Goal: Task Accomplishment & Management: Manage account settings

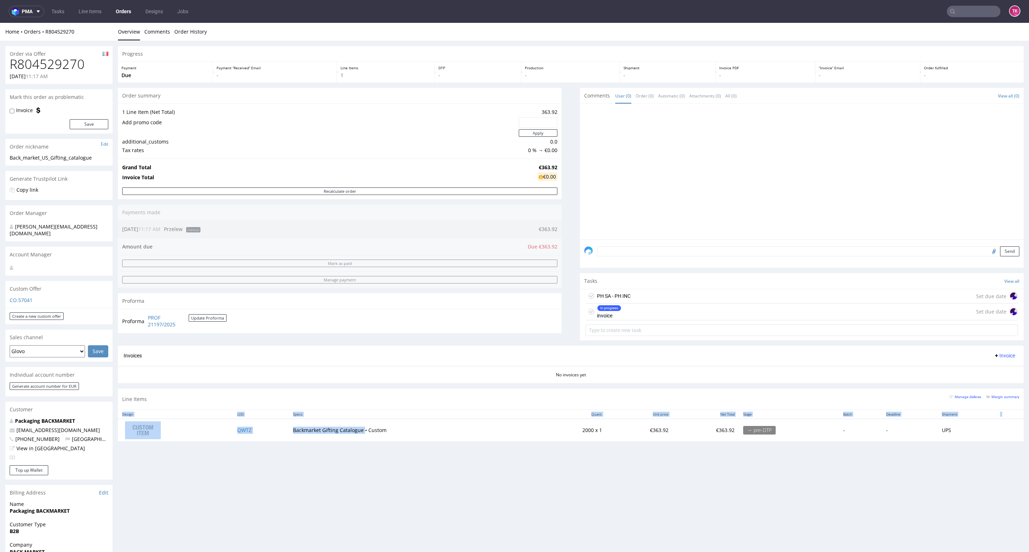
drag, startPoint x: 279, startPoint y: 444, endPoint x: 340, endPoint y: 455, distance: 62.1
click at [353, 433] on div "Progress Payment Due Payment “Received” Email - Line Items 1 DTP - Production -…" at bounding box center [571, 246] width 906 height 401
click at [328, 470] on div "Progress Payment Due Payment “Received” Email - Line Items 1 DTP - Production -…" at bounding box center [571, 383] width 906 height 674
click at [235, 431] on td "QWTZ" at bounding box center [261, 430] width 56 height 23
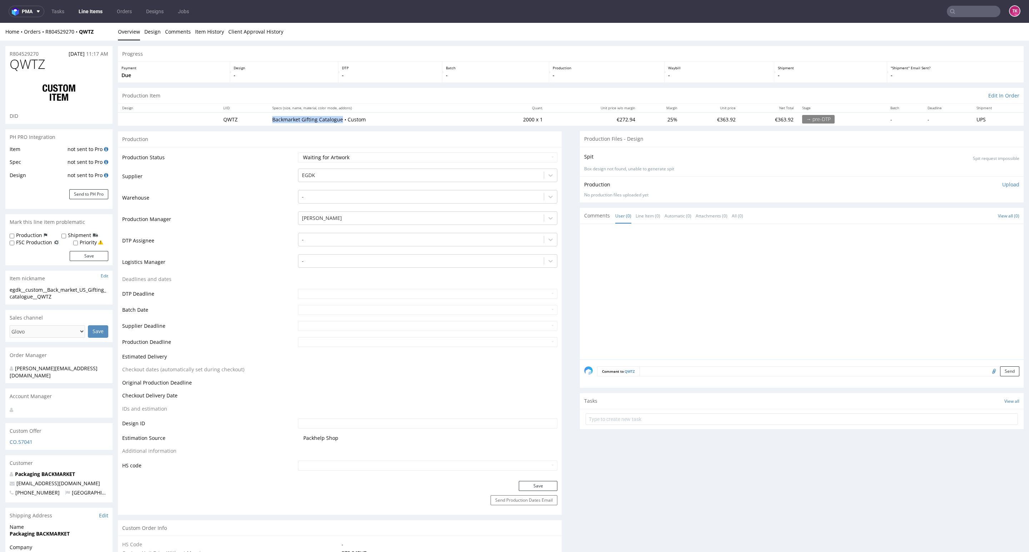
drag, startPoint x: 265, startPoint y: 120, endPoint x: 326, endPoint y: 85, distance: 70.4
click at [340, 125] on tr "QWTZ Backmarket Gifting Catalogue • Custom 2000 x 1 €272.94 25% €363.92 €363.92…" at bounding box center [571, 119] width 906 height 13
click at [90, 16] on link "Line Items" at bounding box center [90, 11] width 33 height 11
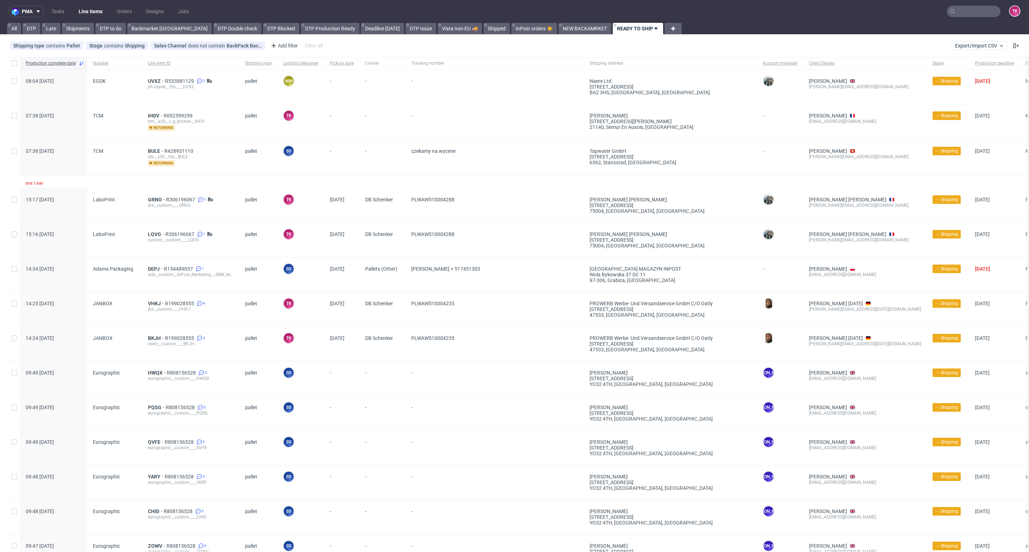
click at [78, 11] on link "Line Items" at bounding box center [90, 11] width 33 height 11
click at [144, 86] on div "UVXZ R533881129 2 ph-zapier__f56____UVXZ" at bounding box center [190, 87] width 97 height 34
drag, startPoint x: 146, startPoint y: 84, endPoint x: 149, endPoint y: 83, distance: 3.8
click at [149, 83] on div "UVXZ R533881129 2 ph-zapier__f56____UVXZ" at bounding box center [190, 87] width 97 height 34
click at [153, 80] on span "UVXZ" at bounding box center [156, 81] width 17 height 6
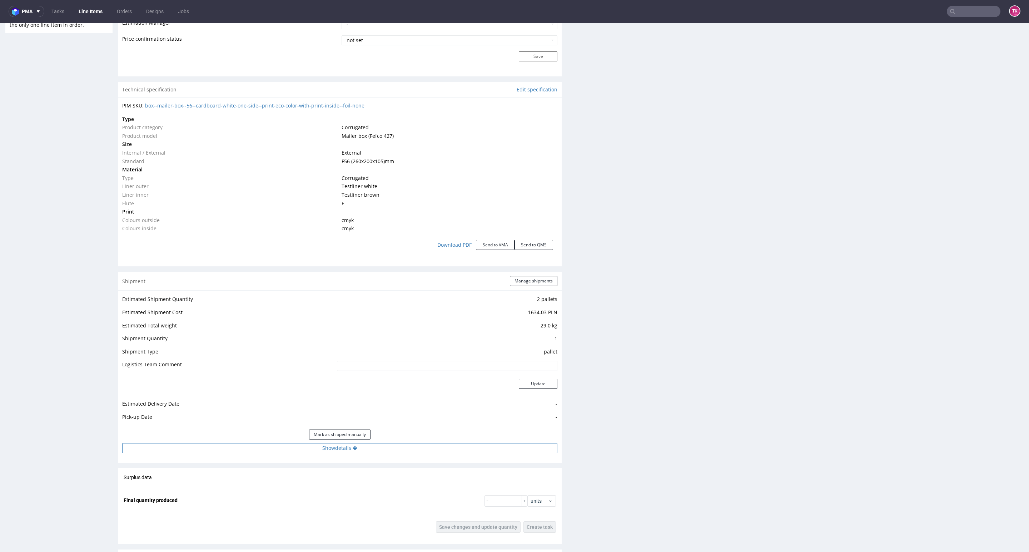
scroll to position [697, 0]
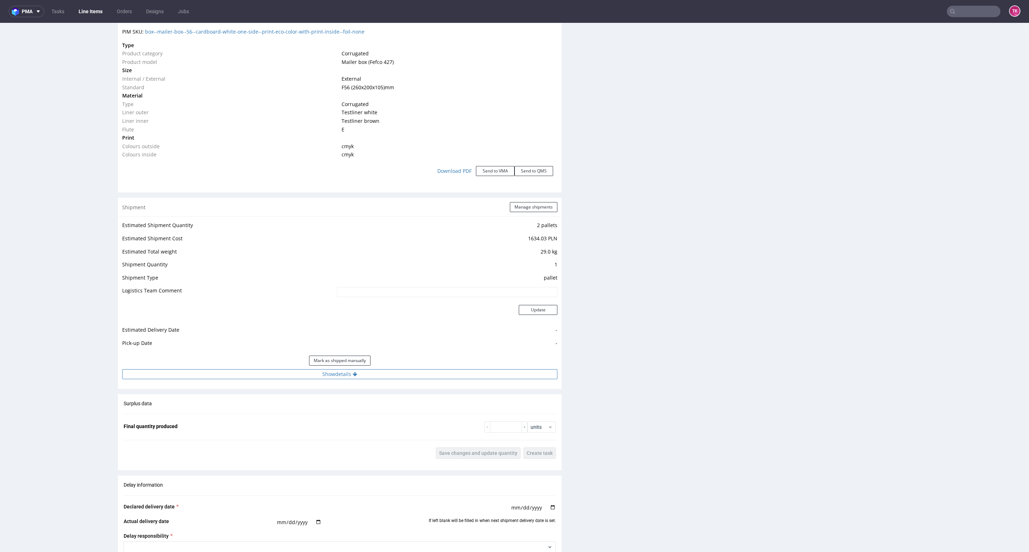
click at [383, 374] on button "Show details" at bounding box center [339, 374] width 435 height 10
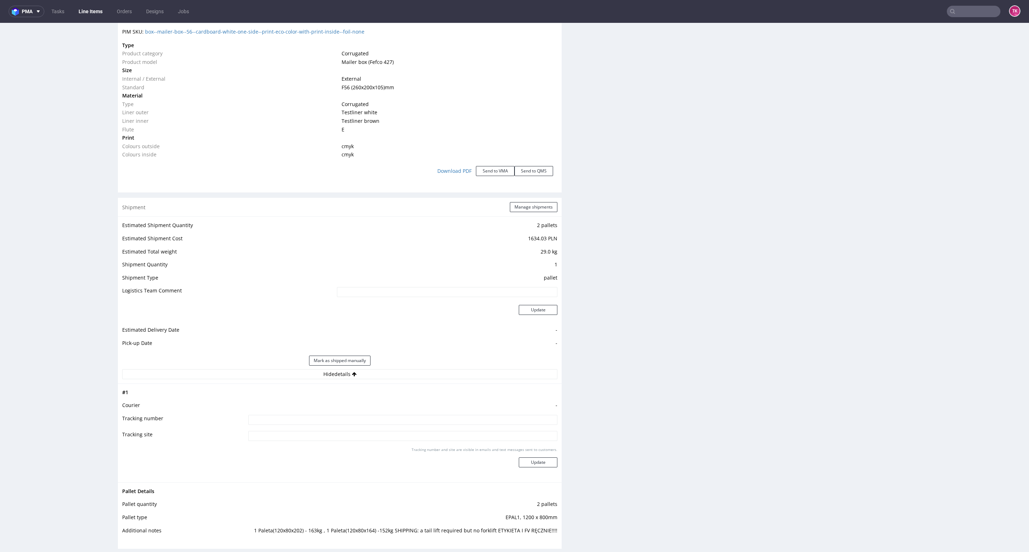
click at [397, 416] on input at bounding box center [402, 420] width 309 height 10
type input "czekamy n FV"
click at [532, 460] on button "Update" at bounding box center [538, 463] width 39 height 10
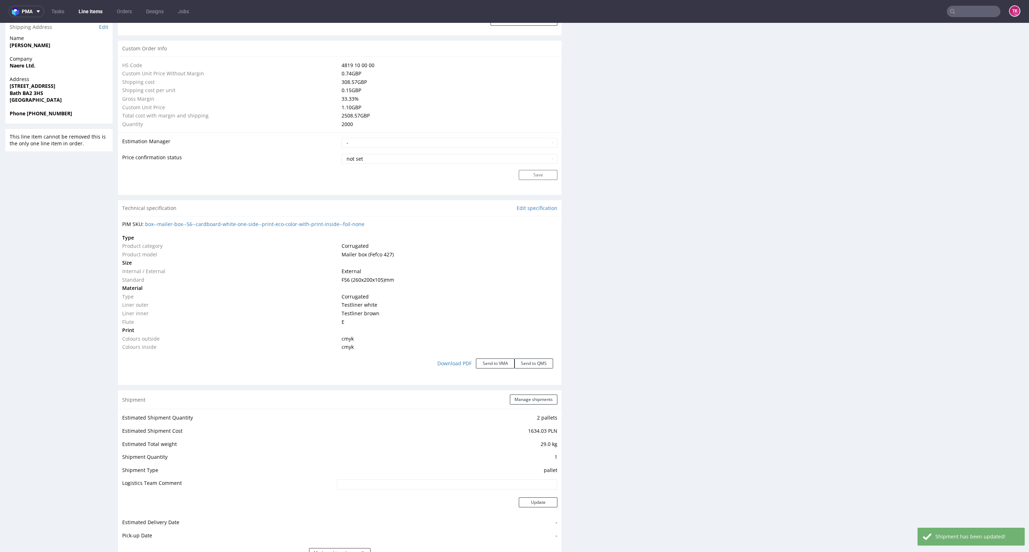
scroll to position [0, 0]
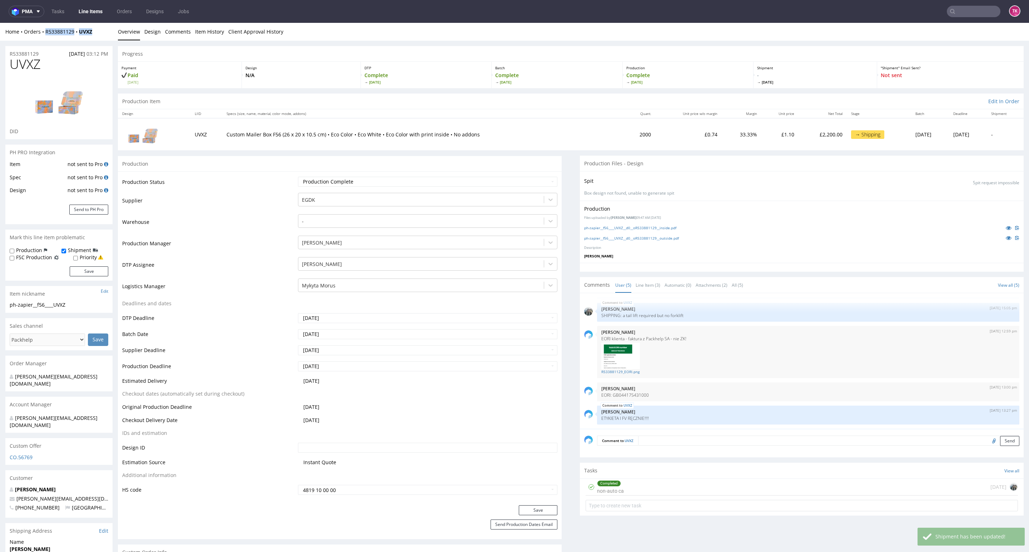
drag, startPoint x: 100, startPoint y: 38, endPoint x: 53, endPoint y: 61, distance: 53.2
click at [44, 35] on div "Home Orders R533881129 UVXZ Overview Design Comments Item History Client Approv…" at bounding box center [514, 32] width 1029 height 18
copy div "R533881129 UVXZ"
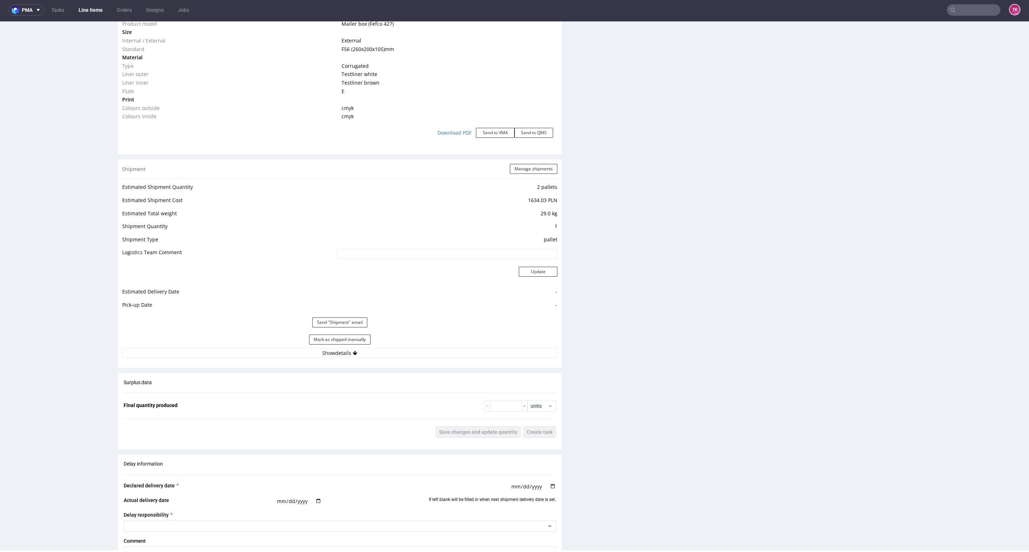
scroll to position [740, 0]
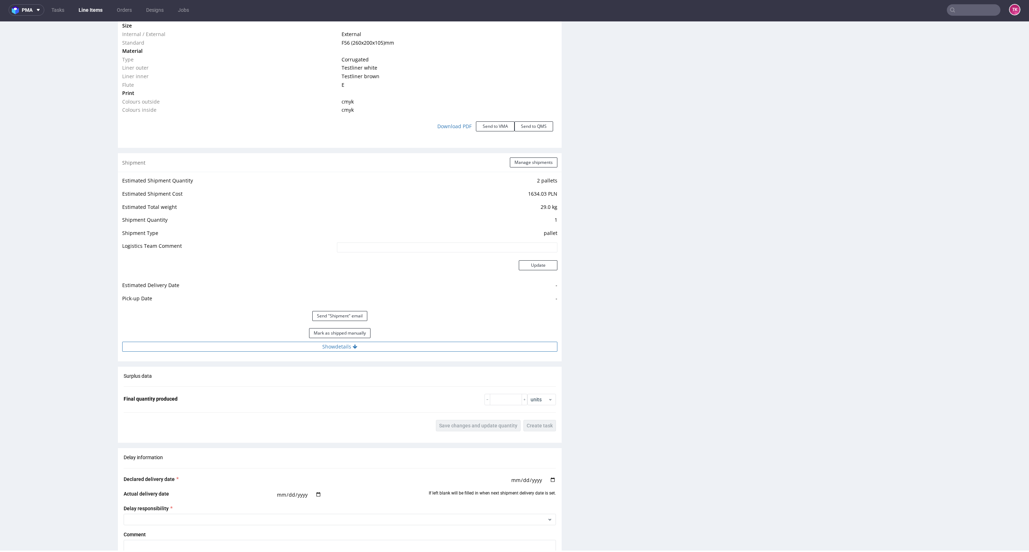
click at [431, 344] on button "Show details" at bounding box center [339, 347] width 435 height 10
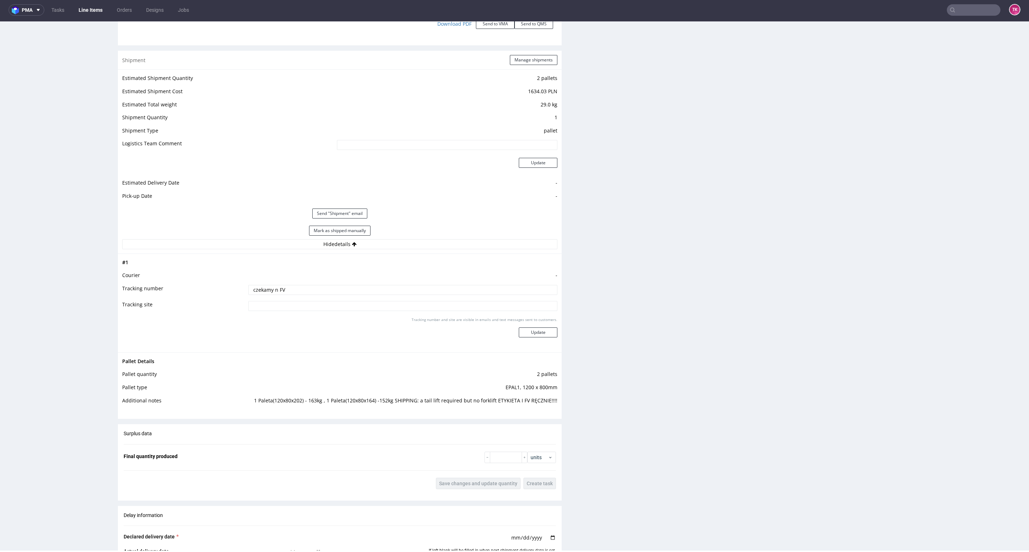
scroll to position [901, 0]
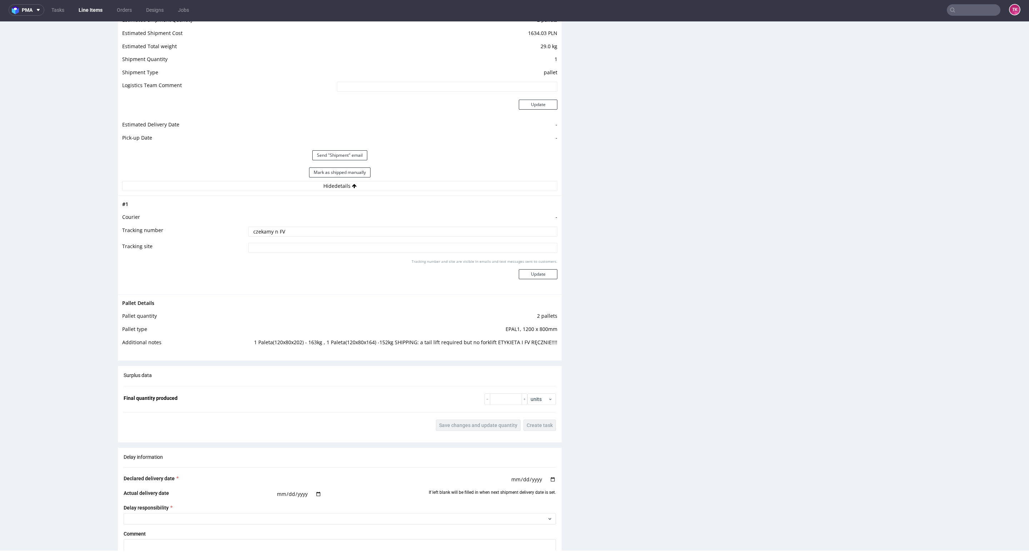
click at [90, 12] on link "Line Items" at bounding box center [90, 9] width 33 height 11
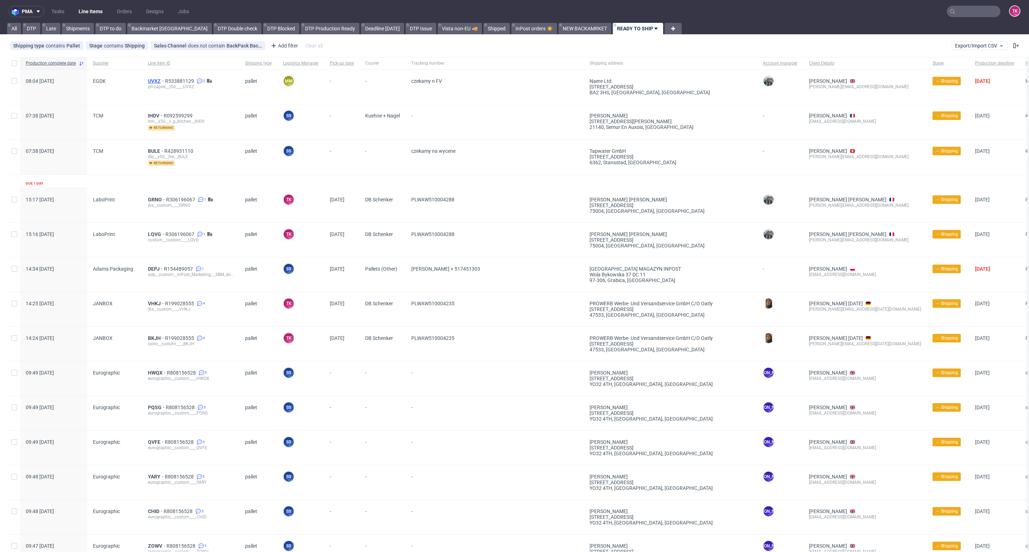
click at [151, 79] on span "UVXZ" at bounding box center [156, 81] width 17 height 6
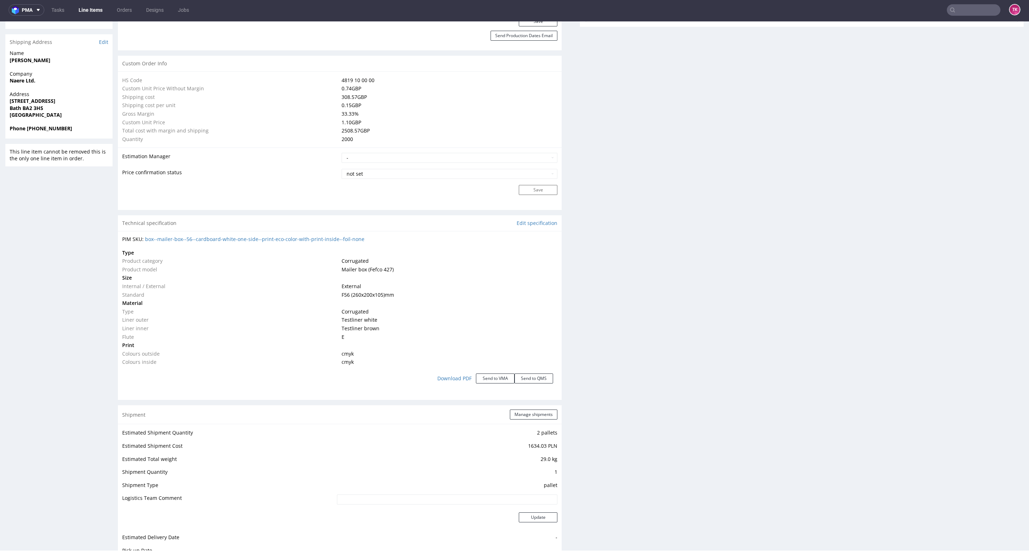
scroll to position [336, 0]
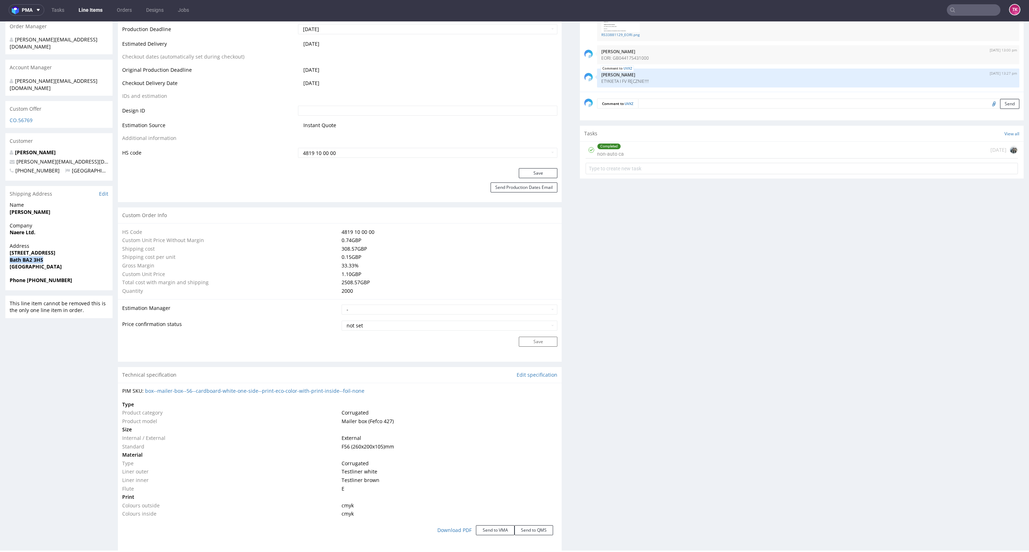
drag, startPoint x: 5, startPoint y: 249, endPoint x: 77, endPoint y: 248, distance: 72.5
click at [77, 248] on div "R533881129 11.09.2025 03:12 PM UVXZ DID PH PRO Integration Item not sent to Pro…" at bounding box center [514, 447] width 1029 height 1486
copy strong "Bath BA2 3HS"
click at [87, 14] on link "Line Items" at bounding box center [90, 9] width 33 height 11
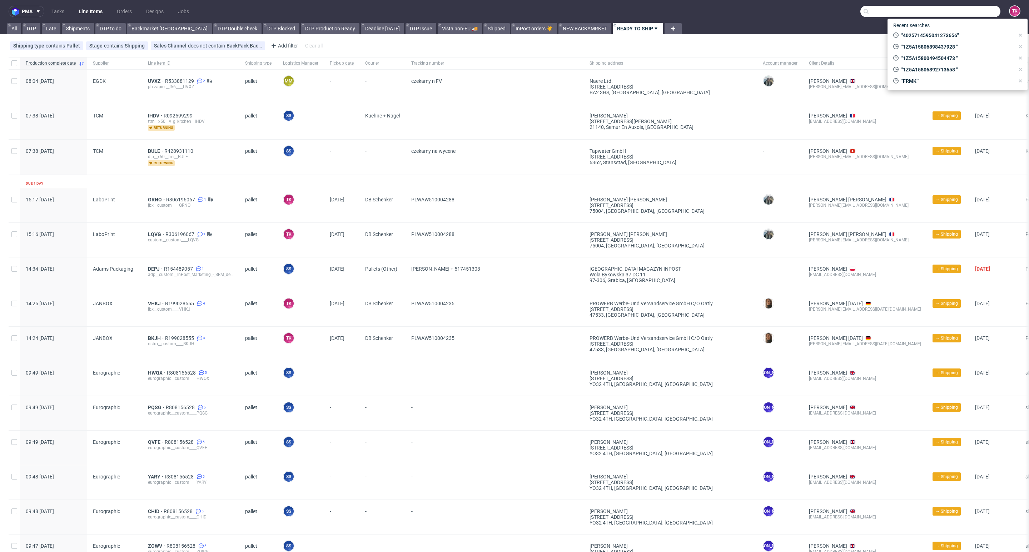
drag, startPoint x: 967, startPoint y: 8, endPoint x: 961, endPoint y: 12, distance: 7.1
click at [963, 10] on input "text" at bounding box center [930, 11] width 140 height 11
paste input "R199028555"
type input "R199028555"
click at [908, 36] on div "ZOBC" at bounding box center [910, 38] width 13 height 7
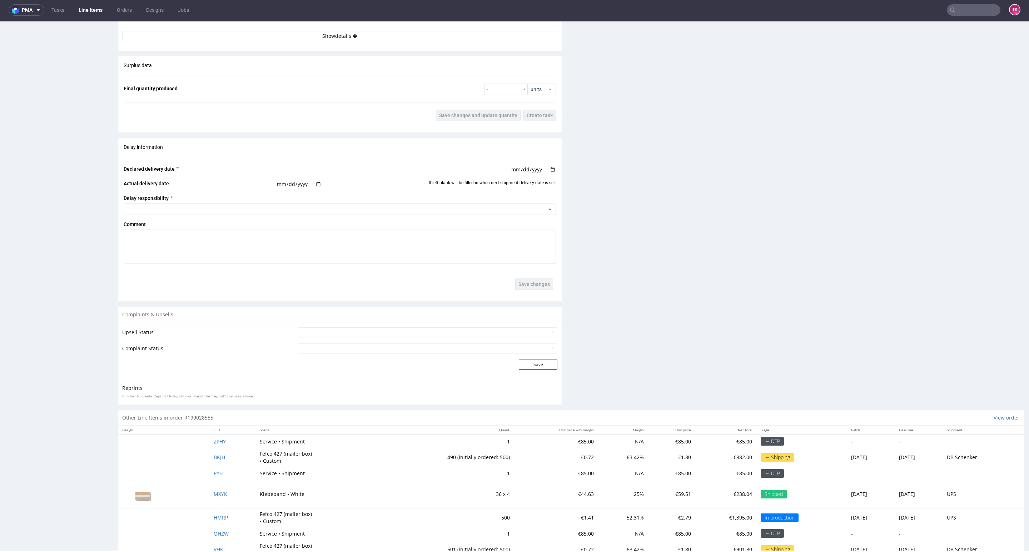
scroll to position [1081, 0]
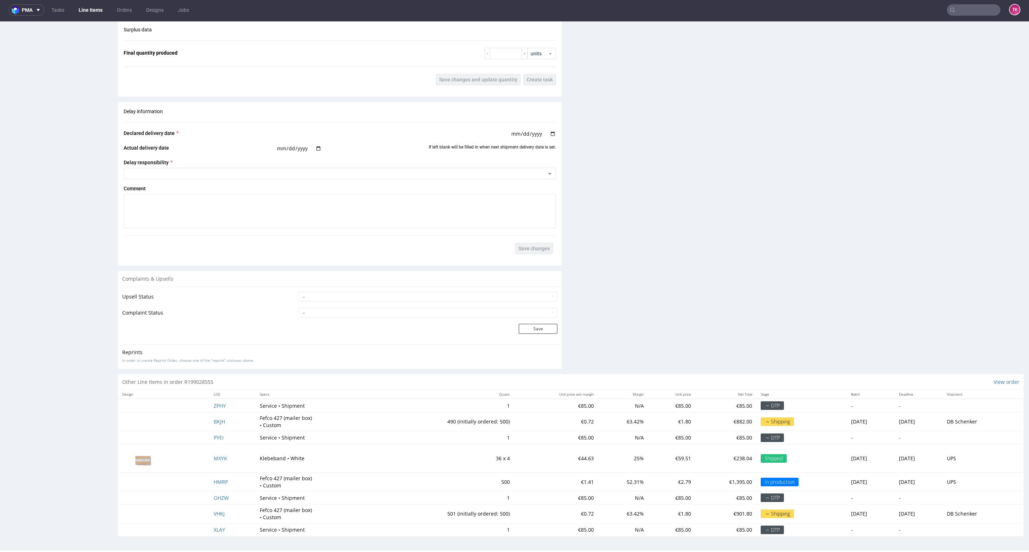
click at [84, 15] on link "Line Items" at bounding box center [90, 9] width 33 height 11
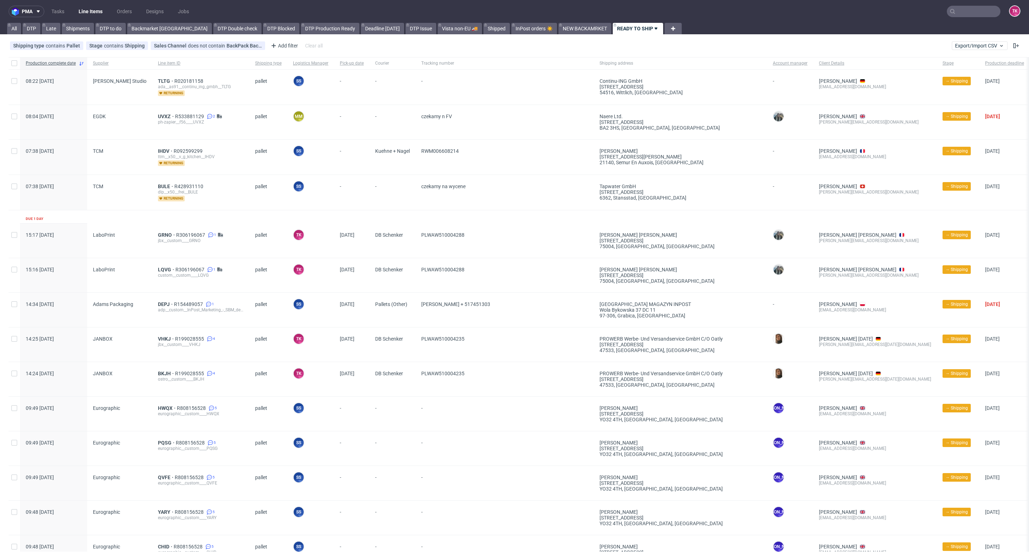
click at [91, 11] on link "Line Items" at bounding box center [90, 11] width 33 height 11
click at [95, 8] on link "Line Items" at bounding box center [90, 11] width 33 height 11
click at [80, 9] on link "Line Items" at bounding box center [90, 11] width 33 height 11
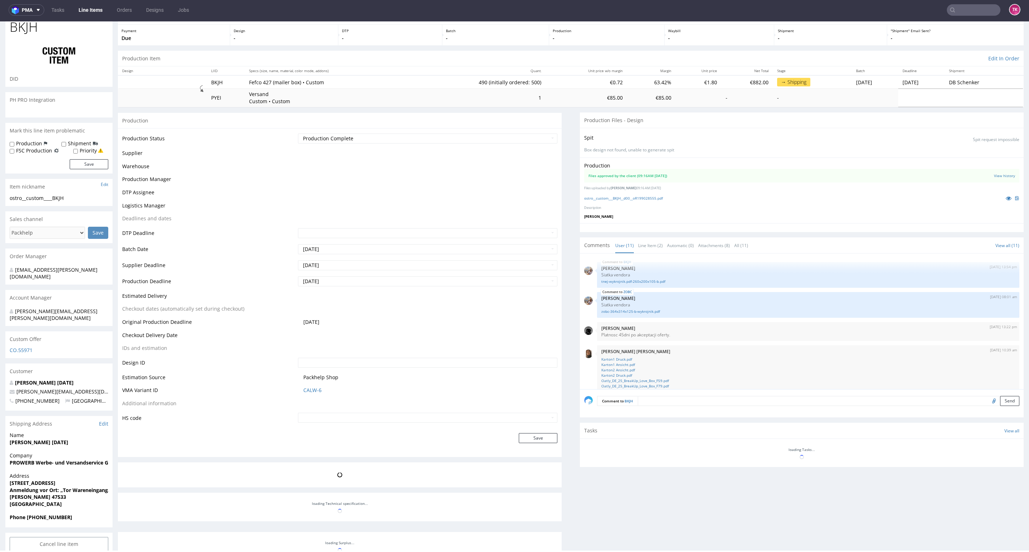
scroll to position [177, 0]
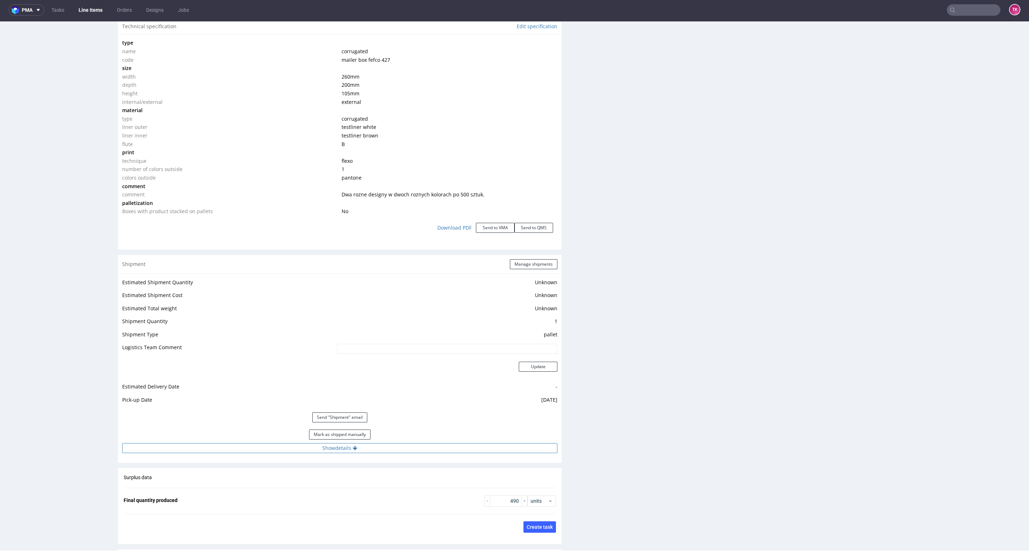
click at [276, 448] on button "Show details" at bounding box center [339, 448] width 435 height 10
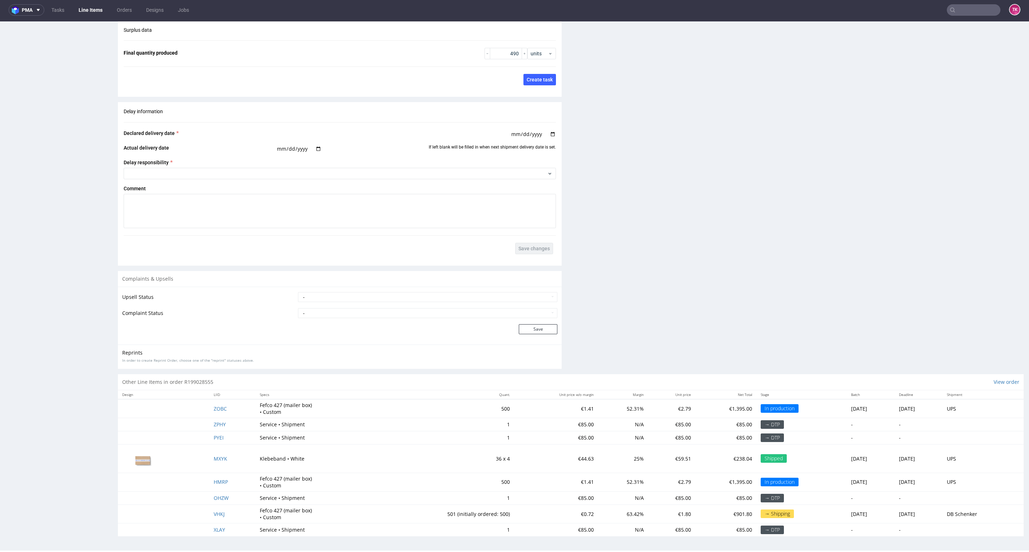
scroll to position [1315, 0]
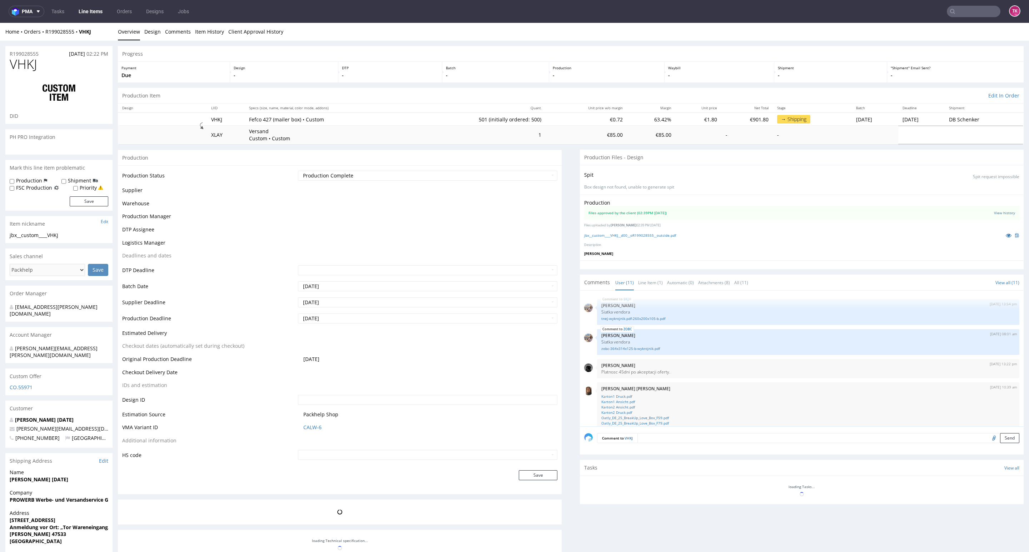
scroll to position [177, 0]
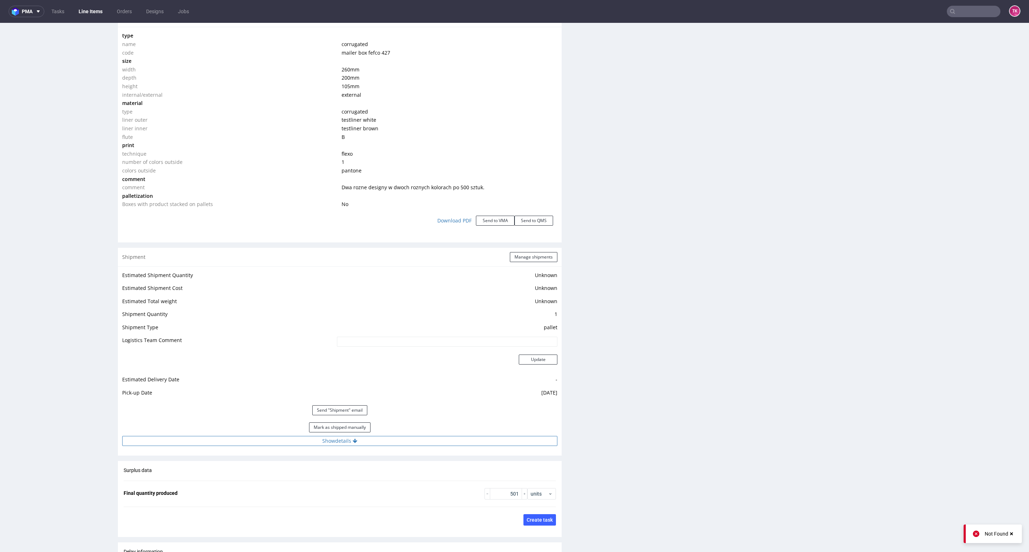
click at [446, 442] on button "Show details" at bounding box center [339, 441] width 435 height 10
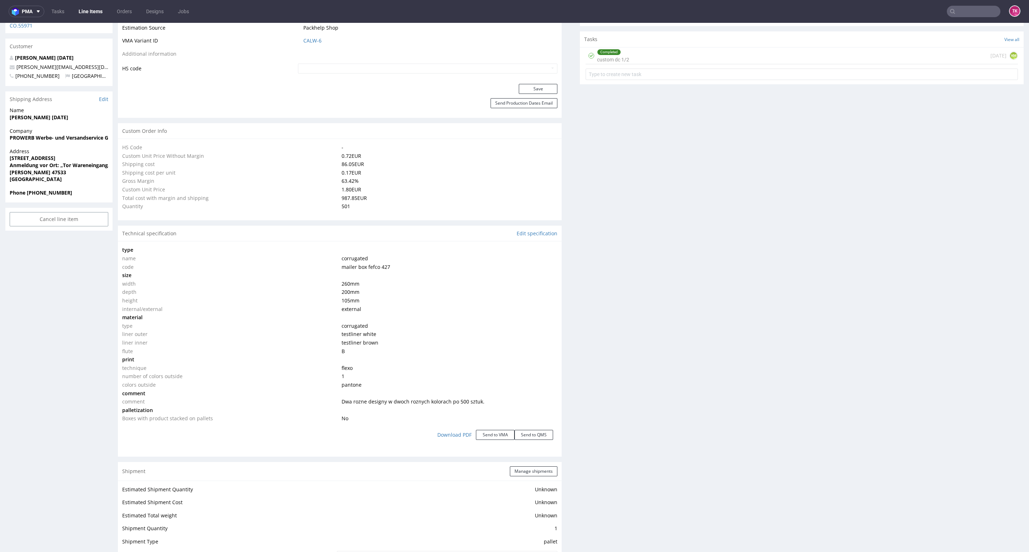
scroll to position [0, 0]
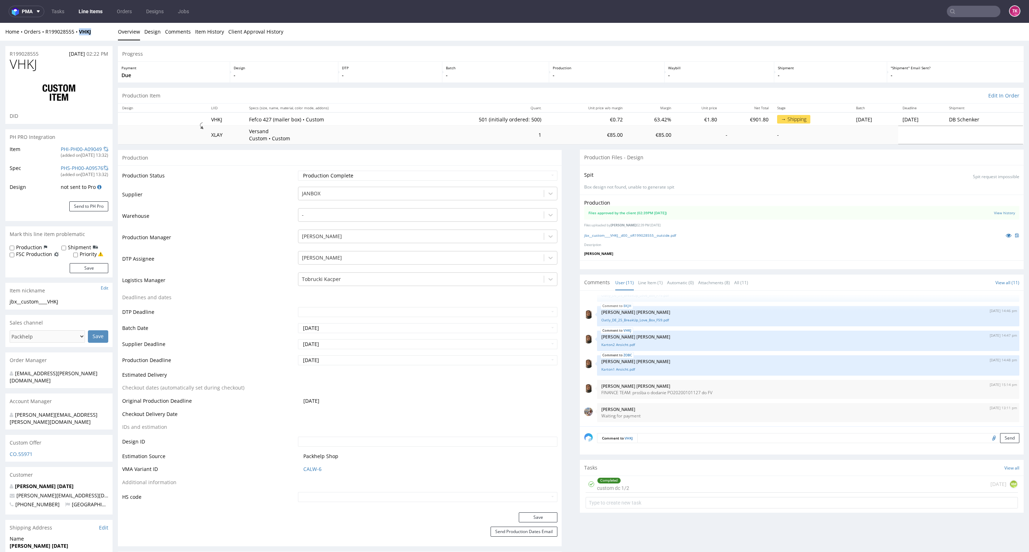
drag, startPoint x: 93, startPoint y: 33, endPoint x: 73, endPoint y: 35, distance: 20.6
click at [73, 35] on div "Home Orders R199028555 VHKJ Overview Design Comments Item History Client Approv…" at bounding box center [514, 32] width 1029 height 18
copy strong "VHKJ"
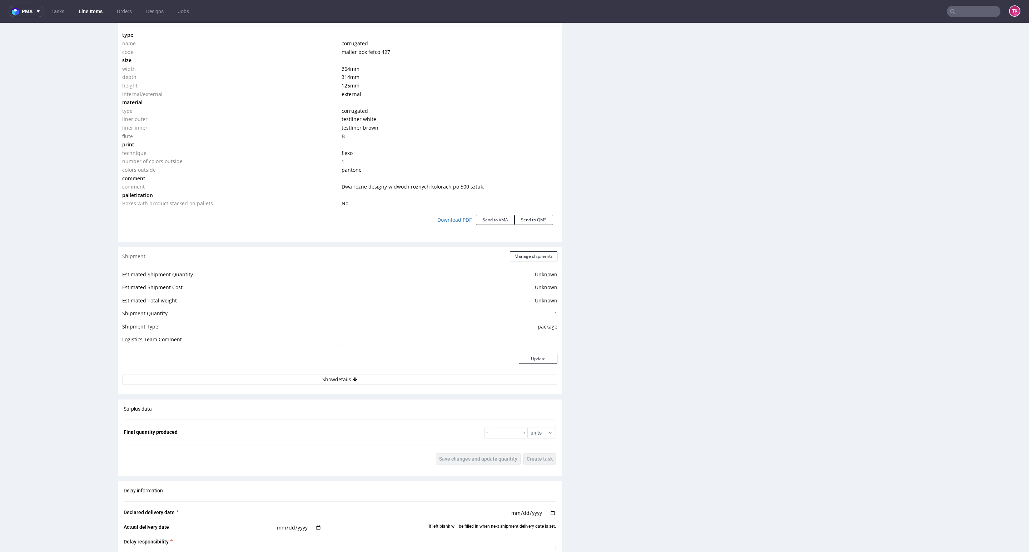
scroll to position [804, 0]
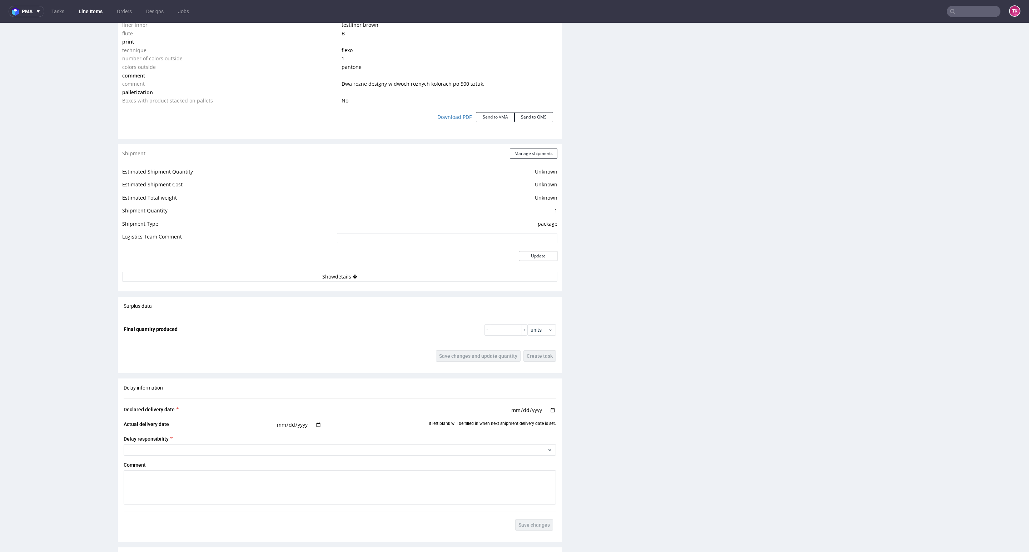
click at [404, 271] on td "Update" at bounding box center [446, 260] width 222 height 23
click at [405, 273] on div "Estimated Shipment Quantity Unknown Estimated Shipment Cost Unknown Estimated T…" at bounding box center [340, 225] width 444 height 124
click at [408, 278] on button "Show details" at bounding box center [339, 277] width 435 height 10
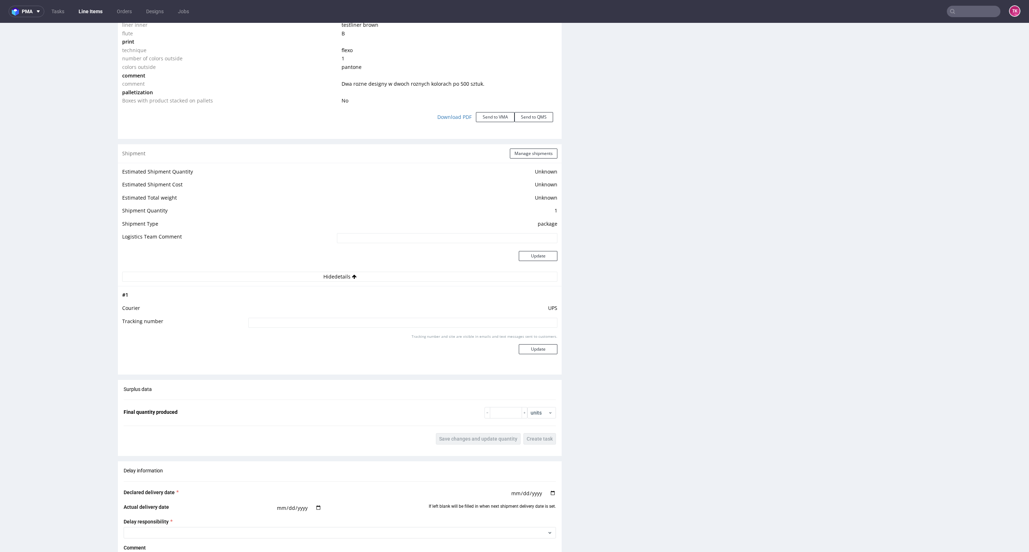
click at [966, 244] on div "Production Files - Design Spit Spit request impossible Box design not found, un…" at bounding box center [802, 40] width 444 height 1388
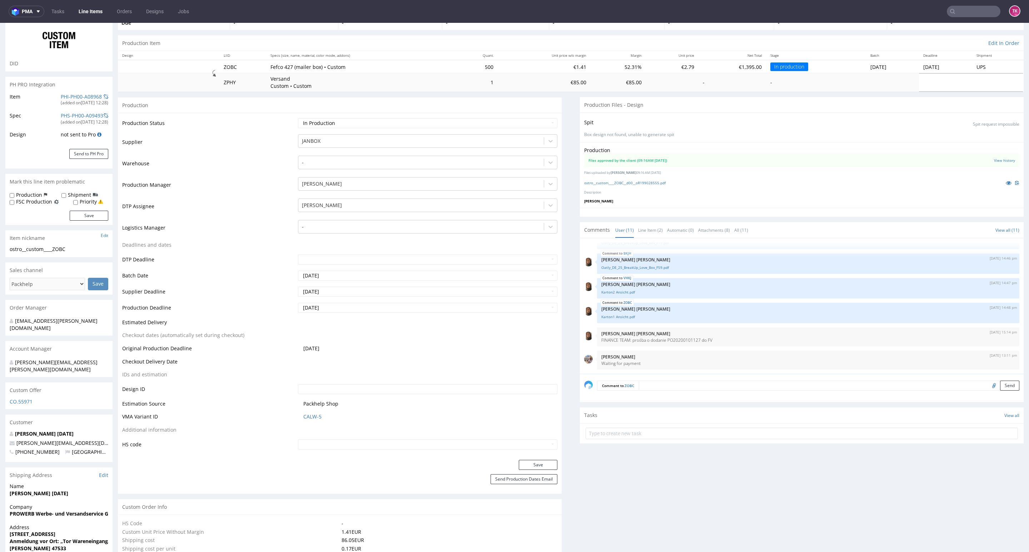
scroll to position [0, 0]
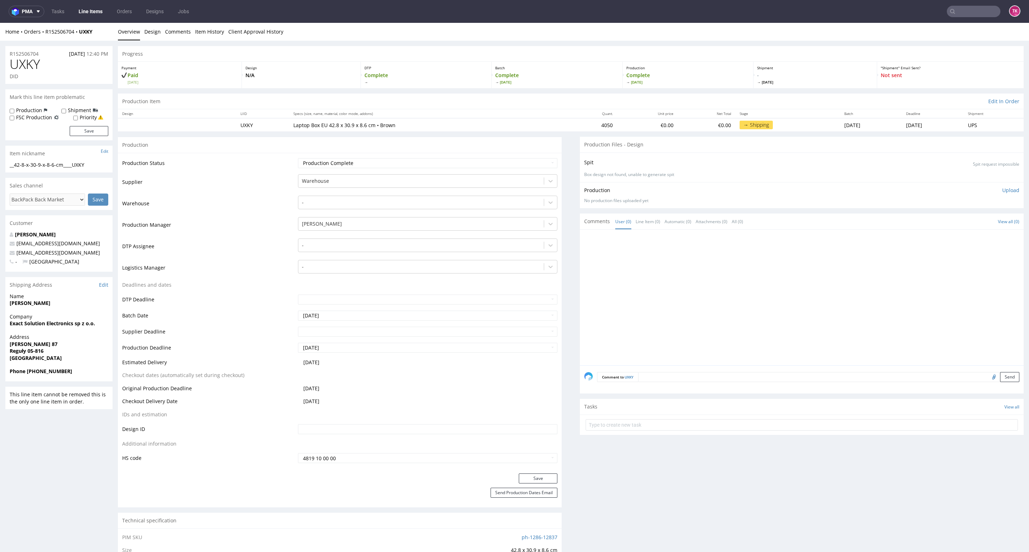
click at [92, 8] on link "Line Items" at bounding box center [90, 11] width 33 height 11
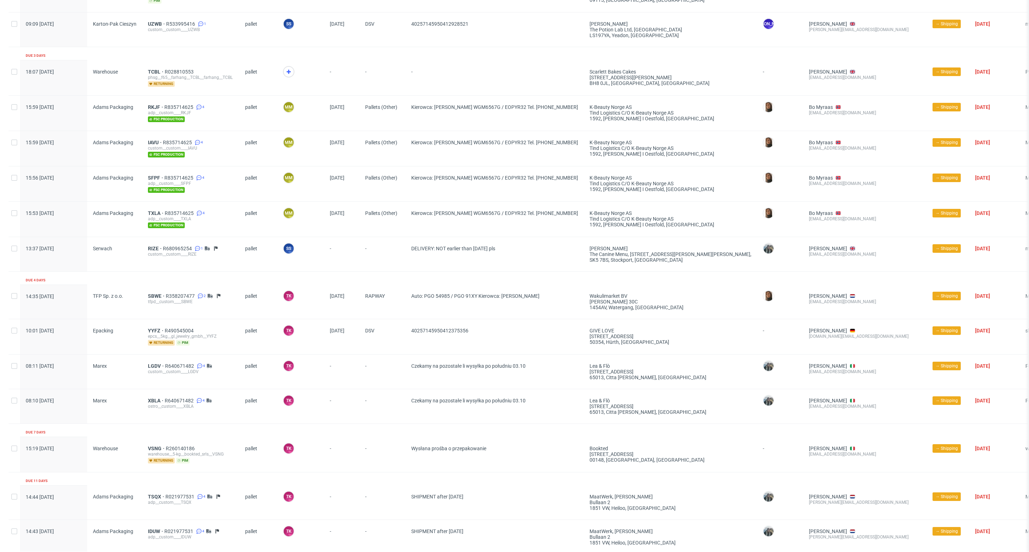
scroll to position [1549, 0]
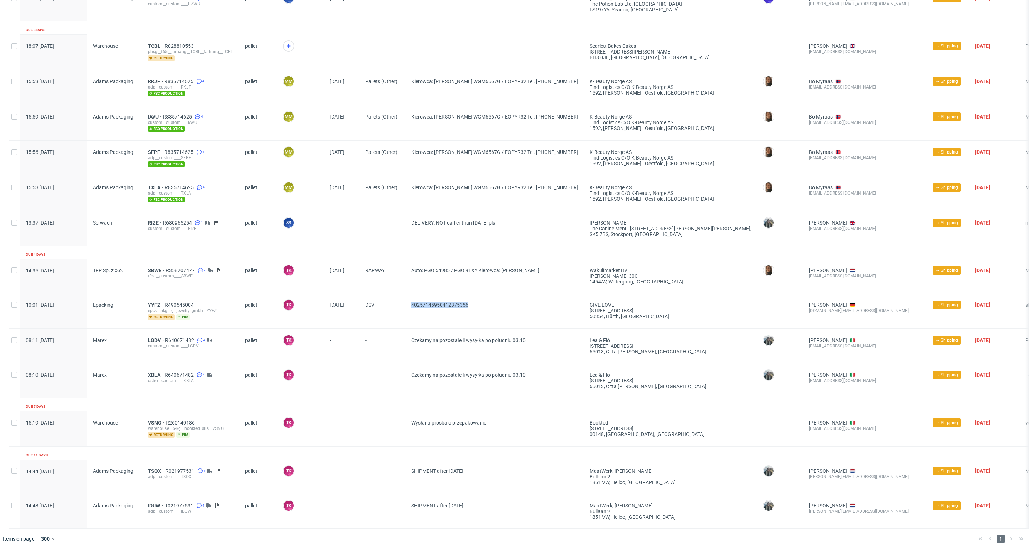
drag, startPoint x: 481, startPoint y: 300, endPoint x: 408, endPoint y: 305, distance: 73.7
click at [408, 305] on div "40257145950412375356" at bounding box center [494, 311] width 178 height 35
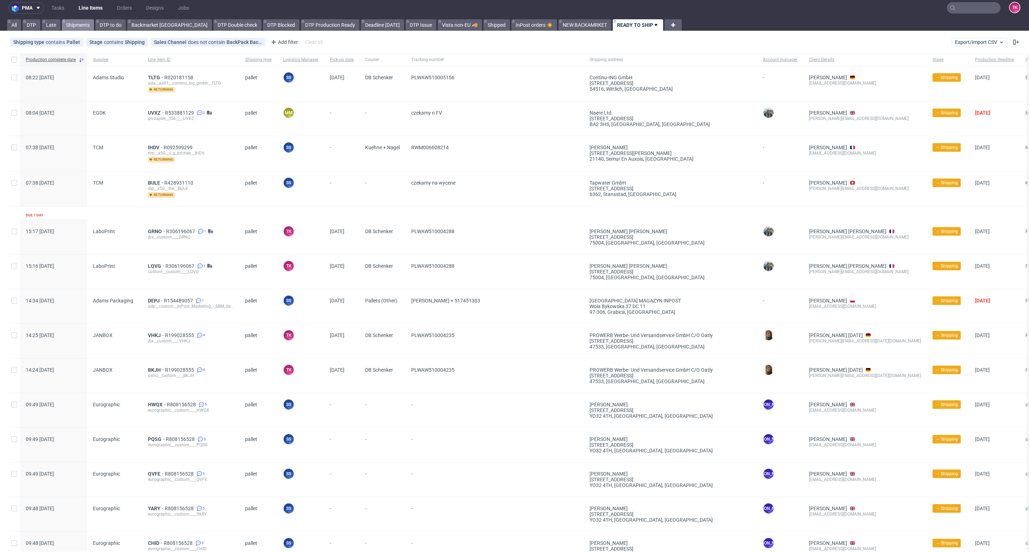
scroll to position [0, 0]
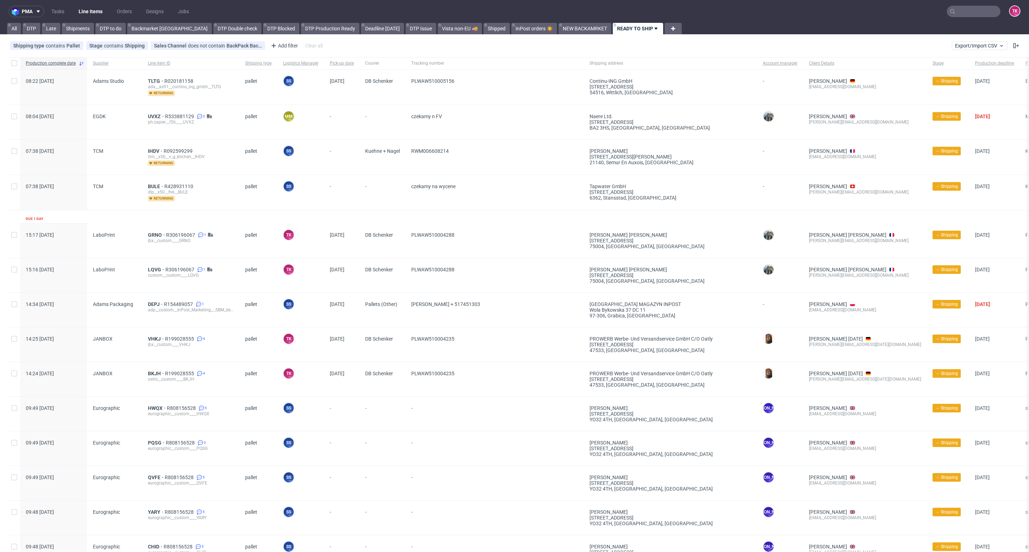
click at [88, 6] on link "Line Items" at bounding box center [90, 11] width 33 height 11
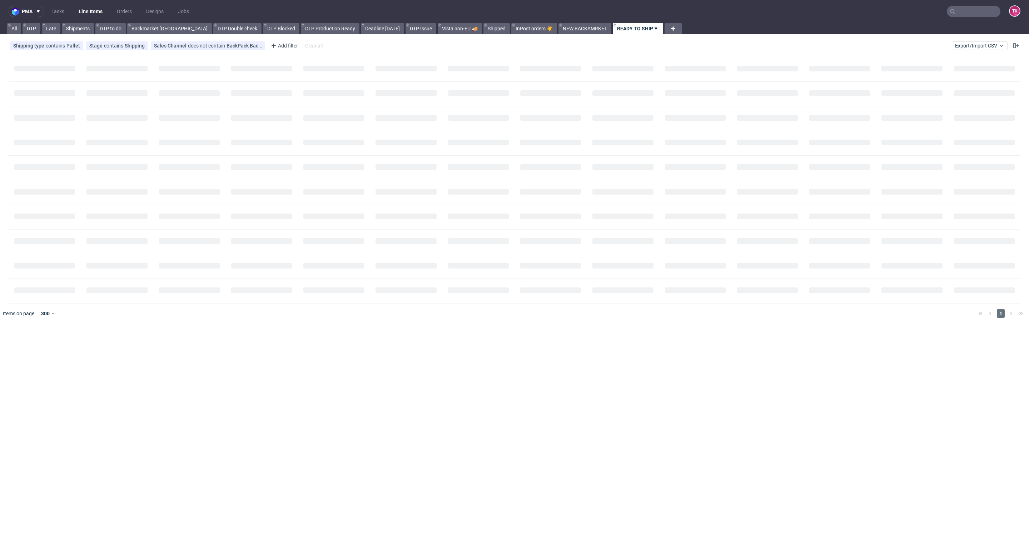
click at [93, 8] on link "Line Items" at bounding box center [90, 11] width 33 height 11
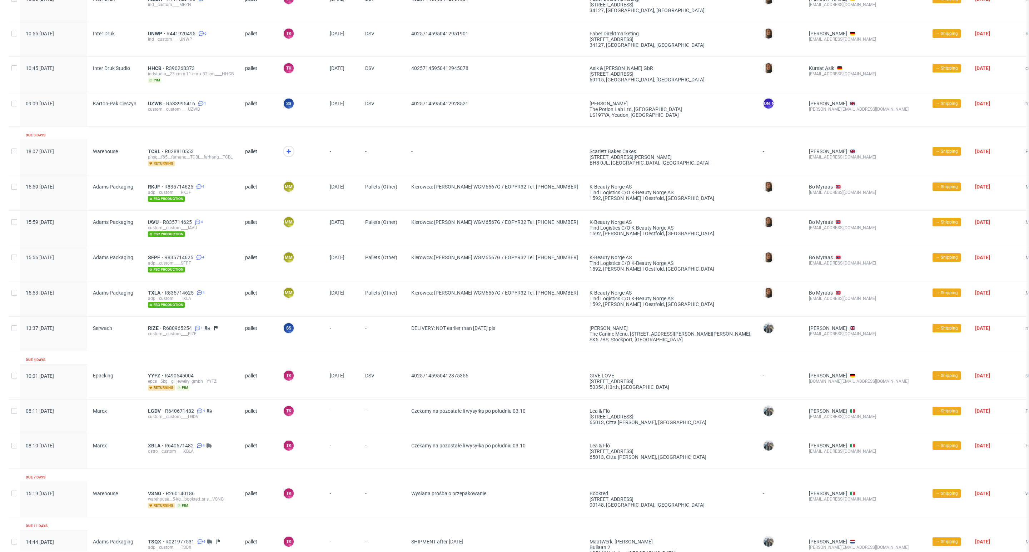
scroll to position [1388, 0]
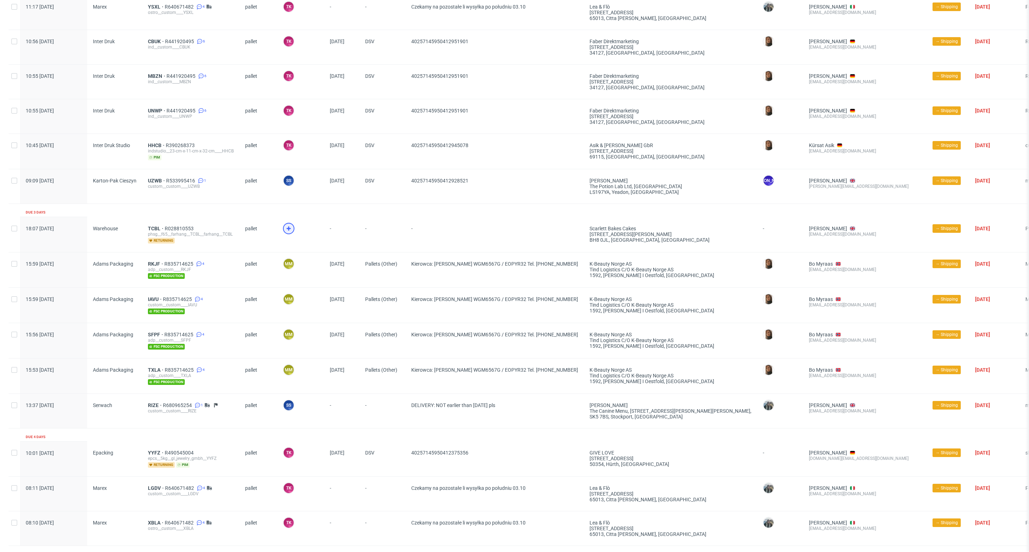
click at [286, 231] on use at bounding box center [288, 228] width 4 height 4
click at [150, 231] on span "TCBL" at bounding box center [156, 229] width 17 height 6
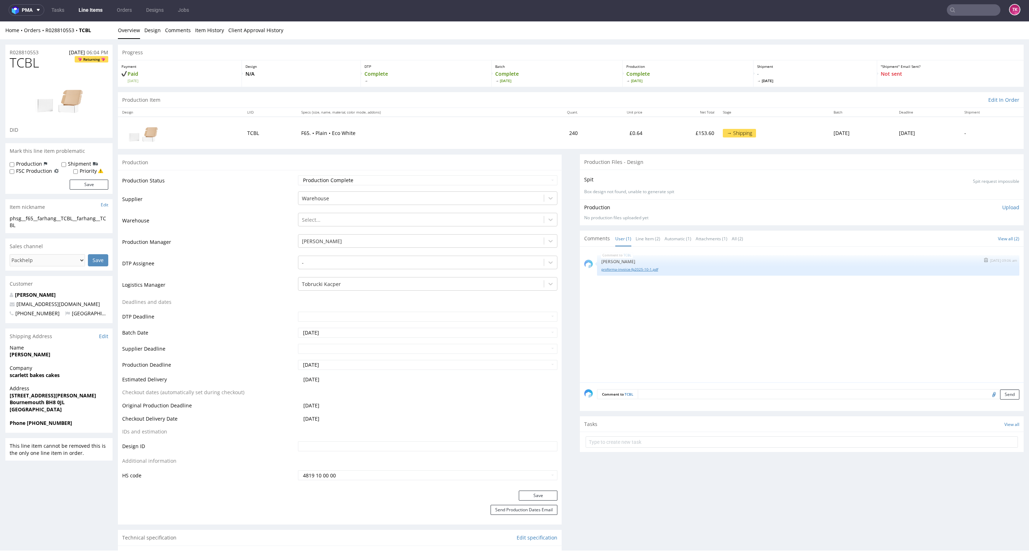
drag, startPoint x: 623, startPoint y: 266, endPoint x: 626, endPoint y: 270, distance: 5.2
click at [623, 266] on div "proforma-invoice-fp2025-10-1.pdf" at bounding box center [808, 268] width 414 height 7
click at [626, 270] on link "proforma-invoice-fp2025-10-1.pdf" at bounding box center [808, 269] width 414 height 5
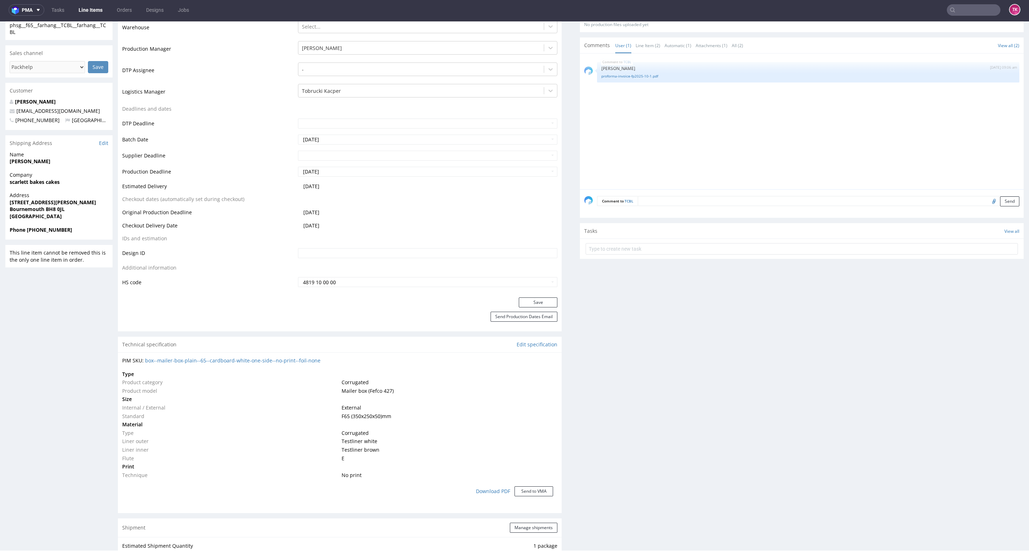
scroll to position [429, 0]
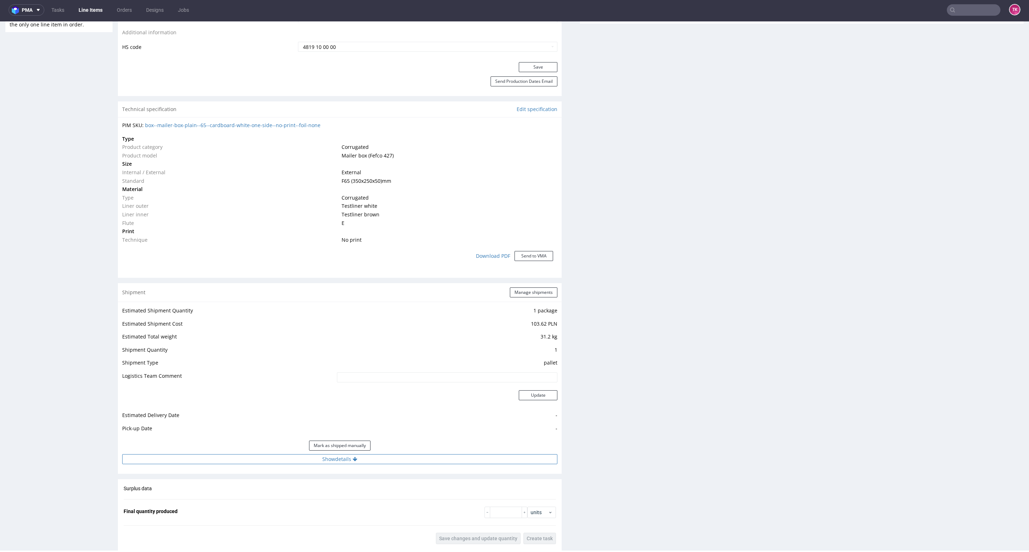
click at [447, 463] on button "Show details" at bounding box center [339, 459] width 435 height 10
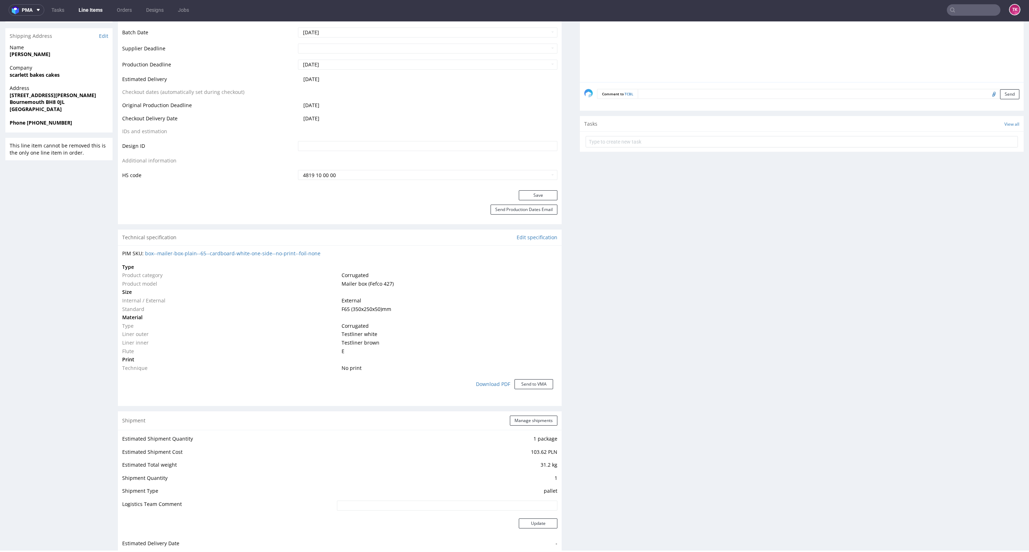
scroll to position [214, 0]
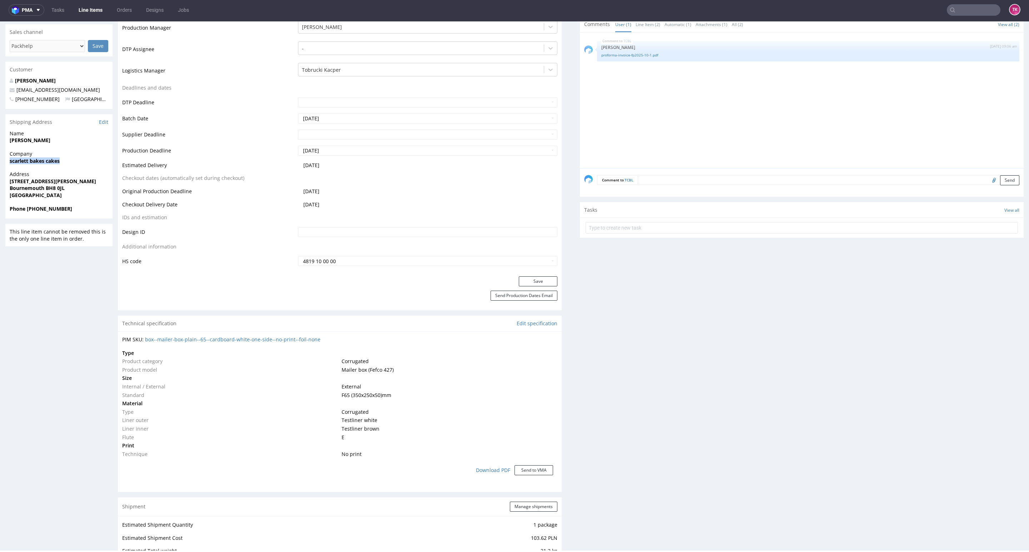
copy strong "scarlett bakes cakes"
drag, startPoint x: 6, startPoint y: 164, endPoint x: 76, endPoint y: 163, distance: 69.7
click at [76, 163] on div "Company scarlett bakes cakes" at bounding box center [58, 160] width 107 height 20
drag, startPoint x: 11, startPoint y: 144, endPoint x: 80, endPoint y: 162, distance: 71.8
click at [64, 151] on section "Shipping Address Edit Name scarlett farhang Company scarlett bakes cakes Addres…" at bounding box center [58, 166] width 107 height 104
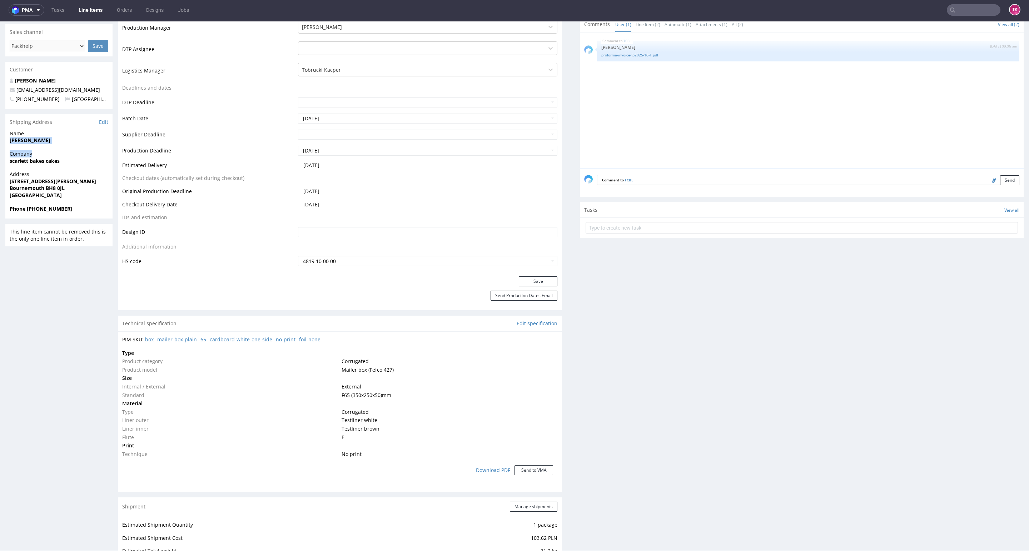
copy section "scarlett farhang Company"
copy p "63 jewell road Bournemouth BH8 0JL United Kingdom"
drag, startPoint x: 5, startPoint y: 183, endPoint x: 80, endPoint y: 192, distance: 75.5
click at [80, 191] on div "Address 63 jewell road Bournemouth BH8 0JL United Kingdom" at bounding box center [58, 188] width 107 height 34
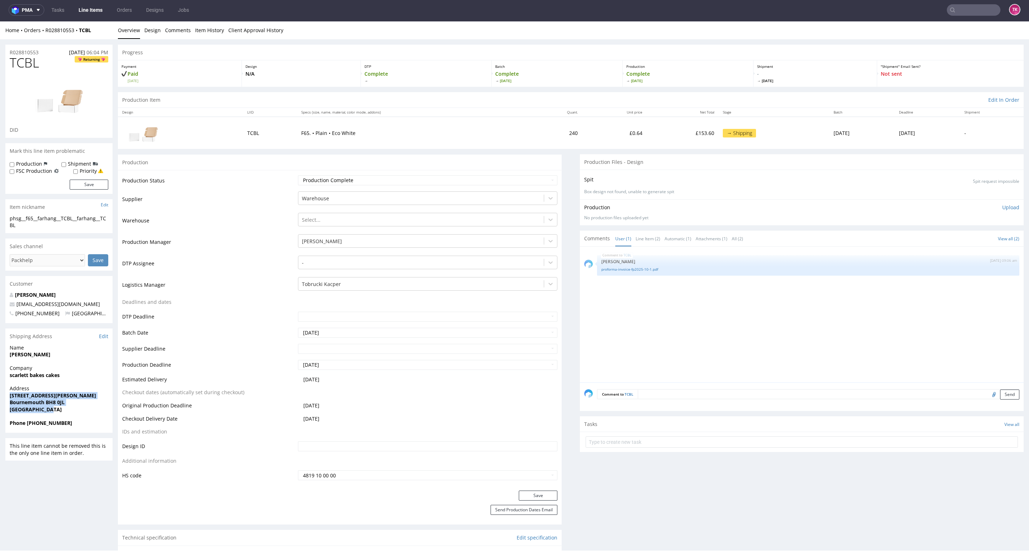
scroll to position [0, 0]
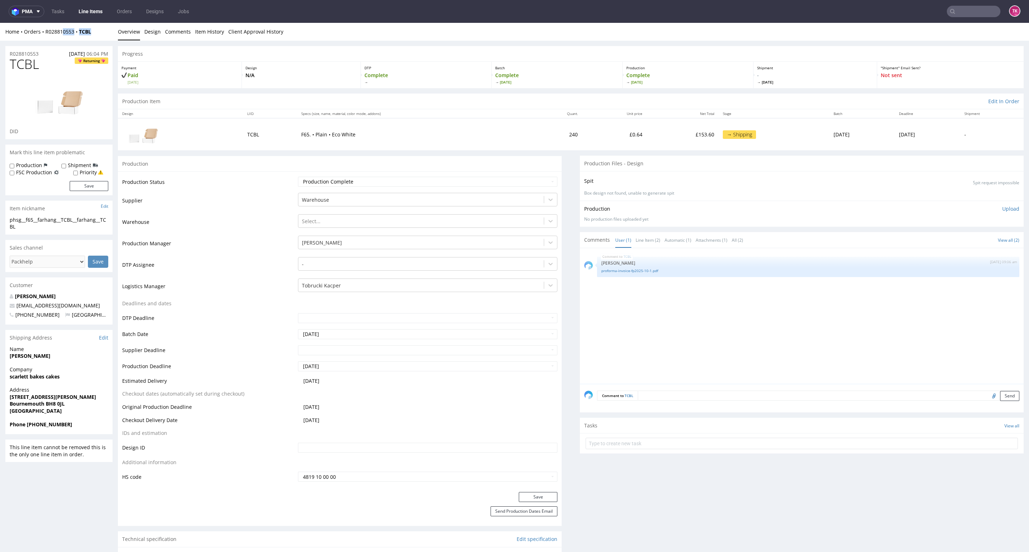
drag, startPoint x: 96, startPoint y: 30, endPoint x: 101, endPoint y: 74, distance: 44.1
click at [70, 34] on div "Home Orders R028810553 TCBL" at bounding box center [58, 31] width 107 height 7
drag, startPoint x: 93, startPoint y: 305, endPoint x: 0, endPoint y: 310, distance: 93.3
copy span "[EMAIL_ADDRESS][DOMAIN_NAME]"
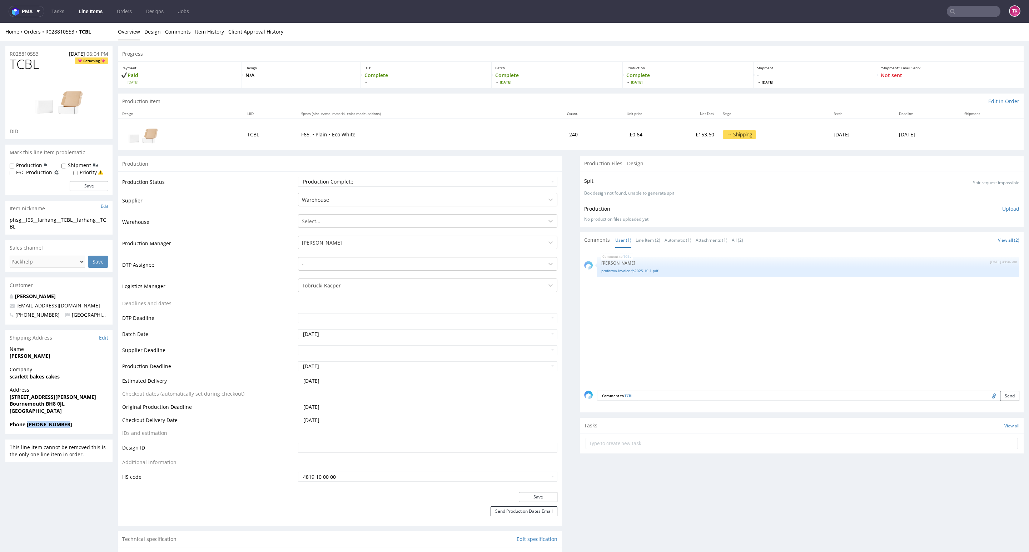
drag, startPoint x: 37, startPoint y: 433, endPoint x: 28, endPoint y: 431, distance: 9.2
click at [28, 431] on div "Phone +447834748412" at bounding box center [58, 428] width 107 height 14
copy strong "+447834748412"
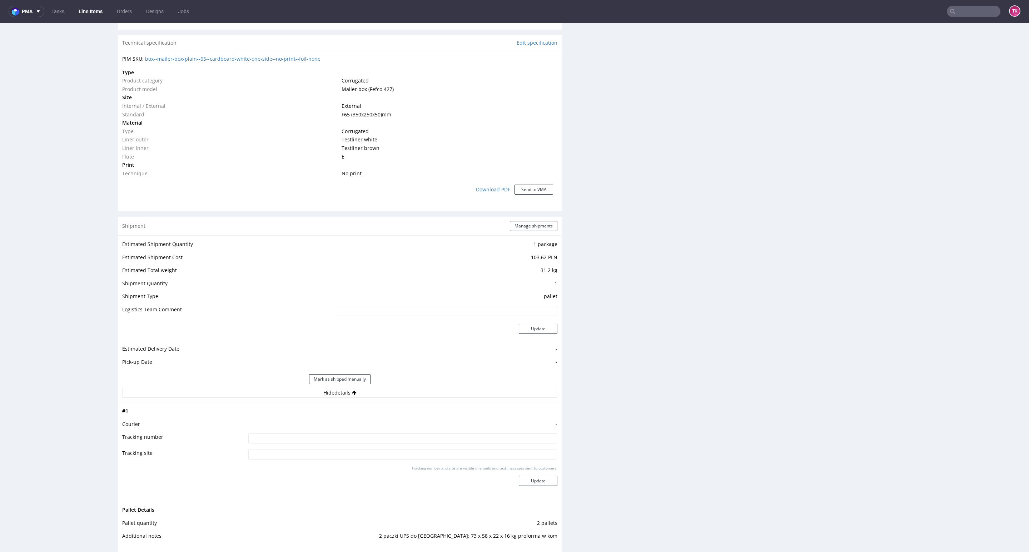
scroll to position [536, 0]
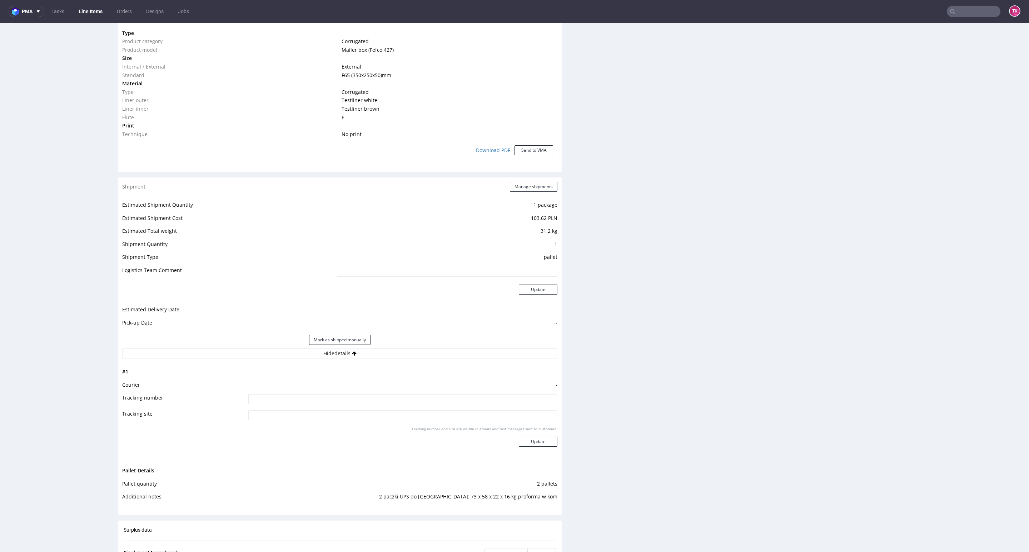
click at [387, 359] on div "Estimated Shipment Quantity 1 package Estimated Shipment Cost 103.62 PLN Estima…" at bounding box center [340, 279] width 444 height 167
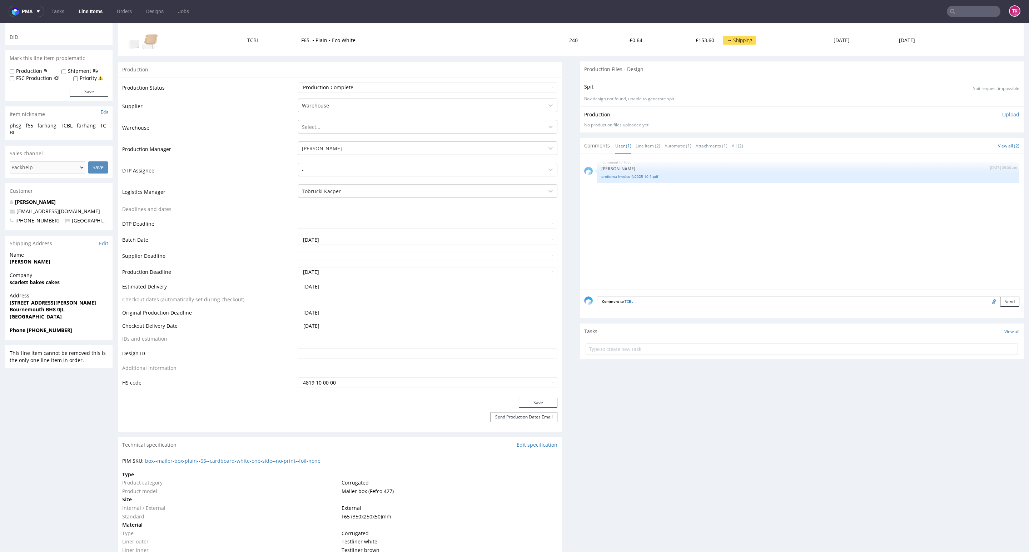
scroll to position [0, 0]
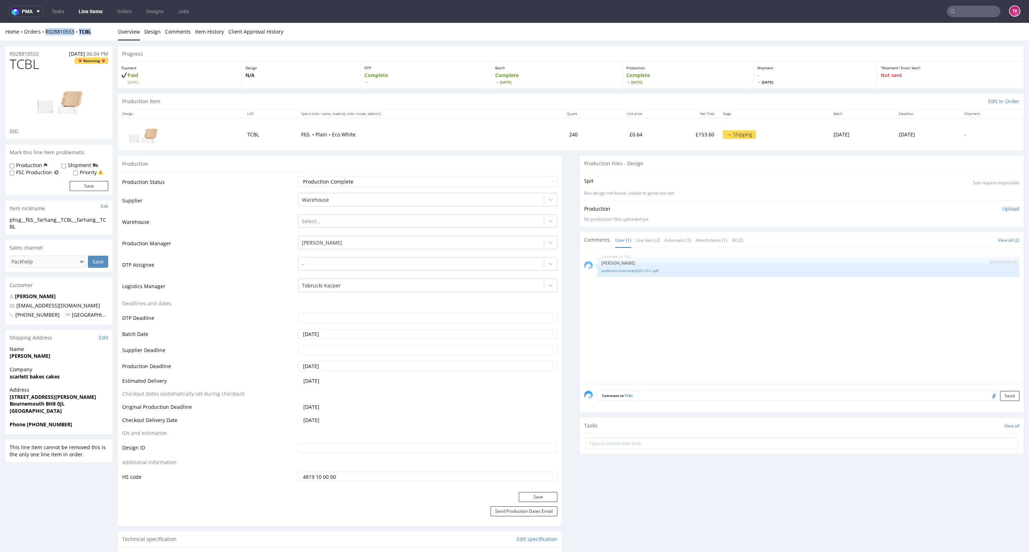
drag, startPoint x: 100, startPoint y: 29, endPoint x: 43, endPoint y: 38, distance: 57.4
click at [43, 36] on div "Home Orders R028810553 TCBL Overview Design Comments Item History Client Approv…" at bounding box center [514, 32] width 1029 height 18
copy div "R028810553 TCBL"
click at [617, 273] on link "proforma-invoice-fp2025-10-1.pdf" at bounding box center [808, 270] width 414 height 5
click at [640, 449] on input "text" at bounding box center [801, 443] width 432 height 11
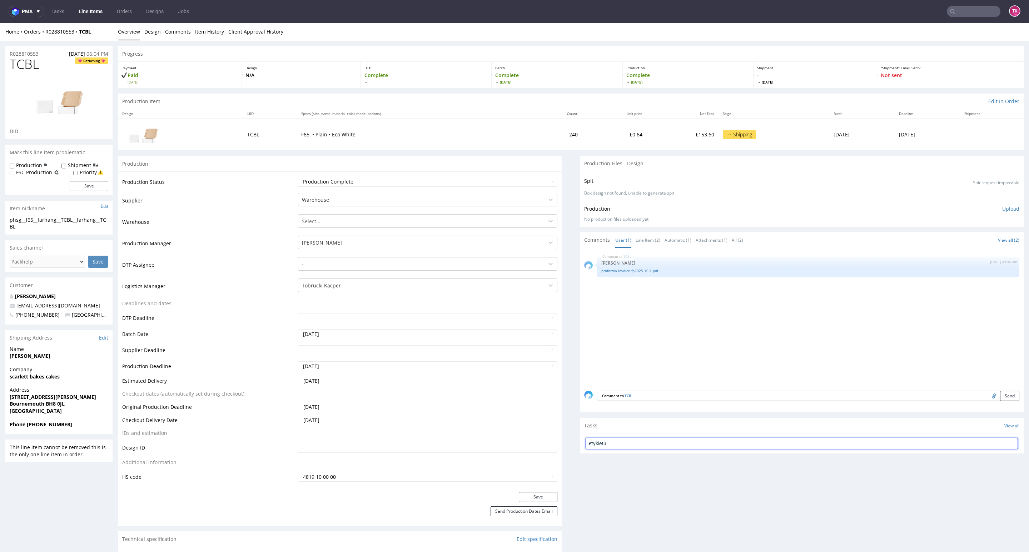
type input "etykietu"
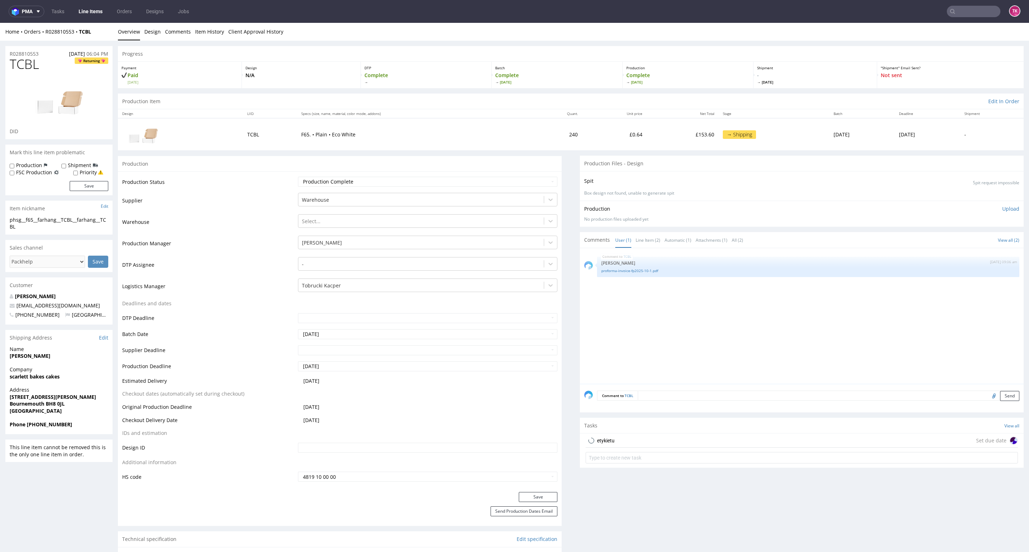
click at [633, 443] on div "etykietu Set due date" at bounding box center [801, 441] width 432 height 14
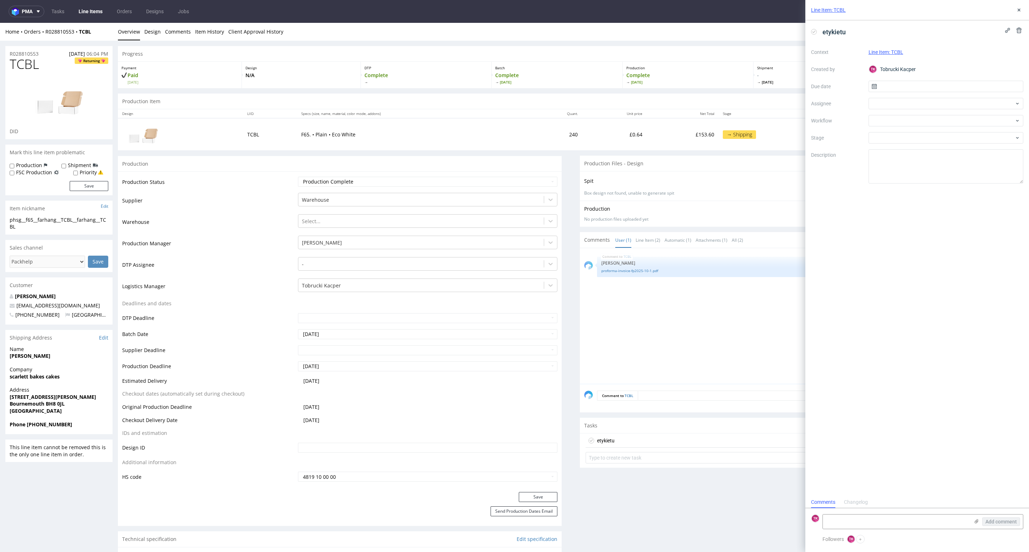
scroll to position [6, 0]
click at [870, 523] on textarea at bounding box center [896, 522] width 146 height 14
paste textarea "1Z5A15806894529274 1Z5A15806891845268"
type textarea "1Z5A15806894529274 1Z5A15806891845268"
click at [977, 521] on icon at bounding box center [976, 522] width 6 height 6
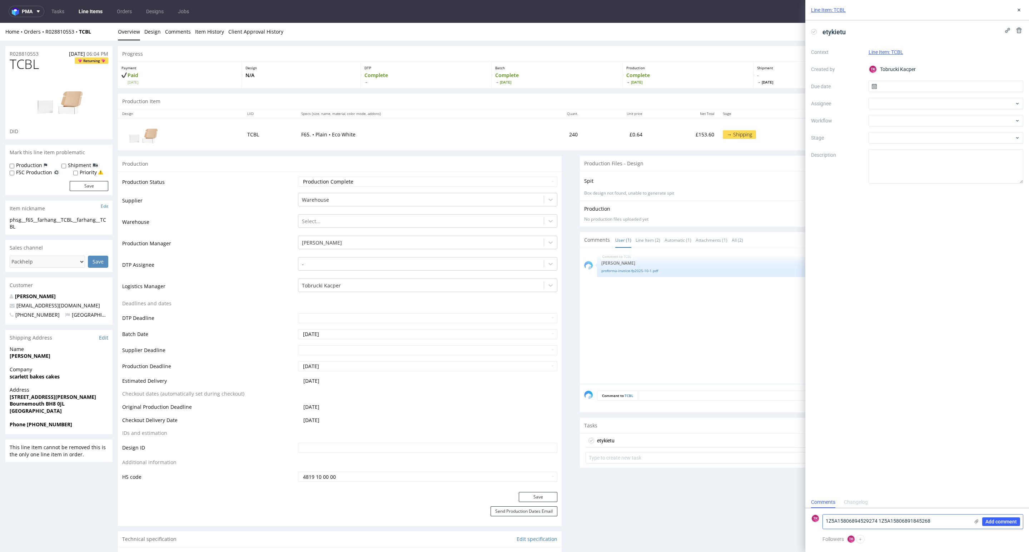
click at [0, 0] on input "file" at bounding box center [0, 0] width 0 height 0
drag, startPoint x: 1002, startPoint y: 515, endPoint x: 1001, endPoint y: 521, distance: 6.2
click at [1001, 519] on div "Add comment" at bounding box center [996, 503] width 54 height 51
click at [1001, 521] on span "Add comment" at bounding box center [1000, 521] width 31 height 5
click at [887, 105] on div at bounding box center [945, 103] width 155 height 11
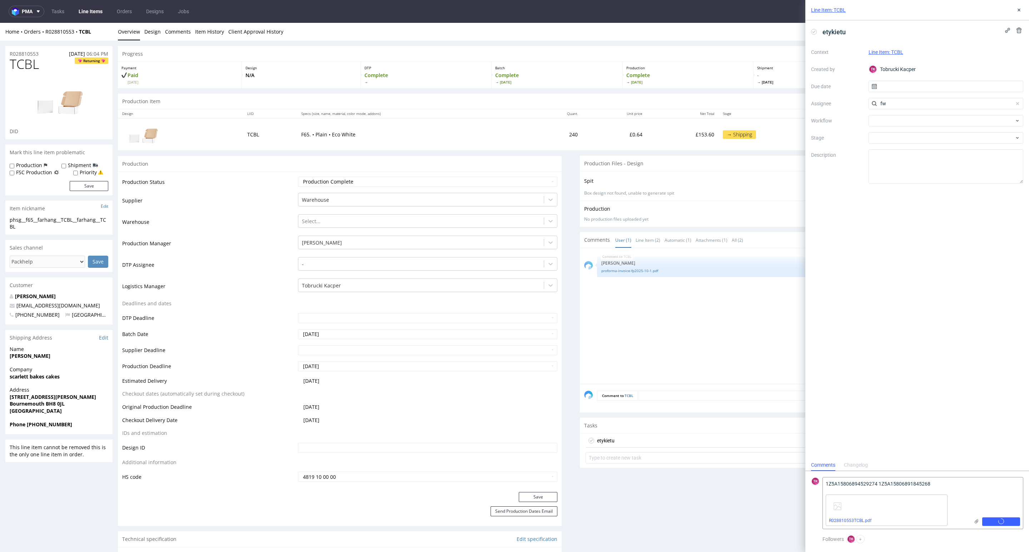
scroll to position [0, 0]
drag, startPoint x: 888, startPoint y: 101, endPoint x: 823, endPoint y: 106, distance: 65.2
click at [823, 105] on div "Context Line Item: TCBL Created by TK Tobrucki Kacper Due date Assignee fw Work…" at bounding box center [917, 114] width 212 height 137
type input "f"
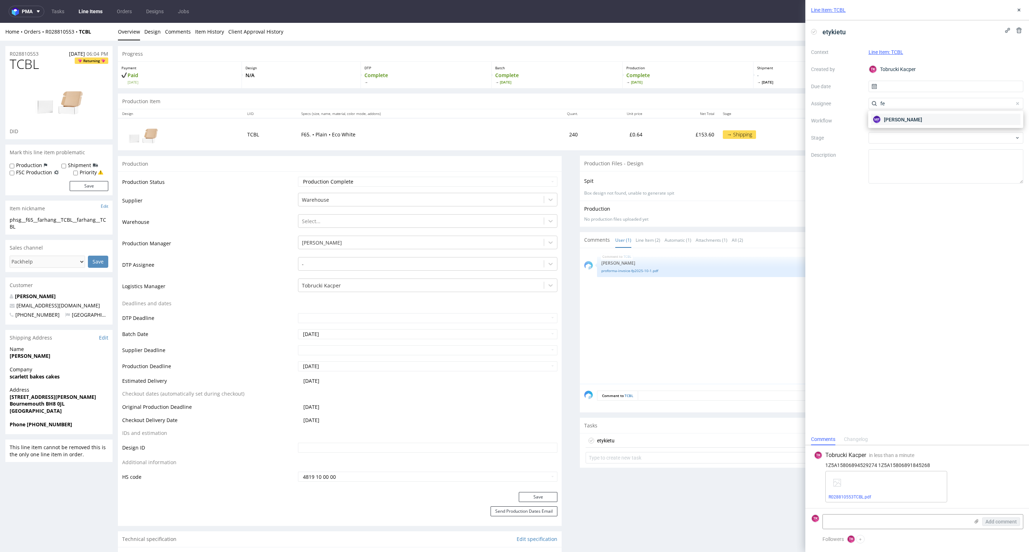
type input "fe"
click at [888, 117] on span "[PERSON_NAME]" at bounding box center [903, 119] width 38 height 7
drag, startPoint x: 908, startPoint y: 86, endPoint x: 909, endPoint y: 92, distance: 6.5
click at [908, 86] on input "text" at bounding box center [945, 86] width 155 height 11
click at [968, 133] on span "3" at bounding box center [968, 133] width 3 height 7
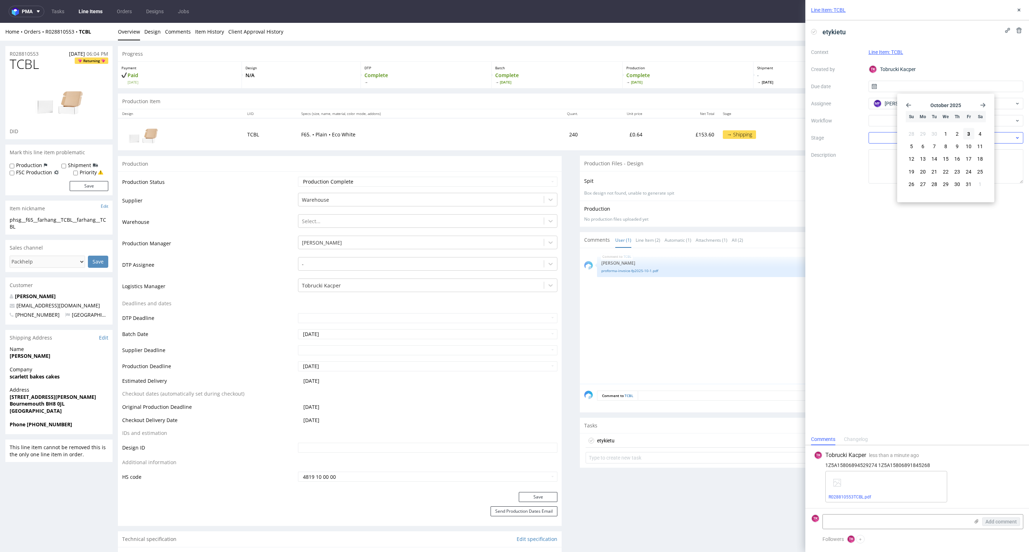
type input "[DATE]"
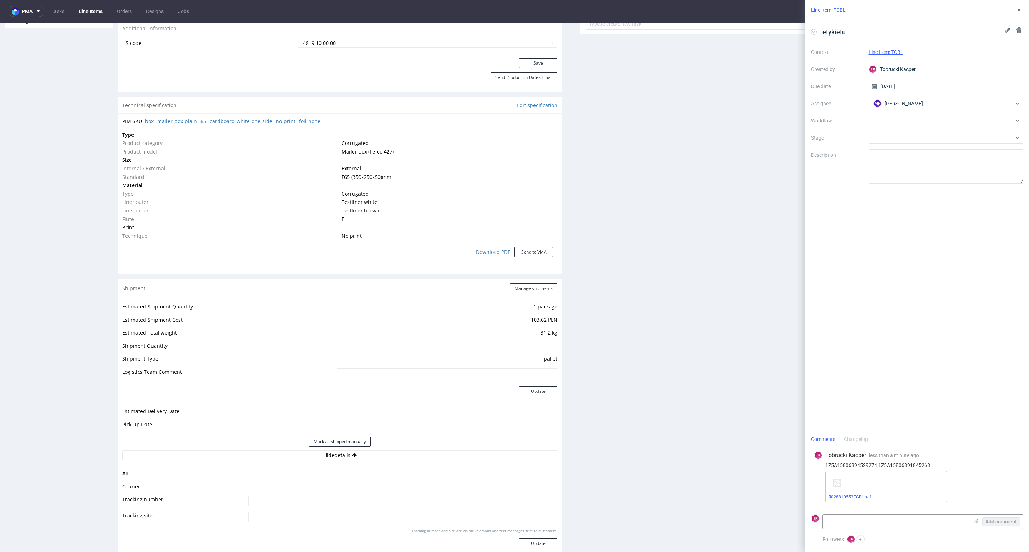
scroll to position [482, 0]
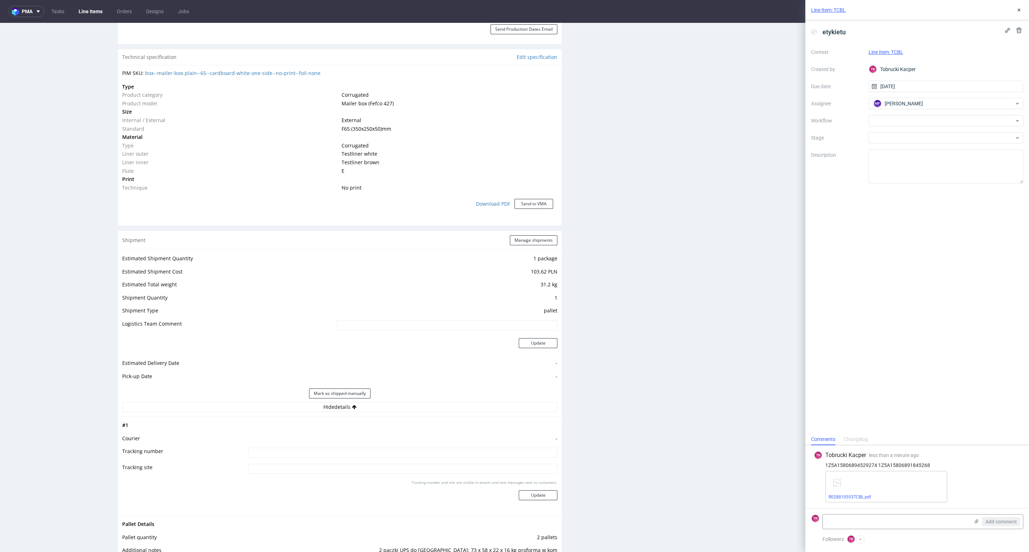
click at [391, 415] on div "Estimated Shipment Quantity 1 package Estimated Shipment Cost 103.62 PLN Estima…" at bounding box center [340, 333] width 444 height 167
click at [393, 409] on button "Hide details" at bounding box center [339, 407] width 435 height 10
click at [391, 407] on button "Show details" at bounding box center [339, 407] width 435 height 10
click at [361, 459] on td at bounding box center [401, 455] width 311 height 16
drag, startPoint x: 368, startPoint y: 451, endPoint x: 472, endPoint y: 488, distance: 110.3
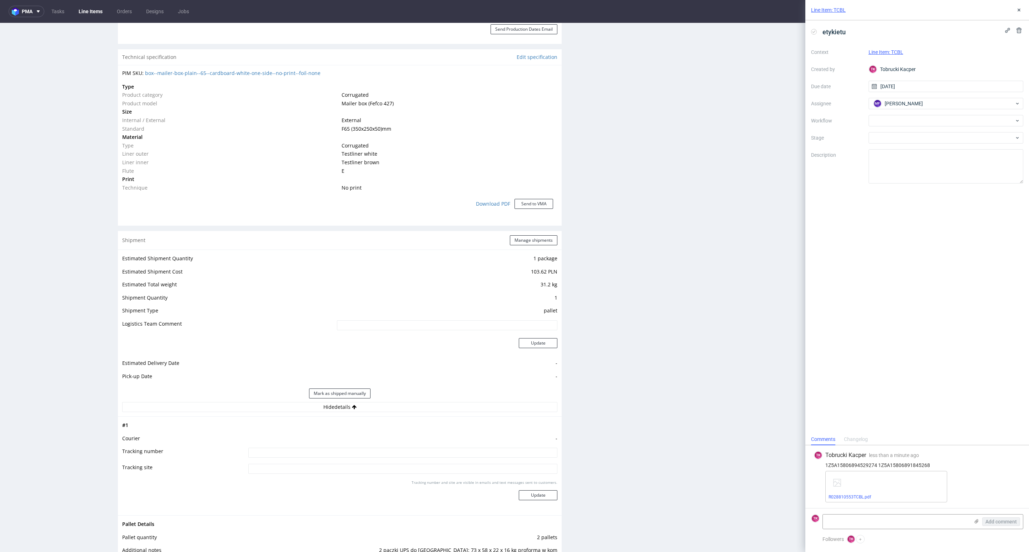
click at [366, 452] on input at bounding box center [402, 453] width 309 height 10
paste input "1Z5A15806894529274 1Z5A15806891845268"
type input "1Z5A15806894529274 1Z5A15806891845268"
click at [528, 491] on button "Update" at bounding box center [538, 495] width 39 height 10
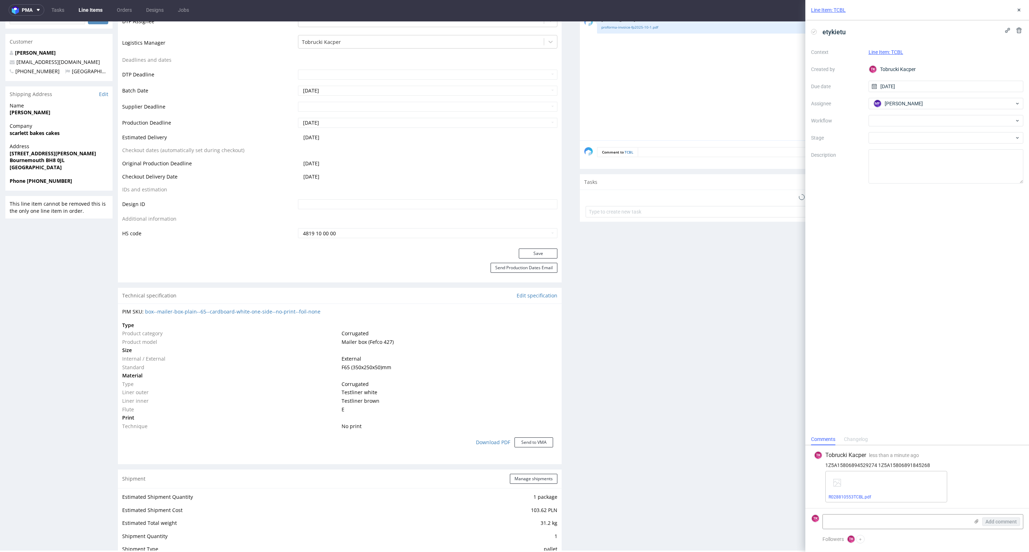
scroll to position [314, 0]
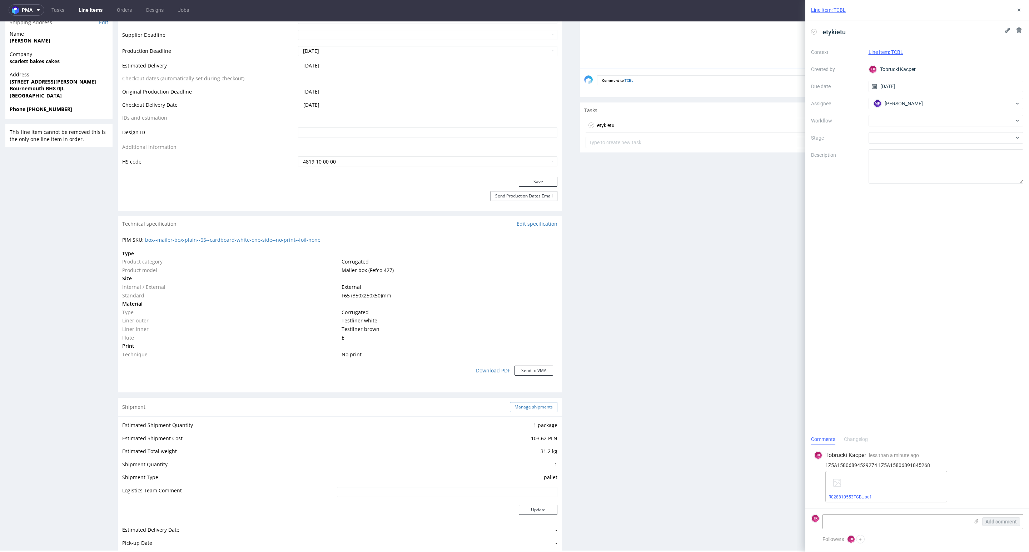
click at [530, 407] on button "Manage shipments" at bounding box center [534, 407] width 48 height 10
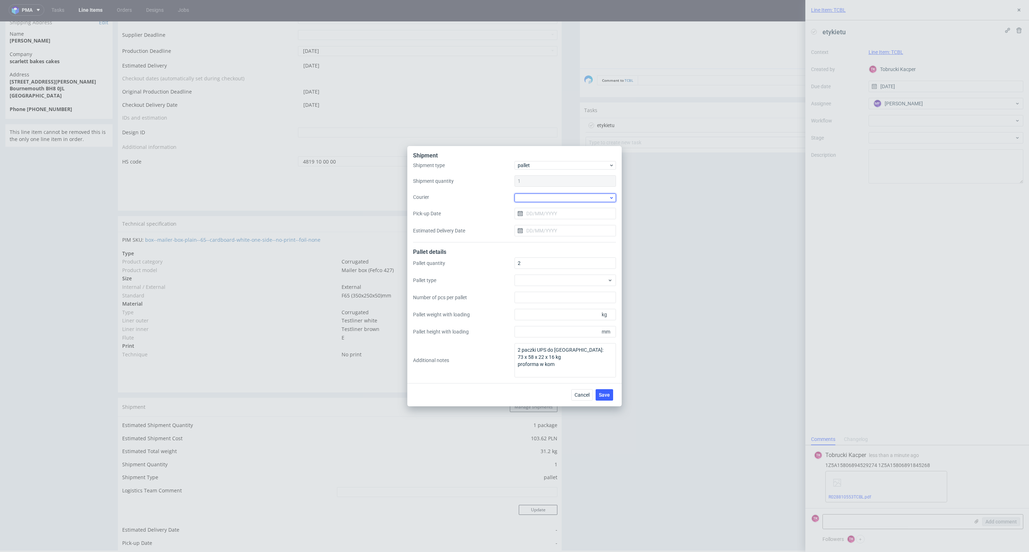
drag, startPoint x: 564, startPoint y: 197, endPoint x: 563, endPoint y: 201, distance: 3.7
click at [563, 198] on div at bounding box center [564, 198] width 101 height 9
click at [564, 248] on div "UPS Pallets" at bounding box center [565, 248] width 96 height 13
click at [599, 393] on span "Save" at bounding box center [604, 394] width 11 height 5
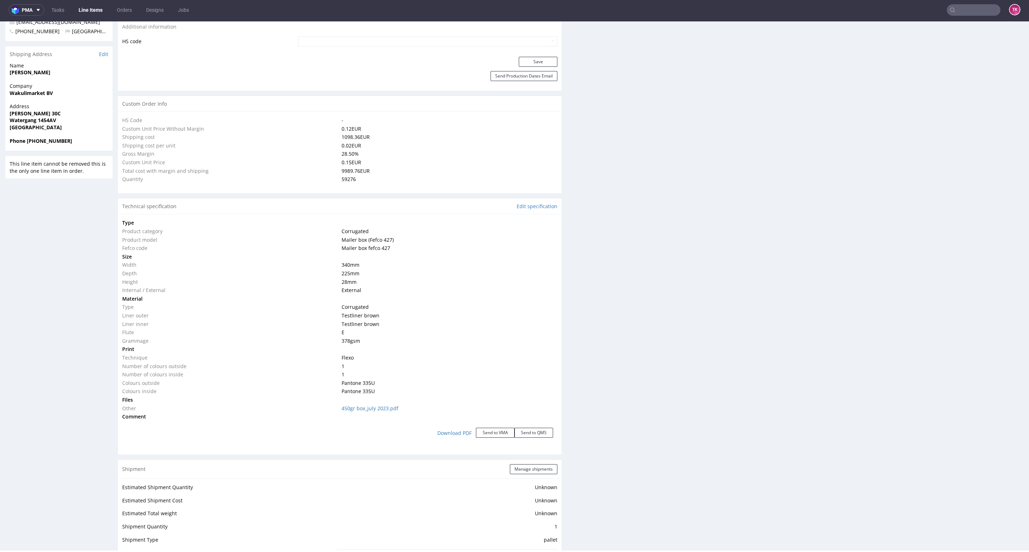
scroll to position [562, 0]
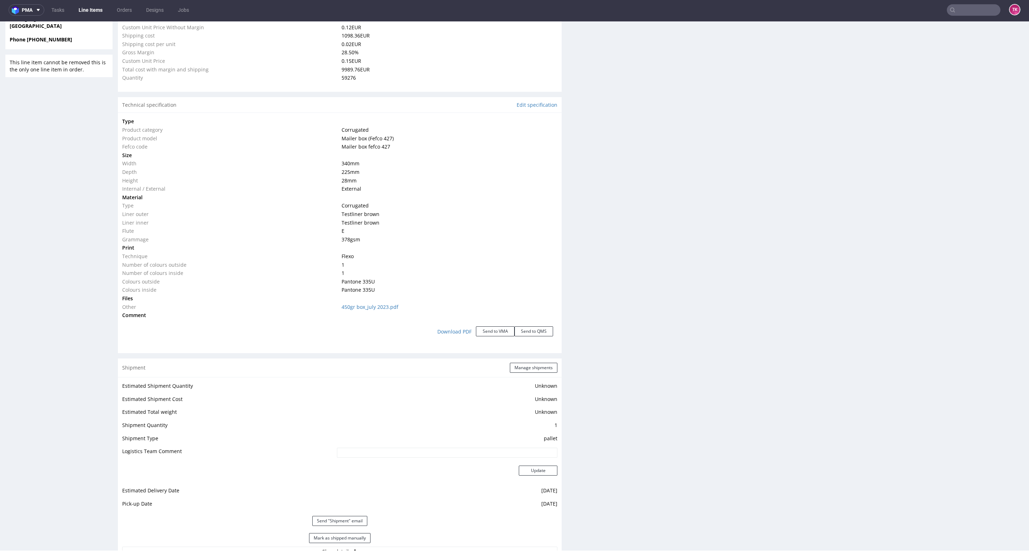
click at [328, 544] on div "Mark as shipped manually" at bounding box center [339, 538] width 435 height 17
click at [330, 542] on button "Mark as shipped manually" at bounding box center [339, 538] width 61 height 10
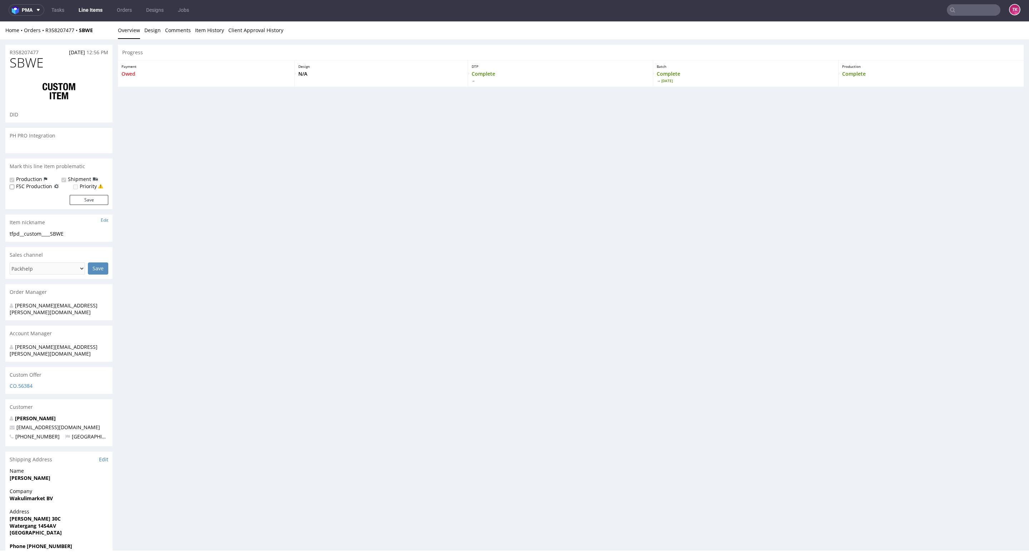
scroll to position [0, 0]
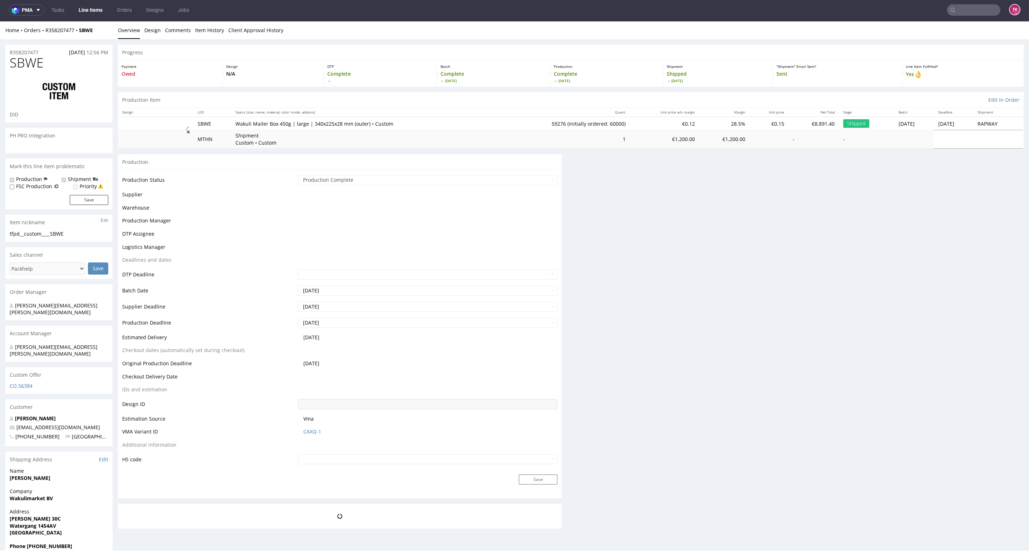
click at [88, 8] on link "Line Items" at bounding box center [90, 9] width 33 height 11
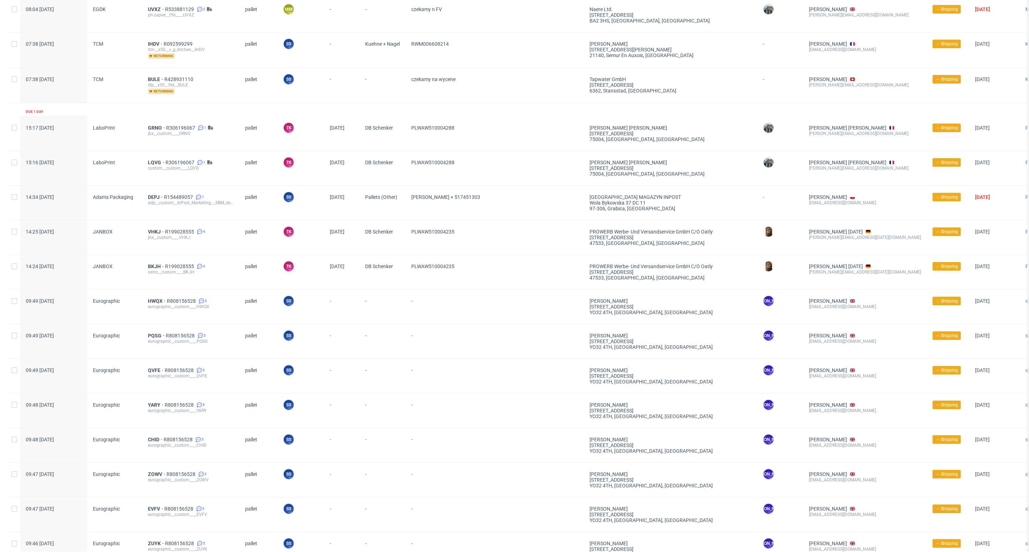
scroll to position [321, 0]
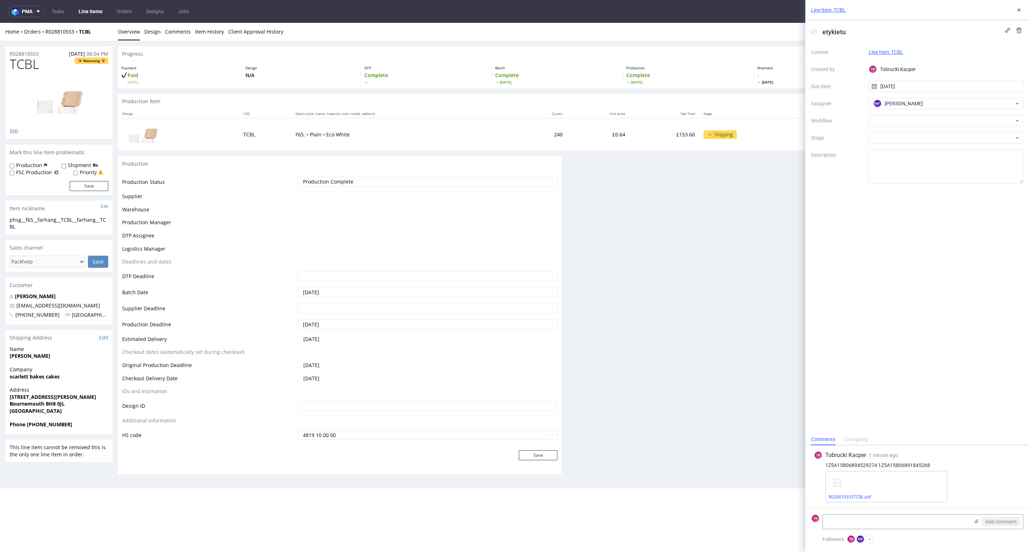
click at [90, 11] on link "Line Items" at bounding box center [90, 11] width 33 height 11
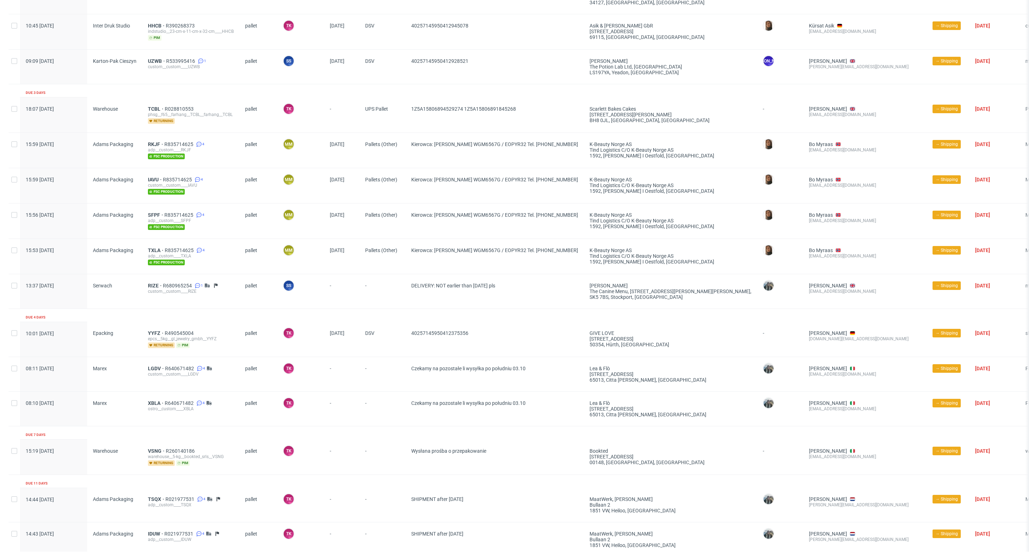
scroll to position [1547, 0]
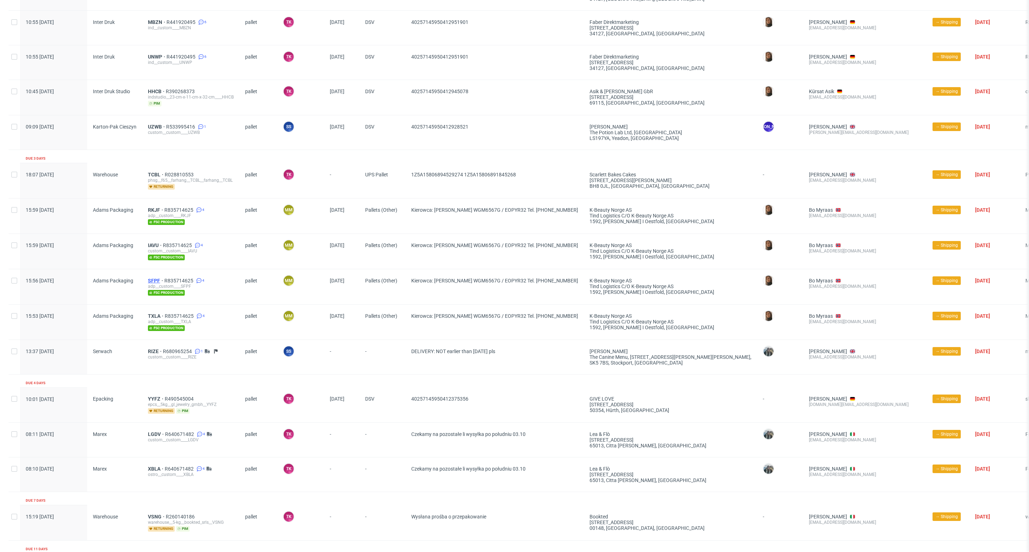
drag, startPoint x: 150, startPoint y: 288, endPoint x: 155, endPoint y: 282, distance: 6.9
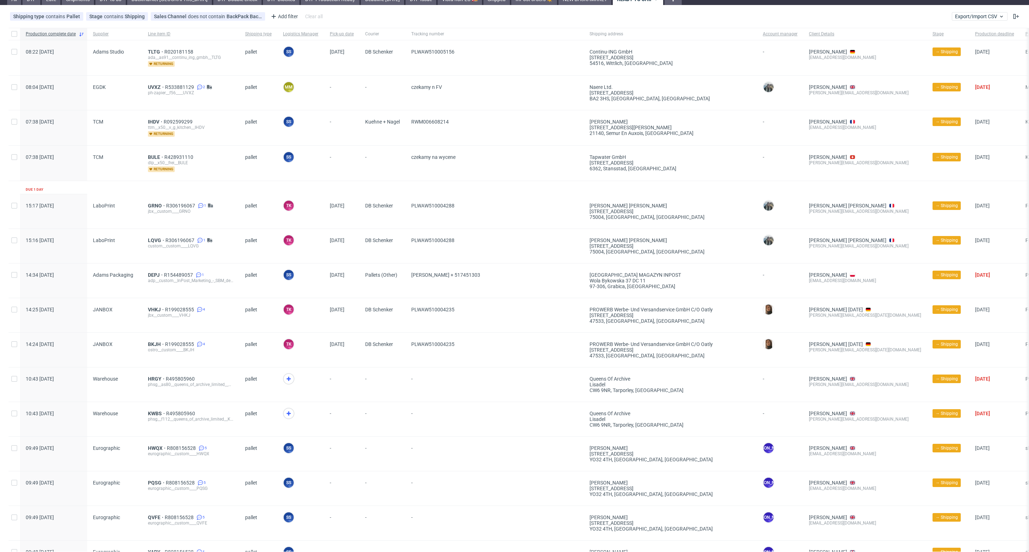
scroll to position [0, 0]
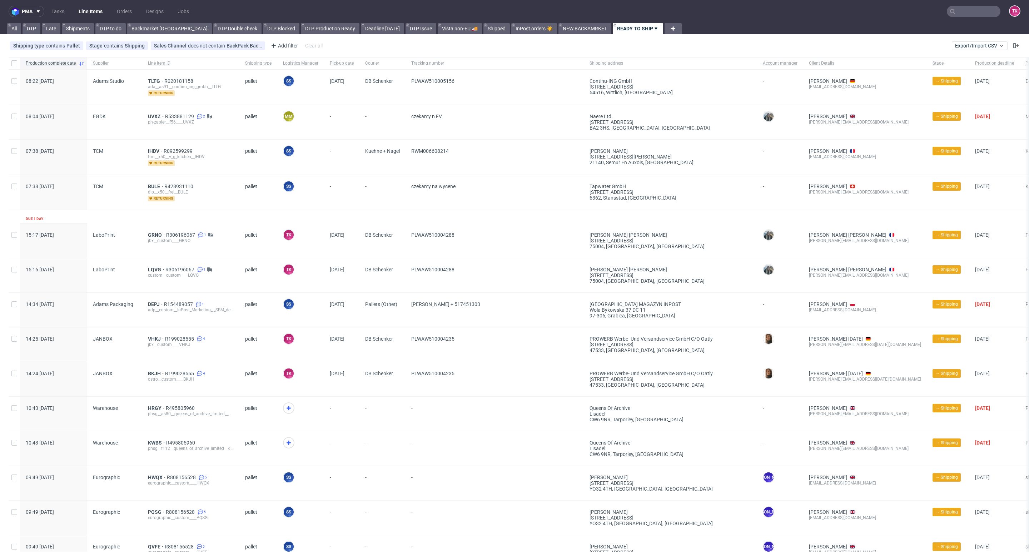
click at [98, 10] on link "Line Items" at bounding box center [90, 11] width 33 height 11
click at [87, 4] on nav "pma Tasks Line Items Orders Designs Jobs TK" at bounding box center [514, 11] width 1029 height 23
click at [86, 10] on link "Line Items" at bounding box center [90, 11] width 33 height 11
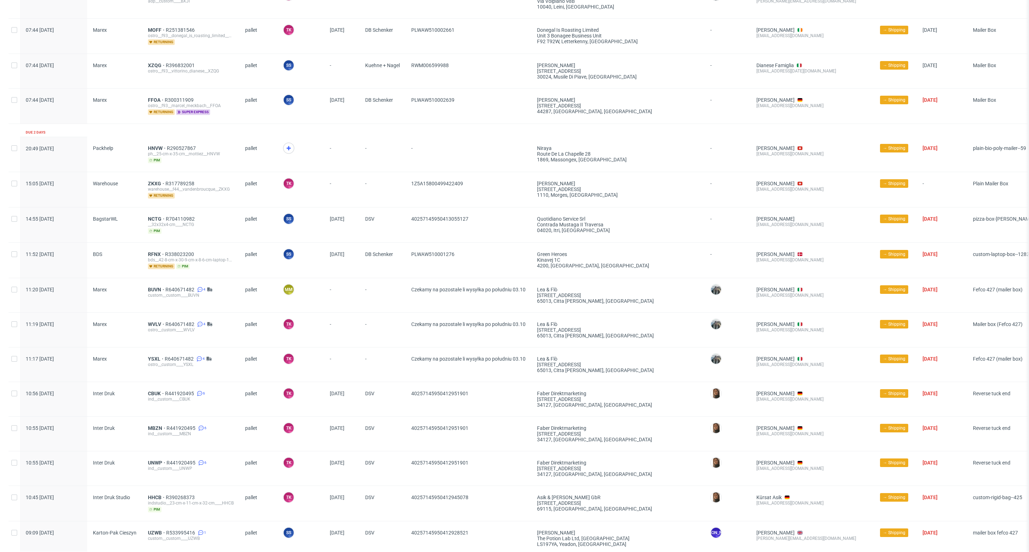
scroll to position [1072, 0]
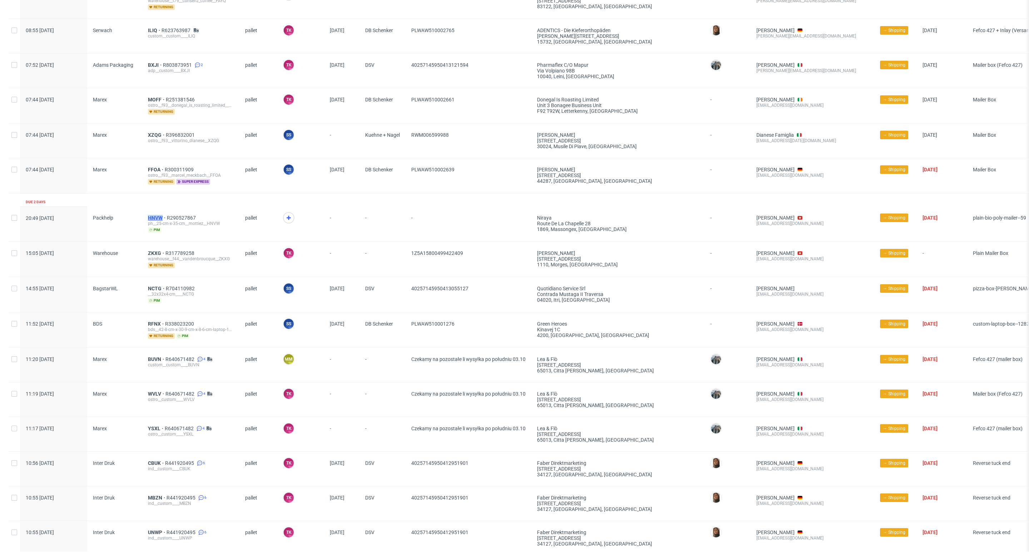
drag, startPoint x: 142, startPoint y: 222, endPoint x: 161, endPoint y: 222, distance: 19.3
click at [161, 222] on div "HNVW R290527867 ph__25-cm-x-35-cm__mottiez__HNVW pim" at bounding box center [190, 223] width 97 height 35
copy span "HNVW"
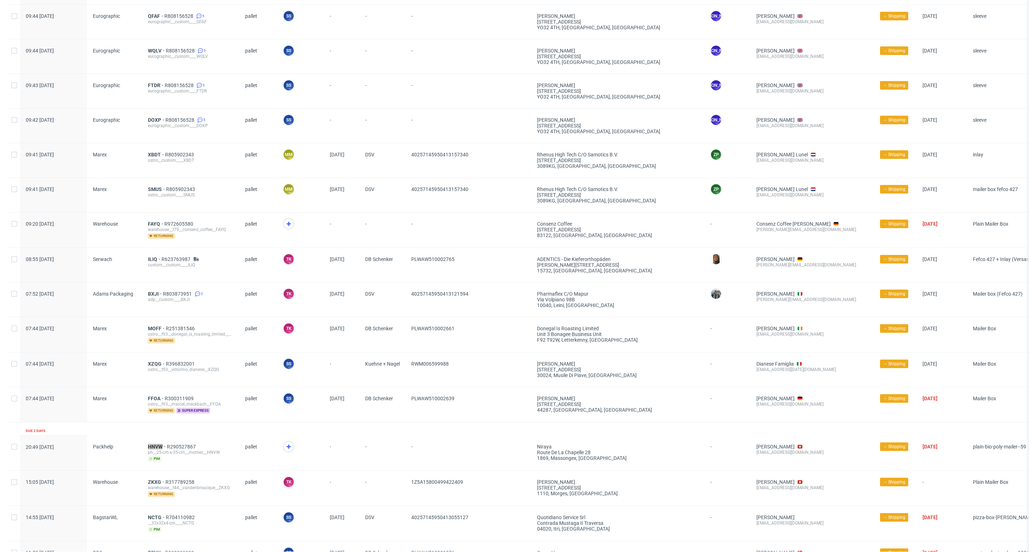
scroll to position [804, 0]
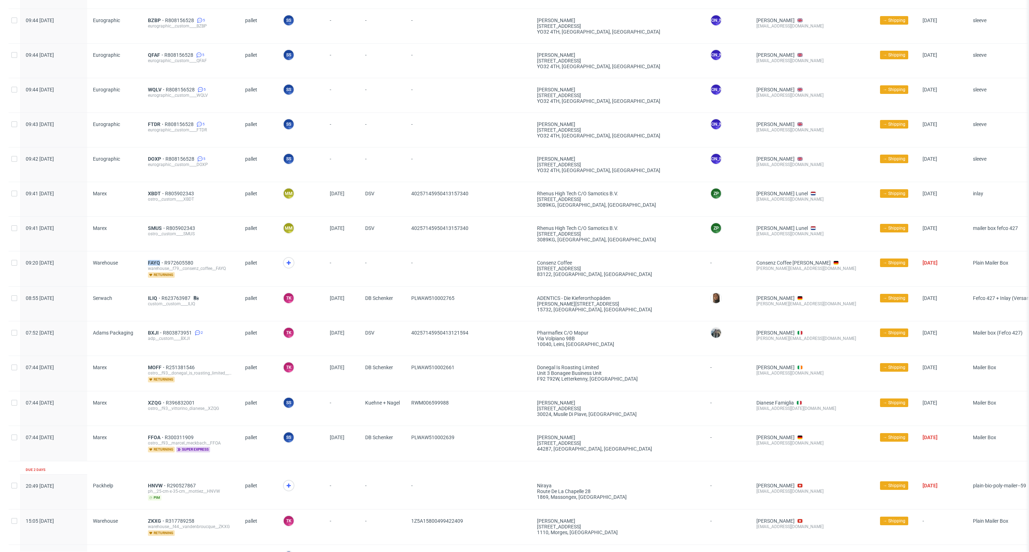
drag, startPoint x: 139, startPoint y: 264, endPoint x: 161, endPoint y: 258, distance: 23.1
click at [161, 258] on div "09:20 Thu 02.10.2025 Warehouse FAYQ R972605580 warehouse__f79__consenz_coffee__…" at bounding box center [550, 268] width 1083 height 35
copy div "FAYQ"
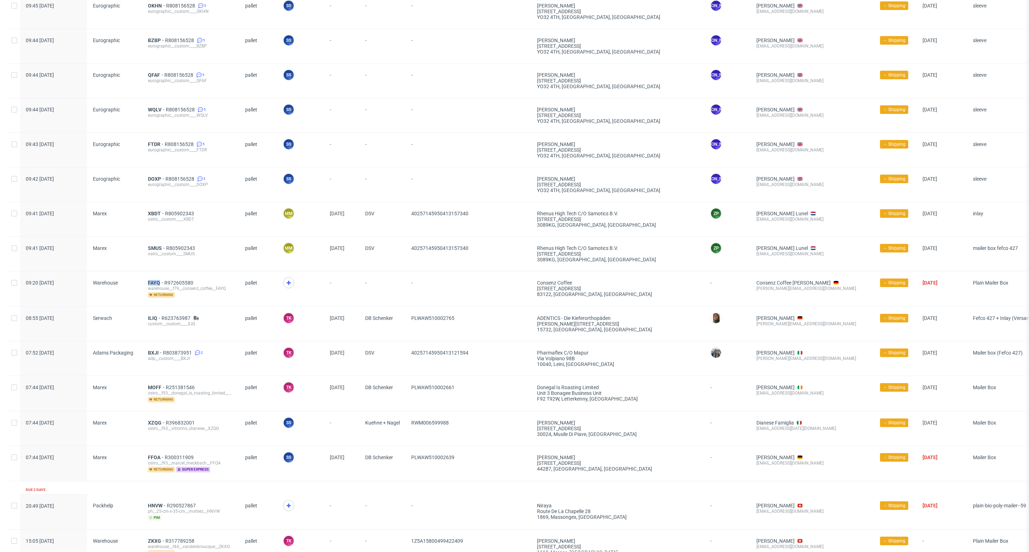
scroll to position [911, 0]
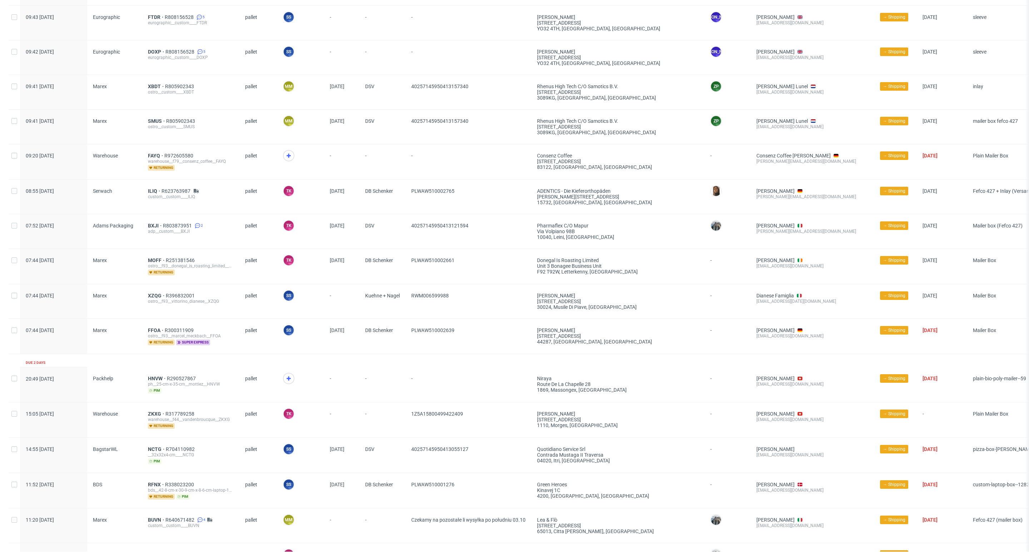
click at [158, 379] on div "HNVW R290527867 ph__25-cm-x-35-cm__mottiez__HNVW pim" at bounding box center [190, 384] width 97 height 35
click at [157, 382] on span "HNVW" at bounding box center [157, 379] width 19 height 6
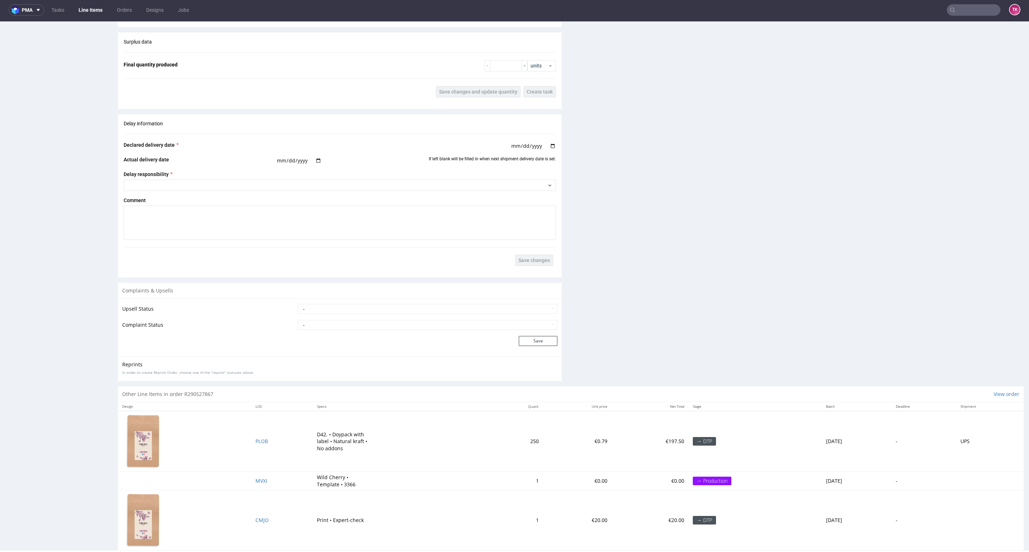
scroll to position [673, 0]
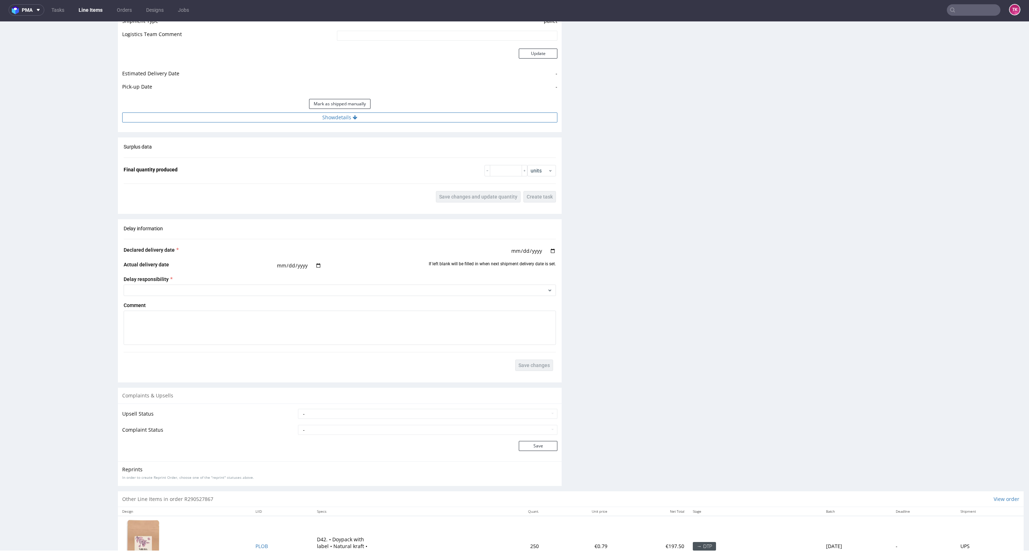
click at [346, 116] on button "Show details" at bounding box center [339, 118] width 435 height 10
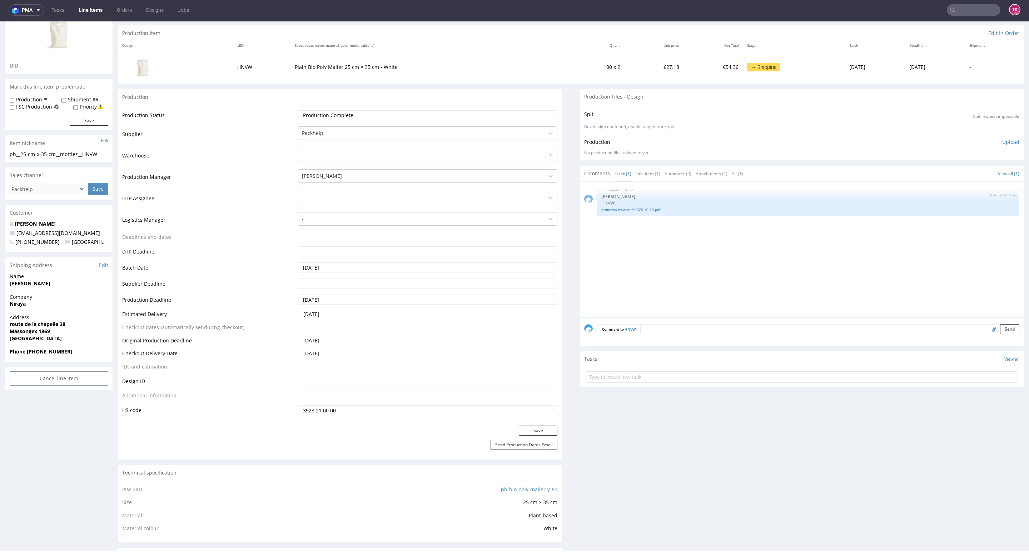
scroll to position [0, 0]
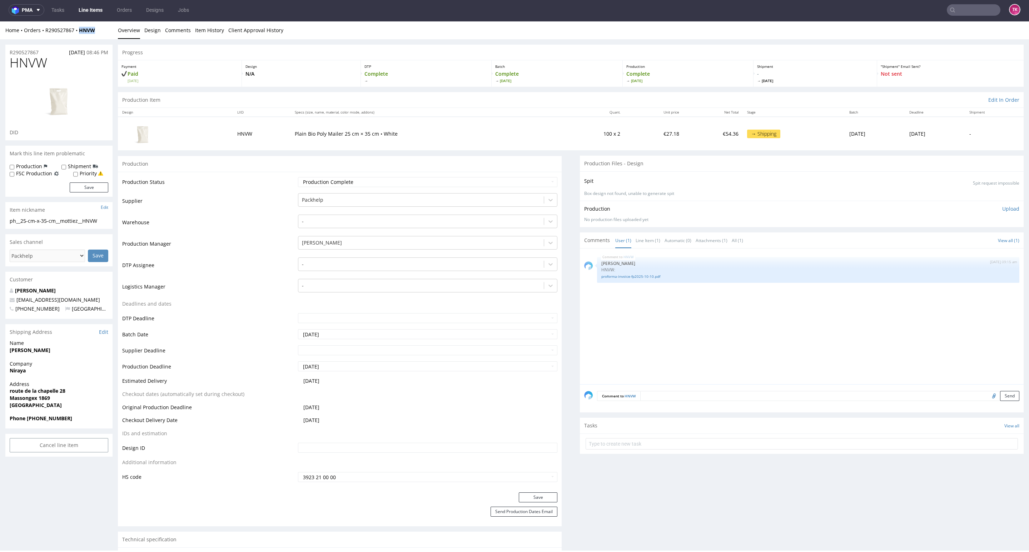
drag, startPoint x: 96, startPoint y: 32, endPoint x: 118, endPoint y: 67, distance: 41.4
click at [78, 35] on div "Home Orders R290527867 HNVW Overview Design Comments Item History Client Approv…" at bounding box center [514, 30] width 1029 height 18
copy strong "HNVW"
click at [91, 15] on nav "pma Tasks Line Items Orders Designs Jobs TK" at bounding box center [514, 10] width 1029 height 23
click at [91, 14] on link "Line Items" at bounding box center [90, 9] width 33 height 11
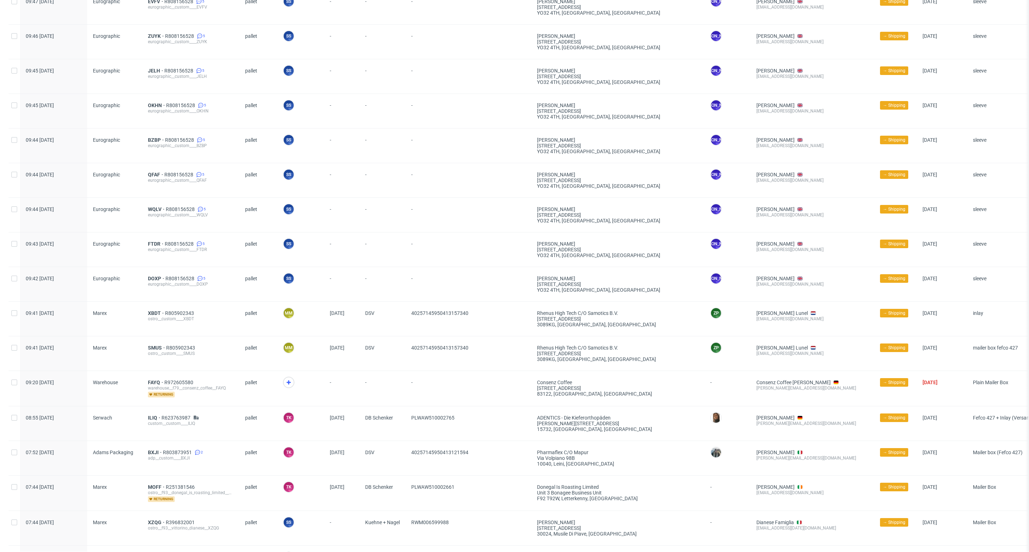
scroll to position [804, 0]
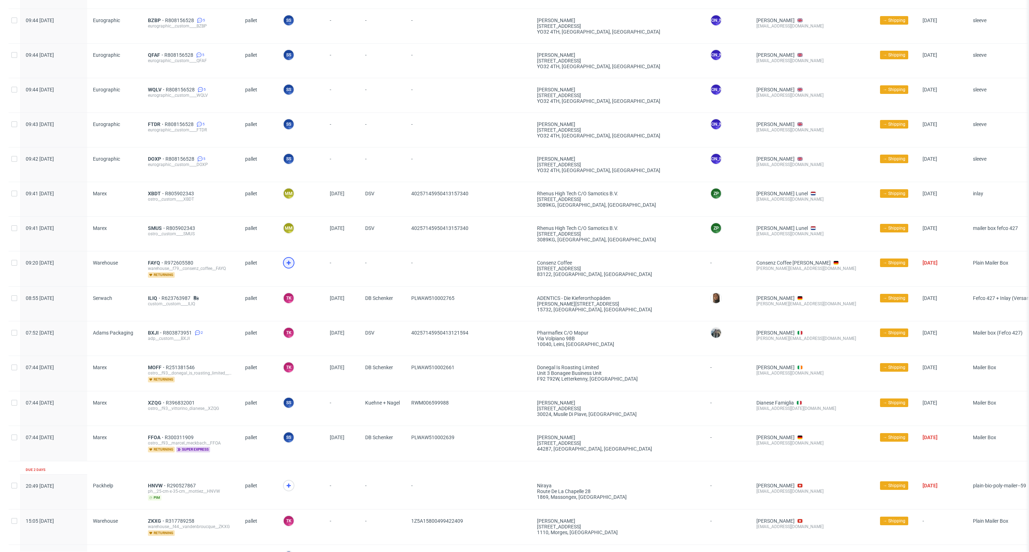
click at [289, 267] on icon at bounding box center [288, 263] width 9 height 9
click at [156, 266] on span "FAYQ" at bounding box center [156, 263] width 16 height 6
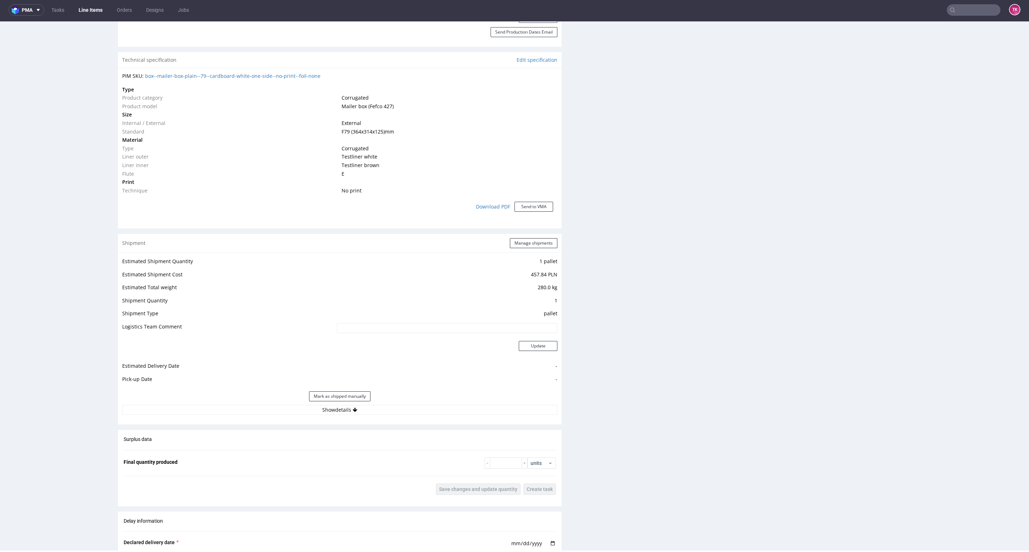
scroll to position [589, 0]
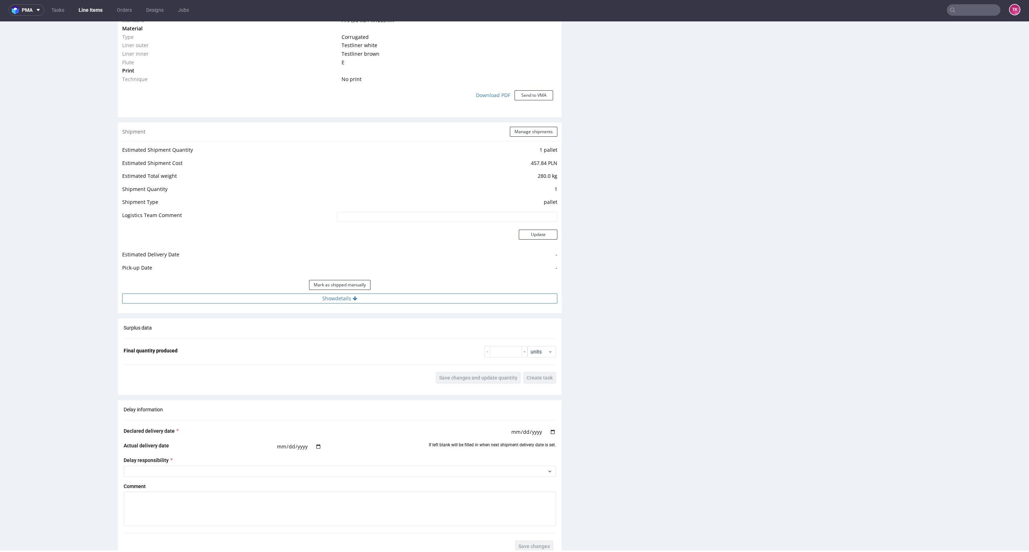
click at [264, 300] on button "Show details" at bounding box center [339, 299] width 435 height 10
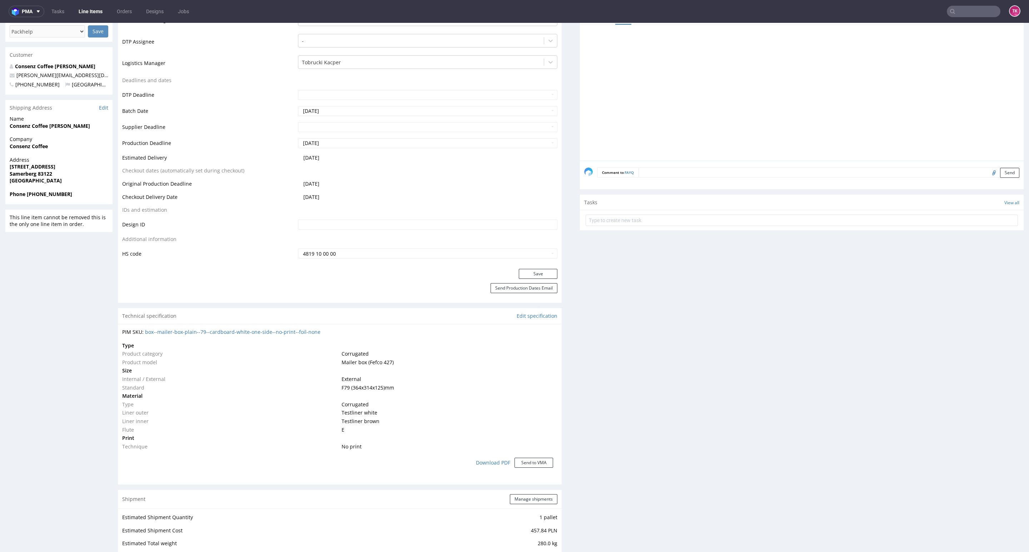
scroll to position [268, 0]
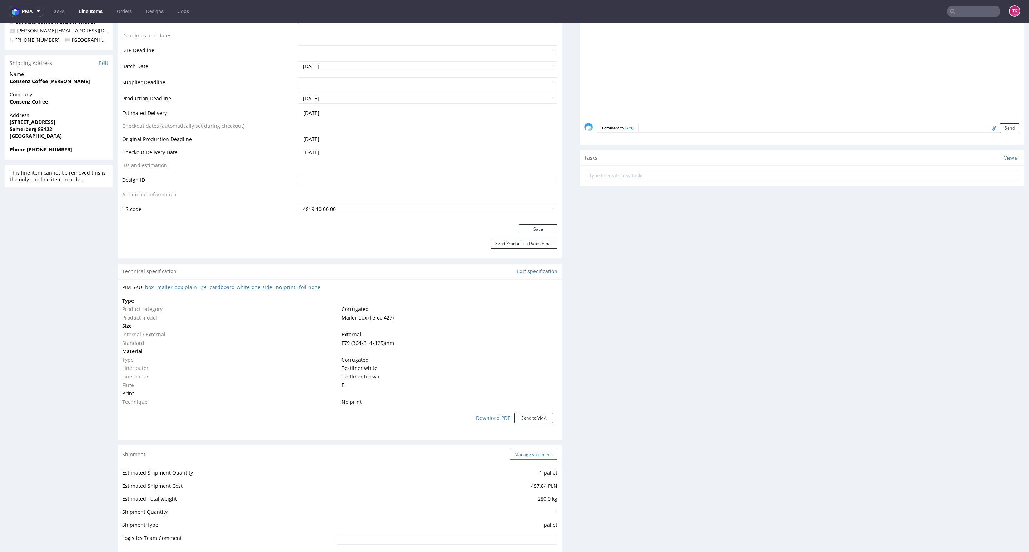
click at [523, 456] on button "Manage shipments" at bounding box center [534, 455] width 48 height 10
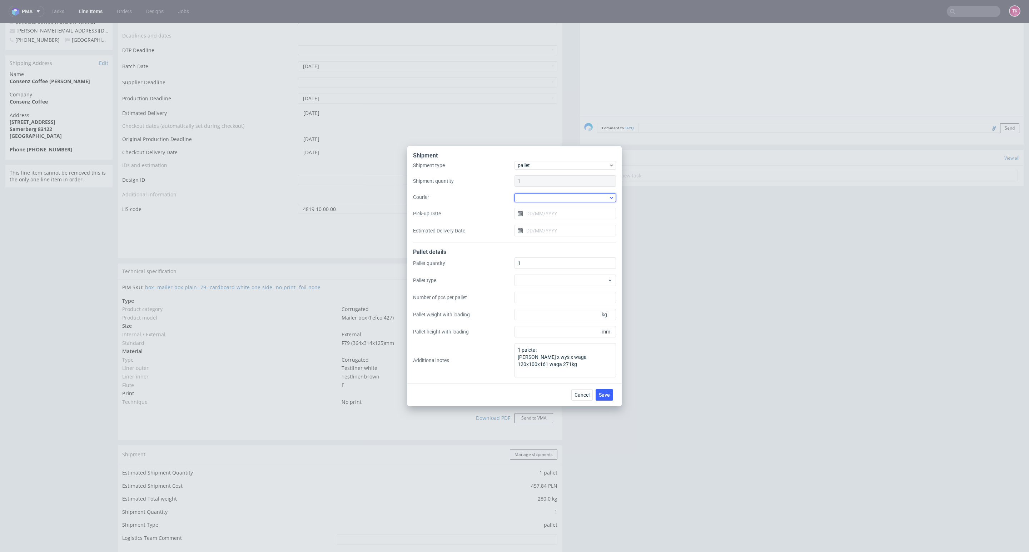
click at [544, 194] on div at bounding box center [564, 198] width 101 height 9
click at [534, 213] on div "DSV" at bounding box center [565, 210] width 96 height 13
click at [539, 214] on input "Pick-up Date" at bounding box center [564, 212] width 101 height 11
click at [539, 273] on button "6" at bounding box center [542, 272] width 11 height 11
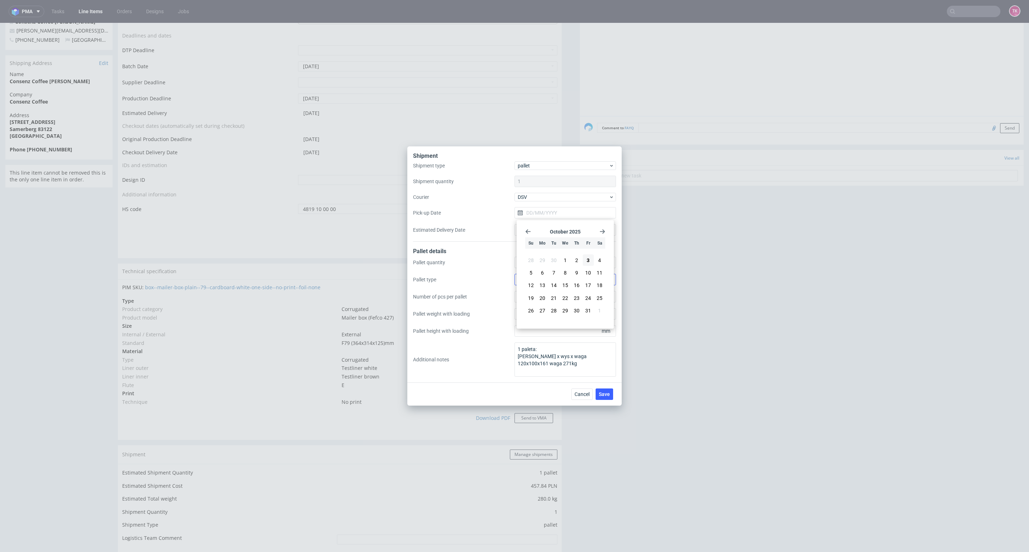
type input "[DATE]"
click at [607, 394] on span "Save" at bounding box center [604, 394] width 11 height 5
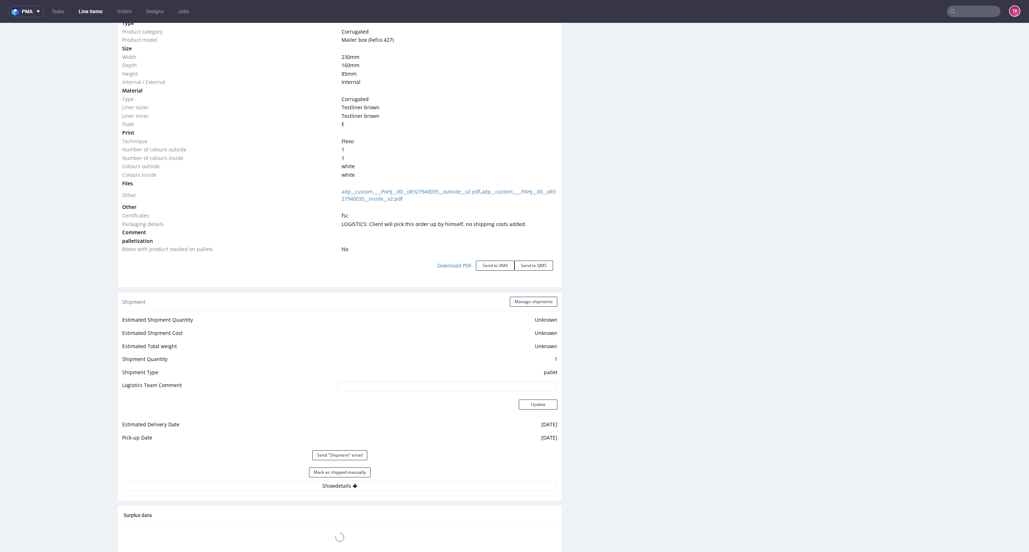
scroll to position [804, 0]
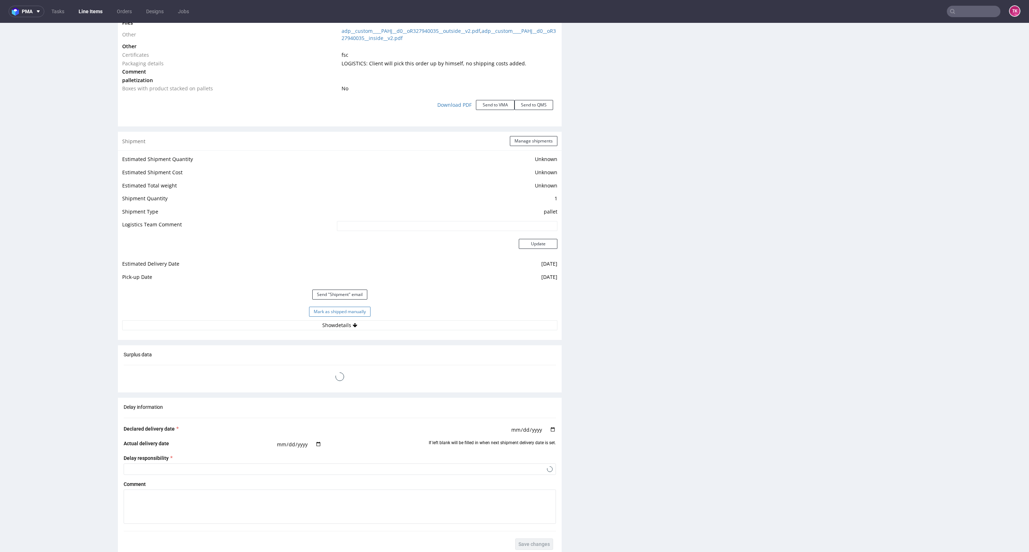
click at [354, 308] on button "Mark as shipped manually" at bounding box center [339, 312] width 61 height 10
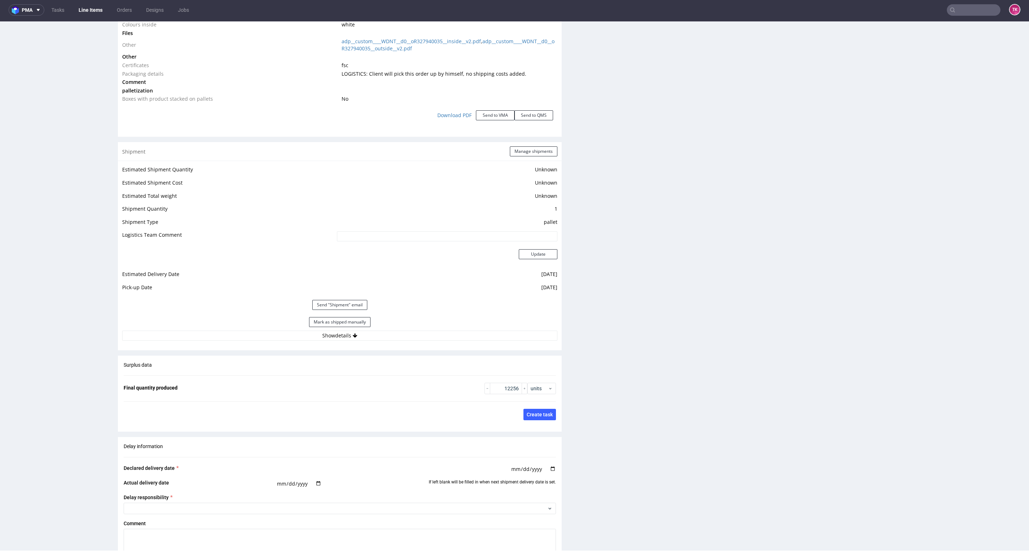
scroll to position [862, 0]
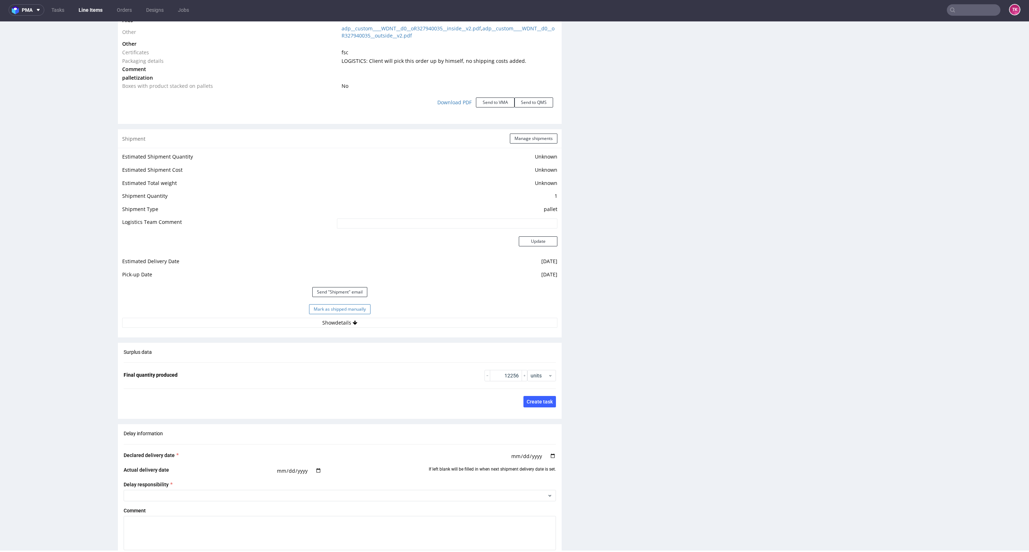
click at [359, 309] on button "Mark as shipped manually" at bounding box center [339, 309] width 61 height 10
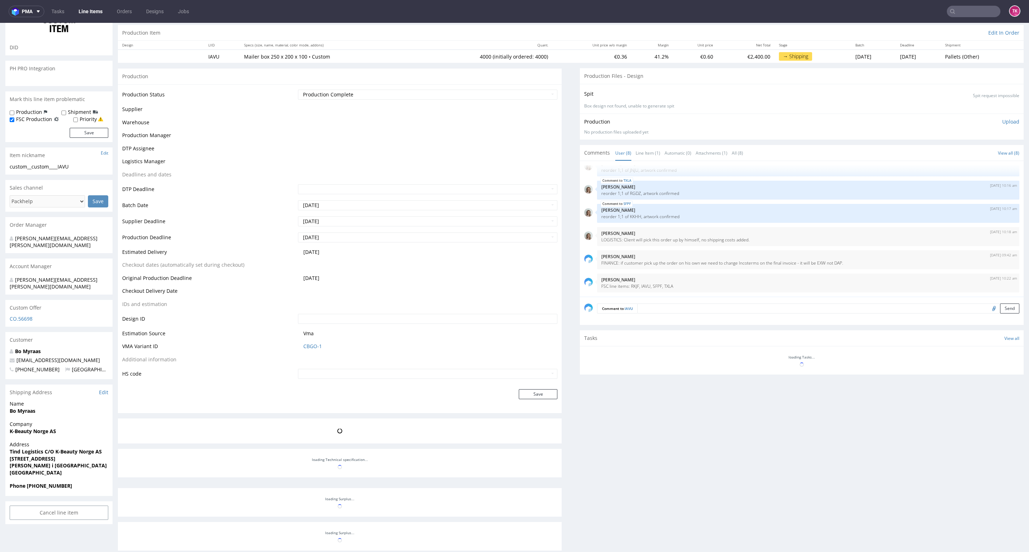
scroll to position [107, 0]
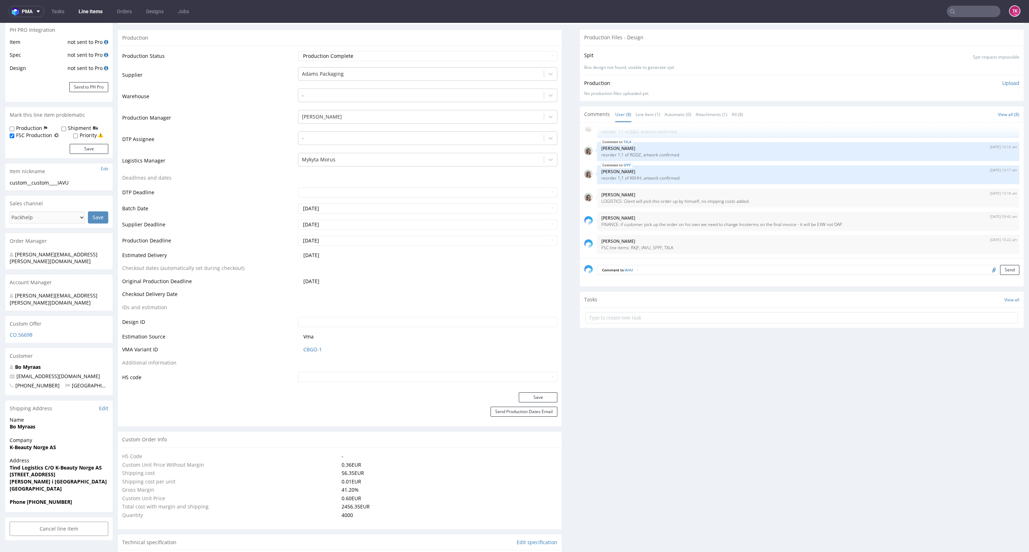
select select "in_progress"
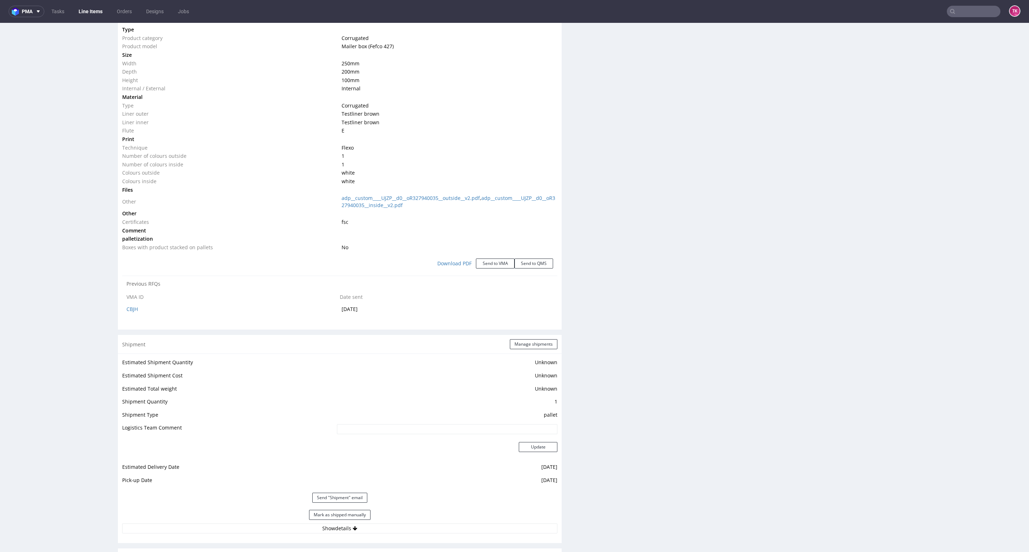
scroll to position [697, 0]
click at [329, 515] on button "Mark as shipped manually" at bounding box center [339, 512] width 61 height 10
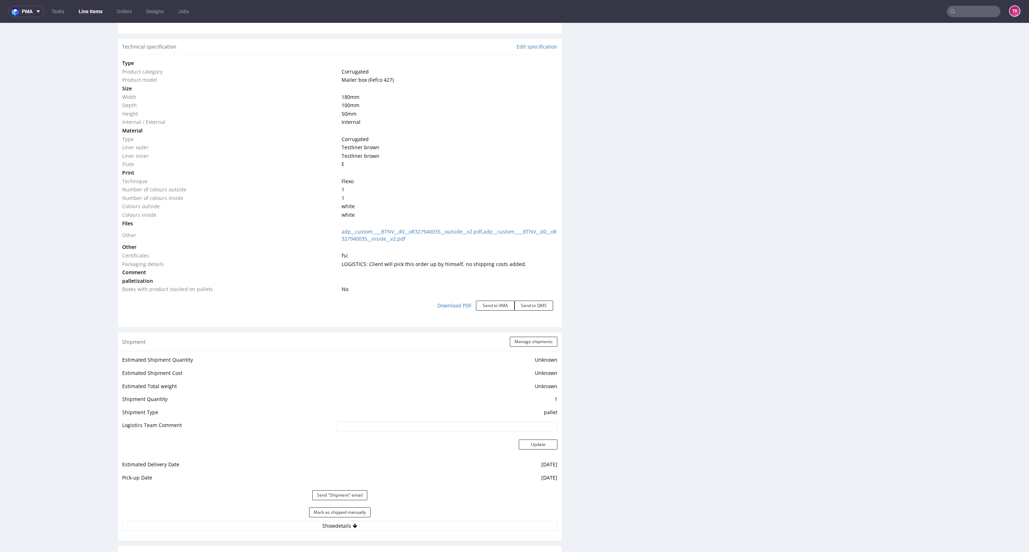
scroll to position [750, 0]
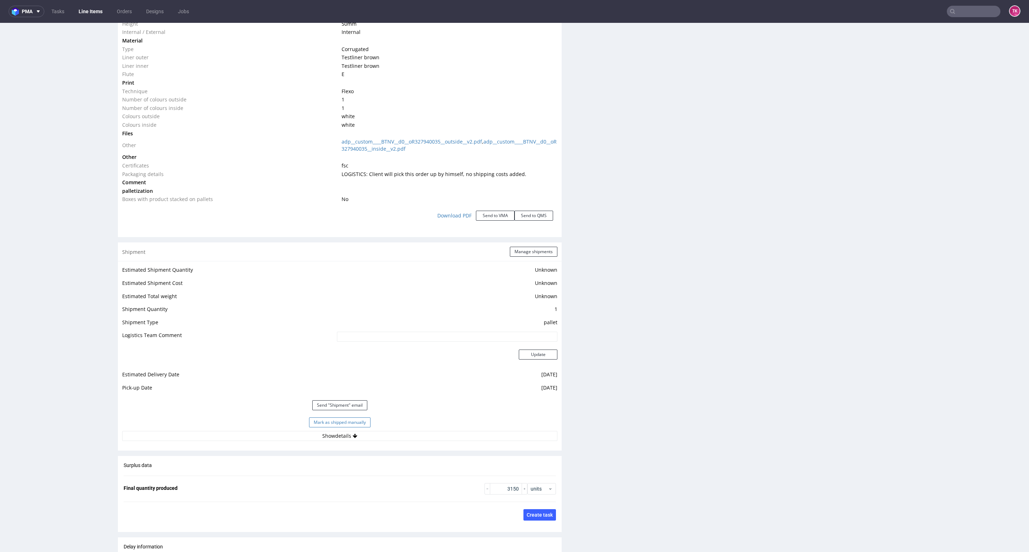
click at [357, 423] on button "Mark as shipped manually" at bounding box center [339, 423] width 61 height 10
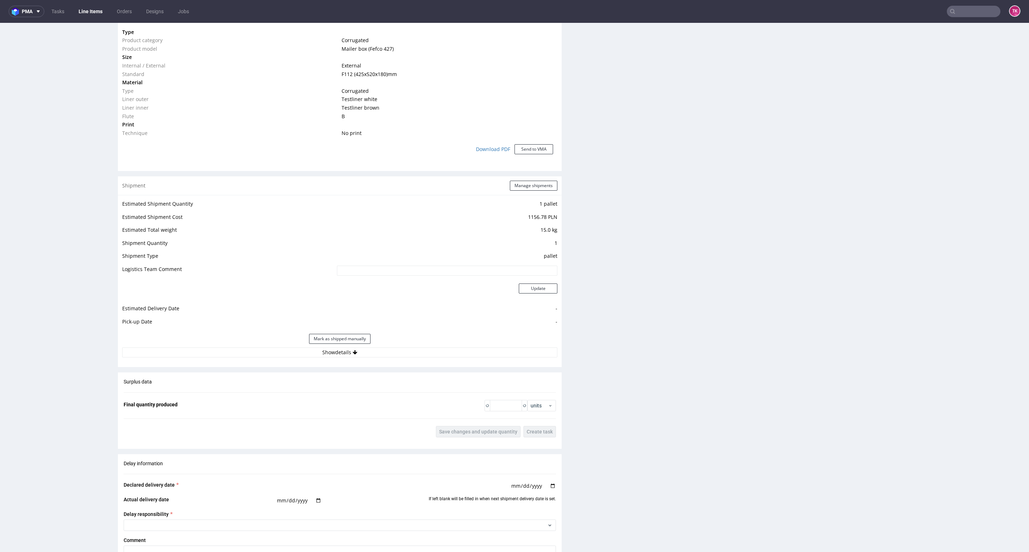
scroll to position [589, 0]
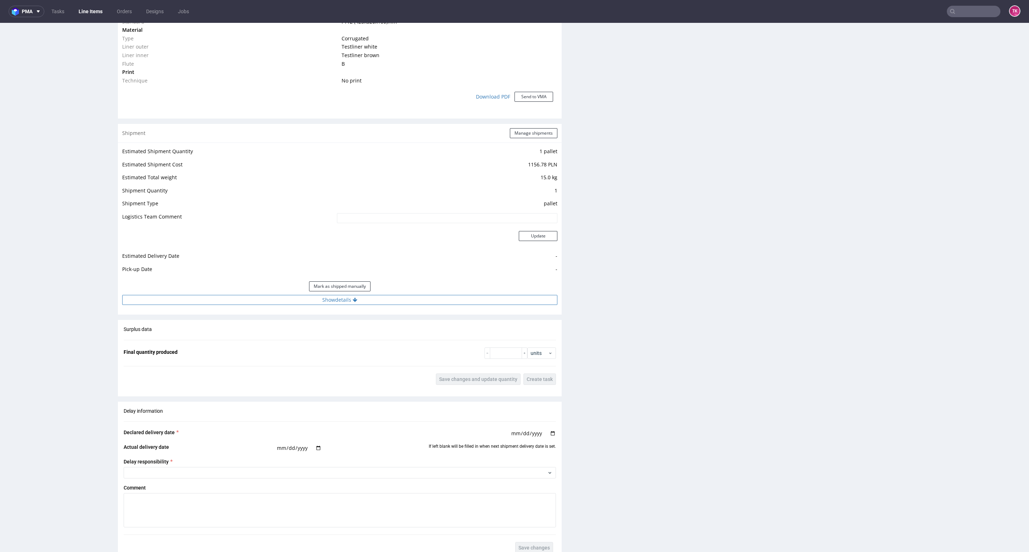
drag, startPoint x: 402, startPoint y: 293, endPoint x: 409, endPoint y: 300, distance: 9.9
click at [403, 293] on div "Mark as shipped manually" at bounding box center [339, 286] width 435 height 17
click at [412, 300] on button "Show details" at bounding box center [339, 300] width 435 height 10
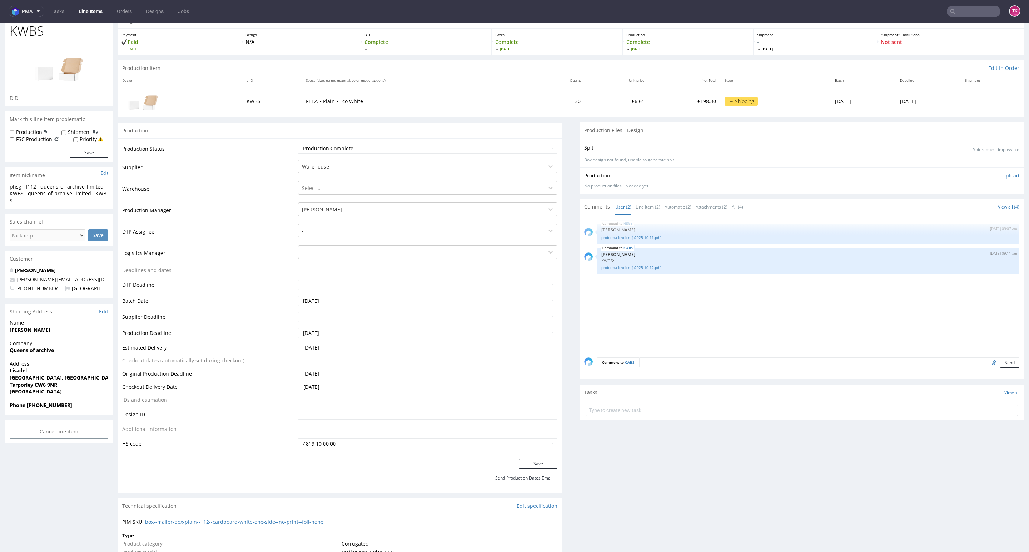
scroll to position [0, 0]
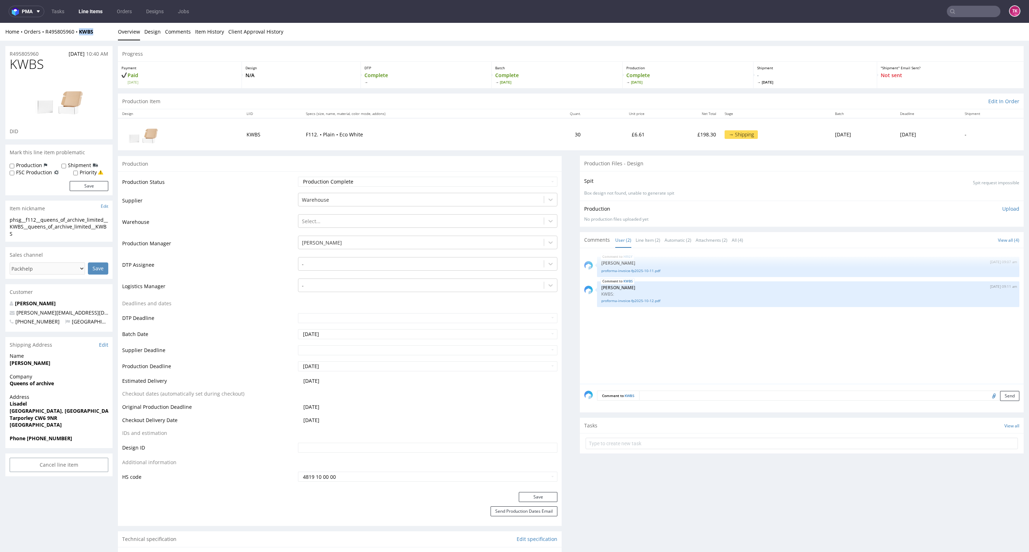
drag, startPoint x: 99, startPoint y: 30, endPoint x: 80, endPoint y: 38, distance: 19.9
click at [80, 38] on div "Home Orders R495805960 KWBS Overview Design Comments Item History Client Approv…" at bounding box center [514, 32] width 1029 height 18
copy strong "KWBS"
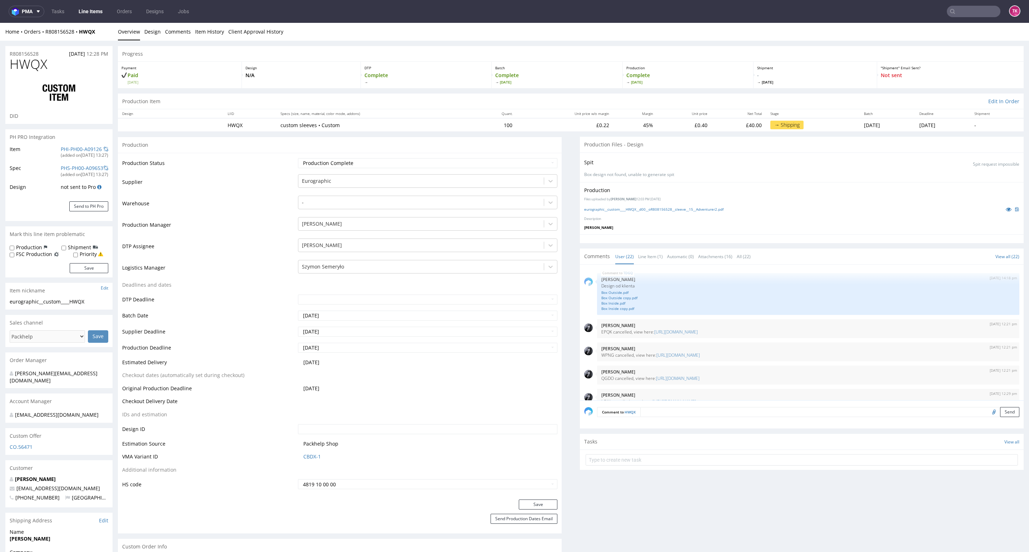
scroll to position [588, 0]
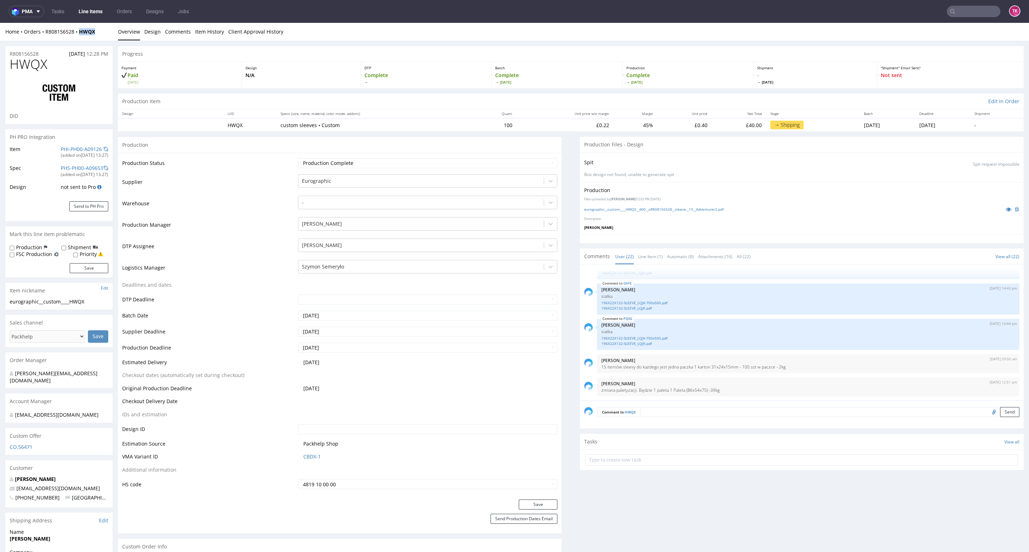
drag, startPoint x: 95, startPoint y: 38, endPoint x: 108, endPoint y: 60, distance: 25.6
click at [77, 40] on div "Home Orders R808156528 HWQX Overview Design Comments Item History Client Approv…" at bounding box center [514, 32] width 1029 height 18
copy strong "HWQX"
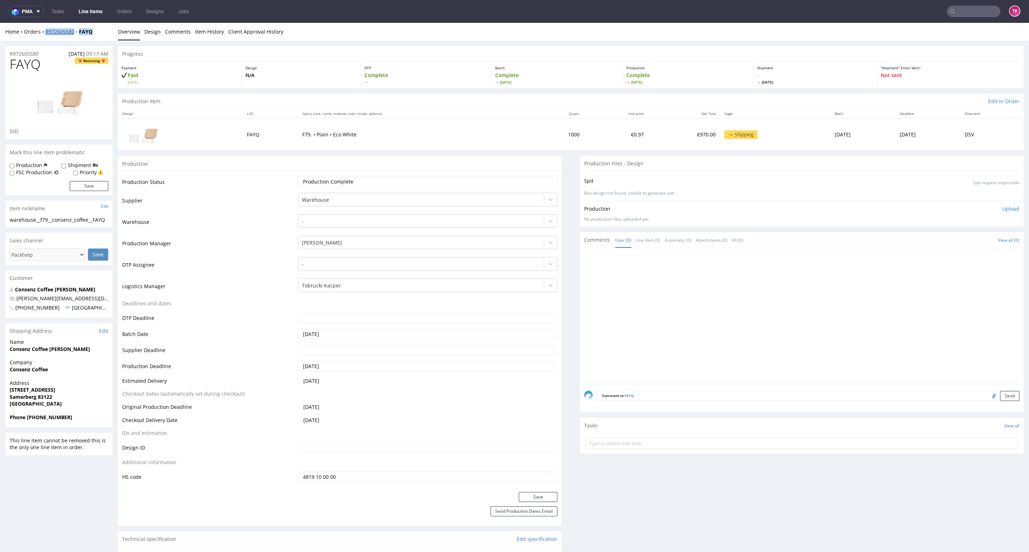
drag, startPoint x: 98, startPoint y: 31, endPoint x: 72, endPoint y: 28, distance: 26.3
click at [41, 39] on div "Home Orders R972605580 FAYQ Overview Design Comments Item History Client Approv…" at bounding box center [514, 32] width 1029 height 18
copy div "R972605580 FAYQ"
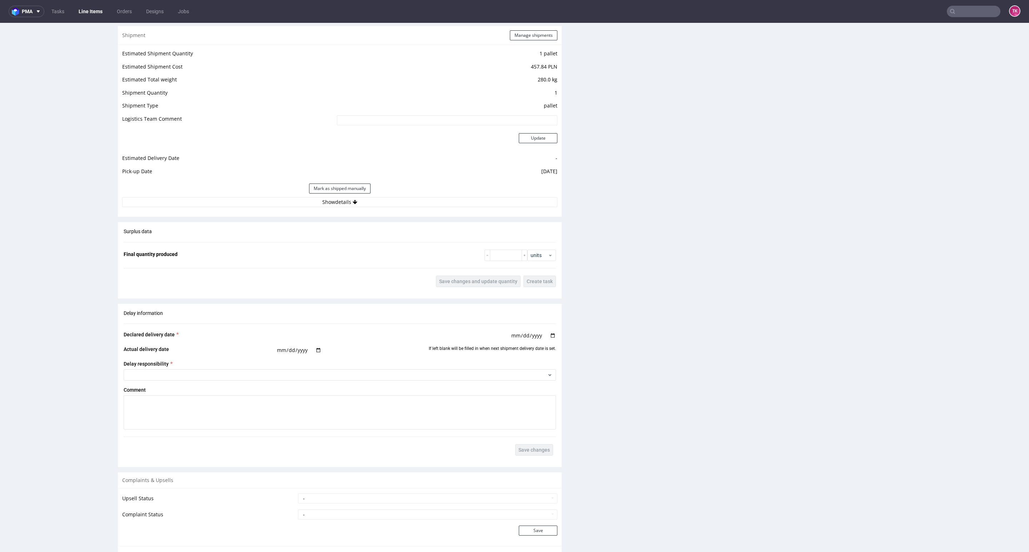
scroll to position [780, 0]
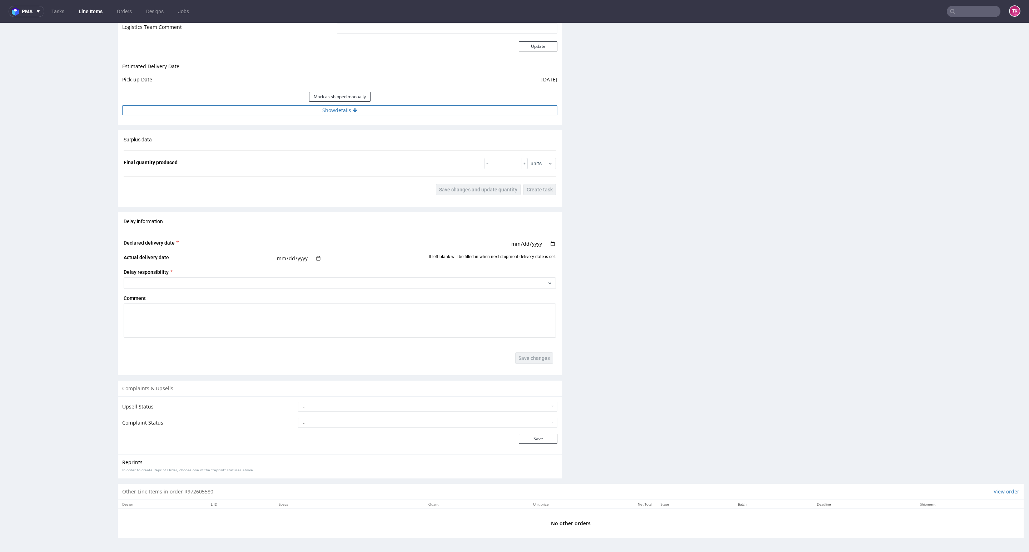
click at [400, 114] on button "Show details" at bounding box center [339, 110] width 435 height 10
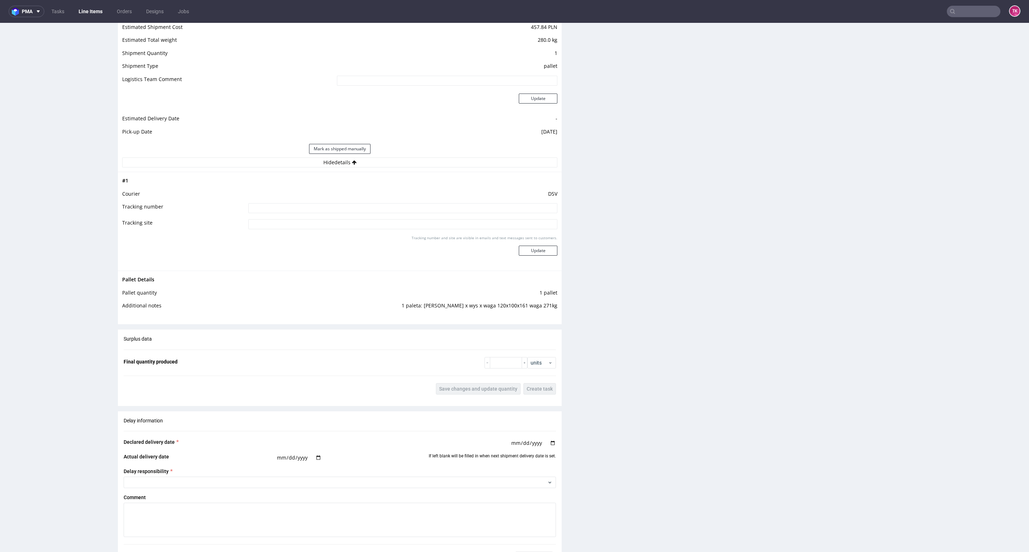
scroll to position [619, 0]
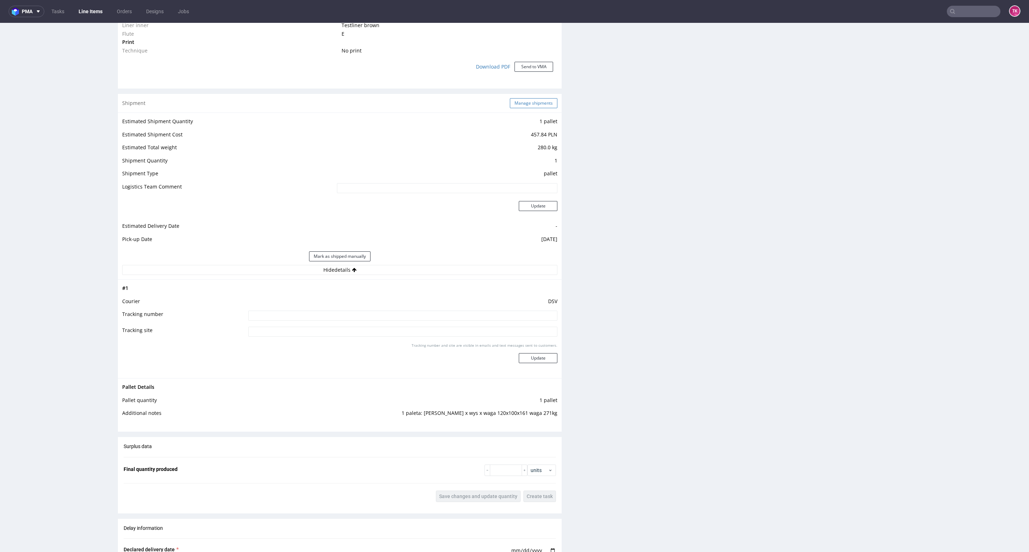
click at [533, 98] on div "Shipment Manage shipments" at bounding box center [340, 103] width 444 height 19
click at [533, 100] on button "Manage shipments" at bounding box center [534, 103] width 48 height 10
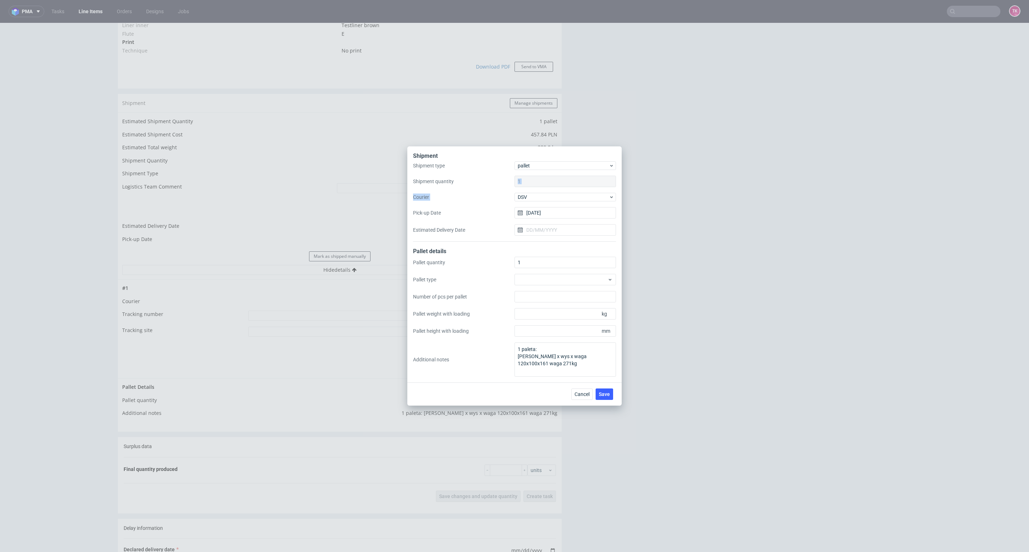
click at [548, 190] on div "Shipment type pallet Shipment quantity 1 Courier DSV Pick-up Date [DATE] Estima…" at bounding box center [514, 201] width 203 height 80
drag, startPoint x: 550, startPoint y: 192, endPoint x: 550, endPoint y: 196, distance: 4.3
click at [550, 193] on div "Shipment type pallet Shipment quantity 1 Courier DSV Pick-up Date [DATE] Estima…" at bounding box center [514, 201] width 203 height 80
drag, startPoint x: 550, startPoint y: 196, endPoint x: 549, endPoint y: 200, distance: 3.7
click at [549, 196] on span "DSV" at bounding box center [563, 197] width 91 height 7
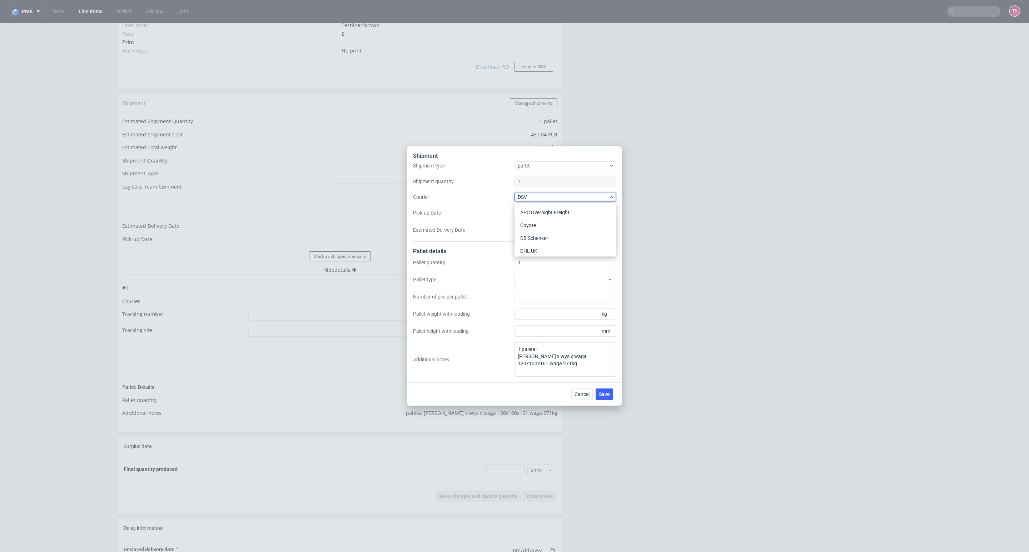
scroll to position [34, 0]
click at [544, 208] on div "DB Schenker" at bounding box center [565, 204] width 96 height 13
click at [607, 394] on span "Save" at bounding box center [604, 394] width 11 height 5
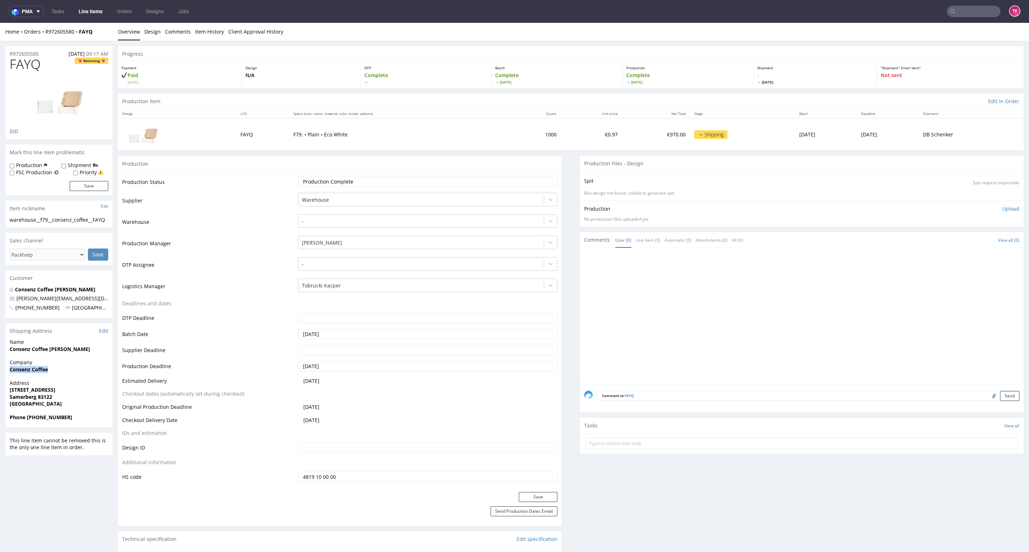
drag, startPoint x: 0, startPoint y: 370, endPoint x: 93, endPoint y: 374, distance: 93.3
copy strong "Consenz Coffee"
drag, startPoint x: 0, startPoint y: 397, endPoint x: 26, endPoint y: 395, distance: 25.7
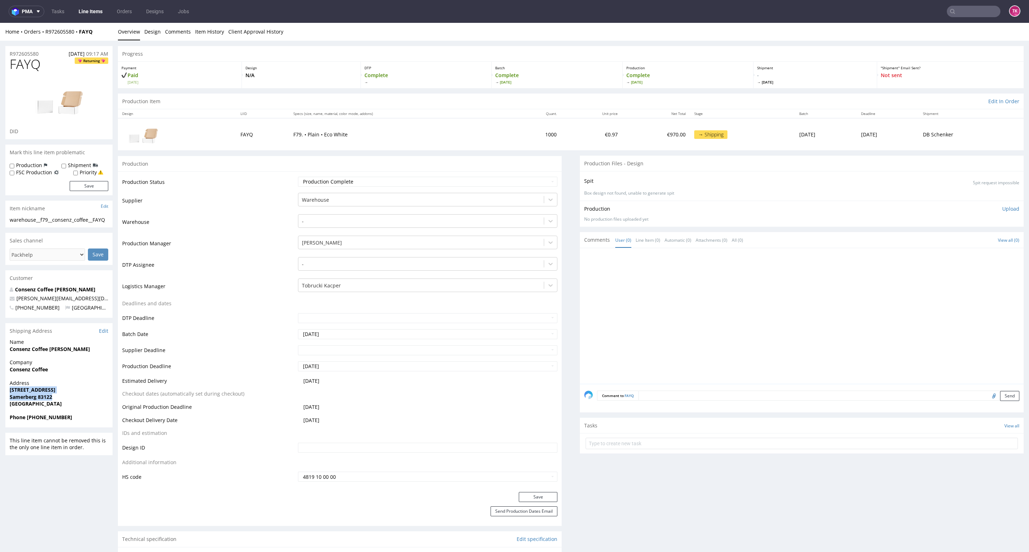
drag, startPoint x: 8, startPoint y: 390, endPoint x: 71, endPoint y: 395, distance: 63.8
copy p "[STREET_ADDRESS]"
drag, startPoint x: 6, startPoint y: 352, endPoint x: 34, endPoint y: 351, distance: 28.6
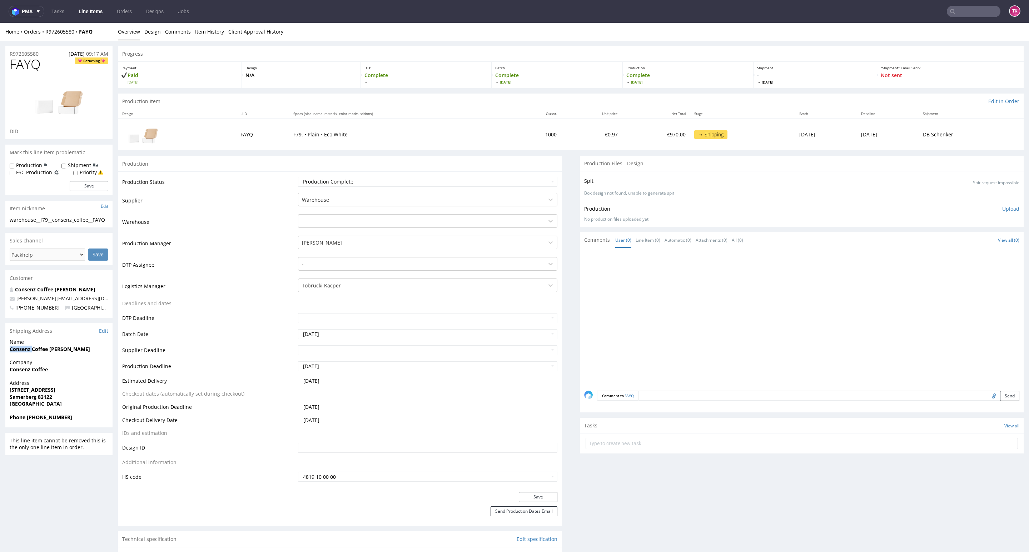
drag, startPoint x: 60, startPoint y: 350, endPoint x: 102, endPoint y: 348, distance: 41.5
click at [102, 348] on span "Consenz Coffee [PERSON_NAME]" at bounding box center [59, 349] width 99 height 7
copy strong "[PERSON_NAME]"
drag, startPoint x: 73, startPoint y: 299, endPoint x: 0, endPoint y: 301, distance: 72.9
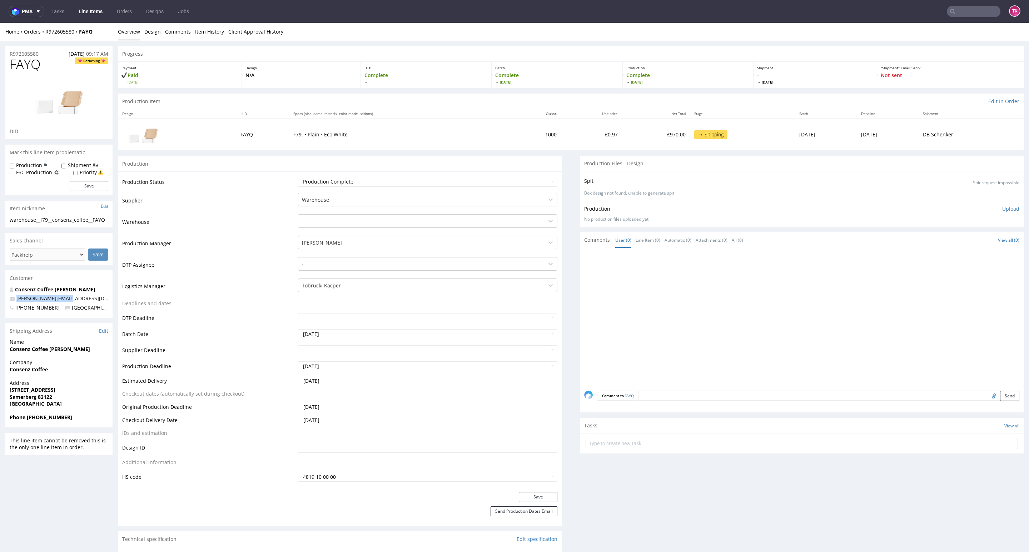
copy span "[PERSON_NAME][EMAIL_ADDRESS][DOMAIN_NAME]"
drag, startPoint x: 32, startPoint y: 414, endPoint x: 85, endPoint y: 418, distance: 53.0
click at [85, 418] on span "Phone [PHONE_NUMBER]" at bounding box center [59, 417] width 99 height 7
copy strong "4980326932177"
drag, startPoint x: 104, startPoint y: 27, endPoint x: 41, endPoint y: 38, distance: 64.2
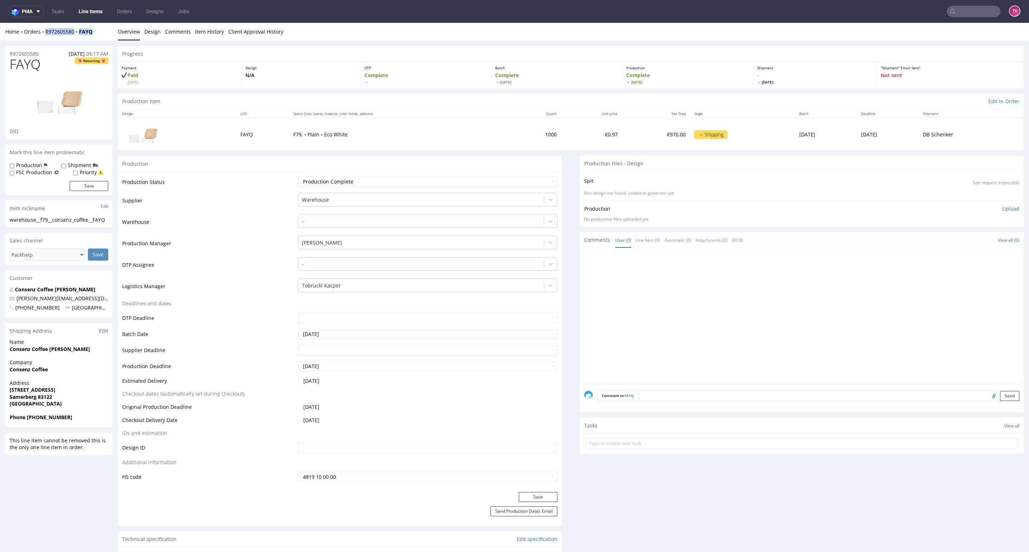
click at [41, 38] on div "Home Orders R972605580 FAYQ Overview Design Comments Item History Client Approv…" at bounding box center [514, 32] width 1029 height 18
copy div "R972605580 FAYQ"
click at [652, 449] on input "text" at bounding box center [801, 443] width 432 height 11
type input "etykiety"
click at [643, 447] on div "etykiety Set due date" at bounding box center [801, 441] width 432 height 14
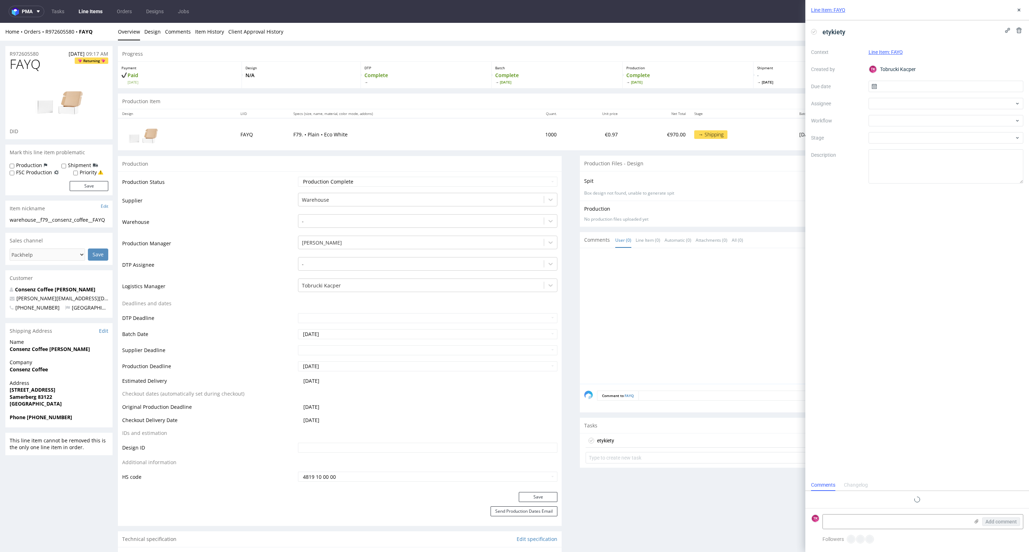
scroll to position [6, 0]
click at [976, 523] on use at bounding box center [976, 521] width 4 height 4
click at [0, 0] on input "file" at bounding box center [0, 0] width 0 height 0
click at [887, 488] on textarea at bounding box center [896, 485] width 146 height 14
paste textarea "R972605580_FAYQ"
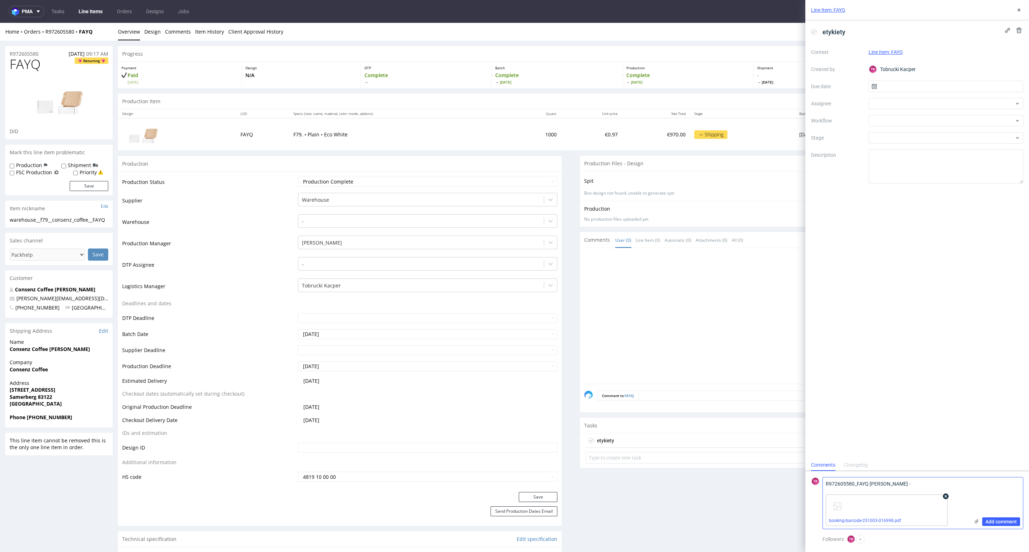
paste textarea "PLWAW510005287"
type textarea "R972605580_FAYQ [PERSON_NAME] - PLWAW510005287"
drag, startPoint x: 994, startPoint y: 520, endPoint x: 988, endPoint y: 515, distance: 7.6
click at [995, 521] on span "Add comment" at bounding box center [1000, 521] width 31 height 5
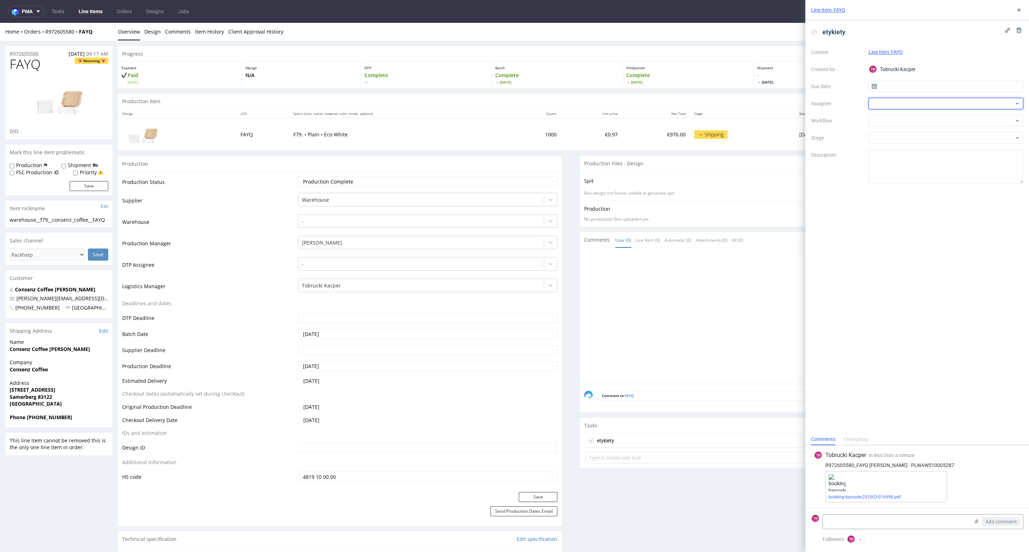
click at [886, 98] on div at bounding box center [945, 103] width 155 height 11
type input "fe"
click at [889, 114] on div "MF [PERSON_NAME]" at bounding box center [945, 119] width 149 height 11
click at [888, 86] on input "text" at bounding box center [945, 86] width 155 height 11
click at [968, 130] on span "3" at bounding box center [968, 133] width 3 height 7
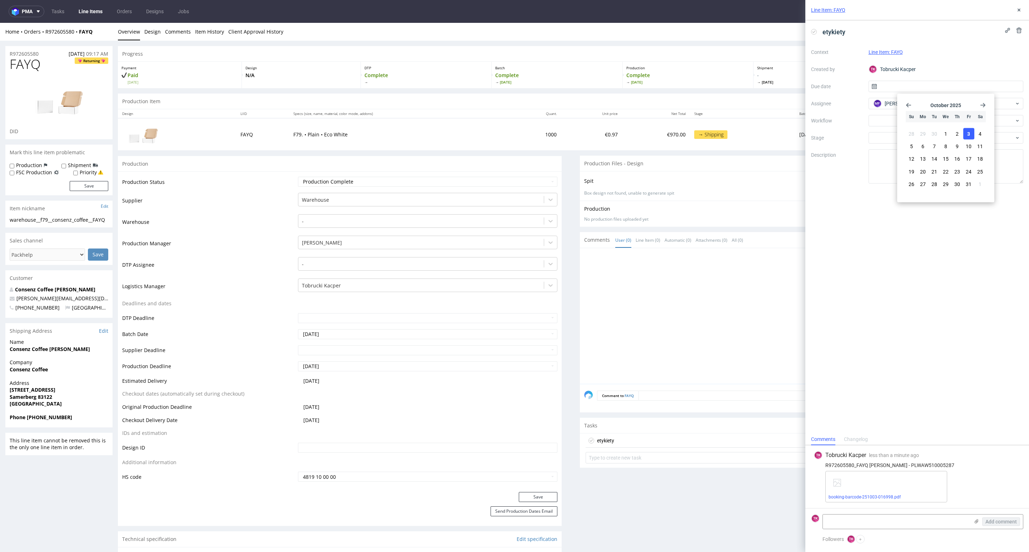
type input "[DATE]"
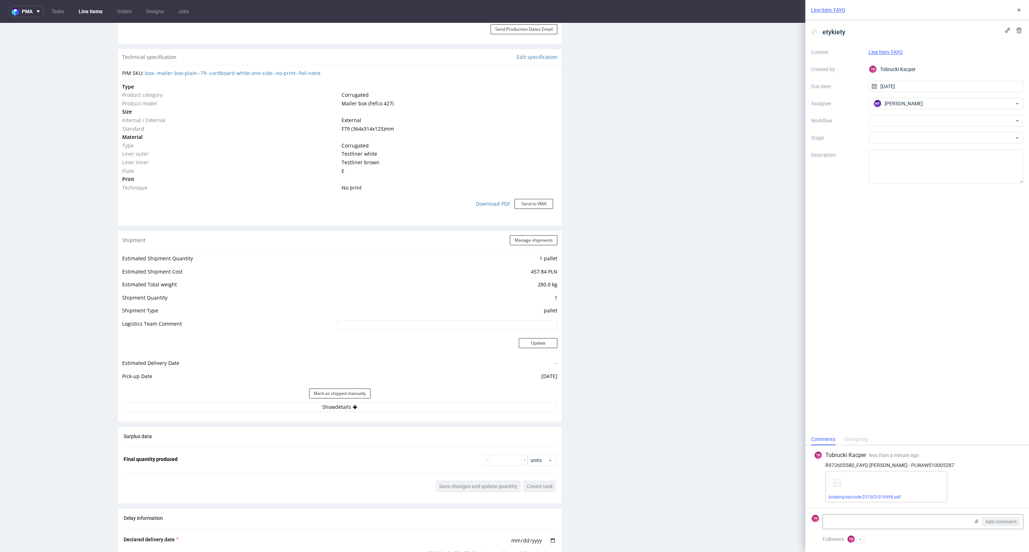
scroll to position [589, 0]
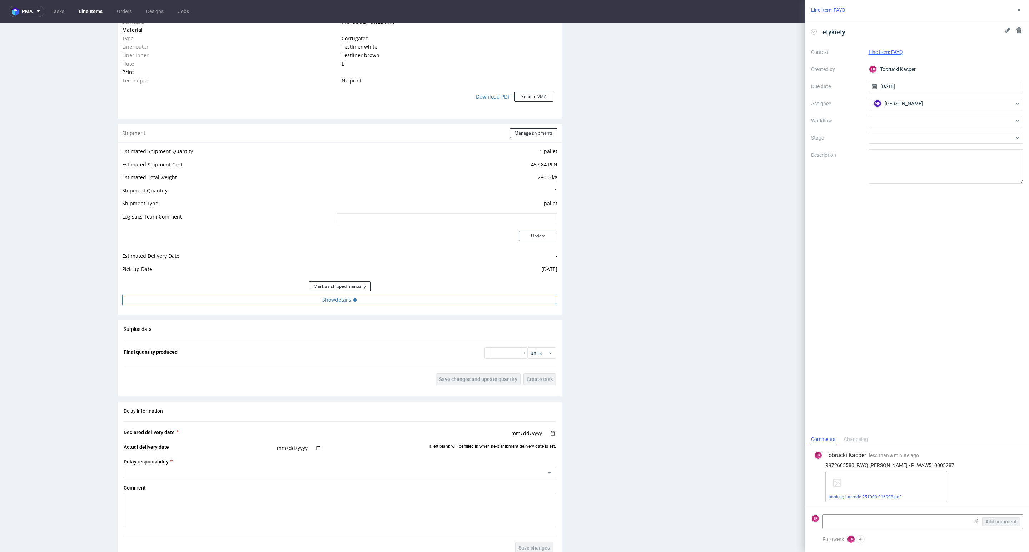
click at [444, 296] on button "Show details" at bounding box center [339, 300] width 435 height 10
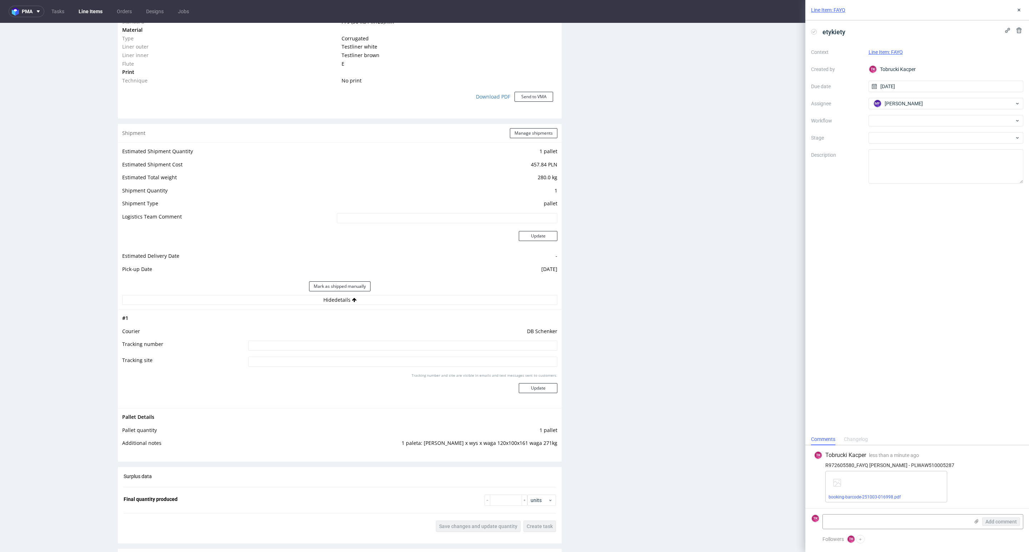
drag, startPoint x: 356, startPoint y: 350, endPoint x: 412, endPoint y: 372, distance: 59.7
click at [355, 350] on input at bounding box center [402, 346] width 309 height 10
paste input "PLWAW510005287"
type input "PLWAW510005287"
click at [531, 394] on div "Tracking number and site are visible in emails and text messages sent to custom…" at bounding box center [402, 386] width 309 height 26
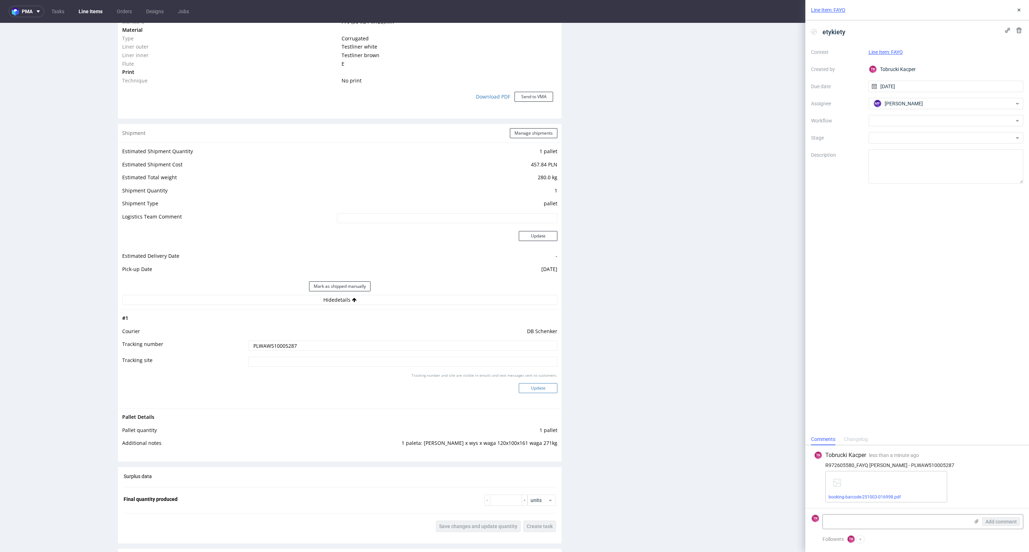
click at [533, 387] on button "Update" at bounding box center [538, 388] width 39 height 10
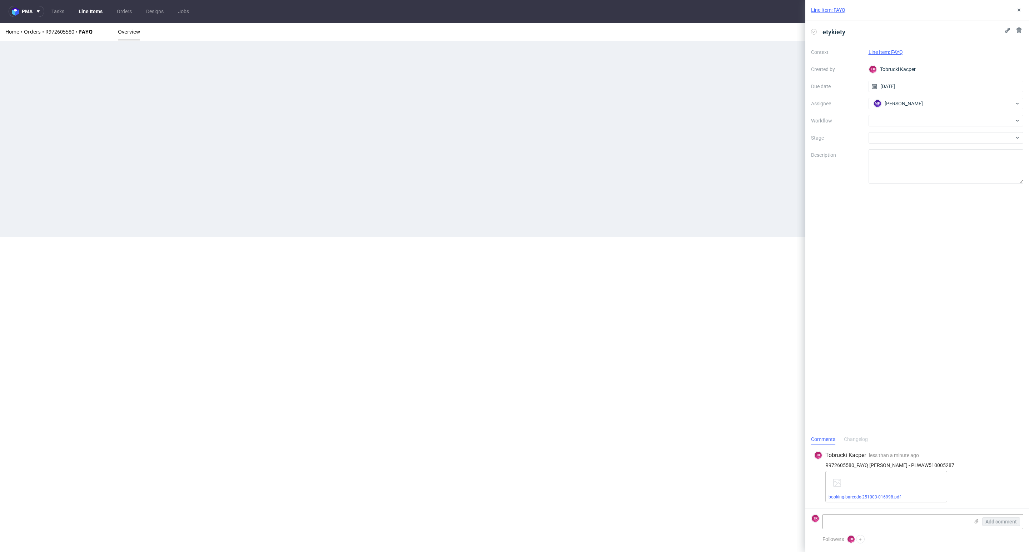
scroll to position [0, 0]
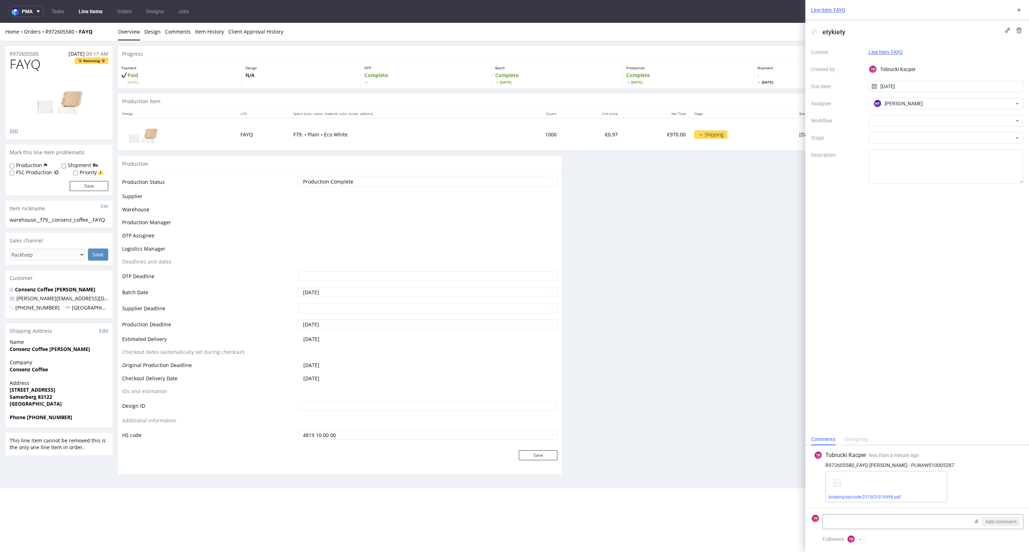
click at [88, 13] on link "Line Items" at bounding box center [90, 11] width 33 height 11
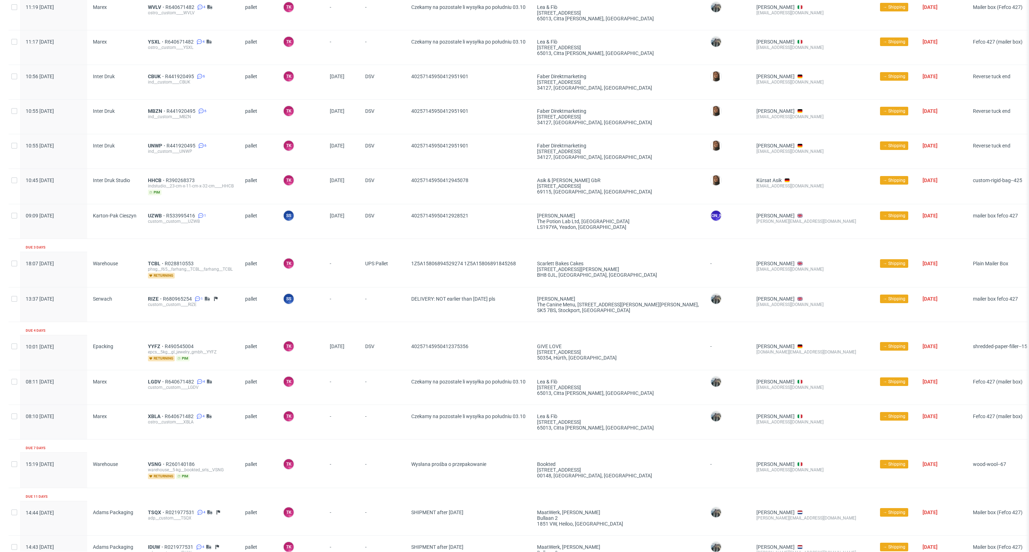
scroll to position [1514, 0]
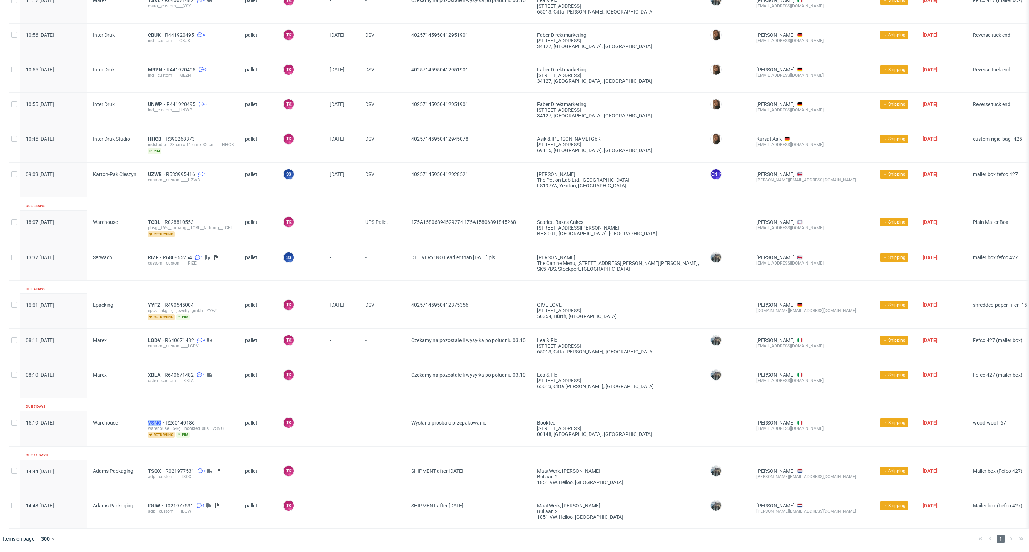
drag, startPoint x: 138, startPoint y: 412, endPoint x: 161, endPoint y: 413, distance: 23.6
click at [161, 413] on div "15:19 [DATE] Warehouse VSNG R260140186 warehouse__5-kg__bookted_srls__VSNG retu…" at bounding box center [550, 429] width 1083 height 35
copy div "VSNG"
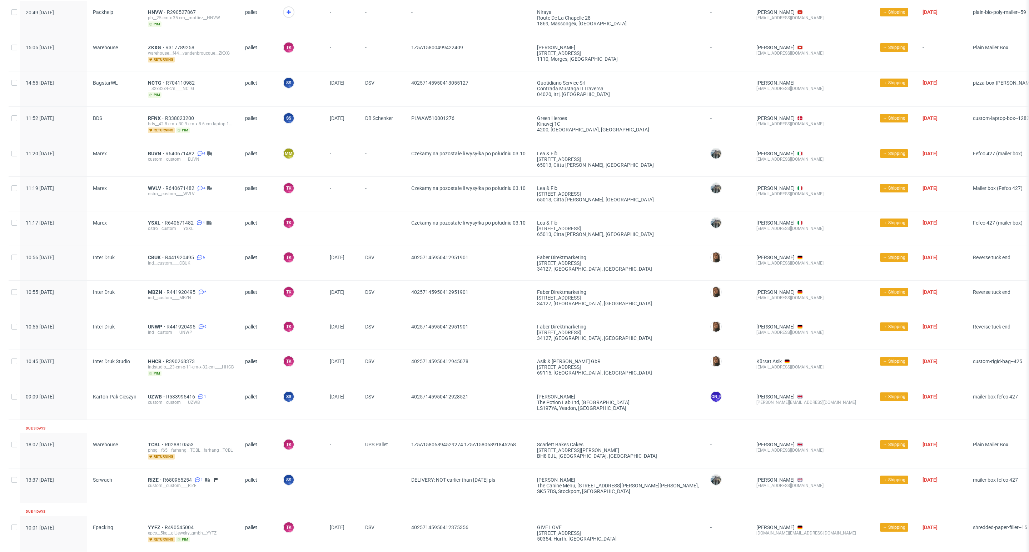
scroll to position [1460, 0]
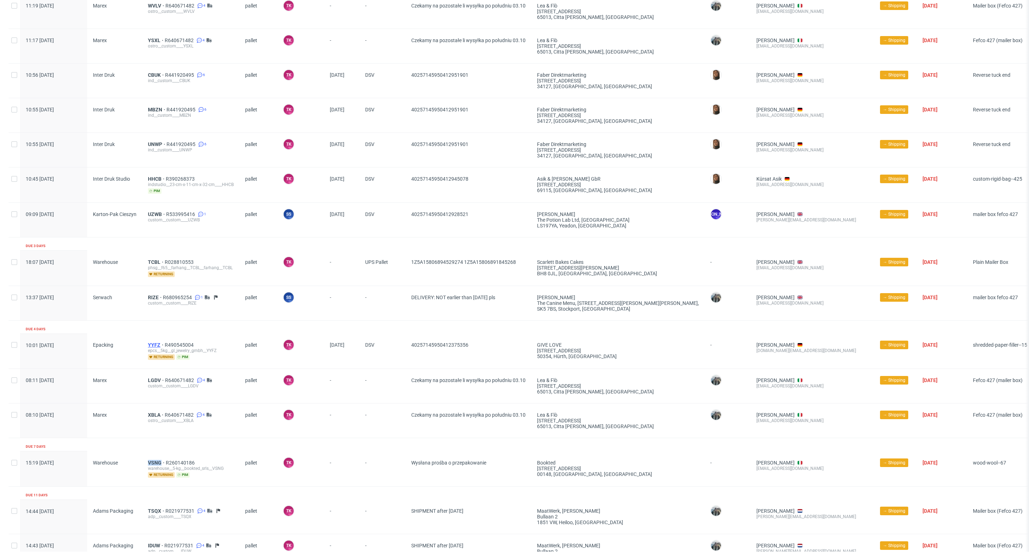
click at [150, 348] on span "YYFZ" at bounding box center [156, 345] width 17 height 6
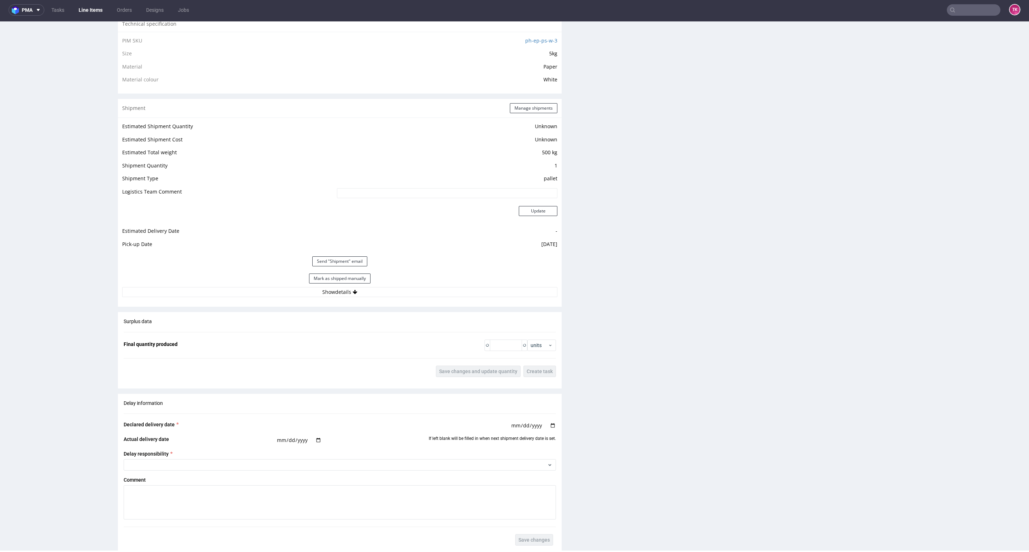
scroll to position [543, 0]
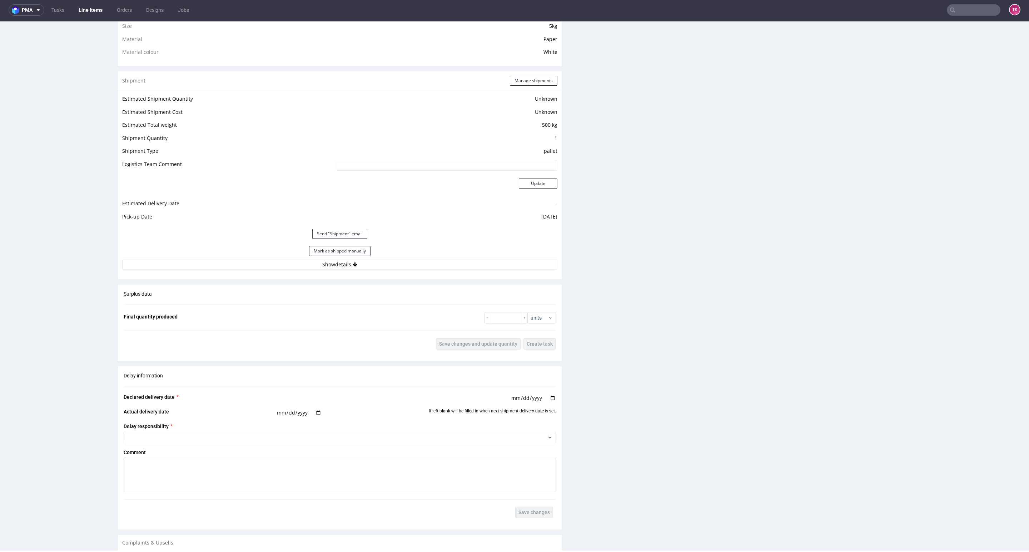
click at [466, 256] on div "Mark as shipped manually" at bounding box center [339, 251] width 435 height 17
click at [462, 264] on button "Show details" at bounding box center [339, 265] width 435 height 10
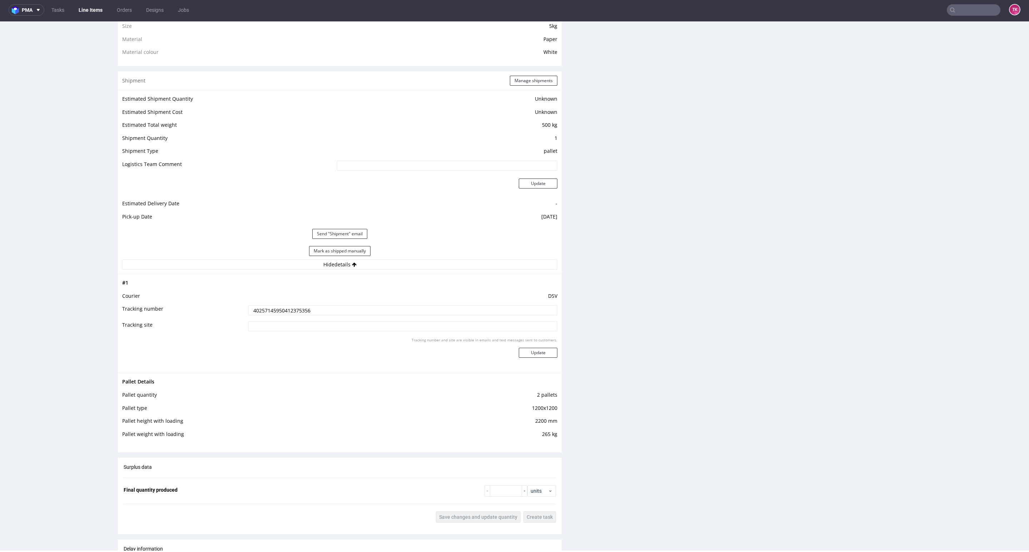
click at [402, 313] on input "40257145950412375356" at bounding box center [402, 310] width 309 height 10
type input "40257145950412375356 wstrzymana wysyłka"
drag, startPoint x: 532, startPoint y: 364, endPoint x: 532, endPoint y: 355, distance: 9.3
click at [532, 364] on td "Tracking number and site are visible in emails and text messages sent to custom…" at bounding box center [401, 353] width 311 height 32
click at [533, 354] on button "Update" at bounding box center [538, 353] width 39 height 10
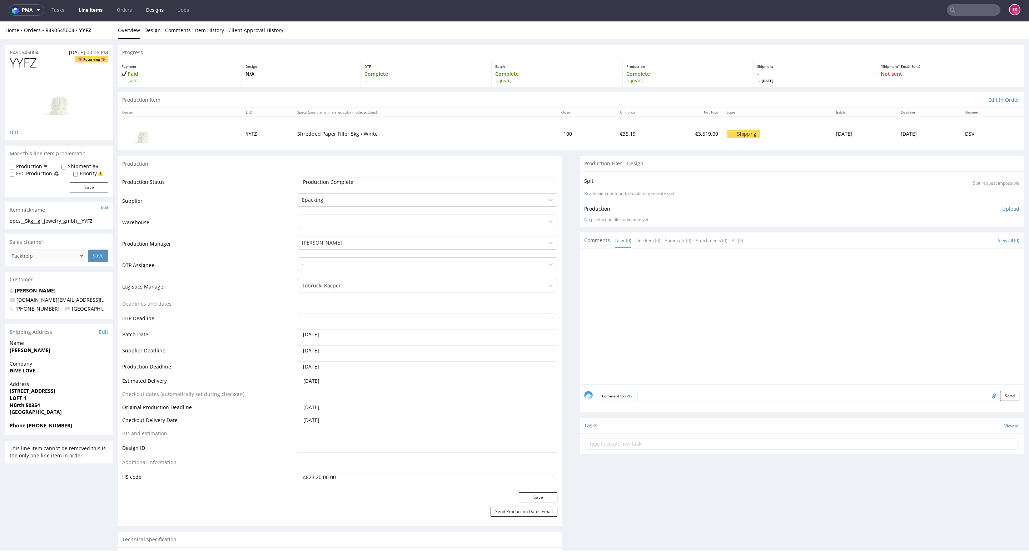
scroll to position [536, 0]
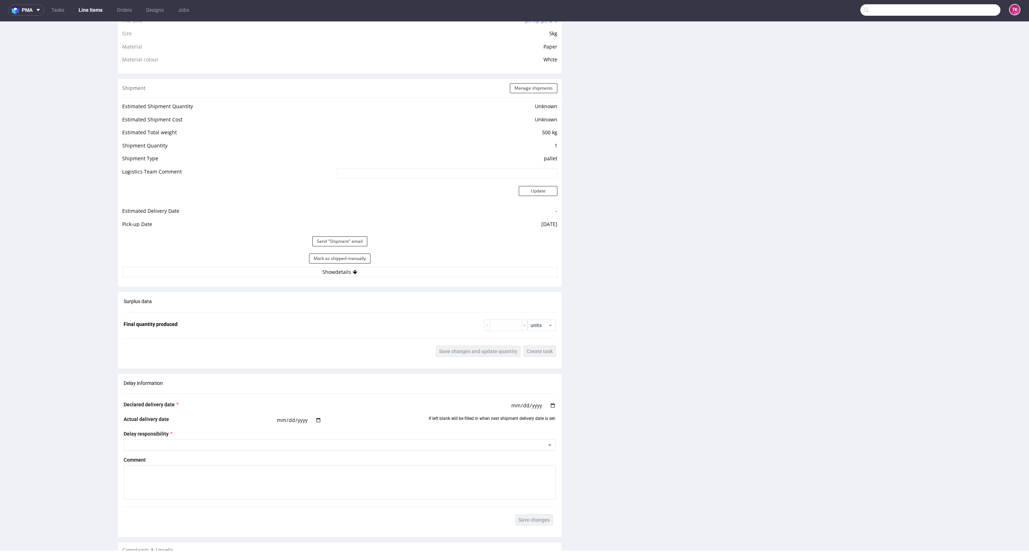
click at [955, 11] on input "text" at bounding box center [930, 9] width 140 height 11
paste input "R441920495"
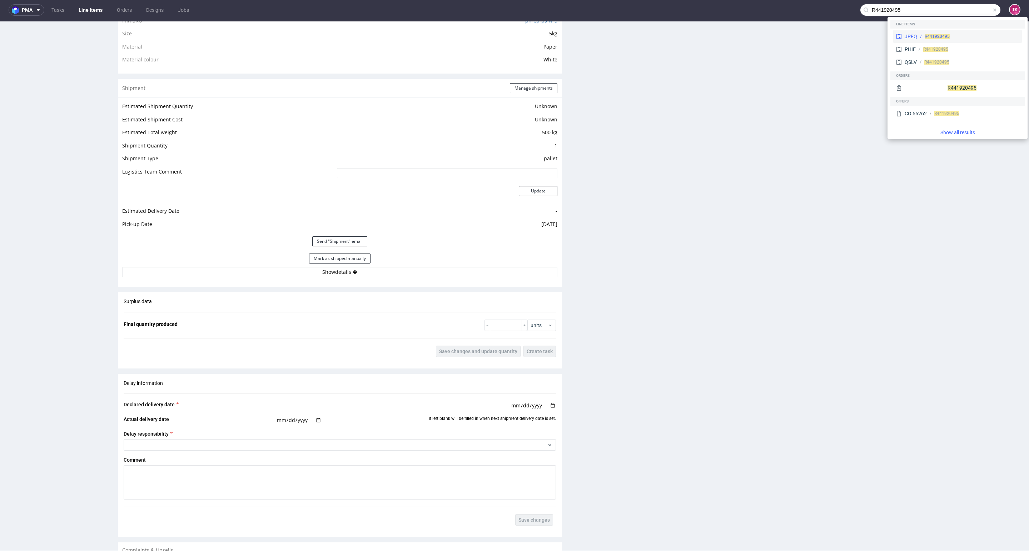
type input "R441920495"
click at [909, 39] on div "JPFQ" at bounding box center [910, 36] width 13 height 7
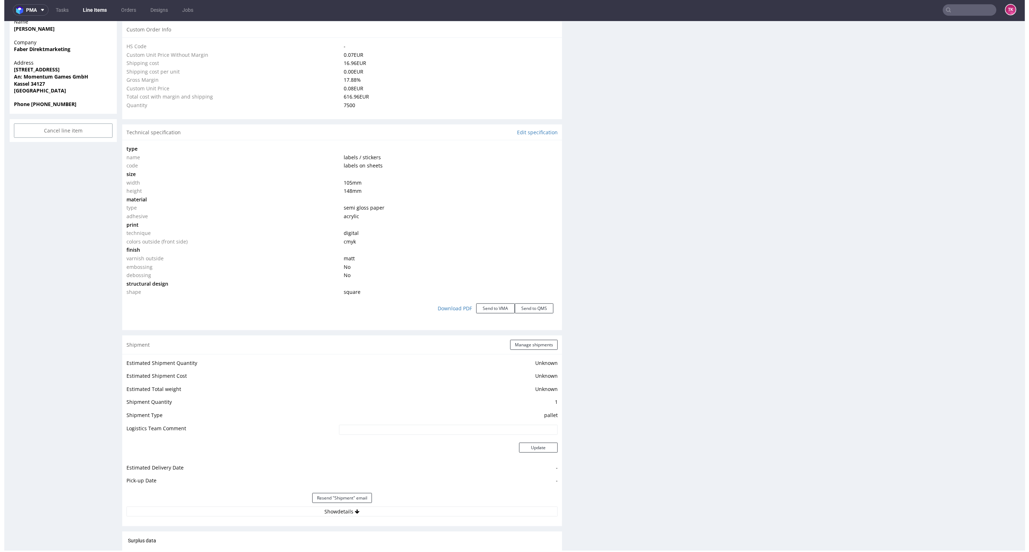
scroll to position [698, 0]
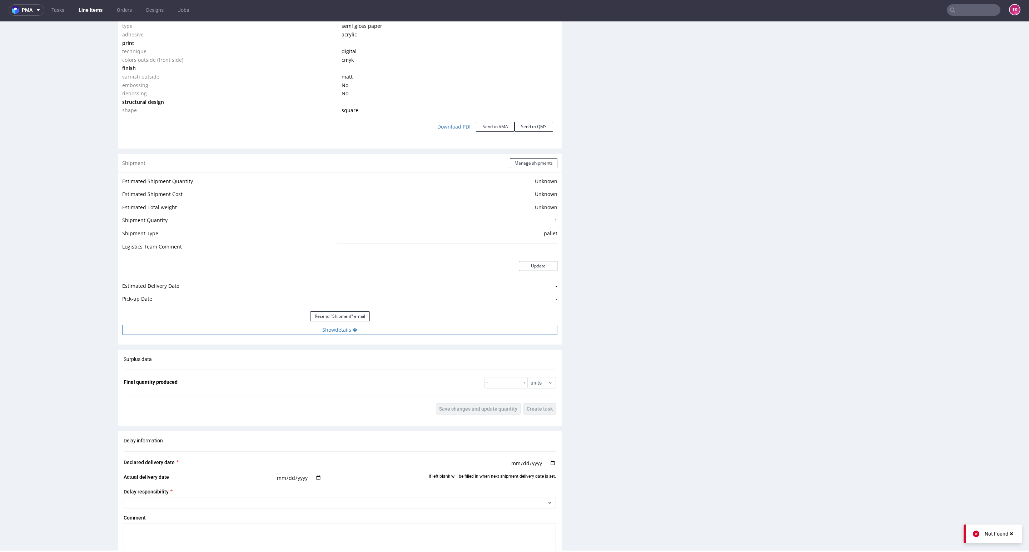
click at [430, 330] on button "Show details" at bounding box center [339, 330] width 435 height 10
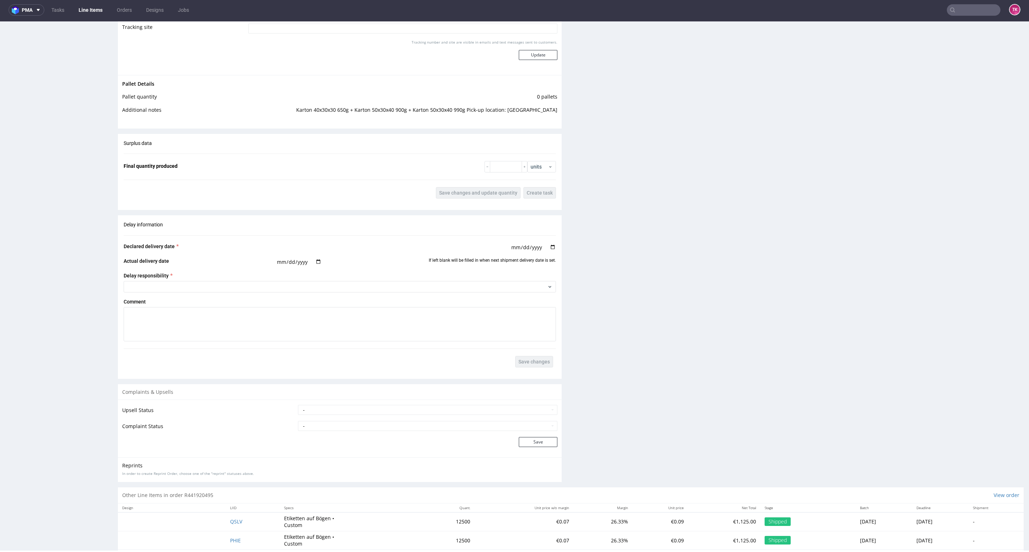
scroll to position [1132, 0]
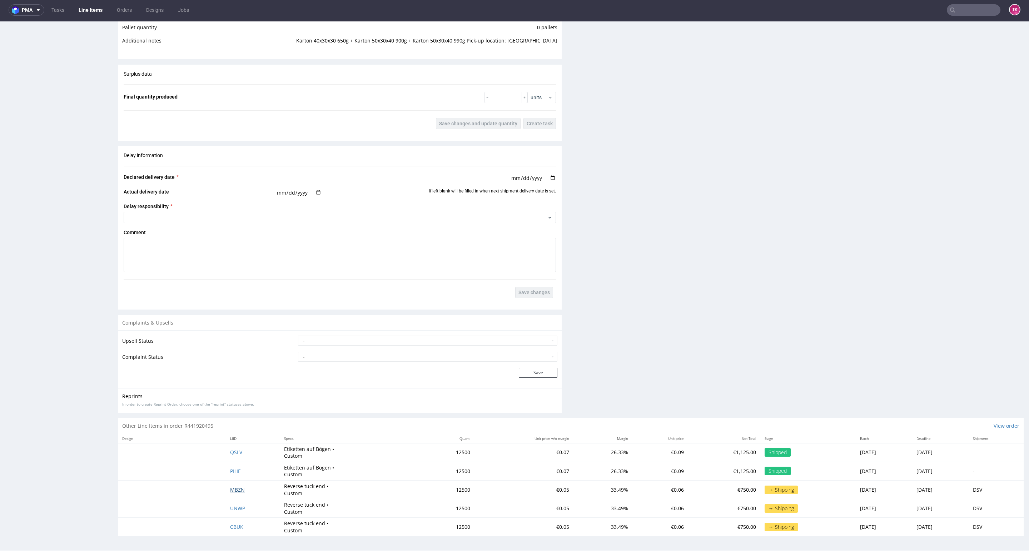
click at [230, 492] on span "MBZN" at bounding box center [237, 490] width 15 height 7
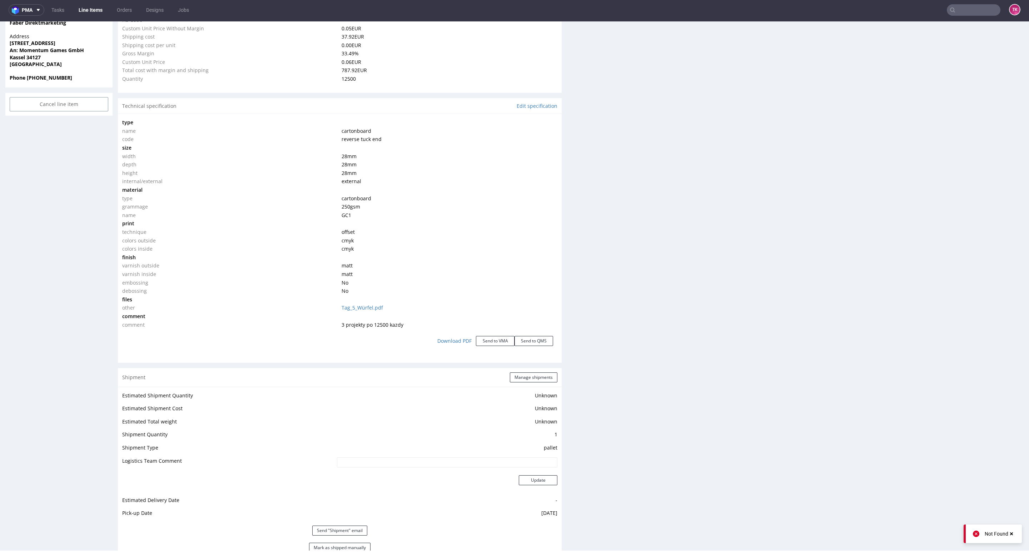
scroll to position [697, 0]
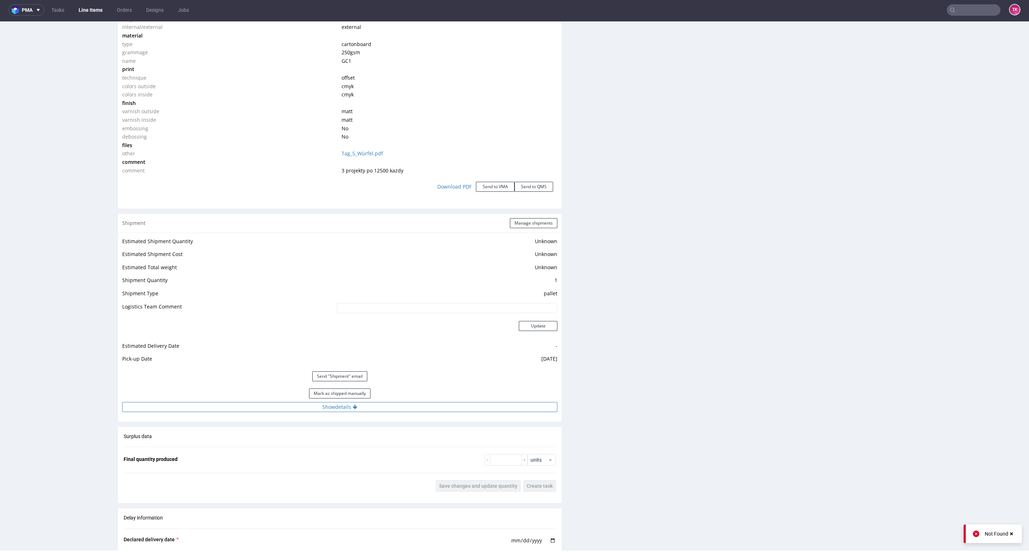
click at [434, 408] on button "Show details" at bounding box center [339, 407] width 435 height 10
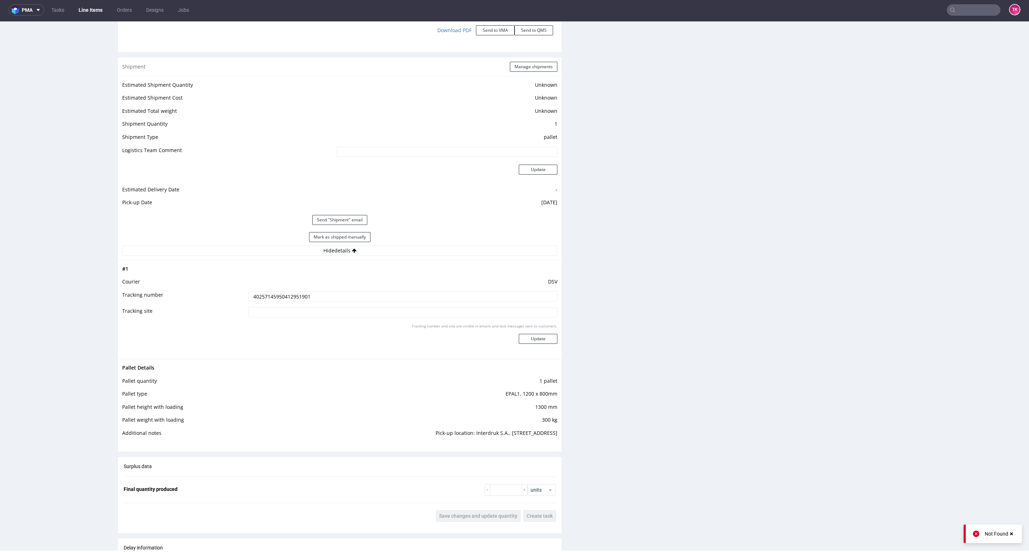
scroll to position [857, 0]
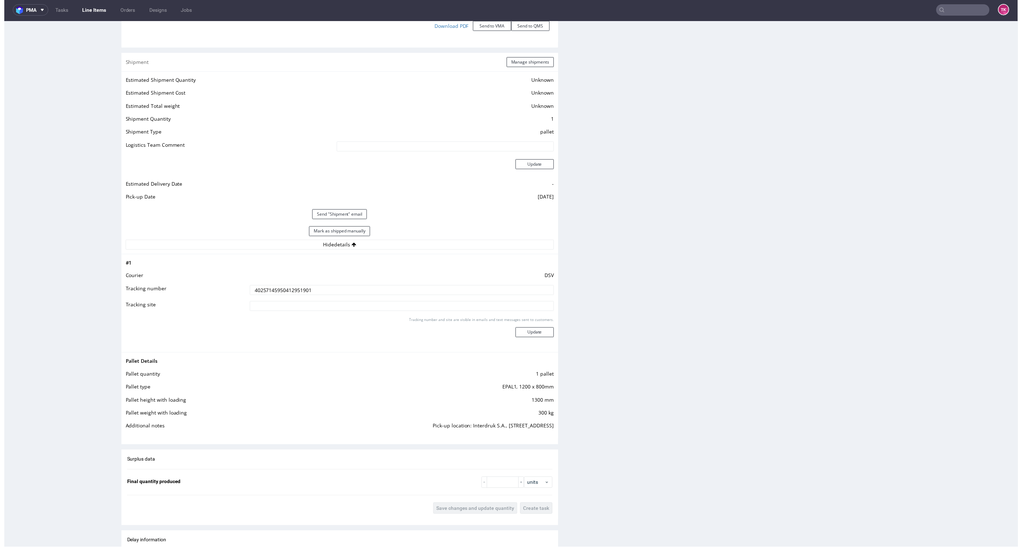
drag, startPoint x: 343, startPoint y: 300, endPoint x: 325, endPoint y: 292, distance: 19.2
click at [325, 292] on td "40257145950412951901" at bounding box center [403, 294] width 308 height 16
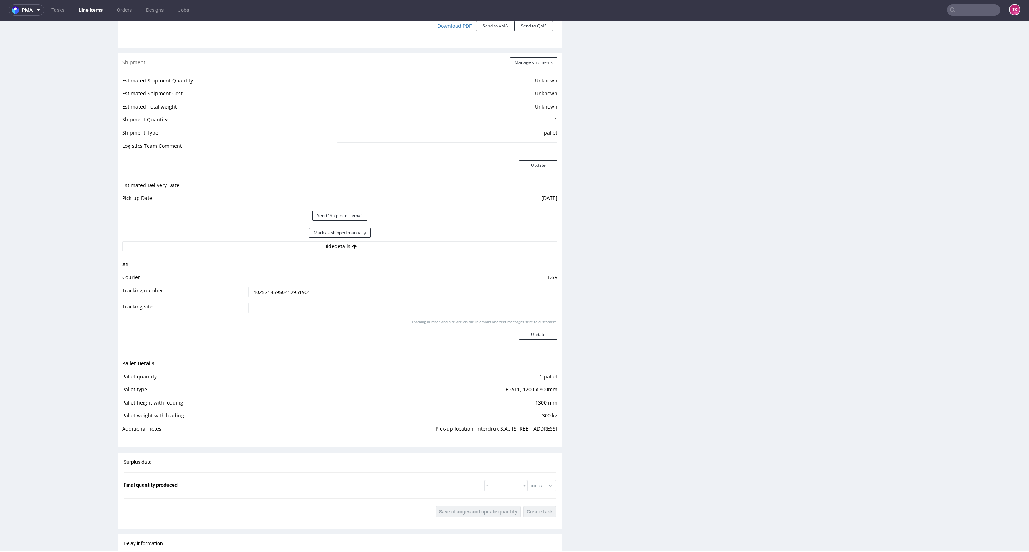
drag, startPoint x: 322, startPoint y: 292, endPoint x: 71, endPoint y: 334, distance: 254.6
click at [83, 330] on div "R441920495 28.08.2025 10:06 AM MBZN DID PH PRO Integration Item PHI-PH00-A08986…" at bounding box center [514, 59] width 1029 height 1754
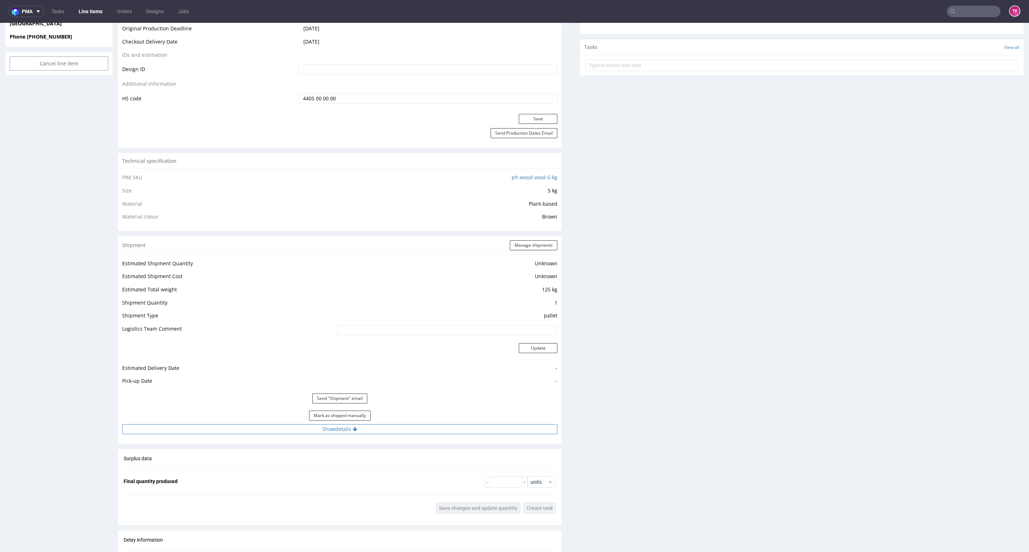
drag, startPoint x: 420, startPoint y: 430, endPoint x: 414, endPoint y: 434, distance: 7.7
click at [421, 431] on button "Show details" at bounding box center [339, 429] width 435 height 10
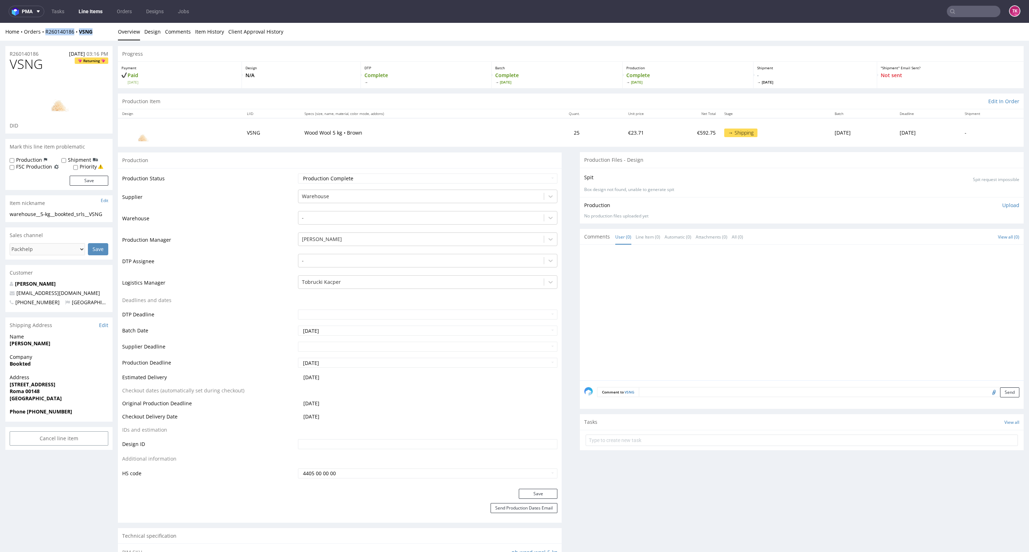
drag, startPoint x: 66, startPoint y: 36, endPoint x: 40, endPoint y: 38, distance: 25.8
click at [41, 38] on div "Home Orders R260140186 VSNG Overview Design Comments Item History Client Approv…" at bounding box center [514, 32] width 1029 height 18
copy div "R260140186 VSNG"
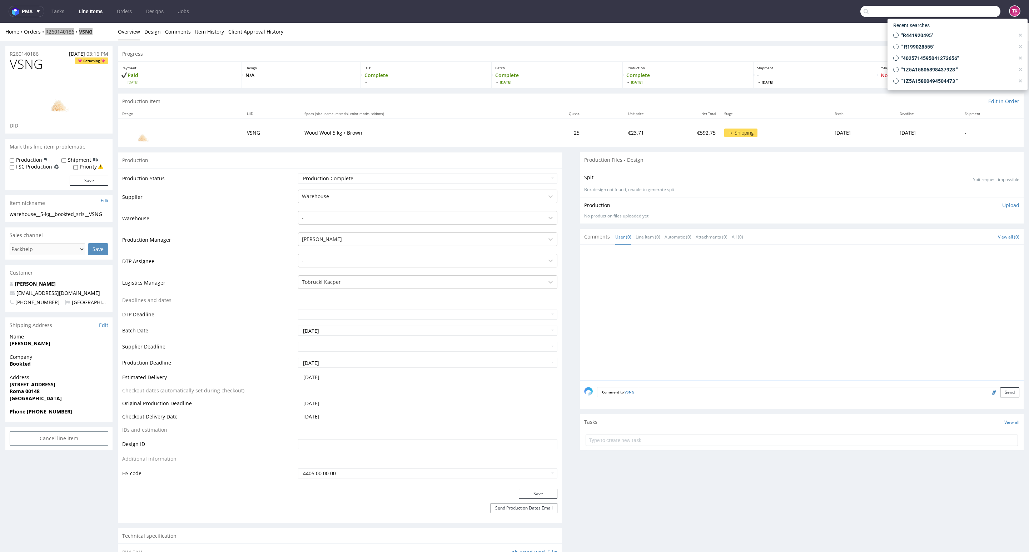
click at [982, 9] on input "text" at bounding box center [930, 11] width 140 height 11
paste input "BPQF"
type input "BPQF"
click at [924, 32] on div "BPQF warehouse__f79____ BPQF" at bounding box center [957, 38] width 129 height 13
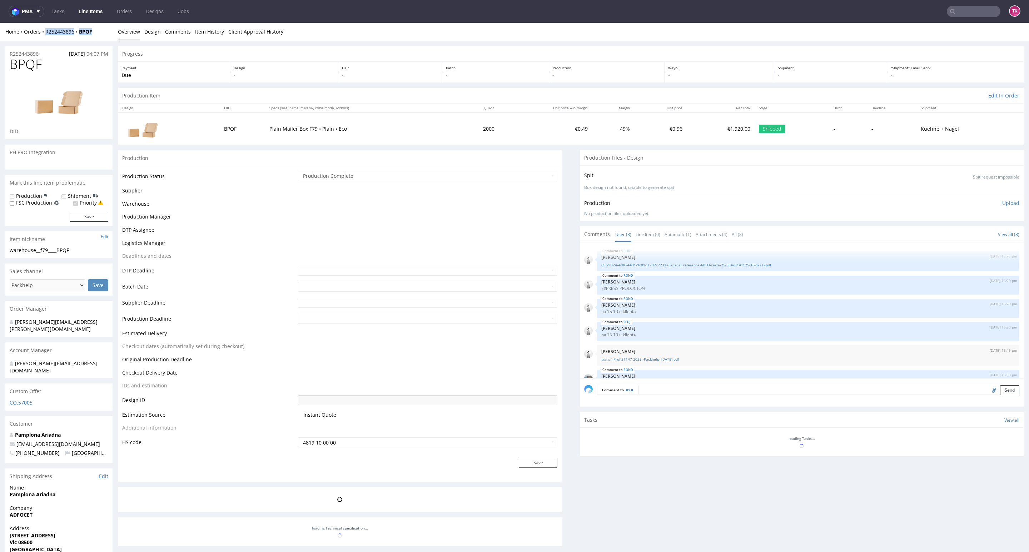
scroll to position [80, 0]
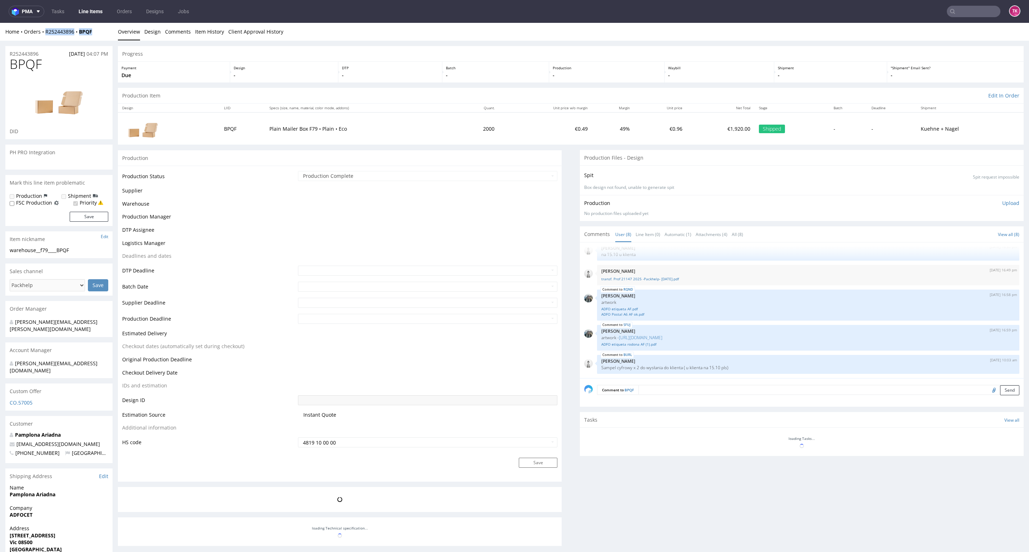
drag, startPoint x: 94, startPoint y: 34, endPoint x: 42, endPoint y: 40, distance: 51.8
click at [42, 40] on div "Home Orders R252443896 BPQF Overview Design Comments Item History Client Approv…" at bounding box center [514, 32] width 1029 height 18
copy div "R252443896 BPQF"
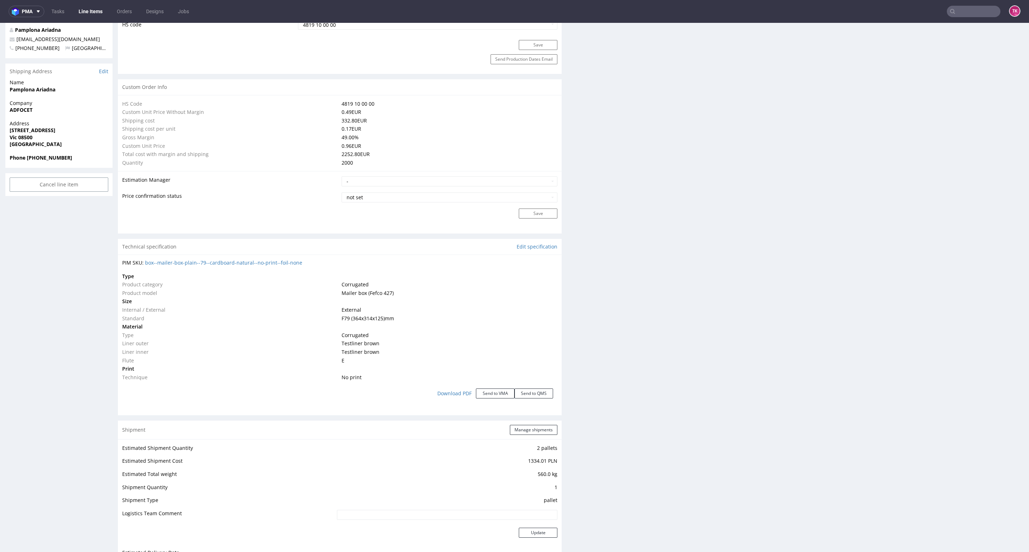
scroll to position [589, 0]
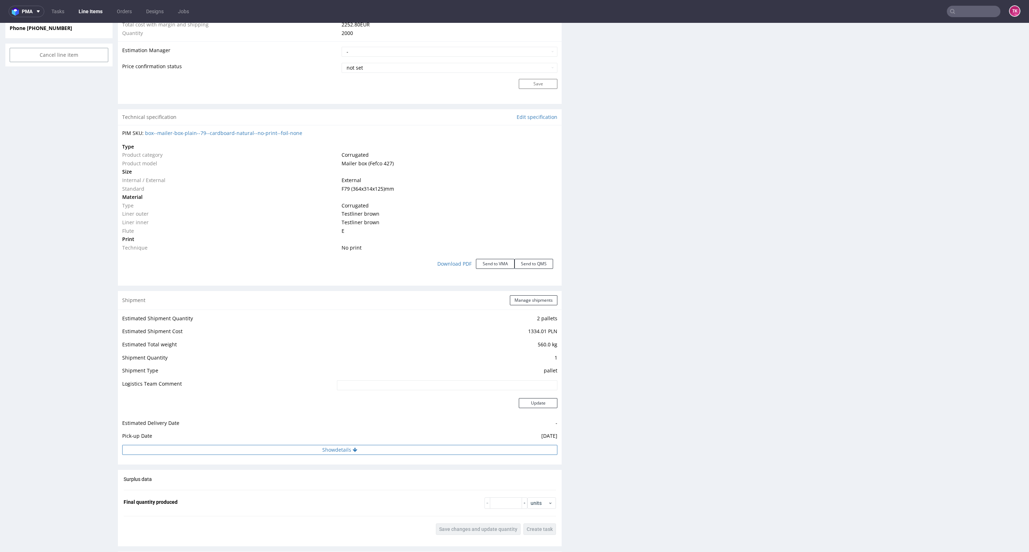
click at [328, 446] on button "Show details" at bounding box center [339, 450] width 435 height 10
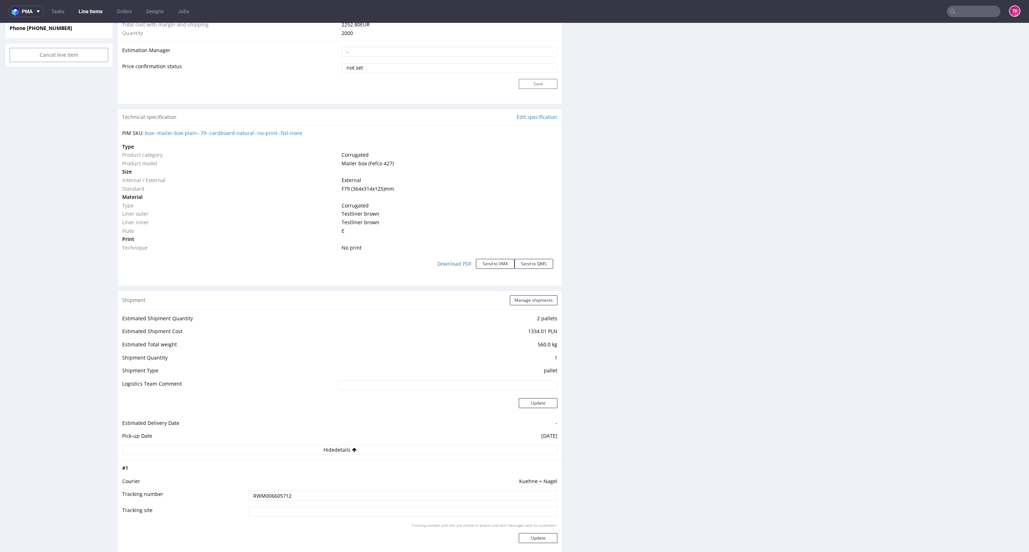
click at [277, 500] on input "RWM006605712" at bounding box center [402, 496] width 309 height 10
click at [278, 500] on input "RWM006605712" at bounding box center [402, 496] width 309 height 10
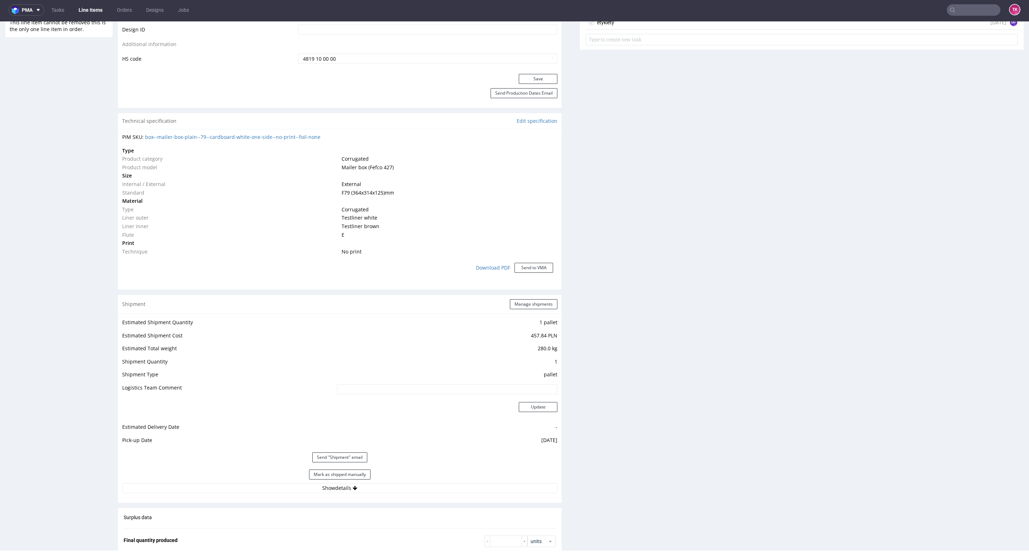
scroll to position [528, 0]
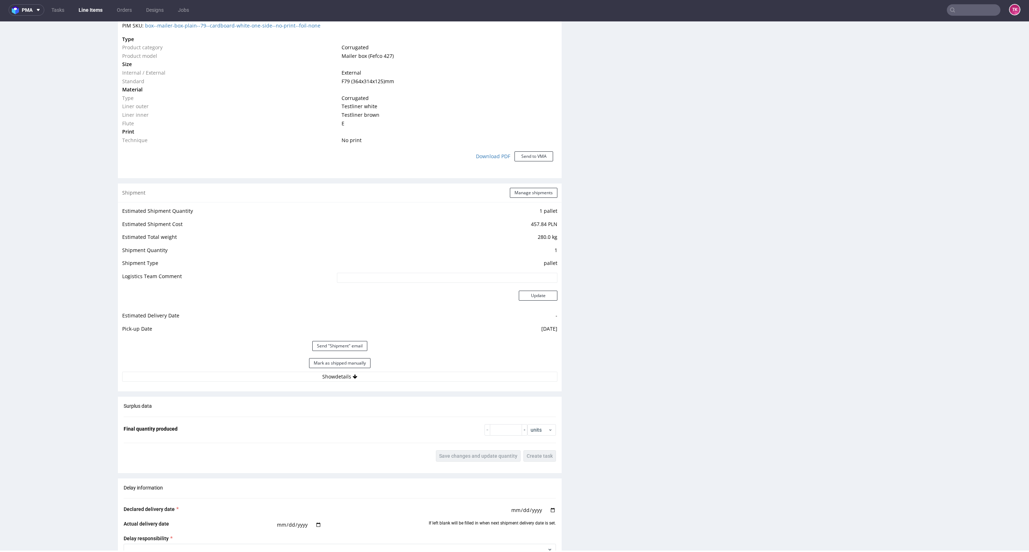
drag, startPoint x: 279, startPoint y: 373, endPoint x: 280, endPoint y: 383, distance: 10.8
click at [279, 373] on button "Show details" at bounding box center [339, 377] width 435 height 10
click at [279, 423] on input "PLWAW510005287" at bounding box center [402, 423] width 309 height 10
click at [280, 423] on input "PLWAW510005287" at bounding box center [402, 423] width 309 height 10
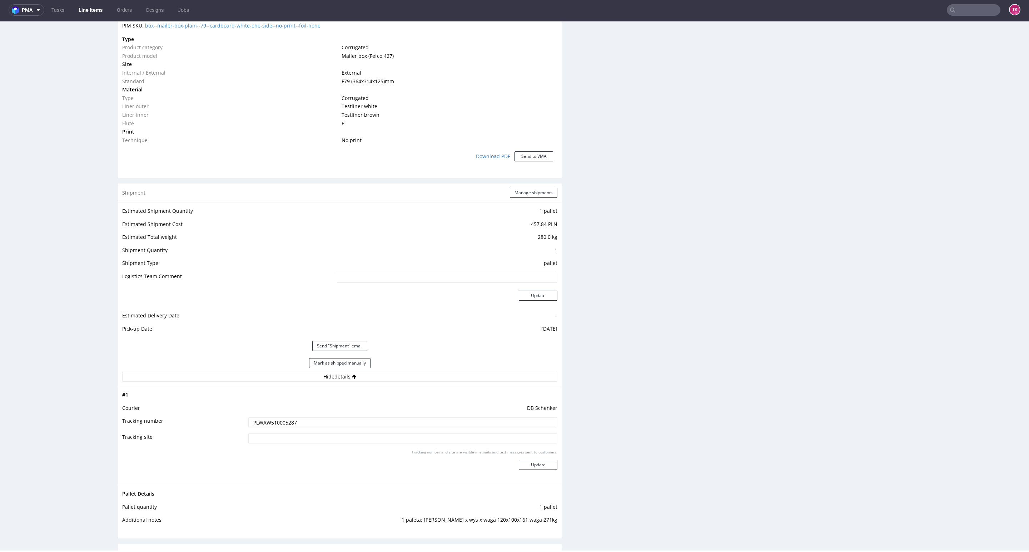
click at [280, 423] on input "PLWAW510005287" at bounding box center [402, 423] width 309 height 10
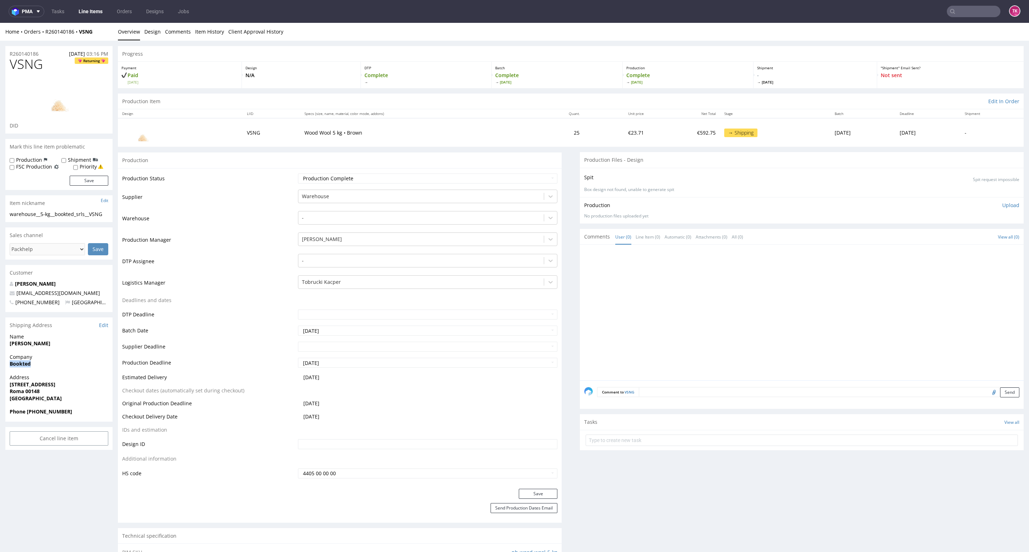
drag, startPoint x: 0, startPoint y: 366, endPoint x: 73, endPoint y: 371, distance: 72.6
copy strong "Bookted"
drag, startPoint x: 29, startPoint y: 410, endPoint x: 99, endPoint y: 401, distance: 70.2
click at [71, 410] on span "Phone [PHONE_NUMBER]" at bounding box center [59, 411] width 99 height 7
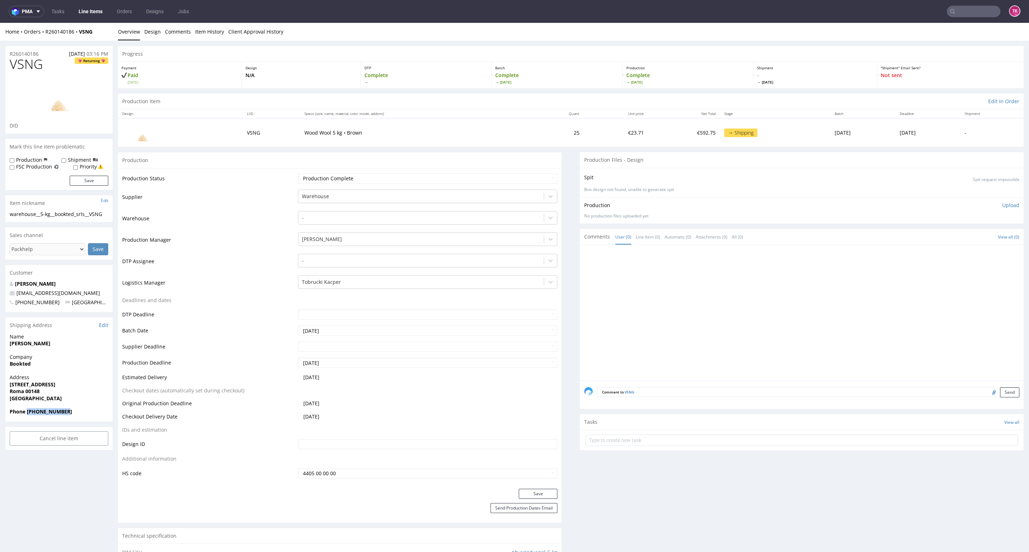
copy strong "[PHONE_NUMBER]"
drag, startPoint x: 75, startPoint y: 290, endPoint x: 0, endPoint y: 294, distance: 75.5
copy span "[EMAIL_ADDRESS][DOMAIN_NAME]"
drag, startPoint x: 100, startPoint y: 28, endPoint x: 45, endPoint y: 38, distance: 55.5
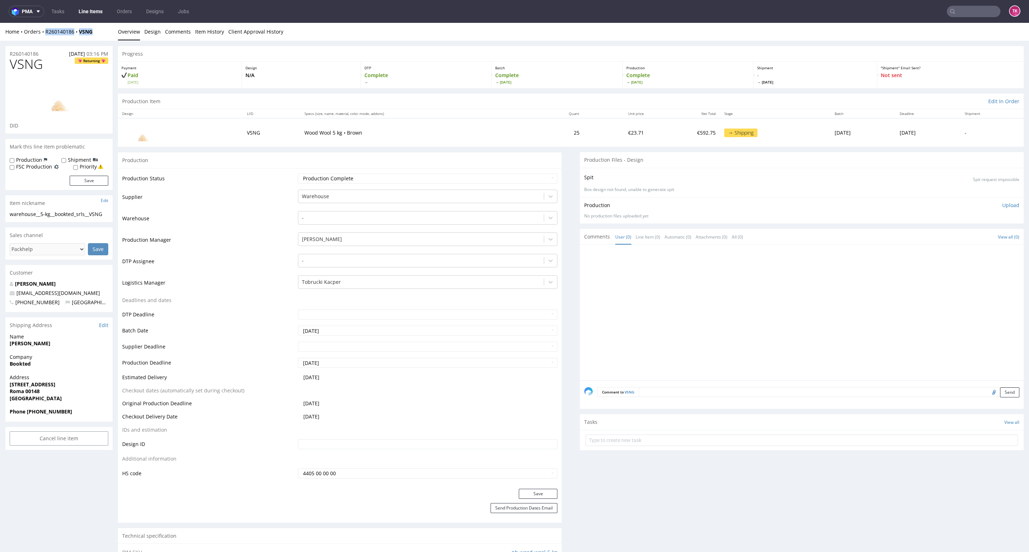
click at [45, 37] on div "Home Orders R260140186 VSNG Overview Design Comments Item History Client Approv…" at bounding box center [514, 32] width 1029 height 18
copy div "R260140186 VSNG"
drag, startPoint x: 597, startPoint y: 450, endPoint x: 595, endPoint y: 445, distance: 5.8
click at [595, 446] on section "Tasks View all" at bounding box center [802, 432] width 444 height 36
click at [594, 443] on input "text" at bounding box center [801, 440] width 432 height 11
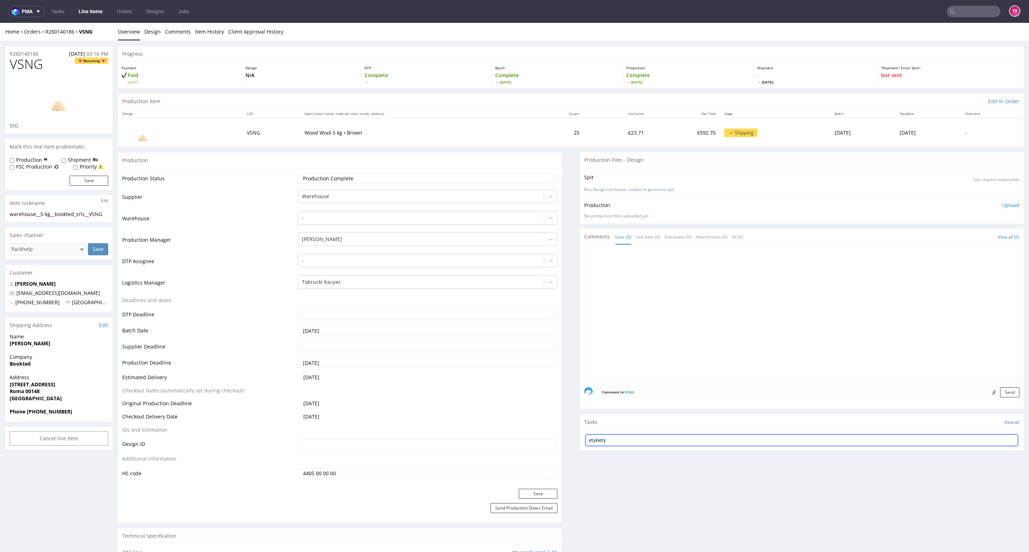
type input "etykiety"
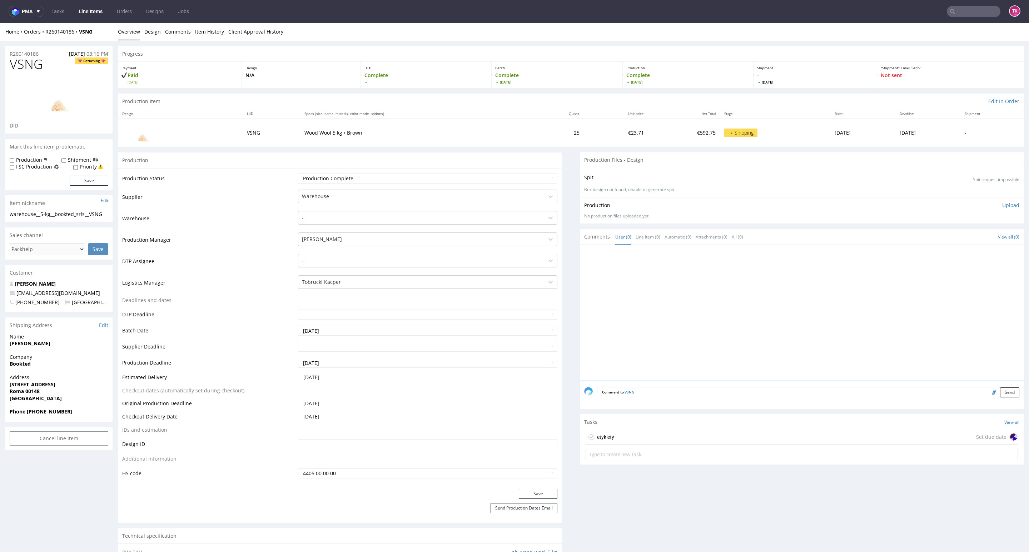
click at [594, 443] on div "etykiety" at bounding box center [599, 437] width 29 height 11
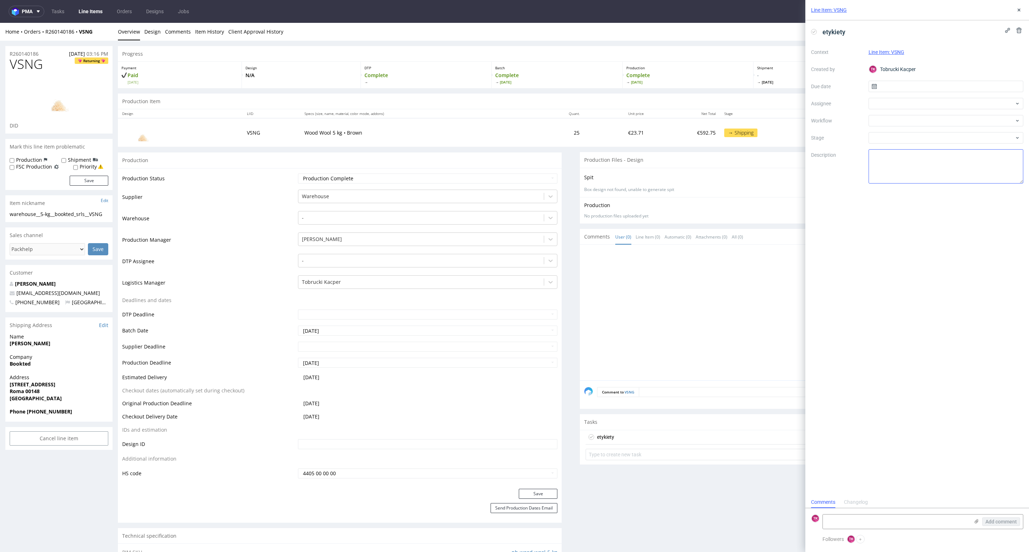
scroll to position [6, 0]
drag, startPoint x: 878, startPoint y: 517, endPoint x: 880, endPoint y: 523, distance: 7.2
click at [878, 516] on textarea at bounding box center [896, 522] width 146 height 14
paste textarea "R260140186_VSNG"
click at [974, 521] on icon at bounding box center [976, 522] width 6 height 6
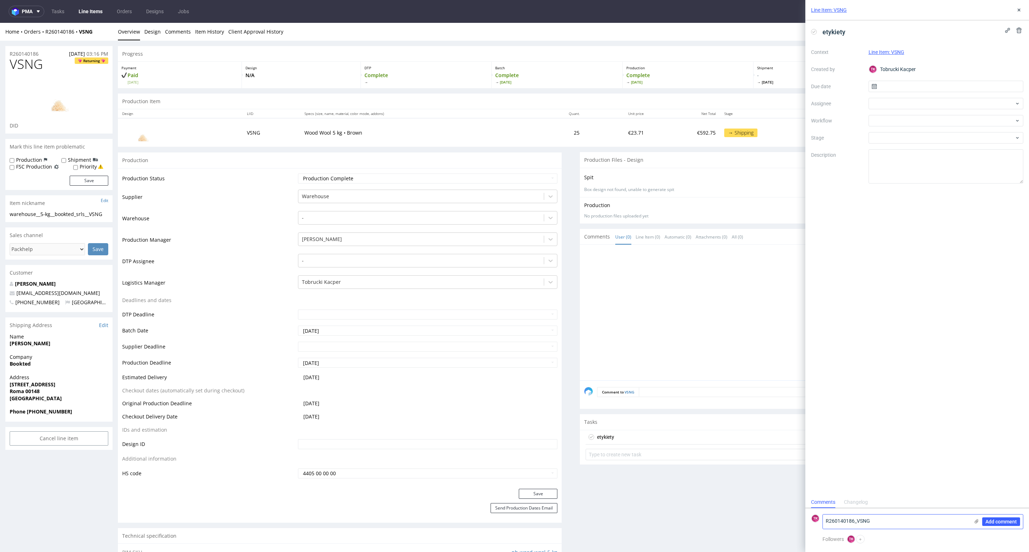
click at [0, 0] on input "file" at bounding box center [0, 0] width 0 height 0
drag, startPoint x: 887, startPoint y: 475, endPoint x: 886, endPoint y: 487, distance: 11.8
click at [885, 482] on form "TK R260140186_VSNG Add comment booking-barcode-251003-019101.pdf" at bounding box center [917, 503] width 224 height 64
click at [887, 487] on textarea "R260140186_VSNG" at bounding box center [896, 485] width 146 height 14
drag, startPoint x: 871, startPoint y: 483, endPoint x: 881, endPoint y: 487, distance: 11.0
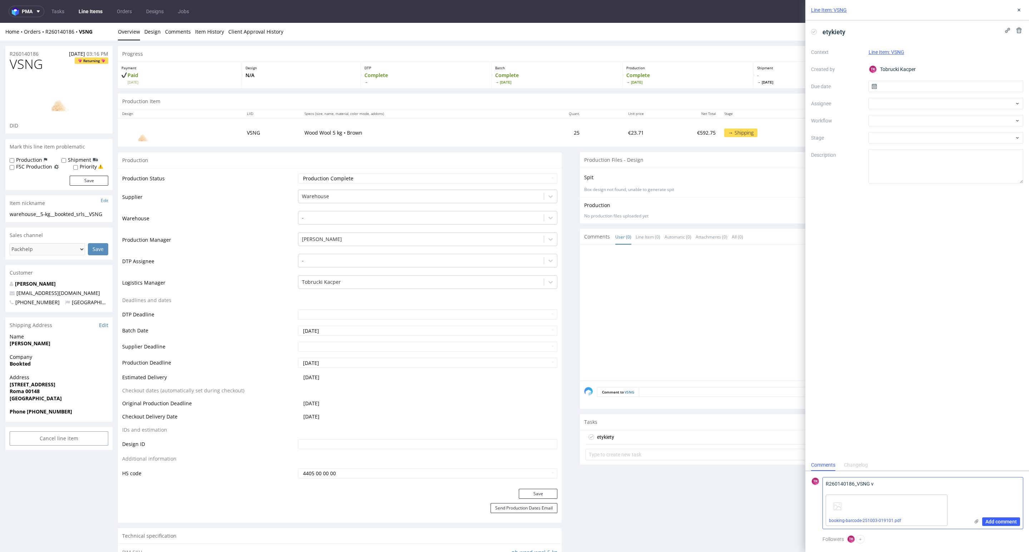
click at [879, 487] on textarea "R260140186_VSNG v" at bounding box center [896, 485] width 146 height 14
paste textarea "PLWAW510005347"
type textarea "R260140186_VSNG schenker PLWAW510005347"
click at [996, 521] on span "Add comment" at bounding box center [1000, 521] width 31 height 5
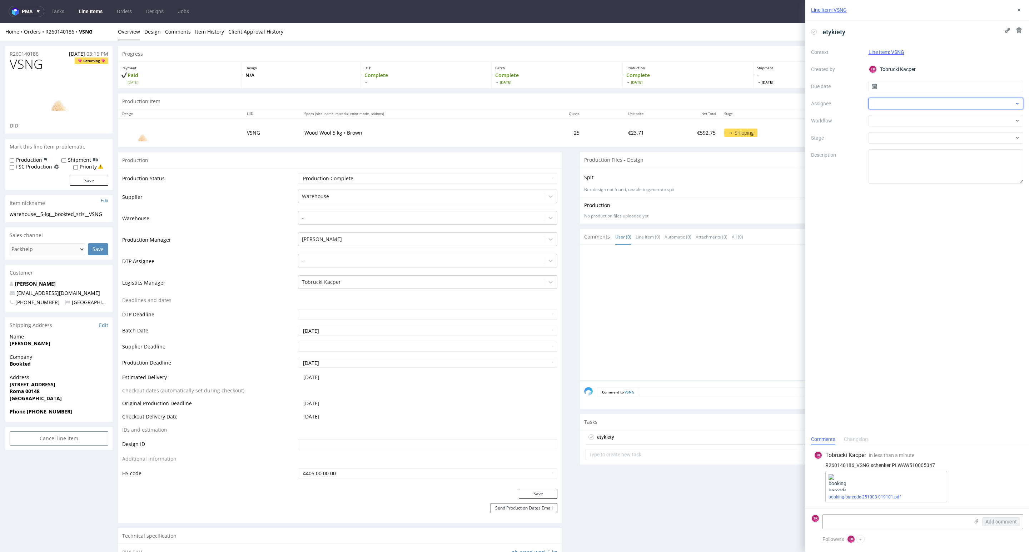
click at [876, 106] on div at bounding box center [945, 103] width 155 height 11
drag, startPoint x: 896, startPoint y: 101, endPoint x: 848, endPoint y: 106, distance: 48.5
click at [833, 110] on div "Context Line Item: VSNG Created by TK Tobrucki Kacper Due date Assignee fw Work…" at bounding box center [917, 114] width 212 height 137
type input "fe"
click at [887, 120] on span "[PERSON_NAME]" at bounding box center [903, 119] width 38 height 7
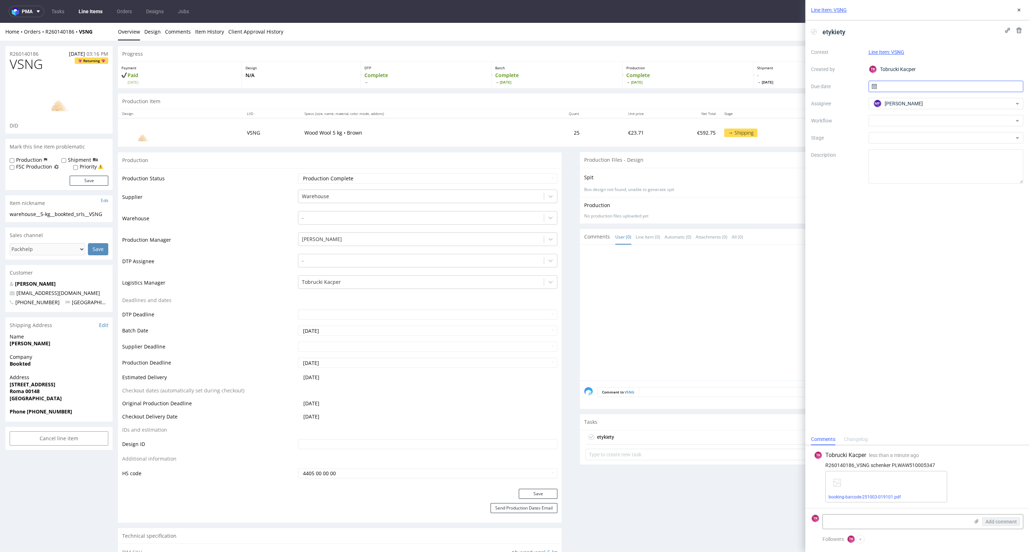
click at [899, 84] on input "text" at bounding box center [945, 86] width 155 height 11
click at [922, 146] on span "6" at bounding box center [922, 146] width 3 height 7
type input "[DATE]"
drag, startPoint x: 723, startPoint y: 503, endPoint x: 715, endPoint y: 497, distance: 9.9
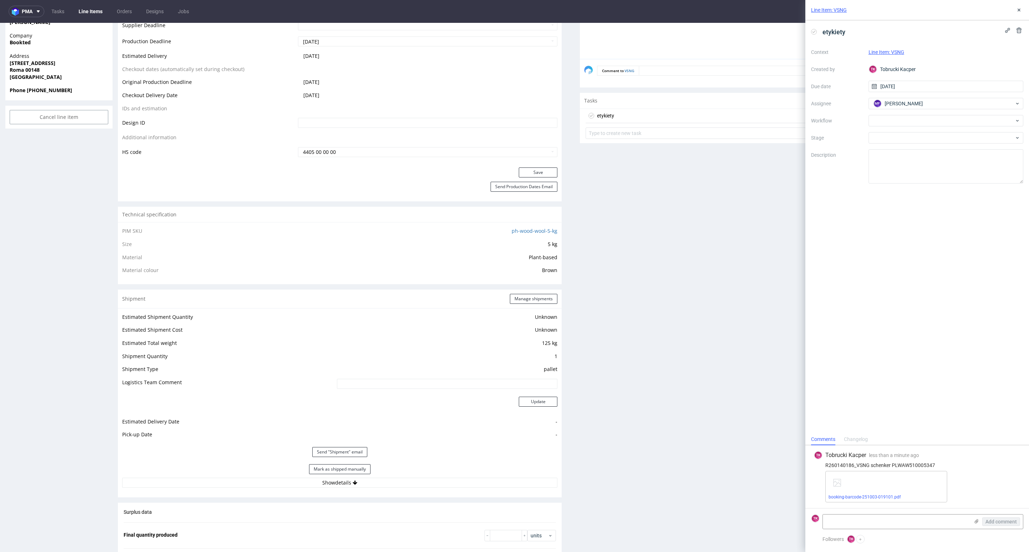
scroll to position [589, 0]
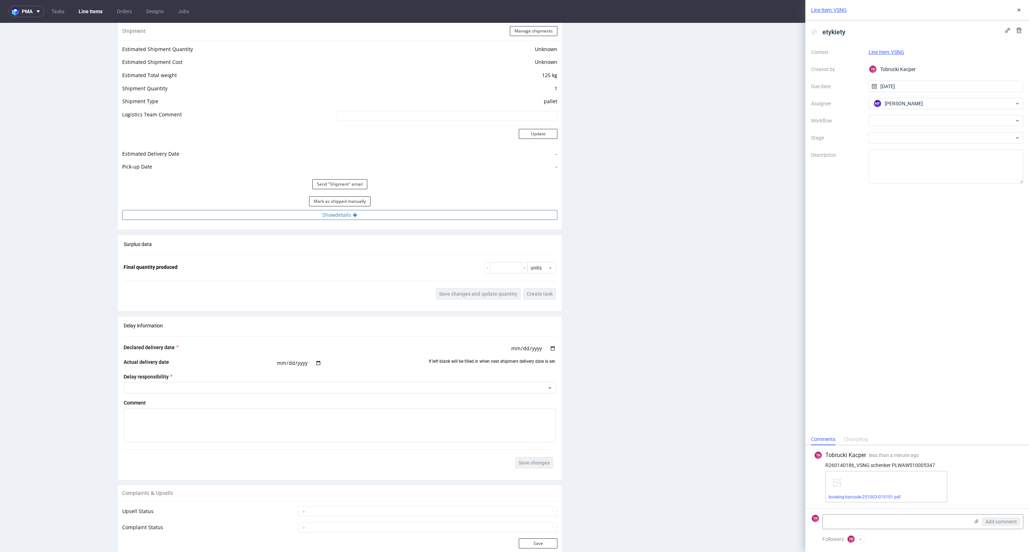
click at [443, 218] on button "Show details" at bounding box center [339, 215] width 435 height 10
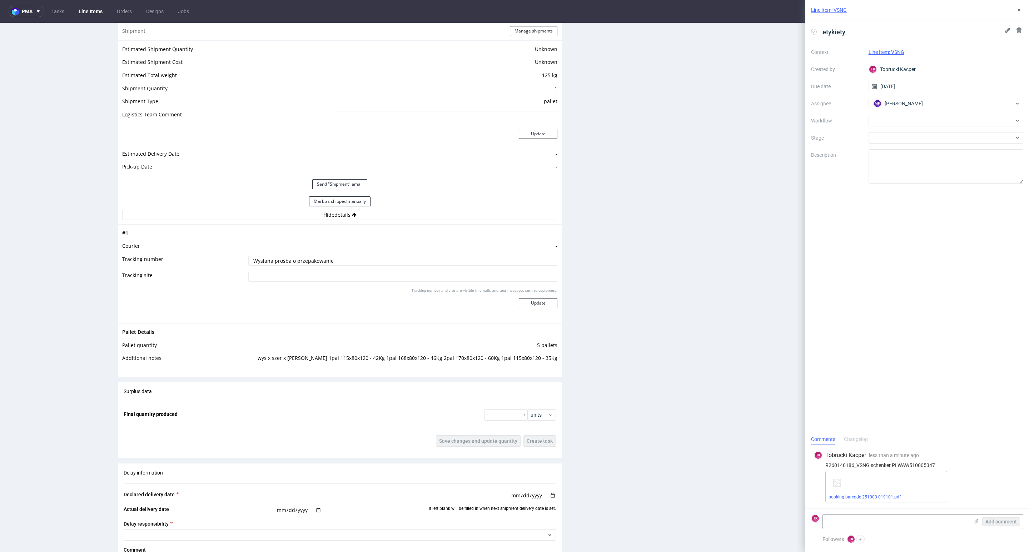
drag, startPoint x: 386, startPoint y: 263, endPoint x: 480, endPoint y: 294, distance: 99.6
click at [117, 291] on div "R260140186 26.09.2025 03:16 PM VSNG Returning DID Mark this line item problemat…" at bounding box center [514, 131] width 1029 height 1361
paste input "PLWAW510005347"
type input "PLWAW510005347"
click at [531, 303] on button "Update" at bounding box center [538, 303] width 39 height 10
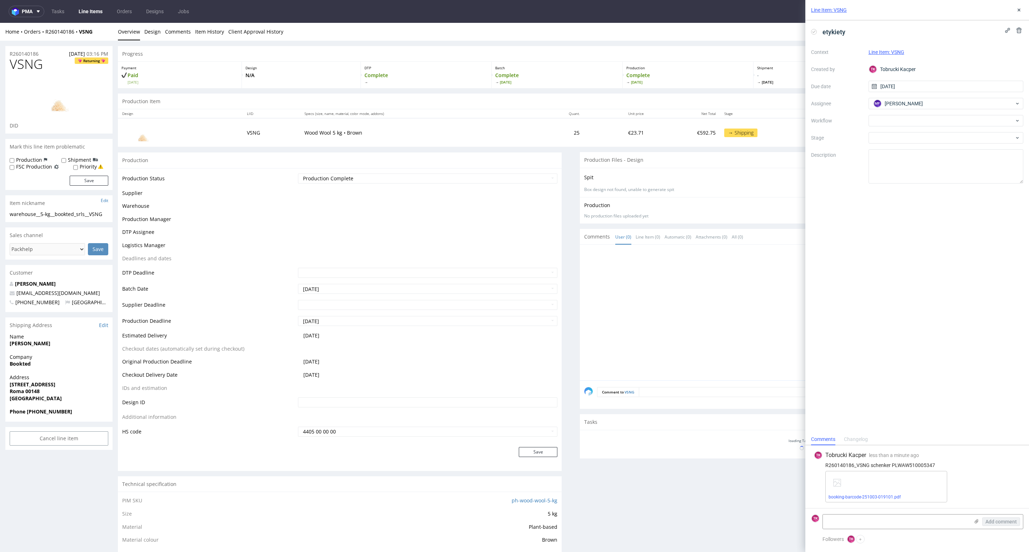
scroll to position [264, 0]
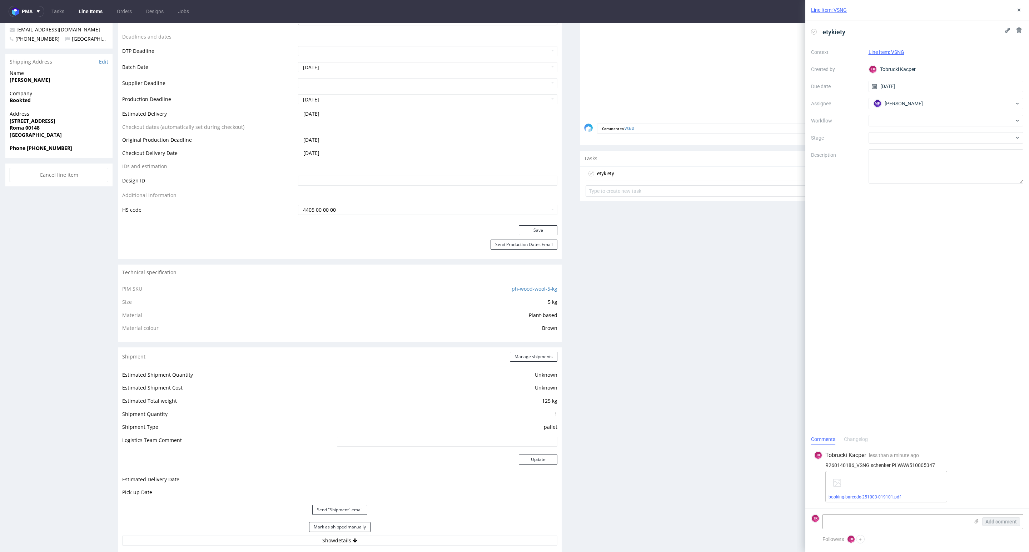
click at [91, 13] on link "Line Items" at bounding box center [90, 11] width 33 height 11
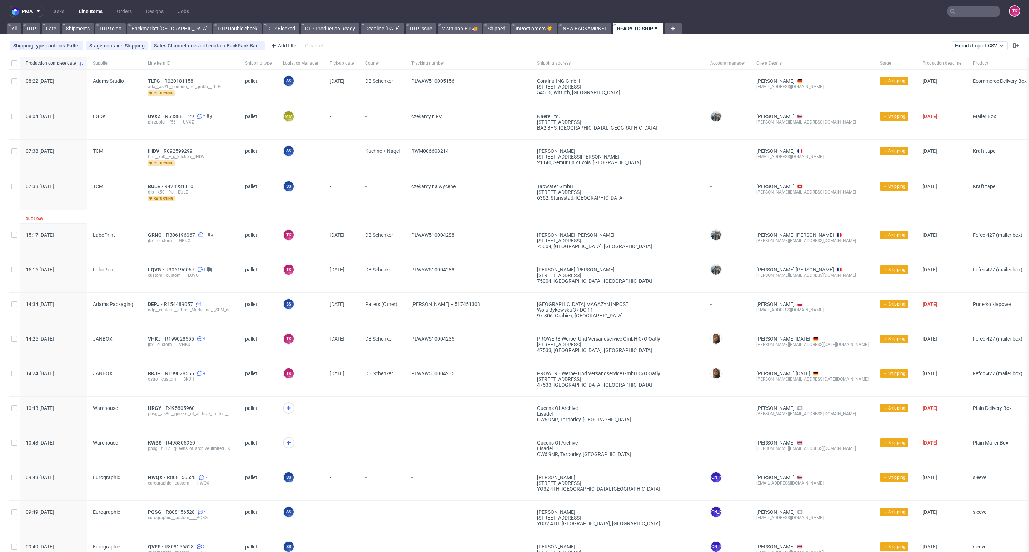
click at [96, 6] on link "Line Items" at bounding box center [90, 11] width 33 height 11
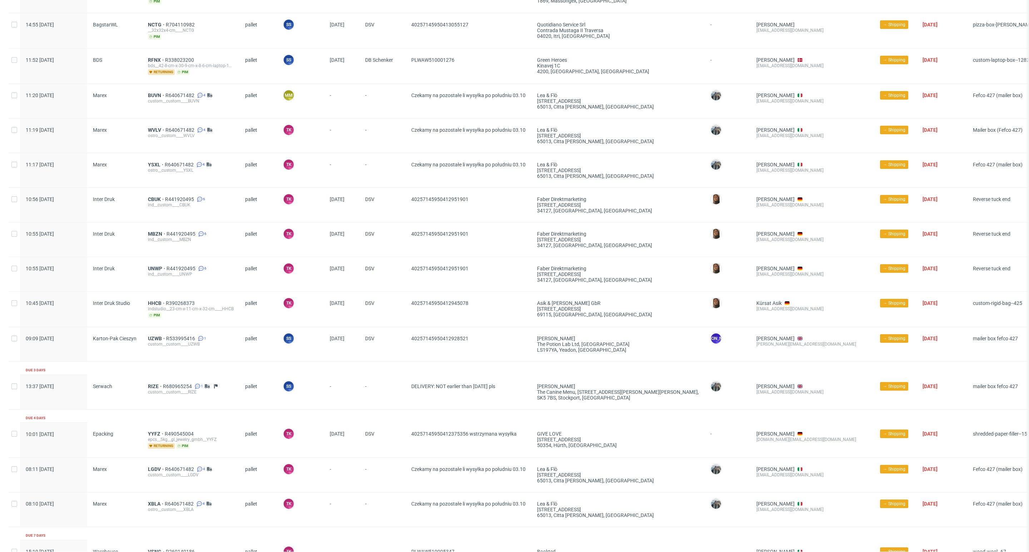
scroll to position [1393, 0]
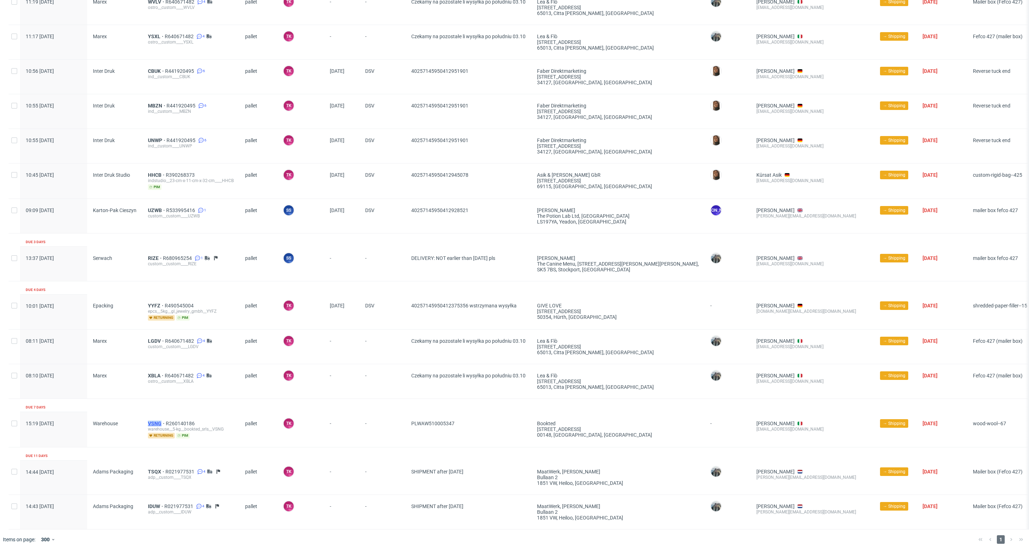
drag, startPoint x: 143, startPoint y: 426, endPoint x: 160, endPoint y: 427, distance: 17.2
click at [160, 427] on div "VSNG R260140186 warehouse__5-kg__bookted_srls__VSNG returning pim" at bounding box center [190, 429] width 97 height 35
copy span "VSNG"
click at [149, 432] on div "warehouse__5-kg__bookted_srls__VSNG" at bounding box center [191, 430] width 86 height 6
click at [149, 427] on span "VSNG" at bounding box center [157, 424] width 18 height 6
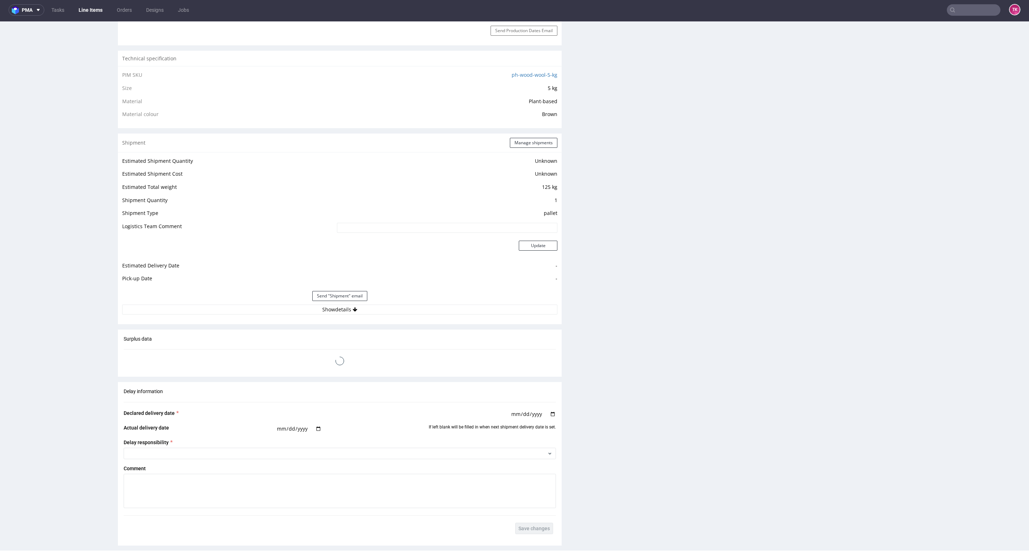
scroll to position [482, 0]
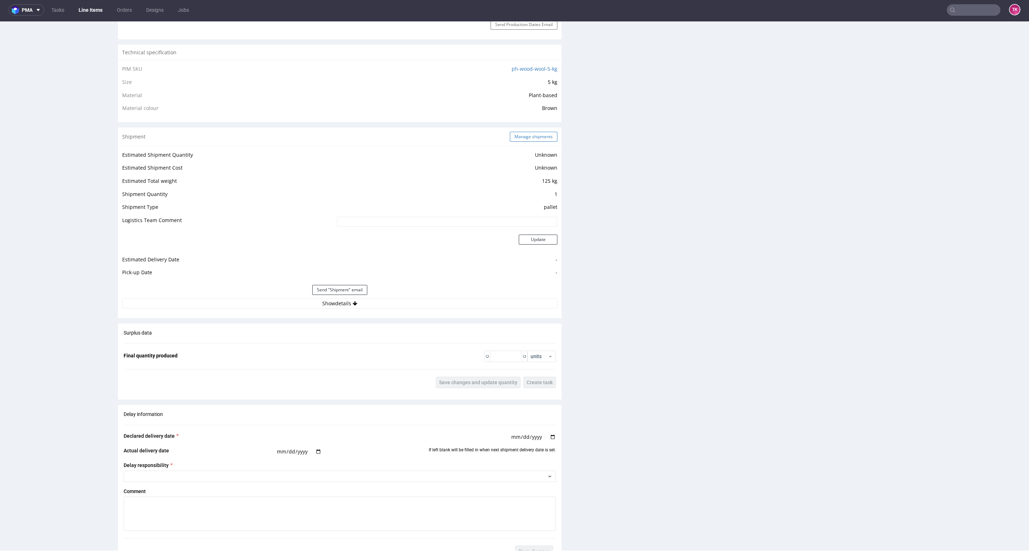
click at [525, 139] on button "Manage shipments" at bounding box center [534, 137] width 48 height 10
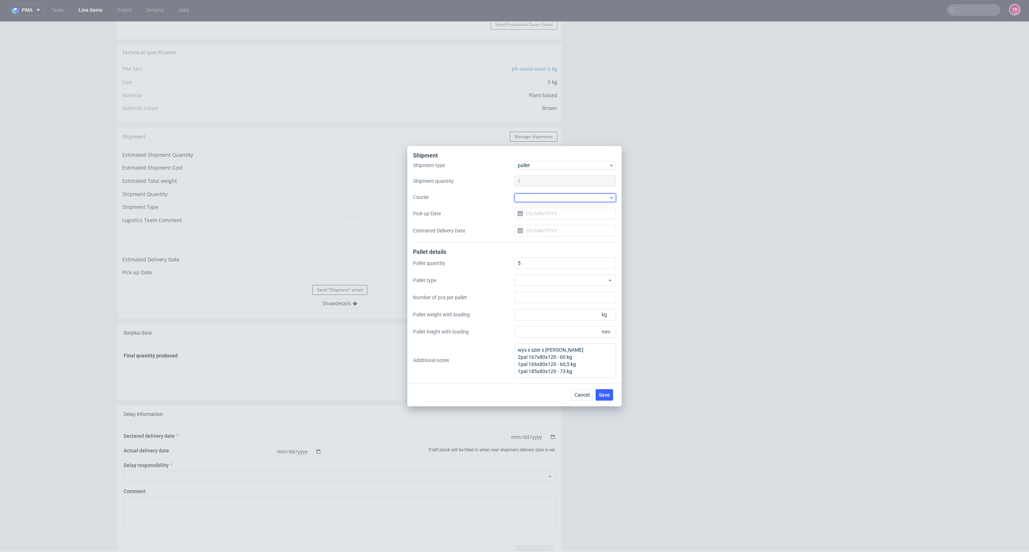
click at [555, 200] on div at bounding box center [564, 198] width 101 height 9
click at [550, 236] on div "DB Schenker" at bounding box center [565, 238] width 96 height 13
click at [544, 213] on input "Pick-up Date" at bounding box center [564, 212] width 101 height 11
click at [543, 271] on span "6" at bounding box center [542, 272] width 3 height 7
type input "[DATE]"
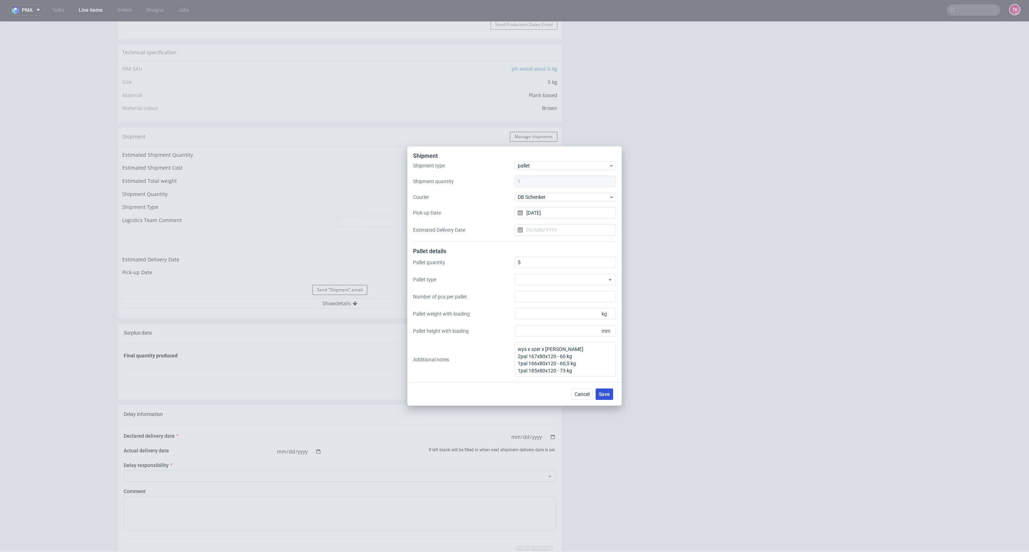
click at [611, 397] on button "Save" at bounding box center [604, 394] width 18 height 11
click at [101, 12] on div "Shipment Shipment type pallet Shipment quantity 1 Courier DB Schenker Pick-up D…" at bounding box center [514, 276] width 1029 height 552
click at [96, 8] on div "Shipment Shipment type pallet Shipment quantity 1 Courier DB Schenker Pick-up D…" at bounding box center [514, 276] width 1029 height 552
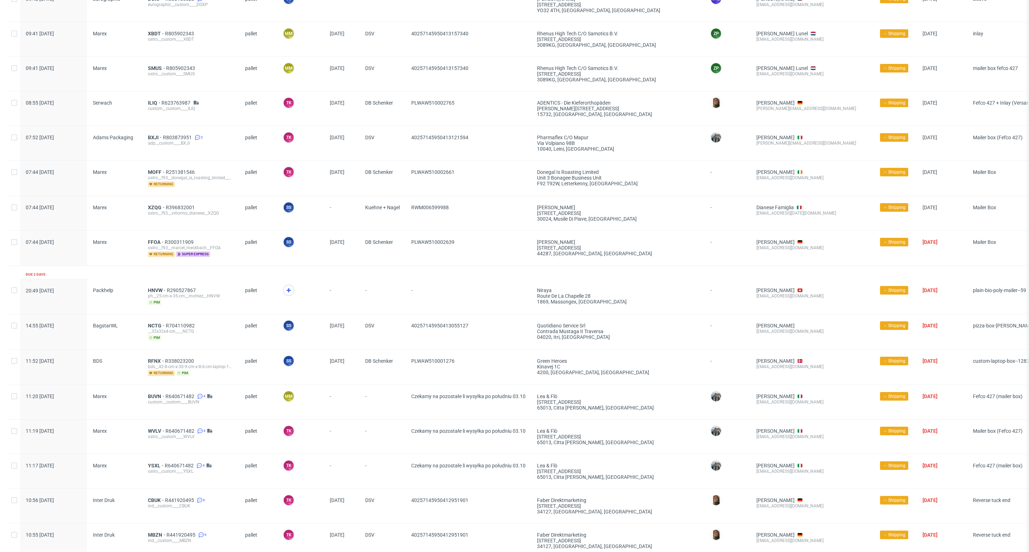
scroll to position [1072, 0]
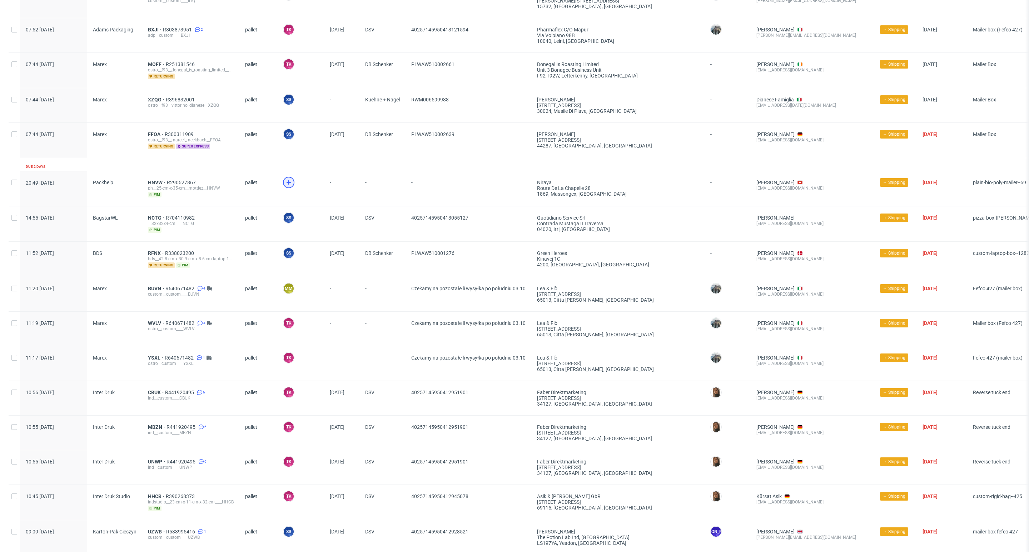
click at [287, 181] on div at bounding box center [288, 182] width 11 height 11
drag, startPoint x: 141, startPoint y: 178, endPoint x: 191, endPoint y: 208, distance: 58.6
click at [159, 182] on div "HNVW R290527867 ph__25-cm-x-35-cm__mottiez__HNVW pim" at bounding box center [190, 188] width 97 height 35
drag, startPoint x: 139, startPoint y: 185, endPoint x: 162, endPoint y: 184, distance: 22.5
click at [162, 184] on div "20:49 [DATE] Packhelp HNVW R290527867 ph__25-cm-x-35-cm__mottiez__HNVW pim pall…" at bounding box center [550, 188] width 1083 height 35
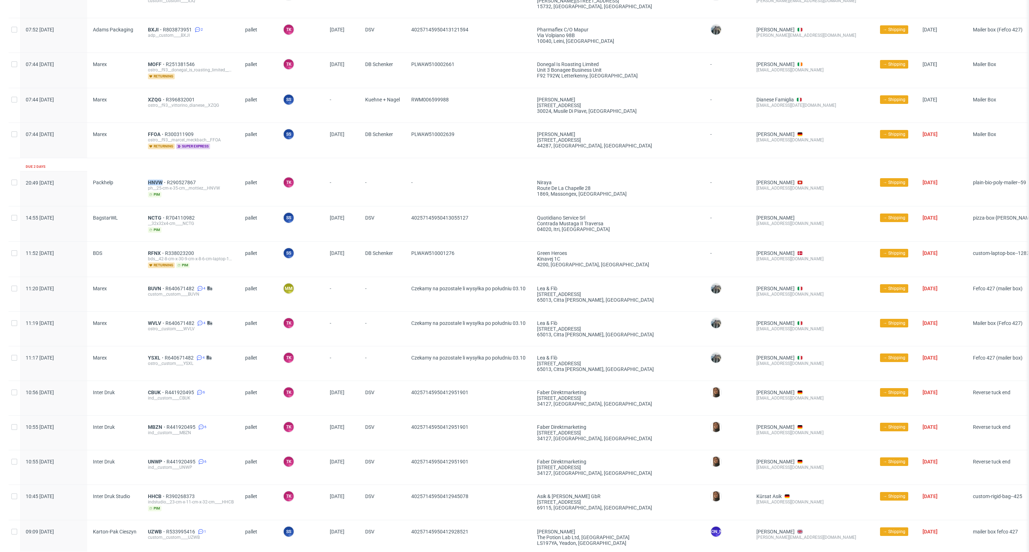
copy div "HNVW"
click at [152, 190] on div "ph__25-cm-x-35-cm__mottiez__HNVW" at bounding box center [191, 188] width 86 height 6
click at [154, 185] on span "HNVW" at bounding box center [157, 183] width 19 height 6
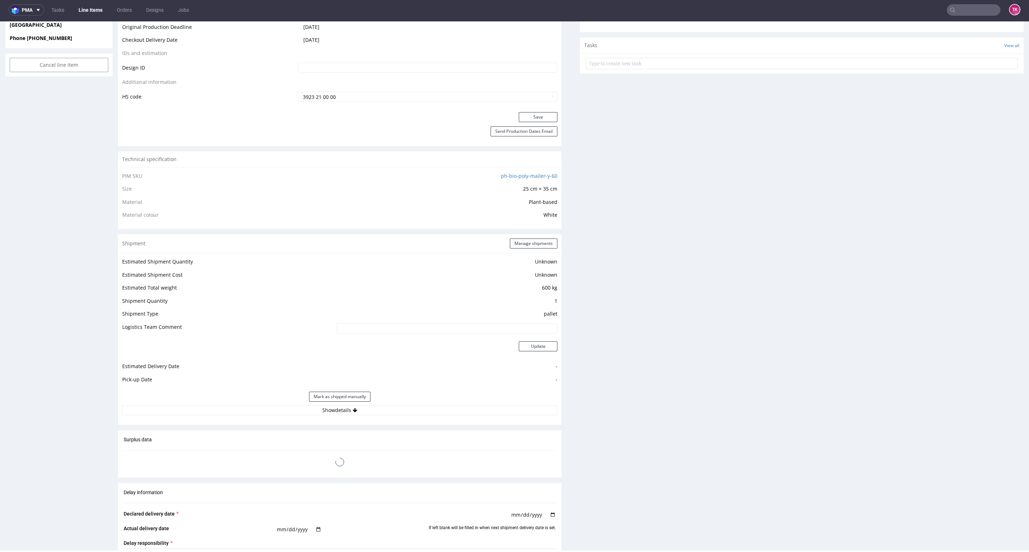
scroll to position [536, 0]
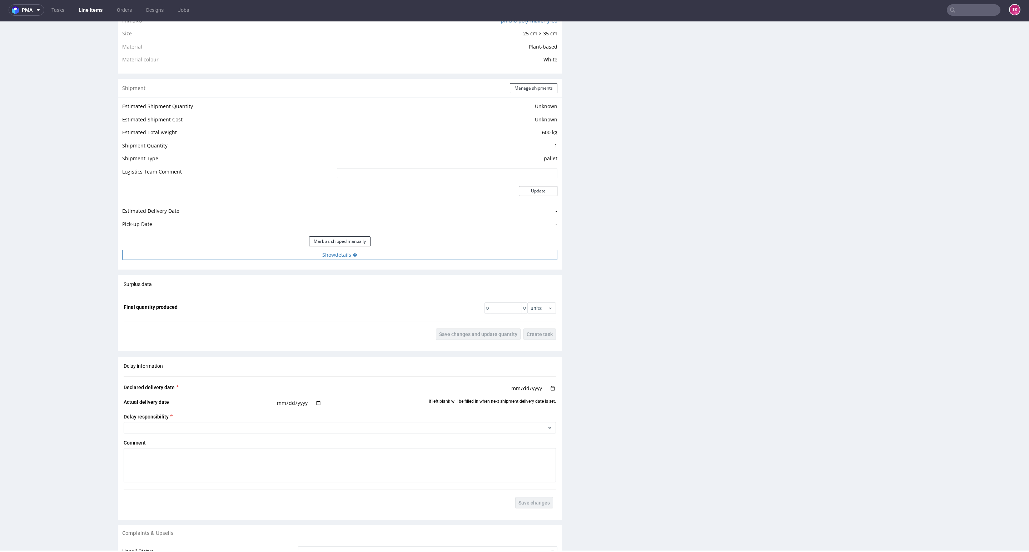
drag, startPoint x: 425, startPoint y: 266, endPoint x: 416, endPoint y: 258, distance: 12.6
click at [424, 266] on div "Shipment Manage shipments Estimated Shipment Quantity Unknown Estimated Shipmen…" at bounding box center [340, 174] width 444 height 191
click at [416, 258] on button "Show details" at bounding box center [339, 255] width 435 height 10
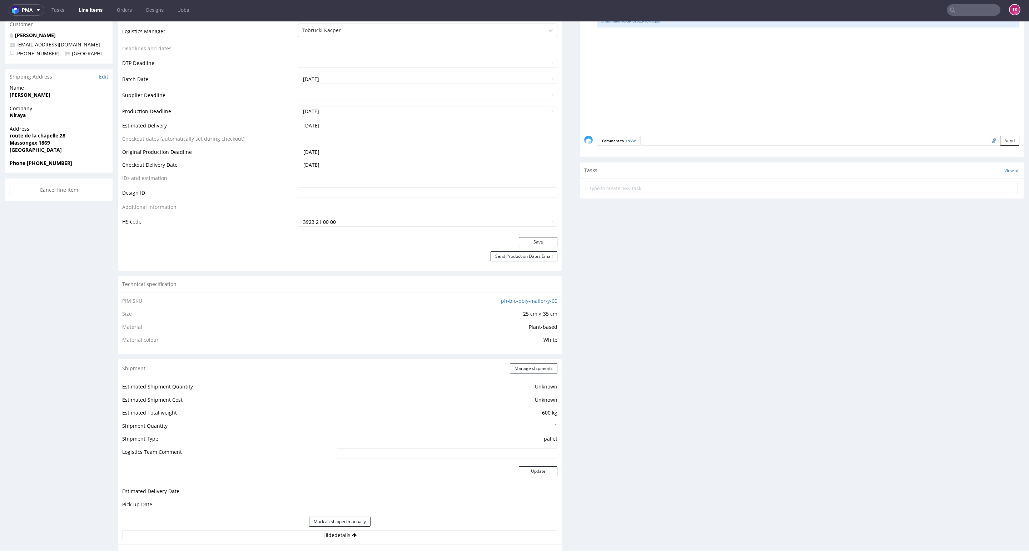
scroll to position [107, 0]
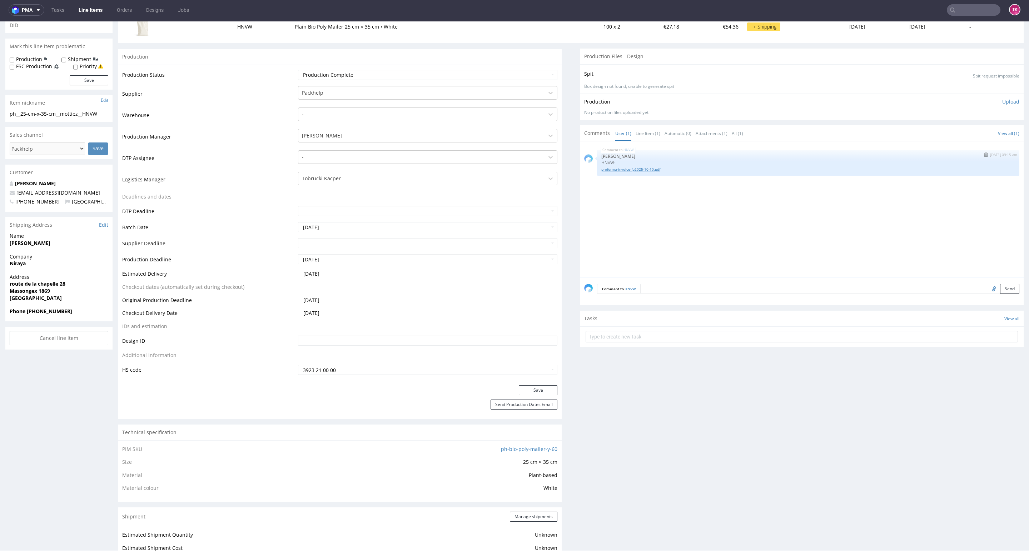
click at [609, 168] on link "proforma-invoice-fp2025-10-10.pdf" at bounding box center [808, 169] width 414 height 5
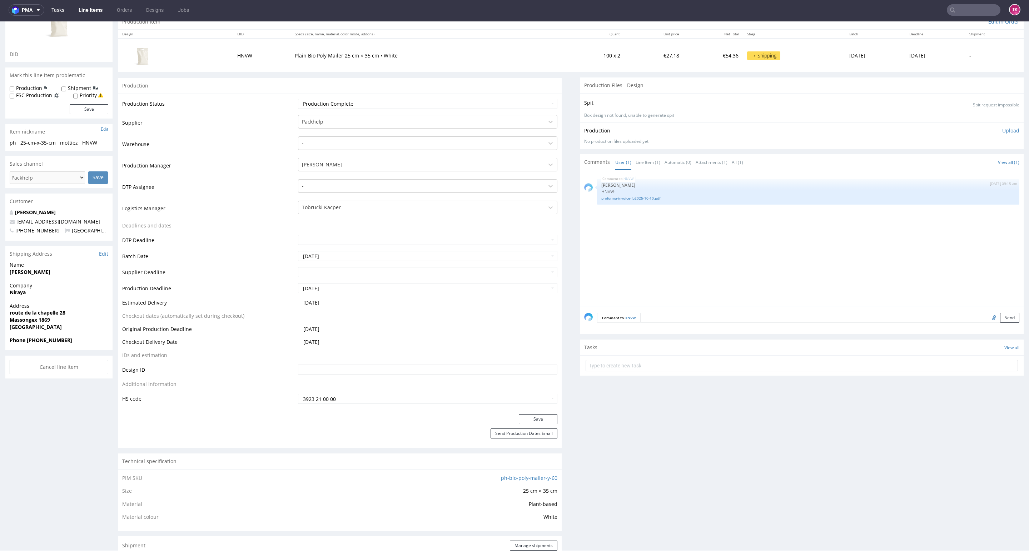
scroll to position [54, 0]
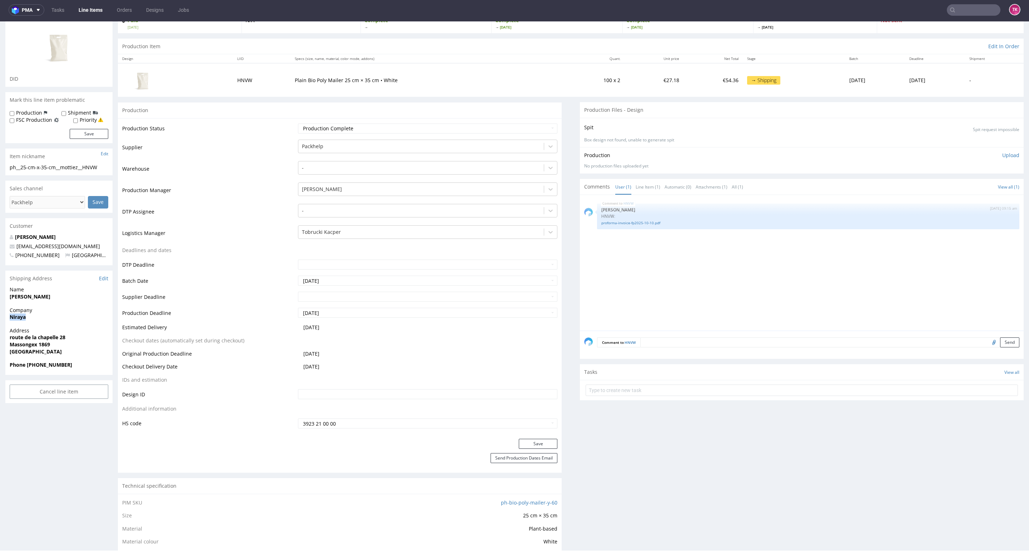
copy strong "Niraya"
drag, startPoint x: 7, startPoint y: 323, endPoint x: 42, endPoint y: 318, distance: 35.7
click at [42, 318] on div "Company Niraya" at bounding box center [58, 317] width 107 height 20
drag, startPoint x: 4, startPoint y: 303, endPoint x: 58, endPoint y: 304, distance: 54.7
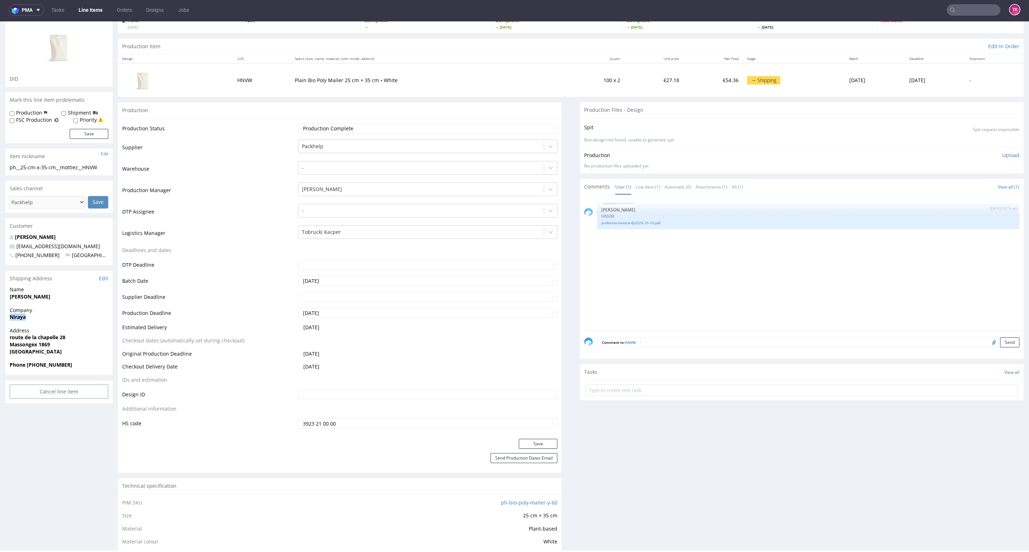
copy strong "[PERSON_NAME]"
copy p "route de la chapelle 28 Massongex 1869"
drag, startPoint x: 6, startPoint y: 338, endPoint x: 94, endPoint y: 346, distance: 88.2
click at [94, 346] on div "Address [STREET_ADDRESS]" at bounding box center [58, 344] width 107 height 34
drag, startPoint x: 66, startPoint y: 370, endPoint x: 27, endPoint y: 370, distance: 38.9
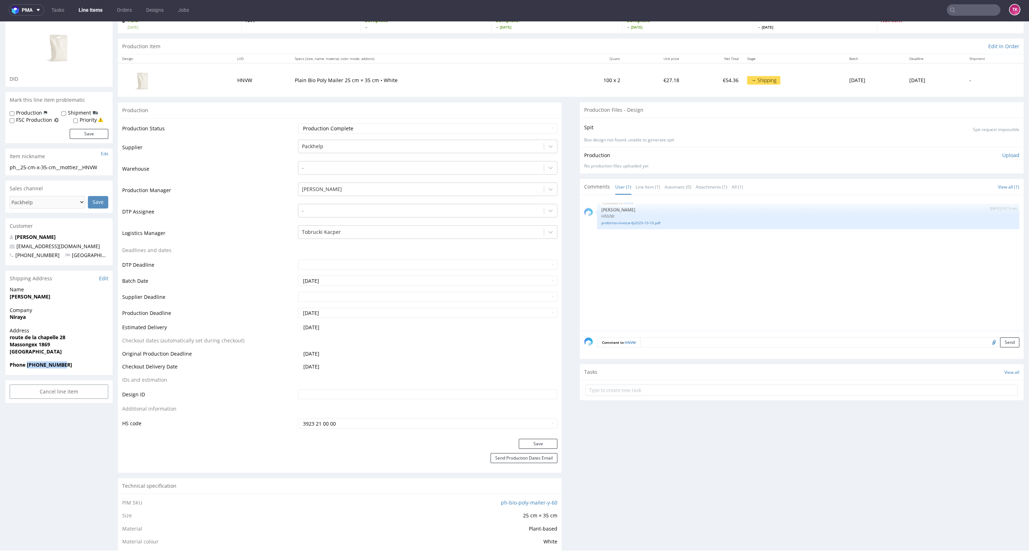
click at [27, 370] on div "Phone [PHONE_NUMBER]" at bounding box center [58, 368] width 107 height 14
copy strong "[PHONE_NUMBER]"
drag, startPoint x: 87, startPoint y: 246, endPoint x: 25, endPoint y: 282, distance: 71.2
click at [6, 253] on div "[PERSON_NAME] [EMAIL_ADDRESS][DOMAIN_NAME] [PHONE_NUMBER] [GEOGRAPHIC_DATA]" at bounding box center [58, 250] width 107 height 32
click at [26, 282] on div "Shipping Address Edit" at bounding box center [58, 279] width 107 height 16
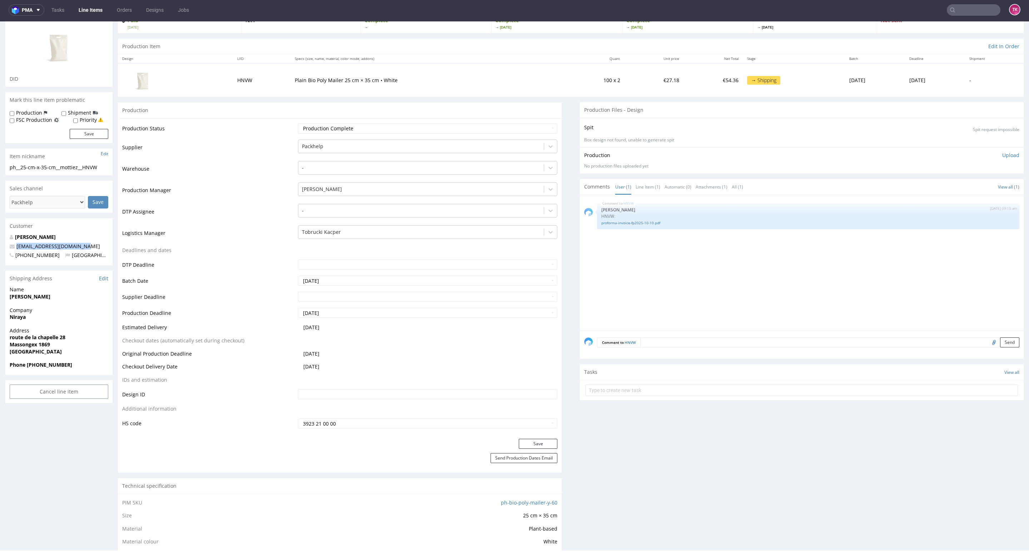
drag, startPoint x: 89, startPoint y: 246, endPoint x: 0, endPoint y: 247, distance: 88.9
copy span "[EMAIL_ADDRESS][DOMAIN_NAME]"
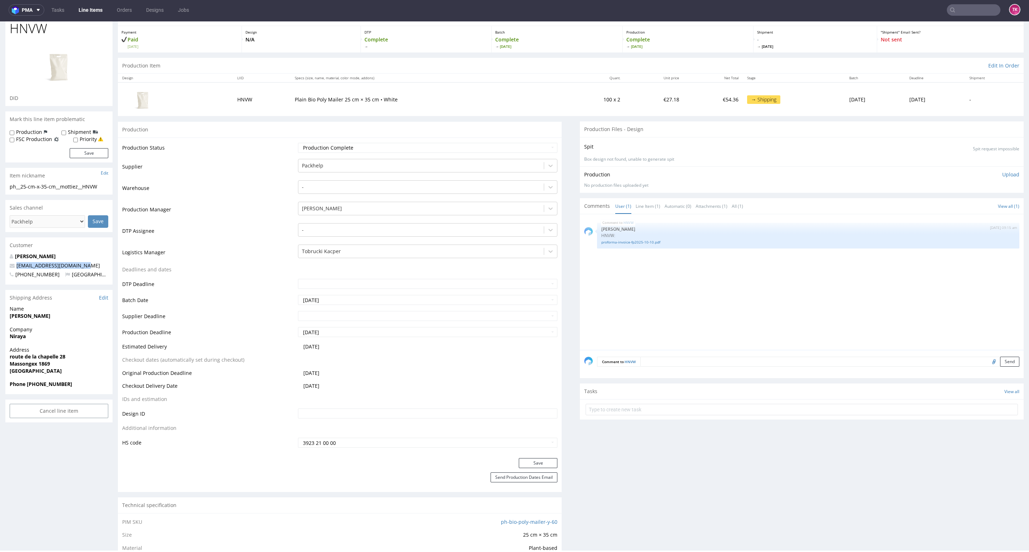
scroll to position [0, 0]
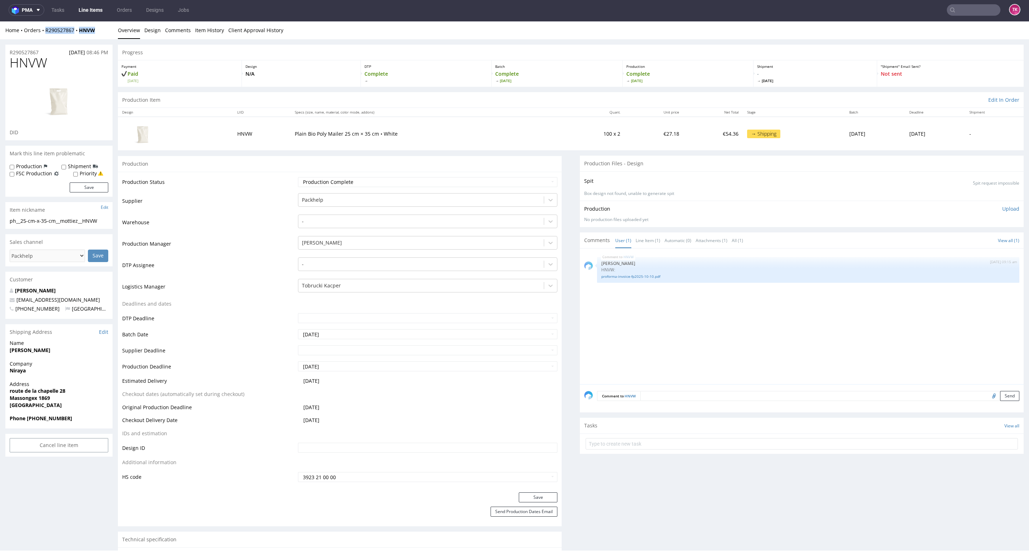
drag, startPoint x: 106, startPoint y: 29, endPoint x: 43, endPoint y: 38, distance: 63.9
click at [43, 38] on div "Home Orders R290527867 HNVW Overview Design Comments Item History Client Approv…" at bounding box center [514, 30] width 1029 height 18
copy div "R290527867 HNVW"
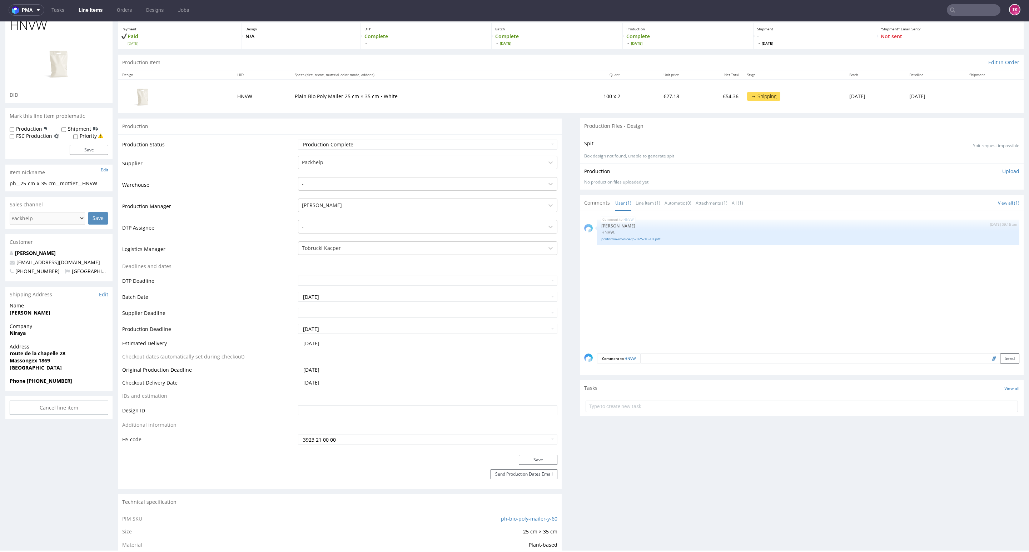
scroll to position [54, 0]
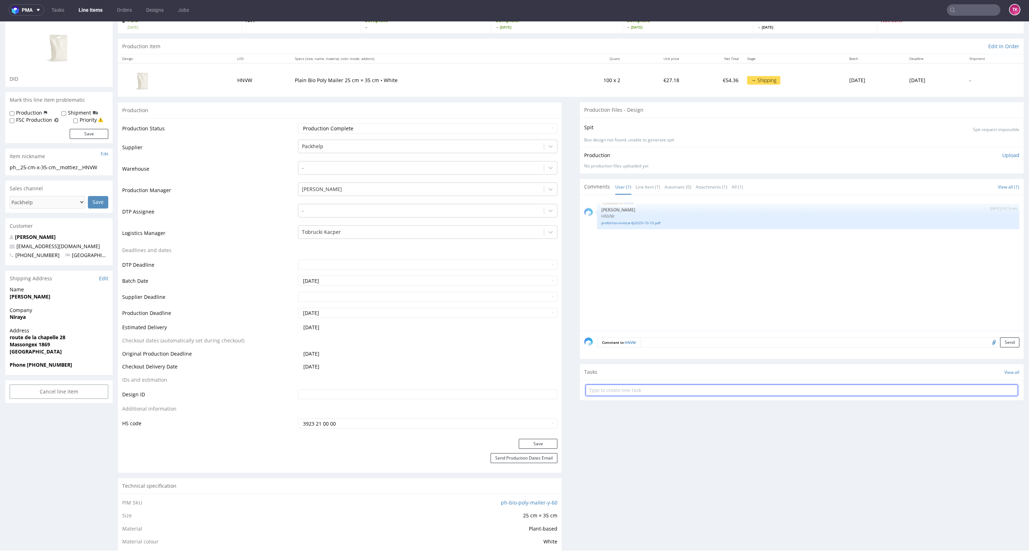
click at [643, 395] on input "text" at bounding box center [801, 390] width 432 height 11
type input "etykiett"
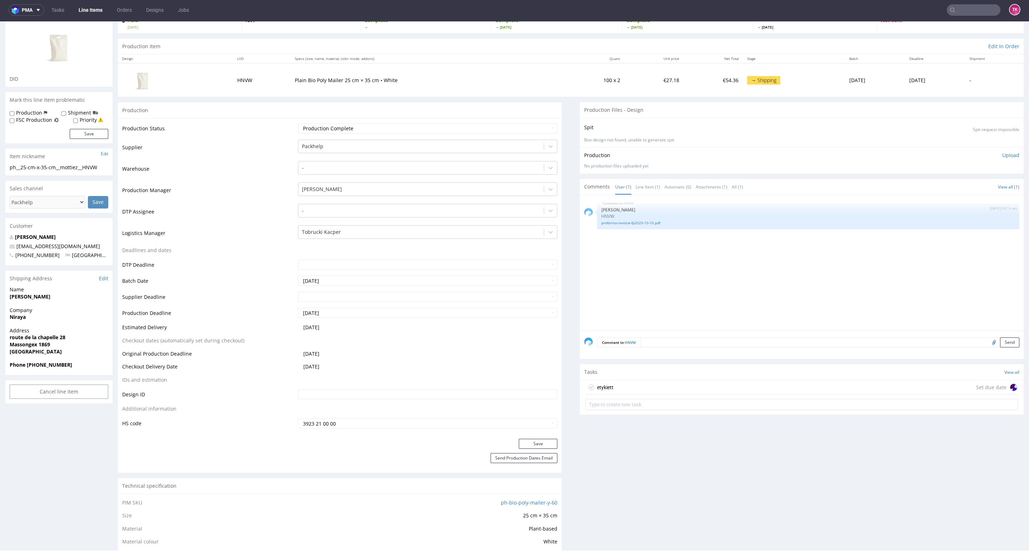
click at [629, 389] on div "etykiett Set due date" at bounding box center [801, 387] width 432 height 14
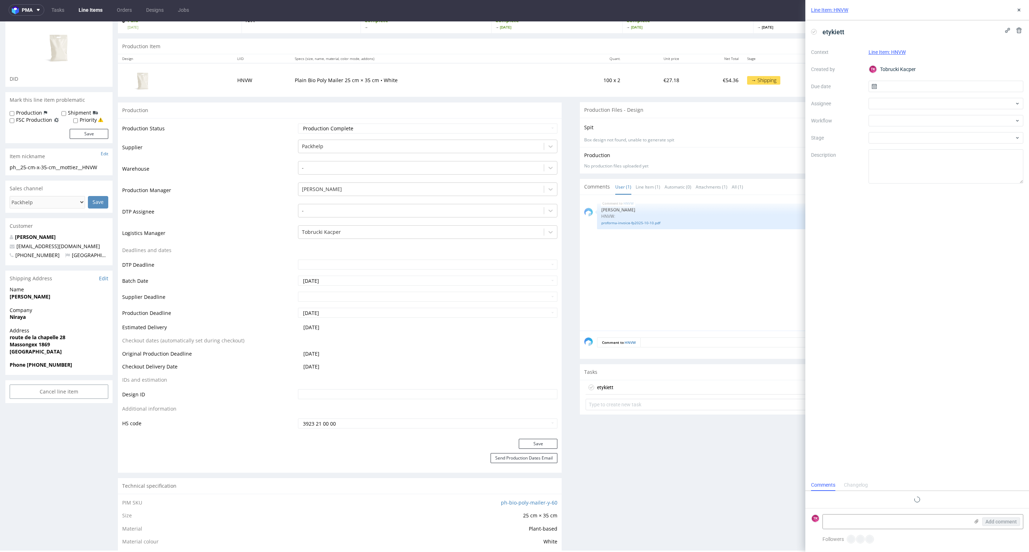
scroll to position [6, 0]
click at [924, 515] on textarea at bounding box center [896, 522] width 146 height 14
paste textarea "1Z5A15800494990902"
type textarea "1Z5A15800494990902"
click at [974, 520] on icon at bounding box center [976, 522] width 6 height 6
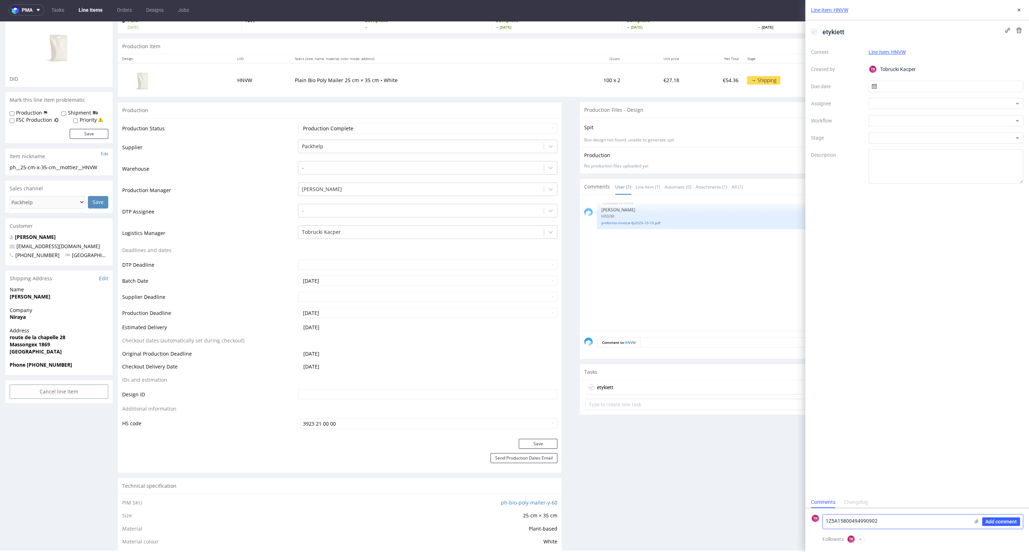
click at [0, 0] on input "file" at bounding box center [0, 0] width 0 height 0
click at [934, 99] on div at bounding box center [945, 103] width 155 height 11
type input "fe"
click at [898, 116] on span "[PERSON_NAME]" at bounding box center [903, 119] width 38 height 7
click at [1009, 520] on span "Add comment" at bounding box center [1000, 521] width 31 height 5
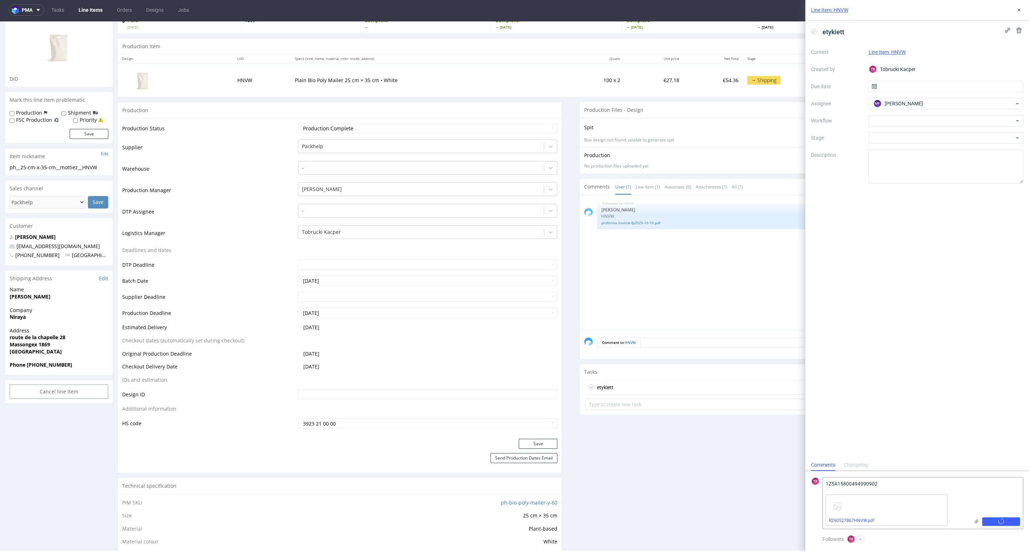
click at [899, 94] on div "Context Line Item: HNVW Created by [PERSON_NAME] Kacper Due date Assignee MF [P…" at bounding box center [917, 114] width 212 height 137
click at [896, 90] on input "text" at bounding box center [945, 86] width 155 height 11
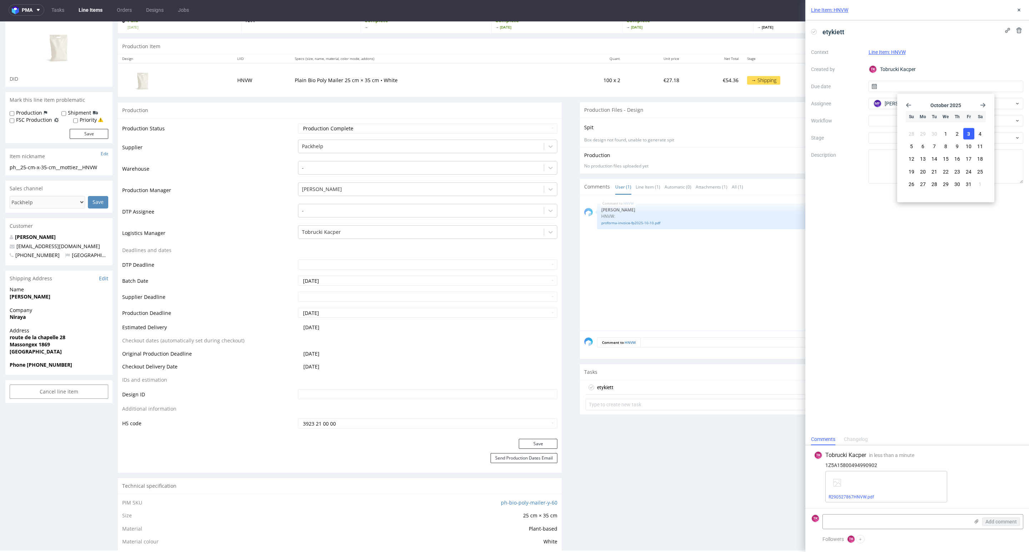
click at [968, 134] on span "3" at bounding box center [968, 133] width 3 height 7
type input "[DATE]"
drag, startPoint x: 565, startPoint y: 513, endPoint x: 583, endPoint y: 492, distance: 28.4
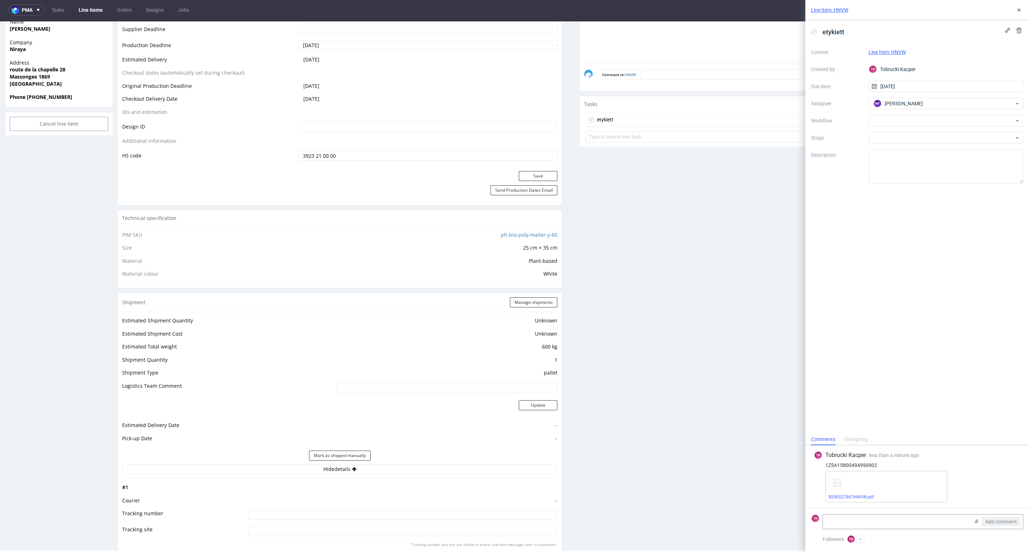
scroll to position [589, 0]
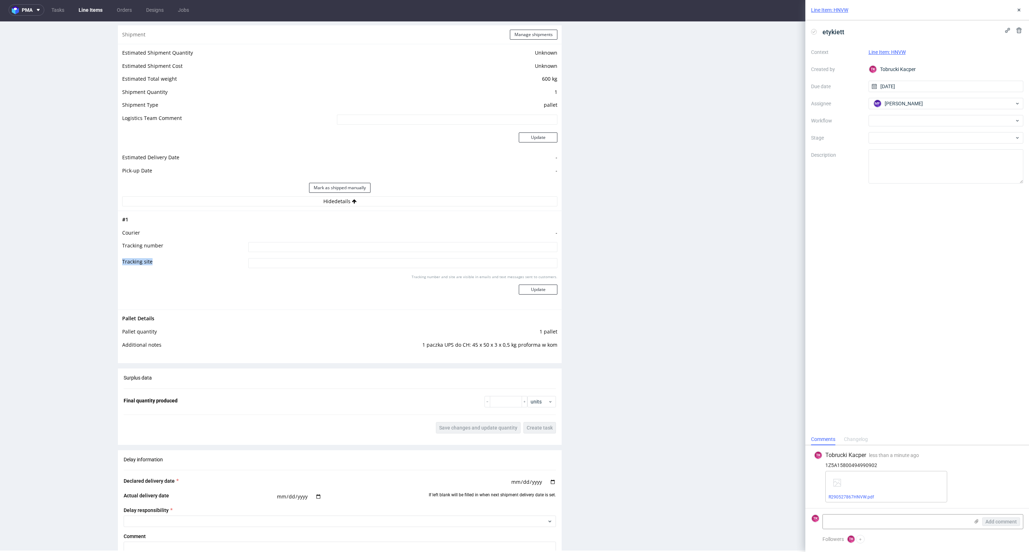
drag, startPoint x: 351, startPoint y: 256, endPoint x: 351, endPoint y: 251, distance: 5.0
click at [351, 254] on tbody "# 1 Courier - Tracking number Tracking site Tracking number and site are visibl…" at bounding box center [339, 260] width 435 height 90
click at [351, 248] on input at bounding box center [402, 247] width 309 height 10
paste input "1Z5A15800494990902"
type input "1Z5A15800494990902"
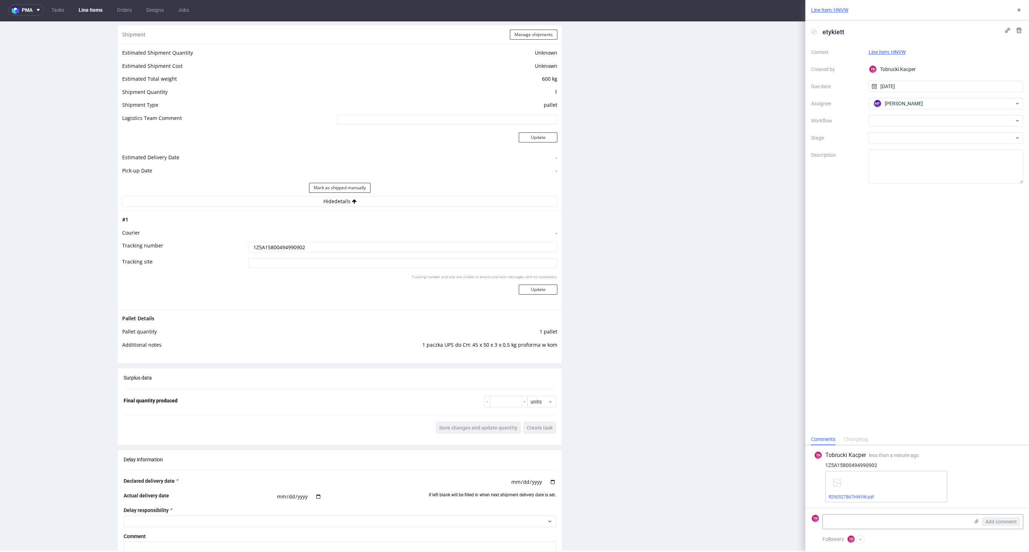
click at [531, 295] on div "Tracking number and site are visible in emails and text messages sent to custom…" at bounding box center [402, 287] width 309 height 26
click at [530, 290] on button "Update" at bounding box center [538, 290] width 39 height 10
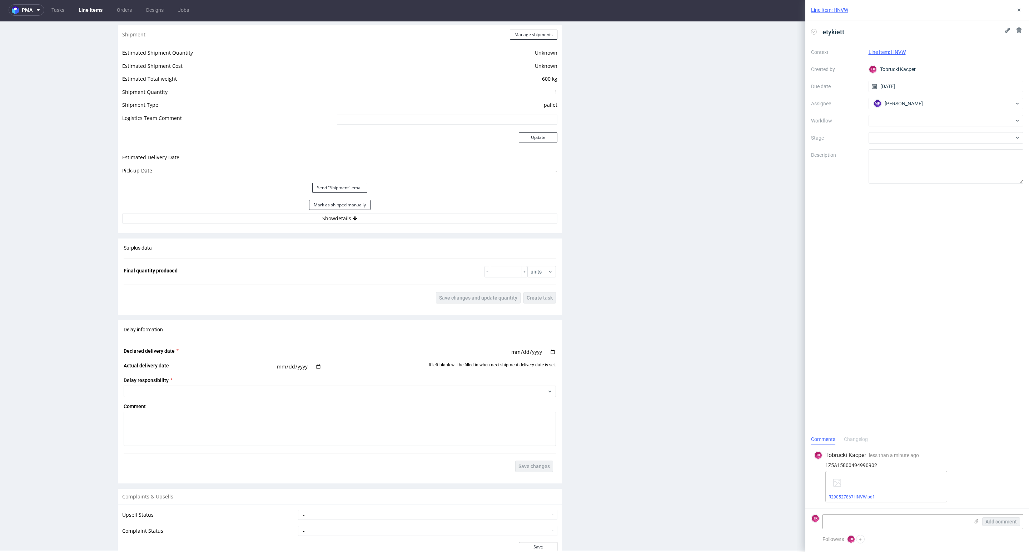
click at [91, 6] on link "Line Items" at bounding box center [90, 9] width 33 height 11
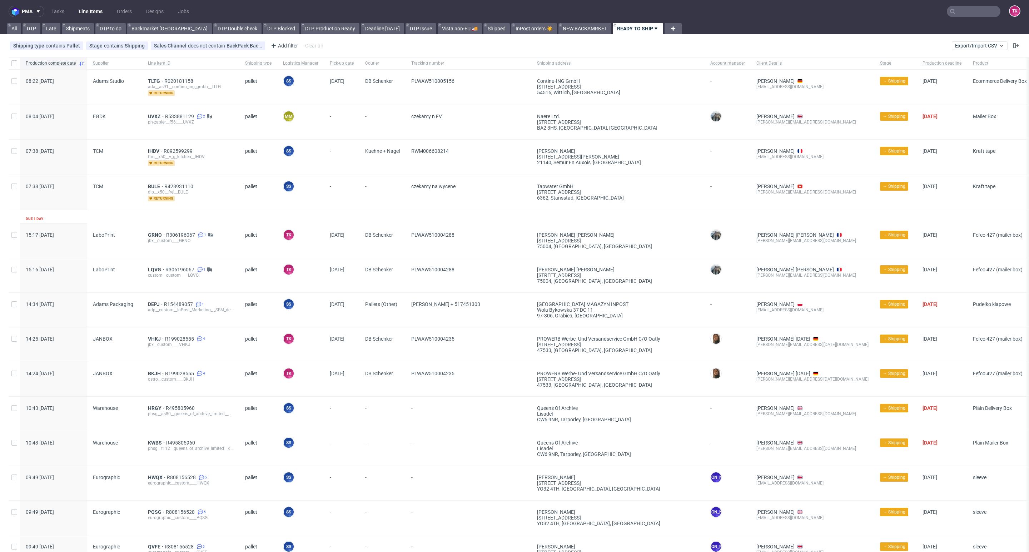
click at [85, 10] on link "Line Items" at bounding box center [90, 11] width 33 height 11
click at [94, 12] on link "Line Items" at bounding box center [90, 11] width 33 height 11
click at [101, 5] on nav "pma Tasks Line Items Orders Designs Jobs TK" at bounding box center [514, 11] width 1029 height 23
click at [103, 8] on link "Line Items" at bounding box center [90, 11] width 33 height 11
click at [90, 9] on link "Line Items" at bounding box center [90, 11] width 33 height 11
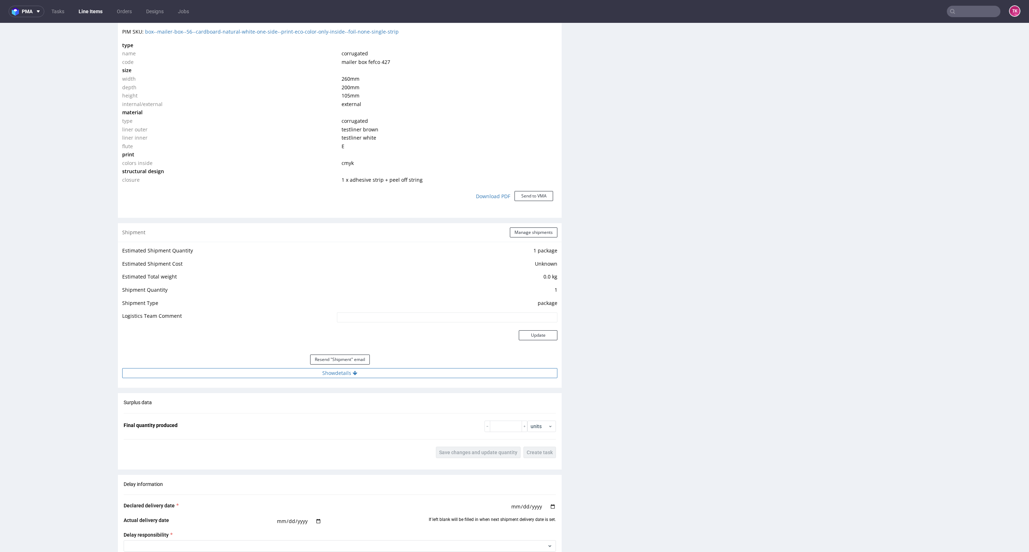
click at [385, 373] on button "Show details" at bounding box center [339, 373] width 435 height 10
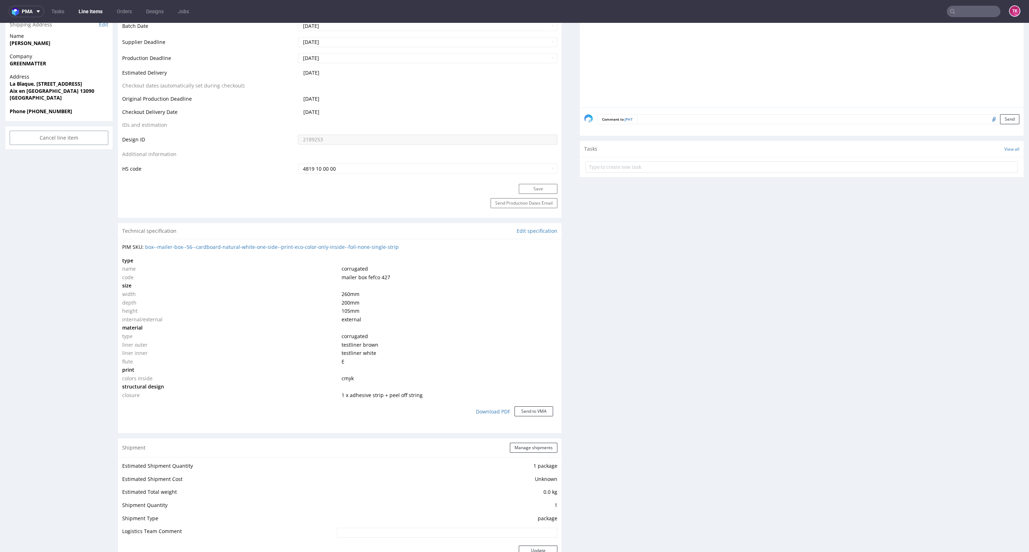
scroll to position [268, 0]
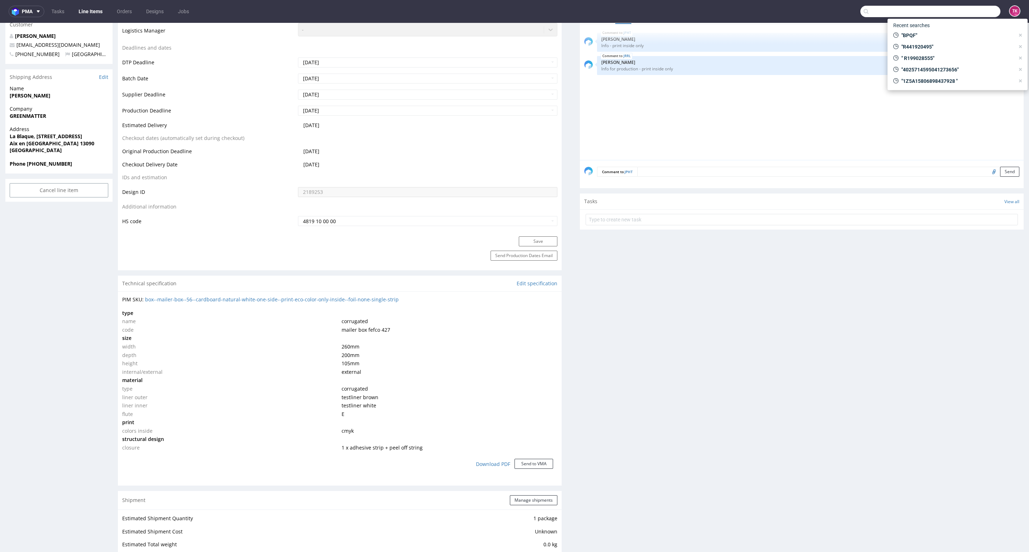
click at [966, 11] on input "text" at bounding box center [930, 11] width 140 height 11
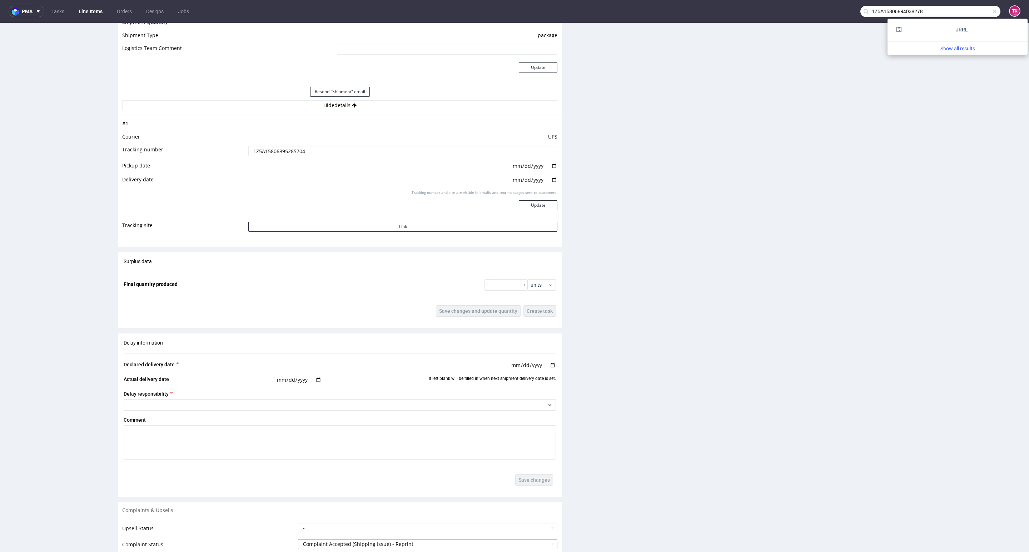
scroll to position [951, 0]
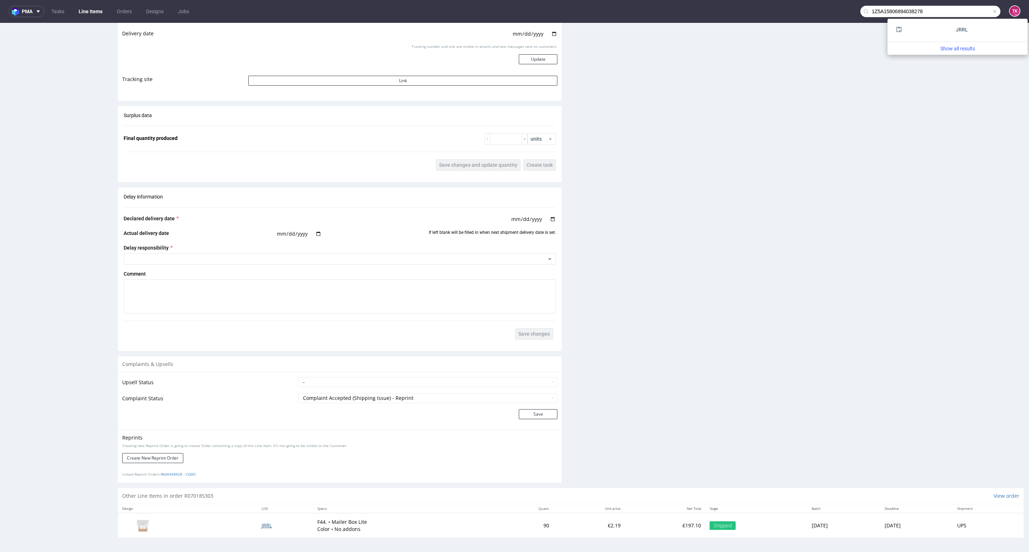
type input "1Z5A15806894038278"
drag, startPoint x: 852, startPoint y: 138, endPoint x: 866, endPoint y: 130, distance: 15.5
click at [987, 6] on nav "pma Tasks Line Items Orders Designs Jobs 1Z5A15806894038278 TK" at bounding box center [514, 11] width 1029 height 23
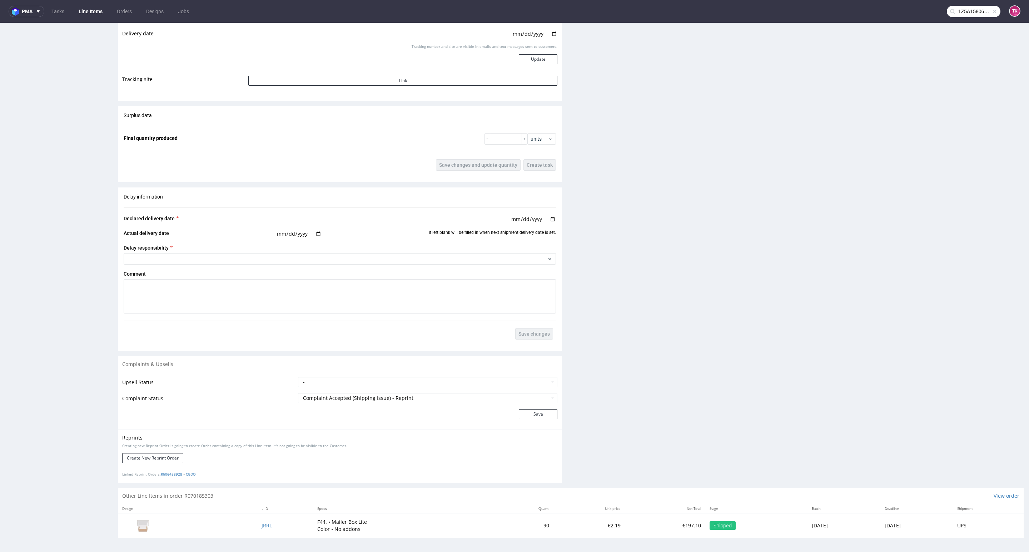
click at [992, 11] on span at bounding box center [995, 12] width 6 height 6
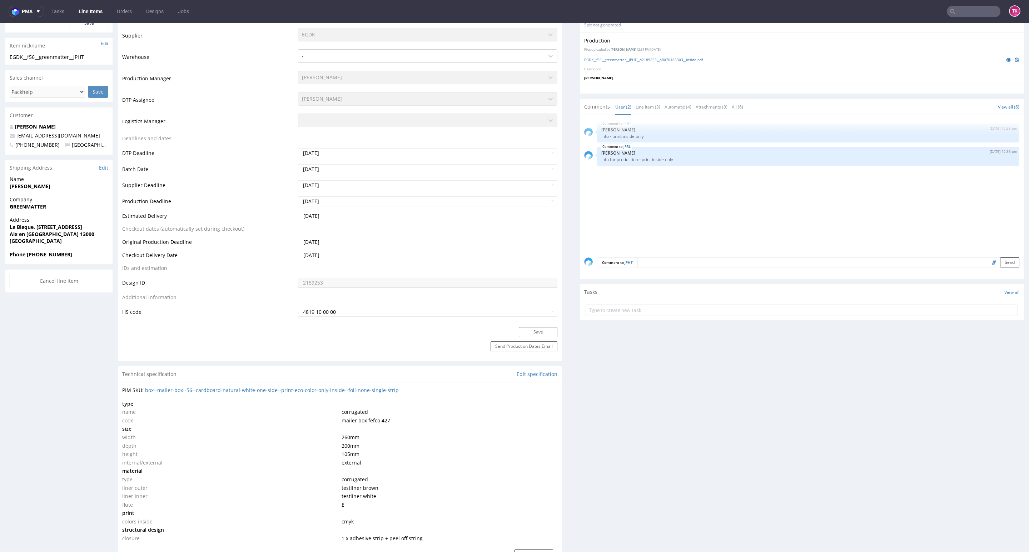
scroll to position [0, 0]
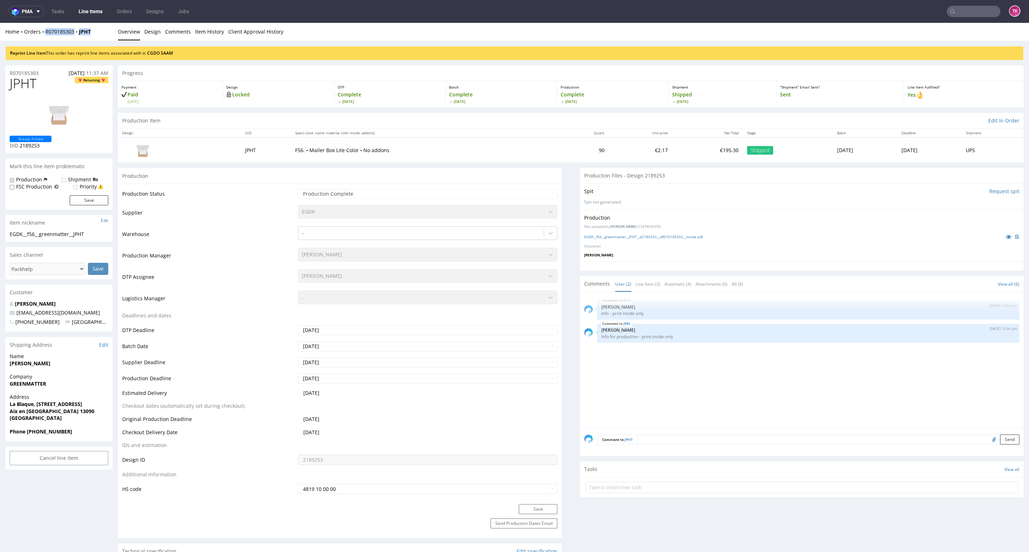
drag, startPoint x: 49, startPoint y: 36, endPoint x: 45, endPoint y: 35, distance: 3.6
click at [45, 34] on div "Home Orders R070185303 JPHT" at bounding box center [58, 31] width 107 height 7
copy div "R070185303 JPHT"
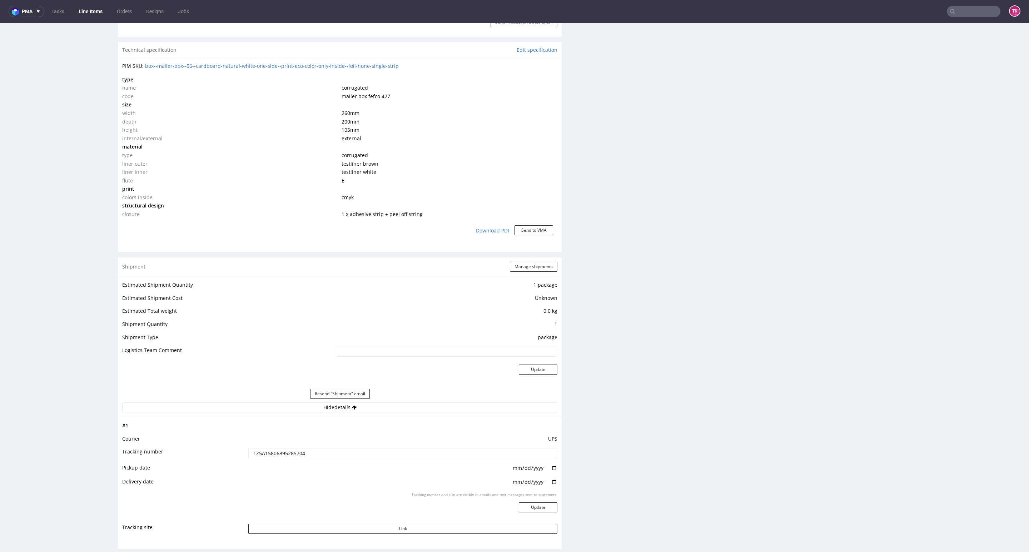
scroll to position [536, 0]
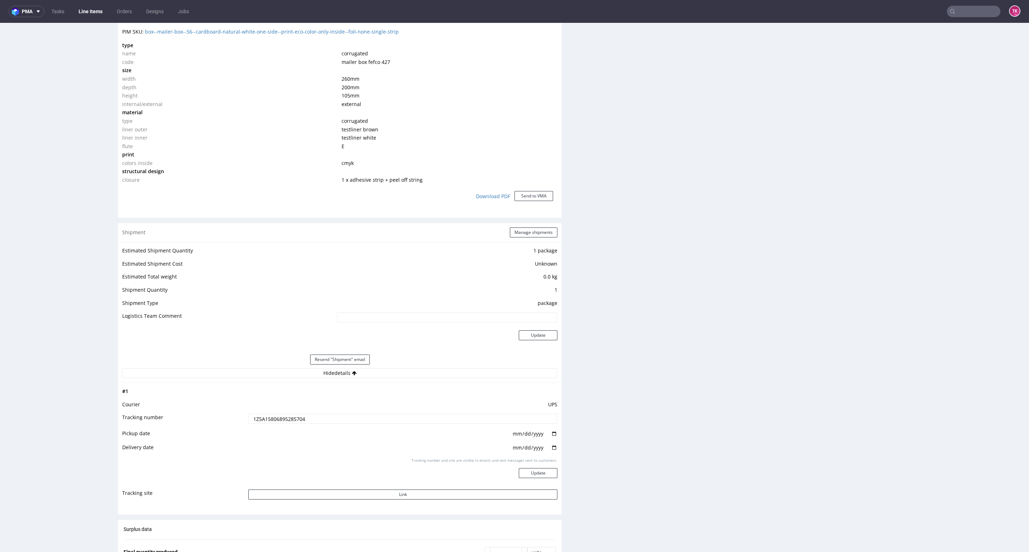
click at [273, 420] on input "1Z5A15806895285704" at bounding box center [402, 419] width 309 height 10
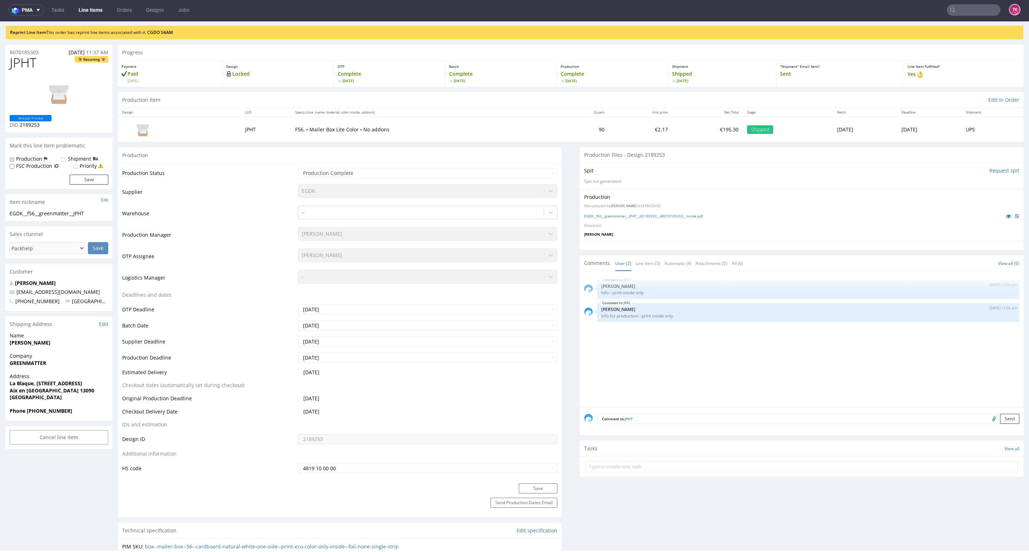
scroll to position [0, 0]
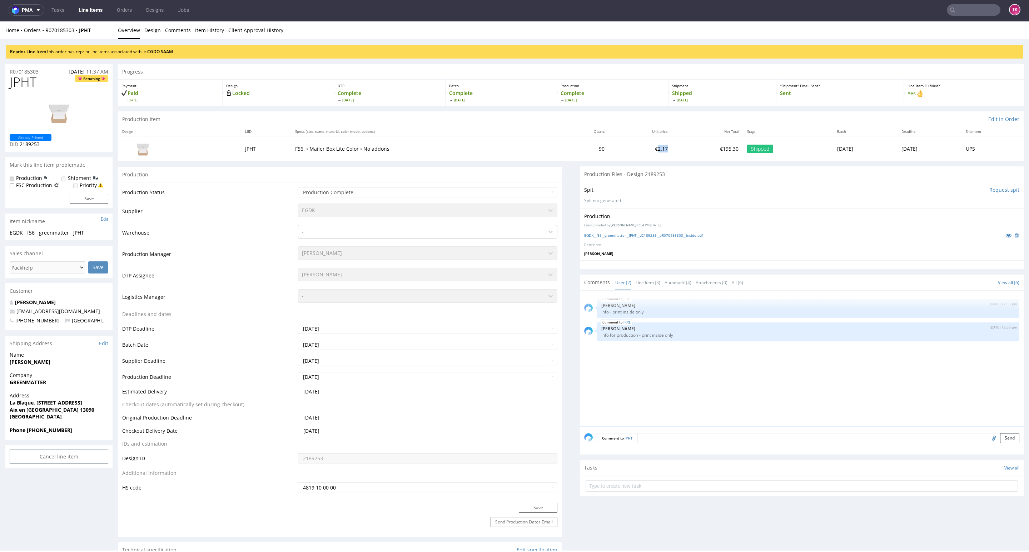
drag, startPoint x: 628, startPoint y: 152, endPoint x: 618, endPoint y: 154, distance: 9.9
click at [618, 154] on td "€2.17" at bounding box center [640, 148] width 63 height 25
copy td "2.17"
drag, startPoint x: 27, startPoint y: 432, endPoint x: 65, endPoint y: 430, distance: 37.9
click at [65, 429] on span "Phone [PHONE_NUMBER]" at bounding box center [59, 430] width 99 height 7
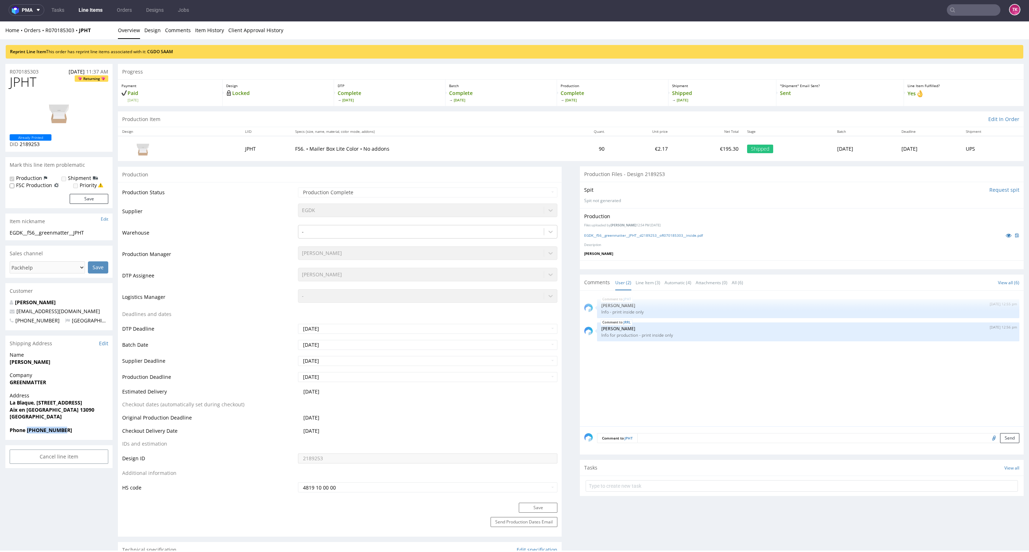
copy strong "[PHONE_NUMBER]"
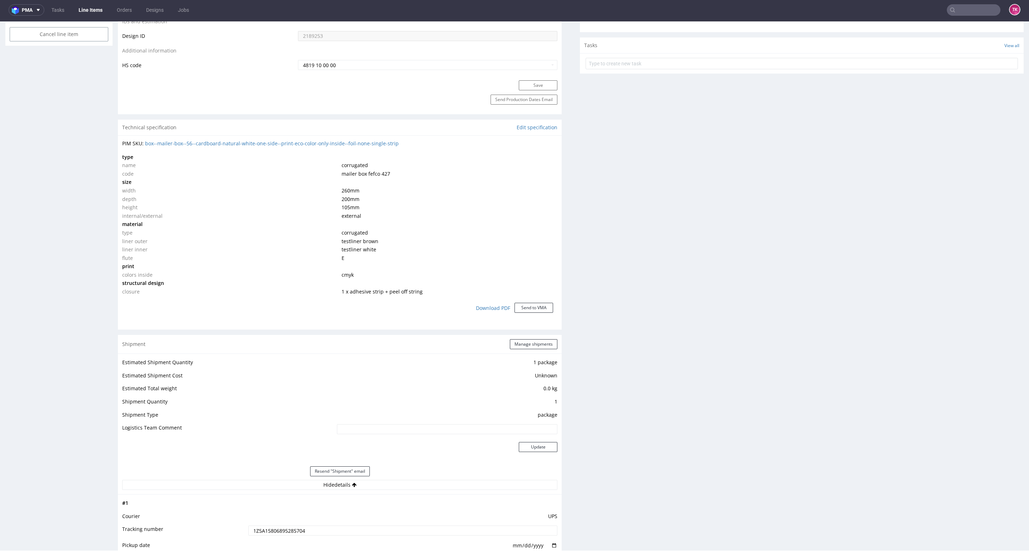
scroll to position [536, 0]
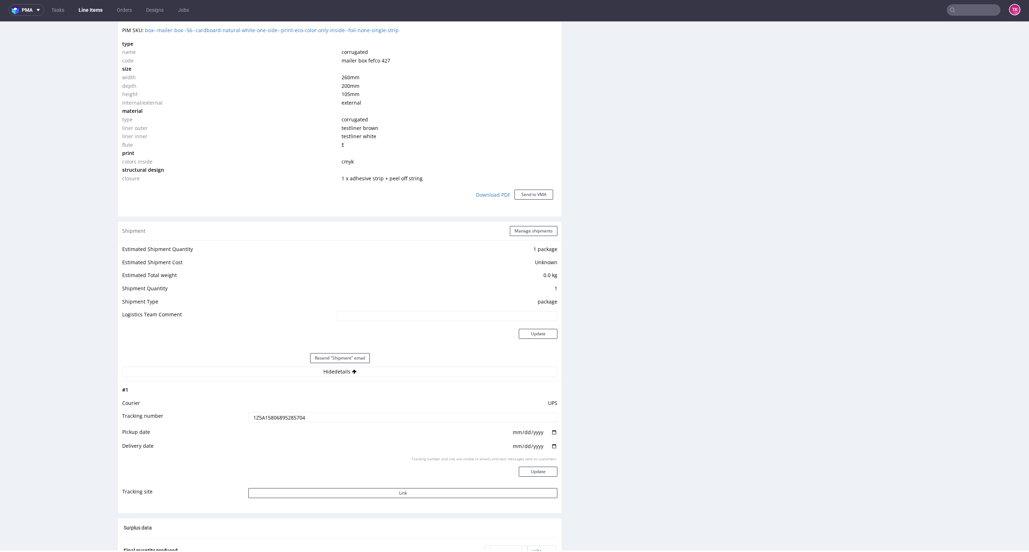
drag, startPoint x: 336, startPoint y: 416, endPoint x: 163, endPoint y: 396, distance: 174.7
click at [159, 398] on tbody "# 1 Courier UPS Tracking number 1Z5A15806895285704 Pickup date 2025-09-17 Deliv…" at bounding box center [339, 445] width 435 height 118
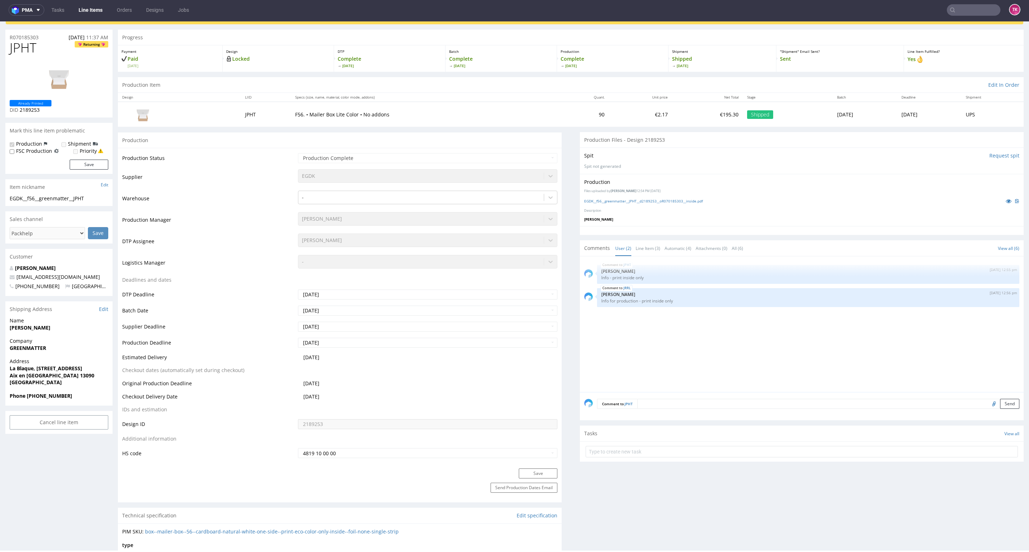
scroll to position [268, 0]
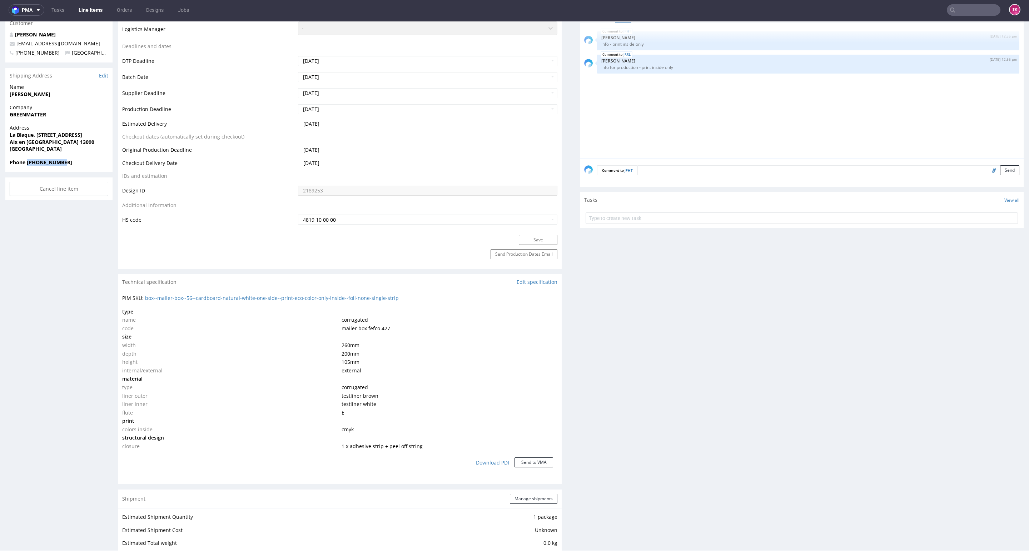
drag, startPoint x: 73, startPoint y: 167, endPoint x: 26, endPoint y: 166, distance: 46.8
click at [26, 166] on div "Phone [PHONE_NUMBER]" at bounding box center [58, 166] width 107 height 14
copy strong "+33625163271"
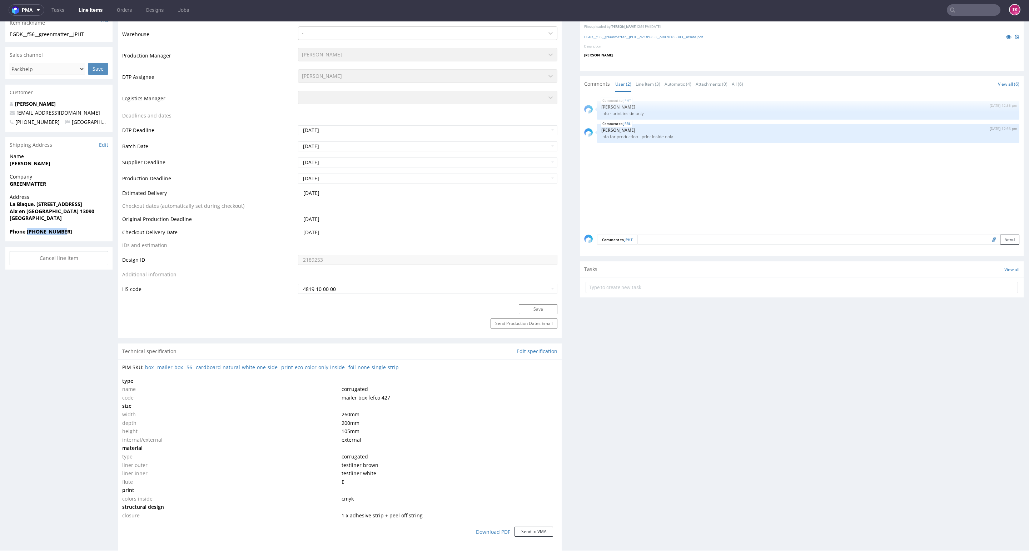
scroll to position [107, 0]
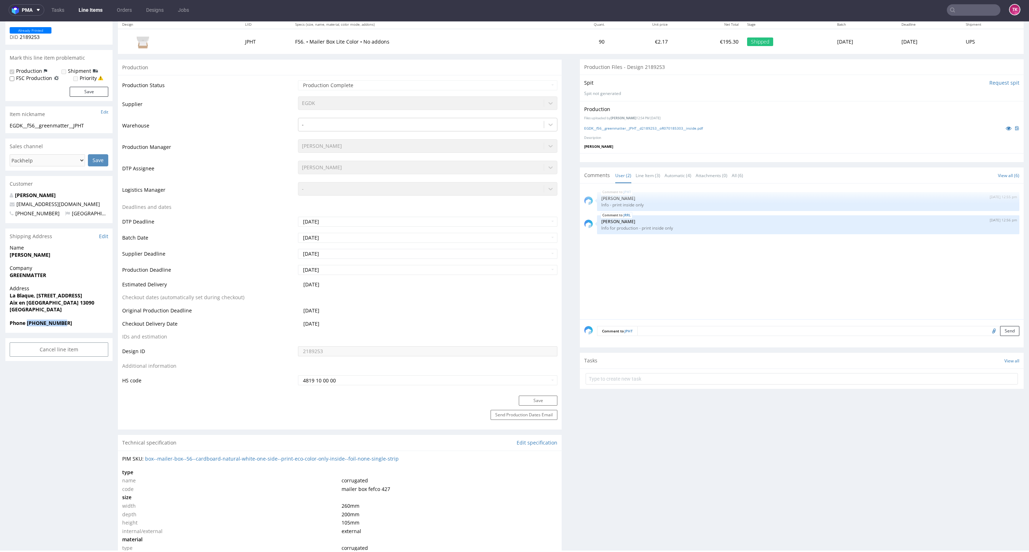
click at [88, 11] on link "Line Items" at bounding box center [90, 9] width 33 height 11
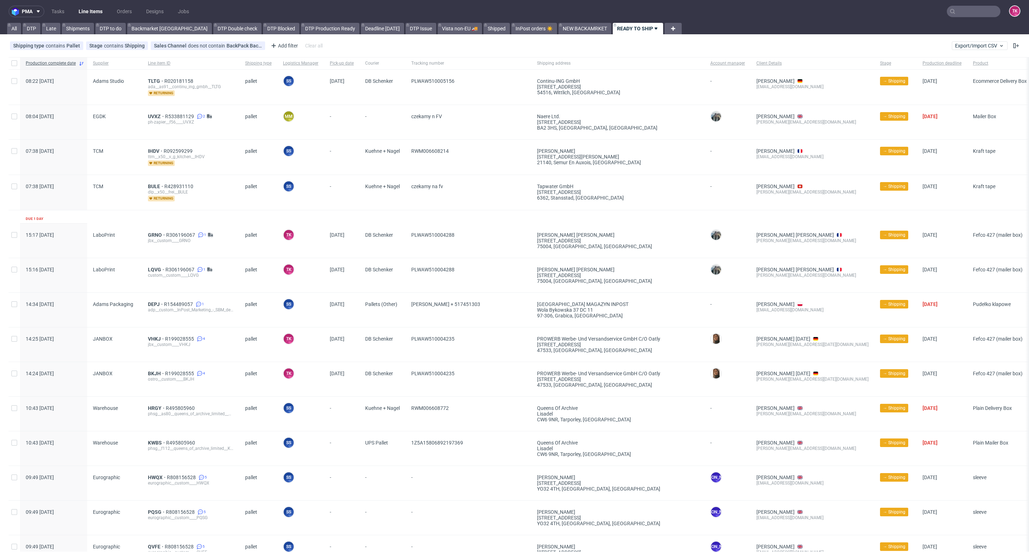
click at [80, 16] on link "Line Items" at bounding box center [90, 11] width 33 height 11
click at [88, 9] on link "Line Items" at bounding box center [90, 11] width 33 height 11
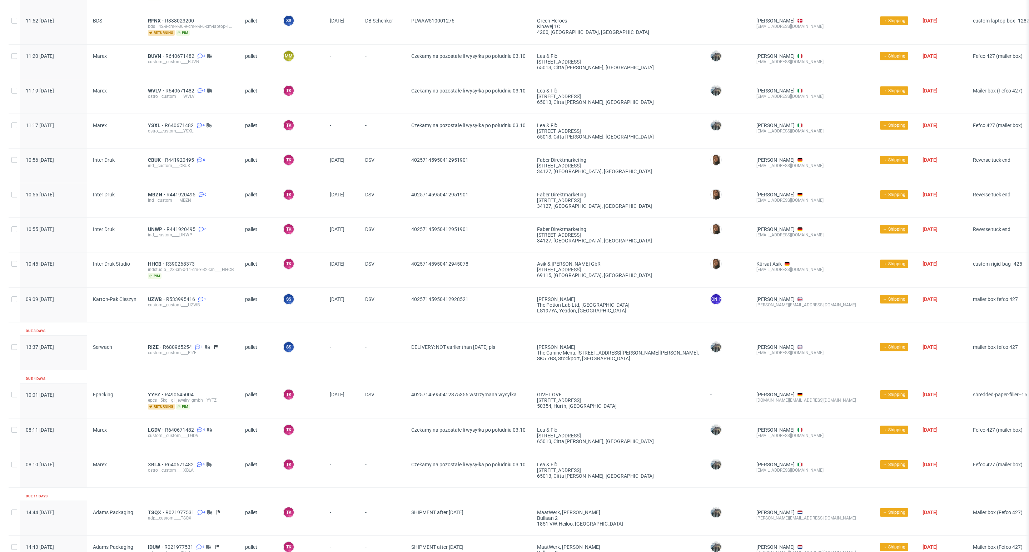
scroll to position [1148, 0]
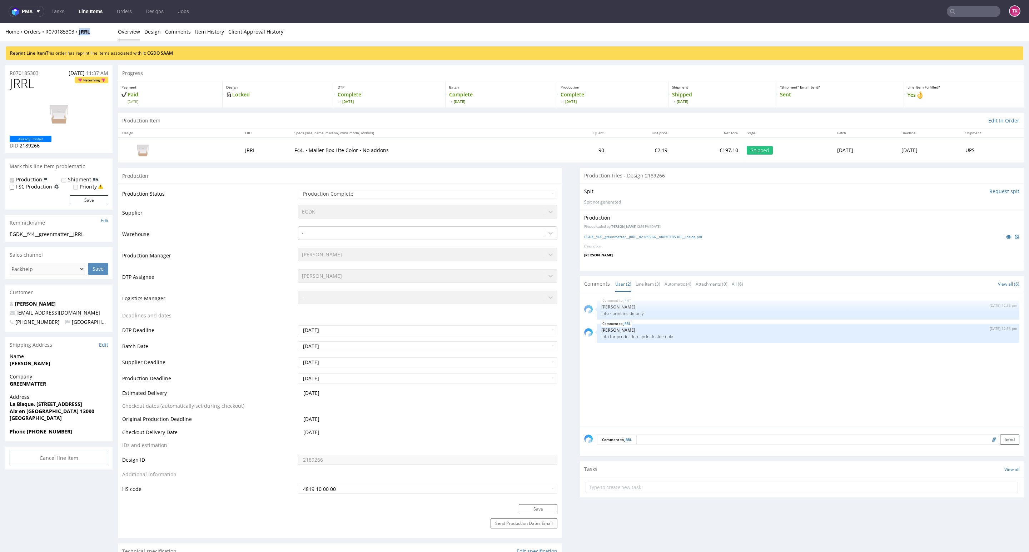
drag, startPoint x: 96, startPoint y: 35, endPoint x: 76, endPoint y: 40, distance: 20.1
click at [76, 40] on div "Home Orders R070185303 JRRL Overview Design Comments Item History Client Approv…" at bounding box center [514, 32] width 1029 height 18
copy strong "JRRL"
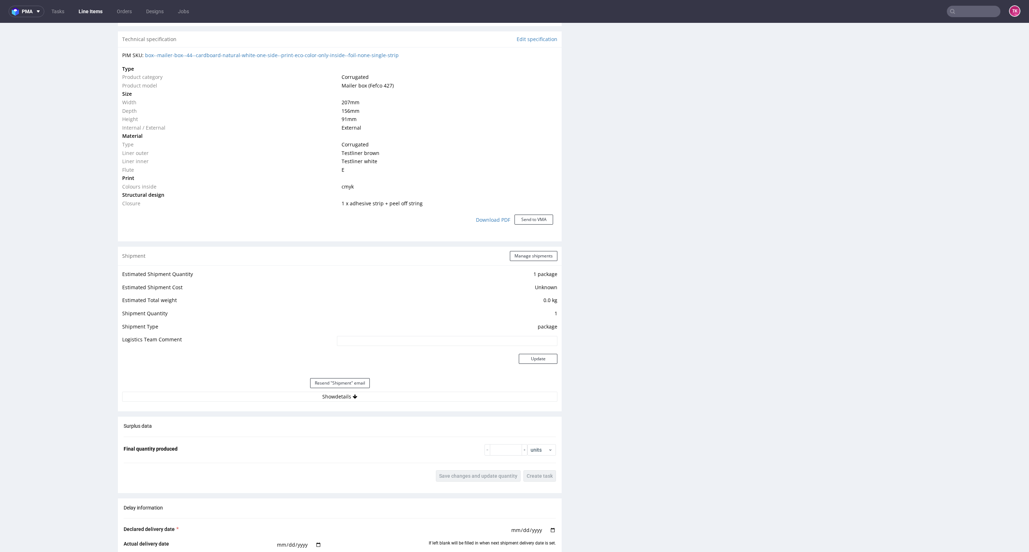
scroll to position [536, 0]
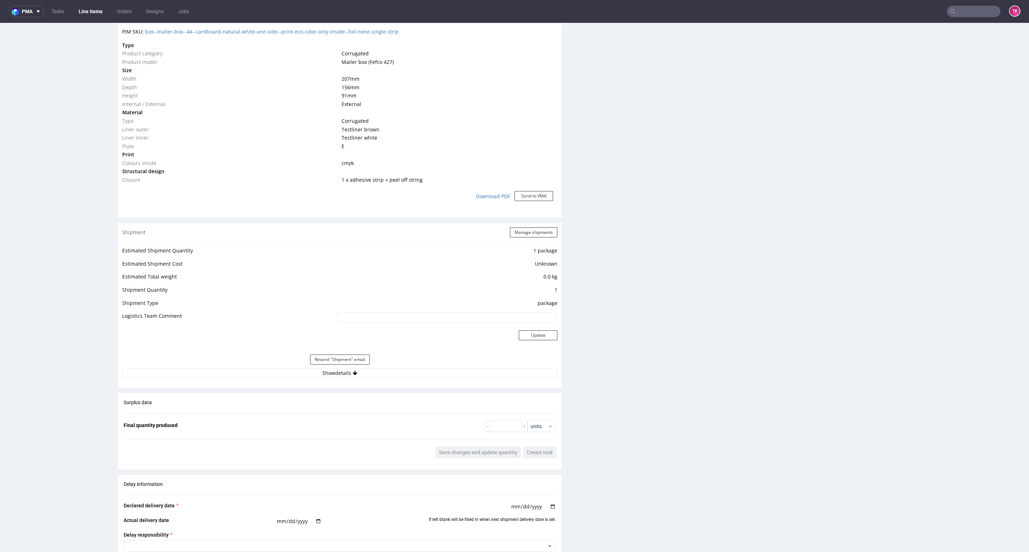
drag, startPoint x: 348, startPoint y: 374, endPoint x: 346, endPoint y: 379, distance: 4.8
click at [348, 375] on button "Show details" at bounding box center [339, 373] width 435 height 10
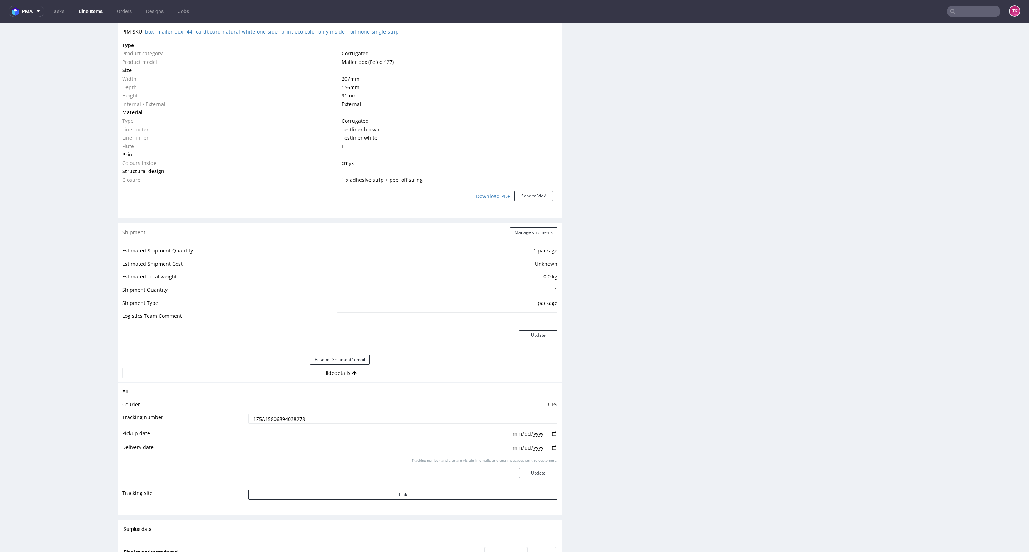
click at [285, 425] on td "1Z5A15806894038278" at bounding box center [401, 421] width 311 height 16
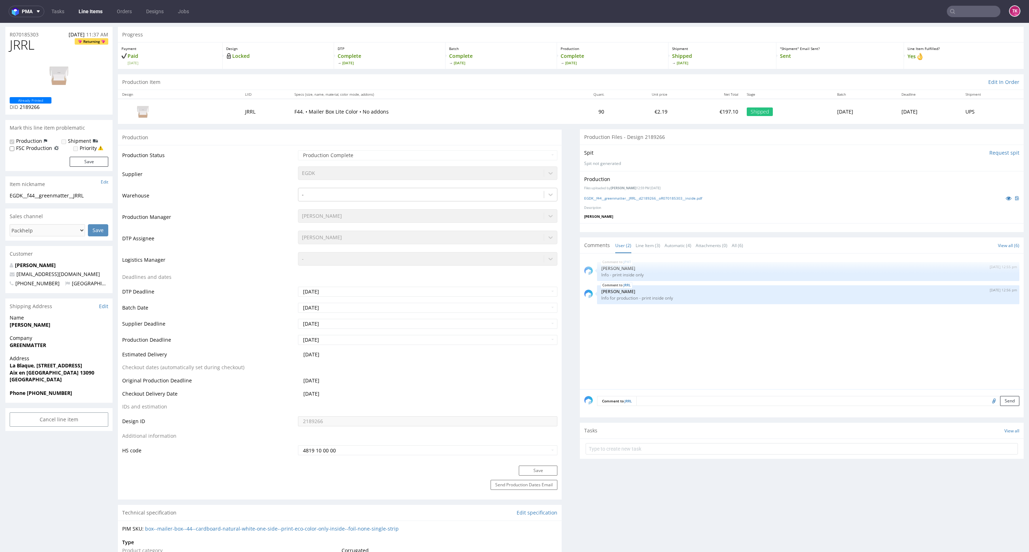
scroll to position [0, 0]
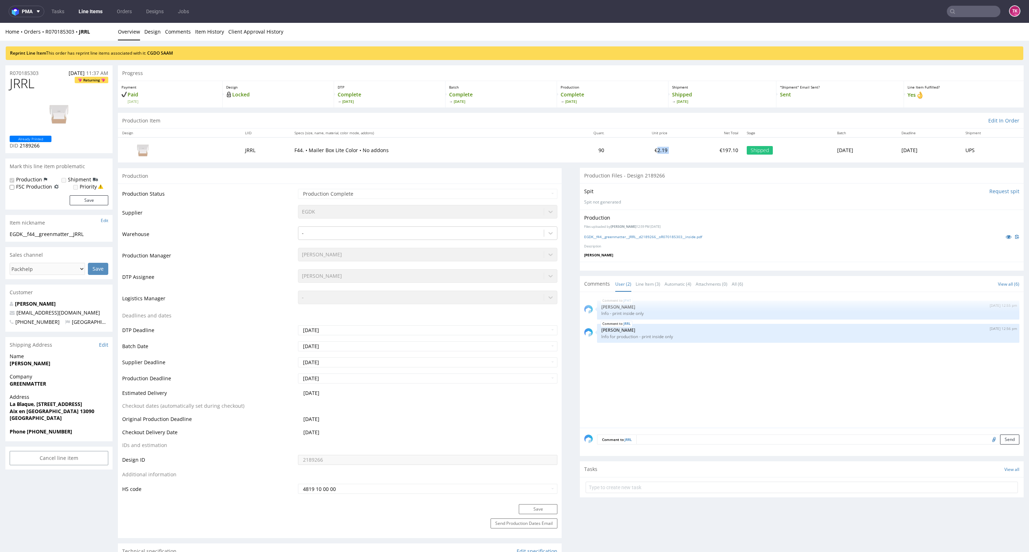
drag, startPoint x: 638, startPoint y: 148, endPoint x: 618, endPoint y: 153, distance: 21.0
click at [618, 153] on tr "JRRL F44. • Mailer Box Lite Color • No addons 90 €2.19 €197.10 Shipped [DATE] […" at bounding box center [571, 150] width 906 height 25
copy td "2.19"
drag, startPoint x: 70, startPoint y: 437, endPoint x: 28, endPoint y: 437, distance: 42.2
click at [28, 437] on div "Phone [PHONE_NUMBER]" at bounding box center [58, 435] width 107 height 14
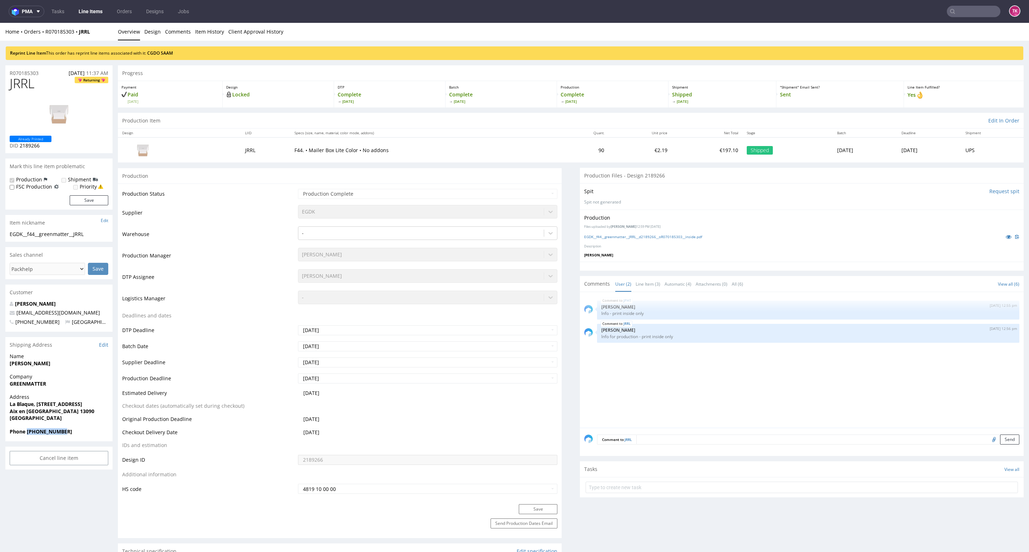
copy strong "[PHONE_NUMBER]"
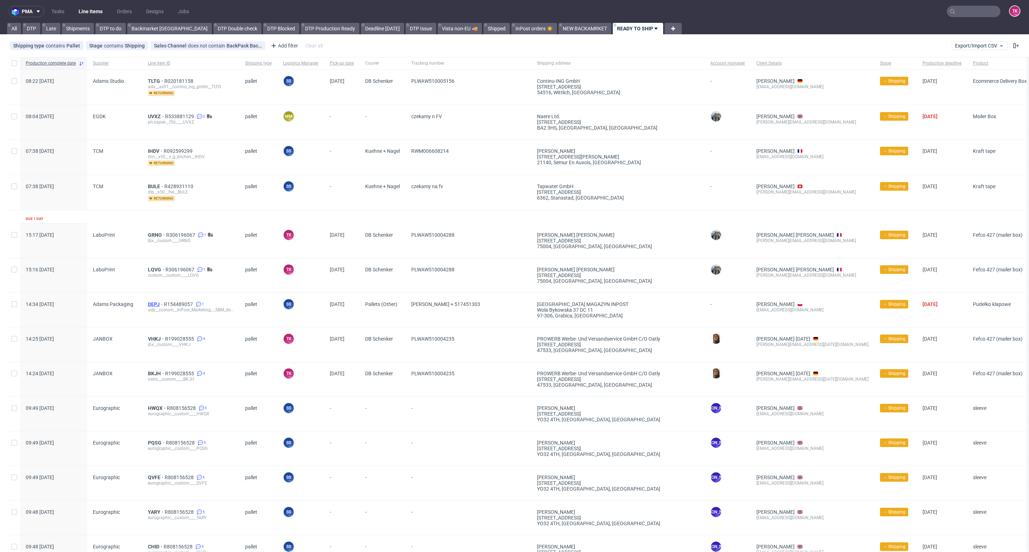
click at [151, 302] on span "DEPJ" at bounding box center [156, 304] width 16 height 6
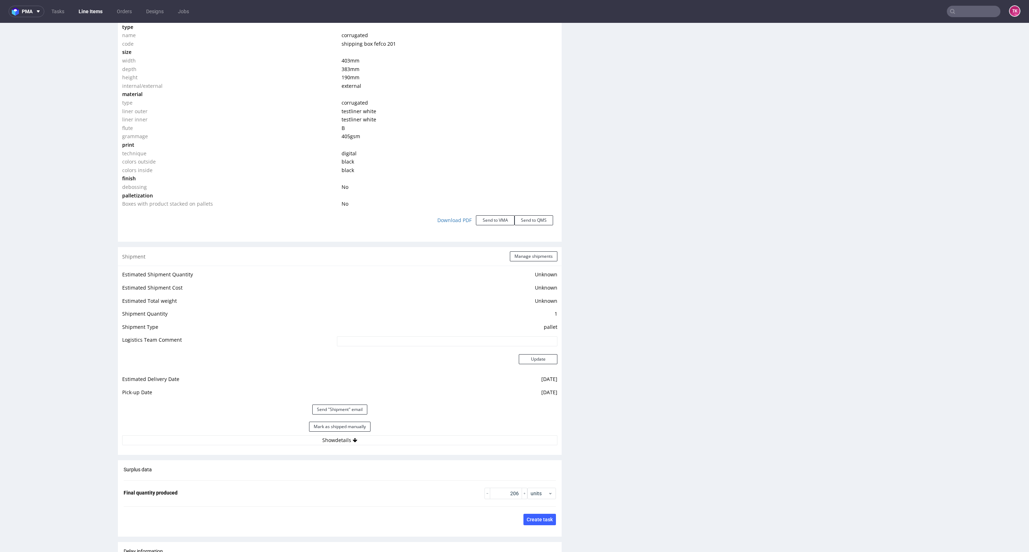
scroll to position [750, 0]
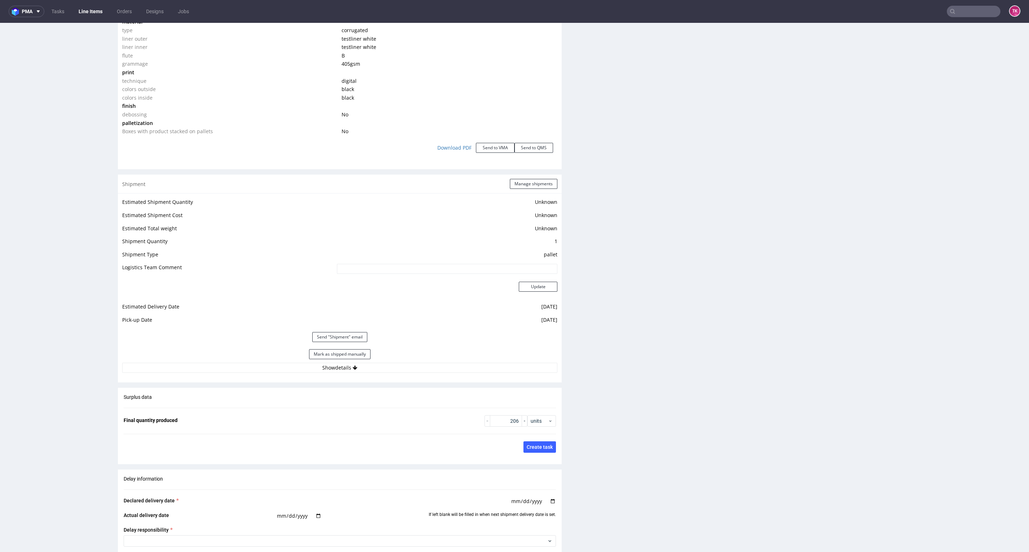
click at [85, 10] on link "Line Items" at bounding box center [90, 11] width 33 height 11
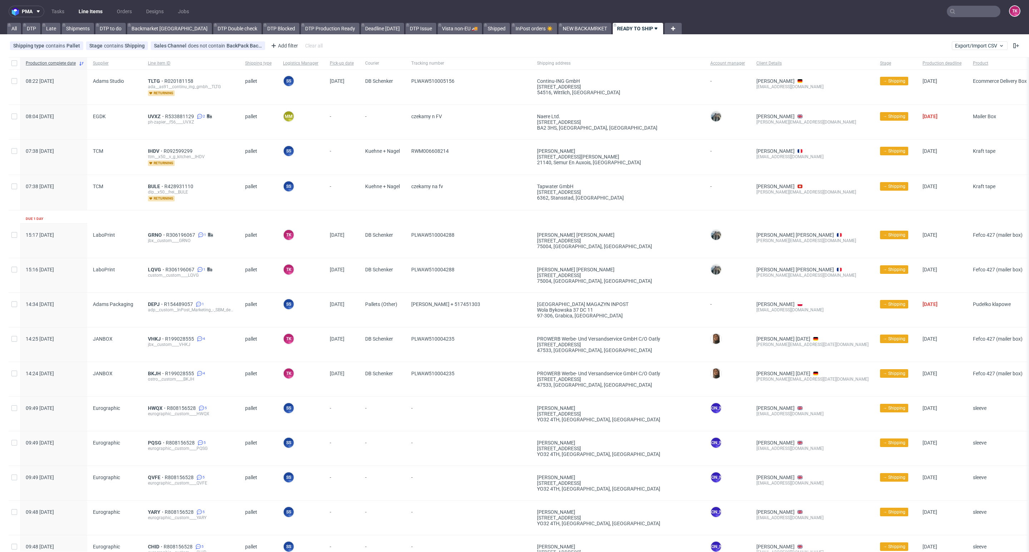
click at [86, 10] on link "Line Items" at bounding box center [90, 11] width 33 height 11
click at [96, 6] on link "Line Items" at bounding box center [90, 11] width 33 height 11
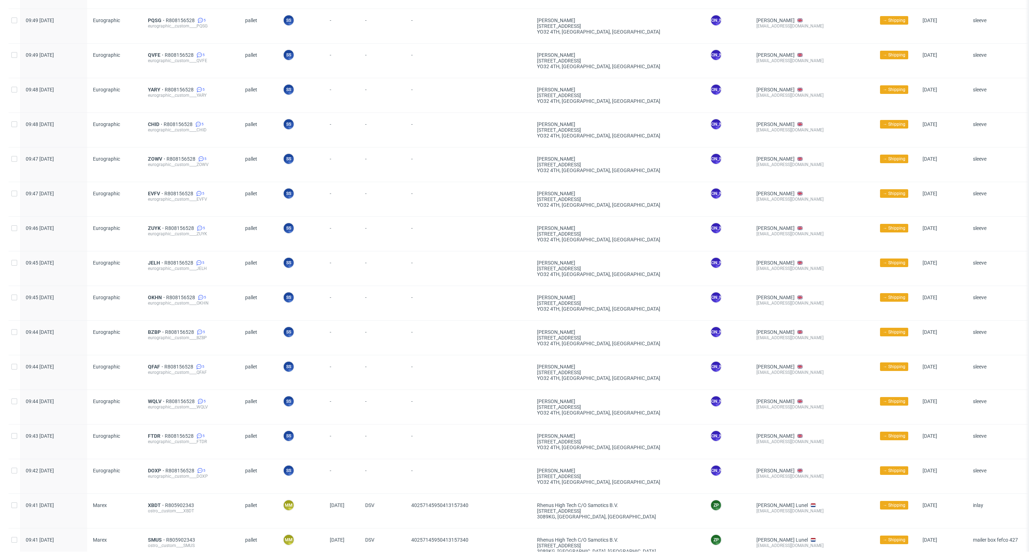
scroll to position [482, 0]
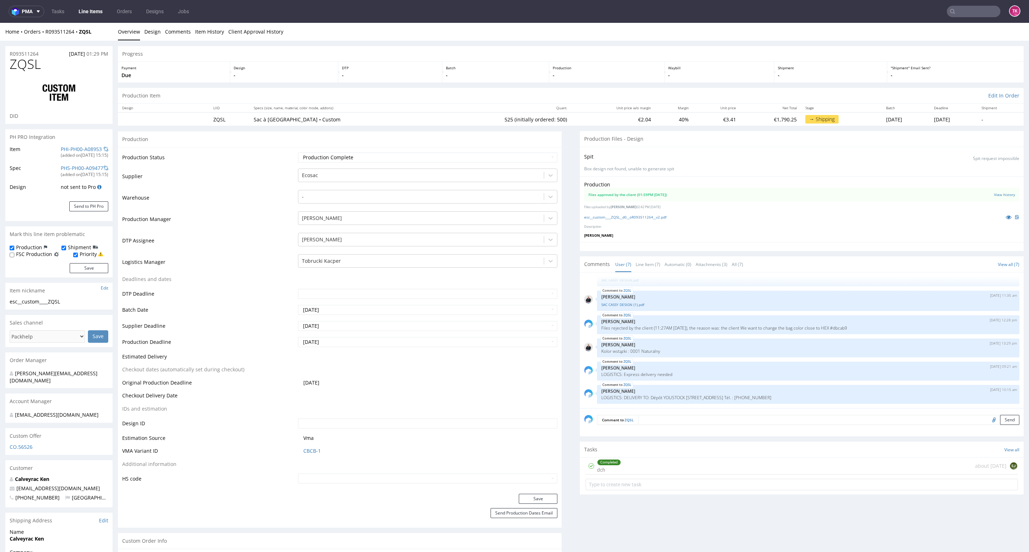
scroll to position [268, 0]
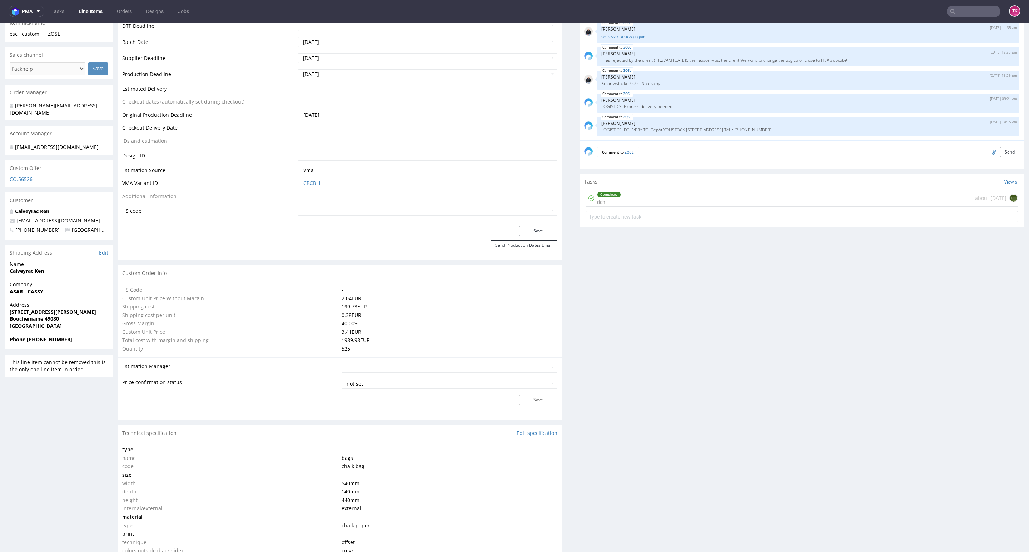
click at [96, 16] on nav "pma Tasks Line Items Orders Designs Jobs TK" at bounding box center [514, 11] width 1029 height 23
click at [94, 9] on link "Line Items" at bounding box center [90, 11] width 33 height 11
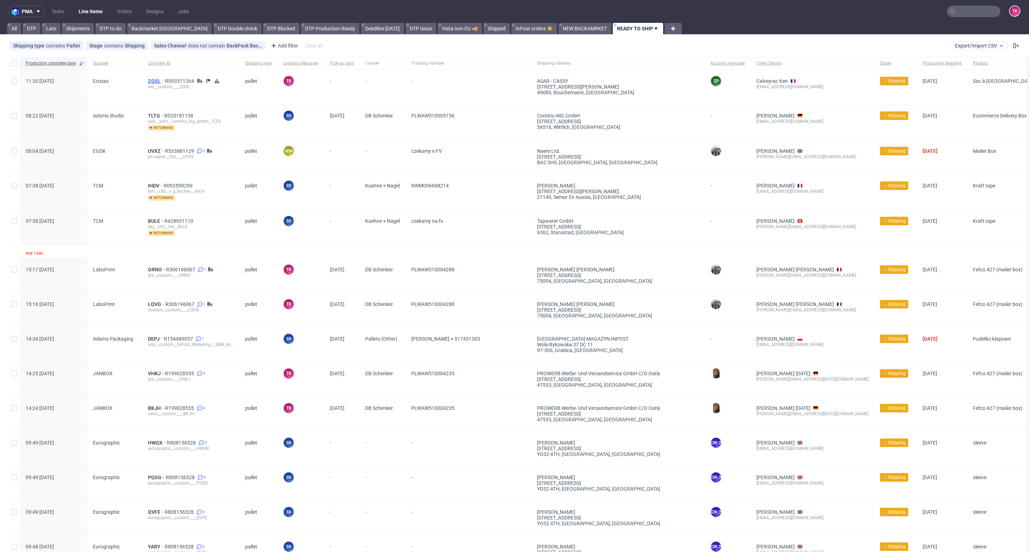
click at [154, 83] on span "ZQSL" at bounding box center [156, 81] width 17 height 6
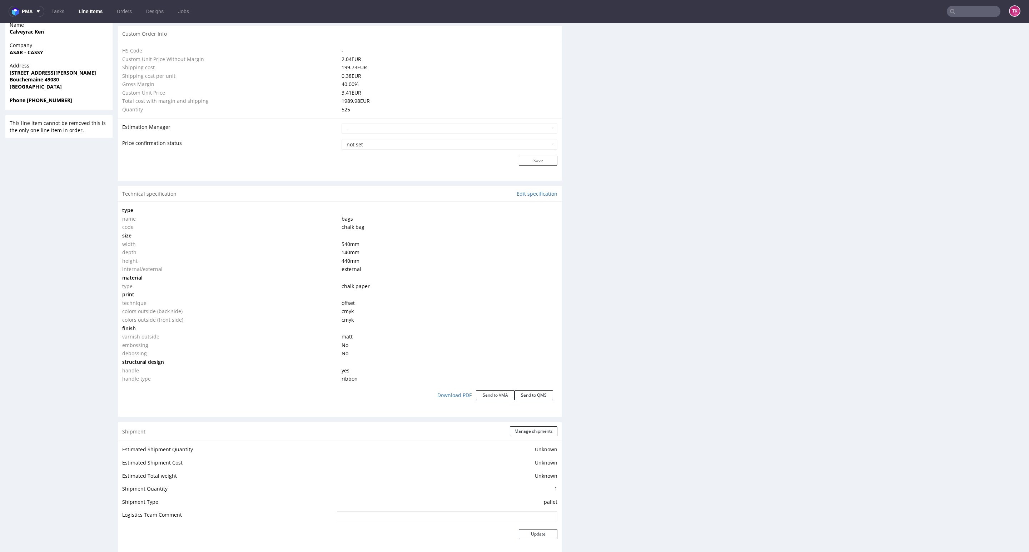
scroll to position [643, 0]
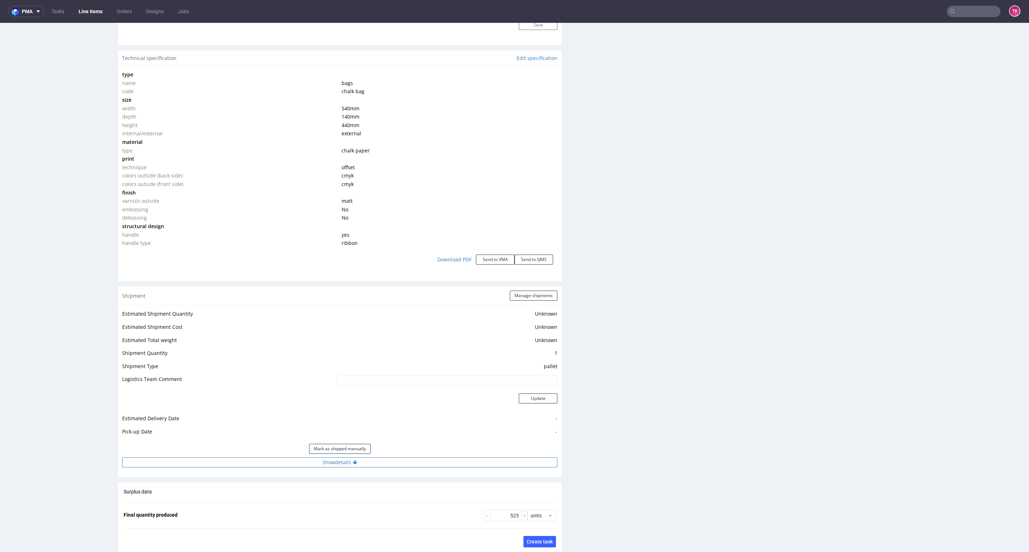
click at [393, 464] on button "Show details" at bounding box center [339, 463] width 435 height 10
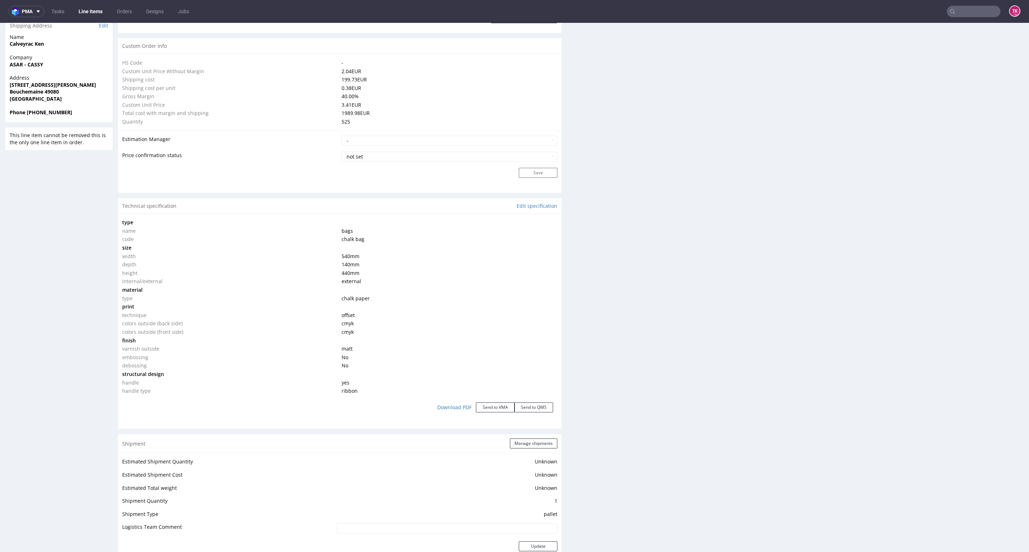
scroll to position [375, 0]
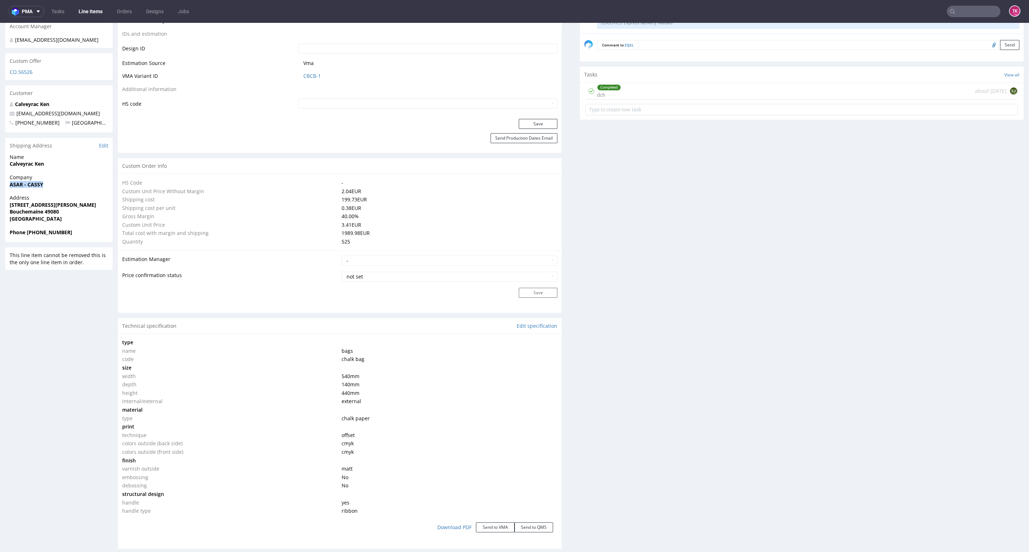
drag, startPoint x: 3, startPoint y: 186, endPoint x: 48, endPoint y: 189, distance: 44.3
click at [48, 189] on div "R093511264 21.08.2025 01:29 PM ZQSL DID PH PRO Integration Item PHI-PH00-A08953…" at bounding box center [514, 511] width 1029 height 1690
copy strong "ASAR - CASSY"
drag, startPoint x: 5, startPoint y: 163, endPoint x: 81, endPoint y: 164, distance: 76.8
click at [81, 164] on div "R093511264 21.08.2025 01:29 PM ZQSL DID PH PRO Integration Item PHI-PH00-A08953…" at bounding box center [514, 511] width 1029 height 1690
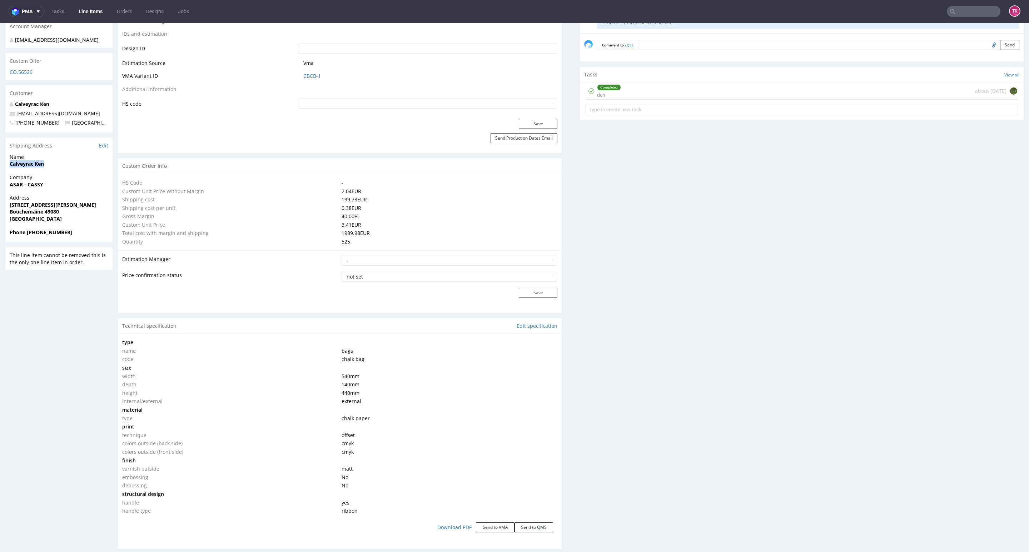
copy strong "Calveyrac Ken"
drag, startPoint x: 3, startPoint y: 201, endPoint x: 74, endPoint y: 216, distance: 72.3
click at [74, 216] on div "R093511264 21.08.2025 01:29 PM ZQSL DID PH PRO Integration Item PHI-PH00-A08953…" at bounding box center [514, 511] width 1029 height 1690
click at [72, 220] on span "France" at bounding box center [59, 218] width 99 height 7
drag, startPoint x: 6, startPoint y: 207, endPoint x: 93, endPoint y: 220, distance: 87.0
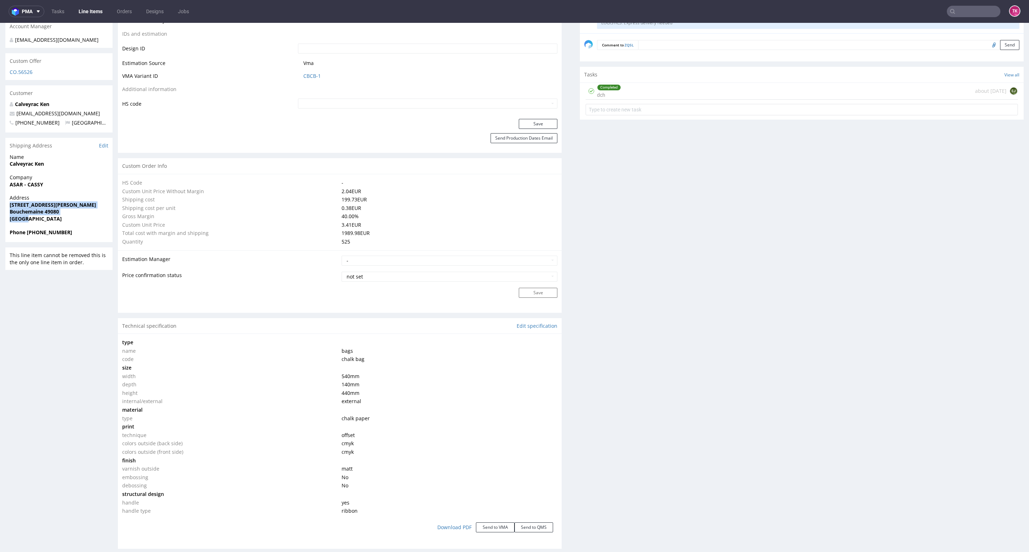
click at [93, 220] on div "Address 4 rue du Champ de Montigny Bouchemaine 49080 France" at bounding box center [58, 211] width 107 height 34
copy p "4 rue du Champ de Montigny Bouchemaine 49080 France"
click at [67, 226] on div "Address 4 rue du Champ de Montigny Bouchemaine 49080 France" at bounding box center [58, 211] width 107 height 34
drag, startPoint x: 88, startPoint y: 111, endPoint x: 8, endPoint y: 116, distance: 80.5
click at [8, 116] on div "Calveyrac Ken kencalveyrac@icloud.com +33662803612 France" at bounding box center [58, 117] width 107 height 32
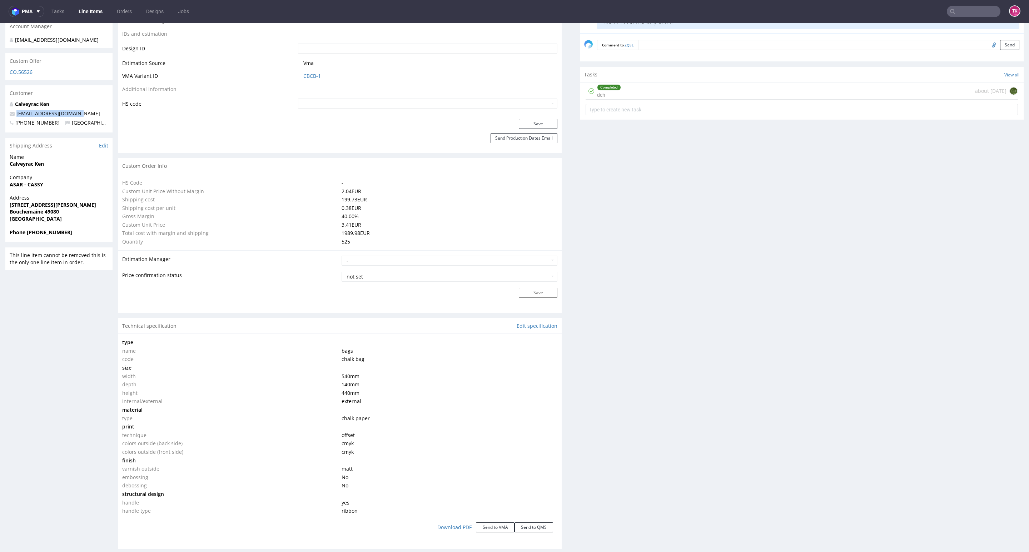
copy span "[EMAIL_ADDRESS][DOMAIN_NAME]"
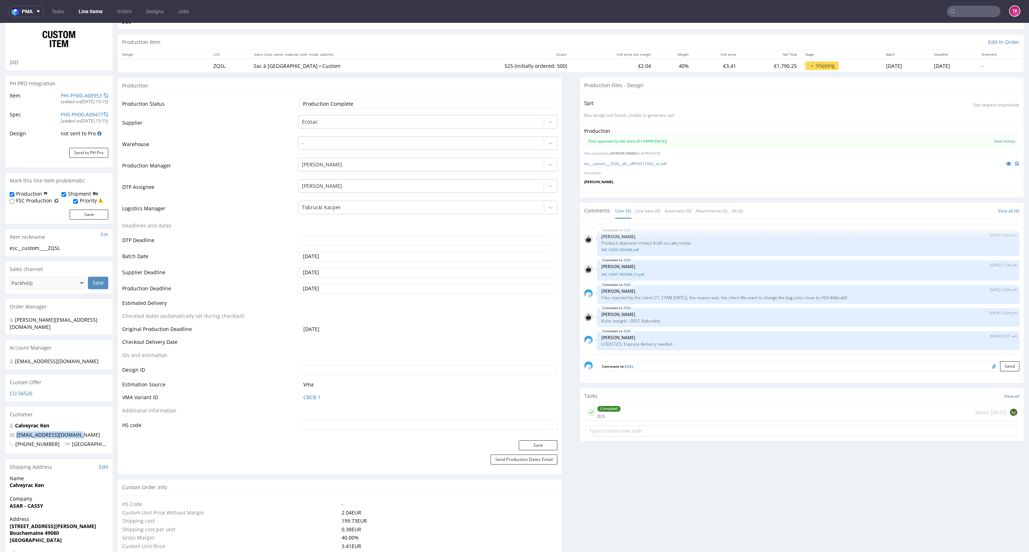
scroll to position [0, 0]
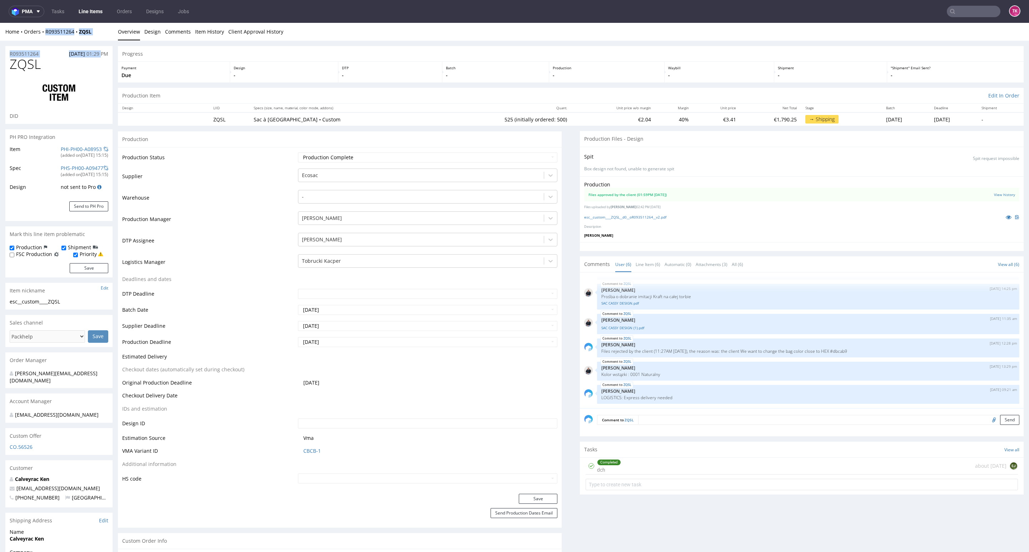
drag, startPoint x: 102, startPoint y: 40, endPoint x: 45, endPoint y: 36, distance: 56.5
click at [46, 38] on div "Home Orders R093511264 ZQSL Overview Design Comments Item History Client Approv…" at bounding box center [514, 32] width 1029 height 18
drag, startPoint x: 102, startPoint y: 31, endPoint x: 45, endPoint y: 35, distance: 57.0
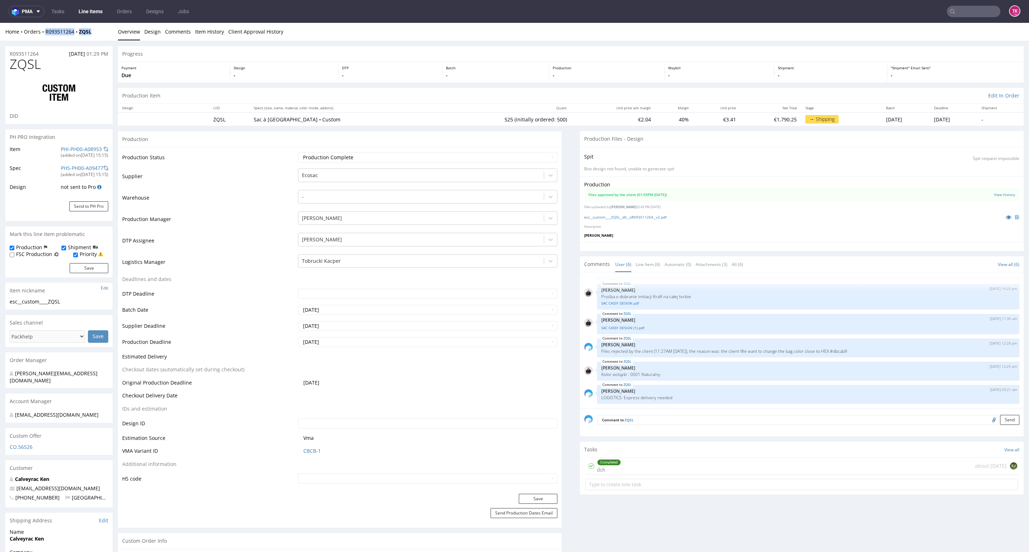
click at [43, 35] on div "Home Orders R093511264 ZQSL Overview Design Comments Item History Client Approv…" at bounding box center [514, 32] width 1029 height 18
copy div "R093511264 ZQSL"
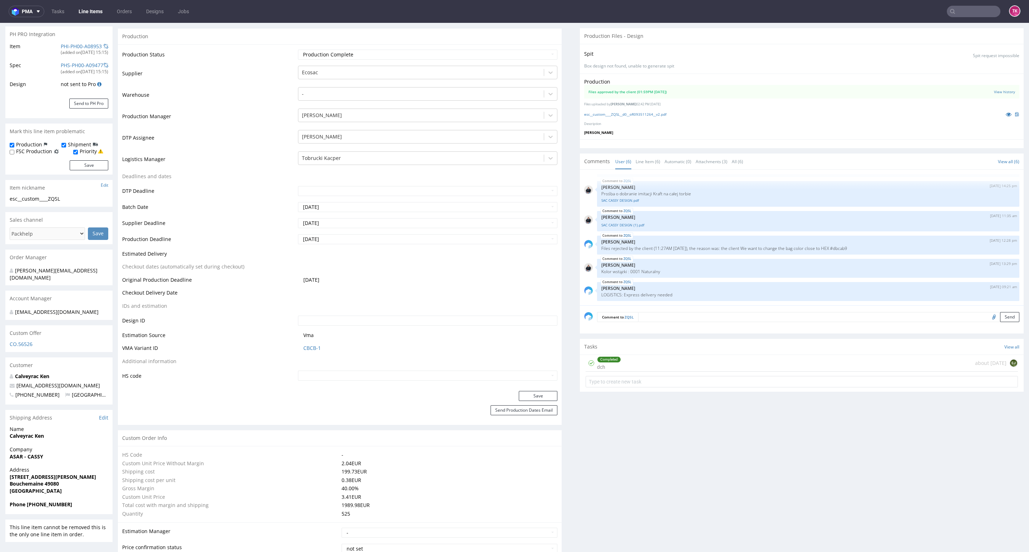
scroll to position [107, 0]
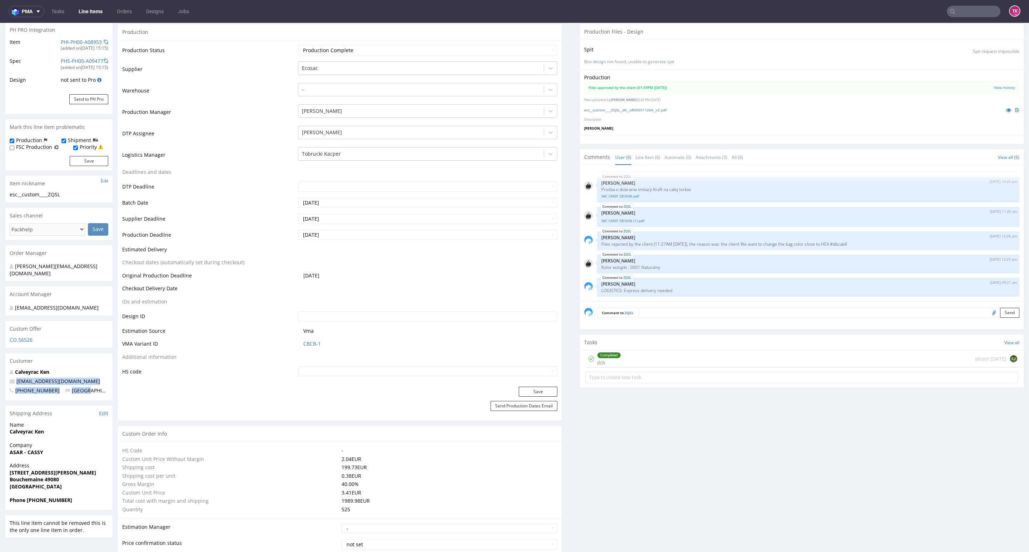
drag, startPoint x: 87, startPoint y: 385, endPoint x: 42, endPoint y: 419, distance: 56.4
click at [48, 423] on span "Name" at bounding box center [59, 425] width 99 height 7
drag, startPoint x: 80, startPoint y: 380, endPoint x: 0, endPoint y: 378, distance: 80.4
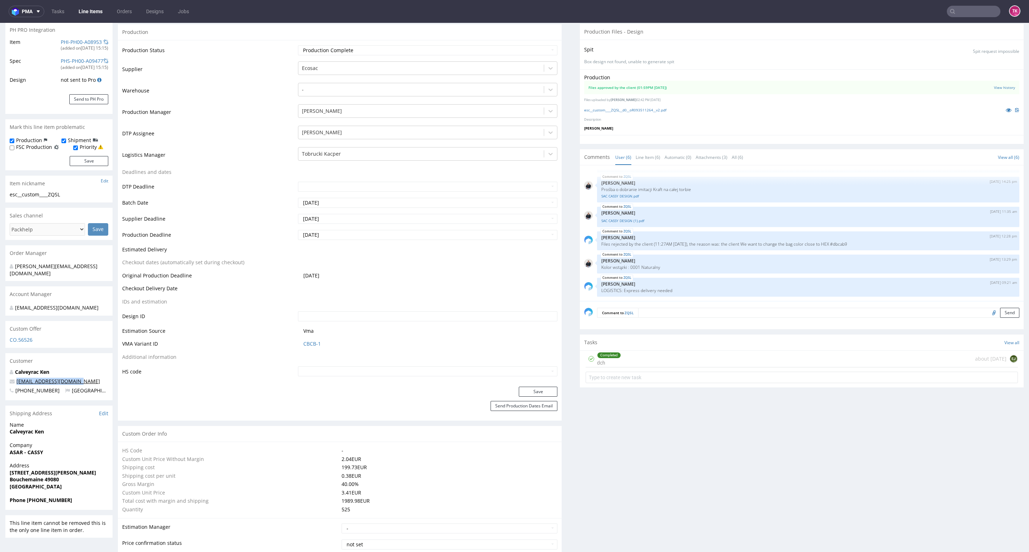
copy span "kencalveyrac@icloud.com"
click at [85, 390] on p "+33662803612 France" at bounding box center [59, 390] width 99 height 7
drag, startPoint x: 73, startPoint y: 378, endPoint x: 11, endPoint y: 382, distance: 61.9
click at [11, 382] on p "kencalveyrac@icloud.com" at bounding box center [59, 381] width 99 height 7
copy span "kencalveyrac@icloud.com"
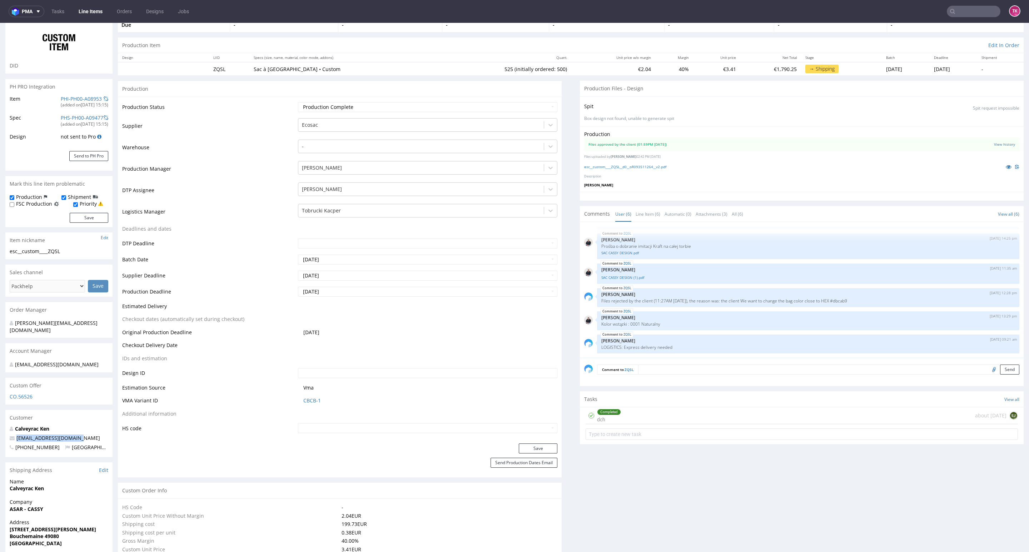
scroll to position [0, 0]
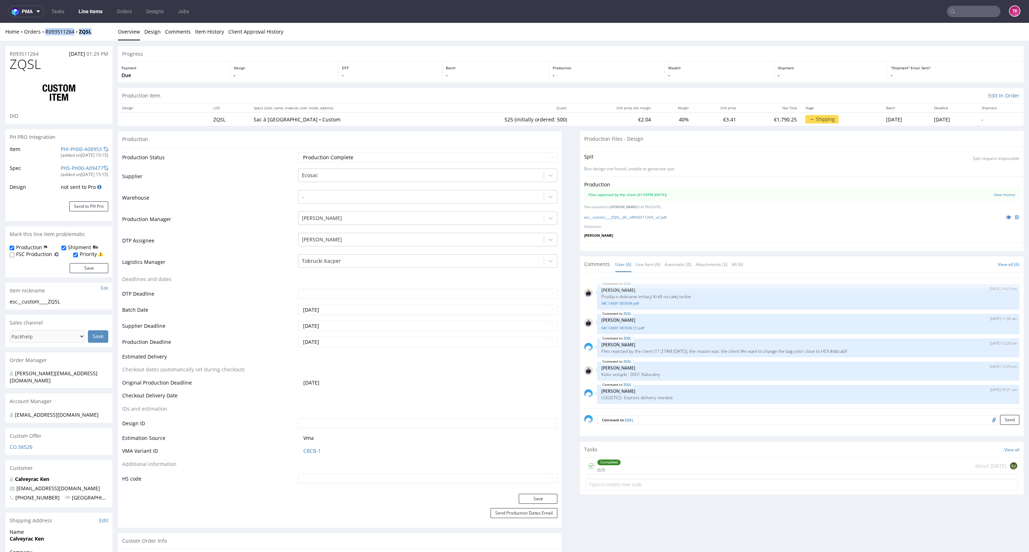
drag, startPoint x: 99, startPoint y: 33, endPoint x: 44, endPoint y: 39, distance: 54.6
click at [44, 39] on div "Home Orders R093511264 ZQSL Overview Design Comments Item History Client Approv…" at bounding box center [514, 32] width 1029 height 18
copy div "R093511264 ZQSL"
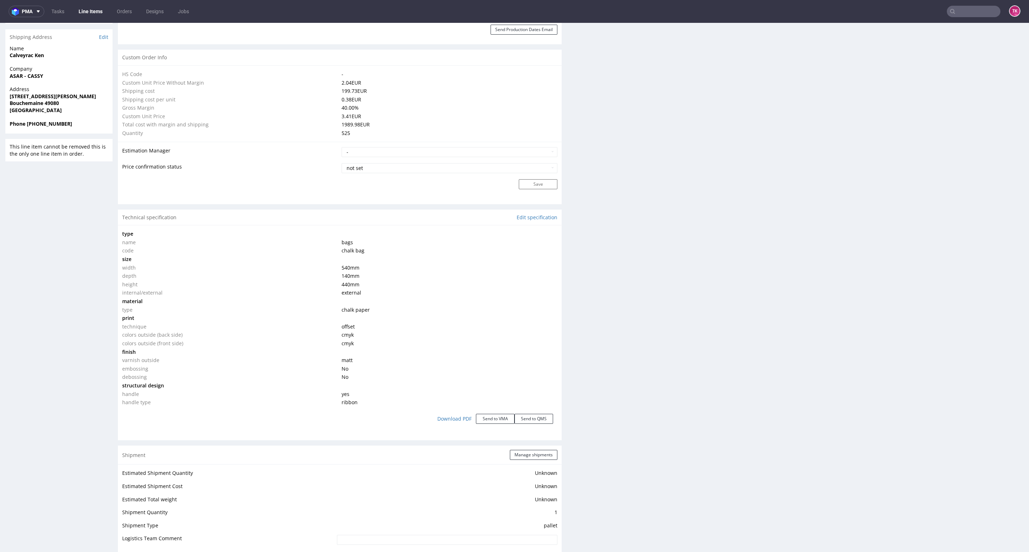
scroll to position [589, 0]
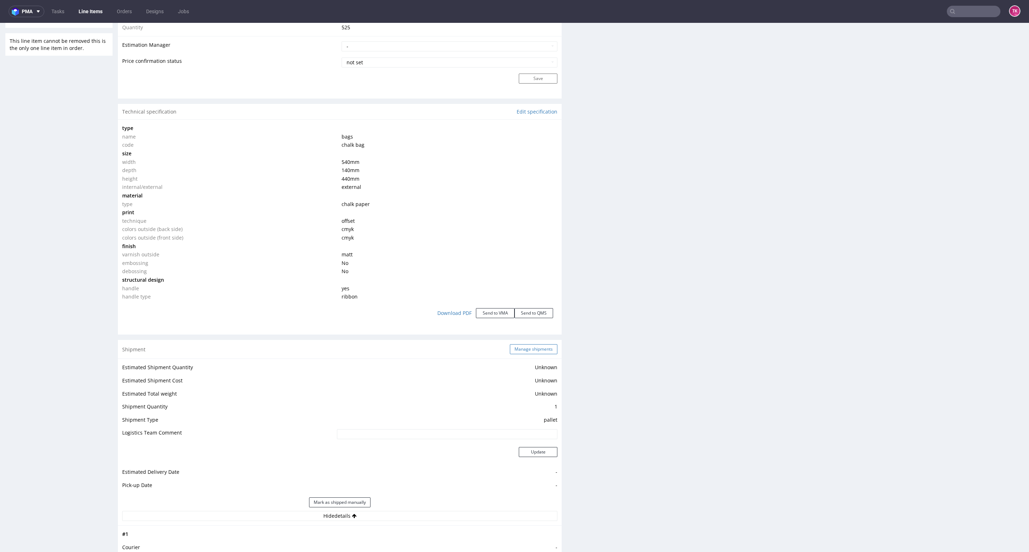
click at [510, 353] on button "Manage shipments" at bounding box center [534, 349] width 48 height 10
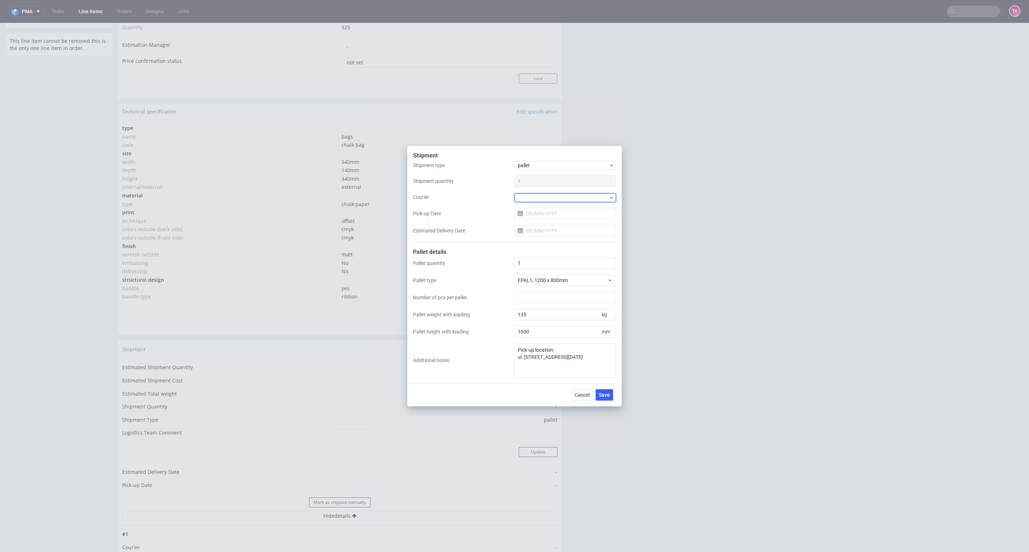
click at [548, 198] on div at bounding box center [564, 198] width 101 height 9
click at [562, 245] on div "UPS Pallets" at bounding box center [565, 248] width 96 height 13
click at [550, 214] on input "Pick-up Date" at bounding box center [564, 212] width 101 height 11
drag, startPoint x: 586, startPoint y: 263, endPoint x: 593, endPoint y: 275, distance: 14.5
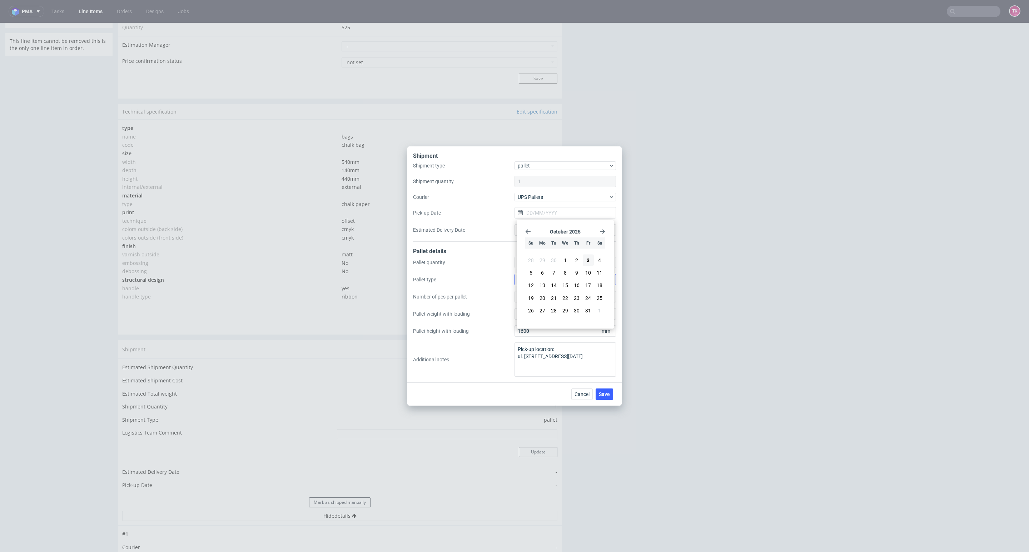
click at [587, 265] on button "3" at bounding box center [588, 260] width 11 height 11
type input "[DATE]"
click at [606, 393] on span "Save" at bounding box center [604, 394] width 11 height 5
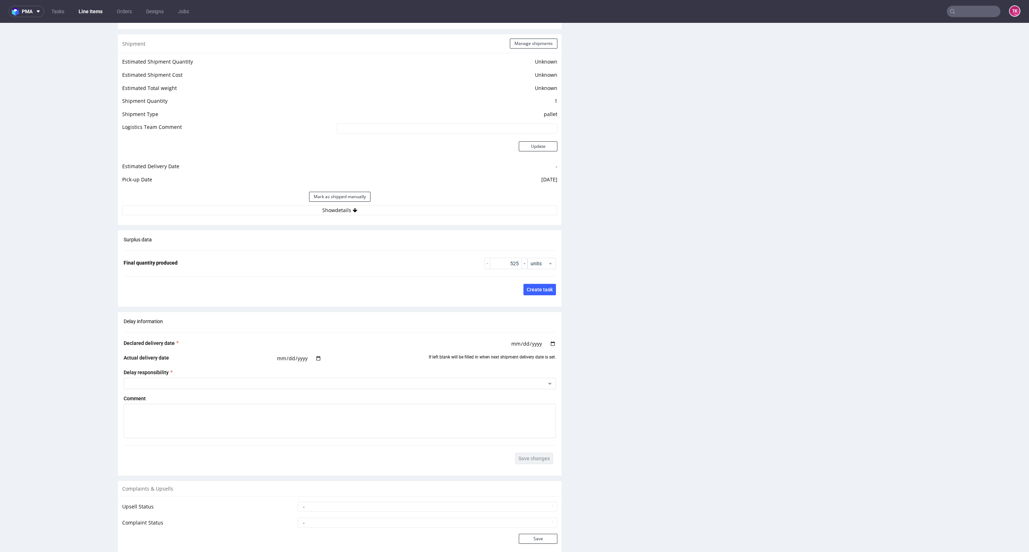
scroll to position [911, 0]
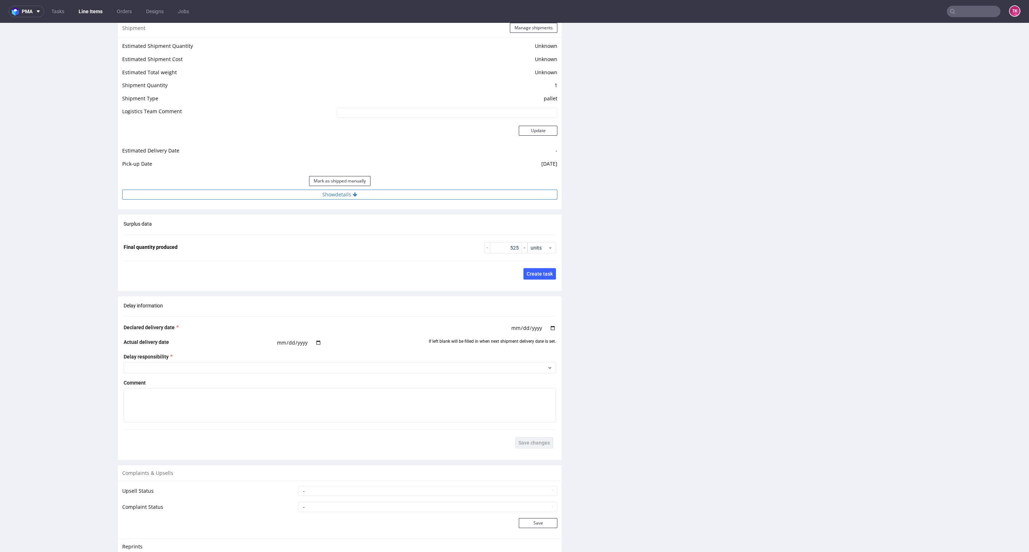
click at [440, 200] on button "Show details" at bounding box center [339, 195] width 435 height 10
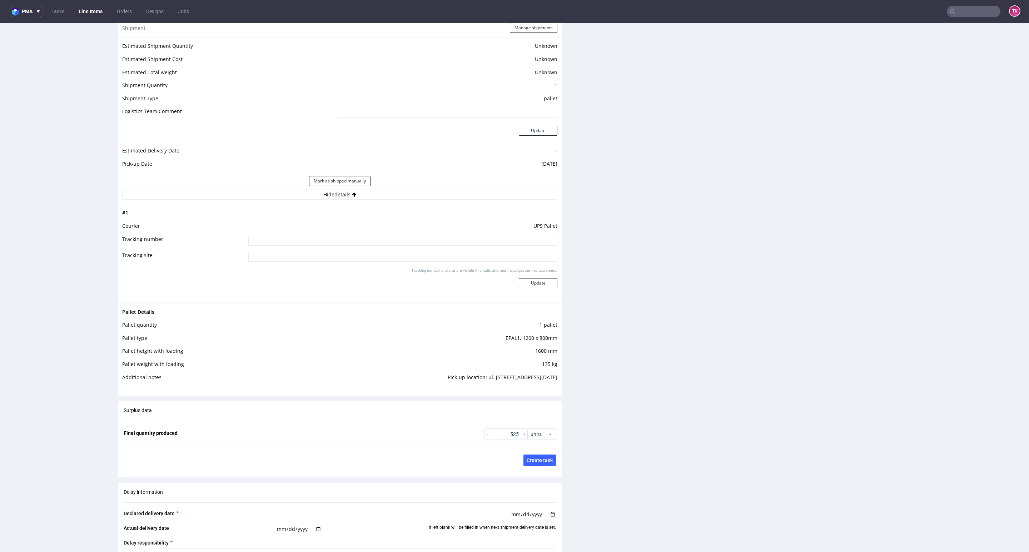
click at [423, 236] on td at bounding box center [401, 243] width 311 height 16
drag, startPoint x: 423, startPoint y: 236, endPoint x: 423, endPoint y: 244, distance: 7.9
click at [423, 236] on input at bounding box center [402, 241] width 309 height 10
paste input "1Z5A15800494131134"
type input "1Z5A15800494131134"
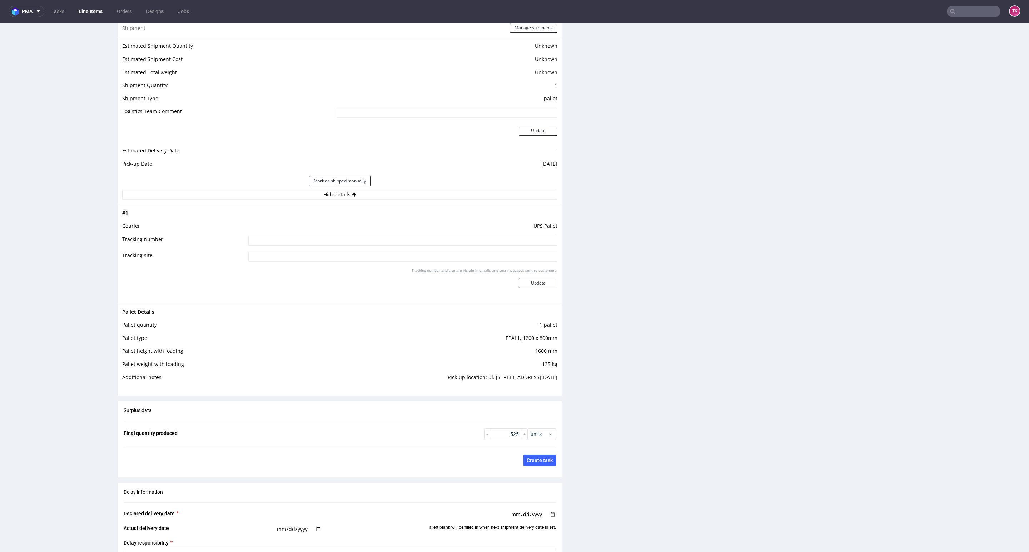
click at [293, 249] on td at bounding box center [401, 243] width 311 height 16
click at [293, 245] on input at bounding box center [402, 241] width 309 height 10
paste input "1Z5A15806890381565 1Z5A15806891953570 1Z5A15806890263184 1Z5A15806893486394 1Z5…"
click at [249, 241] on input "1Z5A15806890381565 1Z5A15806891953570 1Z5A15806890263184 1Z5A15806893486394 1Z5…" at bounding box center [402, 241] width 309 height 10
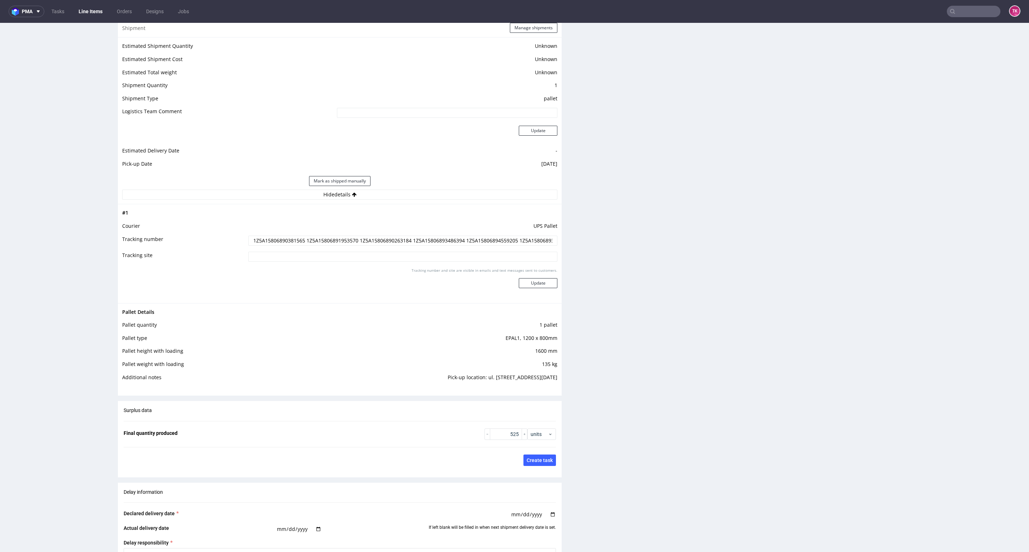
paste input "1Z5A15800494131134 1Z5A15800492949523"
type input "1Z5A15800494131134 1Z5A15800492949523 1Z5A15806890381565 1Z5A15806891953570 1Z5…"
click at [534, 289] on div "Tracking number and site are visible in emails and text messages sent to custom…" at bounding box center [402, 281] width 309 height 26
click at [535, 287] on button "Update" at bounding box center [538, 283] width 39 height 10
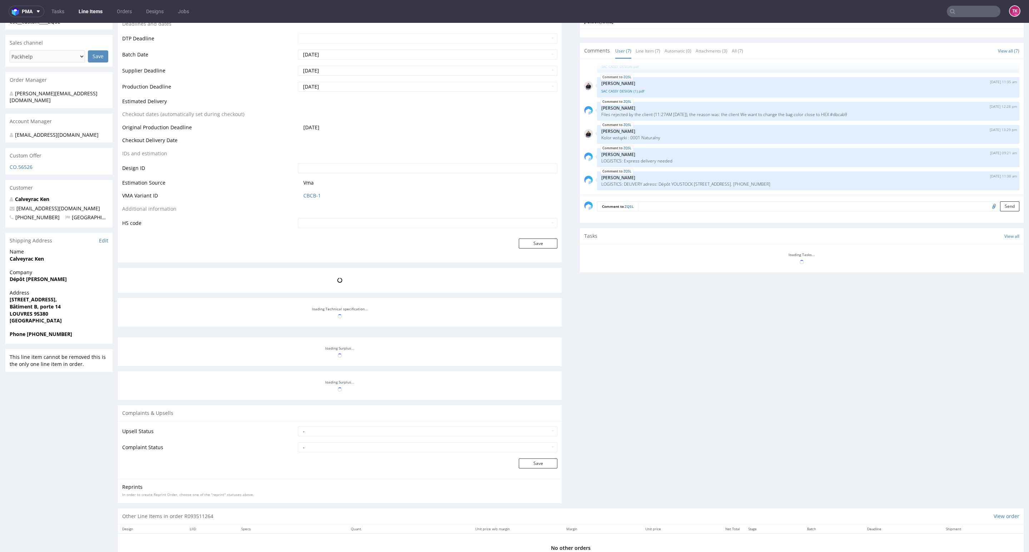
scroll to position [305, 0]
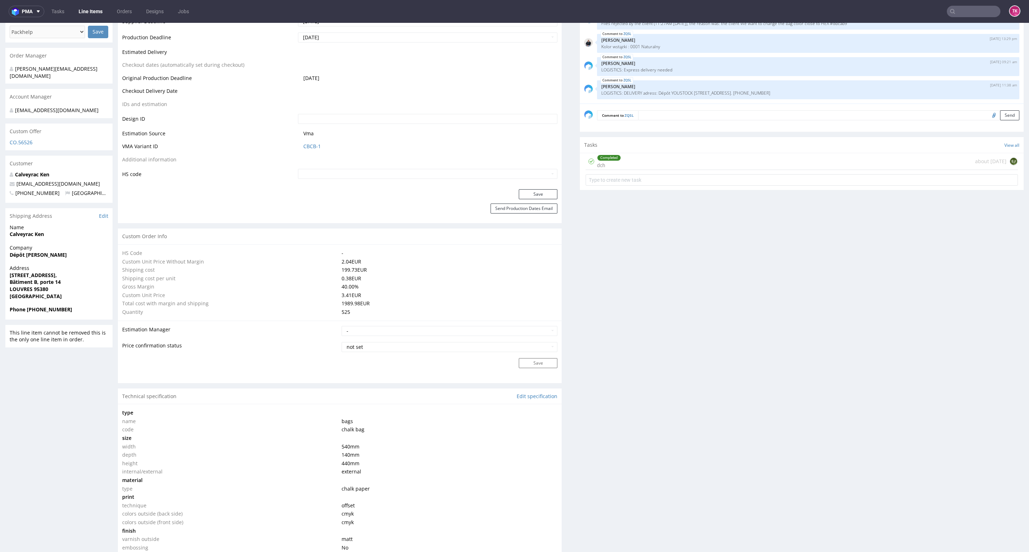
click at [84, 14] on link "Line Items" at bounding box center [90, 11] width 33 height 11
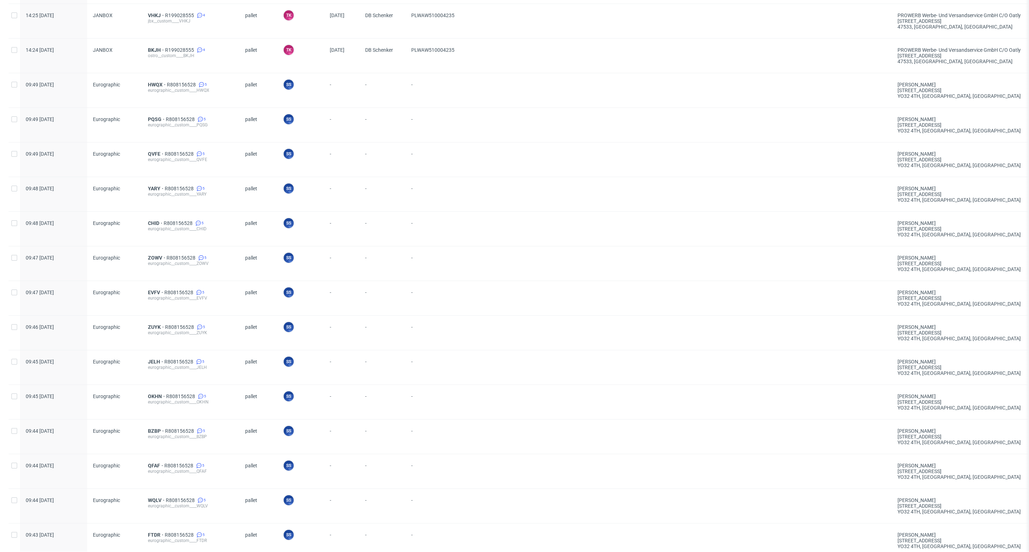
scroll to position [375, 0]
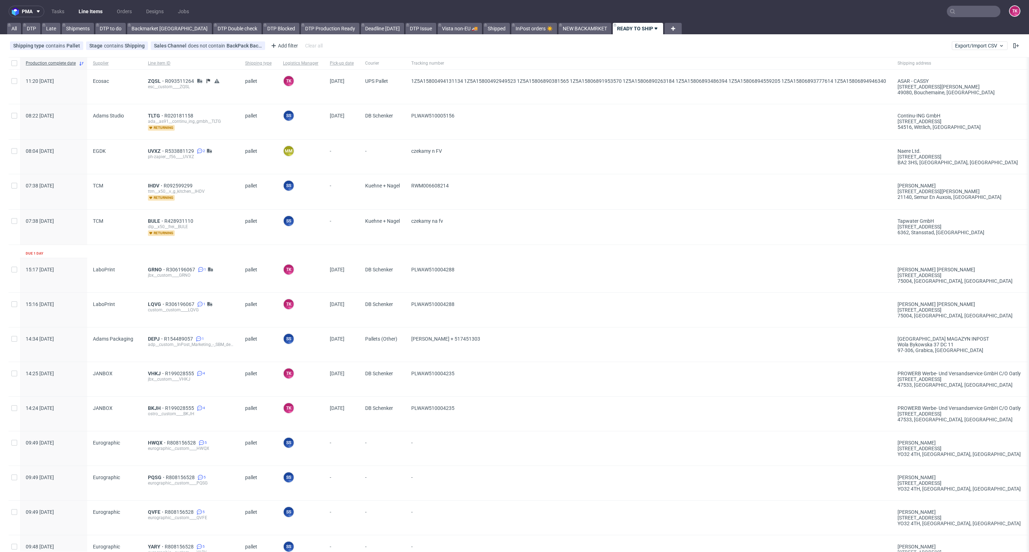
click at [76, 12] on link "Line Items" at bounding box center [90, 11] width 33 height 11
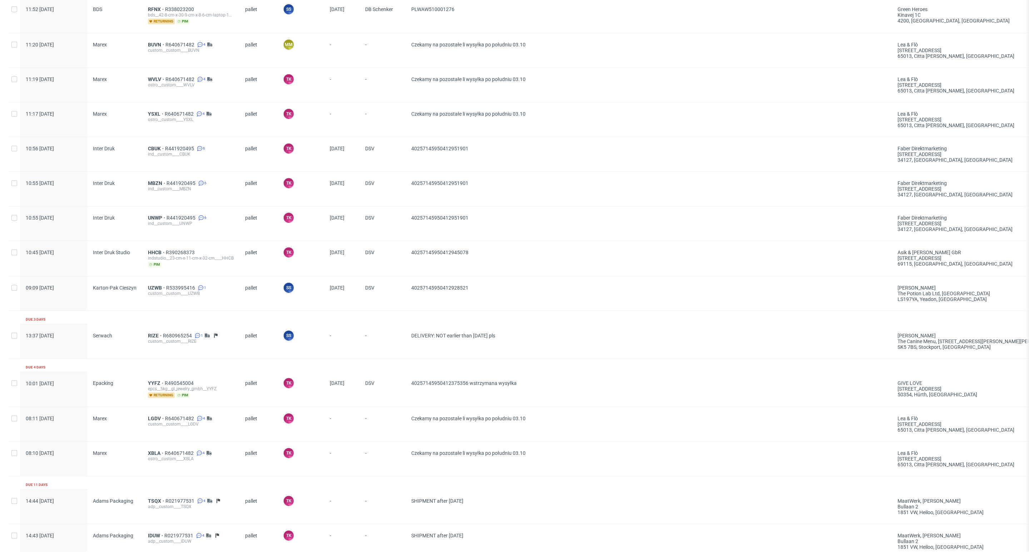
scroll to position [1286, 0]
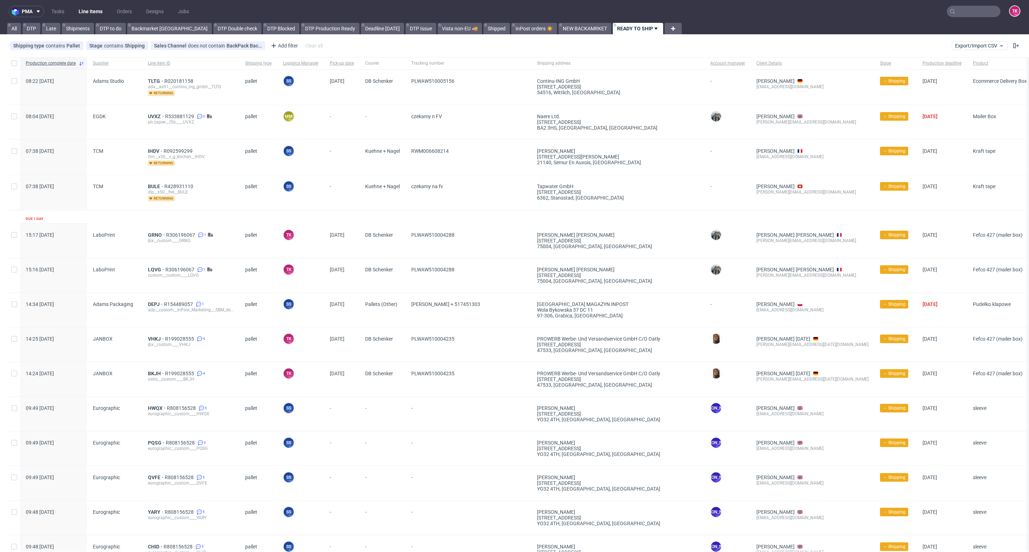
click at [90, 15] on link "Line Items" at bounding box center [90, 11] width 33 height 11
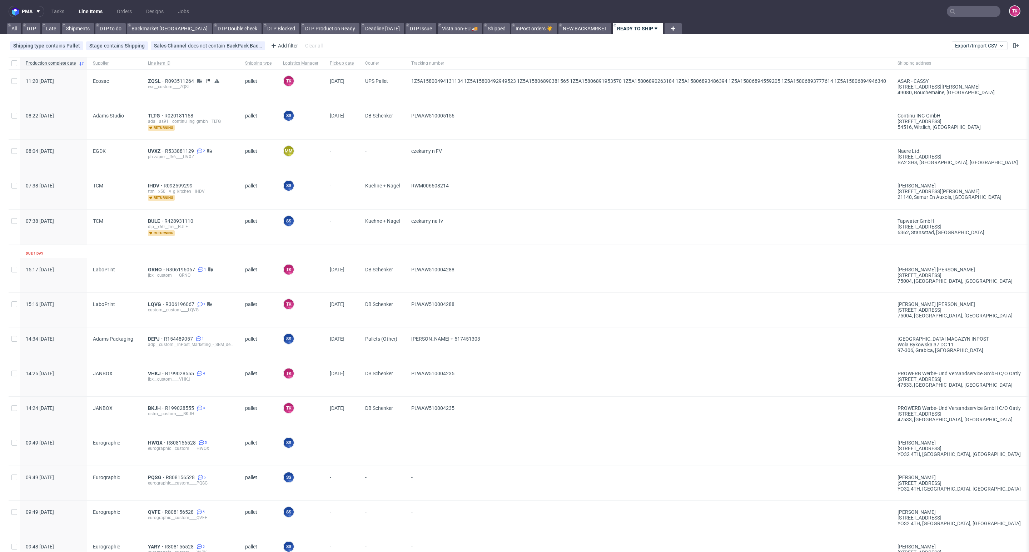
click at [102, 8] on link "Line Items" at bounding box center [90, 11] width 33 height 11
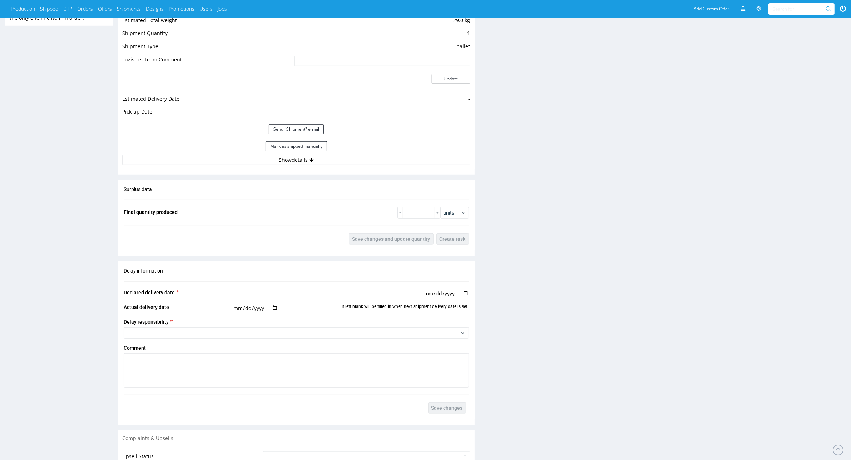
scroll to position [625, 0]
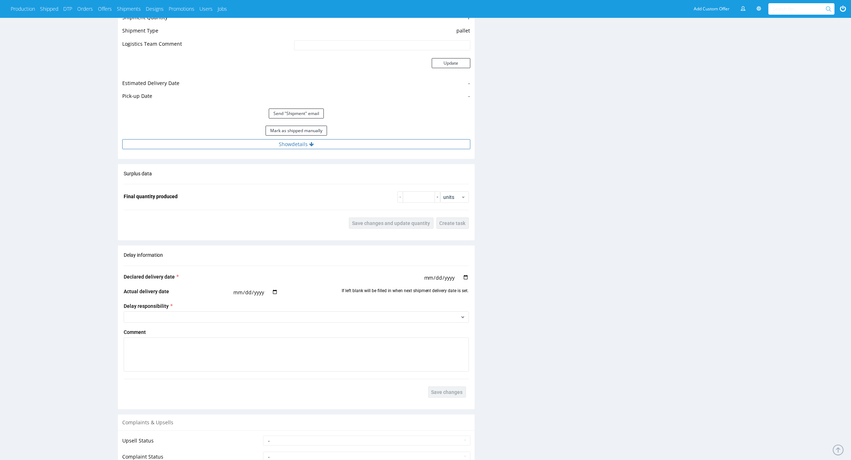
click at [261, 144] on button "Show details" at bounding box center [296, 144] width 348 height 10
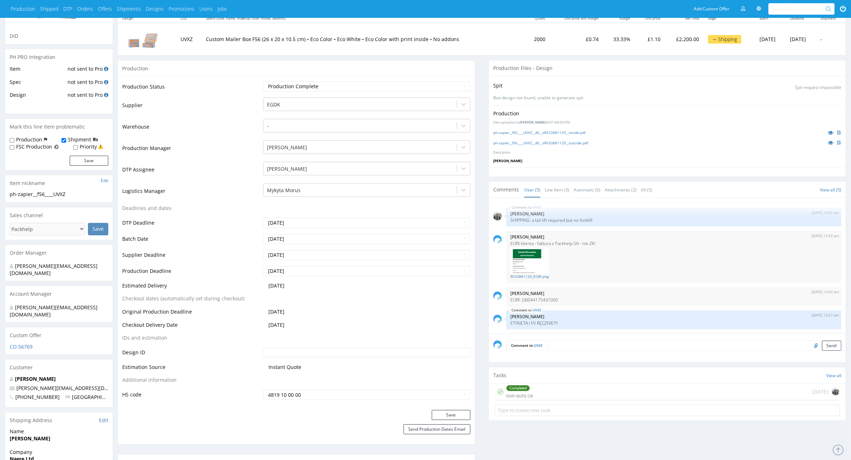
scroll to position [0, 0]
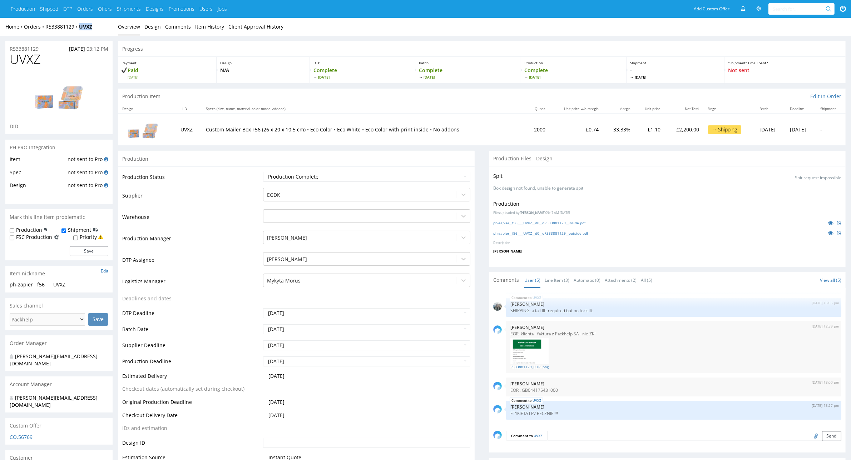
drag, startPoint x: 96, startPoint y: 29, endPoint x: 78, endPoint y: 31, distance: 18.6
click at [79, 32] on div "Home Orders R533881129 UVXZ Overview Design Comments Item History Client Approv…" at bounding box center [425, 27] width 851 height 18
copy strong "UVXZ"
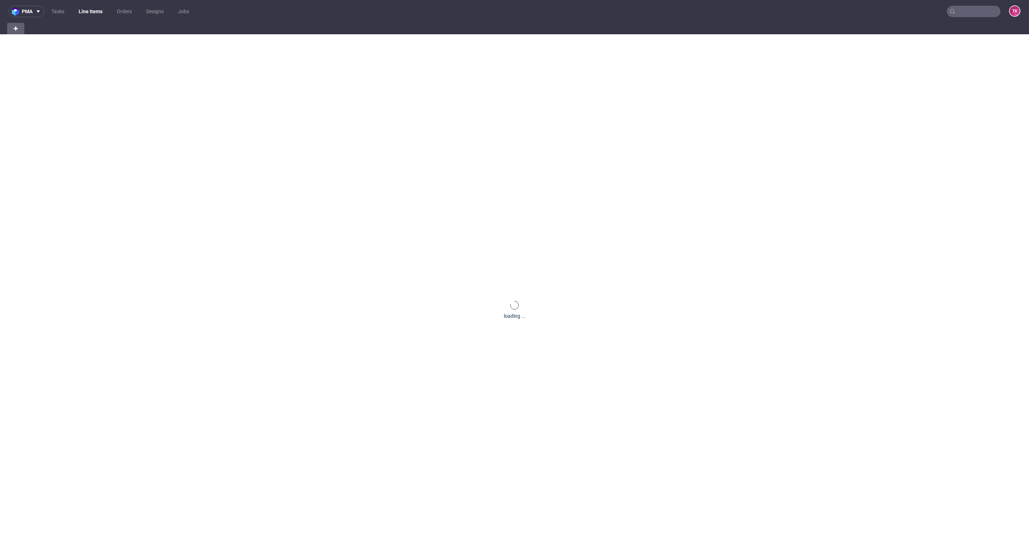
click at [954, 16] on input "text" at bounding box center [974, 11] width 54 height 11
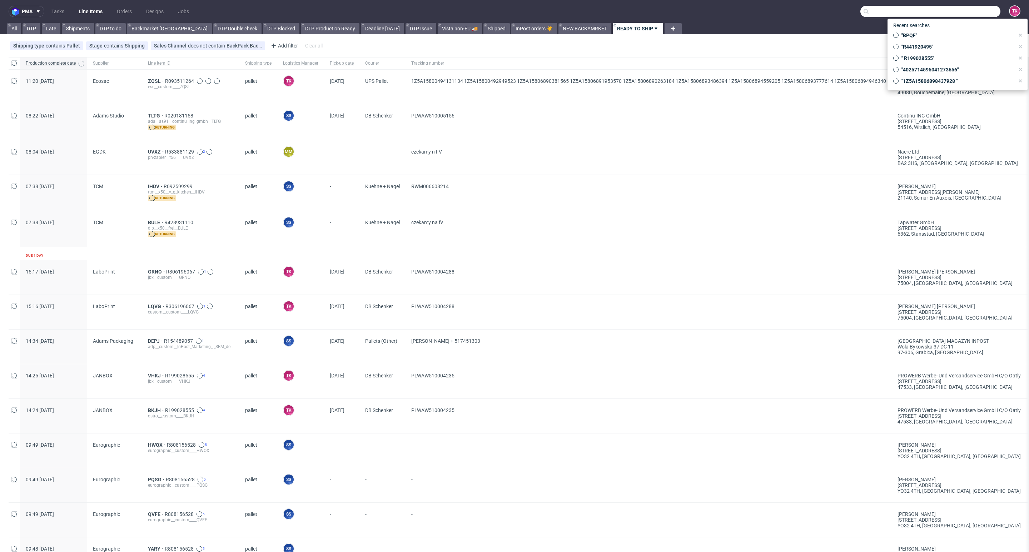
paste input "UVXZ"
type input "UVXZ"
click at [928, 35] on div "ph-zapier__f56____ UVXZ" at bounding box center [947, 38] width 46 height 6
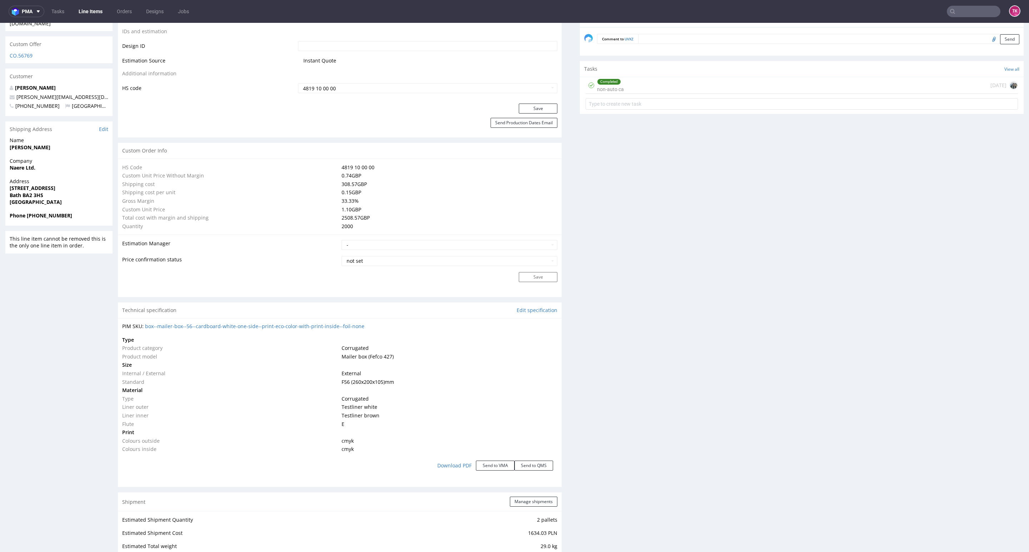
scroll to position [482, 0]
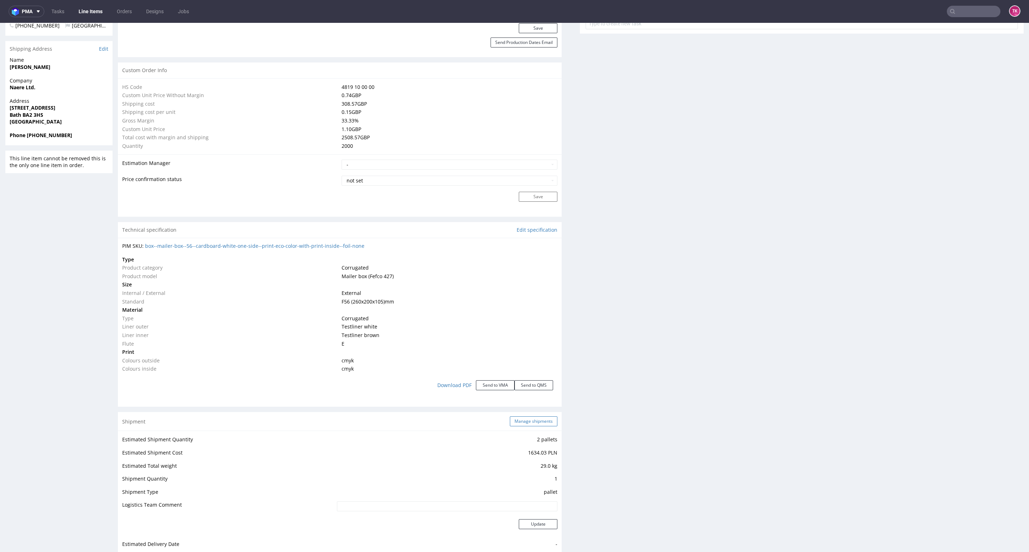
click at [525, 416] on div "Shipment Manage shipments" at bounding box center [340, 421] width 444 height 19
click at [525, 420] on button "Manage shipments" at bounding box center [534, 422] width 48 height 10
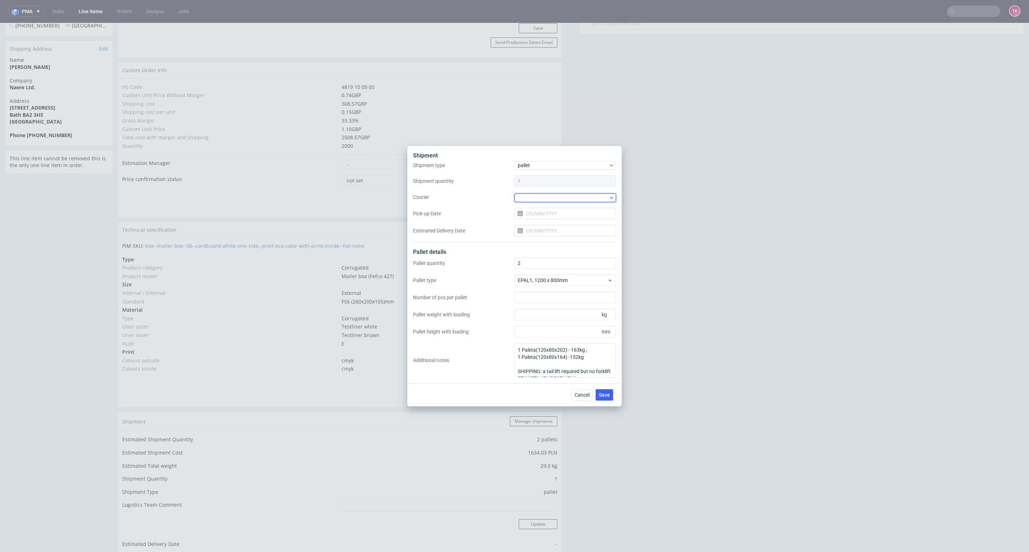
click at [572, 196] on div at bounding box center [564, 198] width 101 height 9
click at [534, 250] on div "DSV" at bounding box center [565, 252] width 96 height 13
click at [540, 216] on input "Pick-up Date" at bounding box center [564, 212] width 101 height 11
click at [540, 275] on button "6" at bounding box center [542, 272] width 11 height 11
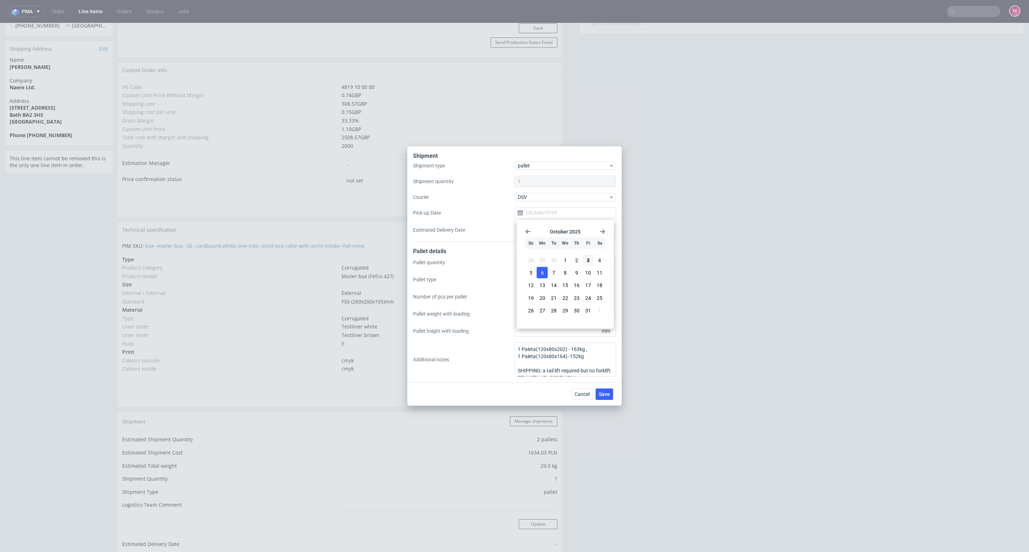
type input "[DATE]"
click at [600, 395] on span "Save" at bounding box center [604, 394] width 11 height 5
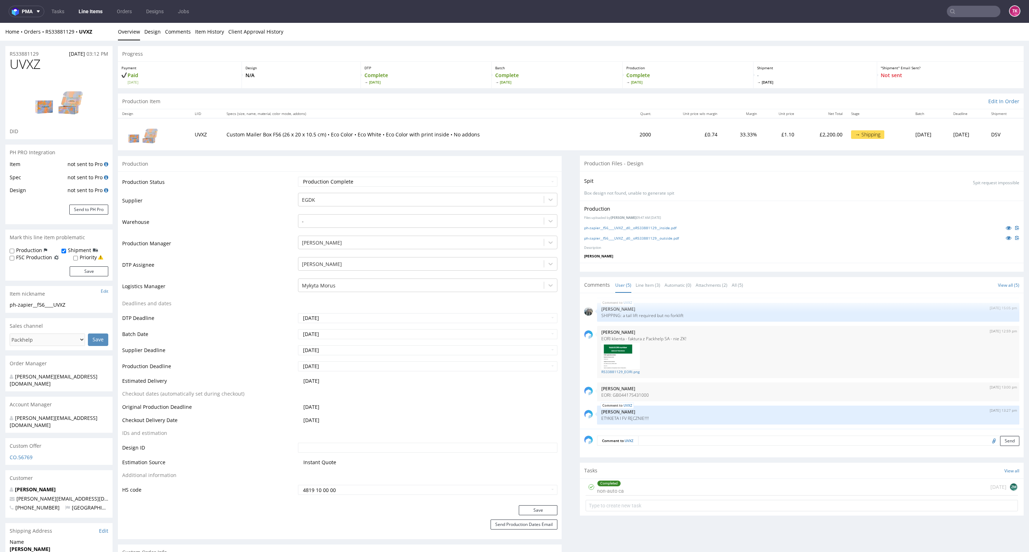
scroll to position [161, 0]
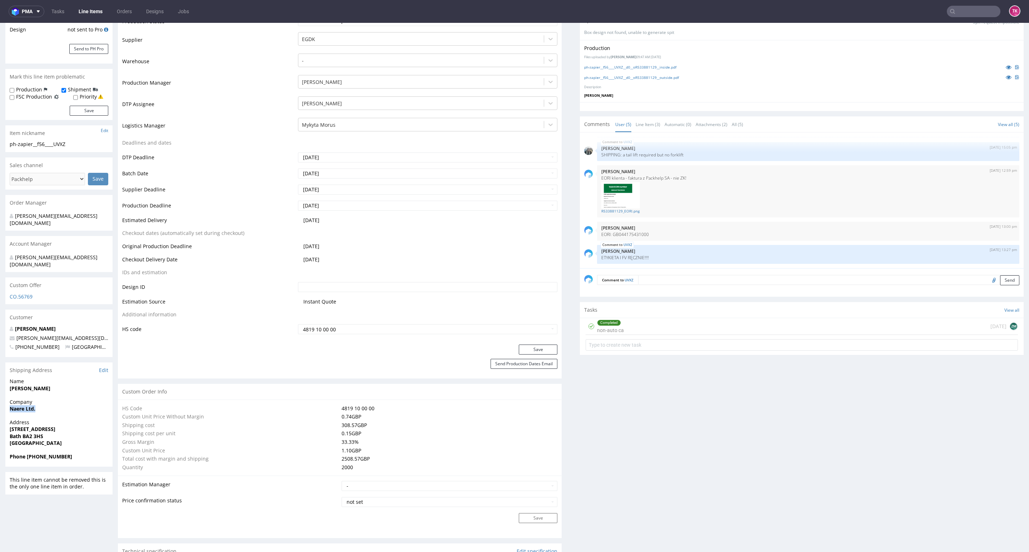
drag, startPoint x: 7, startPoint y: 395, endPoint x: 44, endPoint y: 401, distance: 37.9
click at [44, 401] on div "Company Naere Ltd." at bounding box center [58, 409] width 107 height 20
copy strong "Naere Ltd."
drag, startPoint x: 3, startPoint y: 419, endPoint x: 0, endPoint y: 435, distance: 15.9
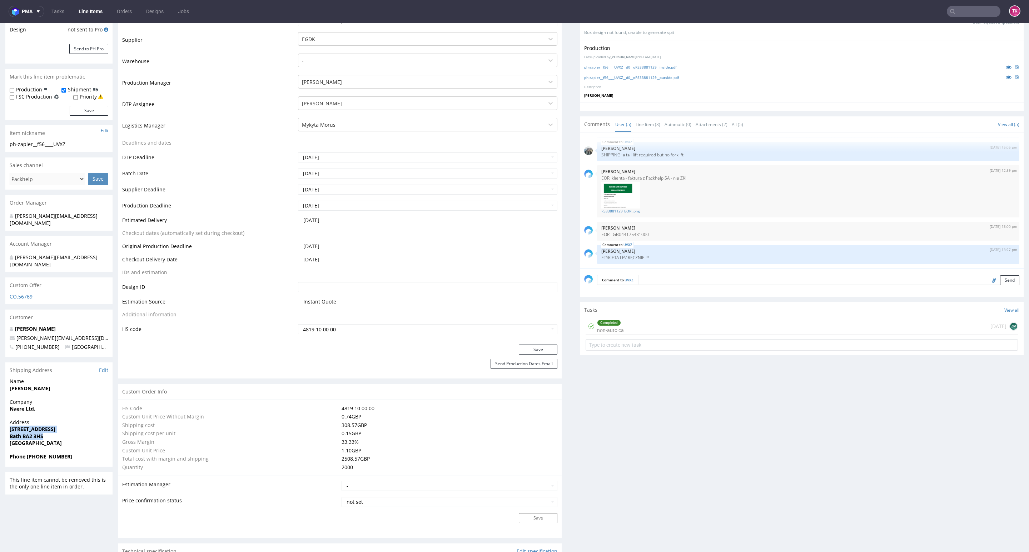
drag, startPoint x: 0, startPoint y: 417, endPoint x: 78, endPoint y: 420, distance: 77.6
copy p "90 Lower Oldfield Park Bath BA2 3HS"
drag, startPoint x: 58, startPoint y: 370, endPoint x: 0, endPoint y: 385, distance: 59.8
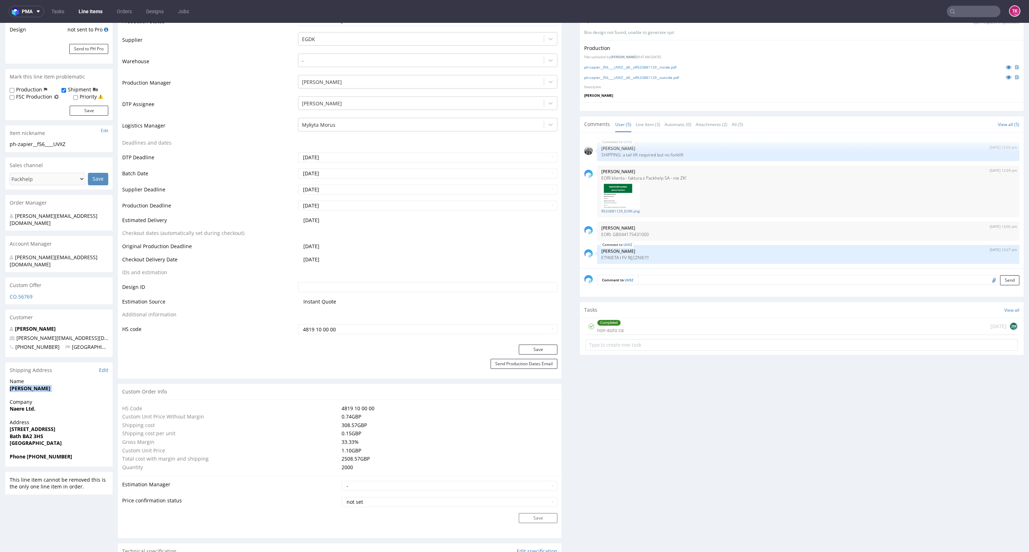
copy p "Philippa May"
drag, startPoint x: 84, startPoint y: 322, endPoint x: 23, endPoint y: 338, distance: 62.8
copy span "philippa@naereskin.com"
drag, startPoint x: 11, startPoint y: 325, endPoint x: 96, endPoint y: 322, distance: 85.4
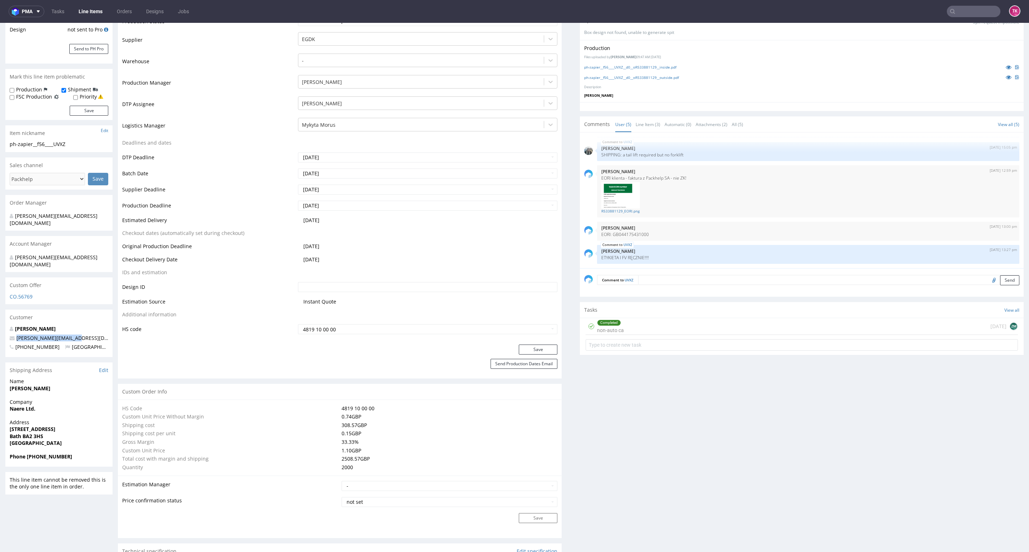
click at [91, 325] on div "Philippa May philippa@naereskin.com +447990633903 United Kingdom" at bounding box center [58, 341] width 107 height 32
copy span "philippa@naereskin.com"
drag, startPoint x: 35, startPoint y: 445, endPoint x: 87, endPoint y: 442, distance: 52.6
click at [87, 453] on span "Phone +447990633903" at bounding box center [59, 456] width 99 height 7
copy strong "7990633903"
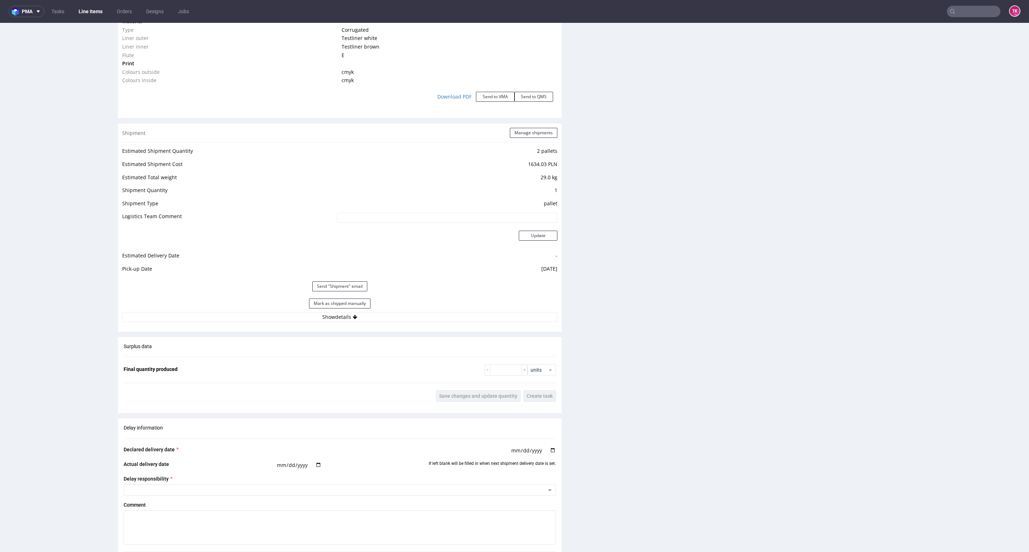
scroll to position [804, 0]
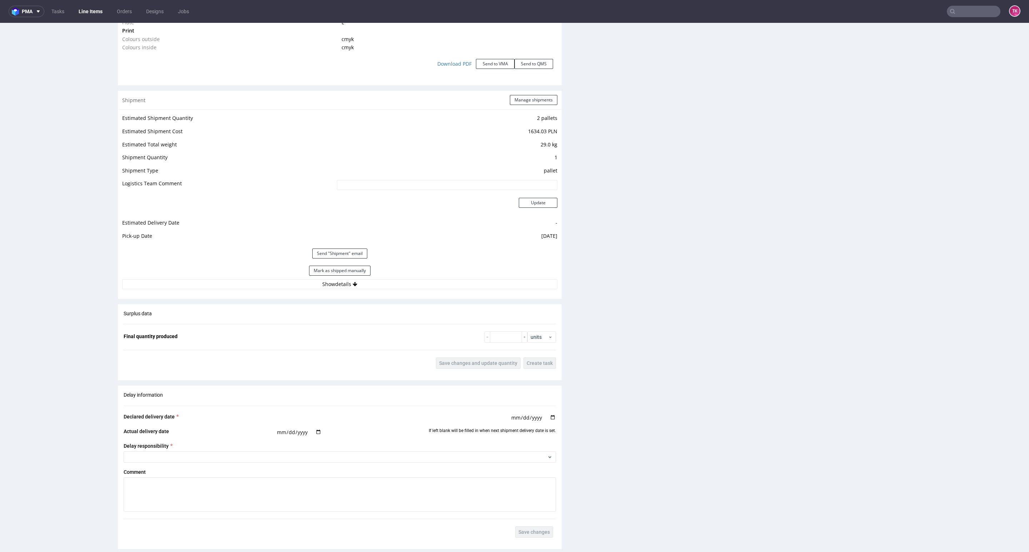
drag, startPoint x: 434, startPoint y: 278, endPoint x: 432, endPoint y: 282, distance: 4.6
click at [433, 278] on div "Mark as shipped manually" at bounding box center [339, 270] width 435 height 17
click at [432, 283] on button "Show details" at bounding box center [339, 284] width 435 height 10
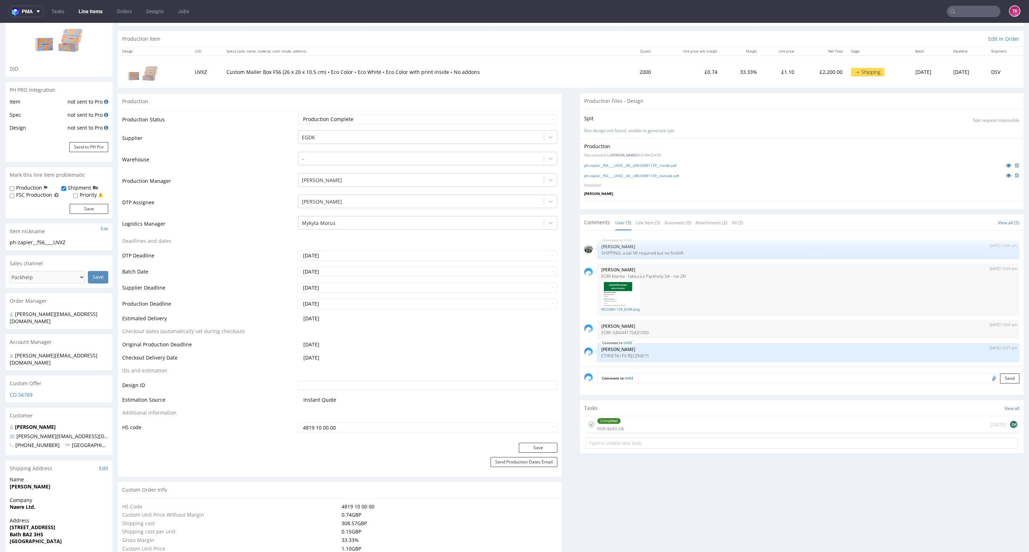
scroll to position [0, 0]
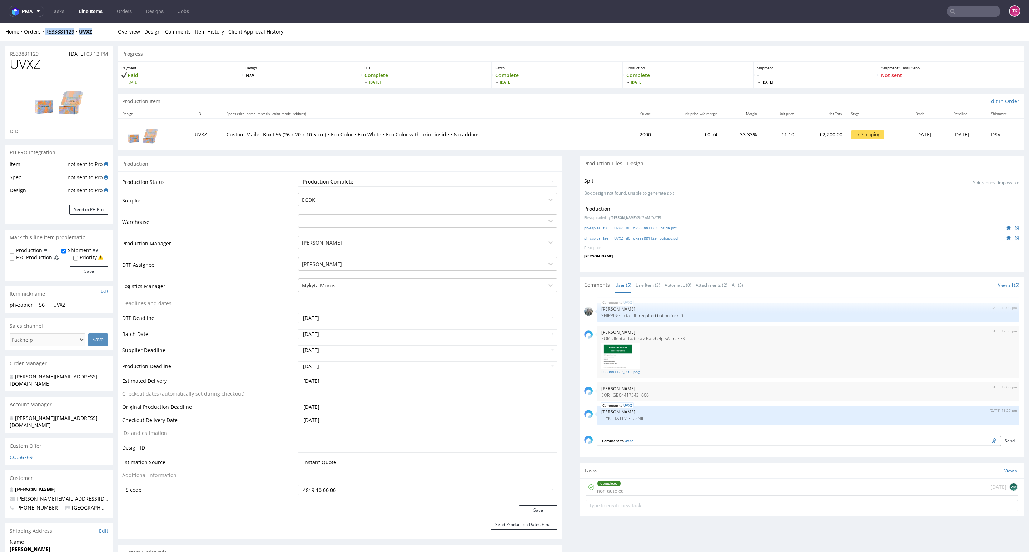
drag, startPoint x: 96, startPoint y: 36, endPoint x: 42, endPoint y: 40, distance: 54.4
click at [42, 40] on div "Home Orders R533881129 UVXZ Overview Design Comments Item History Client Approv…" at bounding box center [514, 32] width 1029 height 18
copy div "R533881129 UVXZ"
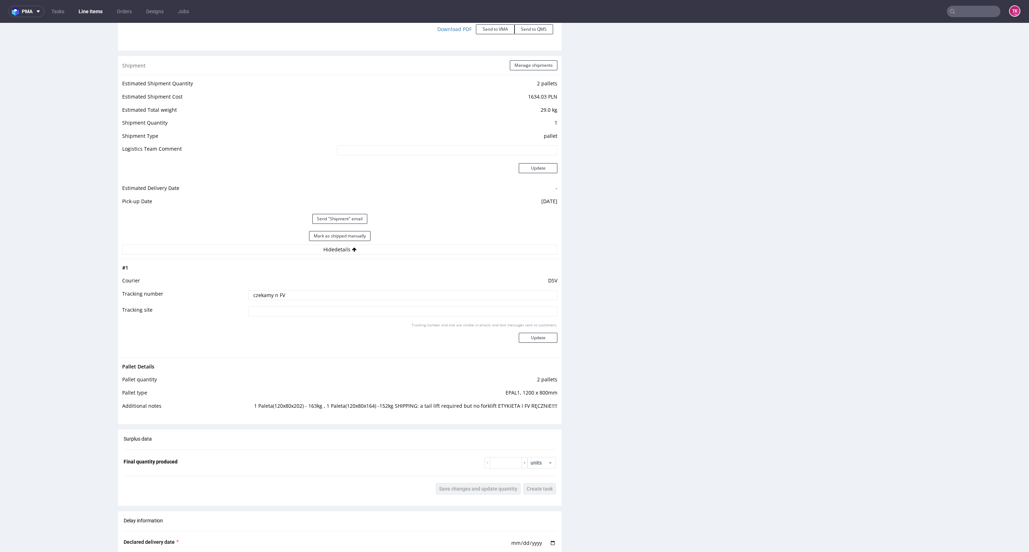
scroll to position [857, 0]
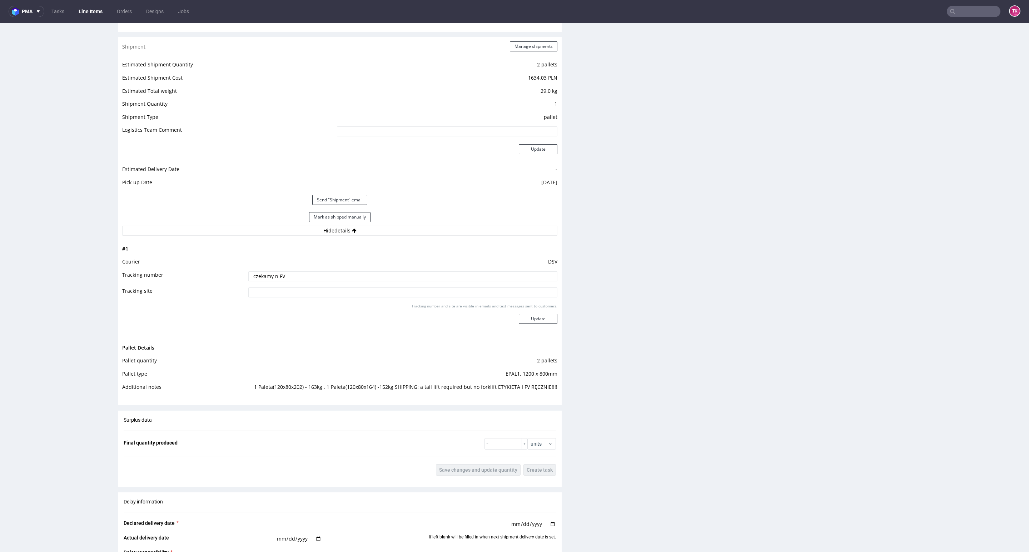
click at [353, 274] on input "czekamy n FV" at bounding box center [402, 276] width 309 height 10
drag, startPoint x: 298, startPoint y: 281, endPoint x: 3, endPoint y: 312, distance: 297.4
click at [0, 314] on div "R533881129 11.09.2025 03:12 PM UVXZ DID PH PRO Integration Item not sent to Pro…" at bounding box center [514, 6] width 1029 height 1646
paste input "40257145950413598792"
type input "40257145950413598792"
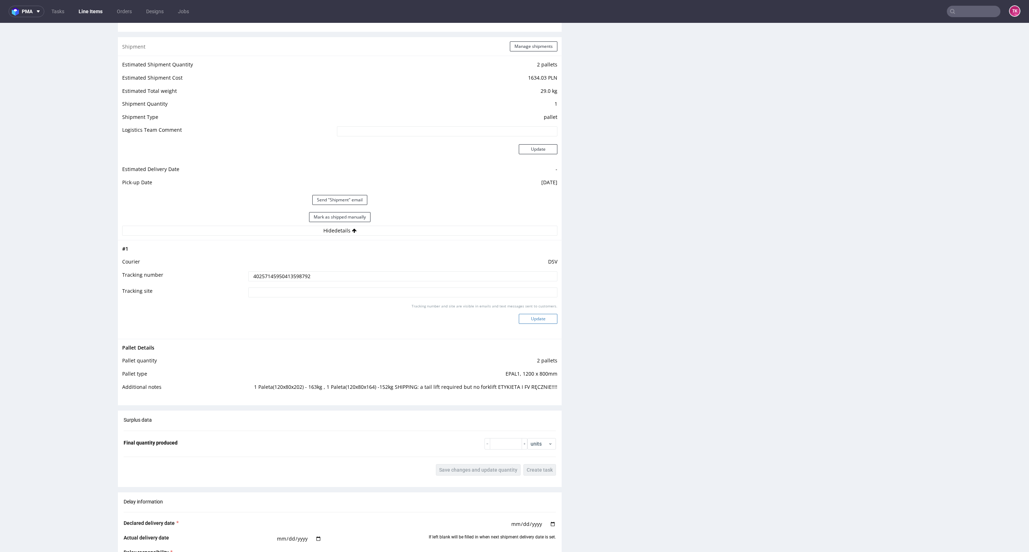
click at [522, 316] on button "Update" at bounding box center [538, 319] width 39 height 10
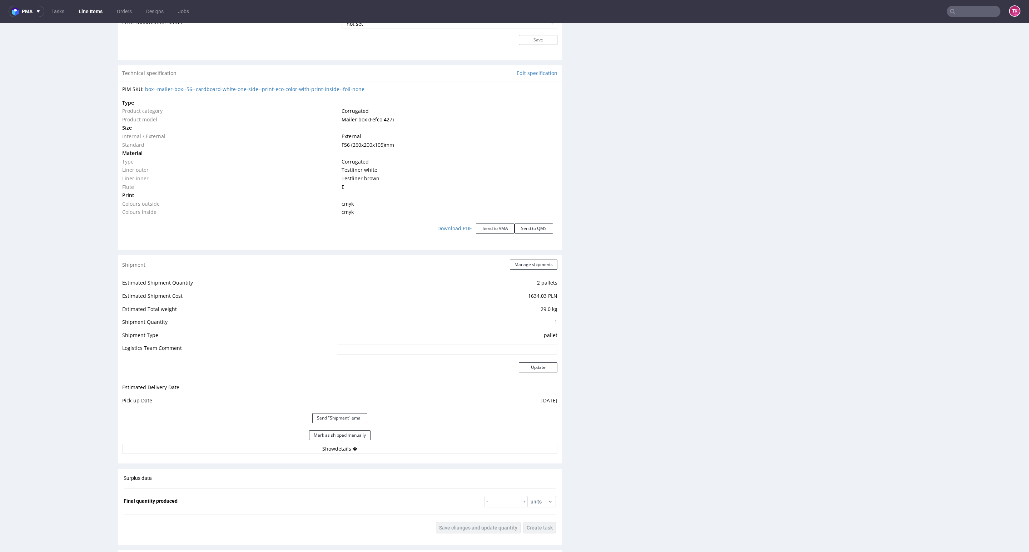
scroll to position [29, 0]
click at [80, 13] on link "Line Items" at bounding box center [90, 11] width 33 height 11
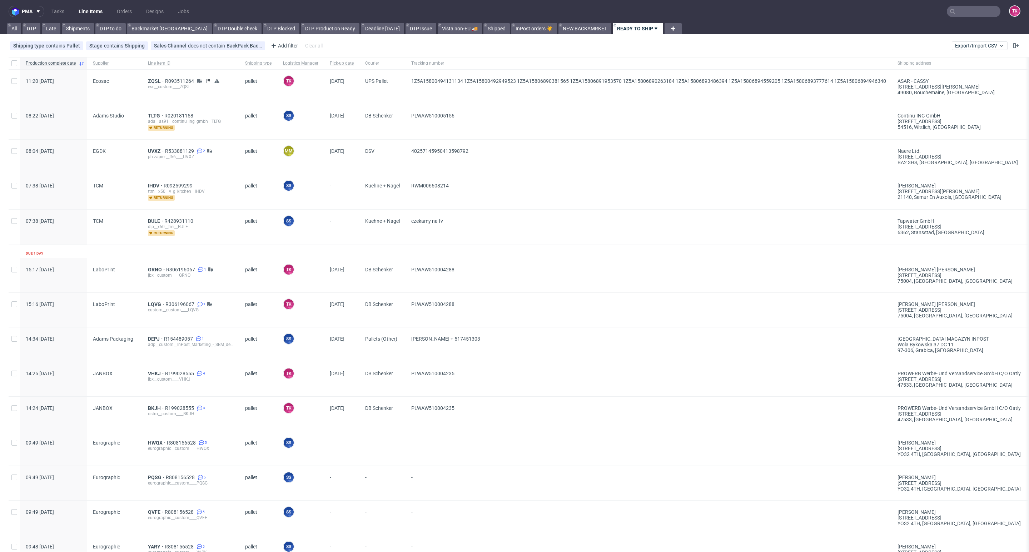
click at [88, 8] on link "Line Items" at bounding box center [90, 11] width 33 height 11
drag, startPoint x: 963, startPoint y: 2, endPoint x: 961, endPoint y: 8, distance: 5.9
click at [961, 8] on nav "pma Tasks Line Items Orders Designs Jobs TK" at bounding box center [514, 11] width 1029 height 23
click at [963, 10] on input "text" at bounding box center [974, 11] width 54 height 11
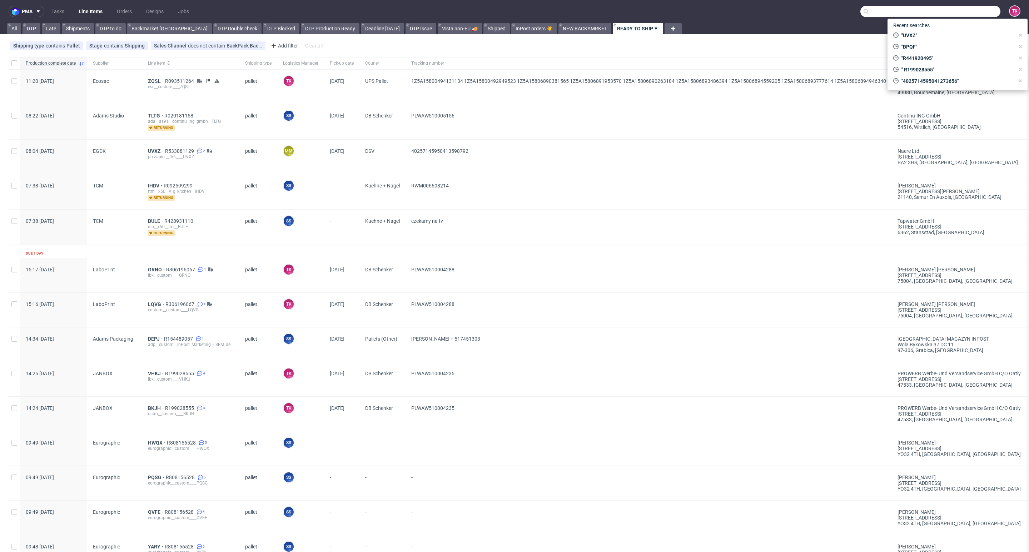
paste input "RWM006399158"
type input "RWM006399158"
click at [931, 35] on div "YZDW" at bounding box center [957, 29] width 129 height 13
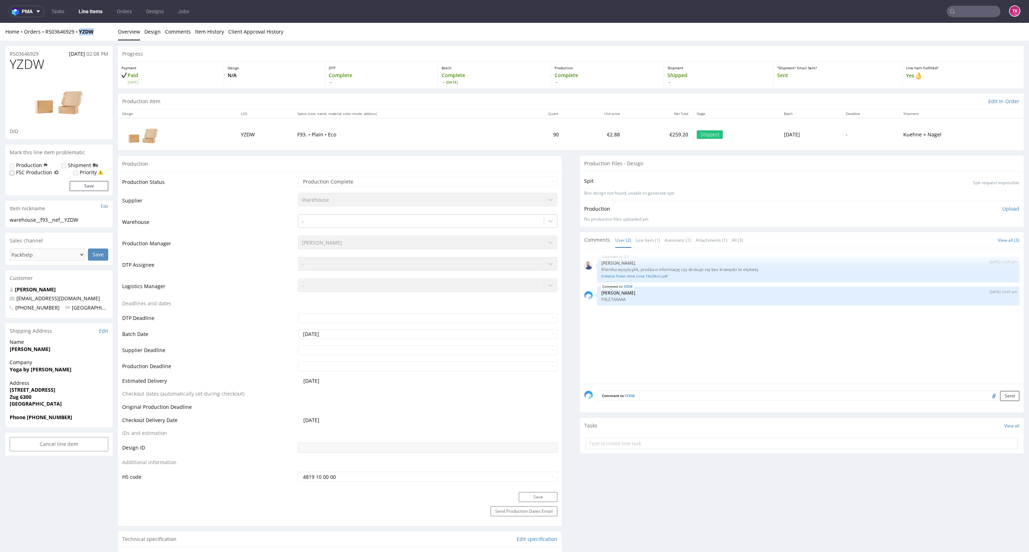
drag, startPoint x: 104, startPoint y: 33, endPoint x: 72, endPoint y: 39, distance: 32.3
click at [72, 39] on div "Home Orders R503646929 YZDW Overview Design Comments Item History Client Approv…" at bounding box center [514, 32] width 1029 height 18
copy div "9 YZDW"
click at [96, 6] on link "Line Items" at bounding box center [90, 11] width 33 height 11
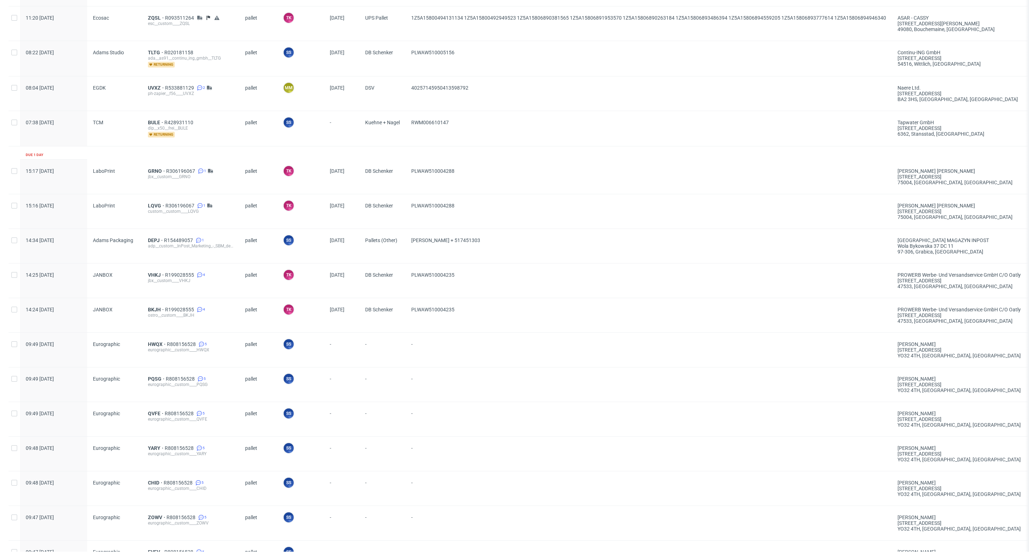
scroll to position [107, 0]
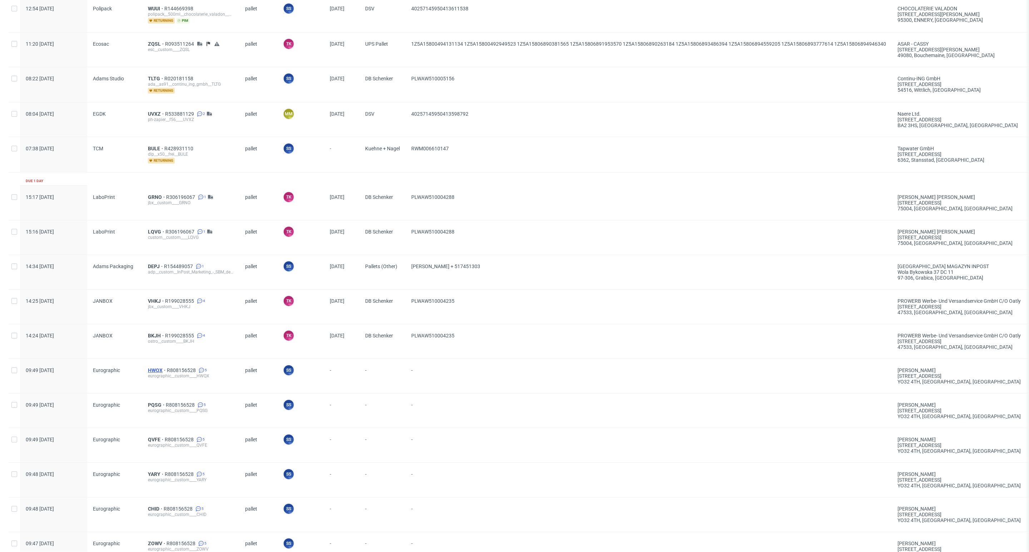
click at [151, 370] on span "HWQX" at bounding box center [157, 371] width 19 height 6
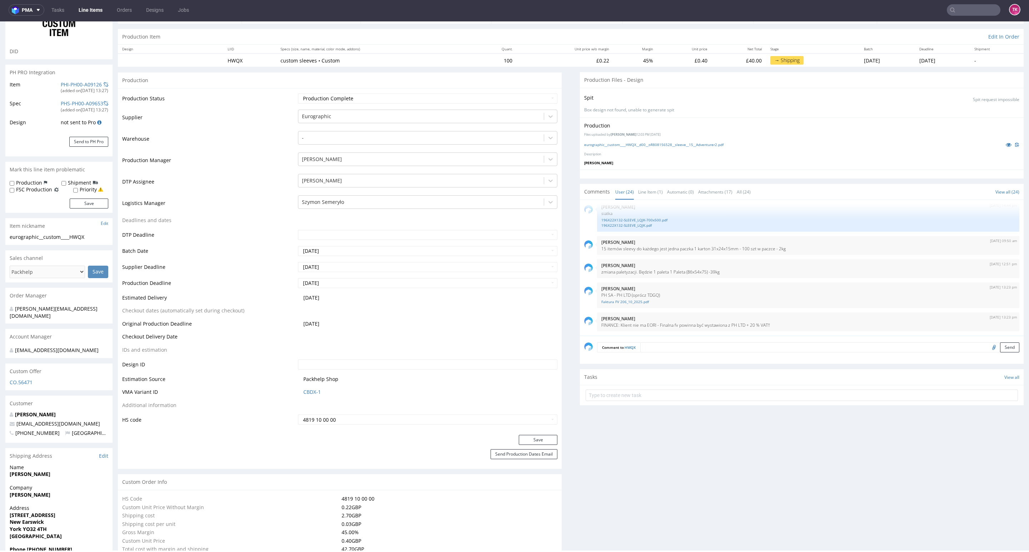
scroll to position [268, 0]
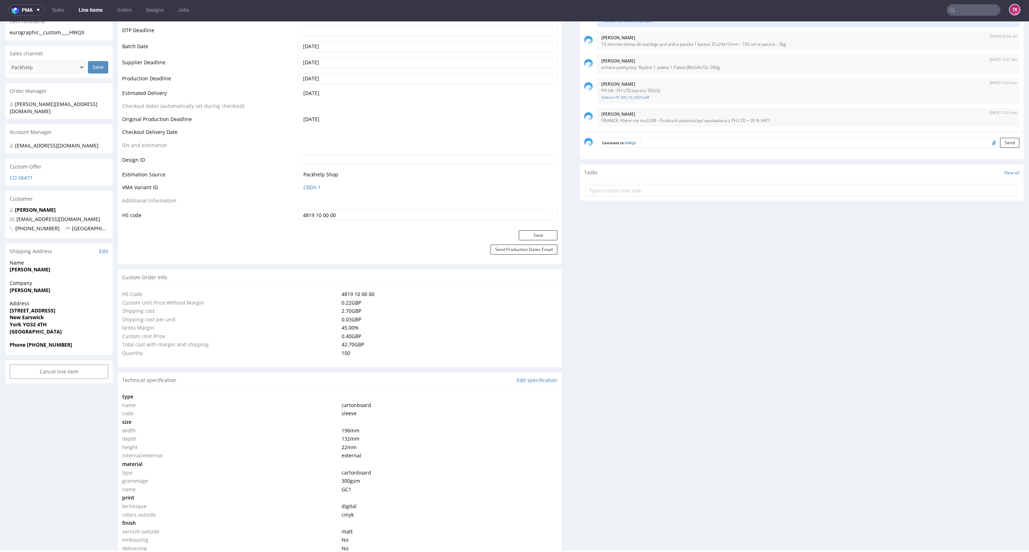
drag, startPoint x: 0, startPoint y: 283, endPoint x: 60, endPoint y: 288, distance: 60.6
copy strong "Kayleigh Helstrip"
drag, startPoint x: 2, startPoint y: 309, endPoint x: 46, endPoint y: 323, distance: 46.4
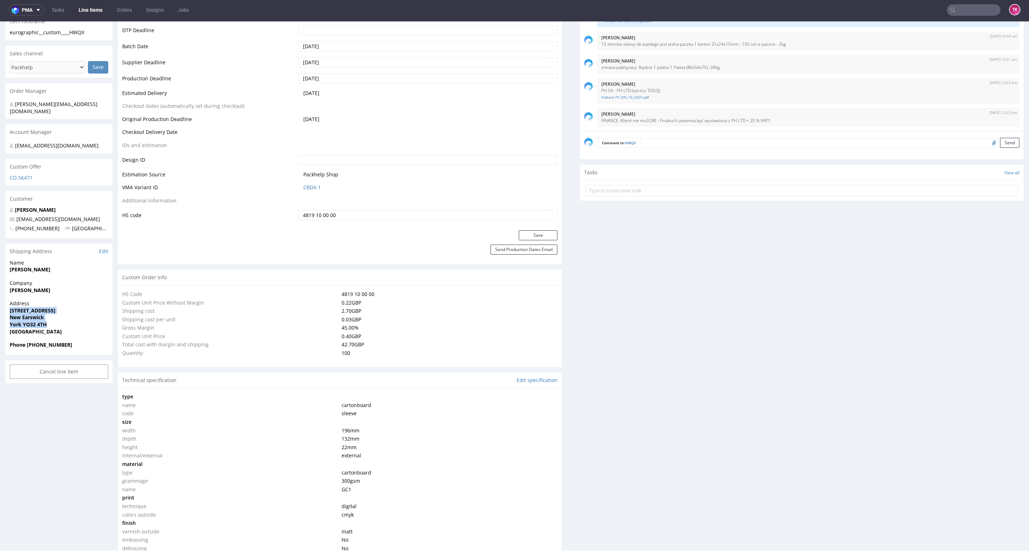
drag, startPoint x: 4, startPoint y: 303, endPoint x: 68, endPoint y: 316, distance: 65.2
copy p "67 Alder Way New Earswick York YO32 4TH"
drag, startPoint x: 60, startPoint y: 262, endPoint x: 0, endPoint y: 261, distance: 60.4
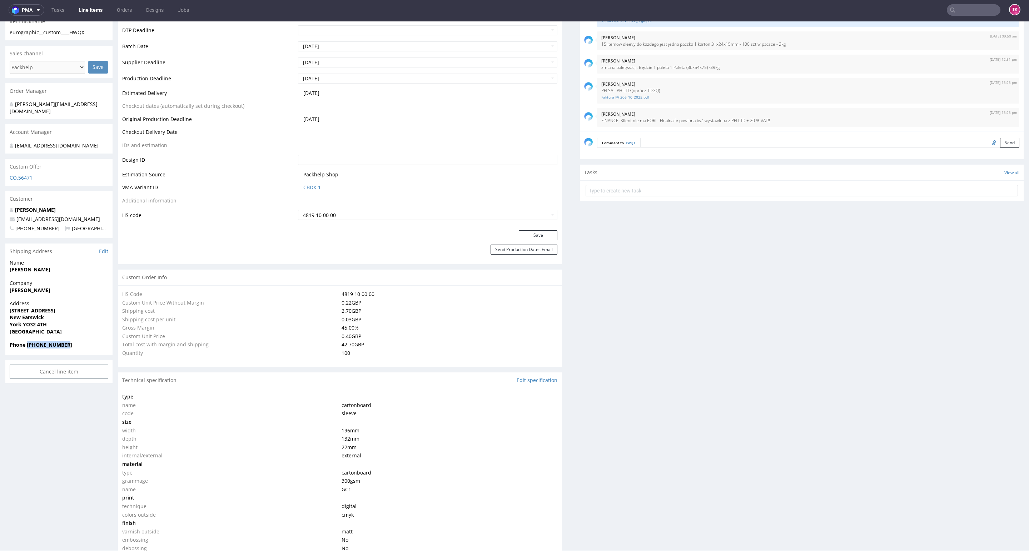
drag, startPoint x: 73, startPoint y: 339, endPoint x: 27, endPoint y: 345, distance: 46.5
click at [27, 345] on div "Phone +447809437989" at bounding box center [58, 348] width 107 height 14
drag, startPoint x: 87, startPoint y: 215, endPoint x: 0, endPoint y: 209, distance: 87.4
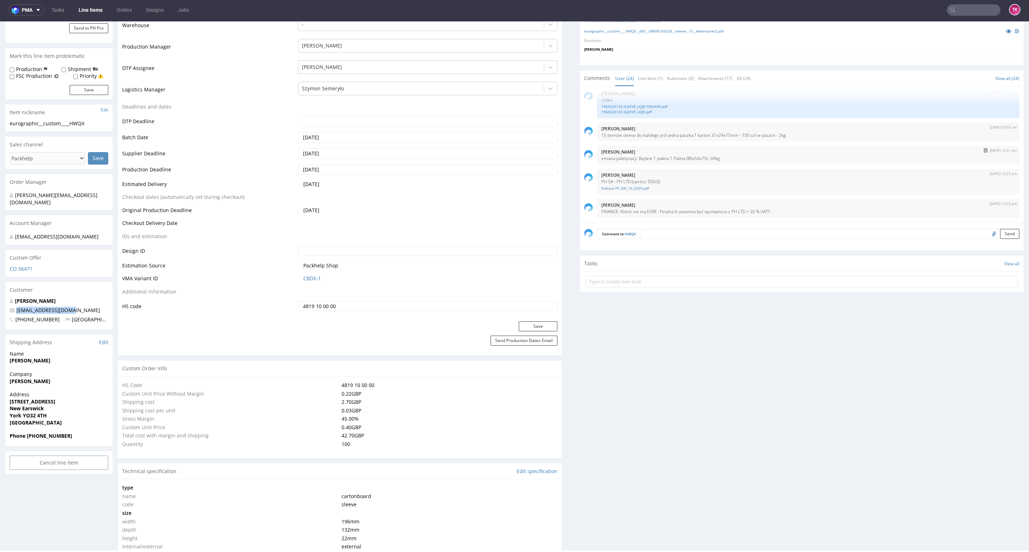
scroll to position [107, 0]
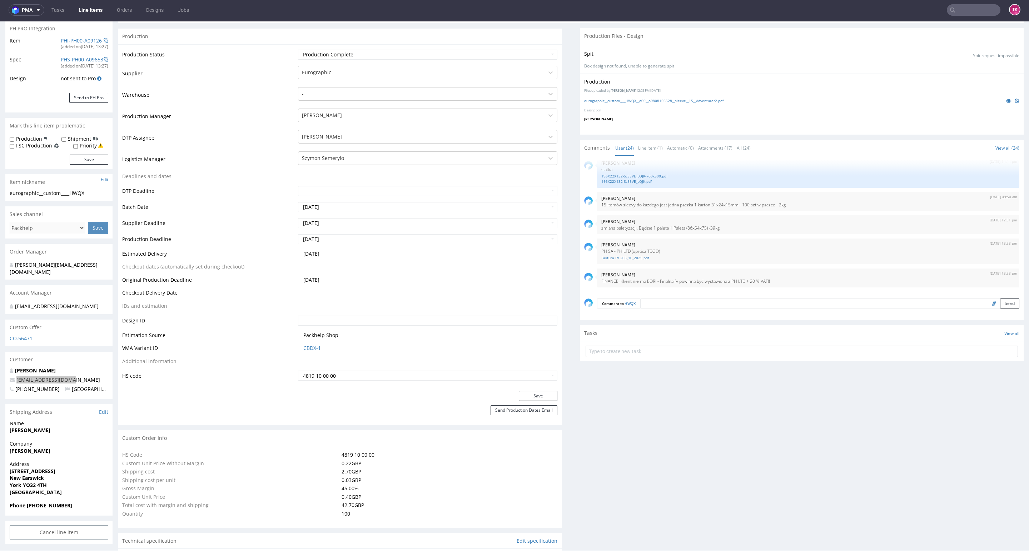
click at [92, 15] on nav "pma Tasks Line Items Orders Designs Jobs TK" at bounding box center [514, 10] width 1029 height 23
click at [92, 15] on link "Line Items" at bounding box center [90, 9] width 33 height 11
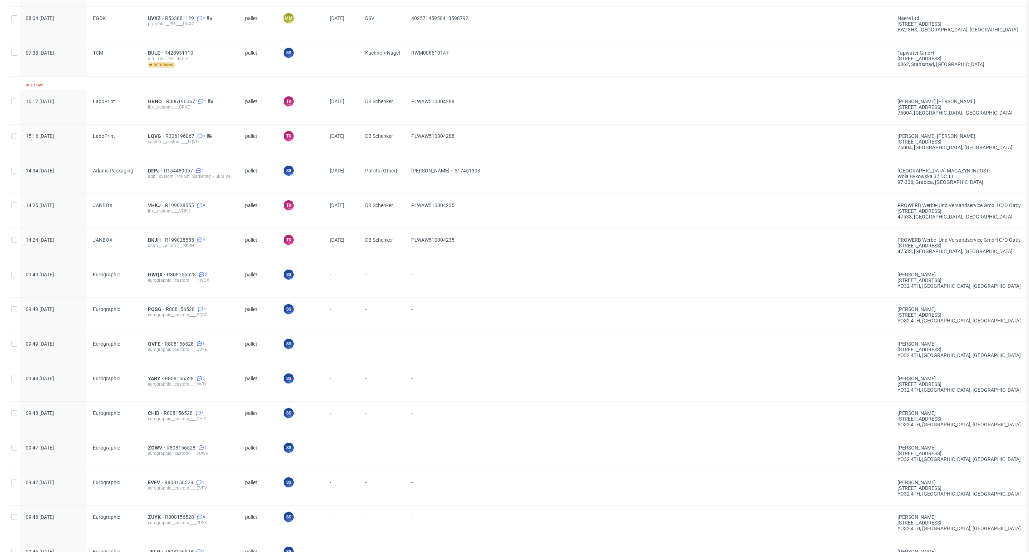
scroll to position [268, 0]
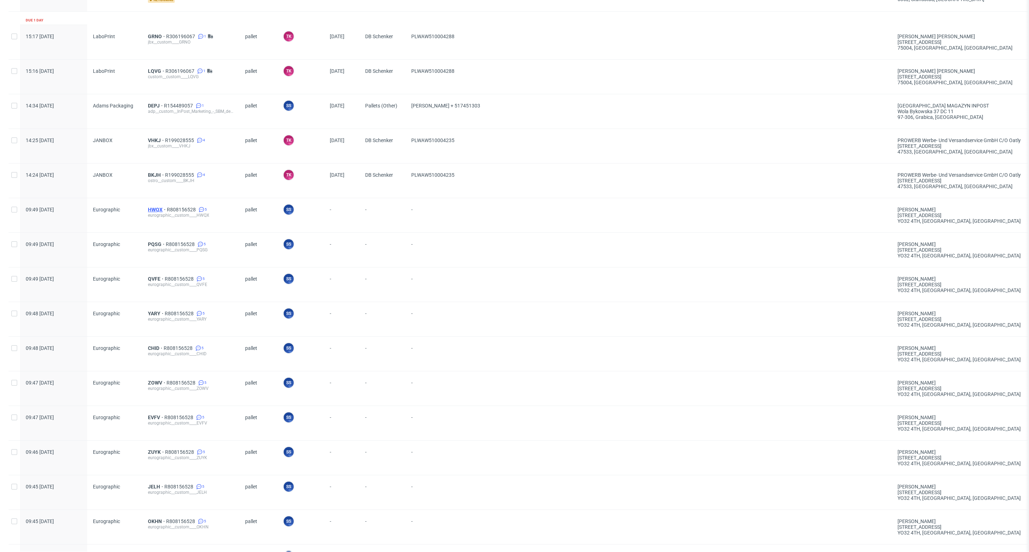
drag, startPoint x: 153, startPoint y: 206, endPoint x: 148, endPoint y: 210, distance: 6.1
drag, startPoint x: 153, startPoint y: 214, endPoint x: 155, endPoint y: 209, distance: 4.8
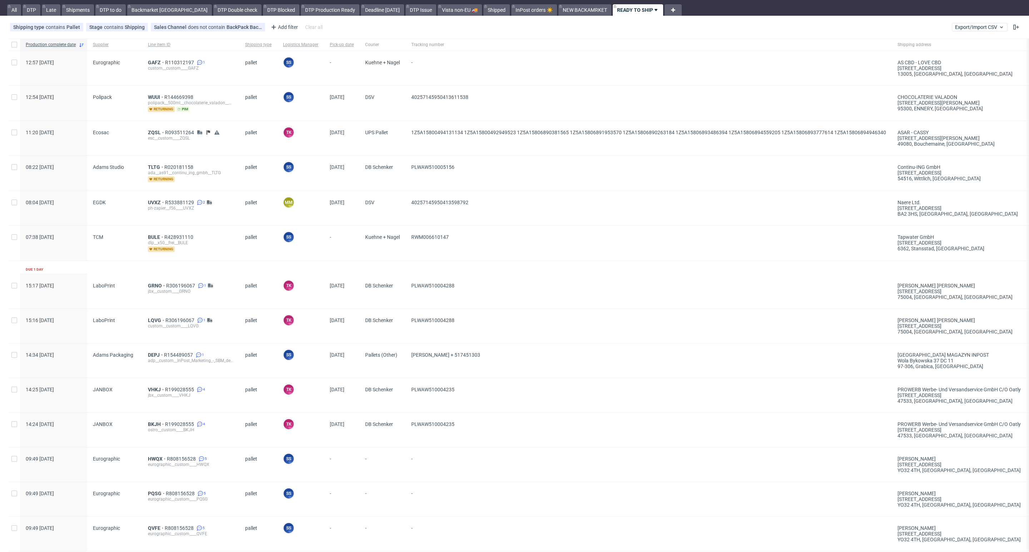
scroll to position [0, 0]
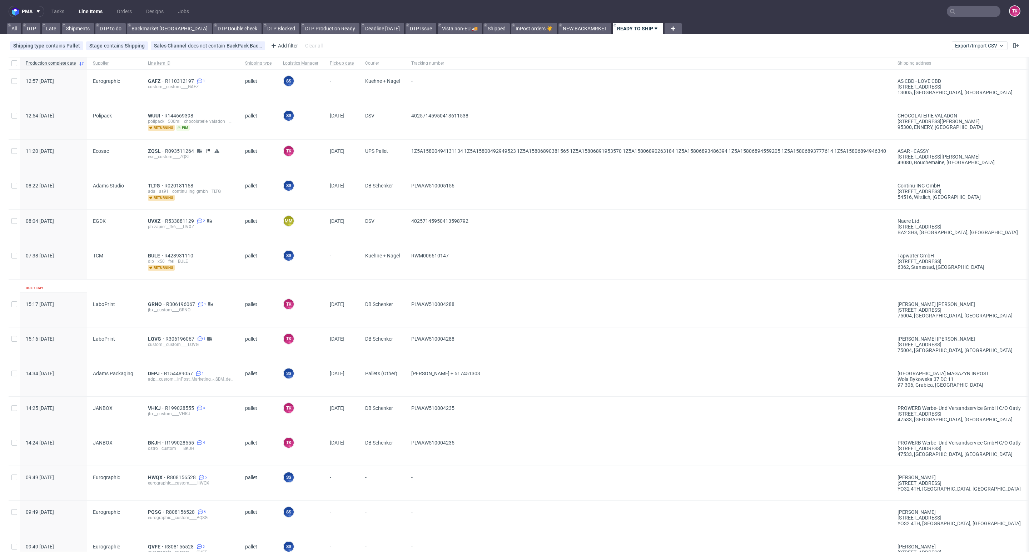
click at [88, 13] on link "Line Items" at bounding box center [90, 11] width 33 height 11
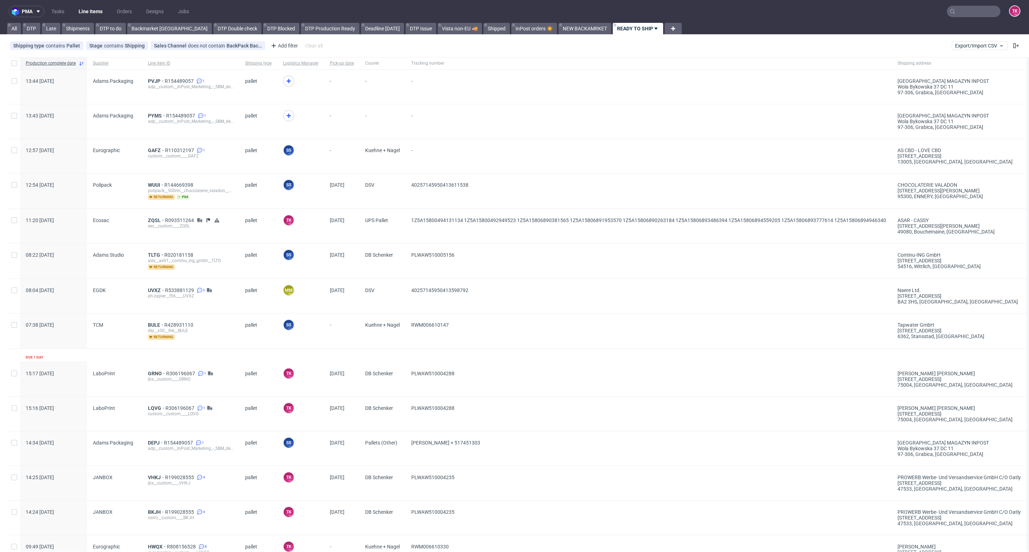
click at [102, 14] on link "Line Items" at bounding box center [90, 11] width 33 height 11
click at [84, 11] on link "Line Items" at bounding box center [90, 11] width 33 height 11
click at [88, 8] on link "Line Items" at bounding box center [90, 11] width 33 height 11
click at [95, 14] on link "Line Items" at bounding box center [90, 11] width 33 height 11
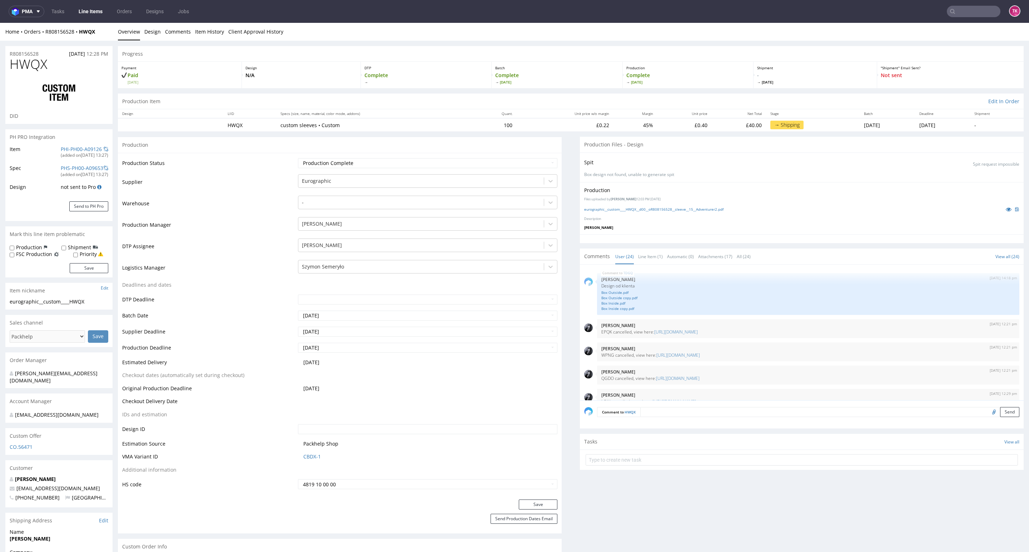
scroll to position [642, 0]
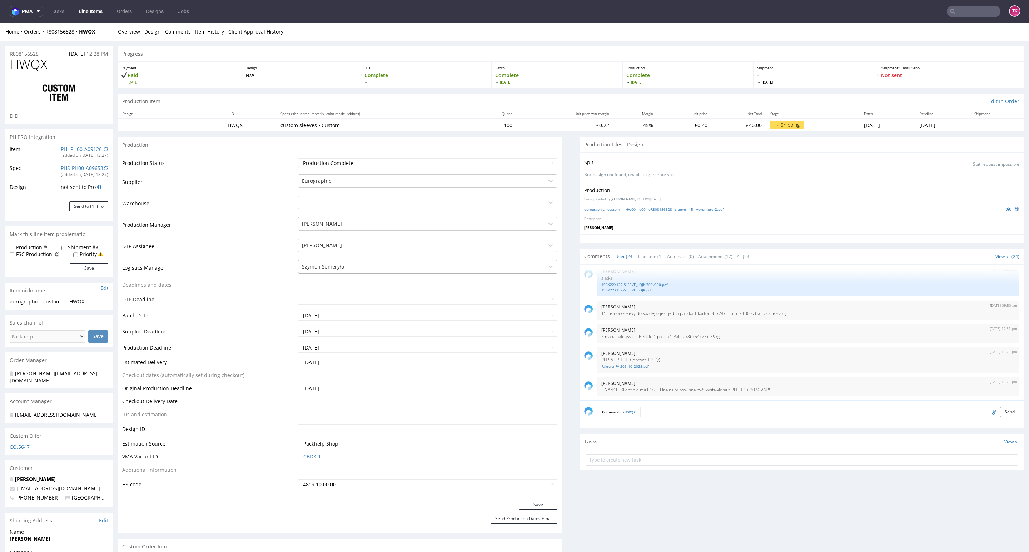
click at [339, 267] on div at bounding box center [421, 267] width 238 height 9
type input "t"
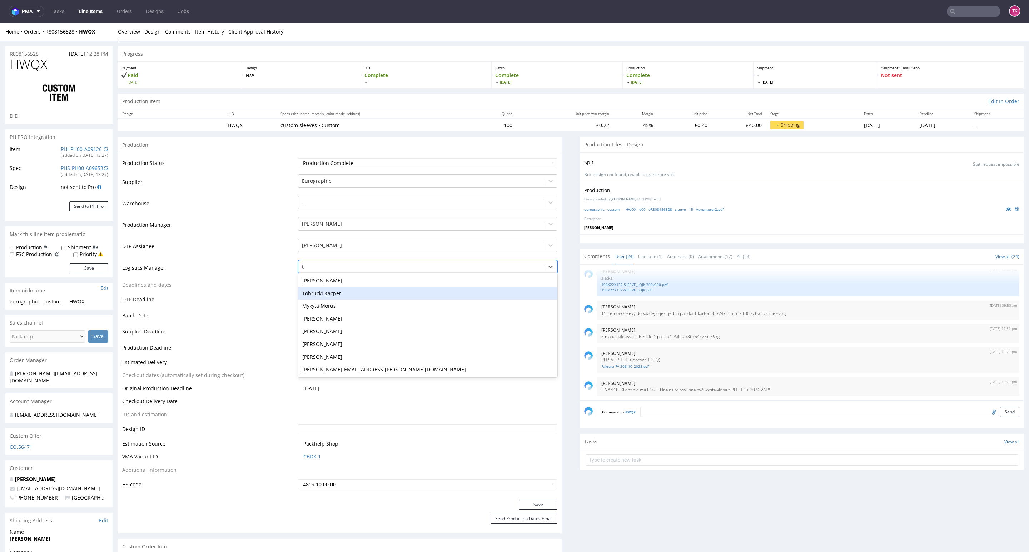
click at [335, 296] on div "Tobrucki Kacper" at bounding box center [427, 293] width 259 height 13
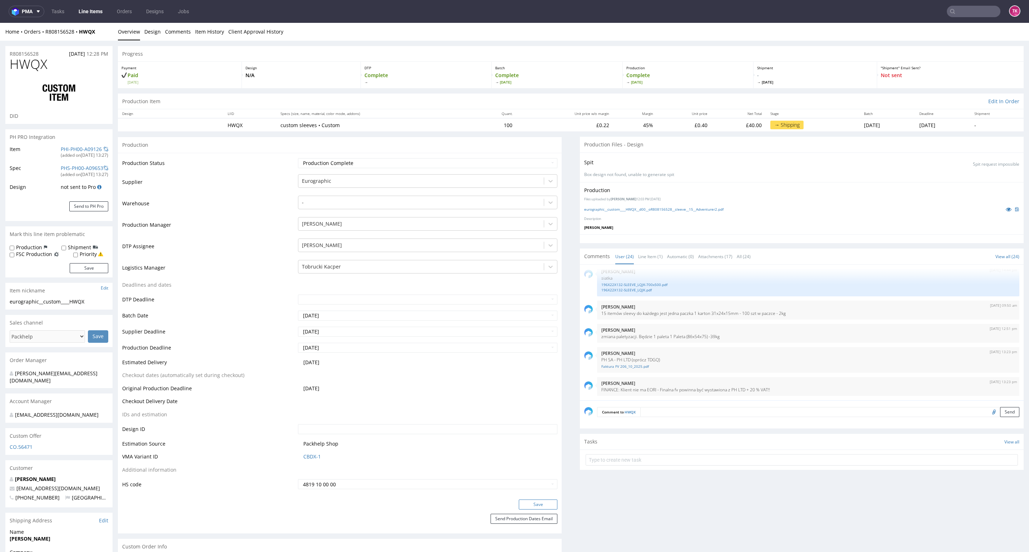
click at [528, 505] on button "Save" at bounding box center [538, 505] width 39 height 10
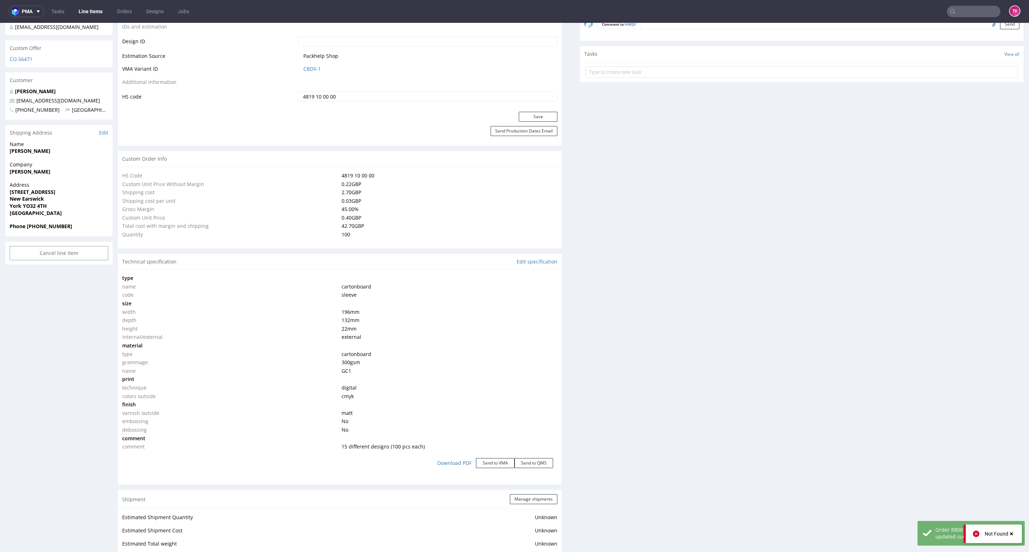
scroll to position [656, 0]
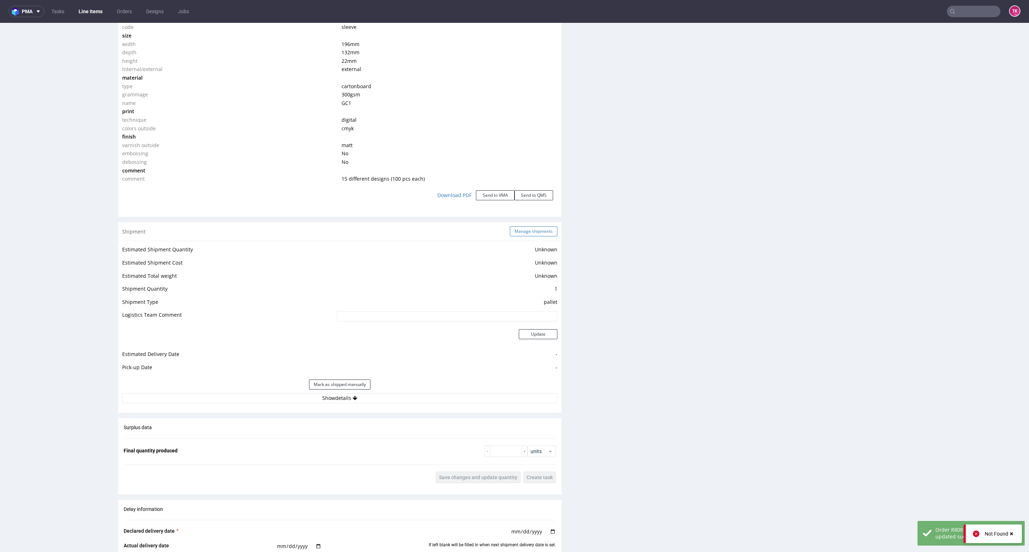
click at [549, 229] on button "Manage shipments" at bounding box center [534, 231] width 48 height 10
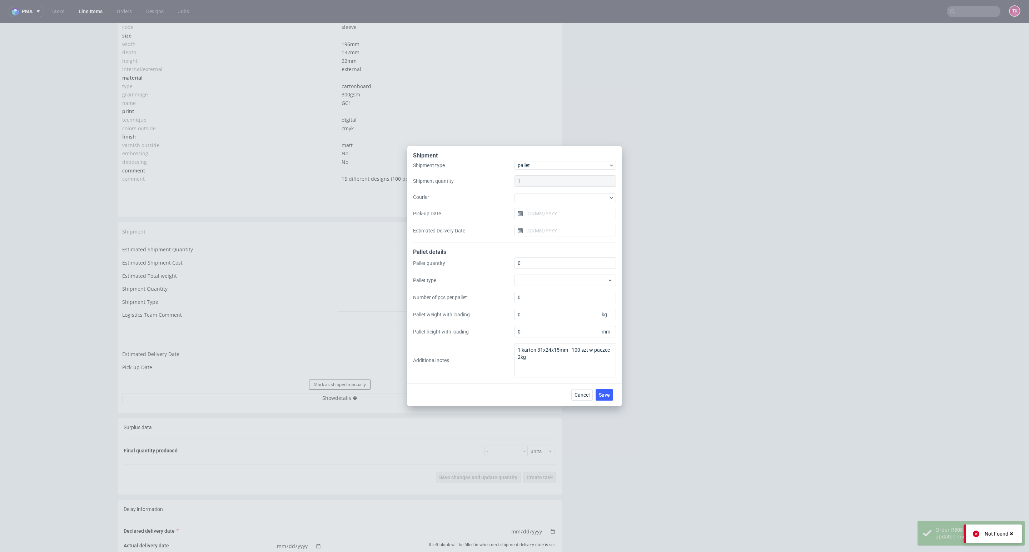
click at [557, 193] on div at bounding box center [564, 198] width 101 height 10
click at [552, 250] on div "Kuehne + Nagel" at bounding box center [565, 249] width 96 height 13
click at [604, 396] on span "Save" at bounding box center [604, 394] width 11 height 5
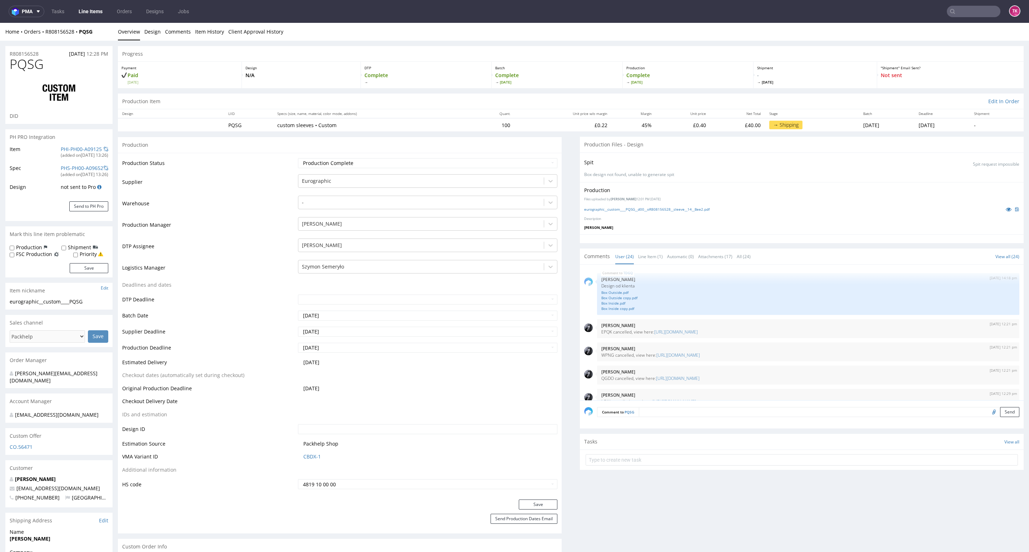
scroll to position [642, 0]
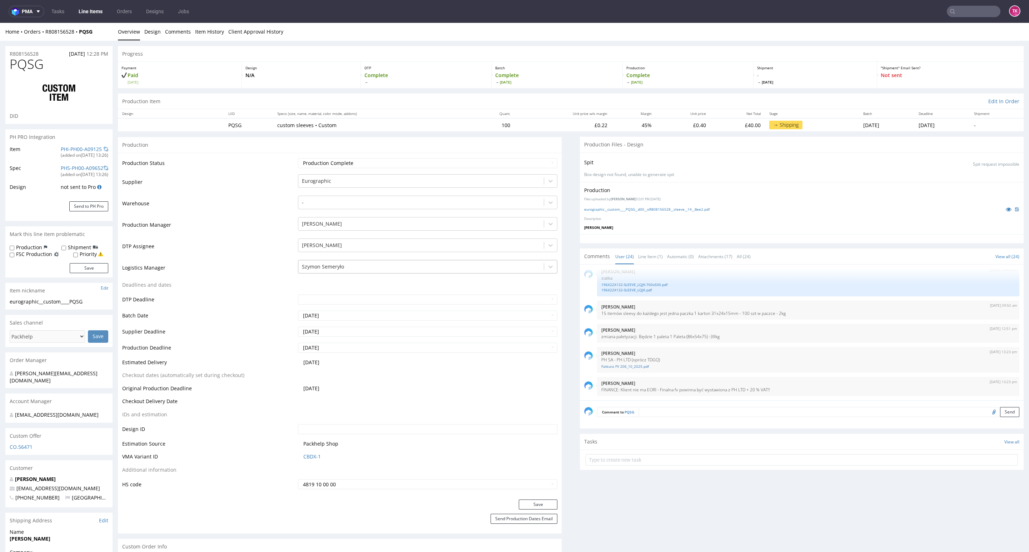
click at [342, 271] on div "Szymon Semeryło" at bounding box center [420, 266] width 245 height 11
type input "t"
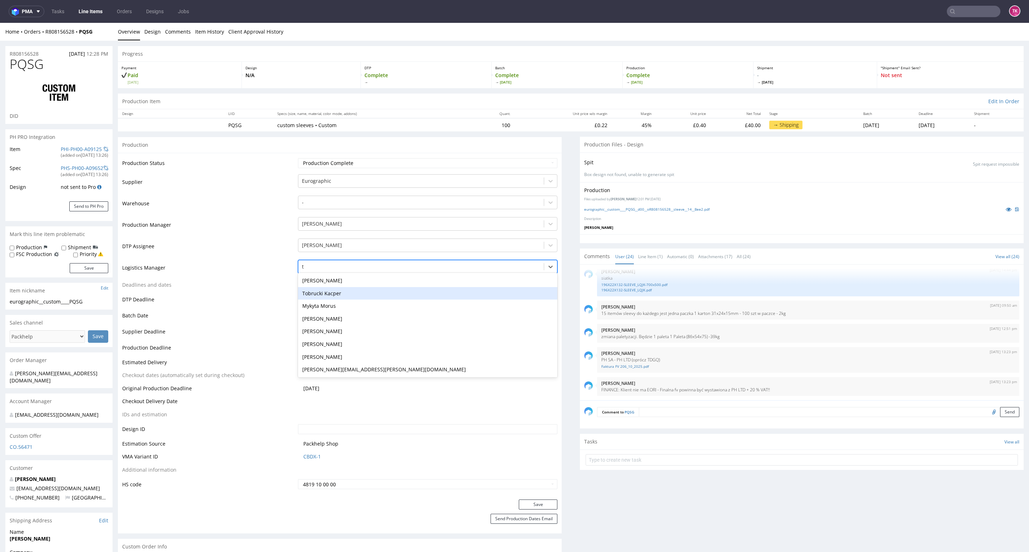
click at [341, 295] on div "Tobrucki Kacper" at bounding box center [427, 293] width 259 height 13
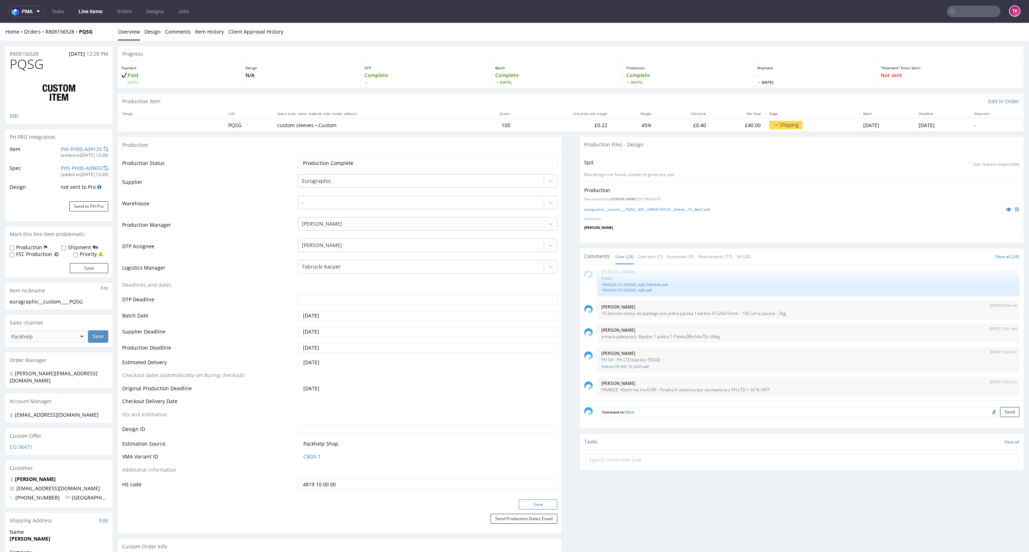
click at [545, 508] on button "Save" at bounding box center [538, 505] width 39 height 10
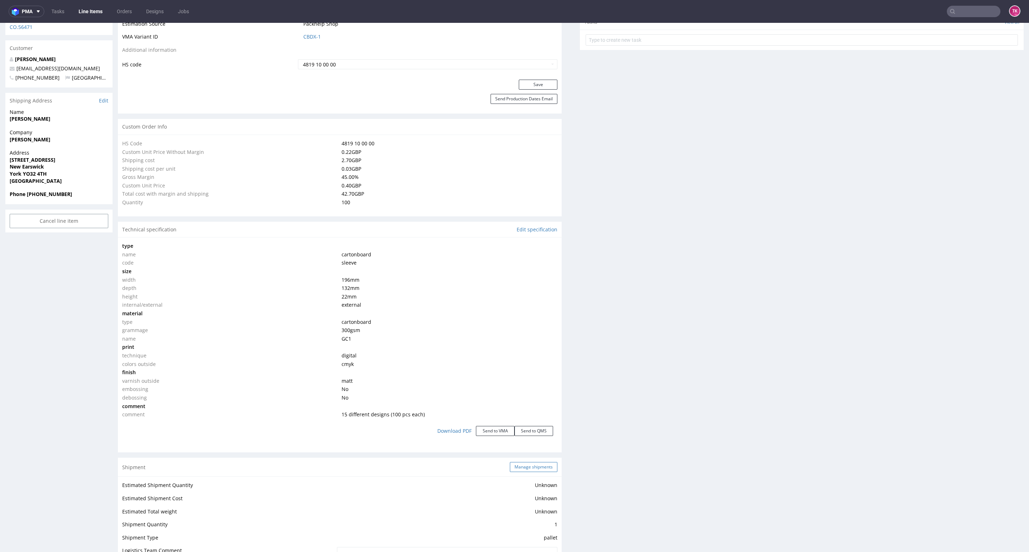
scroll to position [536, 0]
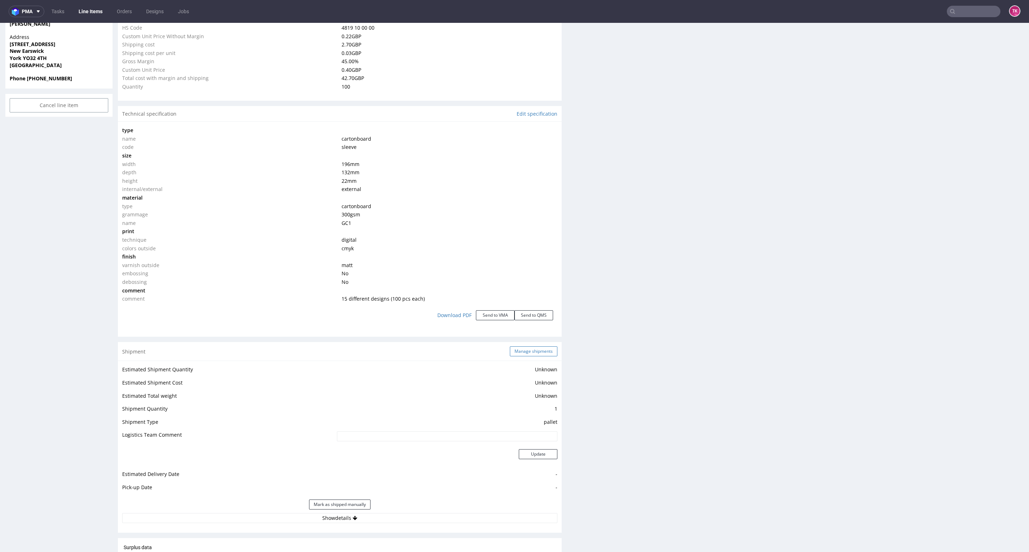
click at [529, 349] on button "Manage shipments" at bounding box center [534, 351] width 48 height 10
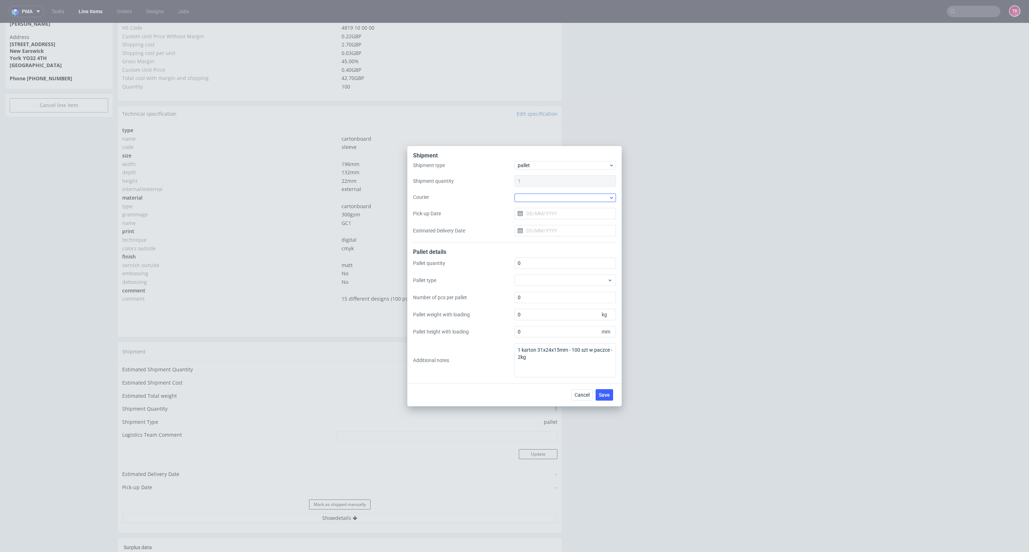
click at [529, 198] on div at bounding box center [564, 198] width 101 height 9
drag, startPoint x: 558, startPoint y: 244, endPoint x: 567, endPoint y: 279, distance: 35.5
click at [558, 245] on div "Kuehne + Nagel" at bounding box center [565, 249] width 96 height 13
click at [611, 399] on button "Save" at bounding box center [604, 394] width 18 height 11
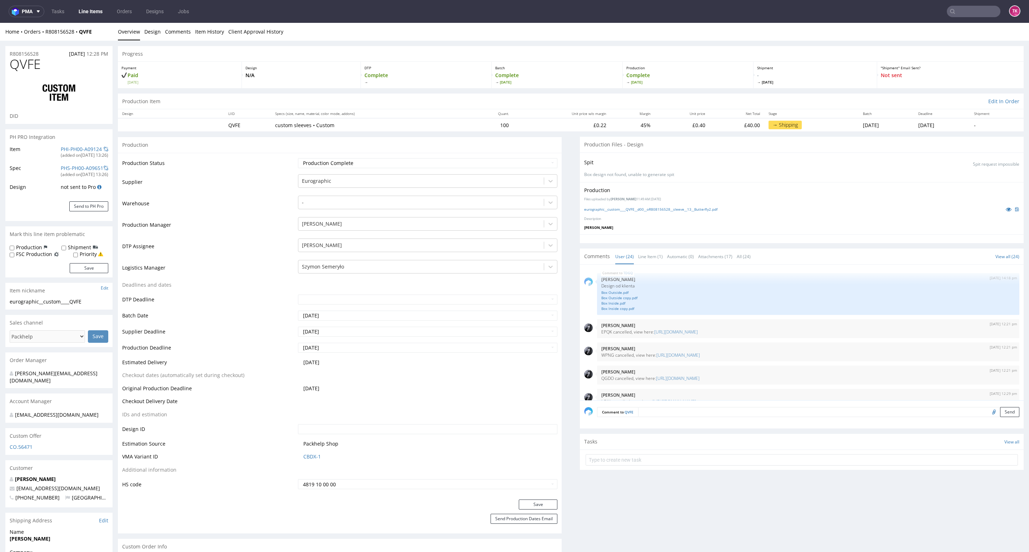
scroll to position [642, 0]
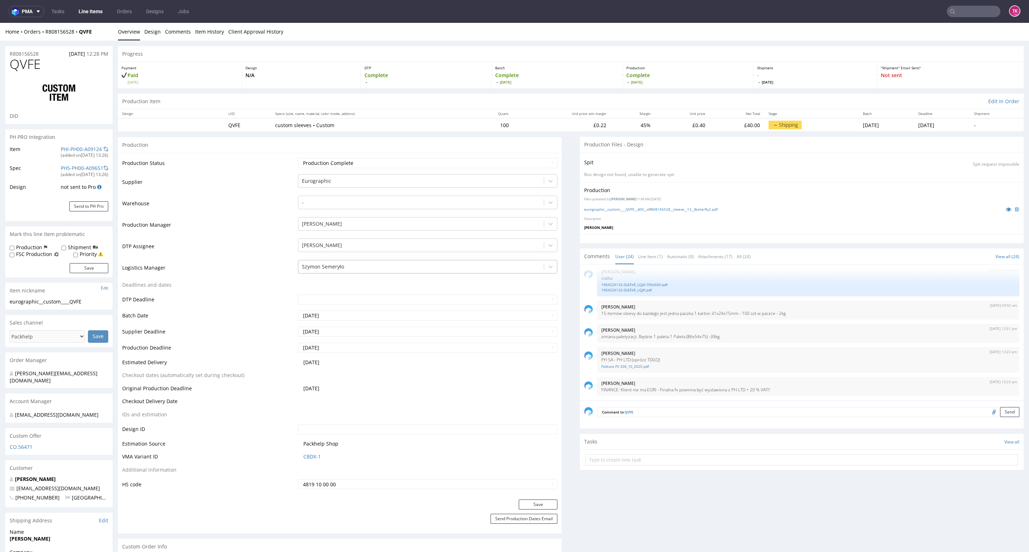
click at [331, 270] on div at bounding box center [421, 267] width 238 height 9
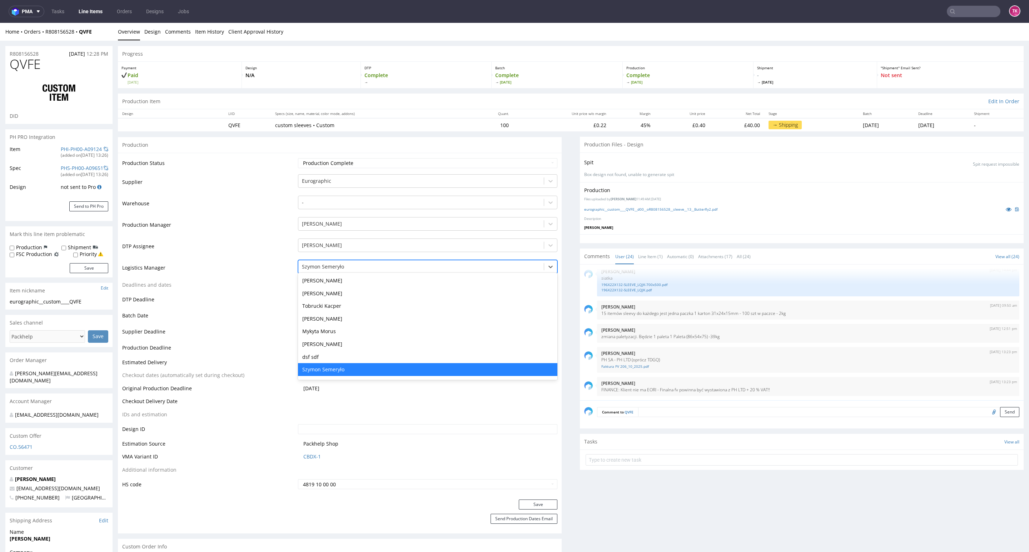
type input "t"
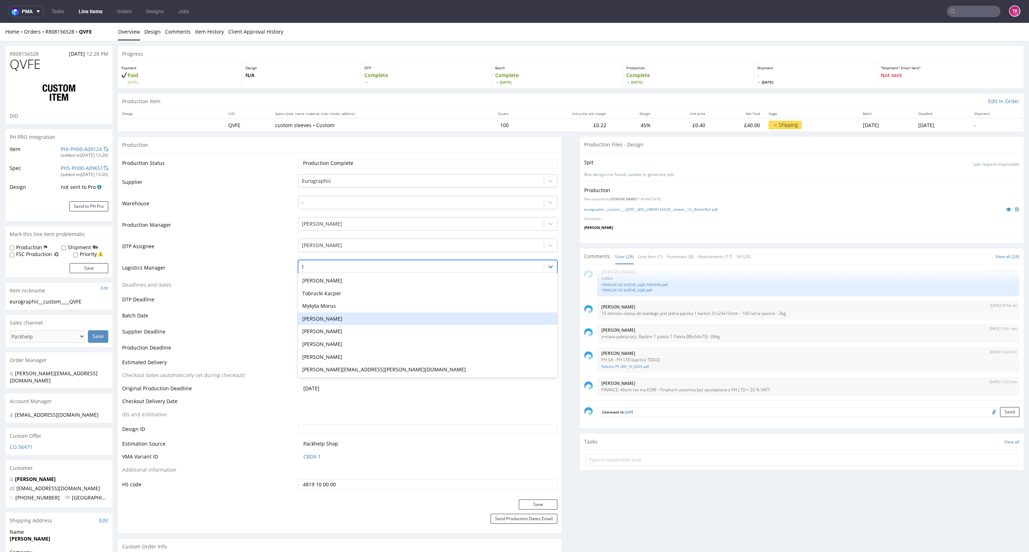
scroll to position [0, 0]
click at [345, 291] on div "Tobrucki Kacper" at bounding box center [427, 293] width 259 height 13
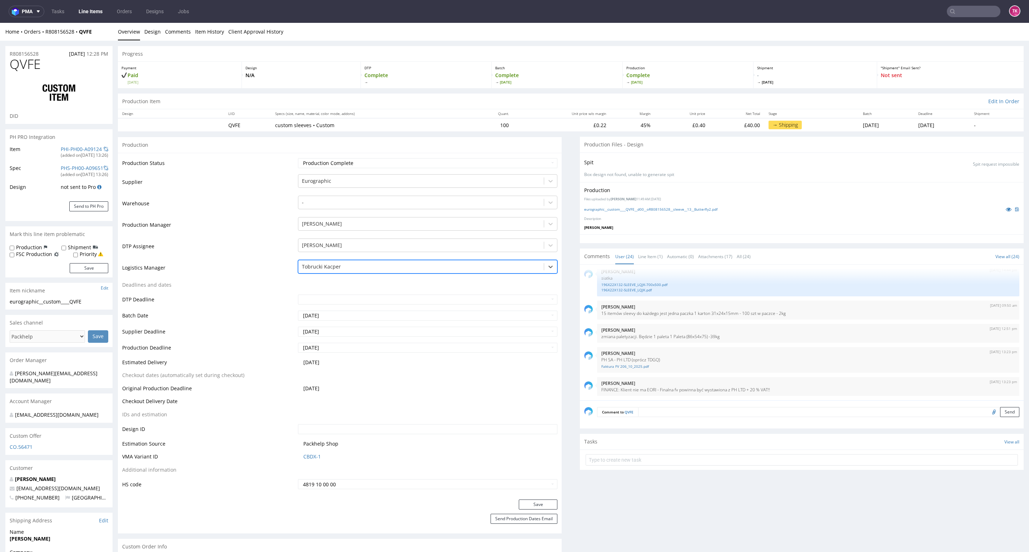
click at [515, 499] on div "Production Status Waiting for Artwork Waiting for Diecut Waiting for Mockup Wai…" at bounding box center [340, 326] width 444 height 347
click at [519, 501] on button "Save" at bounding box center [538, 505] width 39 height 10
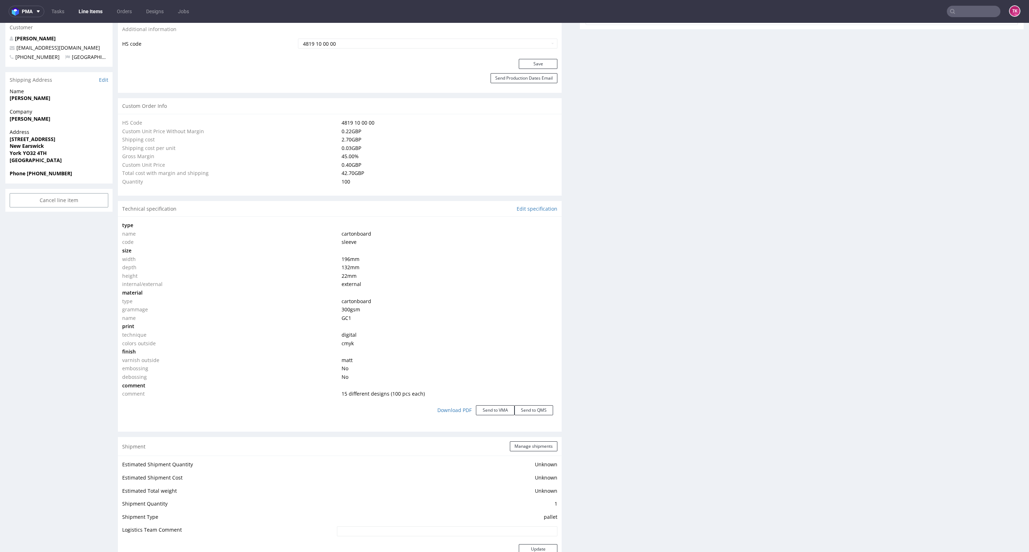
scroll to position [482, 0]
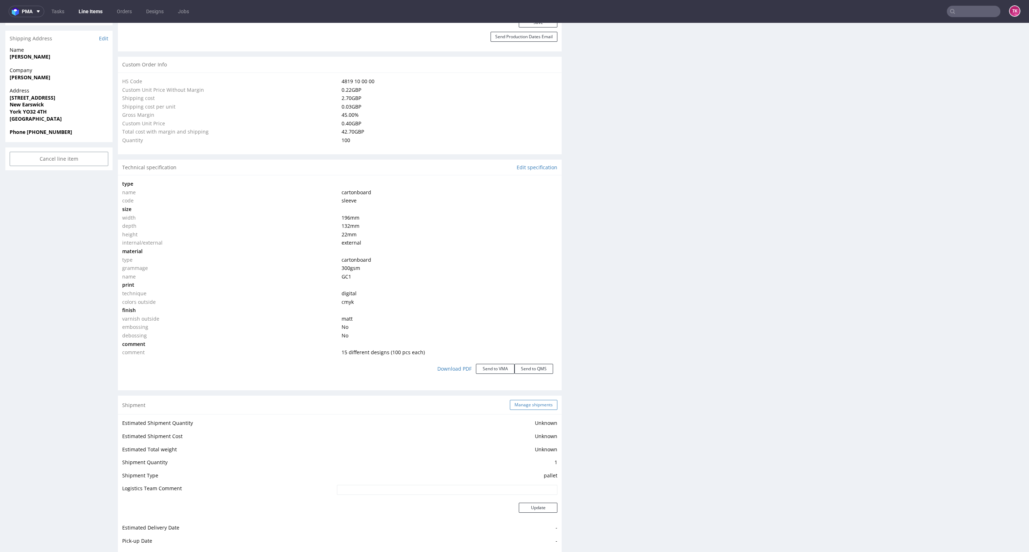
click at [537, 402] on button "Manage shipments" at bounding box center [534, 405] width 48 height 10
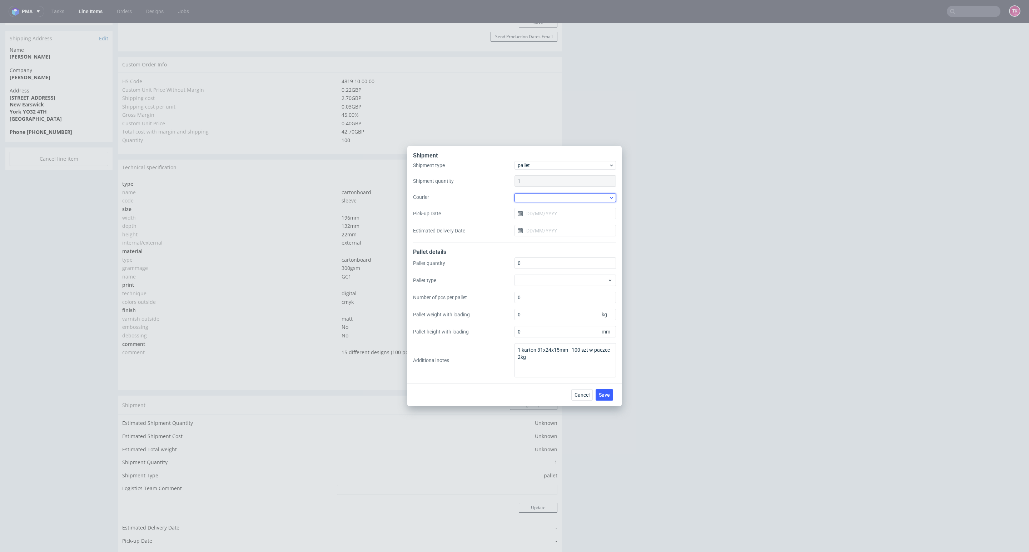
drag, startPoint x: 540, startPoint y: 195, endPoint x: 543, endPoint y: 201, distance: 6.1
click at [540, 195] on div at bounding box center [564, 198] width 101 height 9
drag, startPoint x: 553, startPoint y: 243, endPoint x: 555, endPoint y: 250, distance: 7.1
click at [553, 244] on div "Kuehne + Nagel" at bounding box center [565, 249] width 96 height 13
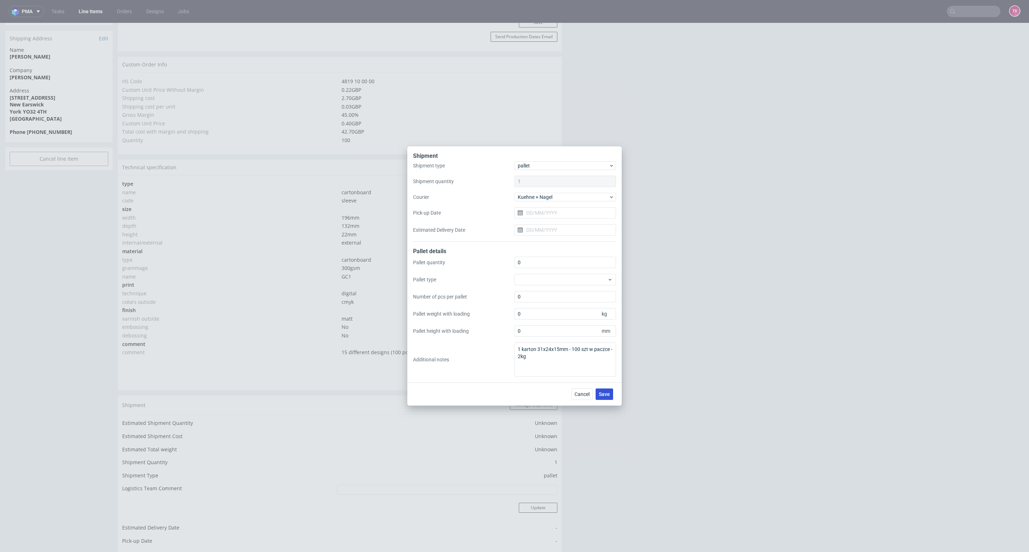
click at [600, 392] on span "Save" at bounding box center [604, 394] width 11 height 5
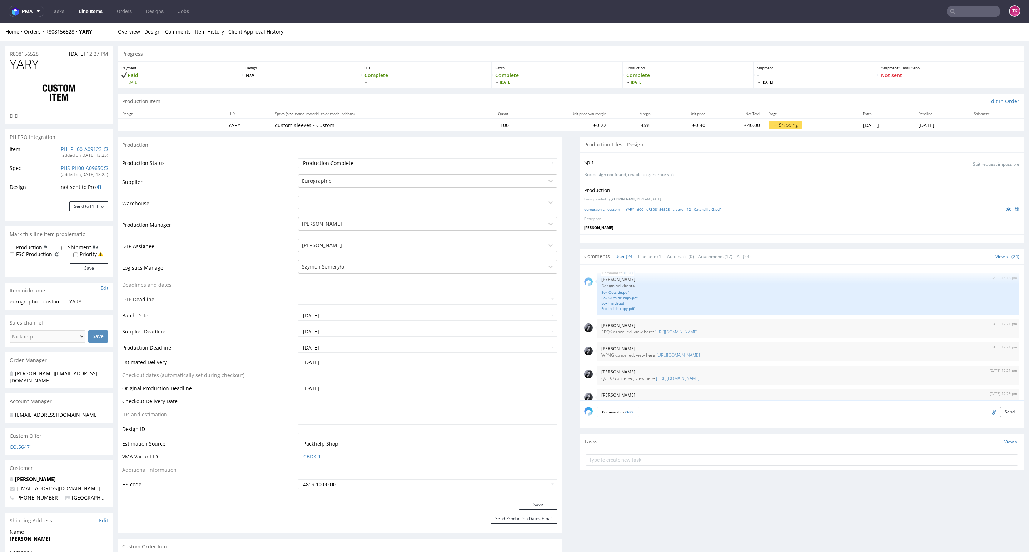
scroll to position [642, 0]
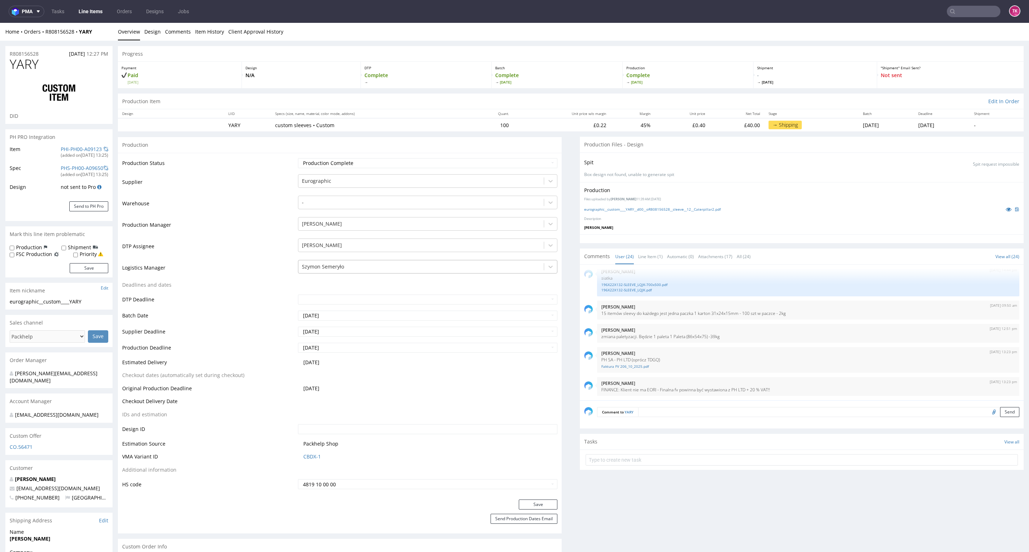
drag, startPoint x: 344, startPoint y: 267, endPoint x: 348, endPoint y: 268, distance: 3.7
click at [345, 267] on div at bounding box center [421, 267] width 238 height 9
type input "t"
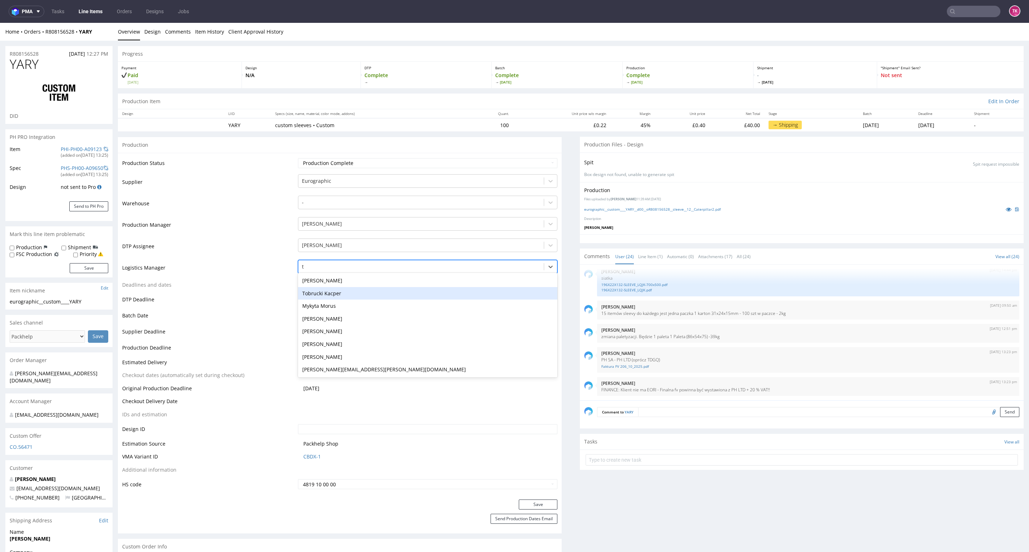
click at [412, 298] on div "Tobrucki Kacper" at bounding box center [427, 293] width 259 height 13
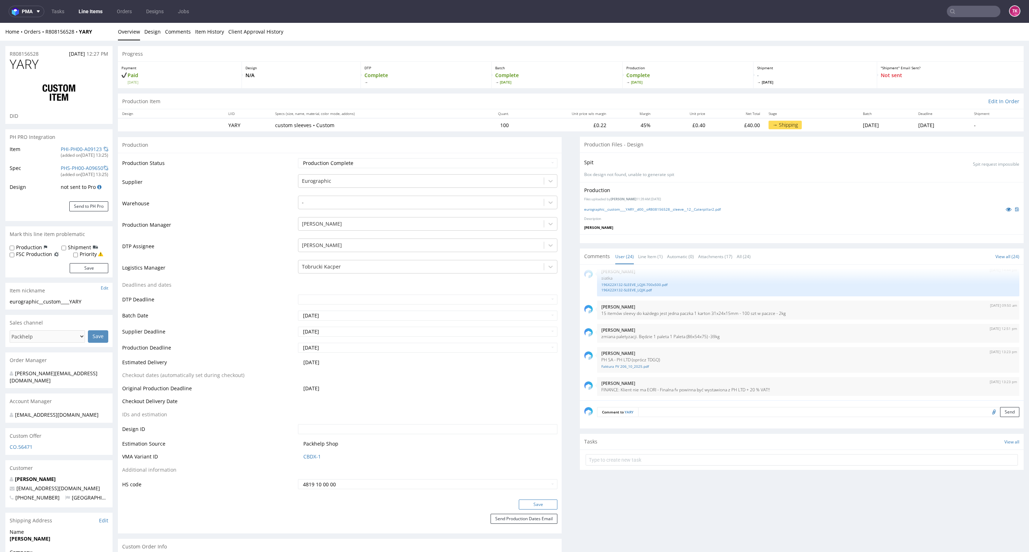
click at [537, 508] on button "Save" at bounding box center [538, 505] width 39 height 10
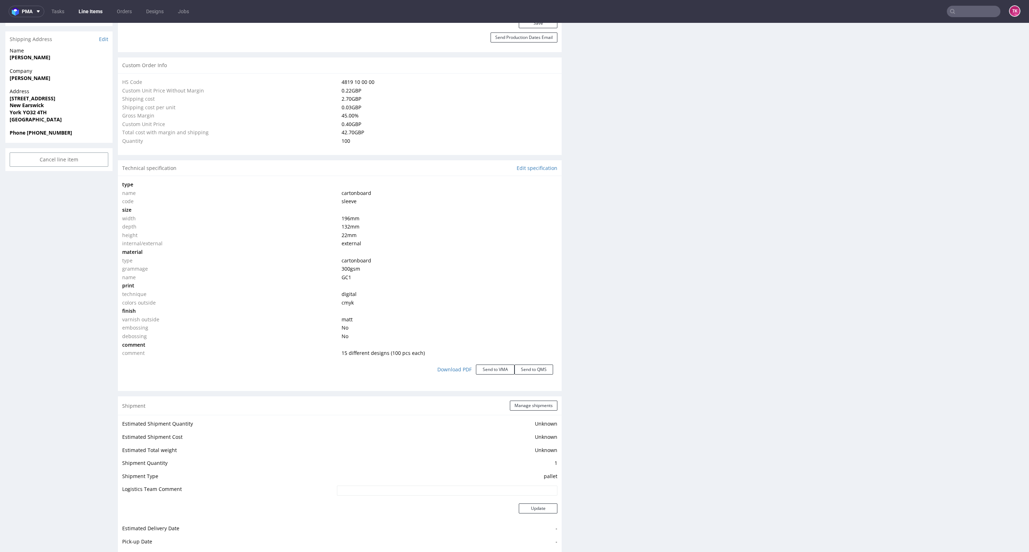
scroll to position [482, 0]
click at [519, 405] on button "Manage shipments" at bounding box center [534, 405] width 48 height 10
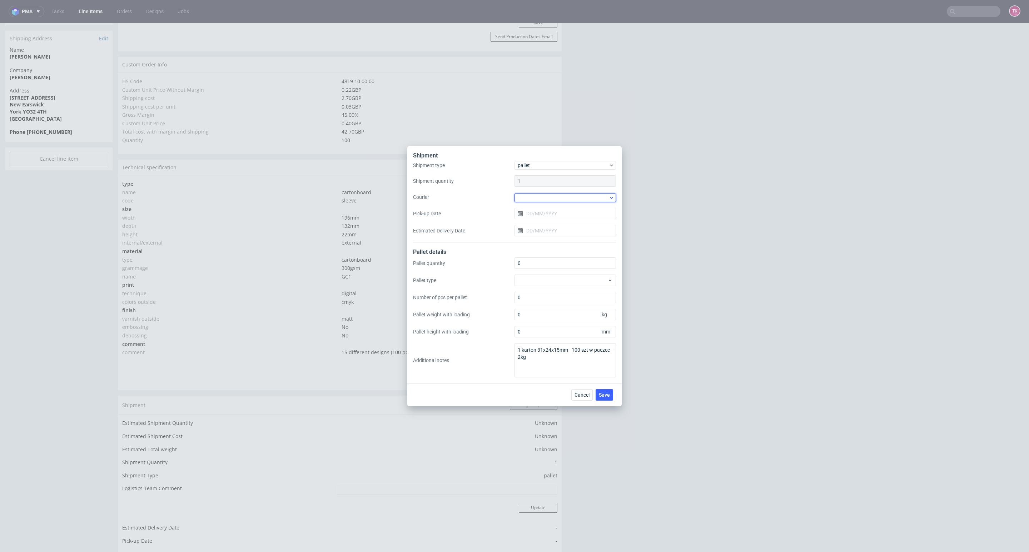
click at [536, 201] on div at bounding box center [564, 198] width 101 height 9
click at [560, 242] on div "KSK" at bounding box center [565, 236] width 96 height 13
click at [538, 200] on span "KSK" at bounding box center [563, 197] width 91 height 7
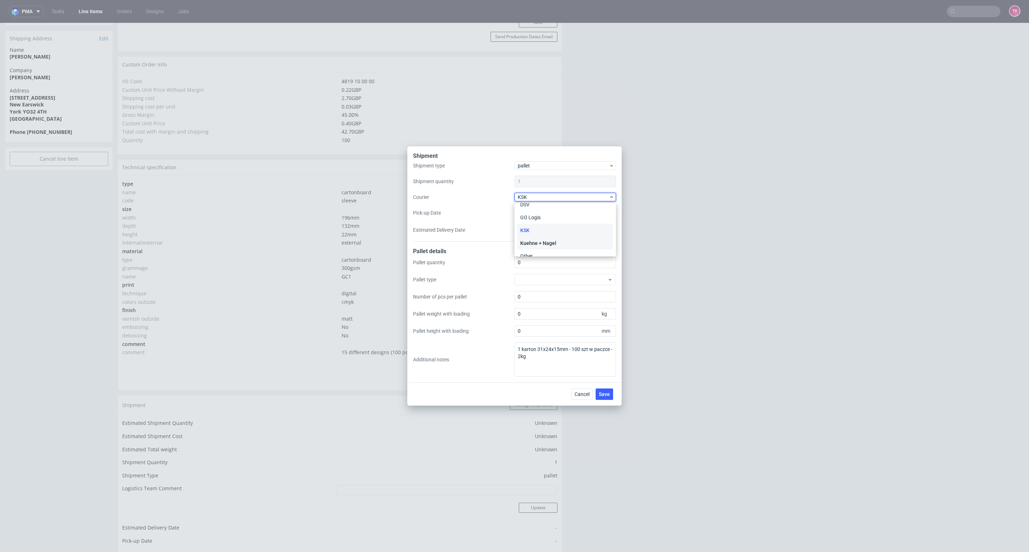
click at [567, 246] on div "Kuehne + Nagel" at bounding box center [565, 243] width 96 height 13
click at [603, 394] on span "Save" at bounding box center [604, 394] width 11 height 5
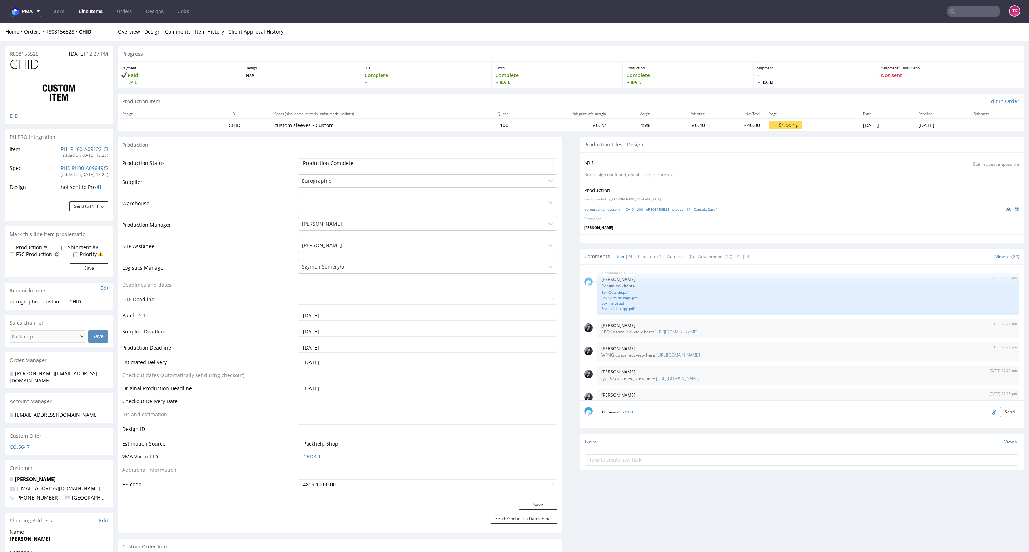
scroll to position [642, 0]
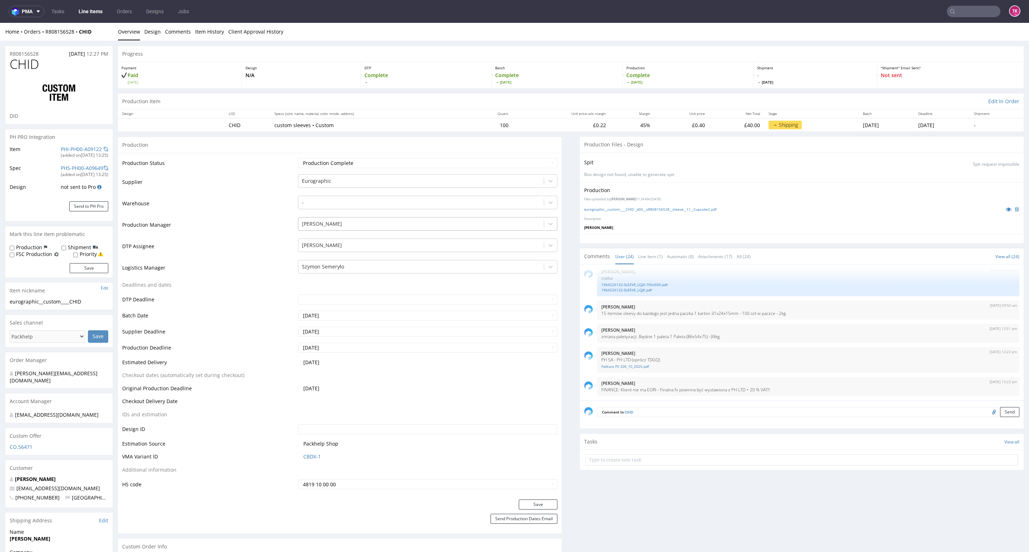
click at [344, 230] on div "[PERSON_NAME]" at bounding box center [420, 223] width 245 height 11
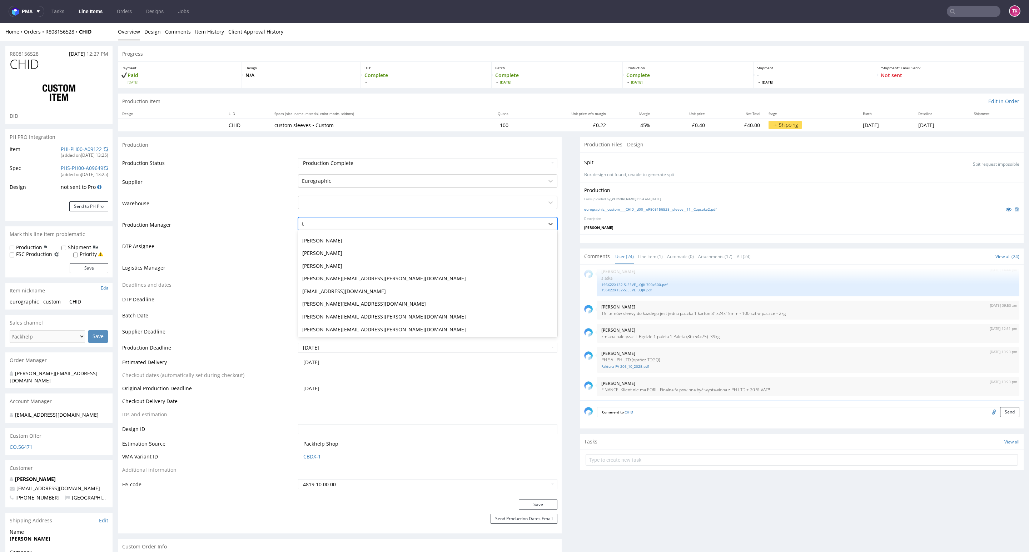
scroll to position [26, 0]
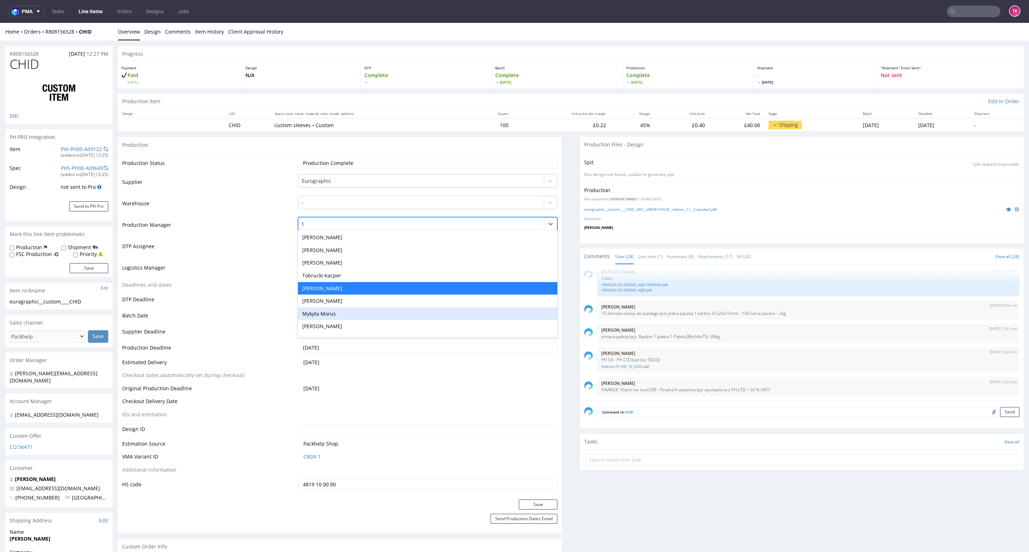
type input "t"
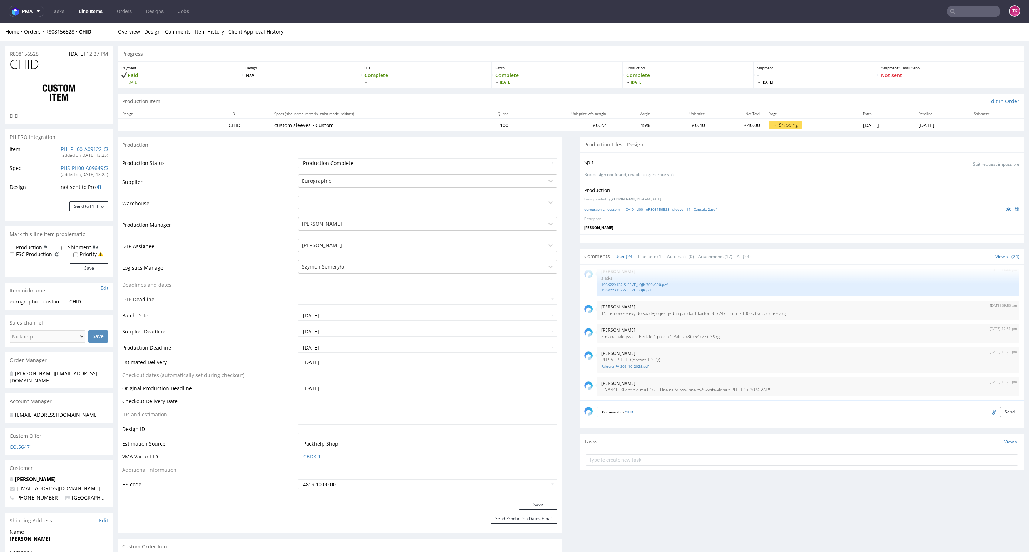
drag, startPoint x: 213, startPoint y: 323, endPoint x: 318, endPoint y: 292, distance: 110.2
click at [215, 323] on td "Batch Date" at bounding box center [209, 318] width 174 height 16
click at [333, 271] on div "Szymon Semeryło" at bounding box center [420, 266] width 245 height 11
type input "t"
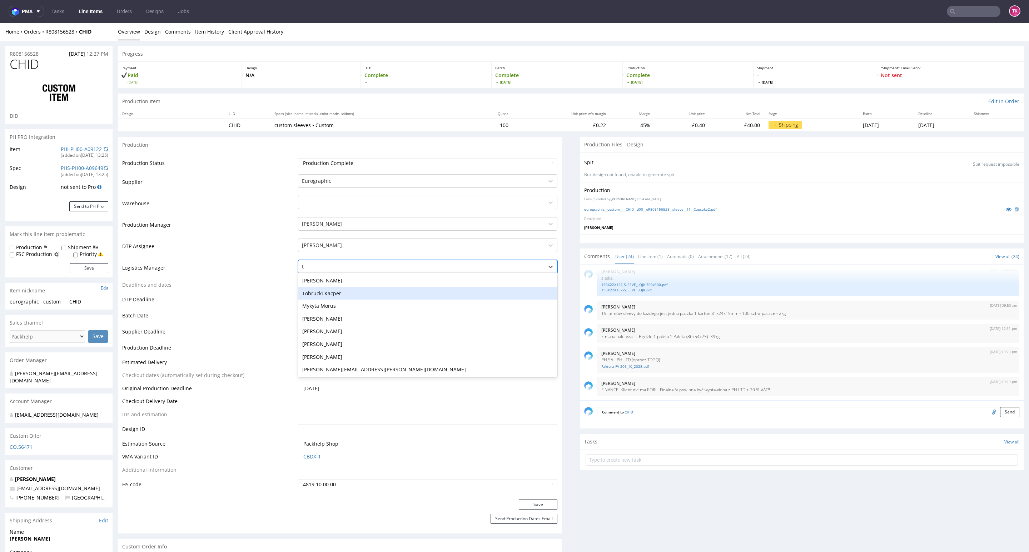
drag, startPoint x: 327, startPoint y: 299, endPoint x: 354, endPoint y: 333, distance: 42.7
click at [327, 298] on div "Tobrucki Kacper" at bounding box center [427, 293] width 259 height 13
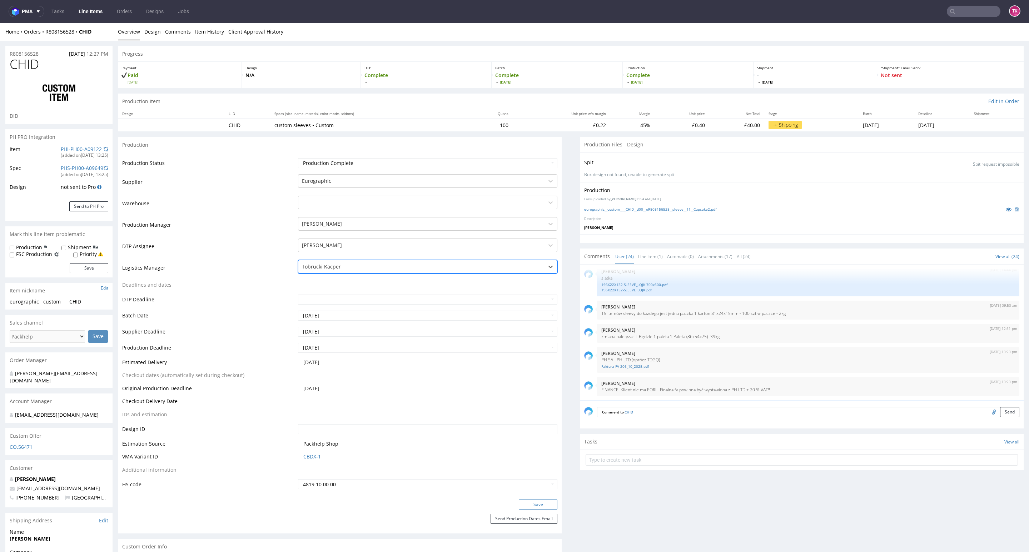
click at [540, 501] on button "Save" at bounding box center [538, 505] width 39 height 10
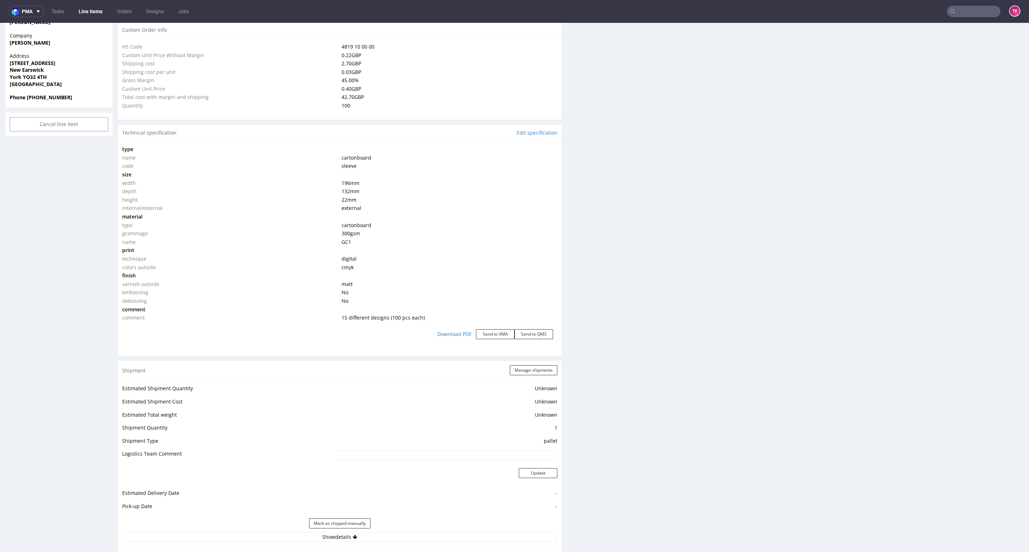
scroll to position [536, 0]
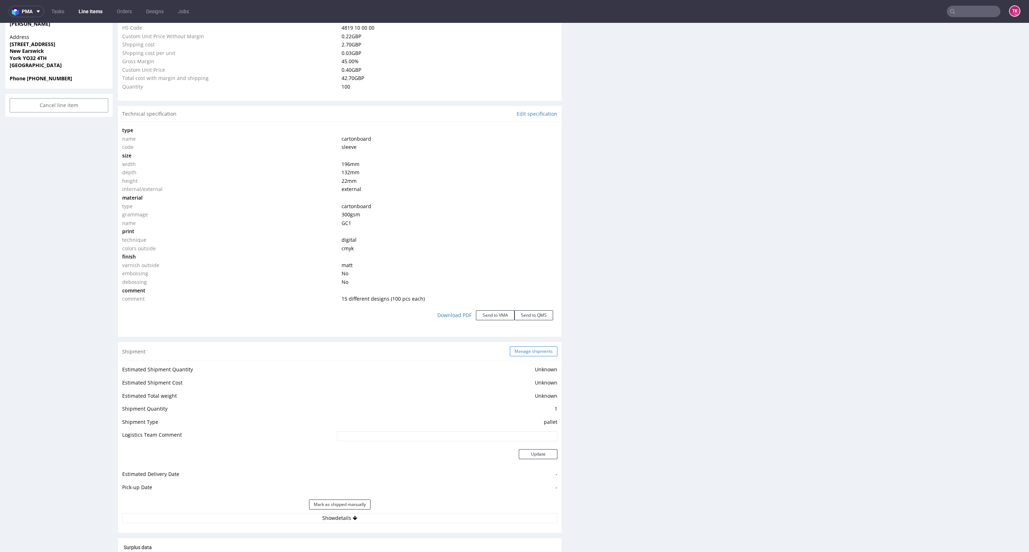
click at [522, 346] on button "Manage shipments" at bounding box center [534, 351] width 48 height 10
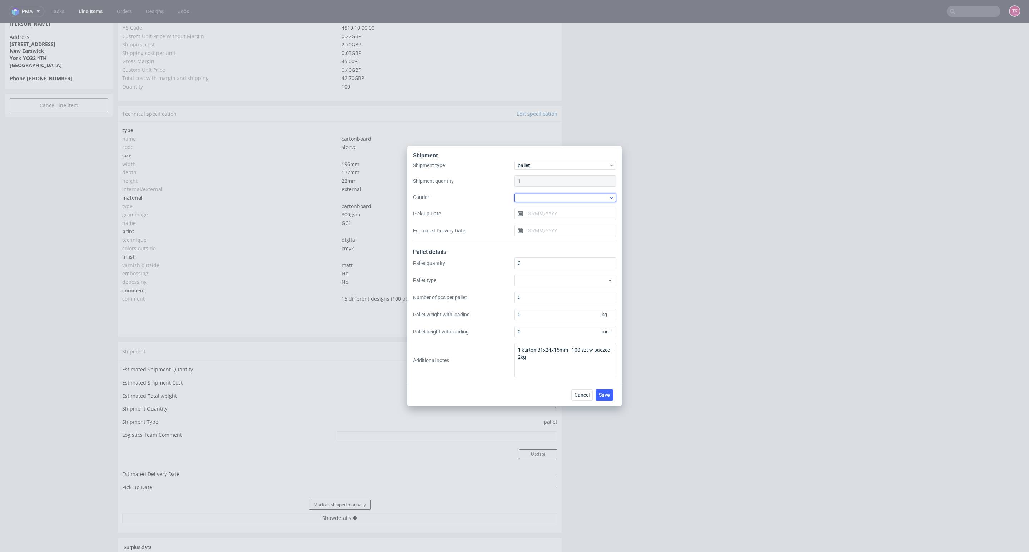
click at [527, 200] on div at bounding box center [564, 198] width 101 height 9
click at [551, 231] on div "Kuehne + Nagel" at bounding box center [565, 237] width 96 height 13
drag, startPoint x: 608, startPoint y: 396, endPoint x: 458, endPoint y: 139, distance: 297.6
click at [608, 383] on div "Cancel Save" at bounding box center [514, 394] width 214 height 23
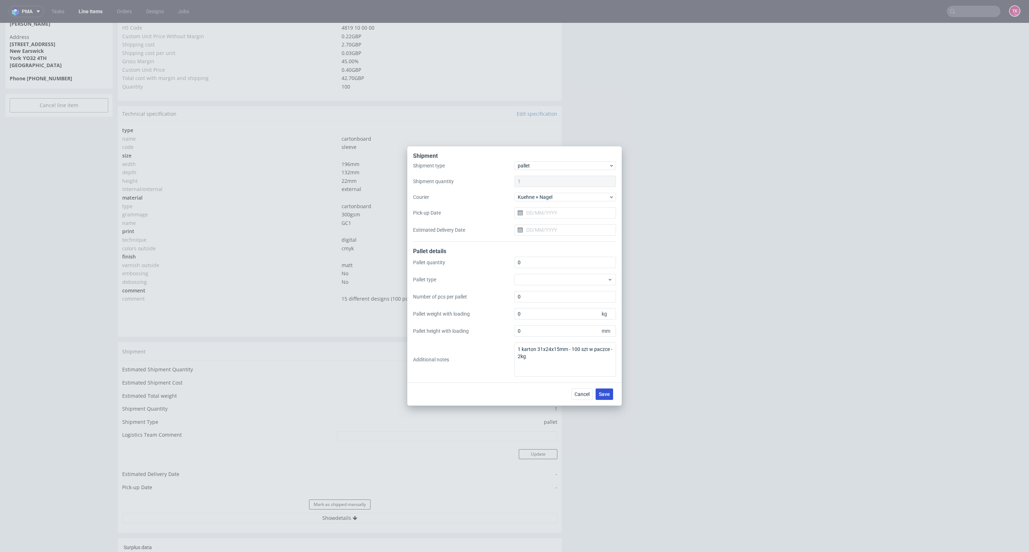
click at [603, 392] on span "Save" at bounding box center [604, 394] width 11 height 5
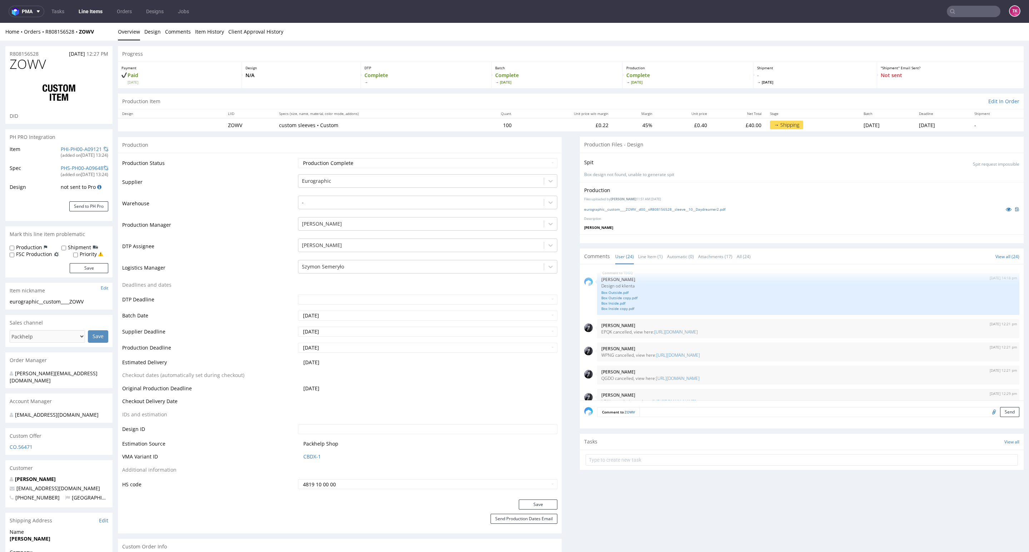
scroll to position [642, 0]
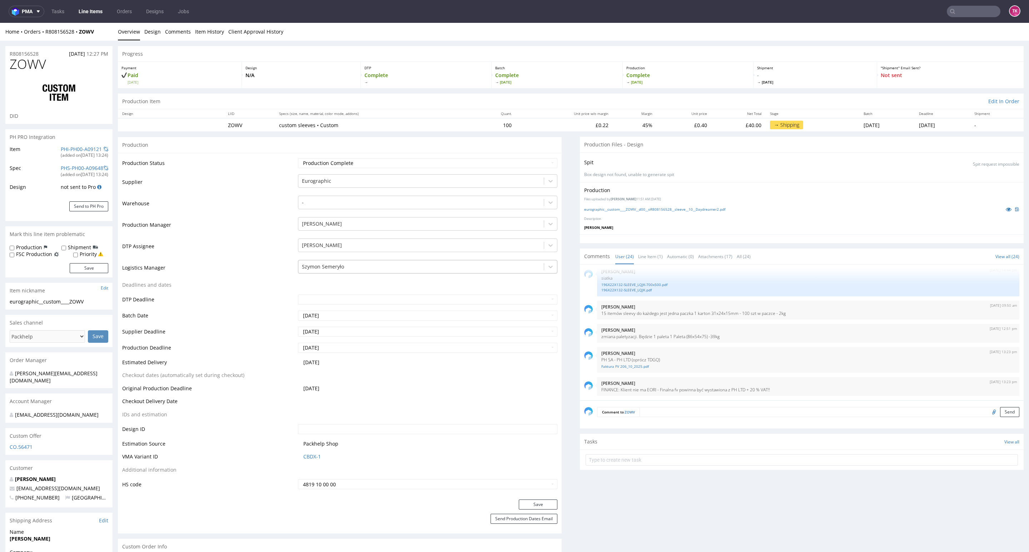
click at [337, 266] on div at bounding box center [421, 267] width 238 height 9
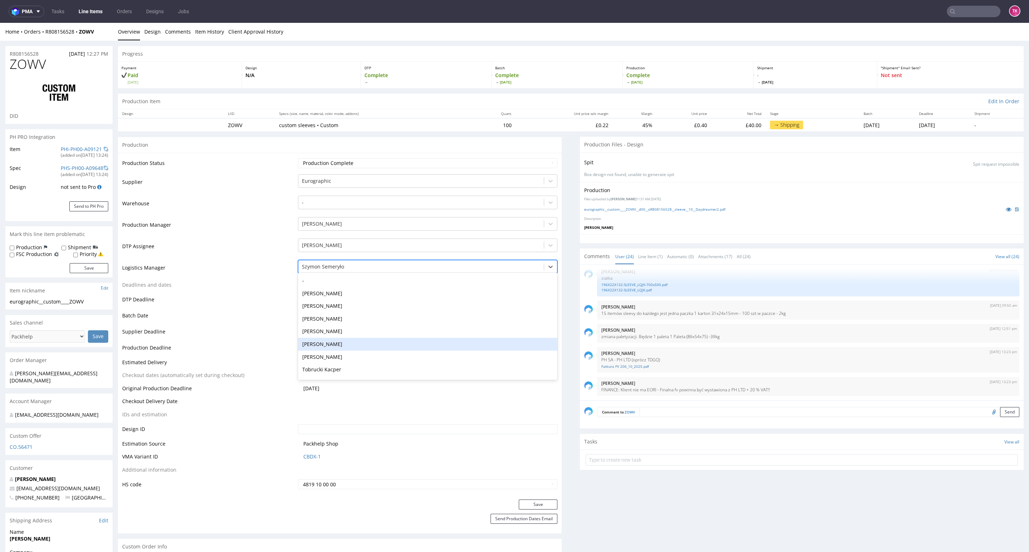
type input "t"
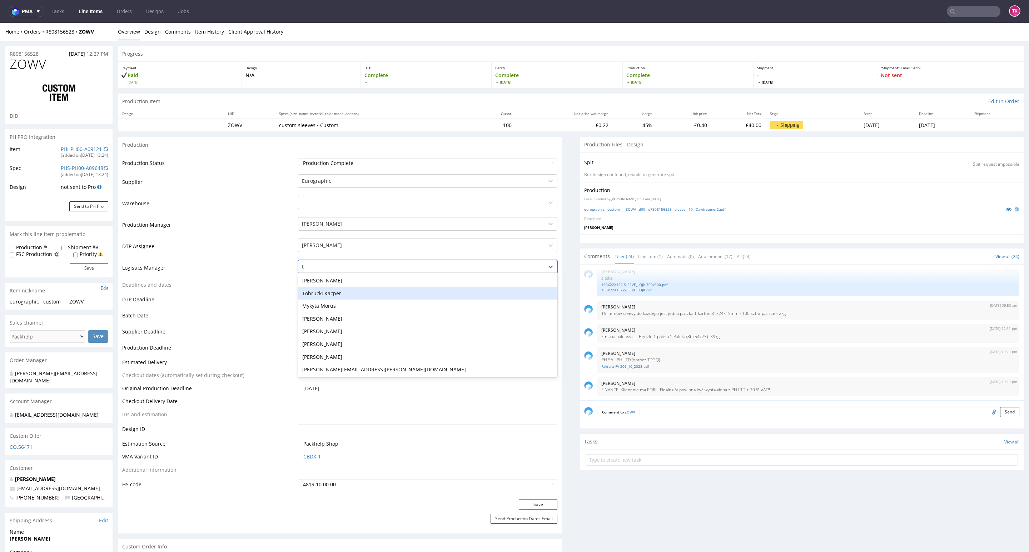
drag, startPoint x: 340, startPoint y: 294, endPoint x: 357, endPoint y: 317, distance: 28.9
click at [341, 295] on div "Tobrucki Kacper" at bounding box center [427, 293] width 259 height 13
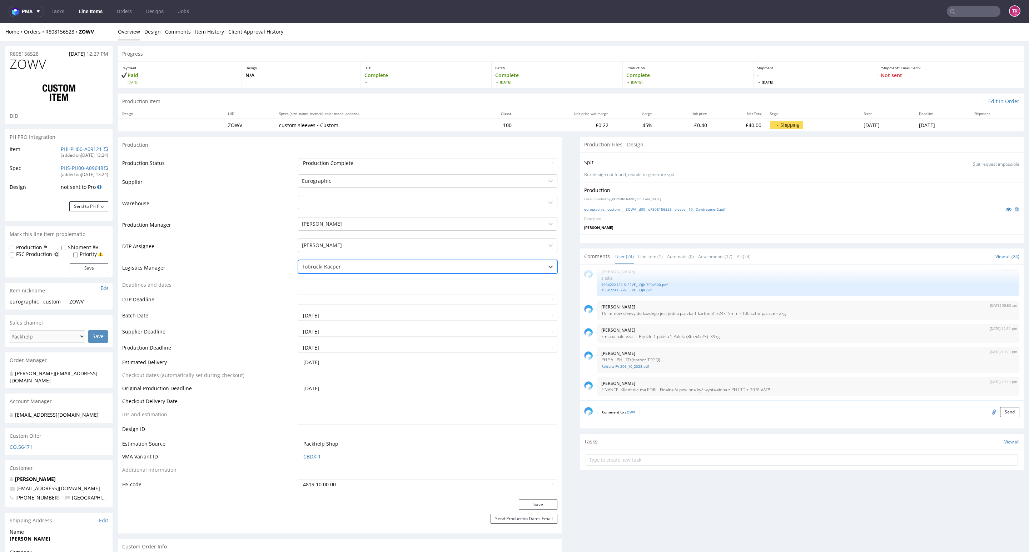
click at [522, 498] on div "Production Status Waiting for Artwork Waiting for Diecut Waiting for Mockup Wai…" at bounding box center [340, 326] width 444 height 347
click at [523, 500] on button "Save" at bounding box center [538, 505] width 39 height 10
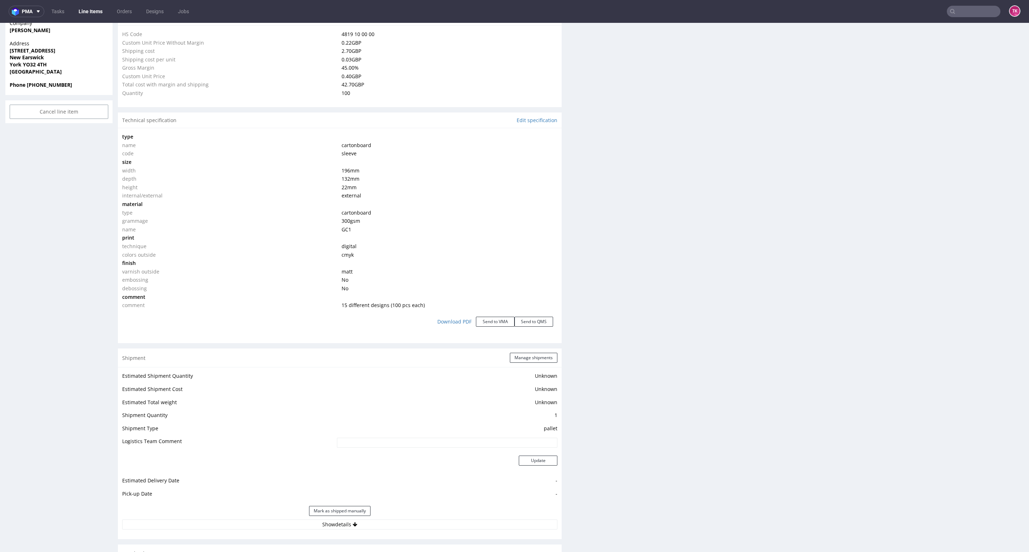
scroll to position [643, 0]
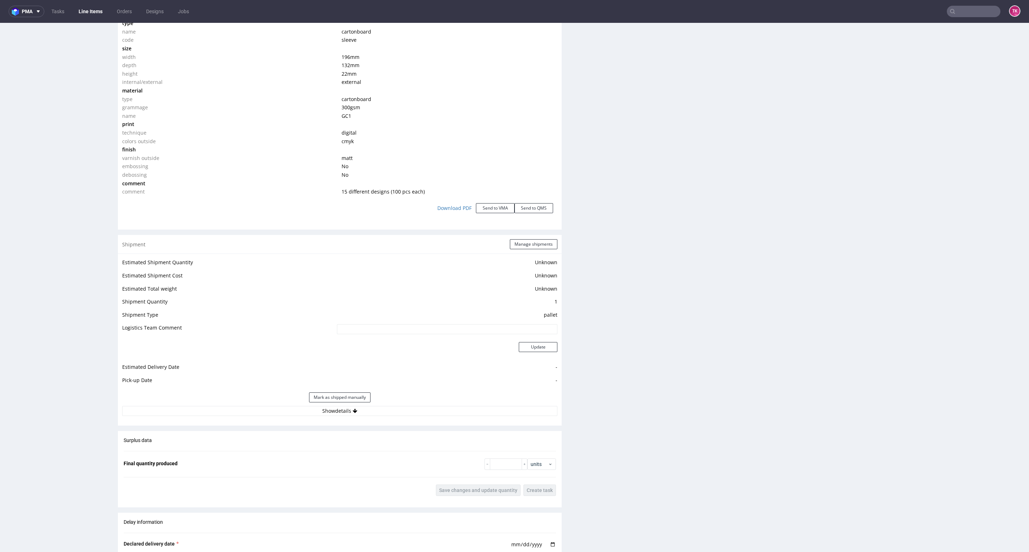
click at [527, 261] on td "Unknown" at bounding box center [446, 264] width 222 height 13
click at [529, 246] on button "Manage shipments" at bounding box center [534, 244] width 48 height 10
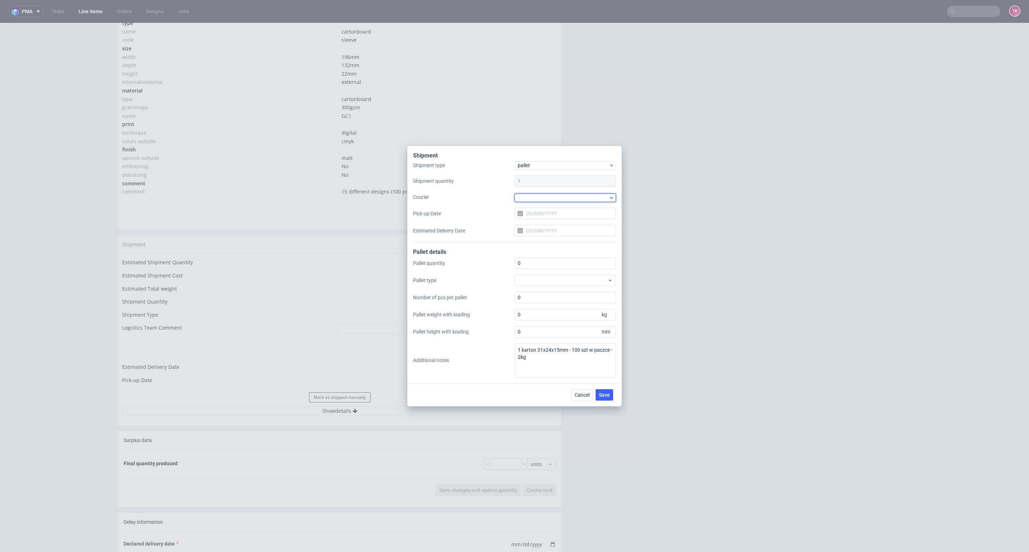
click at [588, 194] on div at bounding box center [564, 198] width 101 height 9
click at [557, 246] on div "Kuehne + Nagel" at bounding box center [565, 249] width 96 height 13
click at [554, 216] on input "Pick-up Date" at bounding box center [564, 212] width 101 height 11
click at [590, 263] on button "3" at bounding box center [588, 260] width 11 height 11
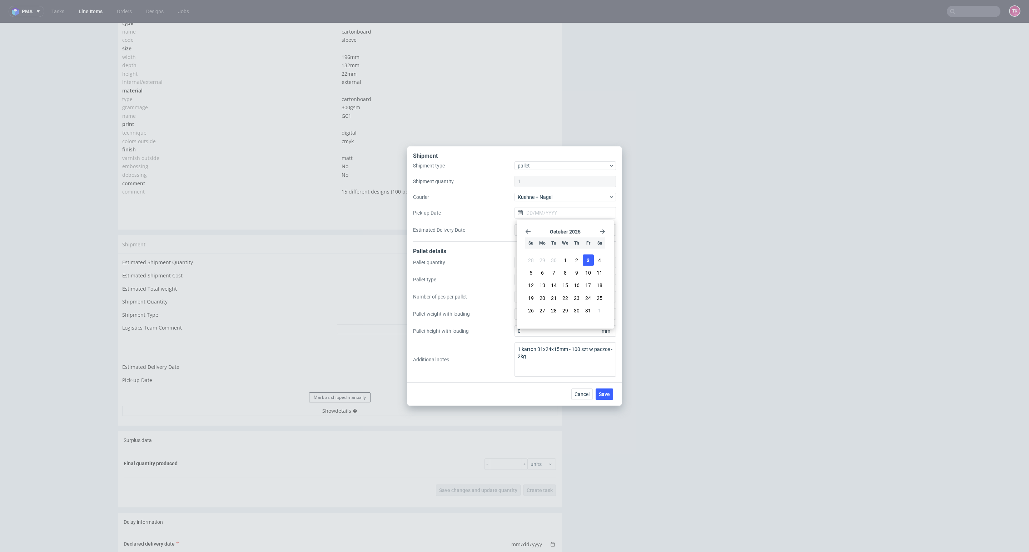
type input "03/10/2025"
click at [558, 206] on div "Shipment type pallet Shipment quantity 1 Courier Kuehne + Nagel Pick-up Date 03…" at bounding box center [514, 201] width 203 height 80
click at [602, 389] on button "Save" at bounding box center [604, 394] width 18 height 11
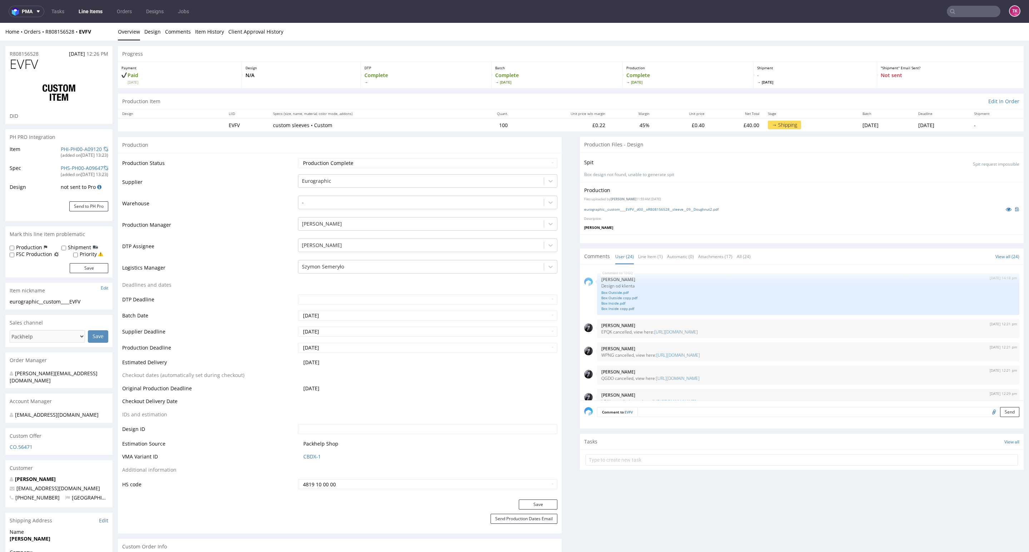
scroll to position [642, 0]
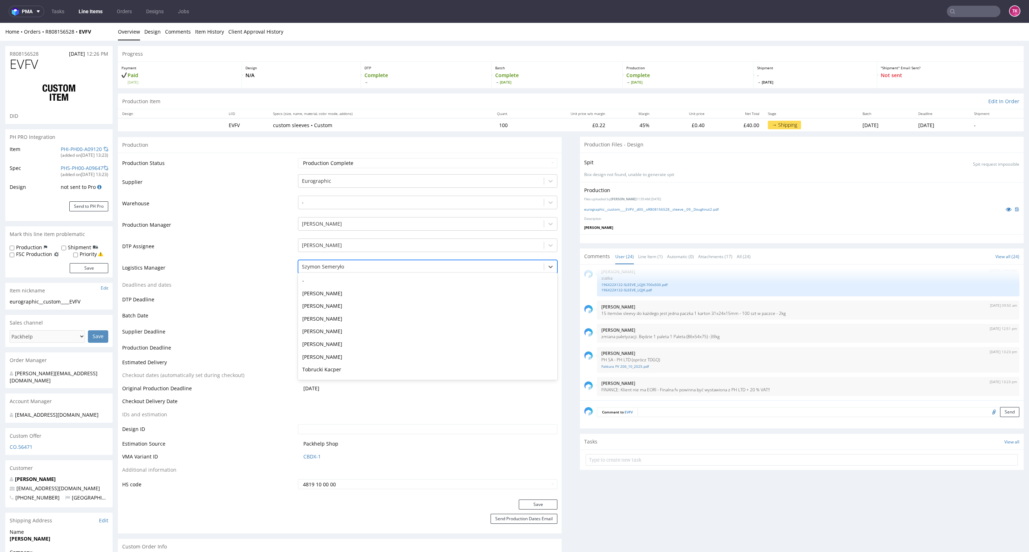
click at [324, 266] on div at bounding box center [421, 267] width 238 height 9
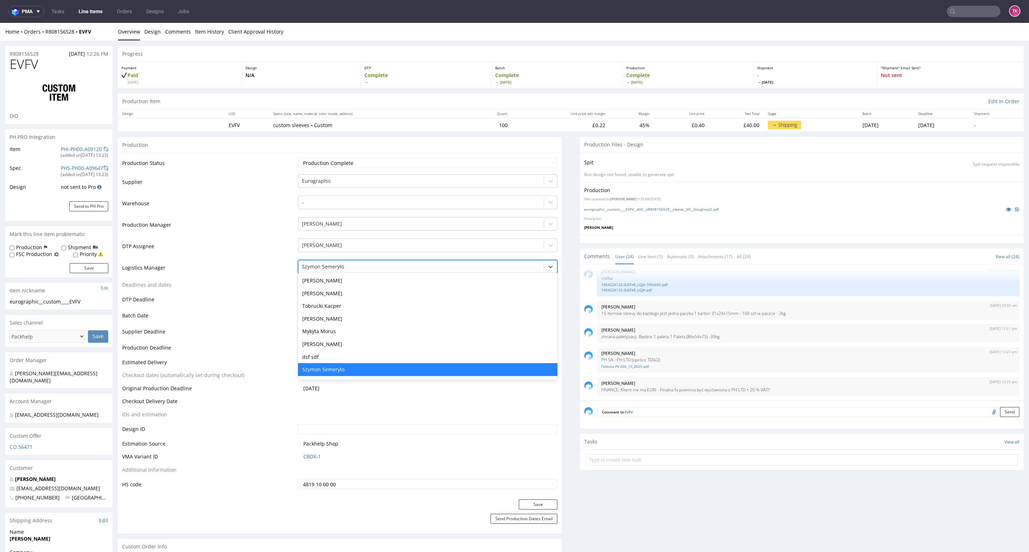
type input "t"
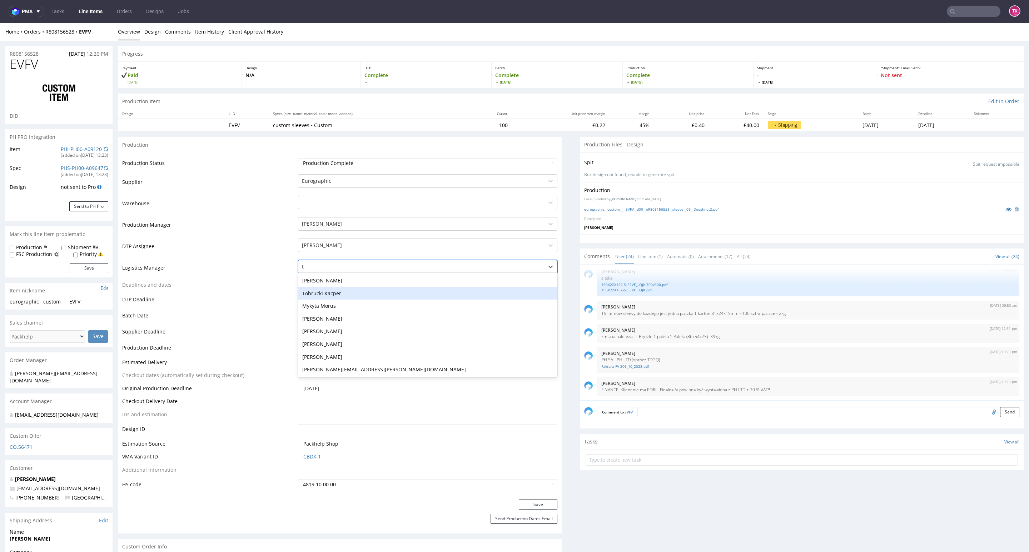
scroll to position [0, 0]
click at [331, 296] on div "Tobrucki Kacper" at bounding box center [427, 293] width 259 height 13
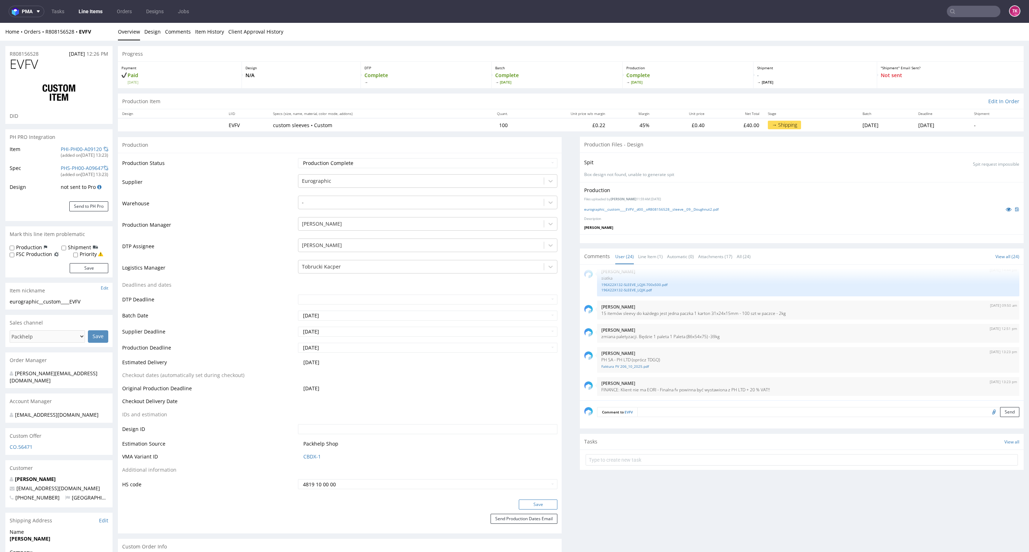
click at [530, 503] on button "Save" at bounding box center [538, 505] width 39 height 10
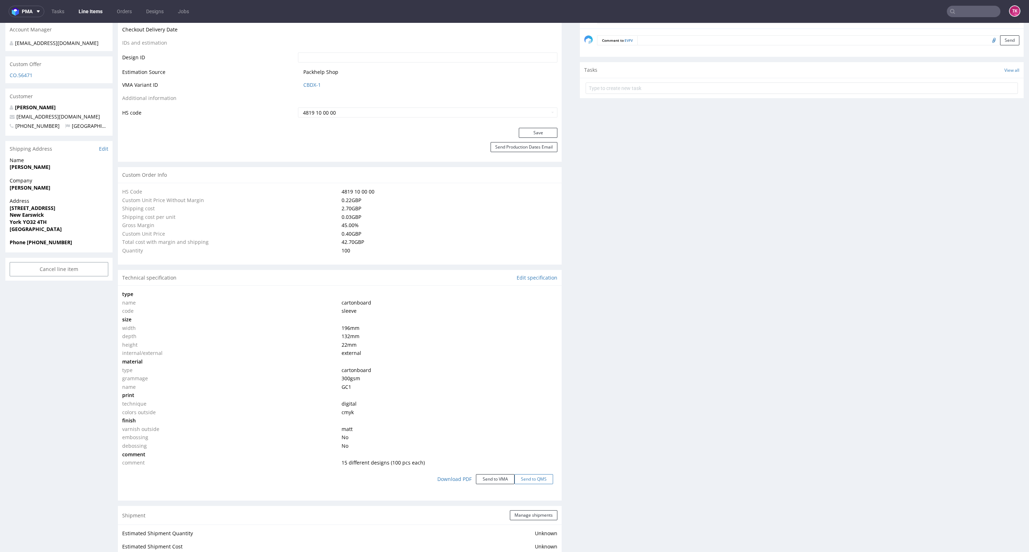
scroll to position [375, 0]
click at [536, 511] on button "Manage shipments" at bounding box center [534, 512] width 48 height 10
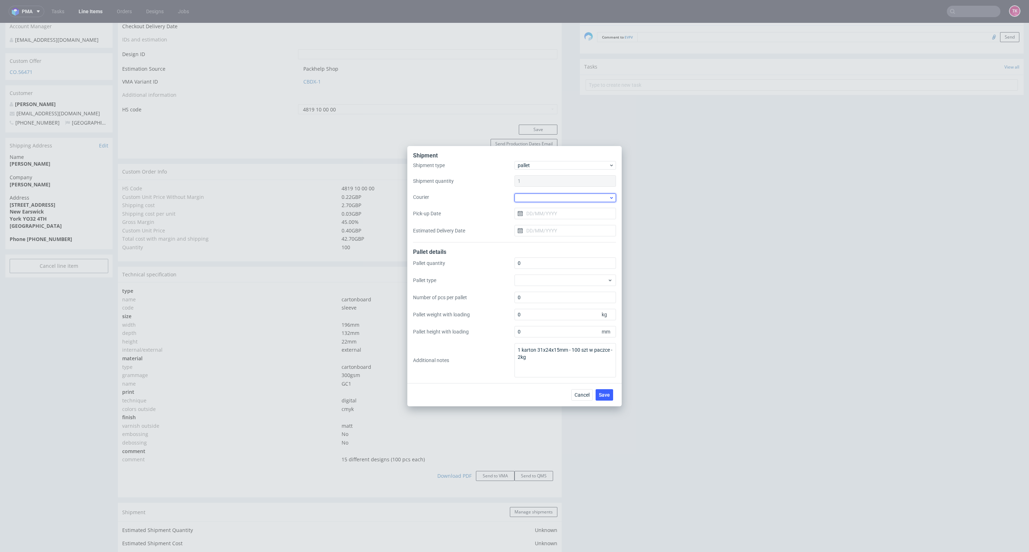
click at [581, 199] on div at bounding box center [564, 198] width 101 height 9
click at [552, 244] on div "Kuehne + Nagel" at bounding box center [565, 249] width 96 height 13
click at [606, 389] on button "Save" at bounding box center [604, 394] width 18 height 11
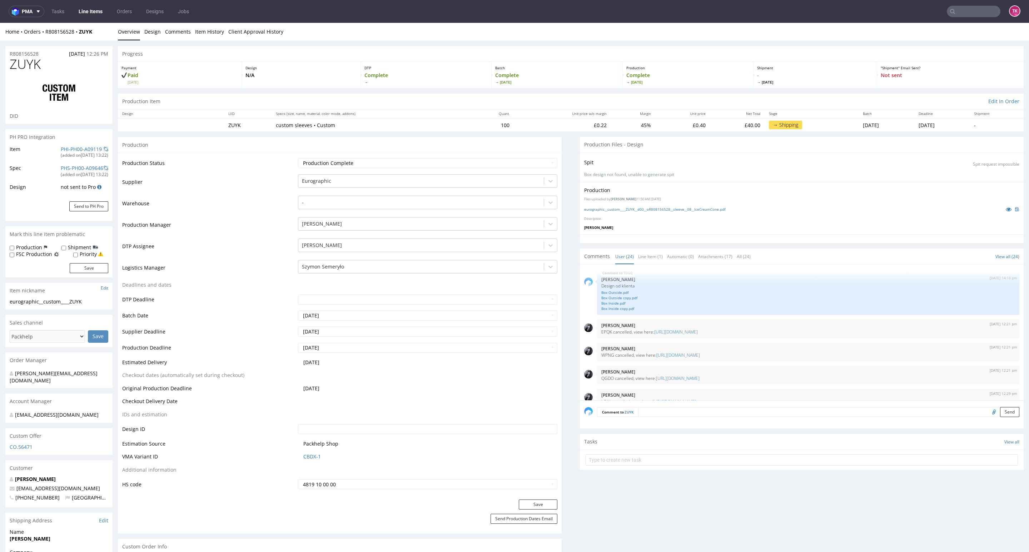
scroll to position [642, 0]
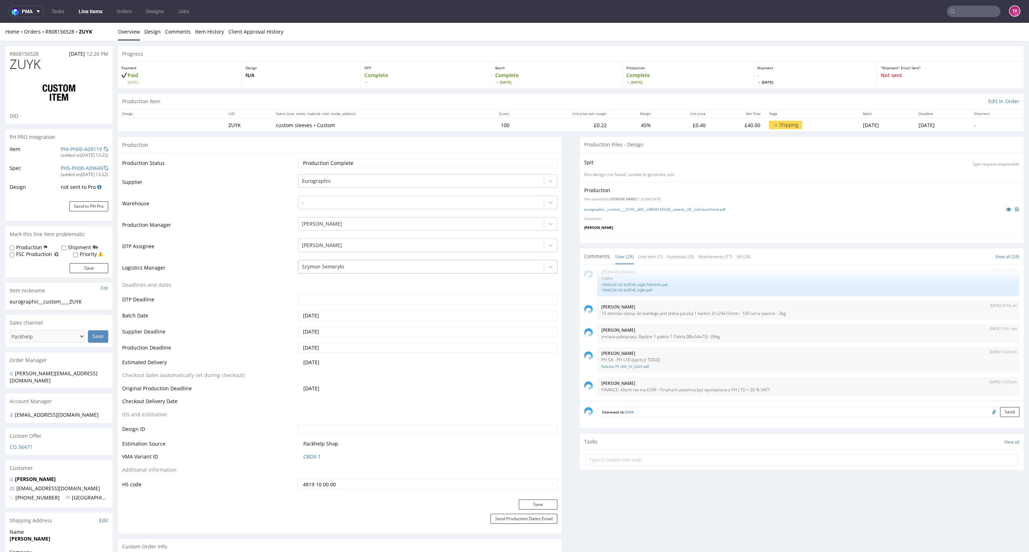
click at [341, 267] on div at bounding box center [421, 267] width 238 height 9
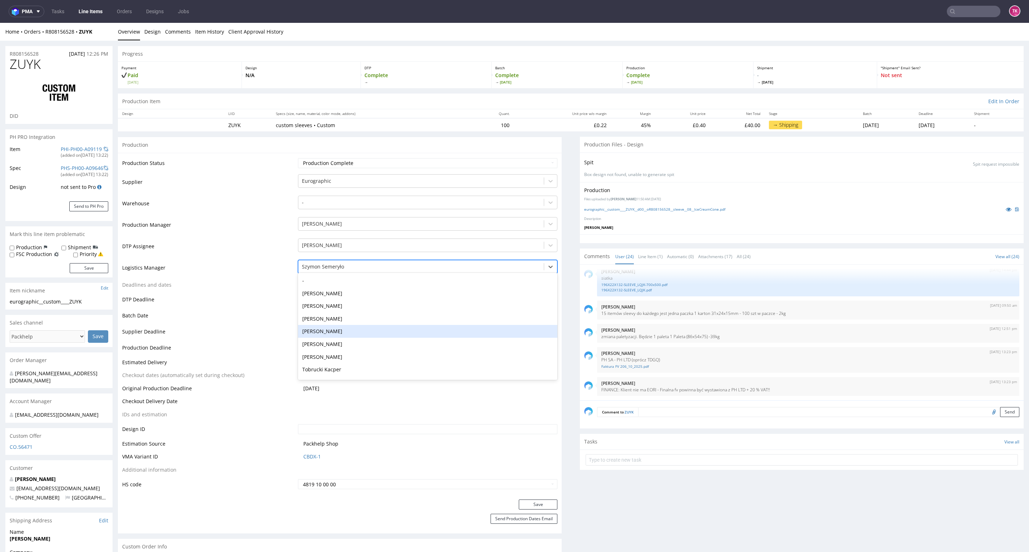
type input "t"
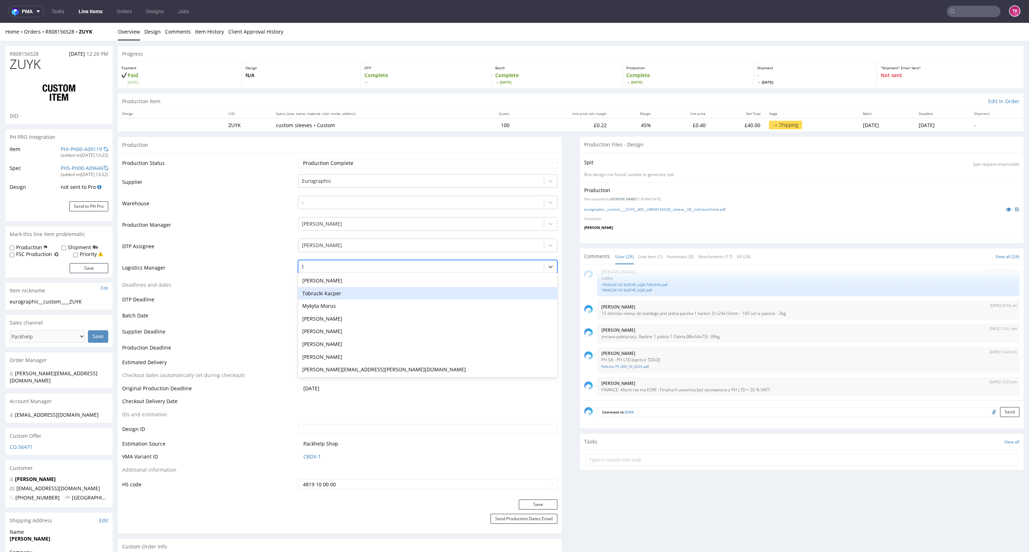
drag, startPoint x: 344, startPoint y: 293, endPoint x: 459, endPoint y: 441, distance: 187.6
click at [343, 293] on div "Tobrucki Kacper" at bounding box center [427, 293] width 259 height 13
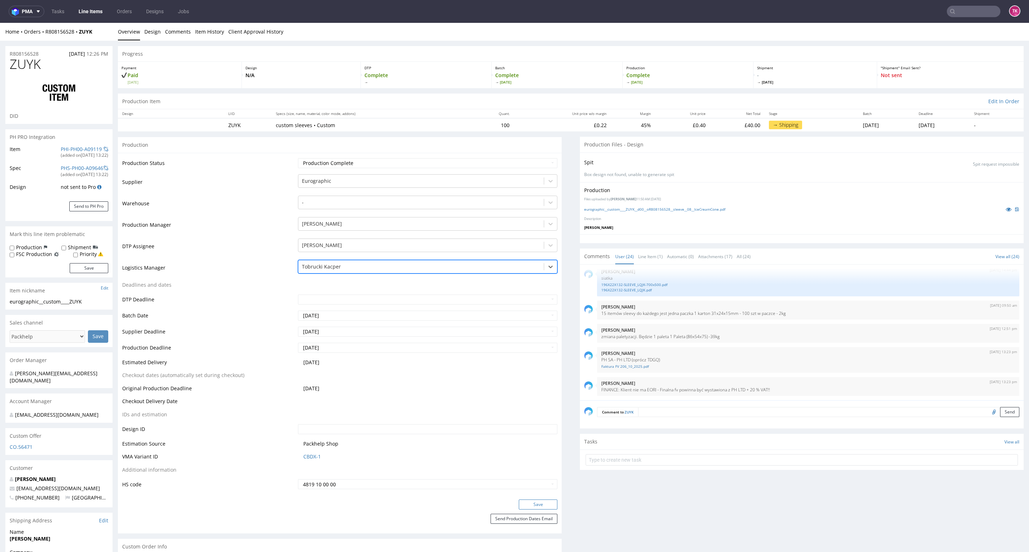
click at [524, 504] on button "Save" at bounding box center [538, 505] width 39 height 10
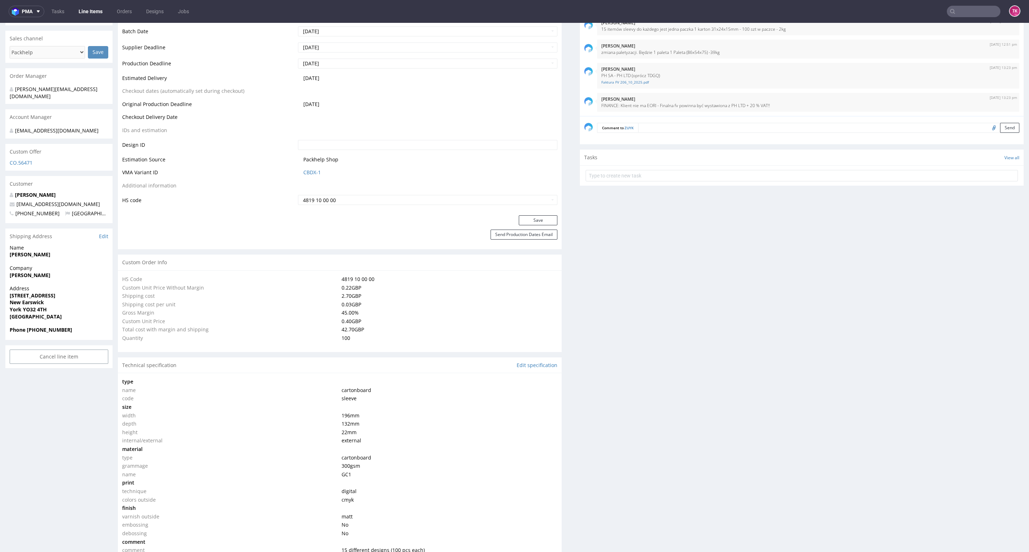
scroll to position [375, 0]
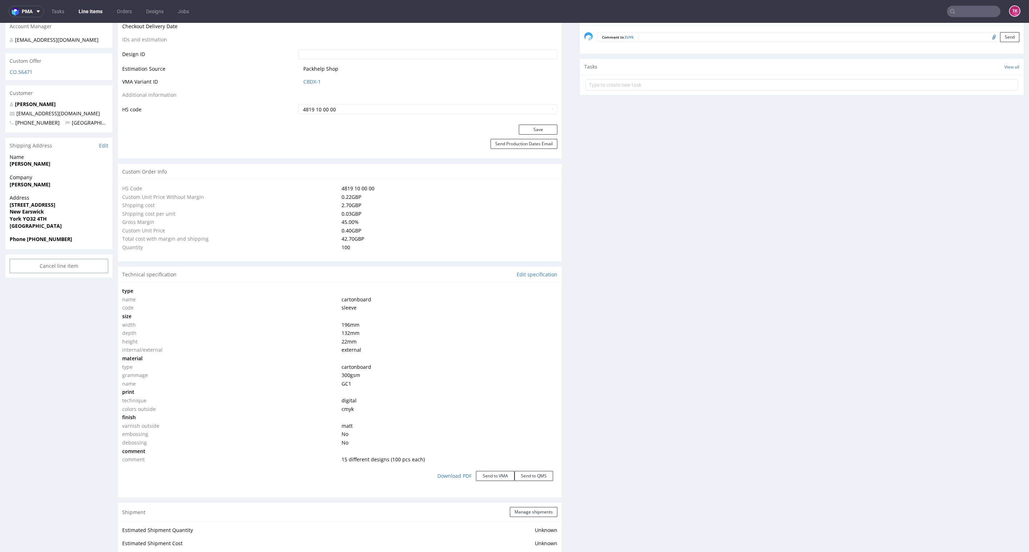
click at [519, 507] on div "Shipment Manage shipments" at bounding box center [340, 512] width 444 height 19
drag, startPoint x: 529, startPoint y: 510, endPoint x: 632, endPoint y: 268, distance: 262.8
click at [529, 510] on button "Manage shipments" at bounding box center [534, 512] width 48 height 10
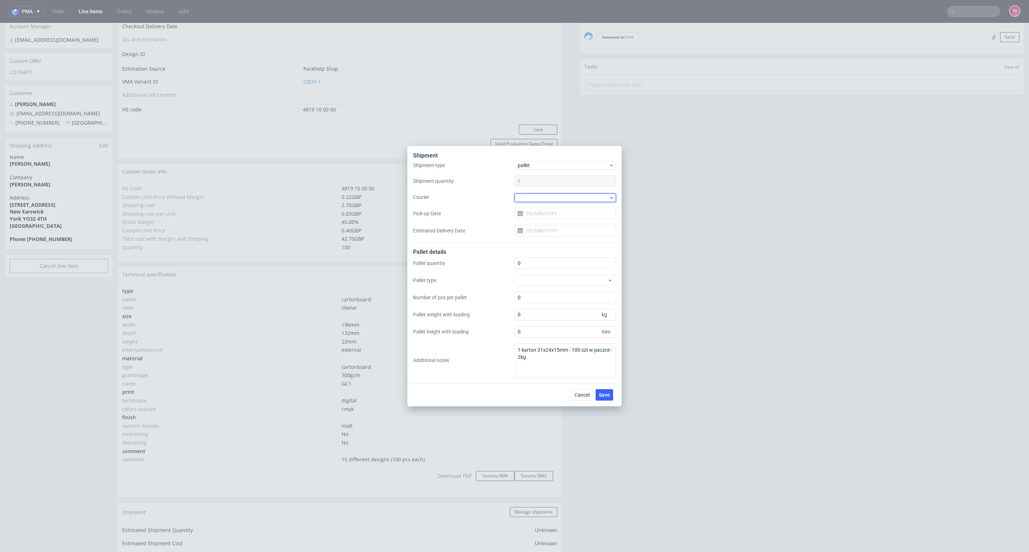
click at [585, 200] on div at bounding box center [564, 198] width 101 height 9
click at [551, 249] on div "Kuehne + Nagel" at bounding box center [565, 249] width 96 height 13
click at [603, 391] on button "Save" at bounding box center [604, 394] width 18 height 11
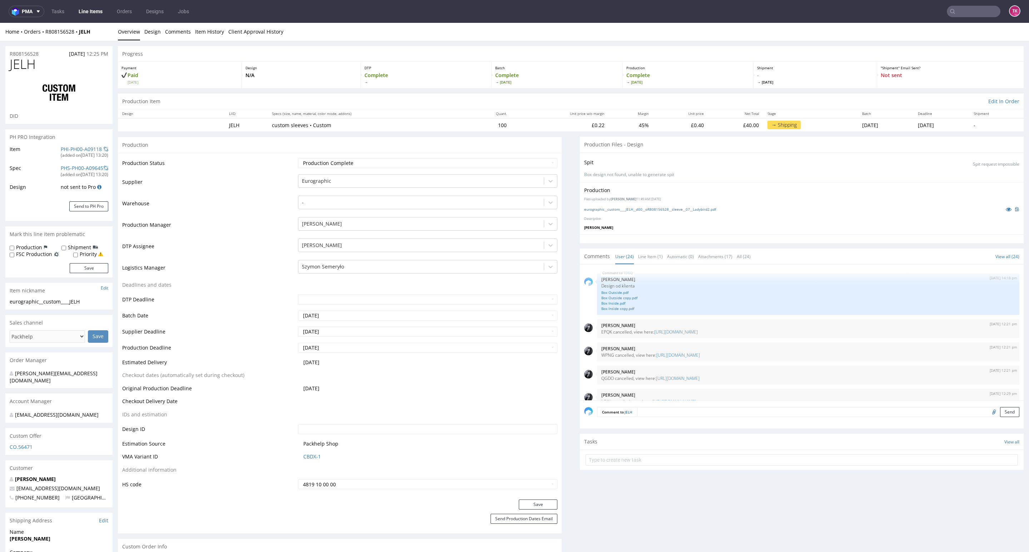
scroll to position [642, 0]
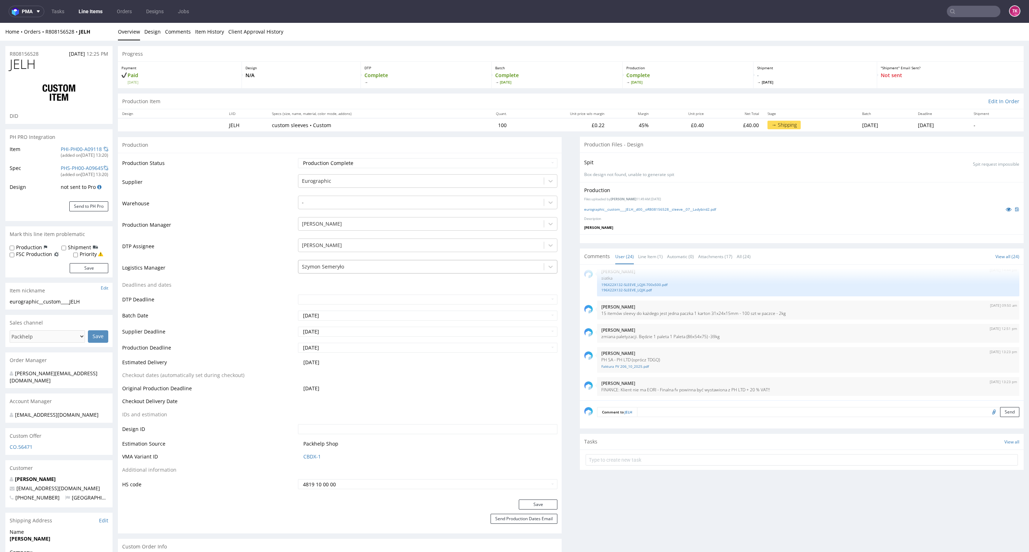
click at [388, 266] on div at bounding box center [421, 267] width 238 height 9
type input "t"
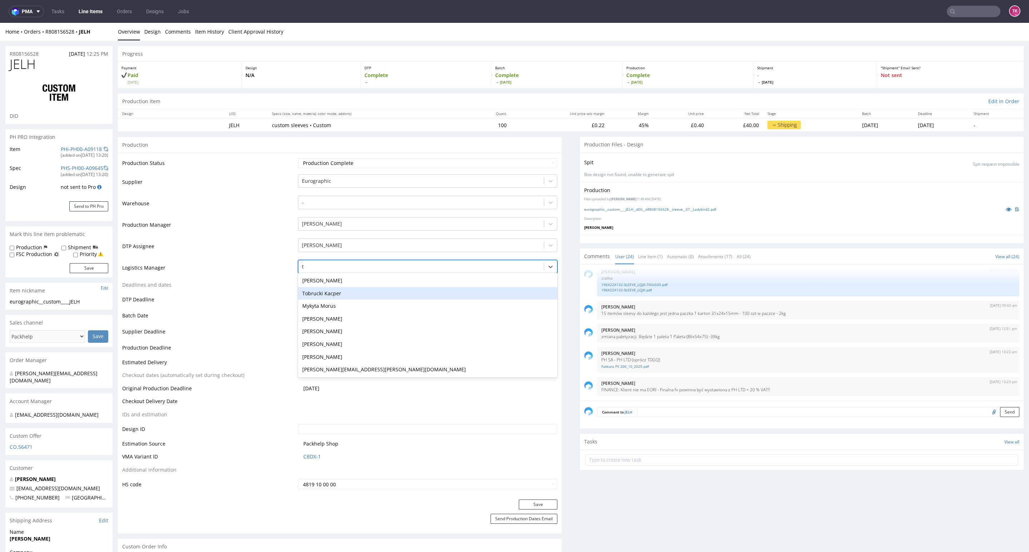
click at [384, 293] on div "Tobrucki Kacper" at bounding box center [427, 293] width 259 height 13
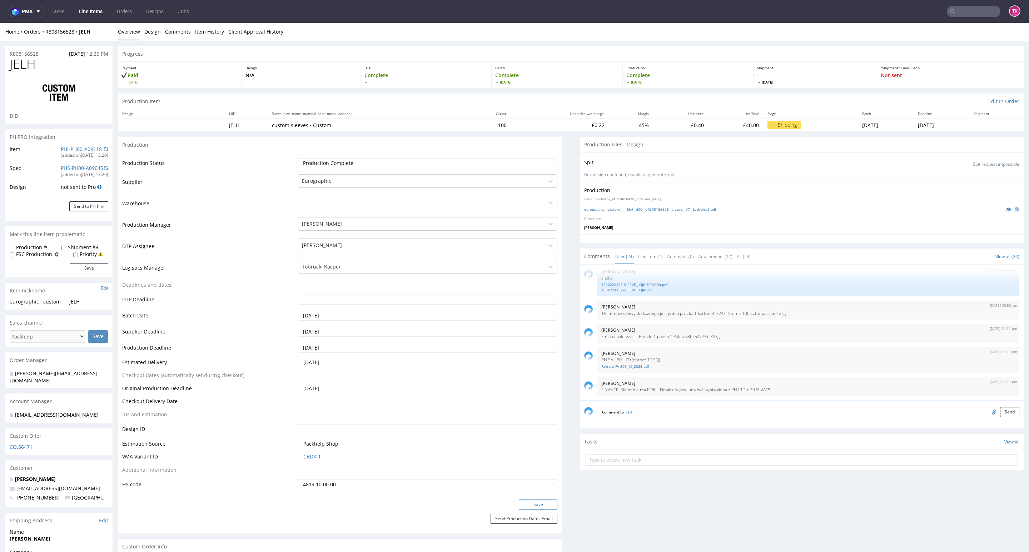
click at [538, 502] on button "Save" at bounding box center [538, 505] width 39 height 10
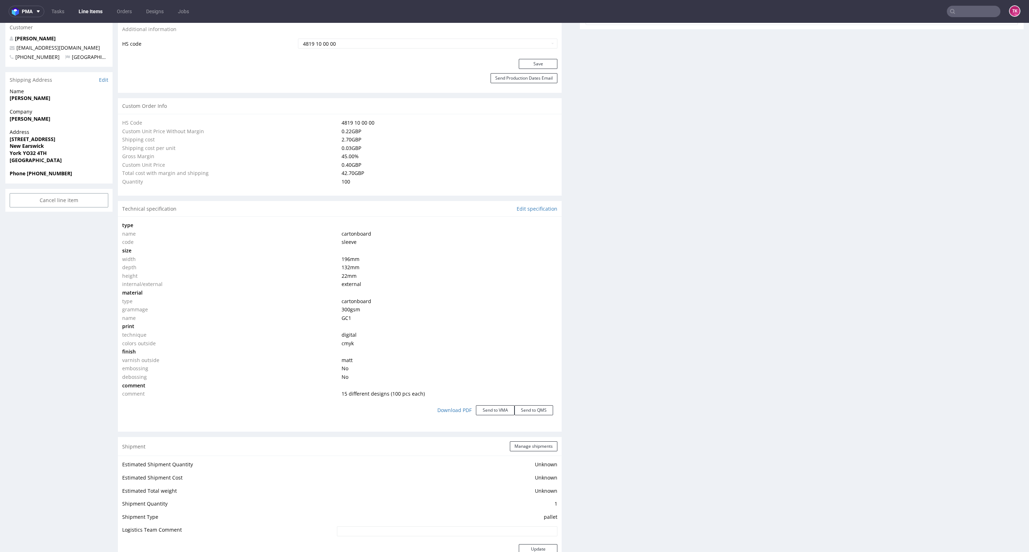
scroll to position [536, 0]
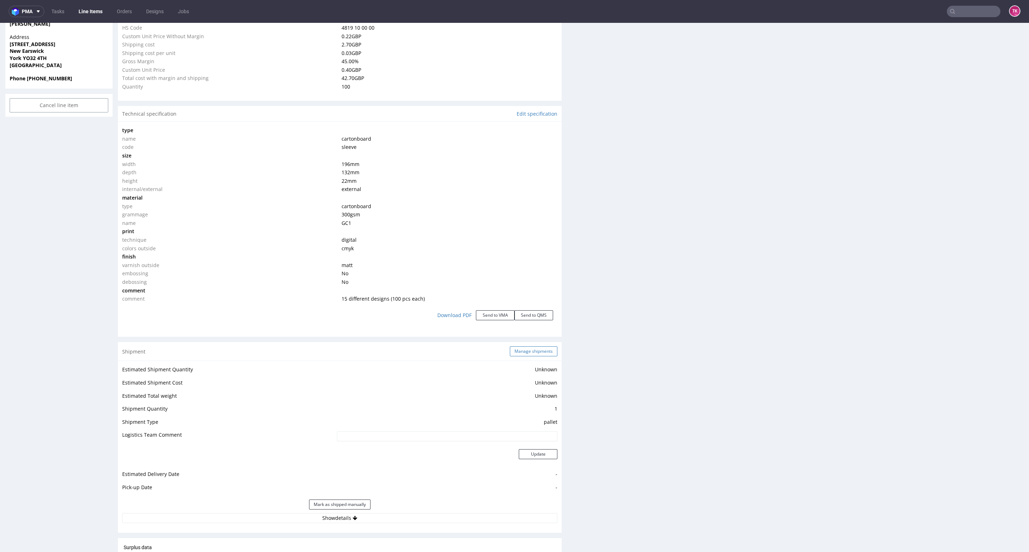
click at [527, 353] on button "Manage shipments" at bounding box center [534, 351] width 48 height 10
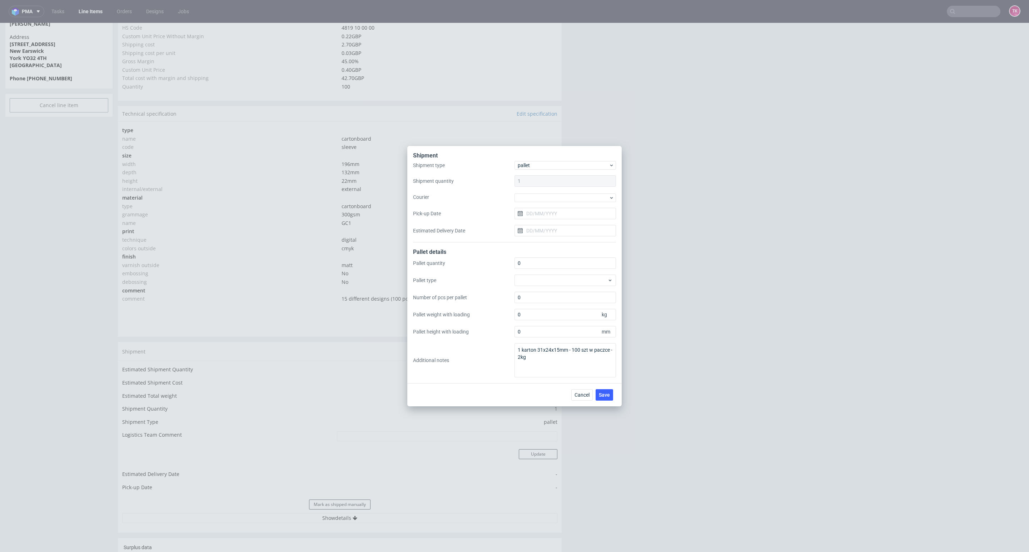
drag, startPoint x: 562, startPoint y: 205, endPoint x: 564, endPoint y: 200, distance: 4.8
click at [562, 204] on div "Shipment type pallet Shipment quantity 1 Courier Pick-up Date Estimated Deliver…" at bounding box center [514, 201] width 203 height 81
click at [566, 198] on div at bounding box center [564, 198] width 101 height 9
click at [557, 237] on div "Kuehne + Nagel" at bounding box center [565, 237] width 96 height 13
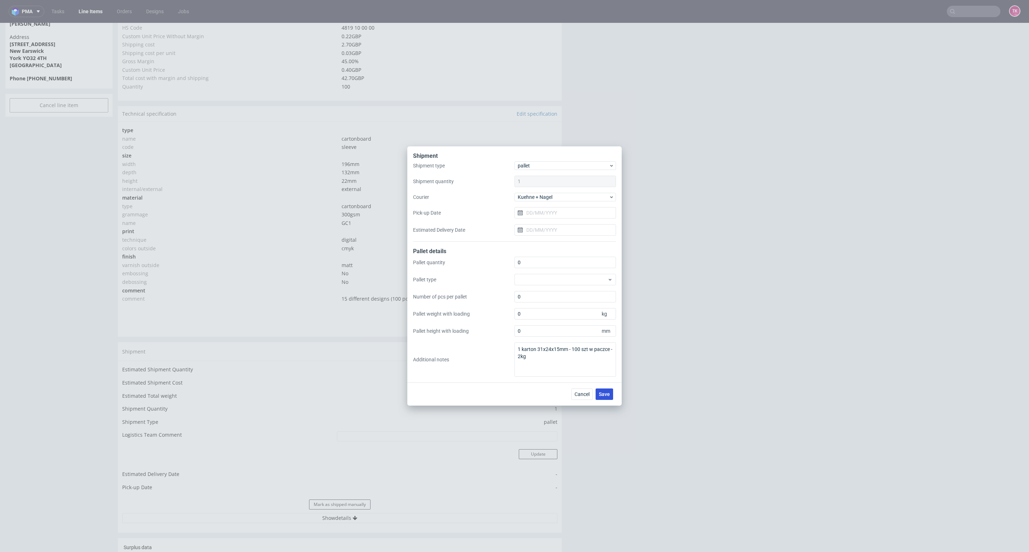
click at [610, 389] on button "Save" at bounding box center [604, 394] width 18 height 11
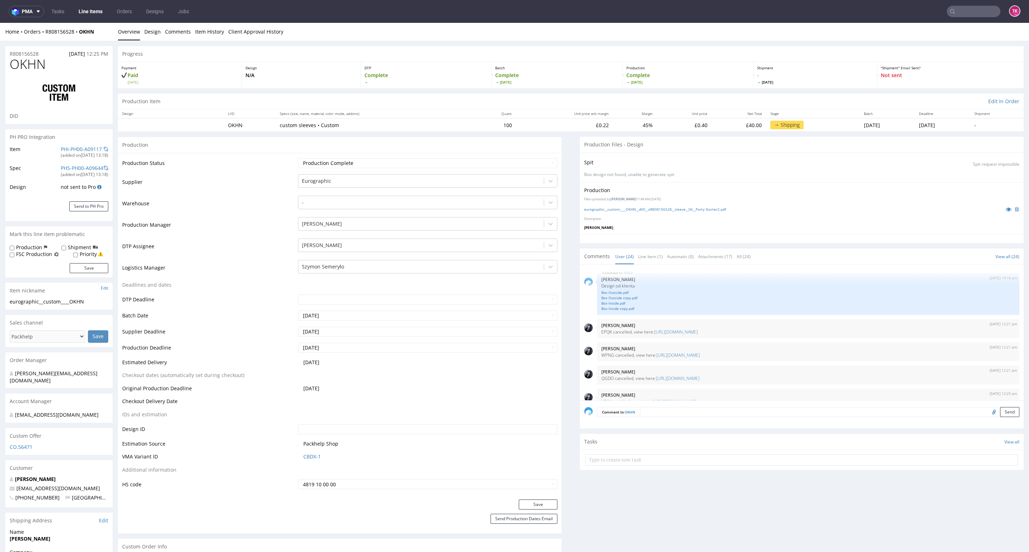
scroll to position [642, 0]
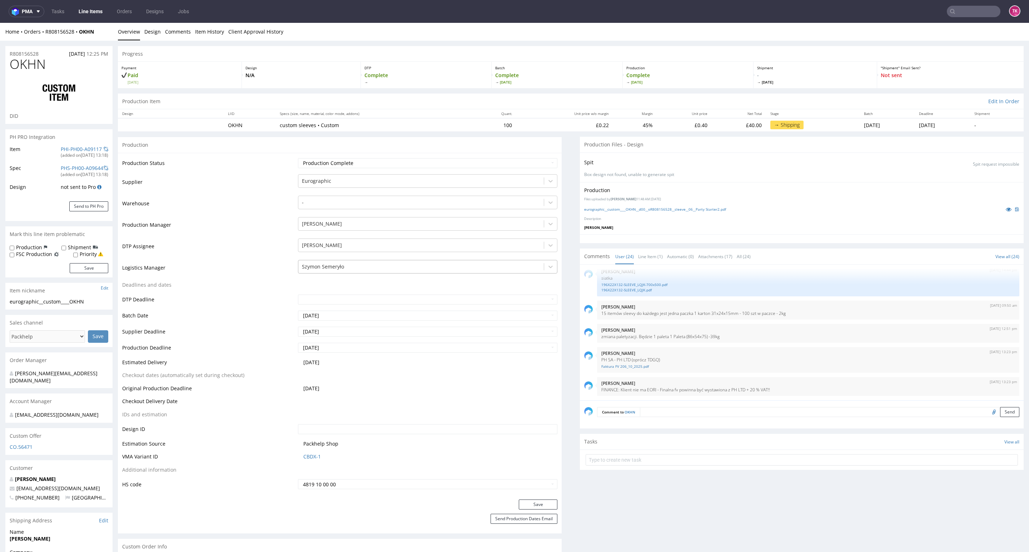
click at [380, 263] on tbody "Production Status Waiting for Artwork Waiting for Diecut Waiting for Mockup Wai…" at bounding box center [339, 324] width 435 height 333
click at [380, 266] on div at bounding box center [421, 267] width 238 height 9
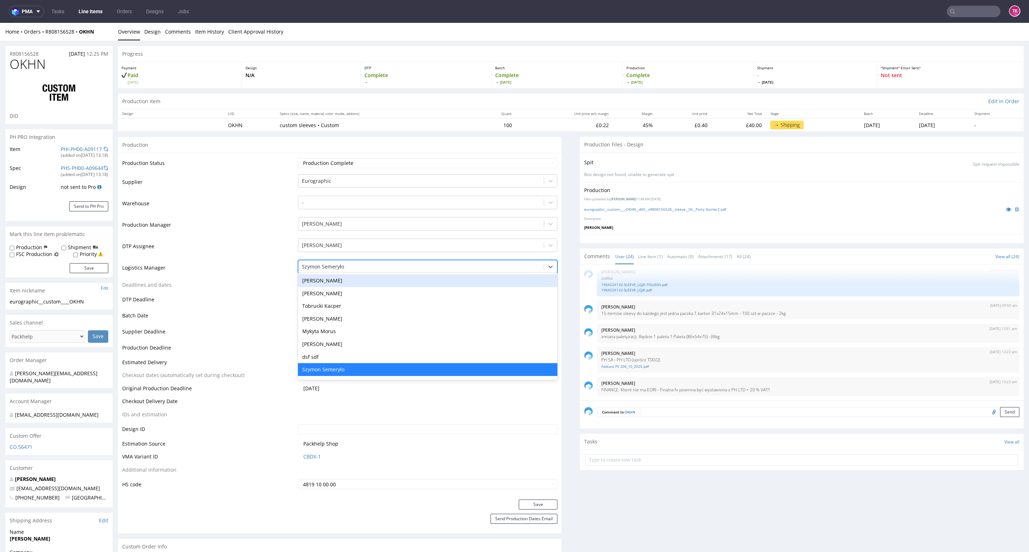
type input "t"
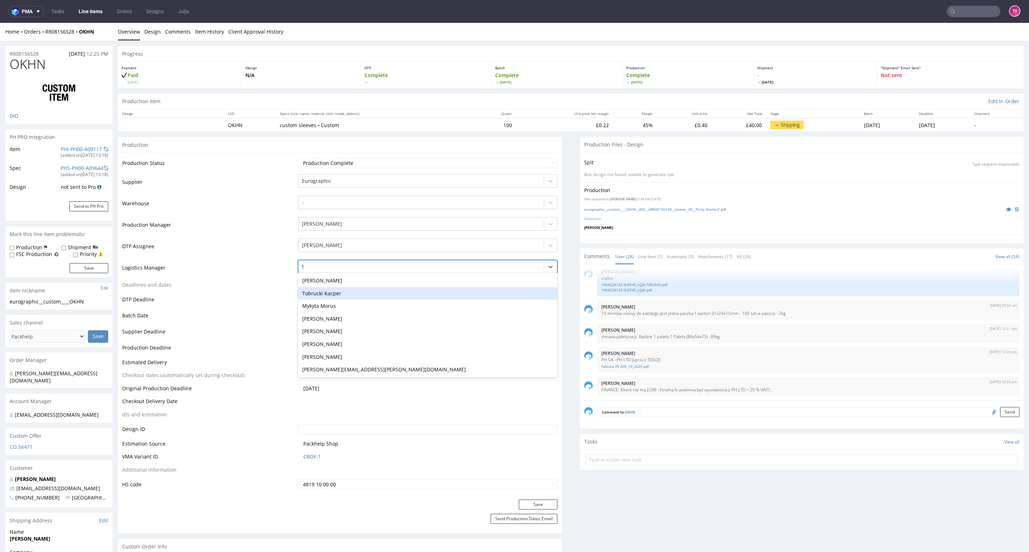
drag, startPoint x: 354, startPoint y: 295, endPoint x: 418, endPoint y: 338, distance: 77.0
click at [354, 295] on div "Tobrucki Kacper" at bounding box center [427, 293] width 259 height 13
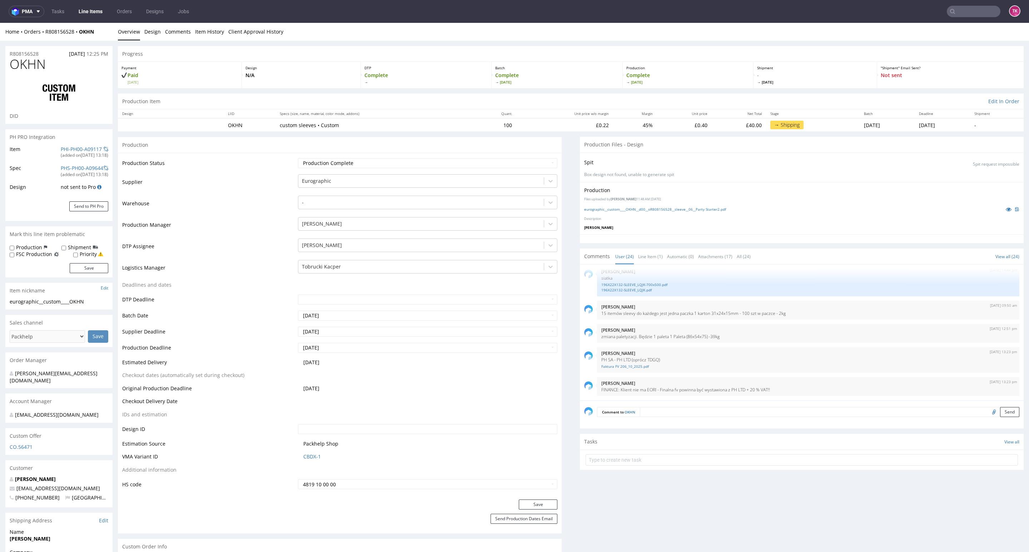
drag, startPoint x: 530, startPoint y: 500, endPoint x: 537, endPoint y: 496, distance: 8.0
click at [530, 502] on button "Save" at bounding box center [538, 505] width 39 height 10
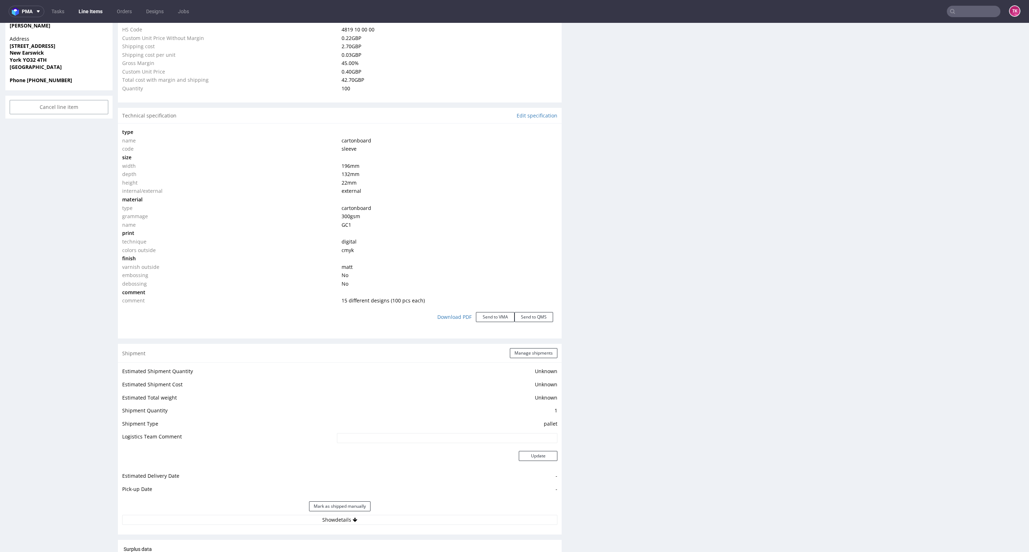
scroll to position [536, 0]
click at [526, 350] on button "Manage shipments" at bounding box center [534, 351] width 48 height 10
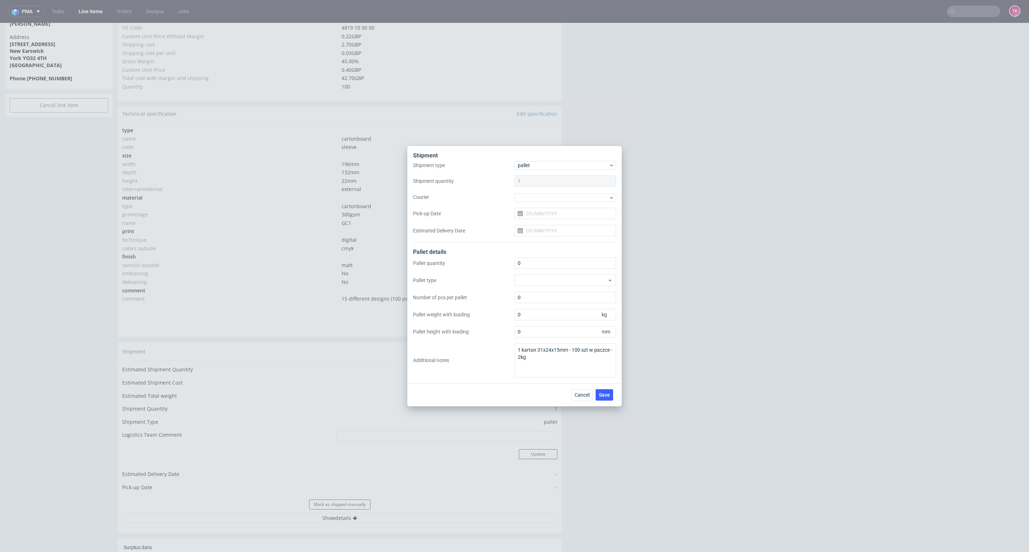
click at [571, 203] on div "Shipment type pallet Shipment quantity 1 Courier Pick-up Date Estimated Deliver…" at bounding box center [514, 201] width 203 height 81
click at [572, 194] on div at bounding box center [564, 198] width 101 height 9
click at [554, 244] on div "Kuehne + Nagel" at bounding box center [565, 249] width 96 height 13
click at [605, 391] on button "Save" at bounding box center [604, 394] width 18 height 11
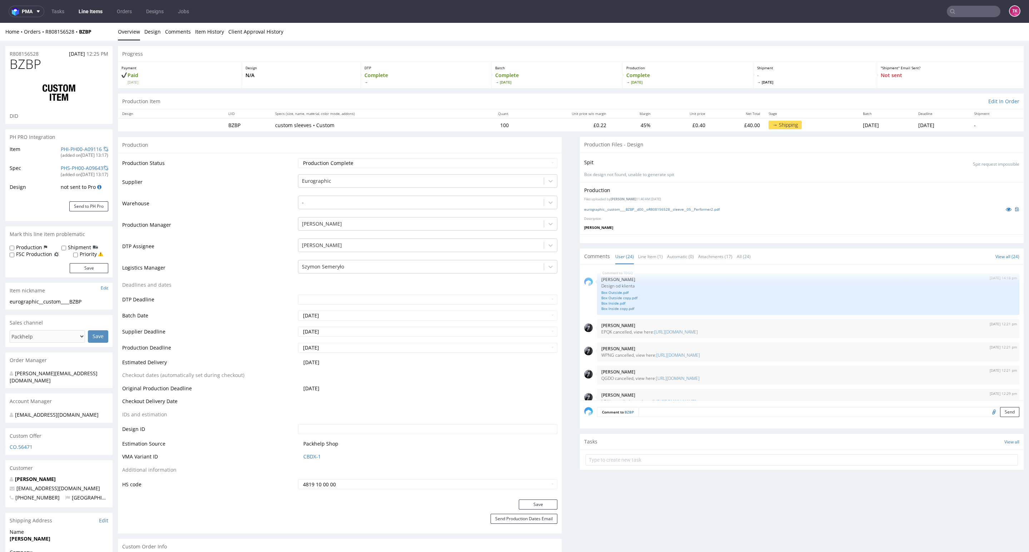
scroll to position [642, 0]
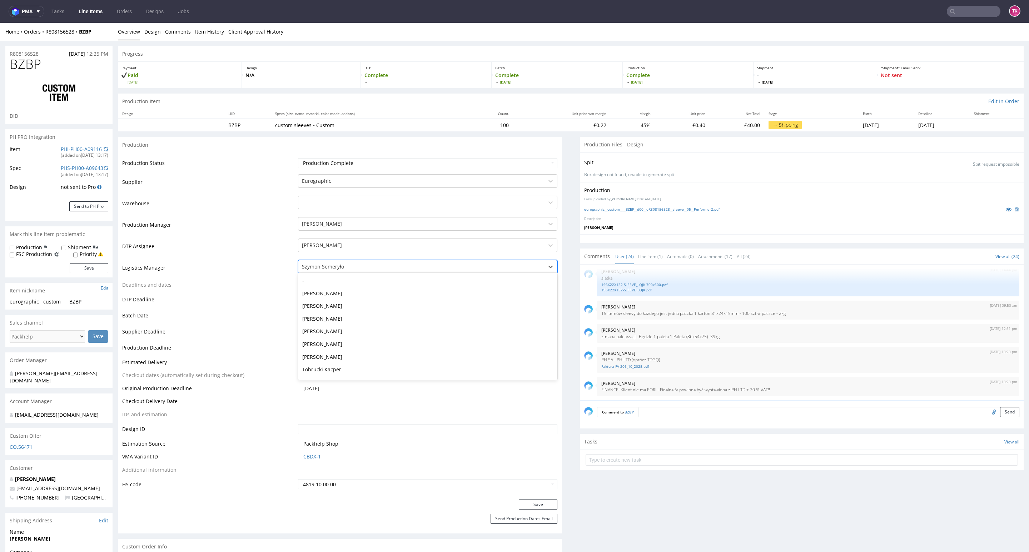
click at [362, 270] on div at bounding box center [421, 267] width 238 height 9
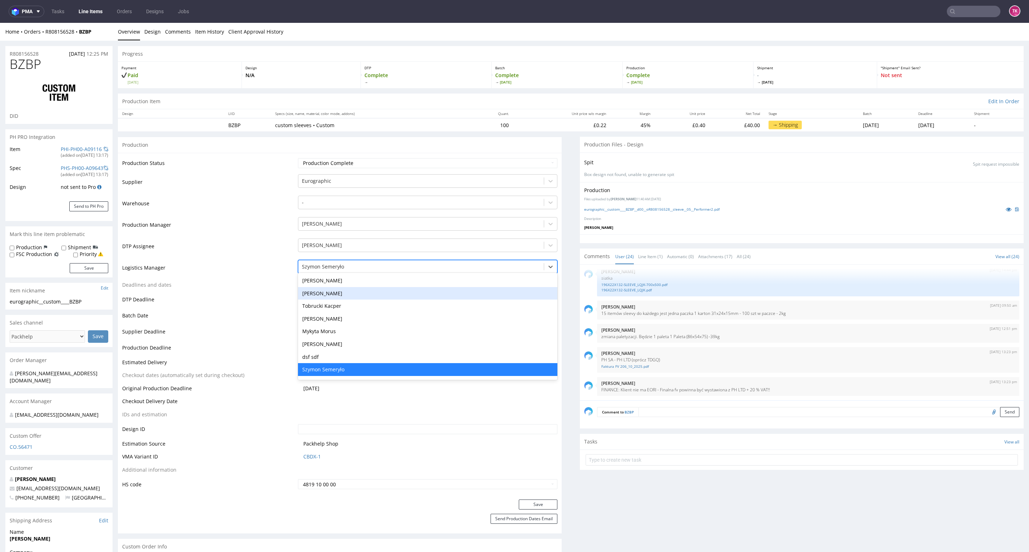
type input "t"
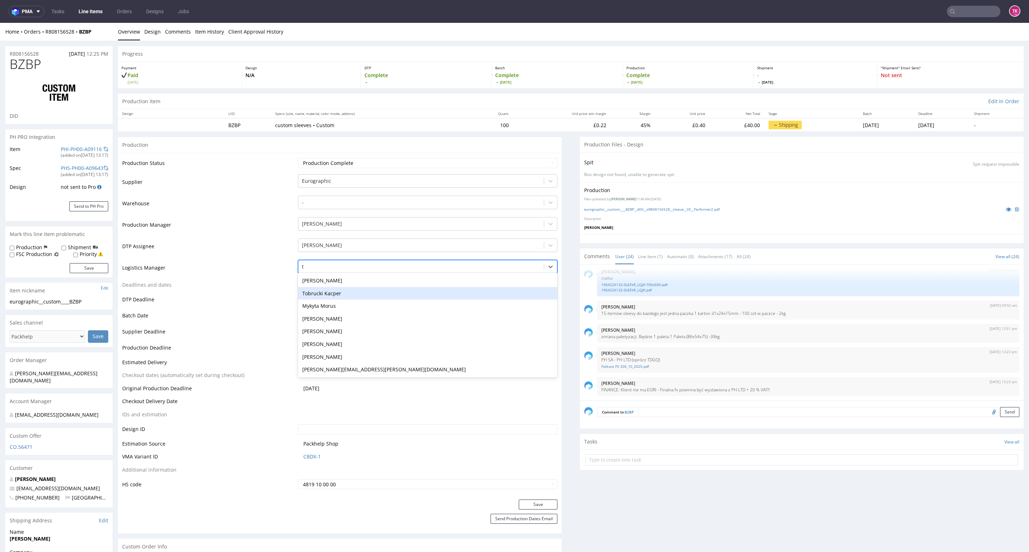
click at [363, 294] on div "Tobrucki Kacper" at bounding box center [427, 293] width 259 height 13
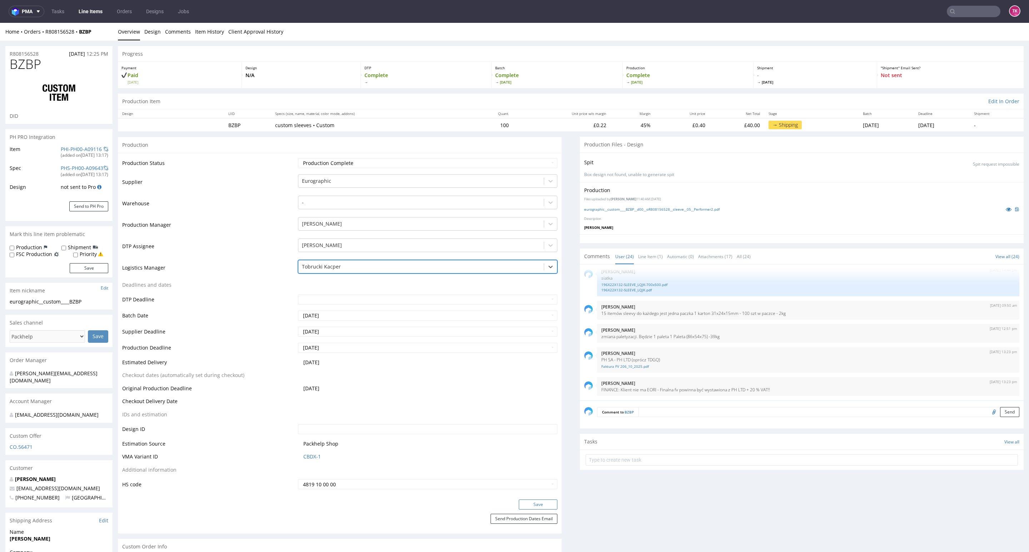
click at [522, 503] on button "Save" at bounding box center [538, 505] width 39 height 10
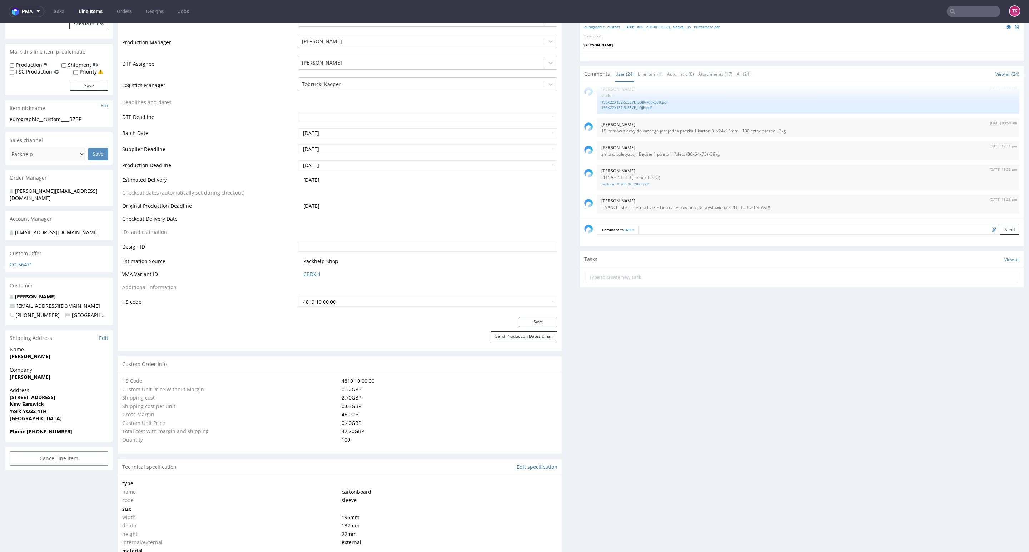
scroll to position [429, 0]
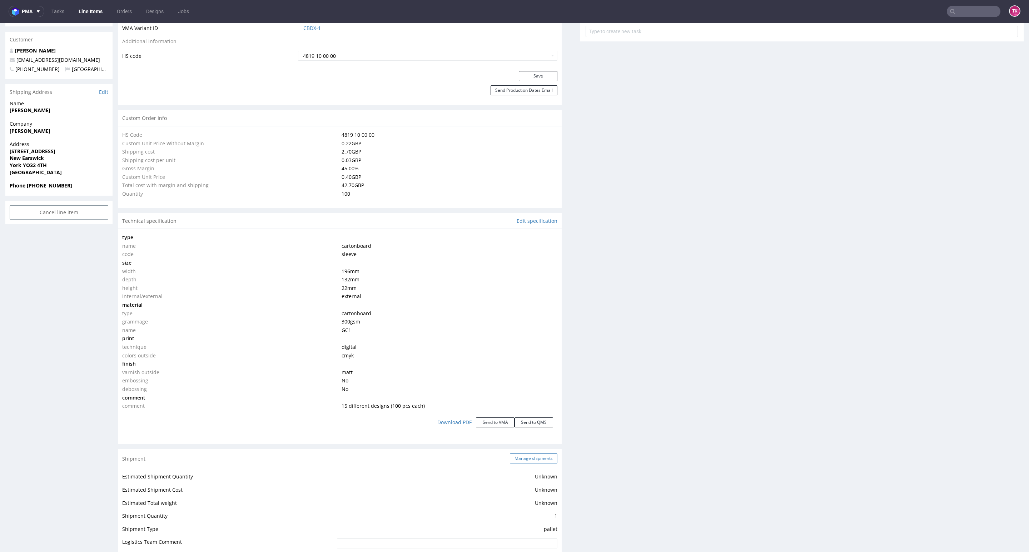
click at [525, 461] on button "Manage shipments" at bounding box center [534, 459] width 48 height 10
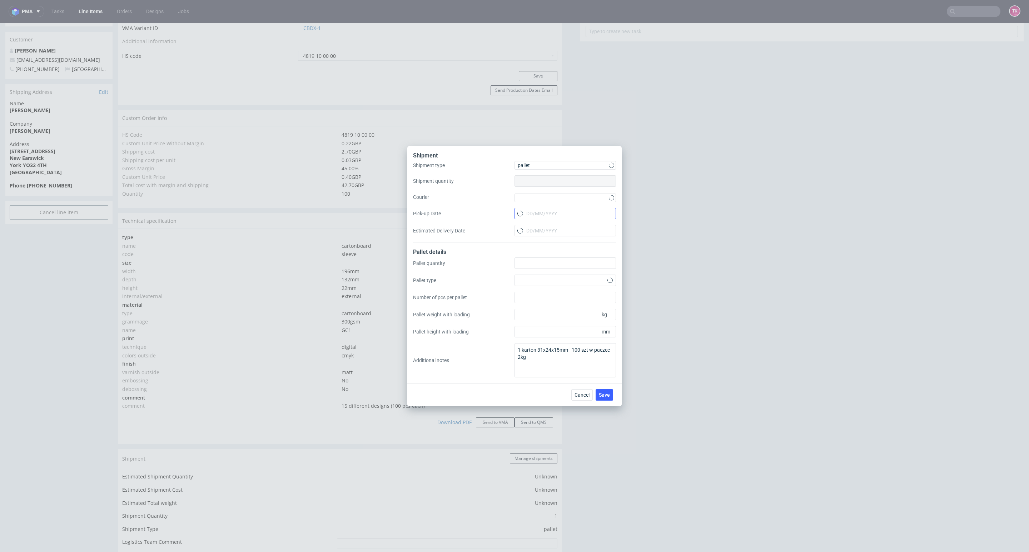
type input "1"
type input "0"
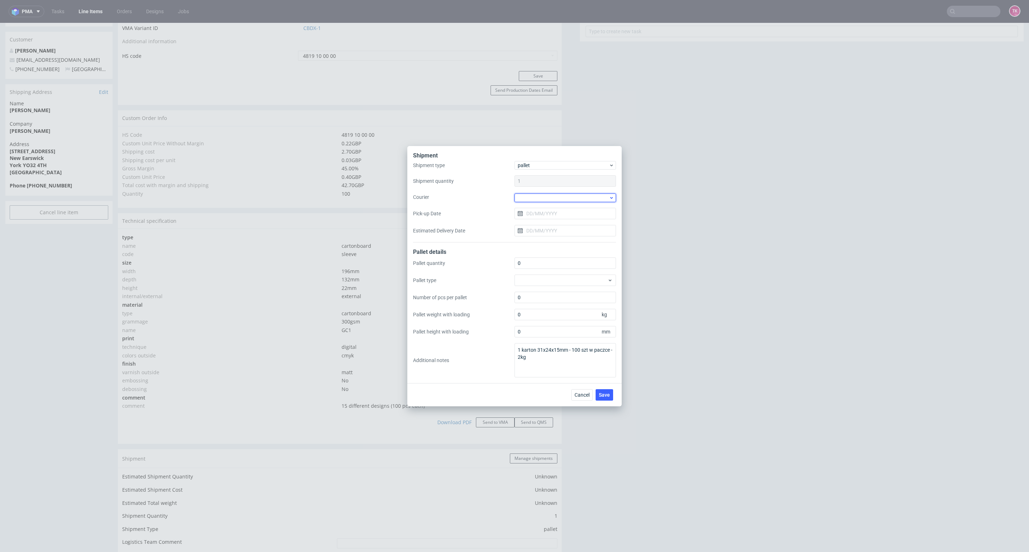
click at [559, 199] on div at bounding box center [564, 198] width 101 height 9
click at [548, 244] on div "Kuehne + Nagel" at bounding box center [565, 249] width 96 height 13
click at [603, 389] on button "Save" at bounding box center [604, 394] width 18 height 11
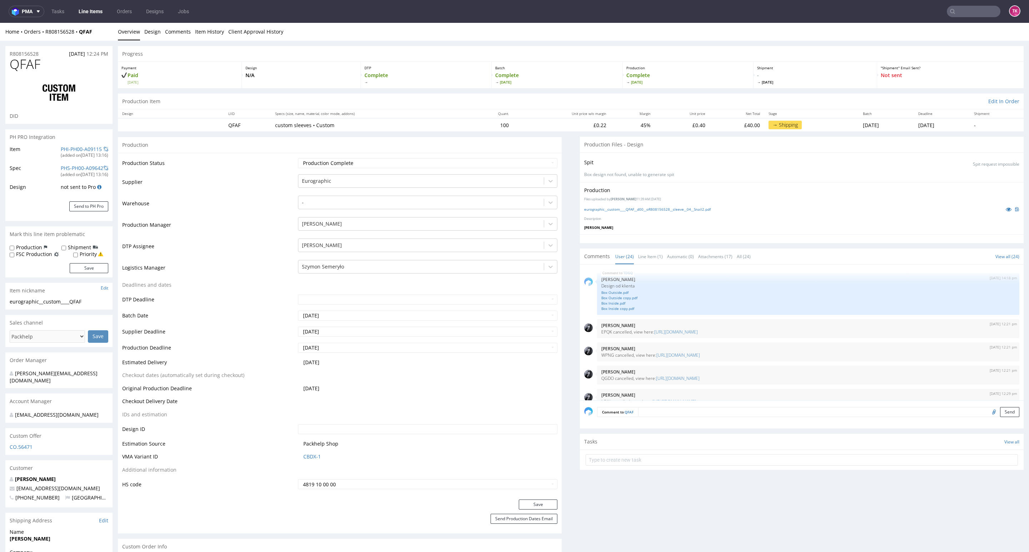
scroll to position [642, 0]
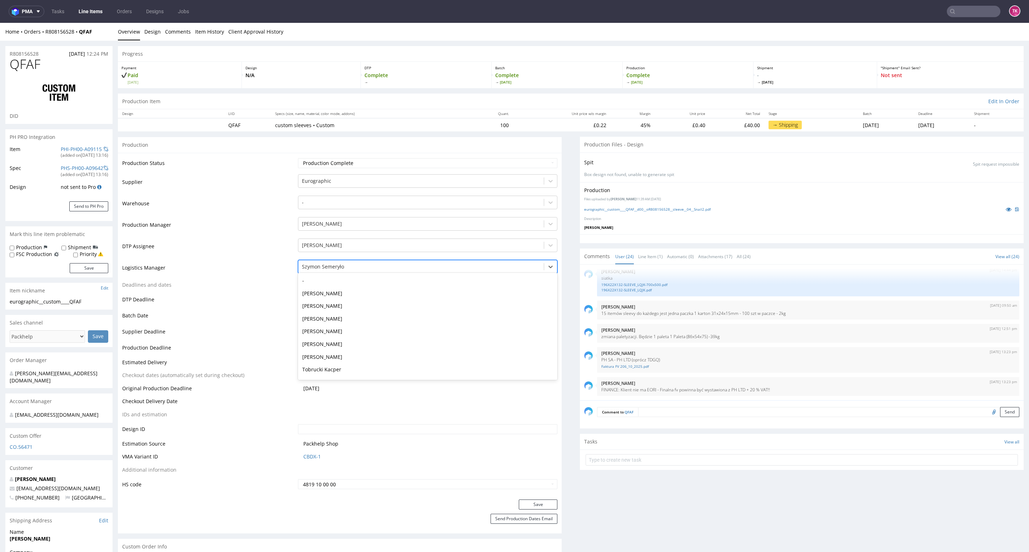
click at [346, 268] on div at bounding box center [421, 267] width 238 height 9
type input "t"
click at [334, 294] on div "Tobrucki Kacper" at bounding box center [427, 293] width 259 height 13
click at [524, 505] on button "Save" at bounding box center [538, 505] width 39 height 10
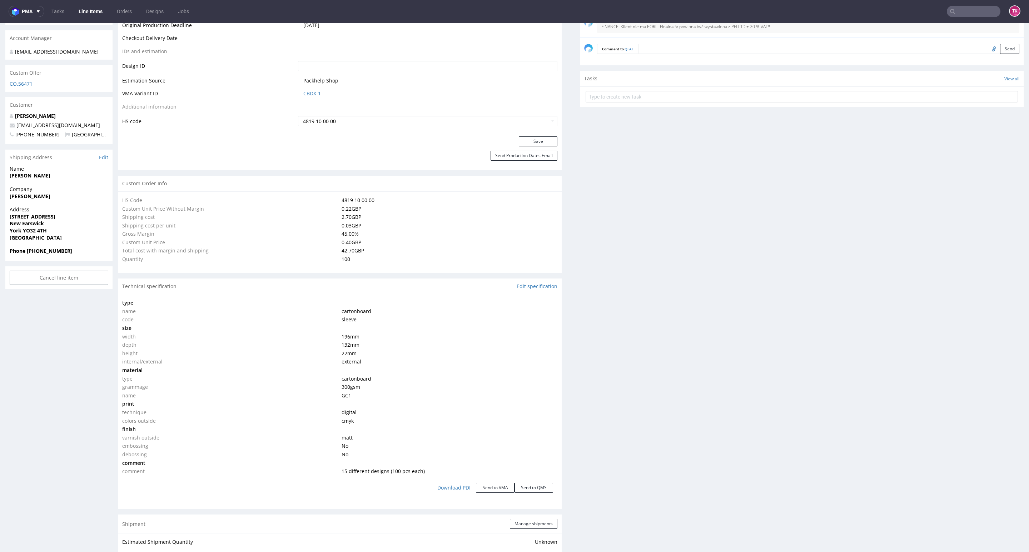
scroll to position [536, 0]
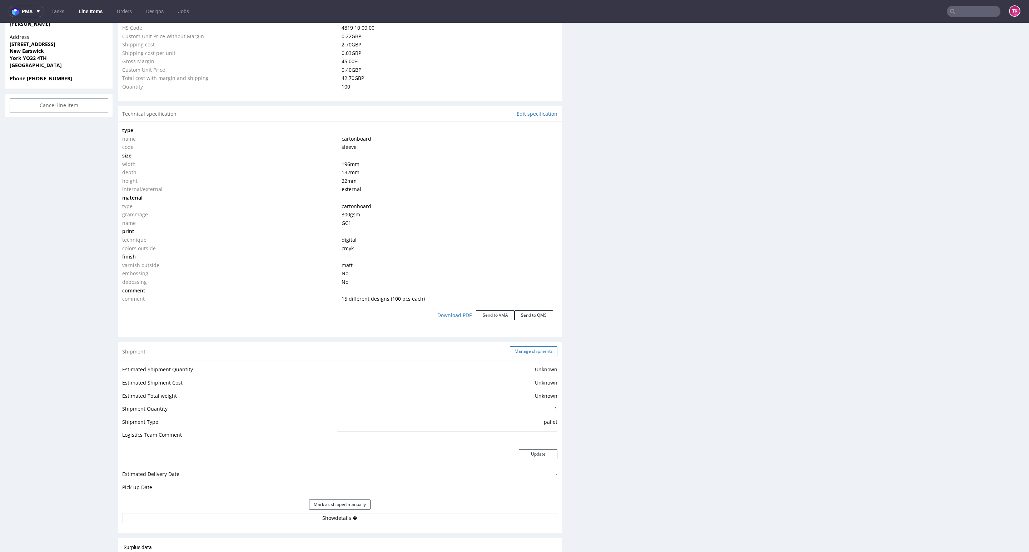
click at [531, 346] on div "Shipment Manage shipments" at bounding box center [340, 351] width 444 height 19
click at [531, 346] on button "Manage shipments" at bounding box center [534, 351] width 48 height 10
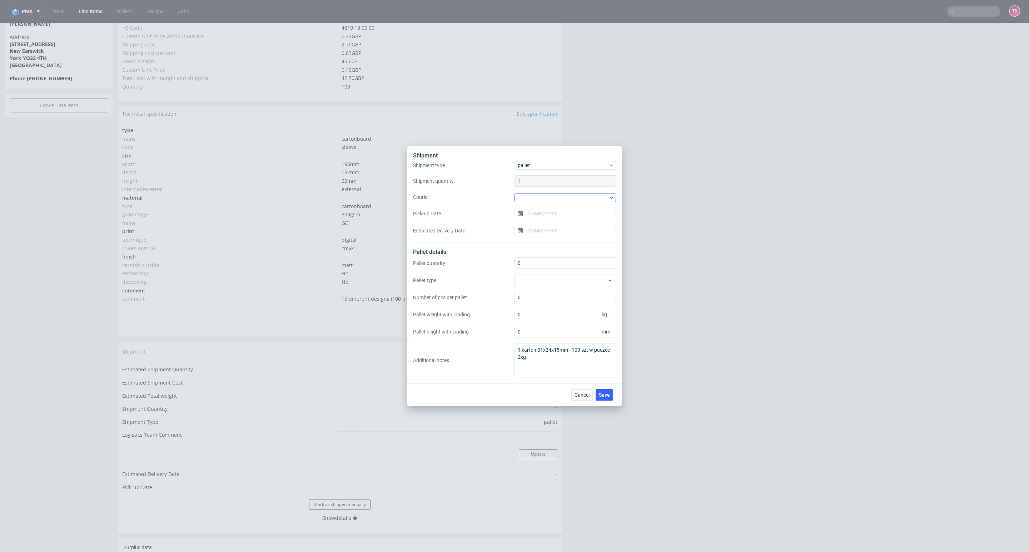
drag, startPoint x: 568, startPoint y: 206, endPoint x: 568, endPoint y: 199, distance: 7.1
click at [568, 204] on div "Shipment type pallet Shipment quantity 1 Courier Pick-up Date Estimated Deliver…" at bounding box center [514, 201] width 203 height 81
click at [568, 200] on div at bounding box center [564, 198] width 101 height 9
drag, startPoint x: 557, startPoint y: 243, endPoint x: 609, endPoint y: 370, distance: 137.2
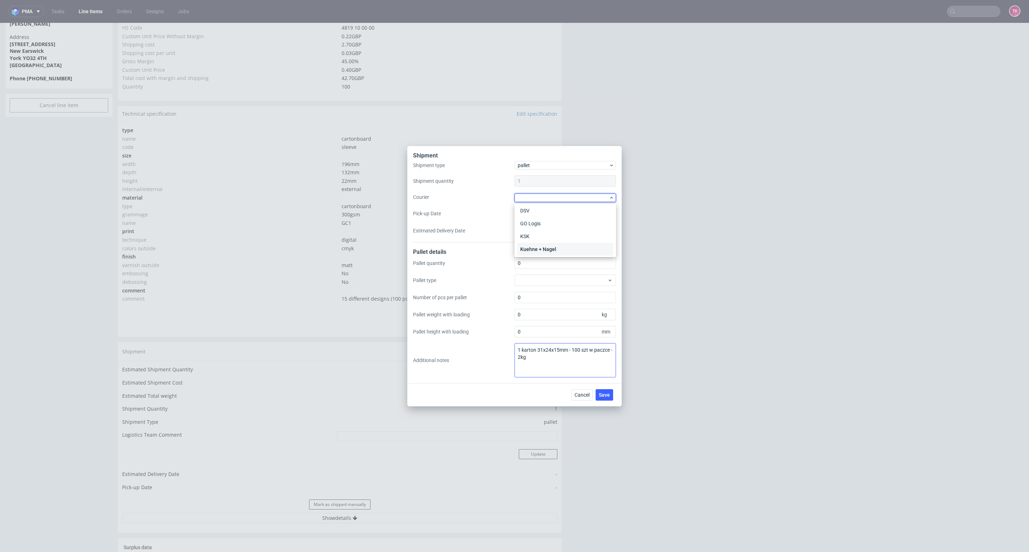
click at [557, 245] on div "Kuehne + Nagel" at bounding box center [565, 249] width 96 height 13
click at [603, 398] on button "Save" at bounding box center [604, 394] width 18 height 11
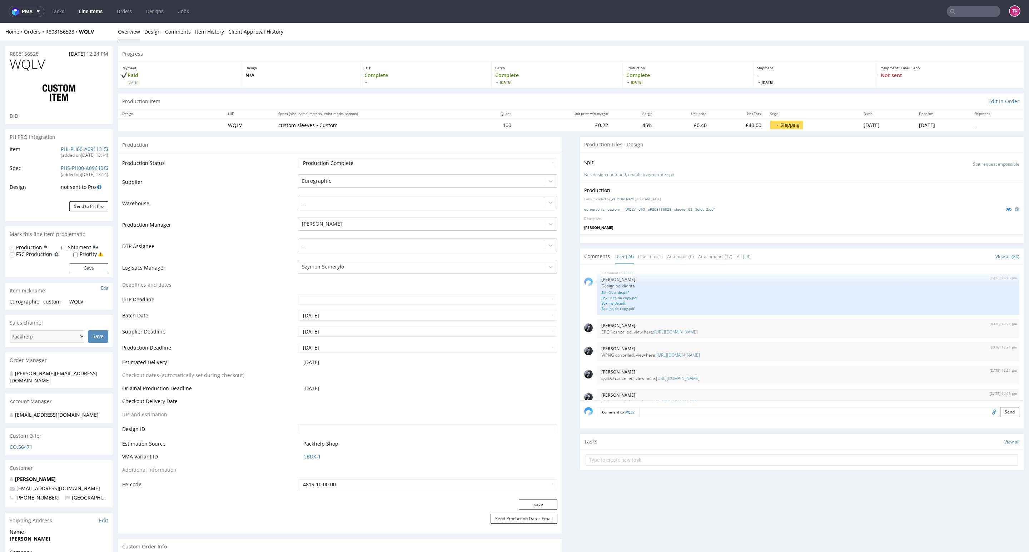
scroll to position [642, 0]
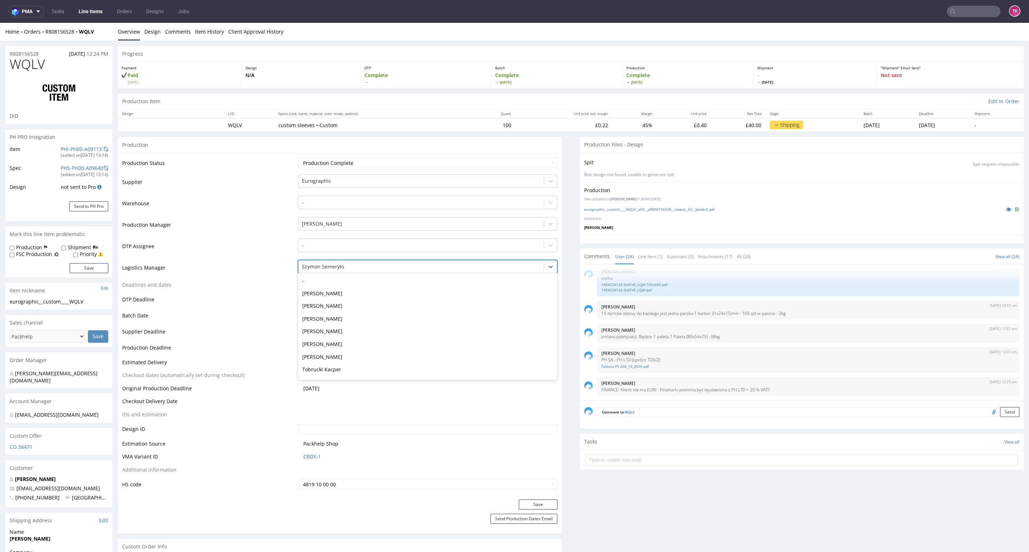
drag, startPoint x: 369, startPoint y: 270, endPoint x: 349, endPoint y: 292, distance: 29.8
click at [369, 270] on div at bounding box center [421, 267] width 238 height 9
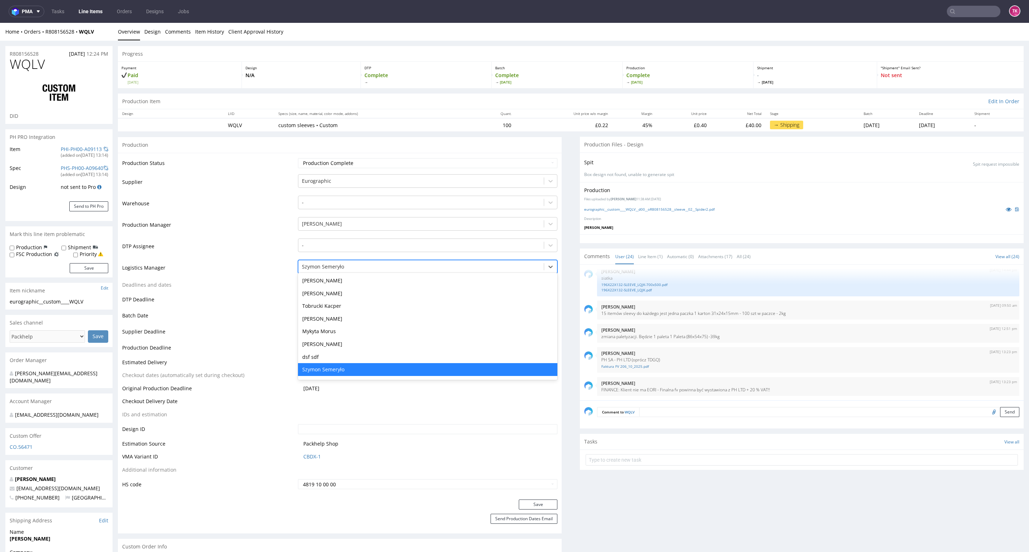
type input "t"
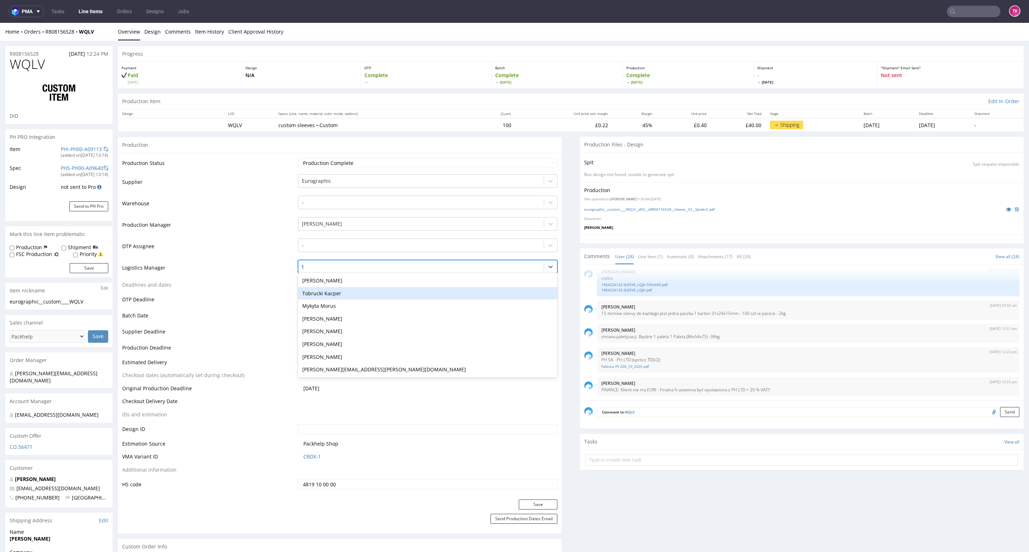
scroll to position [0, 0]
drag, startPoint x: 342, startPoint y: 296, endPoint x: 397, endPoint y: 334, distance: 66.3
click at [342, 298] on div "Tobrucki Kacper" at bounding box center [427, 293] width 259 height 13
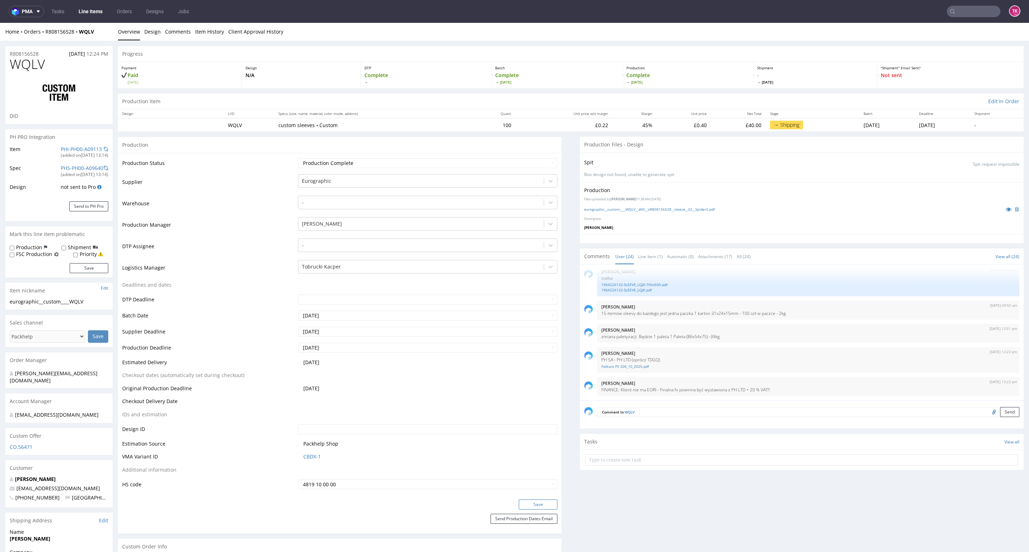
click at [532, 502] on button "Save" at bounding box center [538, 505] width 39 height 10
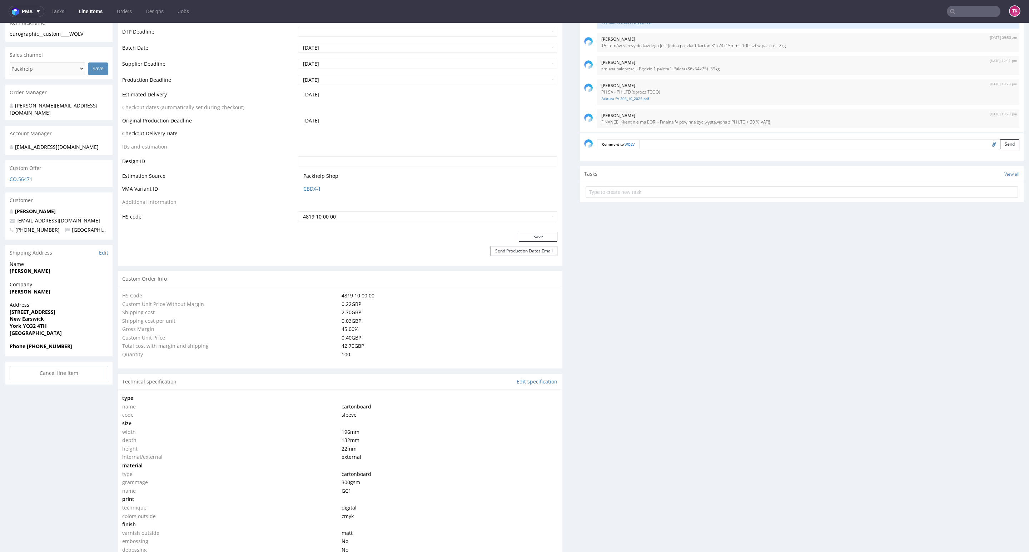
scroll to position [482, 0]
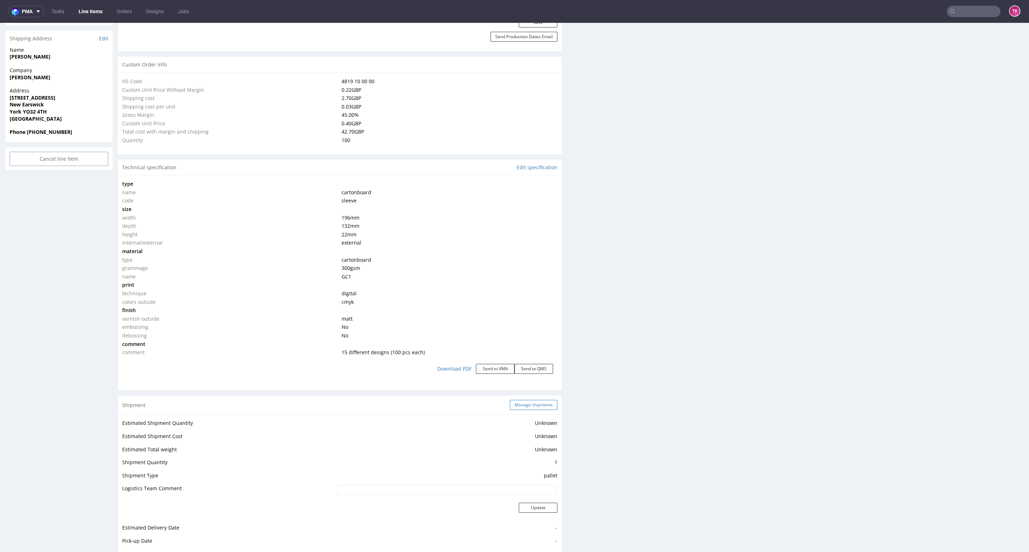
click at [514, 407] on button "Manage shipments" at bounding box center [534, 405] width 48 height 10
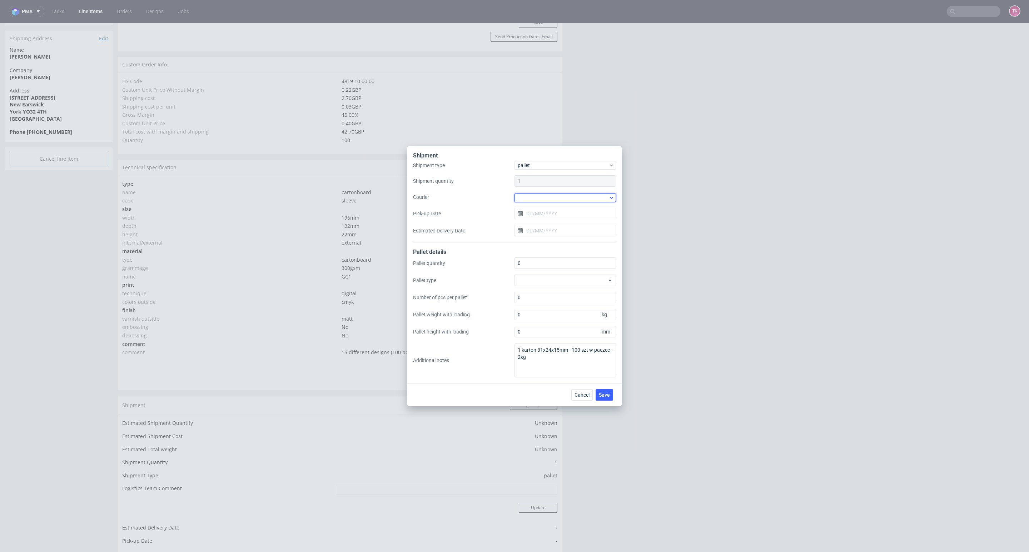
click at [592, 194] on div at bounding box center [564, 198] width 101 height 9
click at [554, 246] on div "Kuehne + Nagel" at bounding box center [565, 249] width 96 height 13
click at [562, 218] on input "Pick-up Date" at bounding box center [564, 212] width 101 height 11
click at [600, 396] on span "Save" at bounding box center [604, 394] width 11 height 5
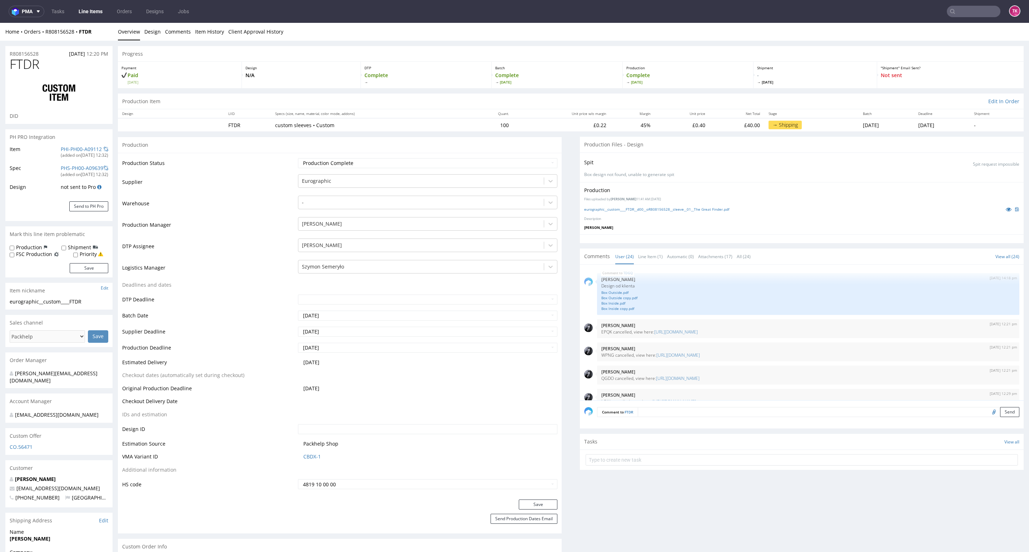
scroll to position [642, 0]
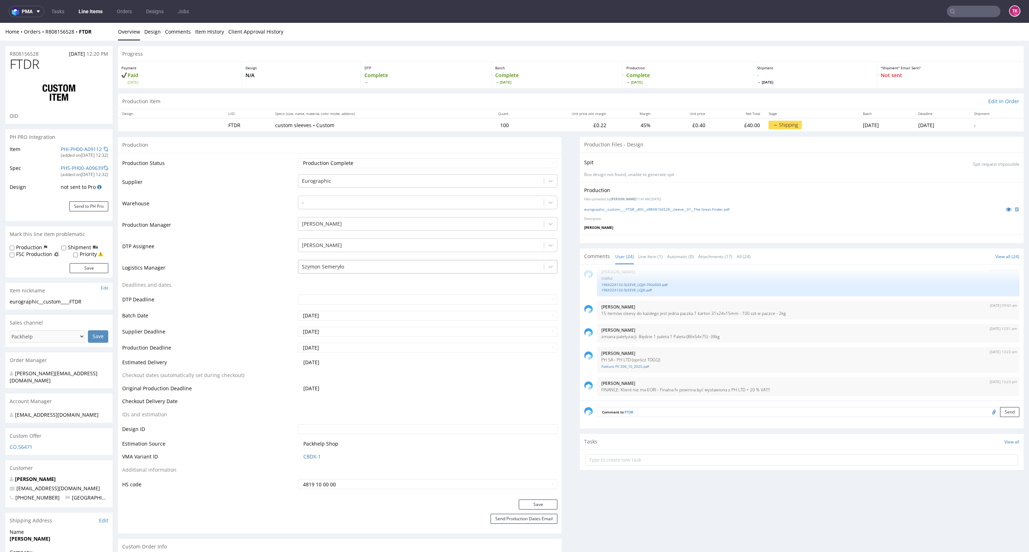
click at [342, 263] on div "Szymon Semeryło" at bounding box center [420, 266] width 245 height 11
type input "t"
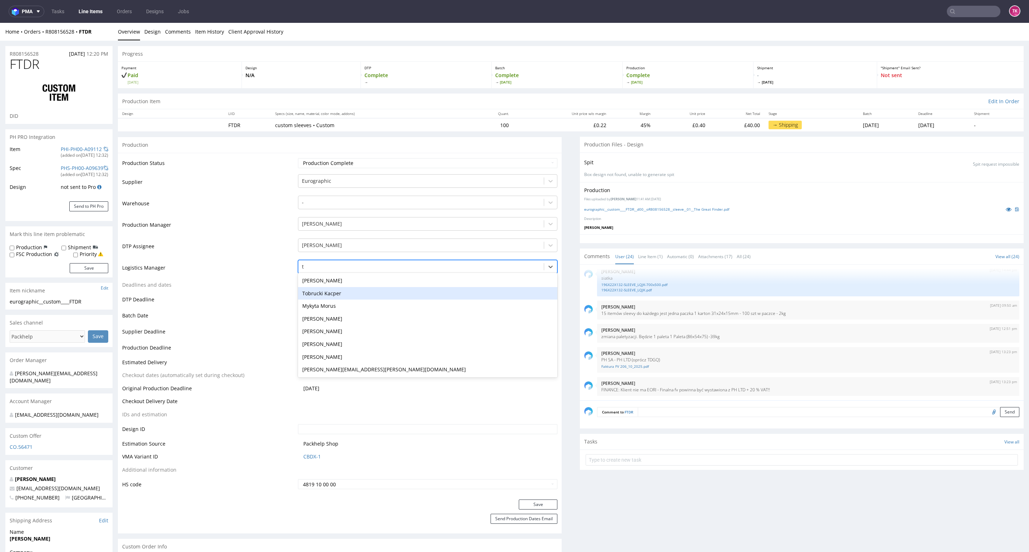
click at [338, 294] on div "Tobrucki Kacper" at bounding box center [427, 293] width 259 height 13
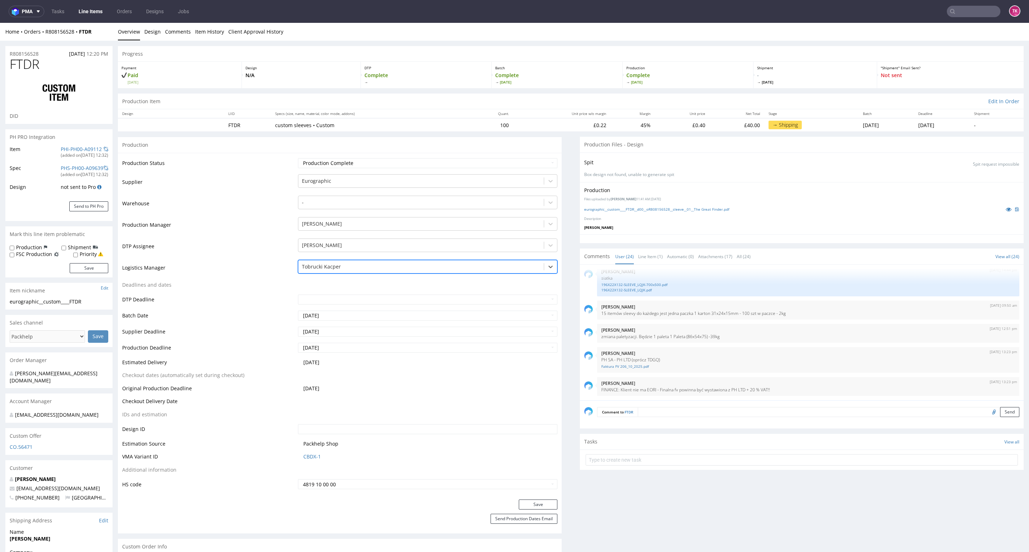
drag, startPoint x: 528, startPoint y: 502, endPoint x: 668, endPoint y: 428, distance: 157.9
click at [529, 503] on button "Save" at bounding box center [538, 505] width 39 height 10
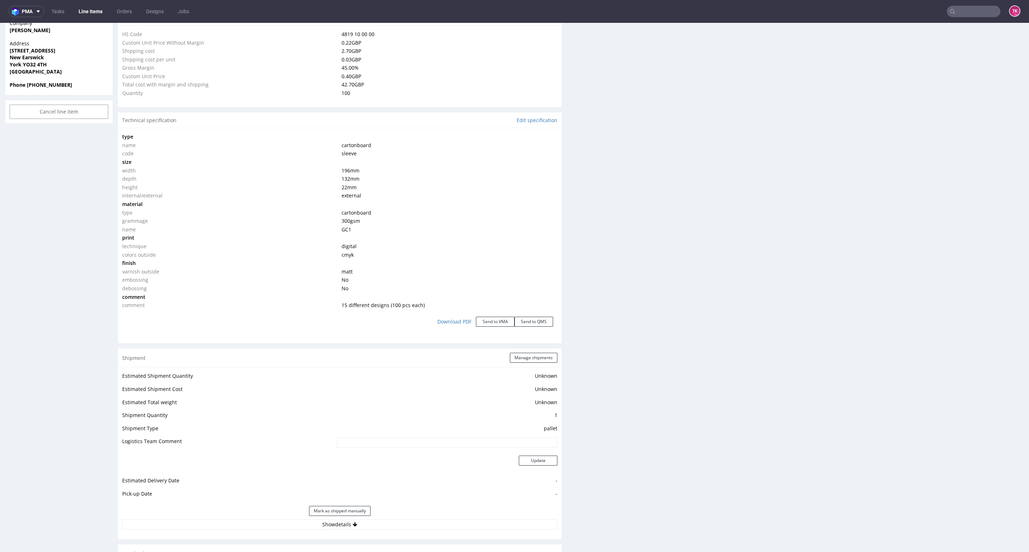
scroll to position [536, 0]
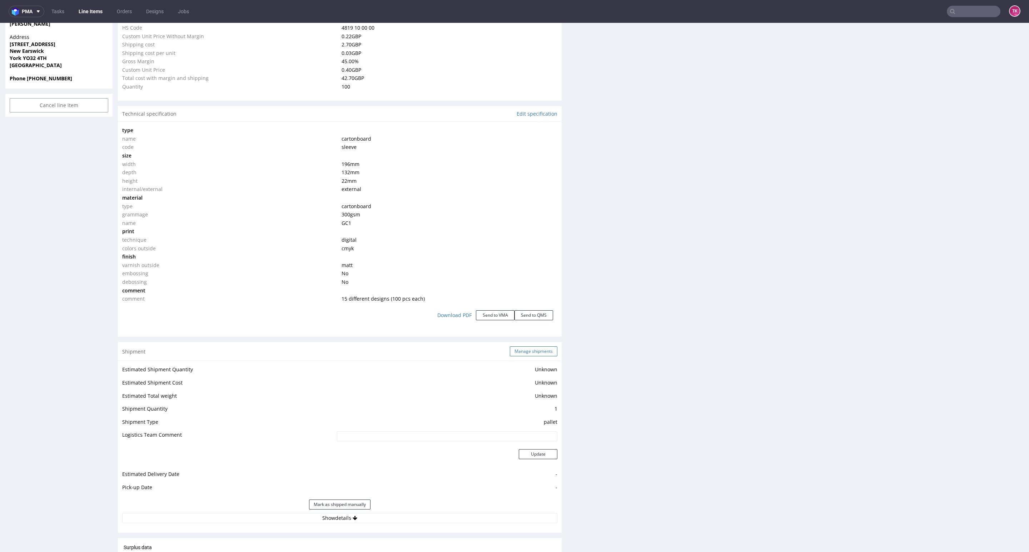
click at [528, 353] on button "Manage shipments" at bounding box center [534, 351] width 48 height 10
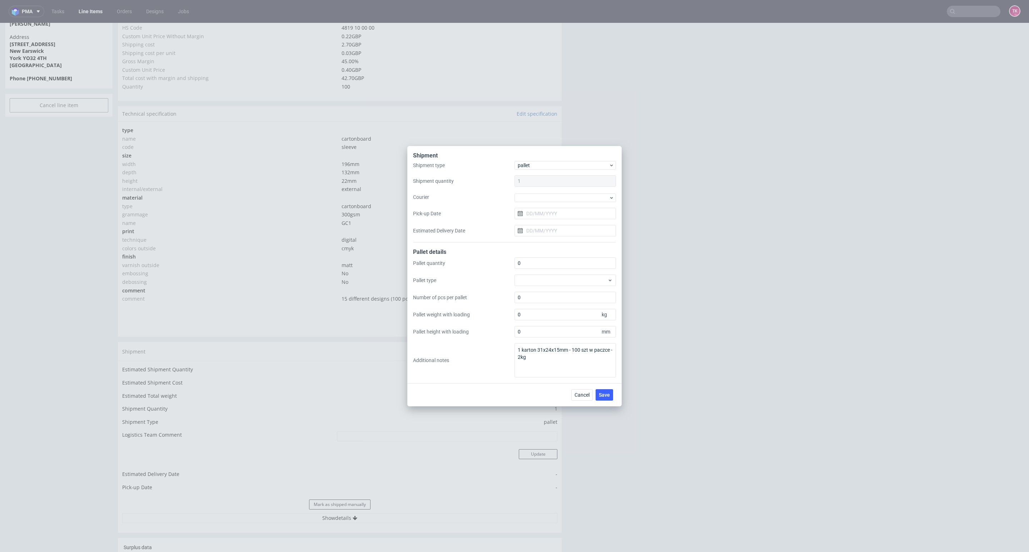
click at [588, 193] on div at bounding box center [564, 198] width 101 height 10
drag, startPoint x: 559, startPoint y: 235, endPoint x: 562, endPoint y: 243, distance: 9.2
click at [562, 240] on div "Kuehne + Nagel" at bounding box center [565, 237] width 96 height 13
click at [605, 392] on span "Save" at bounding box center [604, 394] width 11 height 5
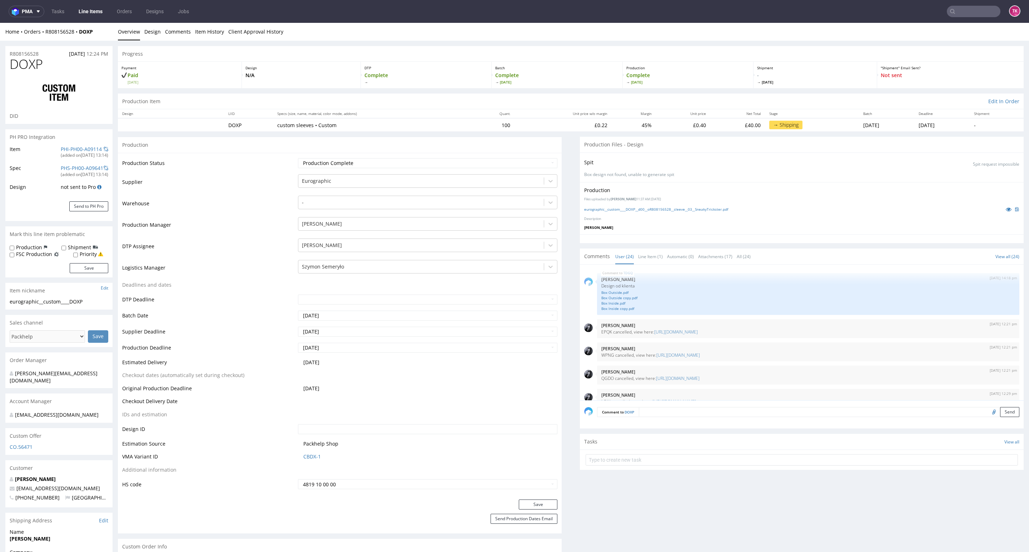
scroll to position [642, 0]
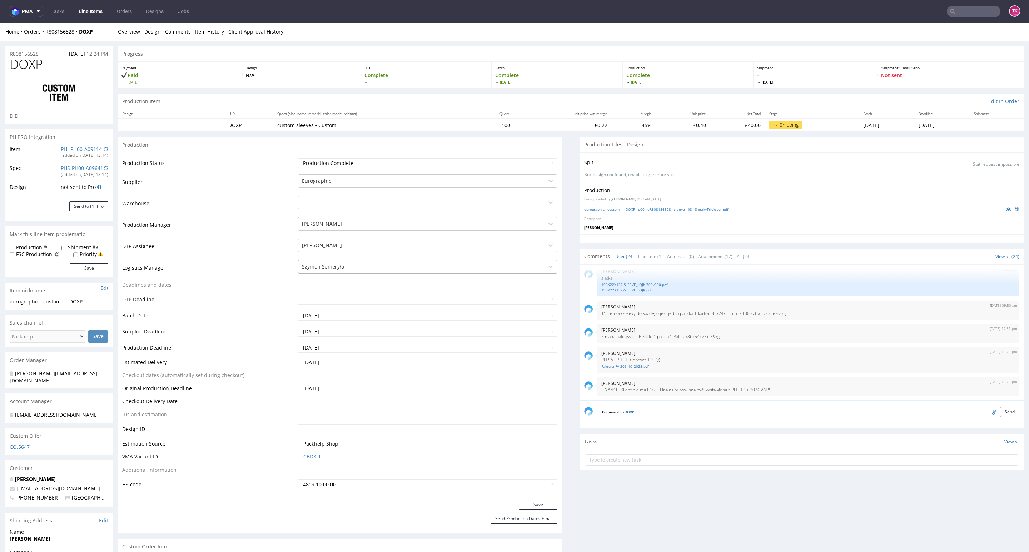
click at [366, 267] on div at bounding box center [421, 267] width 238 height 9
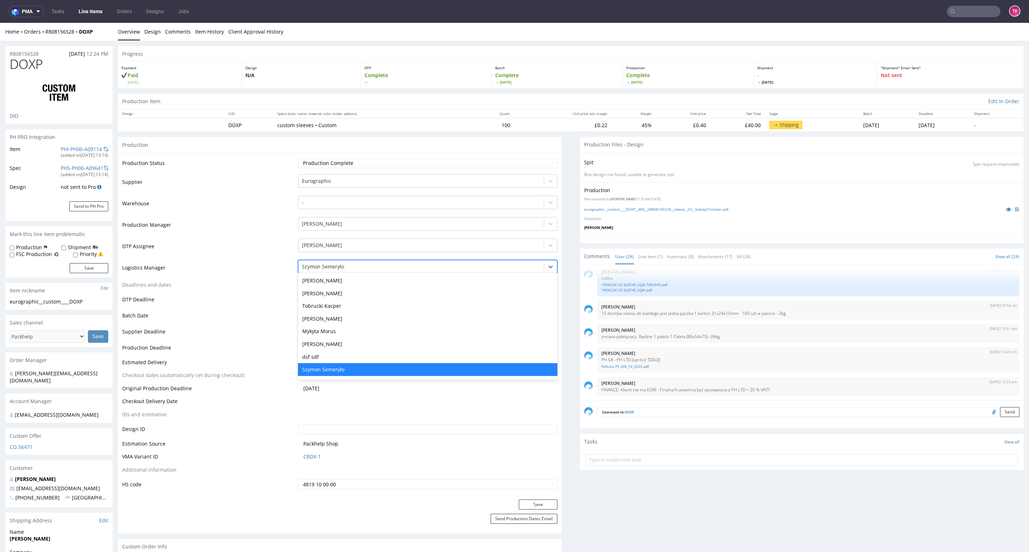
type input "t"
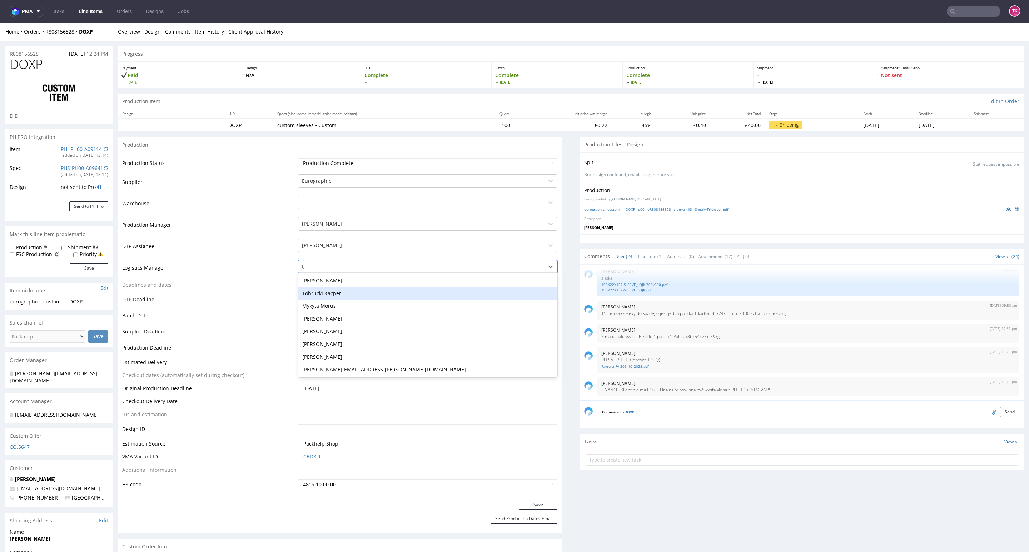
scroll to position [0, 0]
click at [358, 291] on div "Tobrucki Kacper" at bounding box center [427, 293] width 259 height 13
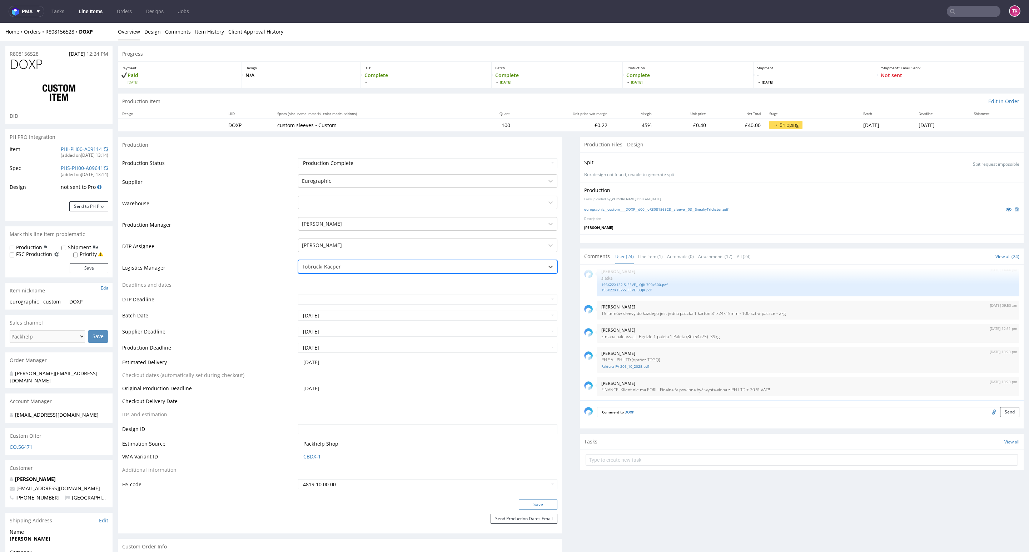
click at [529, 505] on button "Save" at bounding box center [538, 505] width 39 height 10
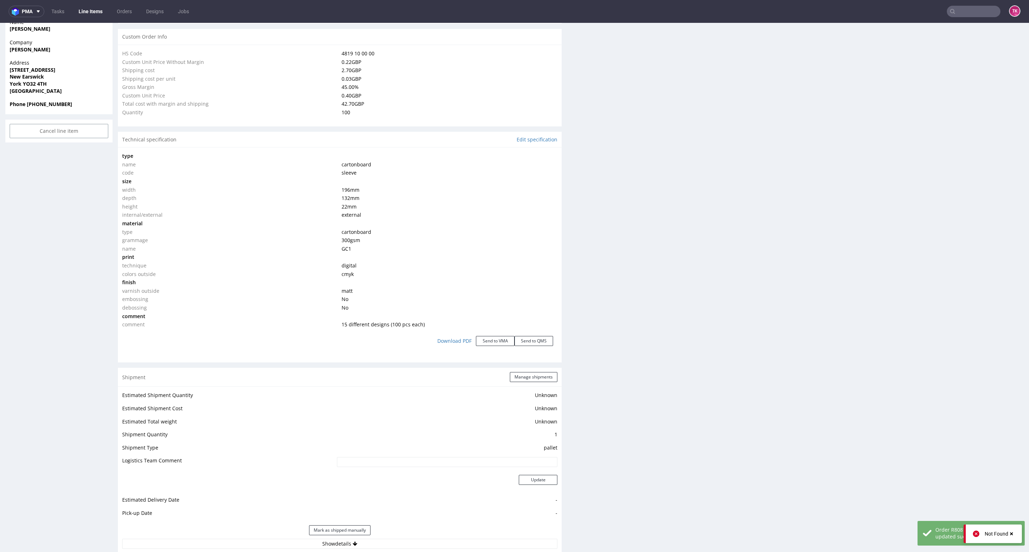
scroll to position [589, 0]
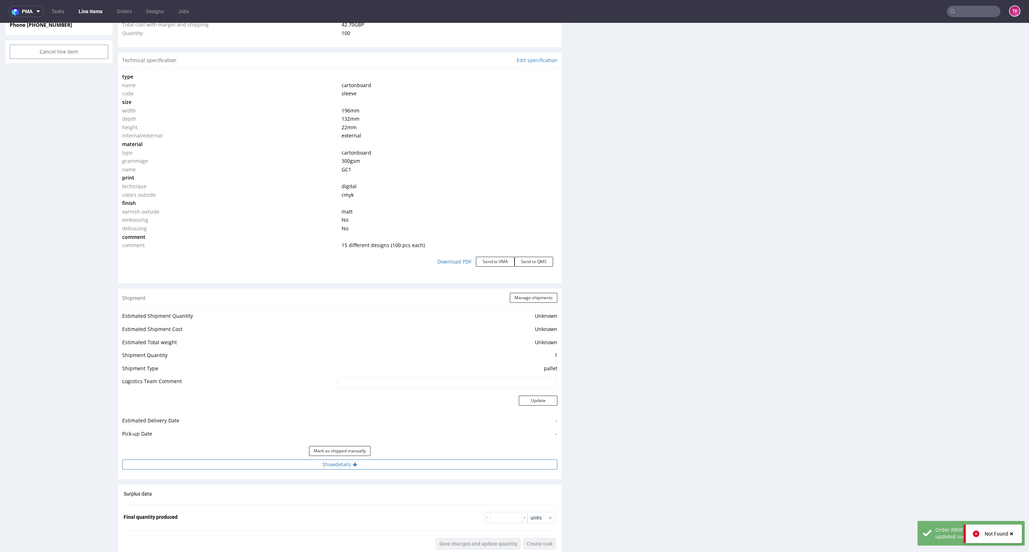
click at [374, 469] on button "Show details" at bounding box center [339, 465] width 435 height 10
click at [329, 514] on input at bounding box center [402, 511] width 309 height 10
click at [535, 298] on button "Manage shipments" at bounding box center [534, 298] width 48 height 10
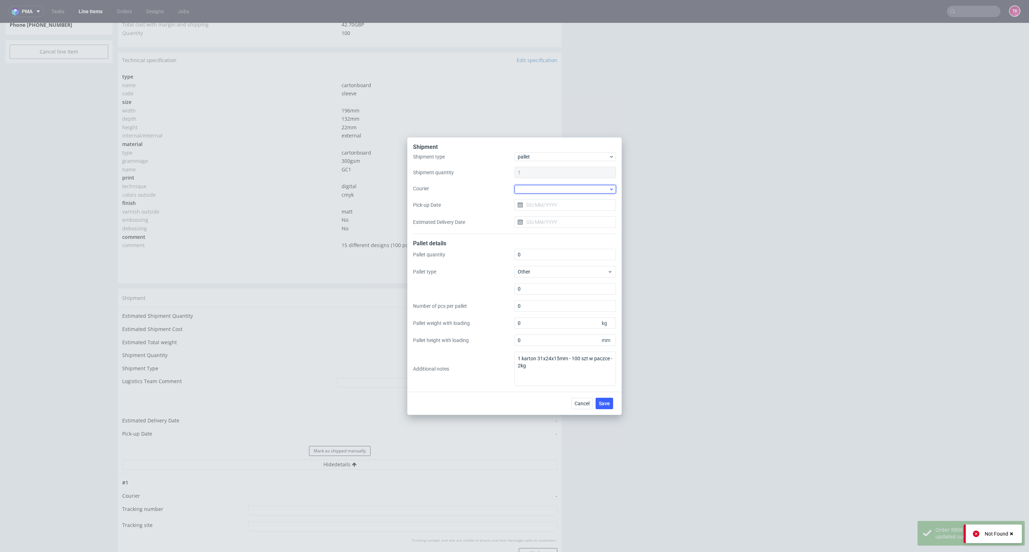
drag, startPoint x: 556, startPoint y: 184, endPoint x: 554, endPoint y: 192, distance: 8.1
click at [556, 185] on div at bounding box center [564, 189] width 101 height 9
drag, startPoint x: 553, startPoint y: 231, endPoint x: 626, endPoint y: 464, distance: 244.6
click at [554, 231] on div "Kuehne + Nagel" at bounding box center [565, 229] width 96 height 13
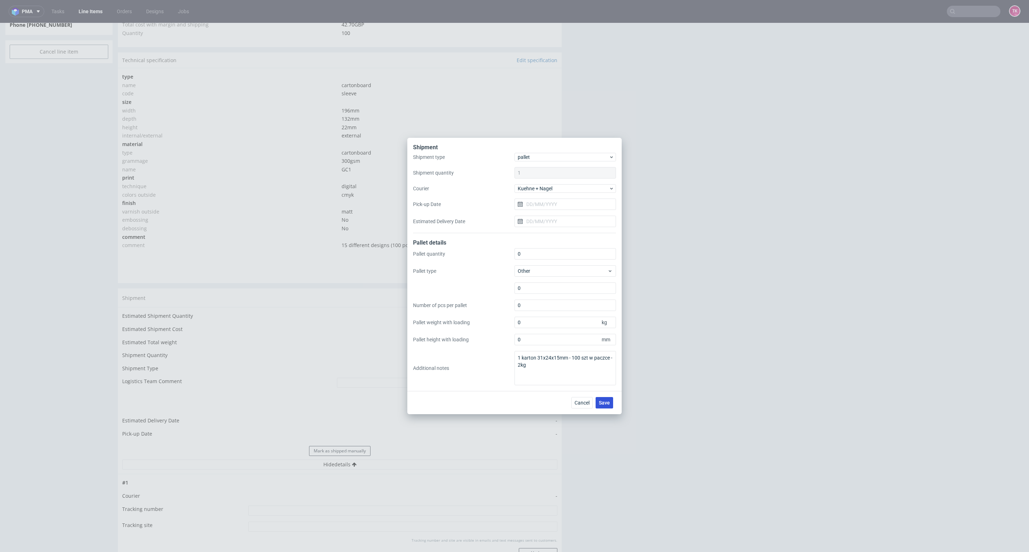
click at [603, 399] on button "Save" at bounding box center [604, 402] width 18 height 11
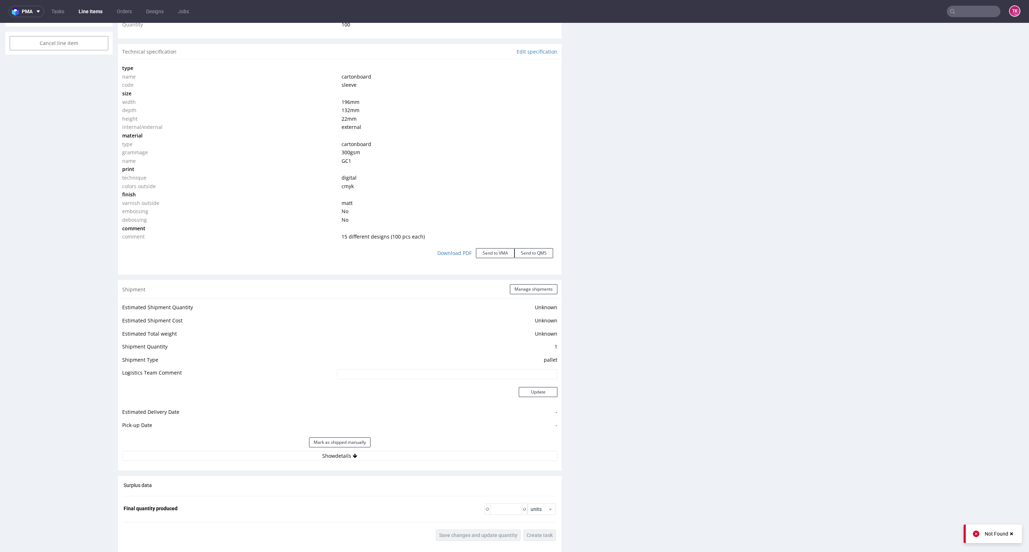
scroll to position [617, 0]
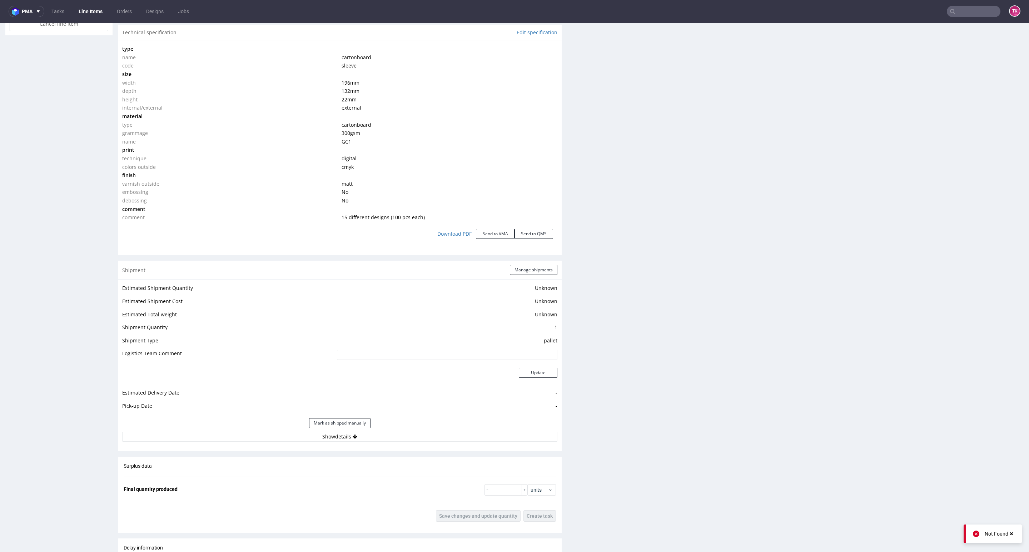
click at [339, 429] on div "Mark as shipped manually" at bounding box center [339, 423] width 435 height 17
click at [333, 440] on button "Show details" at bounding box center [339, 437] width 435 height 10
drag, startPoint x: 341, startPoint y: 481, endPoint x: 345, endPoint y: 485, distance: 5.9
click at [342, 482] on input at bounding box center [402, 483] width 309 height 10
paste input "RWM006610330"
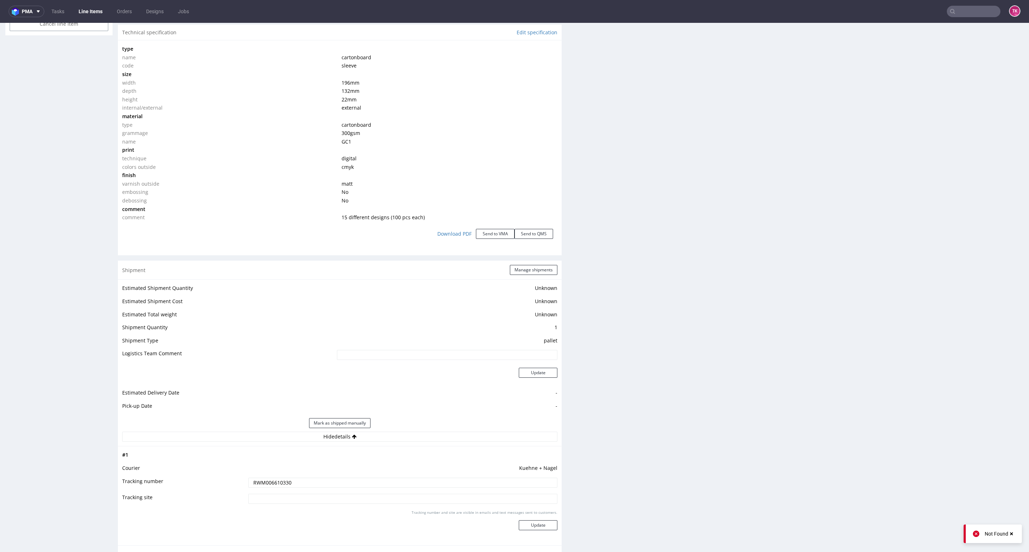
type input "RWM006610330"
drag, startPoint x: 517, startPoint y: 518, endPoint x: 519, endPoint y: 523, distance: 6.1
click at [516, 519] on div "Tracking number and site are visible in emails and text messages sent to custom…" at bounding box center [402, 523] width 309 height 26
click at [519, 523] on button "Update" at bounding box center [538, 525] width 39 height 10
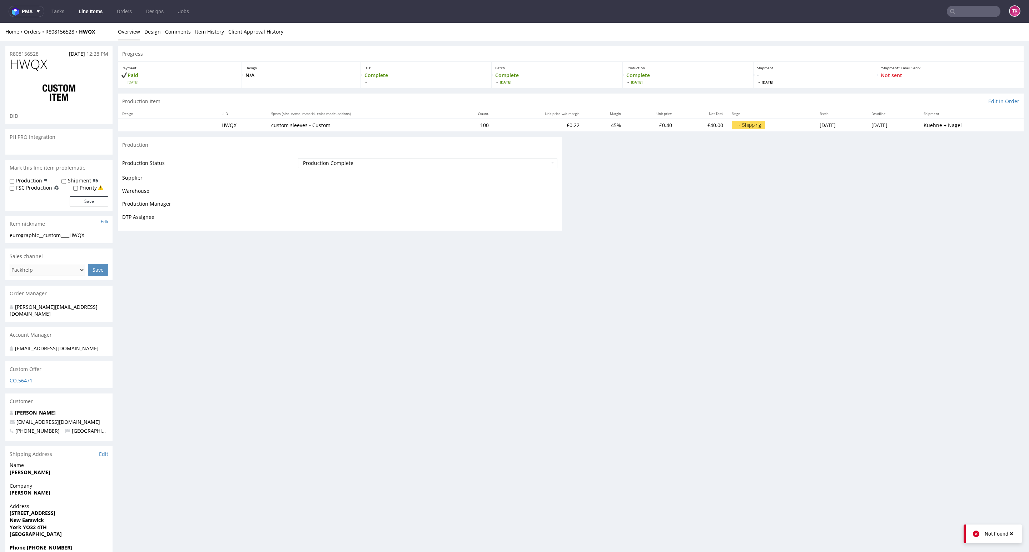
scroll to position [0, 0]
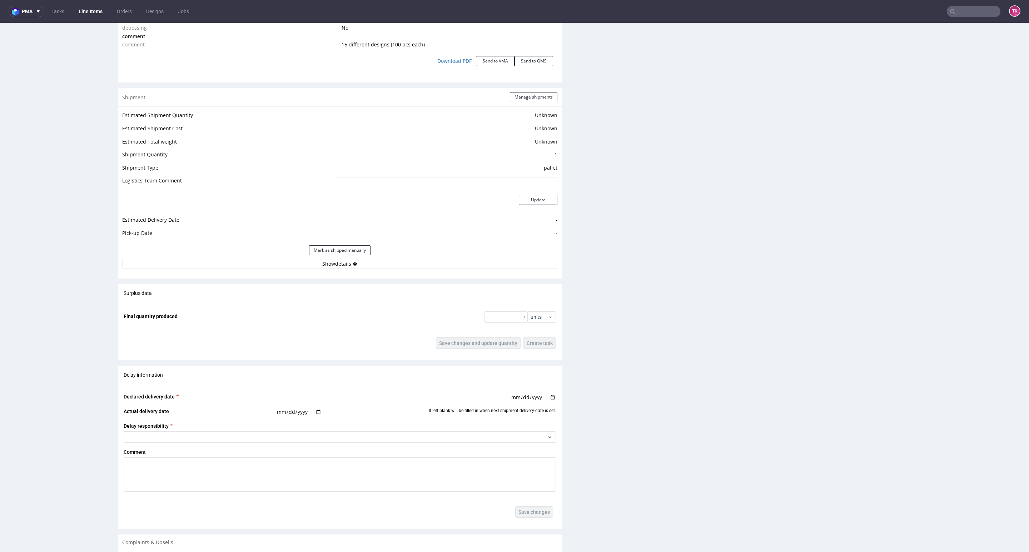
scroll to position [804, 0]
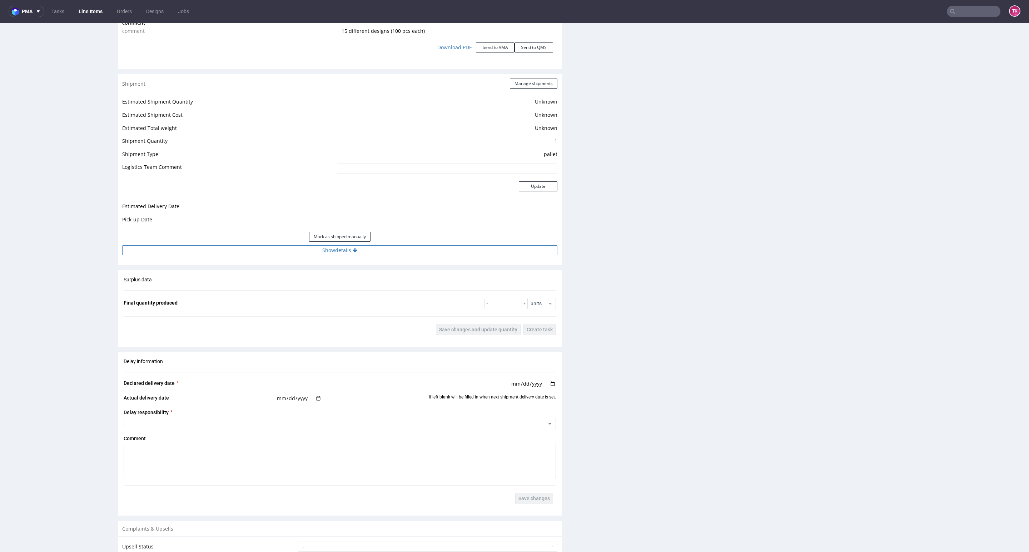
drag, startPoint x: 467, startPoint y: 242, endPoint x: 468, endPoint y: 254, distance: 12.2
click at [467, 251] on div "Estimated Shipment Quantity Unknown Estimated Shipment Cost Unknown Estimated T…" at bounding box center [340, 176] width 444 height 167
click at [469, 254] on button "Show details" at bounding box center [339, 250] width 435 height 10
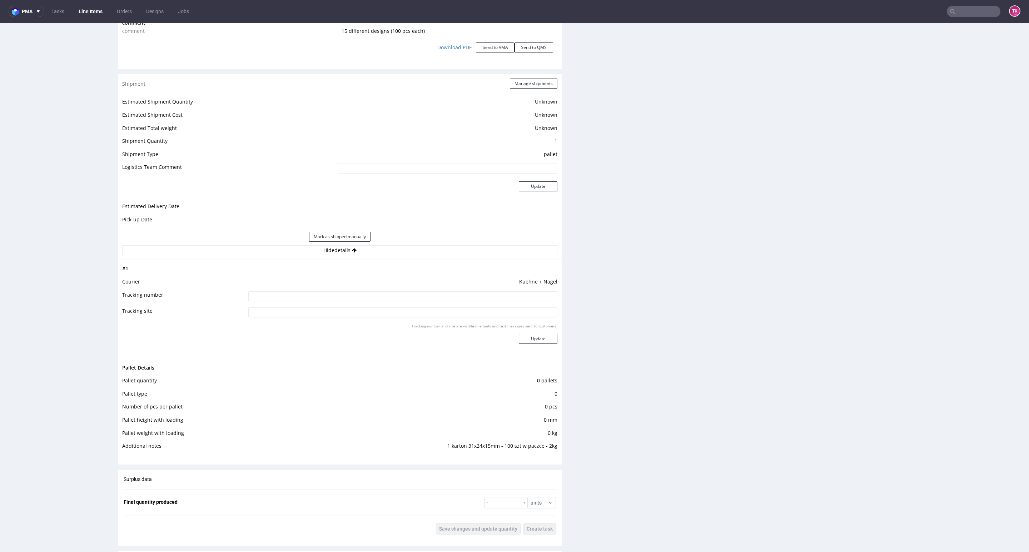
click at [441, 286] on td "Kuehne + Nagel" at bounding box center [401, 284] width 311 height 13
click at [446, 293] on input at bounding box center [402, 296] width 309 height 10
paste input "RWM006610330"
type input "RWM006610330"
click at [534, 340] on button "Update" at bounding box center [538, 339] width 39 height 10
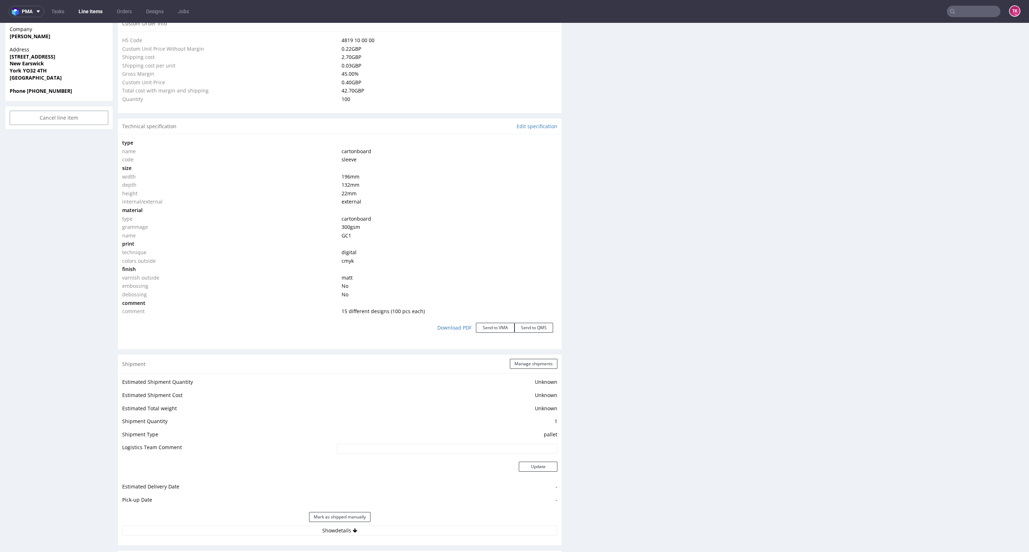
scroll to position [643, 0]
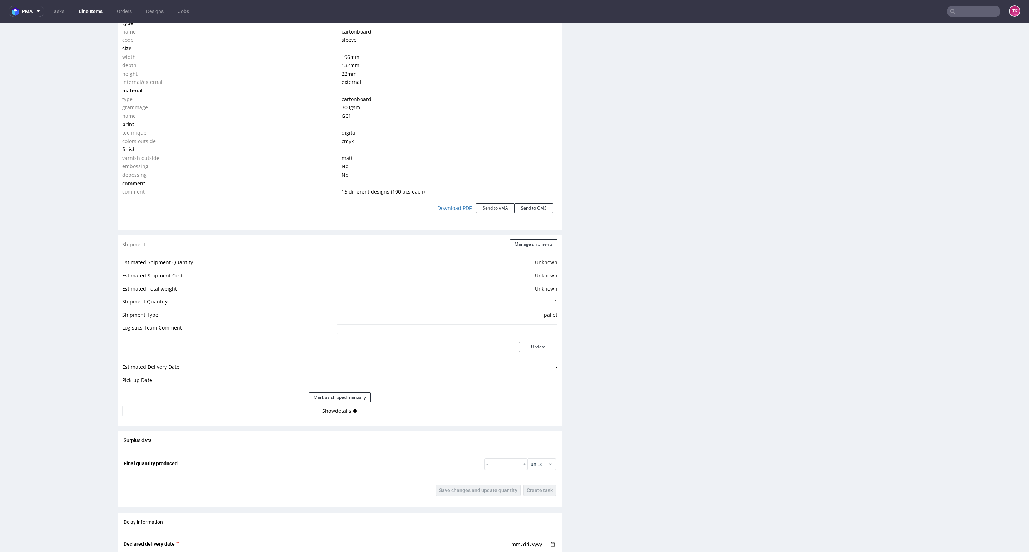
click at [389, 420] on div "Shipment Manage shipments Estimated Shipment Quantity Unknown Estimated Shipmen…" at bounding box center [340, 330] width 444 height 191
click at [387, 415] on button "Show details" at bounding box center [339, 411] width 435 height 10
click at [312, 450] on td "Kuehne + Nagel" at bounding box center [401, 444] width 311 height 13
click at [321, 455] on input at bounding box center [402, 457] width 309 height 10
paste input "RWM006610330"
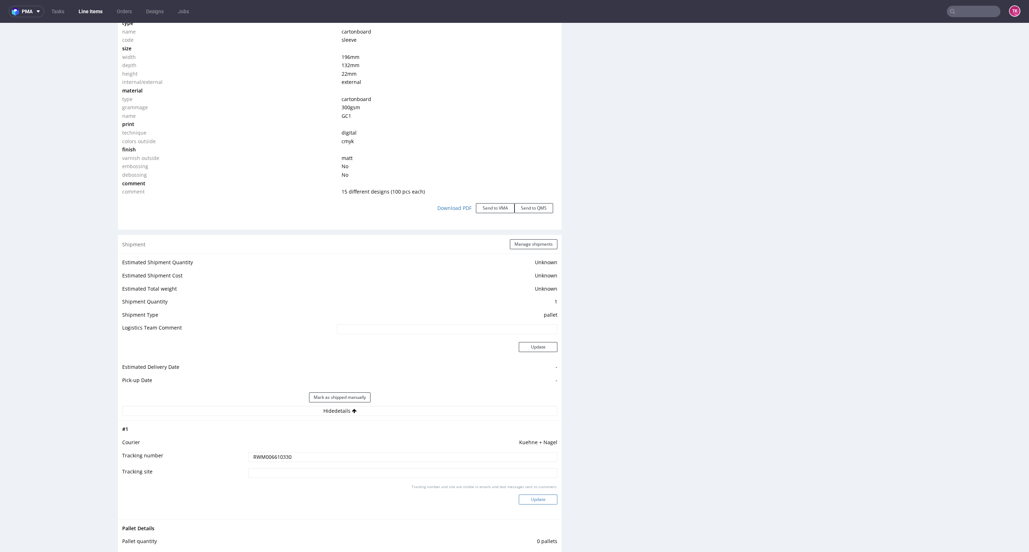
type input "RWM006610330"
click at [523, 498] on button "Update" at bounding box center [538, 500] width 39 height 10
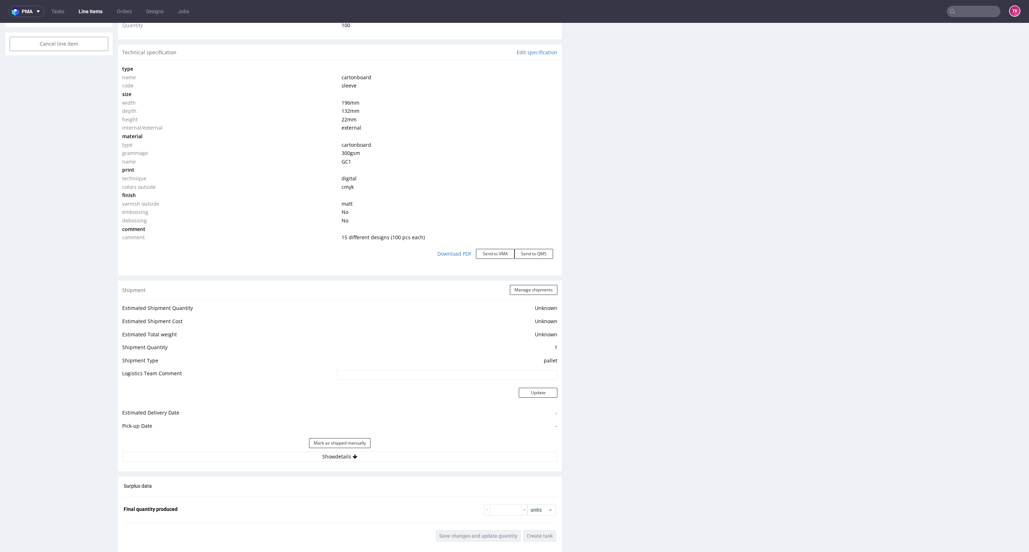
scroll to position [750, 0]
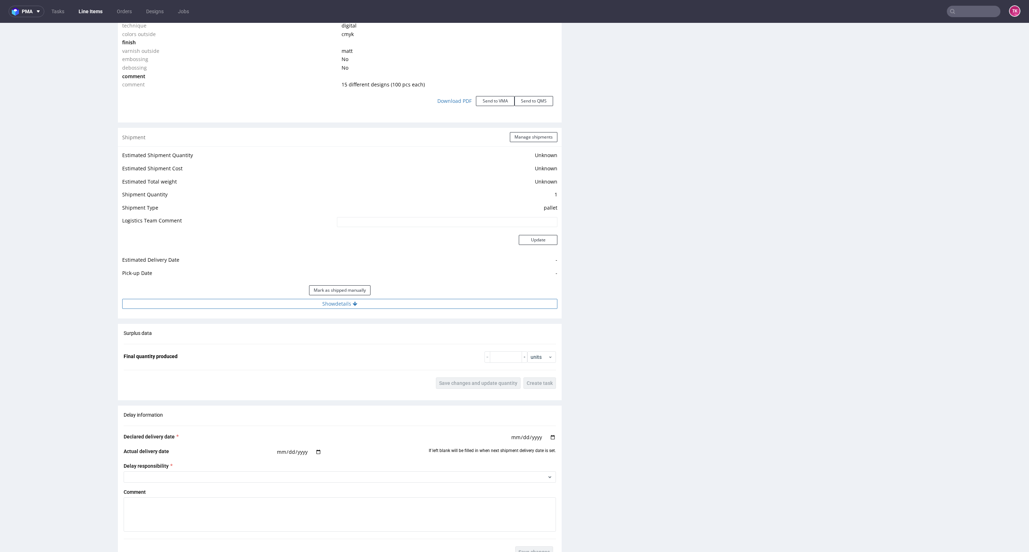
drag, startPoint x: 388, startPoint y: 296, endPoint x: 387, endPoint y: 305, distance: 9.0
click at [388, 299] on div "Estimated Shipment Quantity Unknown Estimated Shipment Cost Unknown Estimated T…" at bounding box center [340, 229] width 444 height 167
click at [387, 305] on button "Show details" at bounding box center [339, 304] width 435 height 10
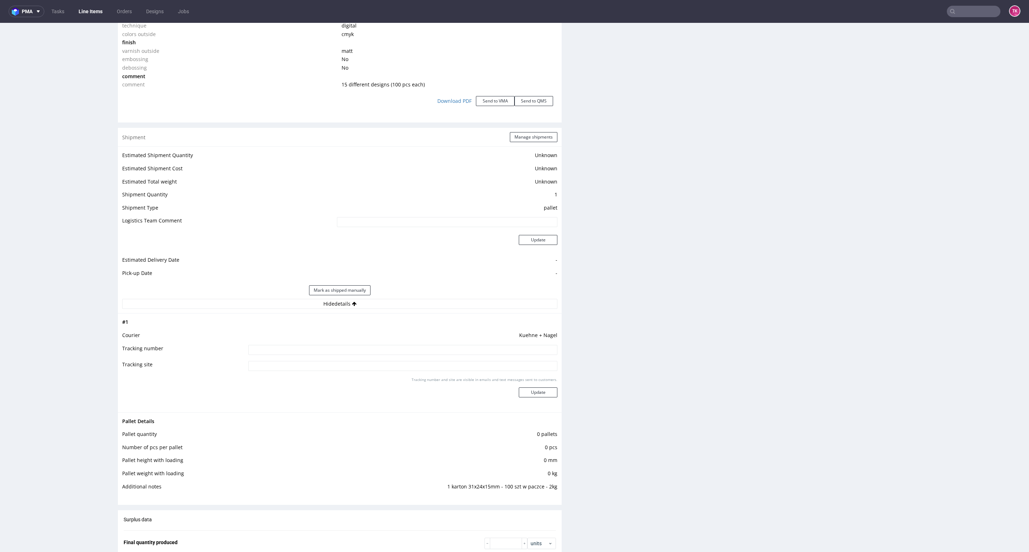
drag, startPoint x: 373, startPoint y: 340, endPoint x: 377, endPoint y: 343, distance: 5.1
click at [373, 341] on td "Kuehne + Nagel" at bounding box center [401, 337] width 311 height 13
click at [377, 343] on td "Kuehne + Nagel" at bounding box center [401, 337] width 311 height 13
drag, startPoint x: 378, startPoint y: 344, endPoint x: 378, endPoint y: 348, distance: 3.6
click at [378, 348] on tbody "# 1 Courier Kuehne + Nagel Tracking number Tracking site Tracking number and si…" at bounding box center [339, 363] width 435 height 90
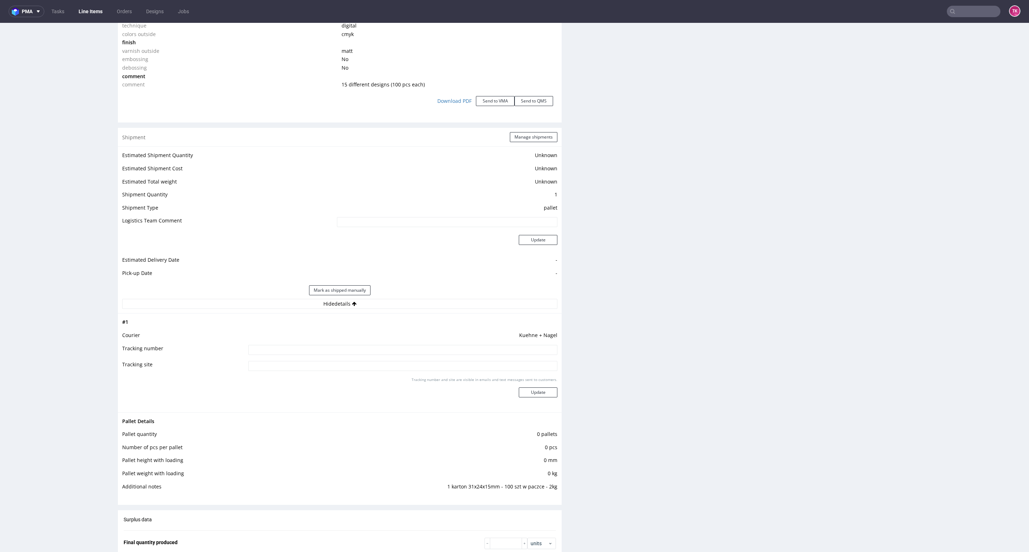
click at [378, 348] on input at bounding box center [402, 350] width 309 height 10
paste input "RWM006610330"
type input "RWM006610330"
click at [547, 392] on button "Update" at bounding box center [538, 393] width 39 height 10
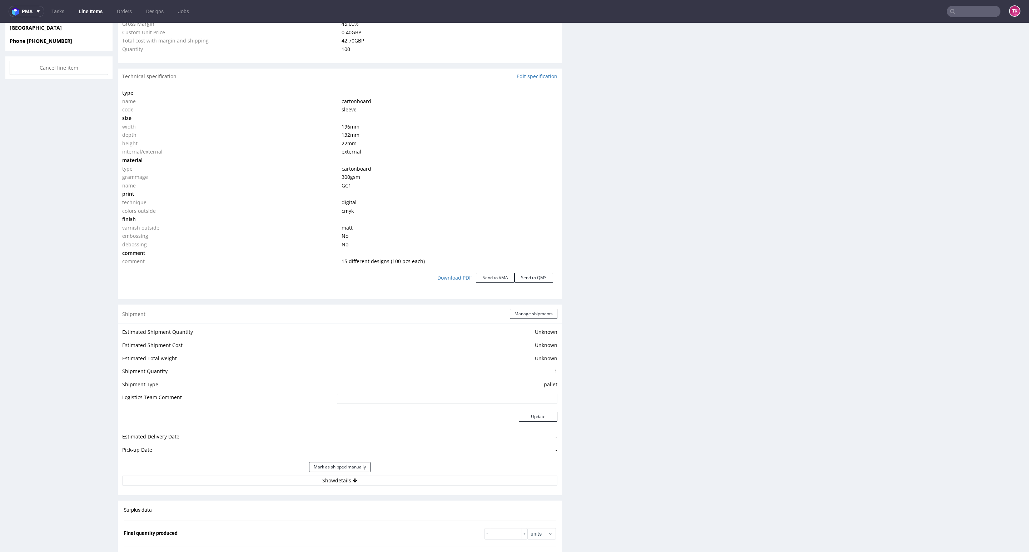
scroll to position [589, 0]
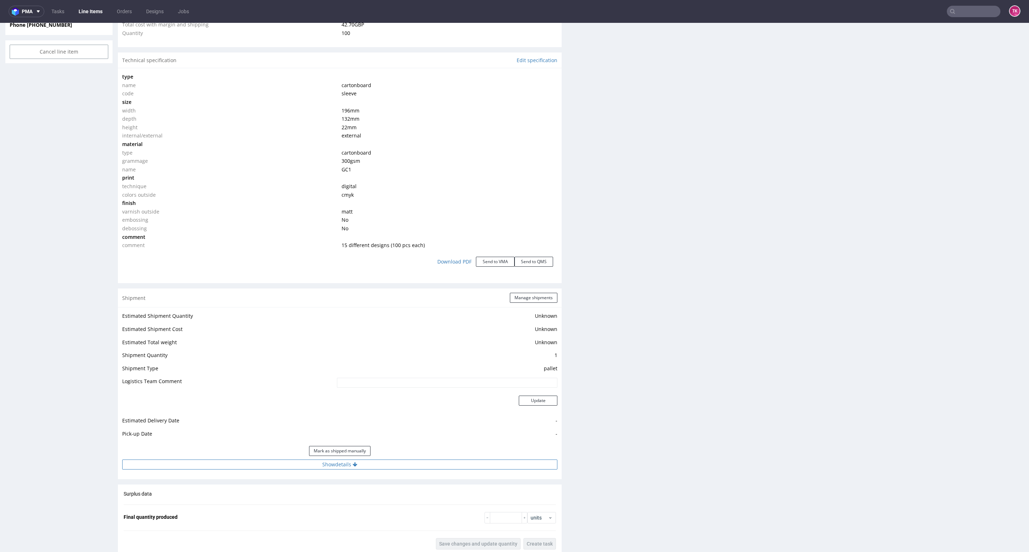
drag, startPoint x: 387, startPoint y: 472, endPoint x: 387, endPoint y: 462, distance: 9.7
click at [386, 466] on div "Estimated Shipment Quantity Unknown Estimated Shipment Cost Unknown Estimated T…" at bounding box center [340, 390] width 444 height 167
click at [387, 462] on button "Show details" at bounding box center [339, 465] width 435 height 10
click at [330, 506] on input at bounding box center [402, 511] width 309 height 10
paste input "RWM006610330"
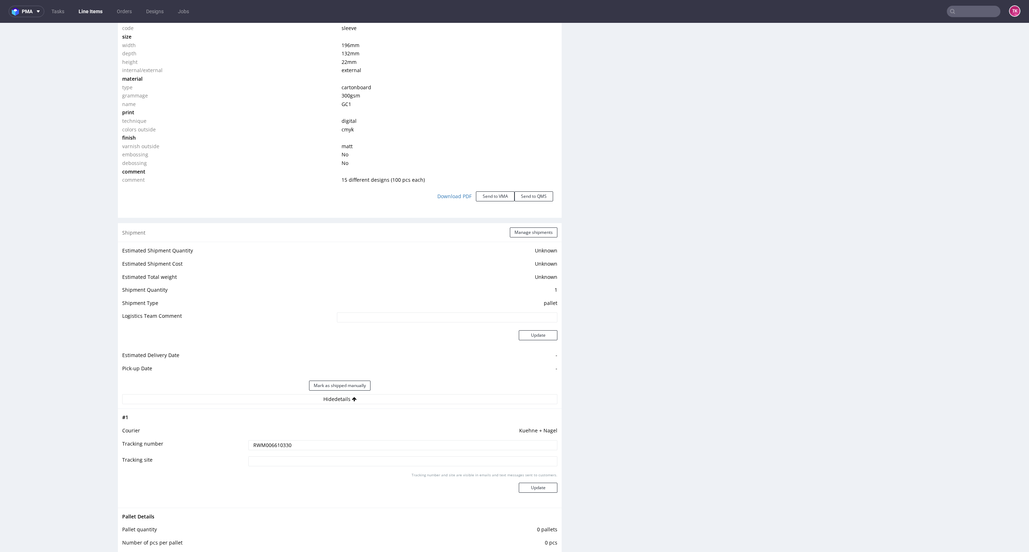
scroll to position [697, 0]
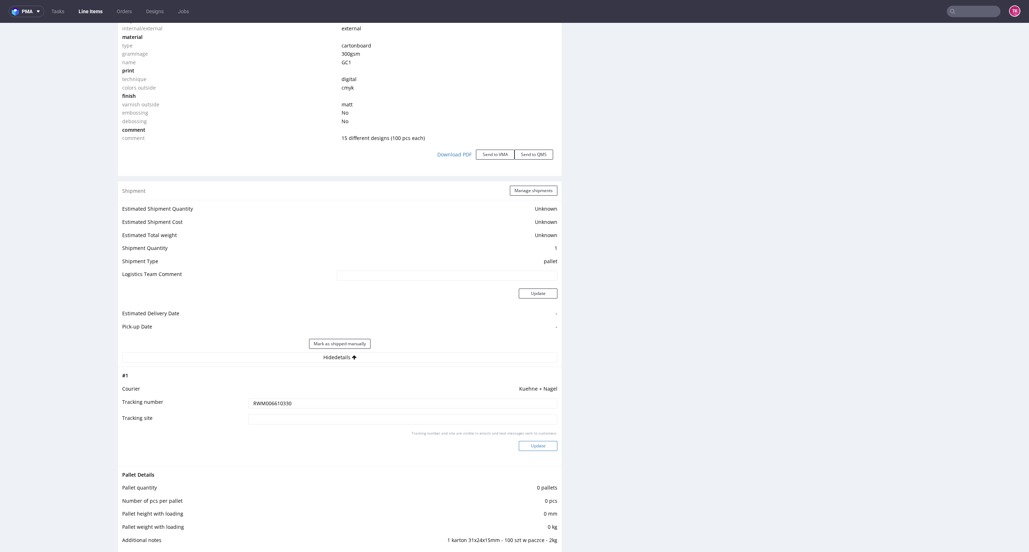
type input "RWM006610330"
click at [536, 447] on button "Update" at bounding box center [538, 446] width 39 height 10
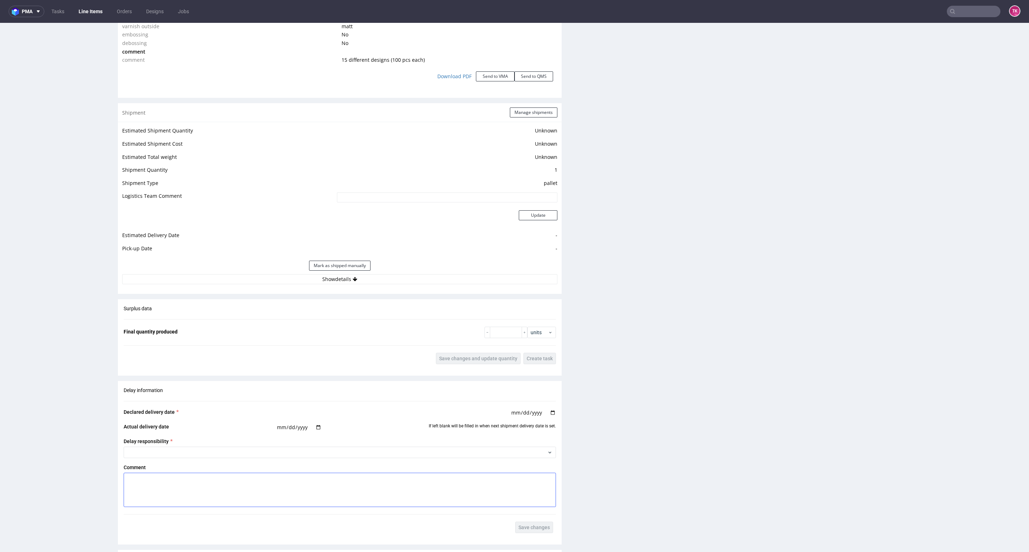
scroll to position [857, 0]
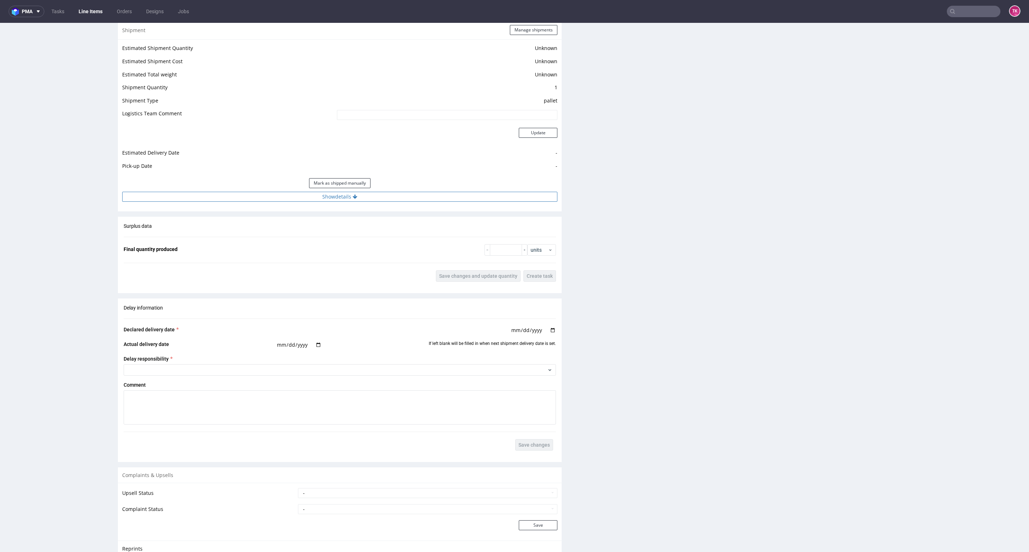
drag, startPoint x: 405, startPoint y: 200, endPoint x: 397, endPoint y: 205, distance: 10.4
click at [404, 200] on button "Show details" at bounding box center [339, 197] width 435 height 10
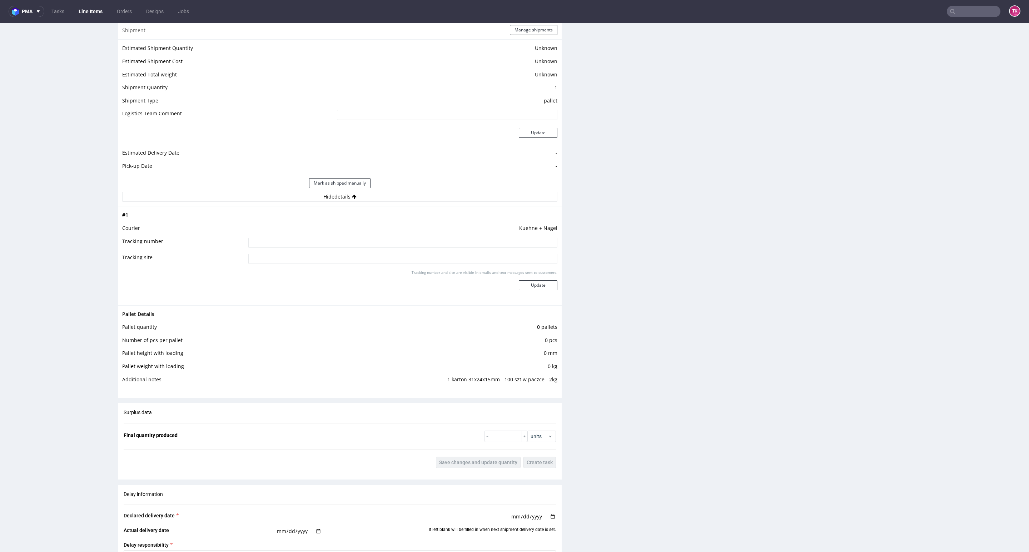
drag, startPoint x: 382, startPoint y: 236, endPoint x: 390, endPoint y: 238, distance: 8.5
click at [383, 238] on tbody "# 1 Courier Kuehne + Nagel Tracking number Tracking site Tracking number and si…" at bounding box center [339, 256] width 435 height 90
drag, startPoint x: 393, startPoint y: 239, endPoint x: 399, endPoint y: 244, distance: 7.6
click at [395, 240] on input at bounding box center [402, 243] width 309 height 10
paste input "RWM006610330"
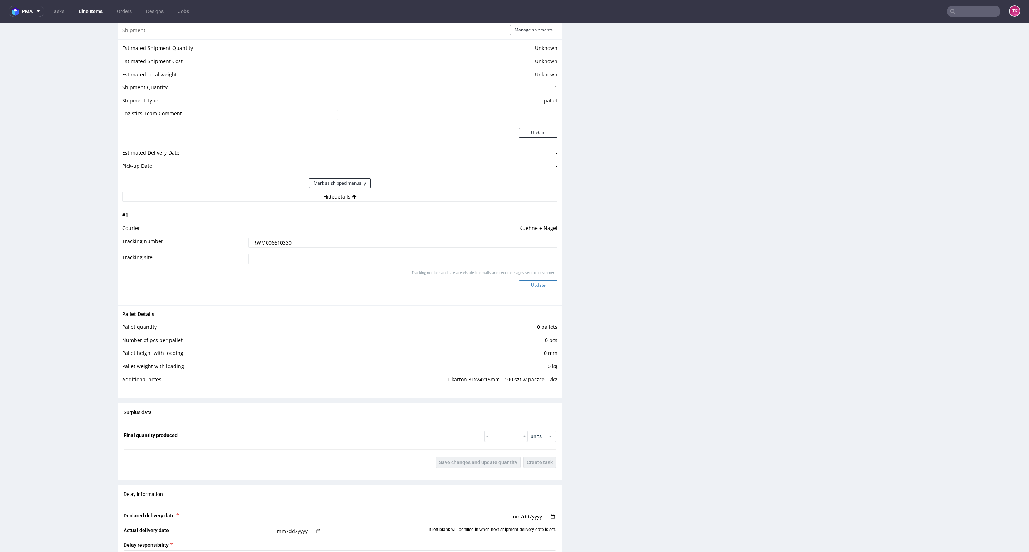
type input "RWM006610330"
click at [532, 284] on button "Update" at bounding box center [538, 285] width 39 height 10
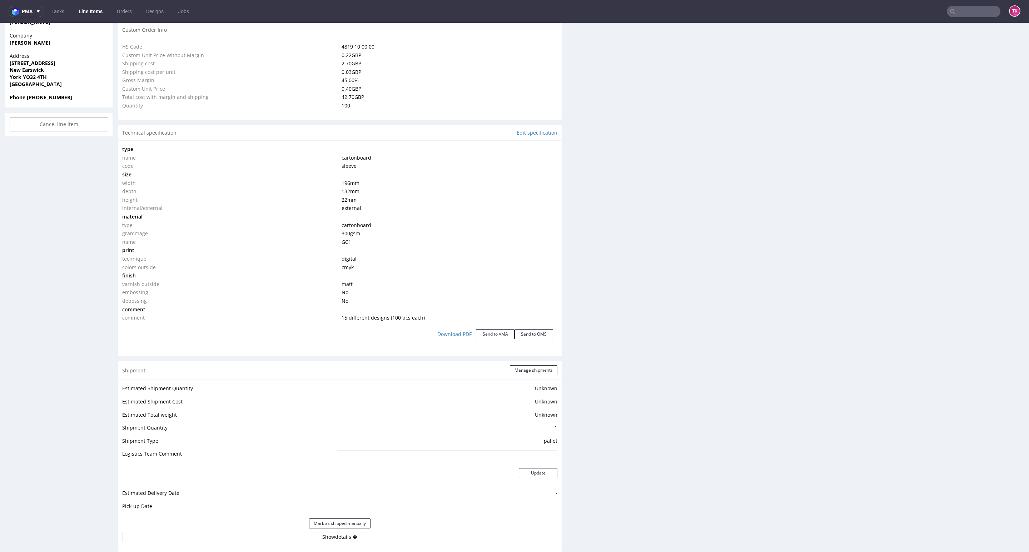
scroll to position [536, 0]
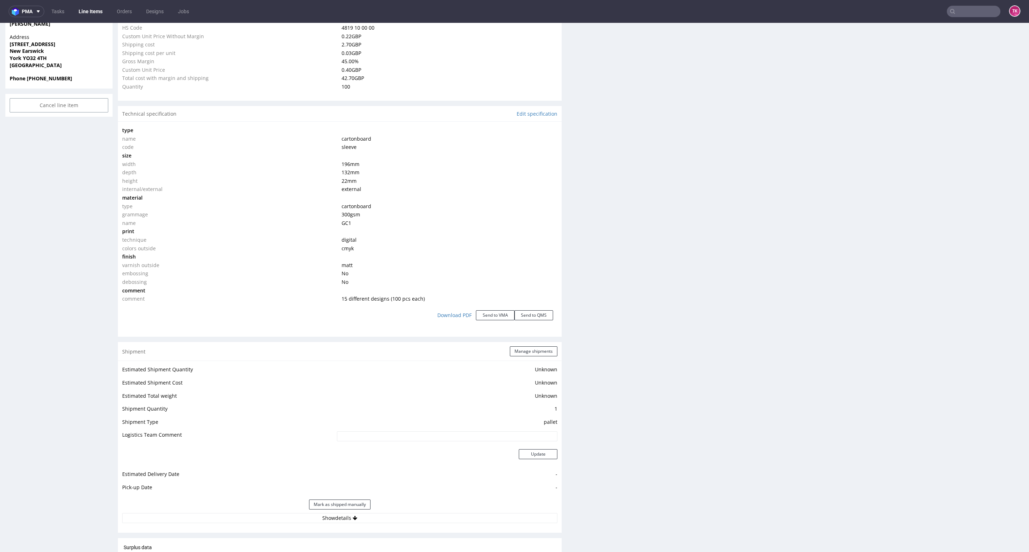
drag, startPoint x: 402, startPoint y: 520, endPoint x: 413, endPoint y: 502, distance: 21.4
click at [403, 520] on button "Show details" at bounding box center [339, 518] width 435 height 10
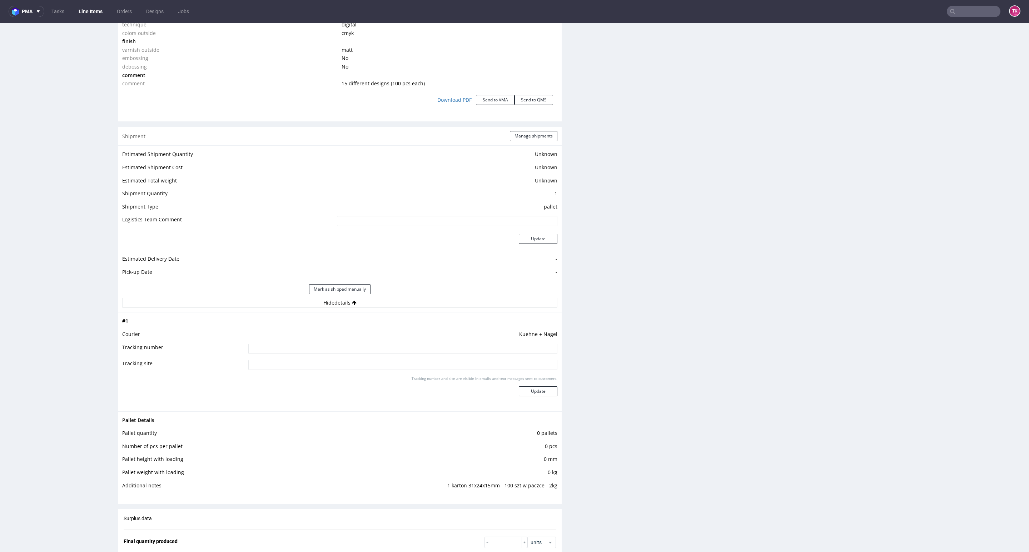
scroll to position [804, 0]
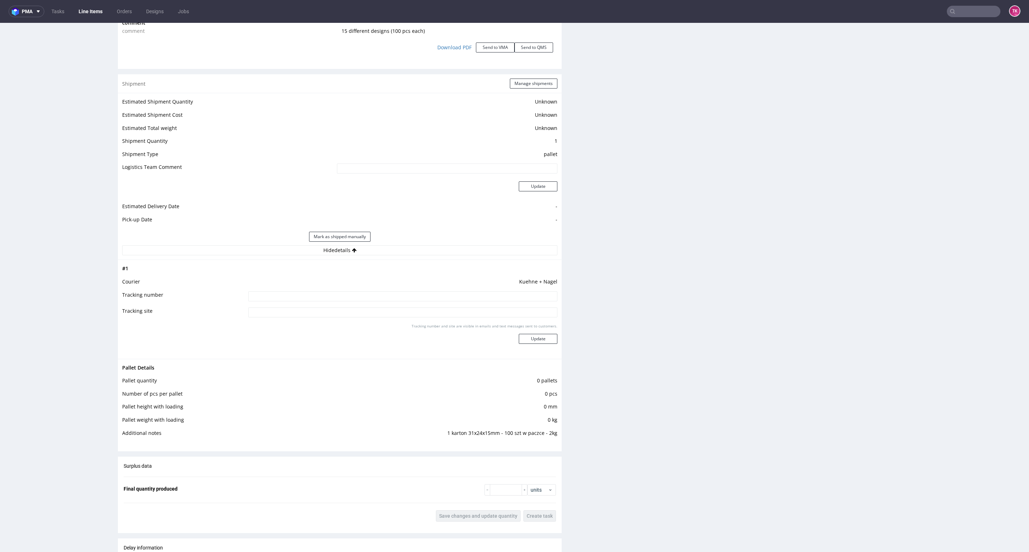
click at [437, 297] on input at bounding box center [402, 296] width 309 height 10
paste input "RWM006610330"
type input "RWM006610330"
click at [522, 340] on button "Update" at bounding box center [538, 339] width 39 height 10
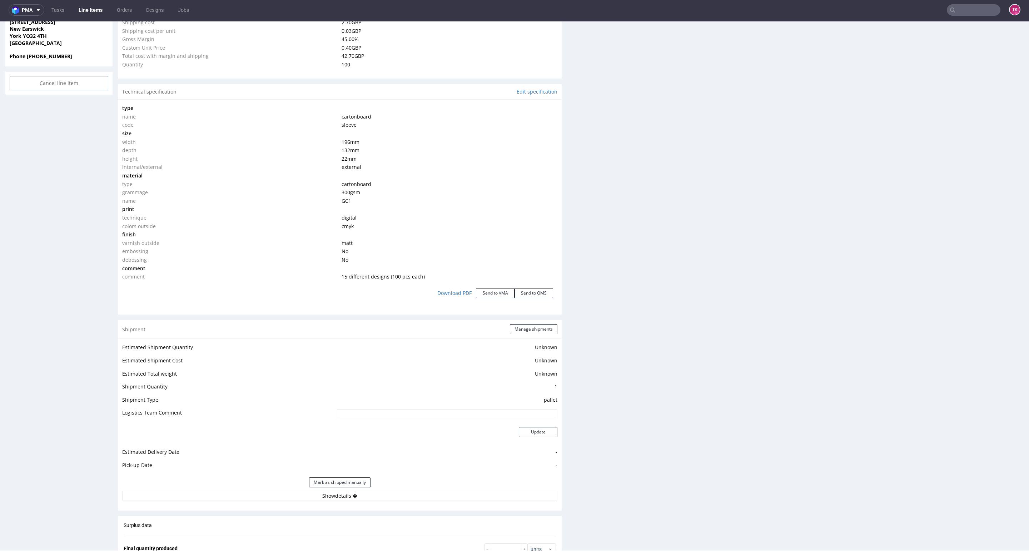
scroll to position [589, 0]
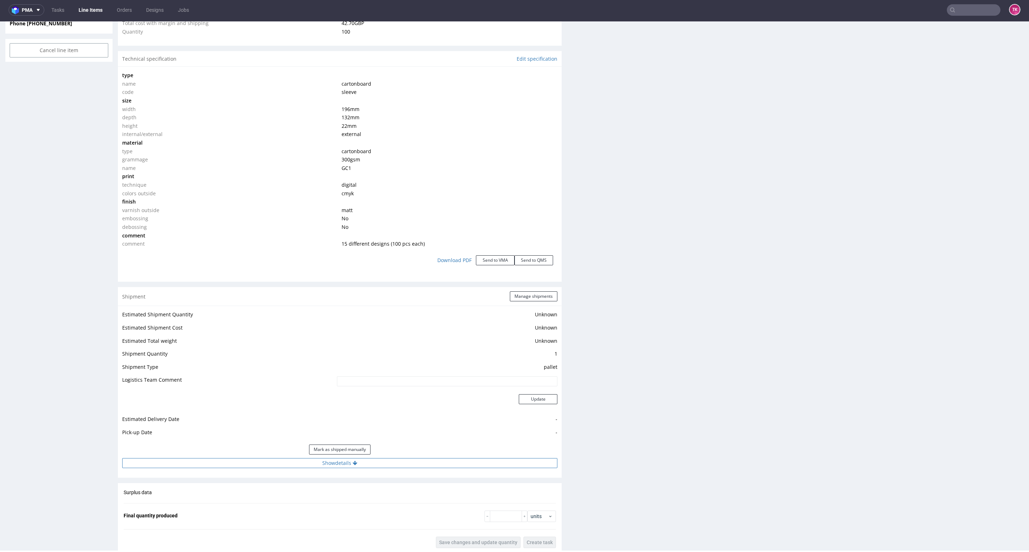
drag, startPoint x: 377, startPoint y: 463, endPoint x: 377, endPoint y: 467, distance: 4.3
click at [379, 464] on button "Show details" at bounding box center [339, 463] width 435 height 10
drag, startPoint x: 323, startPoint y: 499, endPoint x: 326, endPoint y: 508, distance: 9.0
click at [324, 506] on tbody "# 1 Courier [PERSON_NAME] + [PERSON_NAME] Tracking number Tracking site Trackin…" at bounding box center [339, 522] width 435 height 90
click at [329, 507] on input at bounding box center [402, 509] width 309 height 10
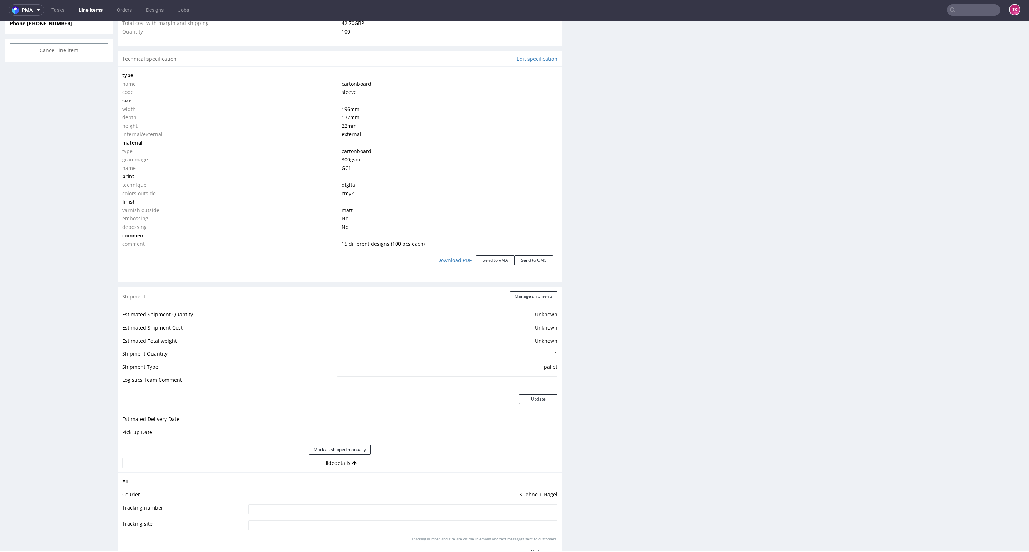
paste input "RWM006610330"
type input "RWM006610330"
drag, startPoint x: 532, startPoint y: 551, endPoint x: 532, endPoint y: 525, distance: 25.7
click at [532, 551] on div "pma Tasks Line Items Orders Designs Jobs TK Unknown error." at bounding box center [514, 276] width 1029 height 552
click at [532, 548] on button "Update" at bounding box center [538, 552] width 39 height 10
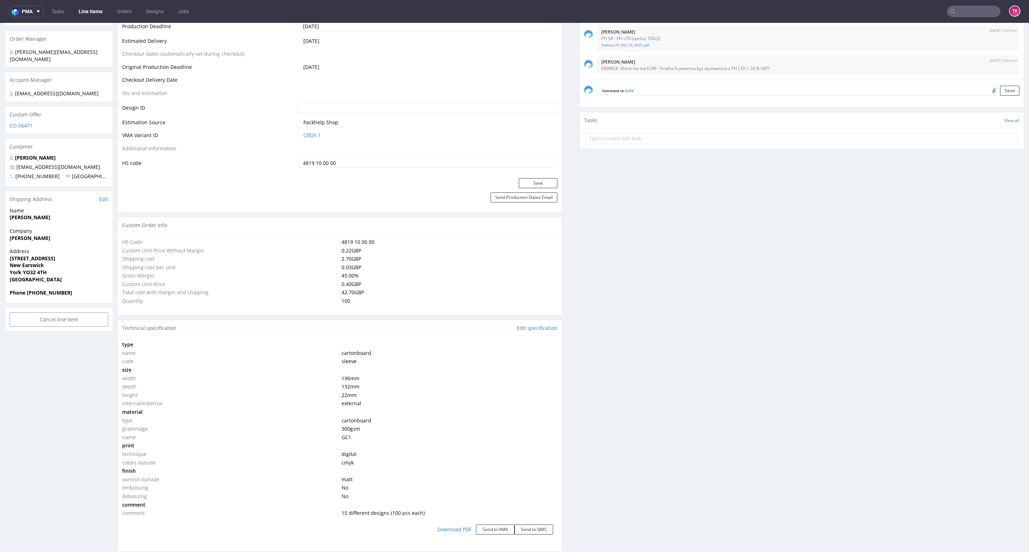
scroll to position [643, 0]
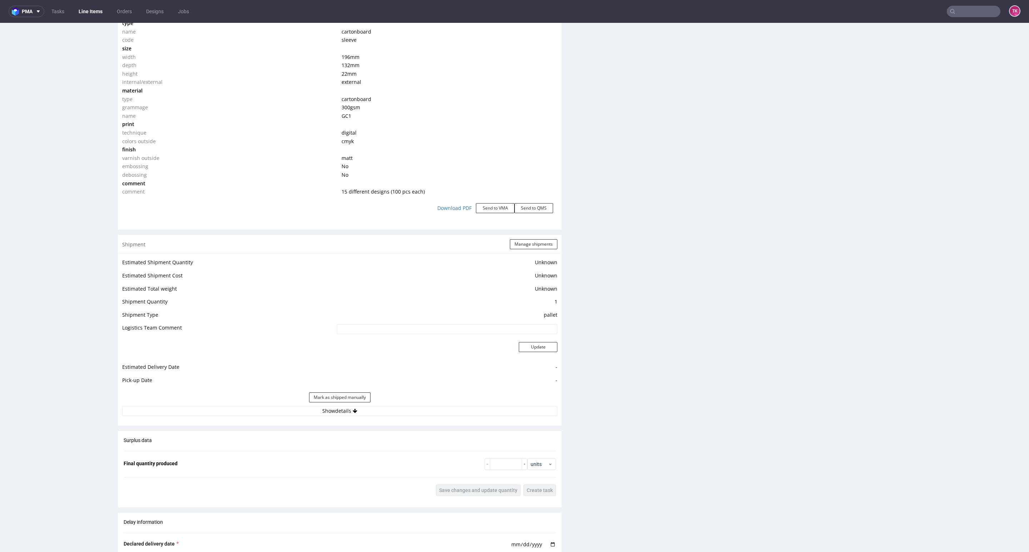
click at [375, 418] on div "Shipment Manage shipments Estimated Shipment Quantity Unknown Estimated Shipmen…" at bounding box center [340, 330] width 444 height 191
click at [369, 407] on button "Show details" at bounding box center [339, 411] width 435 height 10
click at [334, 451] on td "Kuehne + Nagel" at bounding box center [401, 444] width 311 height 13
drag, startPoint x: 334, startPoint y: 452, endPoint x: 337, endPoint y: 454, distance: 4.3
click at [334, 454] on td at bounding box center [401, 460] width 311 height 16
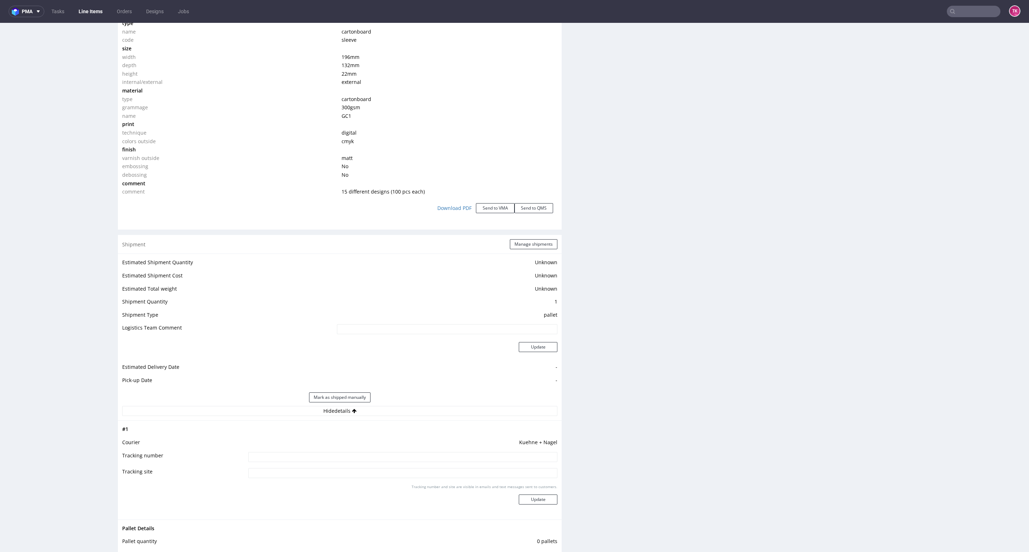
drag, startPoint x: 475, startPoint y: 450, endPoint x: 477, endPoint y: 458, distance: 7.8
click at [475, 455] on tbody "# 1 Courier Kuehne + Nagel Tracking number Tracking site Tracking number and si…" at bounding box center [339, 470] width 435 height 90
click at [477, 458] on input at bounding box center [402, 457] width 309 height 10
paste input "RWM006610330"
type input "RWM006610330"
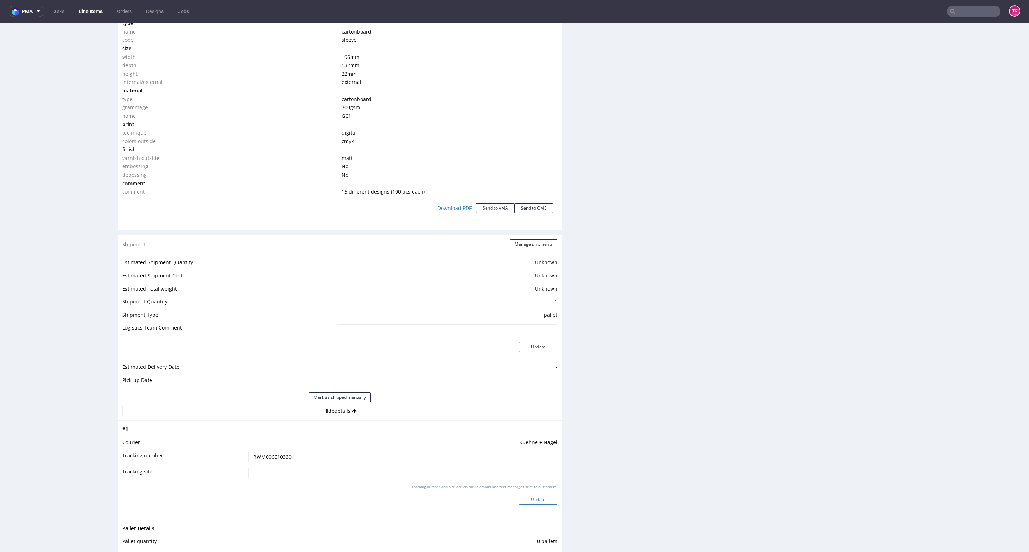
click at [531, 495] on button "Update" at bounding box center [538, 500] width 39 height 10
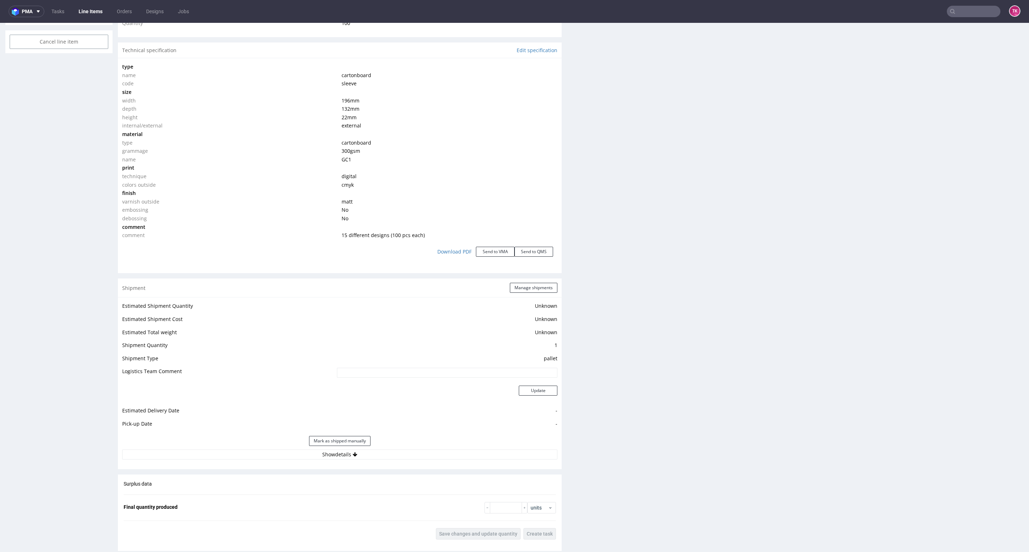
scroll to position [750, 0]
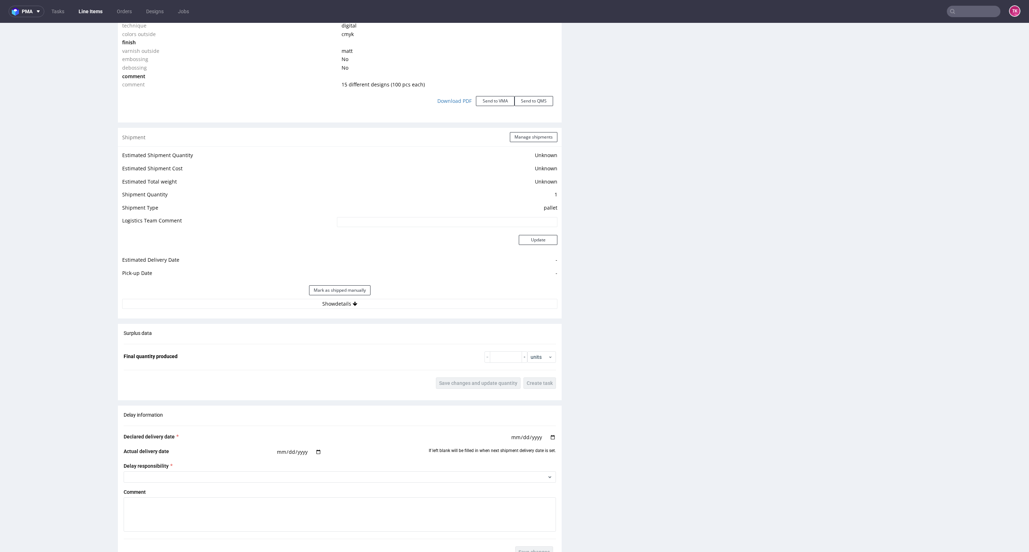
click at [387, 315] on div "Shipment Manage shipments Estimated Shipment Quantity Unknown Estimated Shipmen…" at bounding box center [340, 223] width 444 height 191
click at [387, 314] on div "Shipment Manage shipments Estimated Shipment Quantity Unknown Estimated Shipmen…" at bounding box center [340, 223] width 444 height 191
click at [387, 303] on button "Show details" at bounding box center [339, 304] width 435 height 10
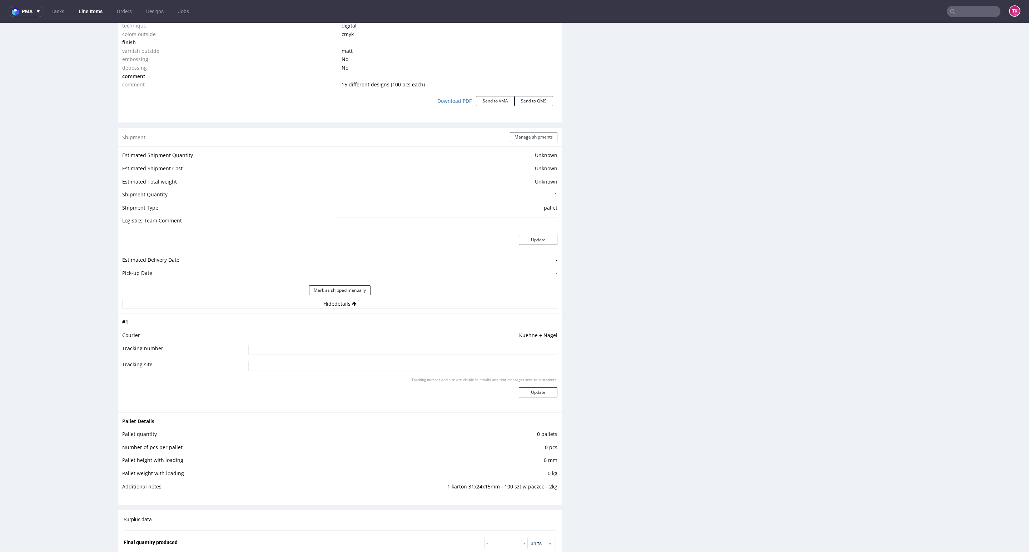
click at [380, 342] on td "Kuehne + Nagel" at bounding box center [401, 337] width 311 height 13
click at [382, 346] on input at bounding box center [402, 350] width 309 height 10
paste input "RWM006610330"
type input "RWM006610330"
click at [528, 393] on button "Update" at bounding box center [538, 393] width 39 height 10
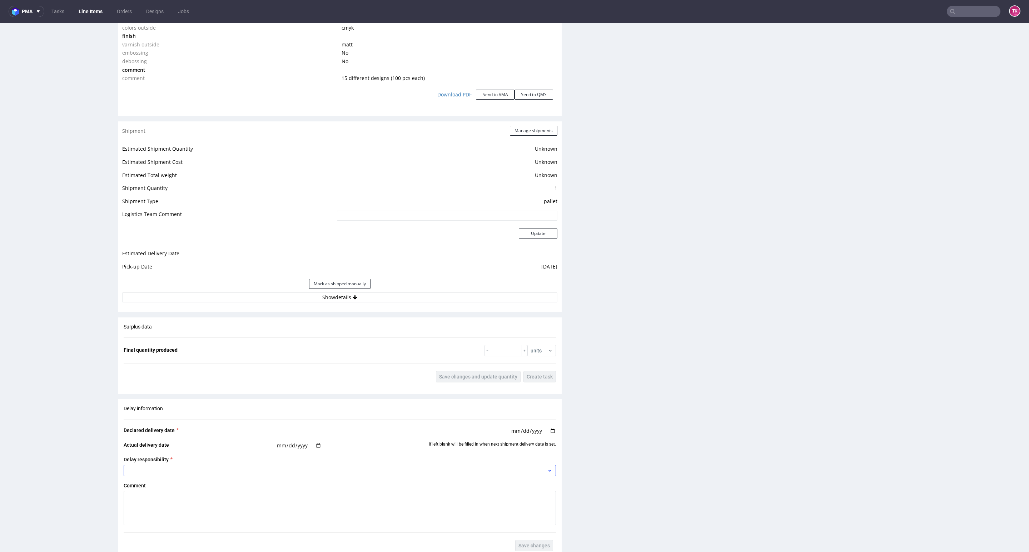
scroll to position [857, 0]
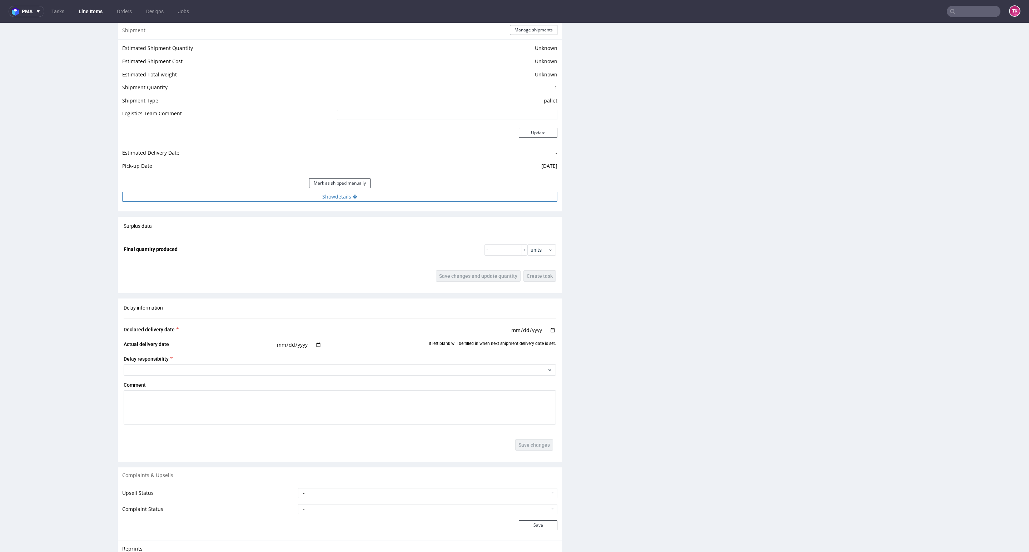
drag, startPoint x: 445, startPoint y: 209, endPoint x: 437, endPoint y: 199, distance: 13.1
click at [439, 207] on div "Shipment Manage shipments Estimated Shipment Quantity Unknown Estimated Shipmen…" at bounding box center [340, 116] width 444 height 191
click at [437, 199] on button "Show details" at bounding box center [339, 197] width 435 height 10
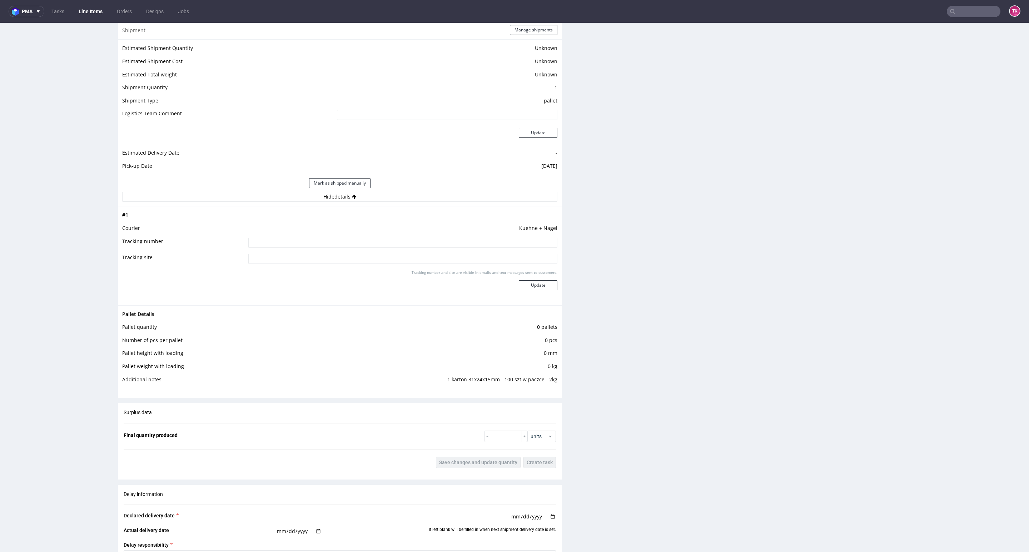
click at [350, 251] on td at bounding box center [401, 245] width 311 height 16
click at [349, 246] on input at bounding box center [402, 243] width 309 height 10
paste input "RWM006610330"
type input "RWM006610330"
click at [521, 288] on button "Update" at bounding box center [538, 285] width 39 height 10
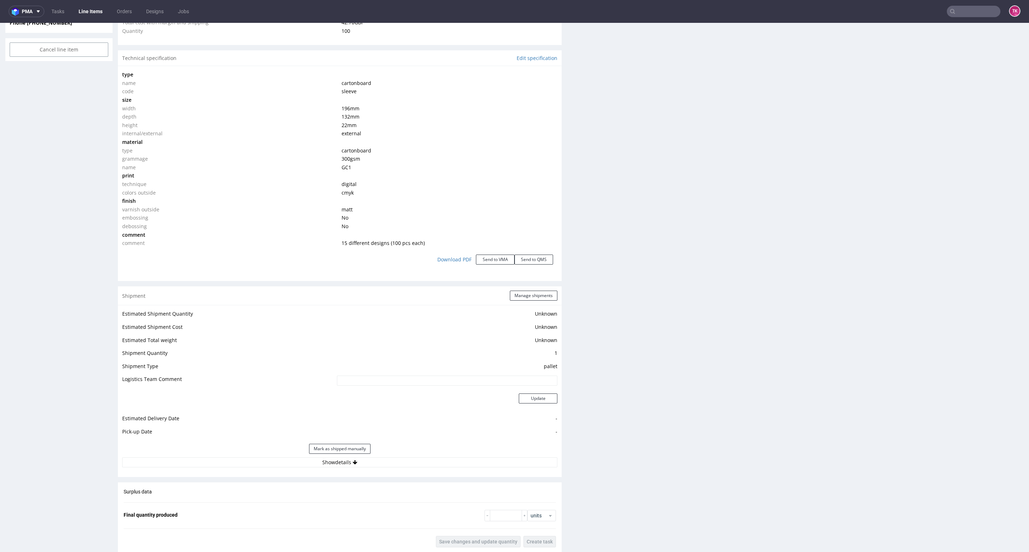
scroll to position [643, 0]
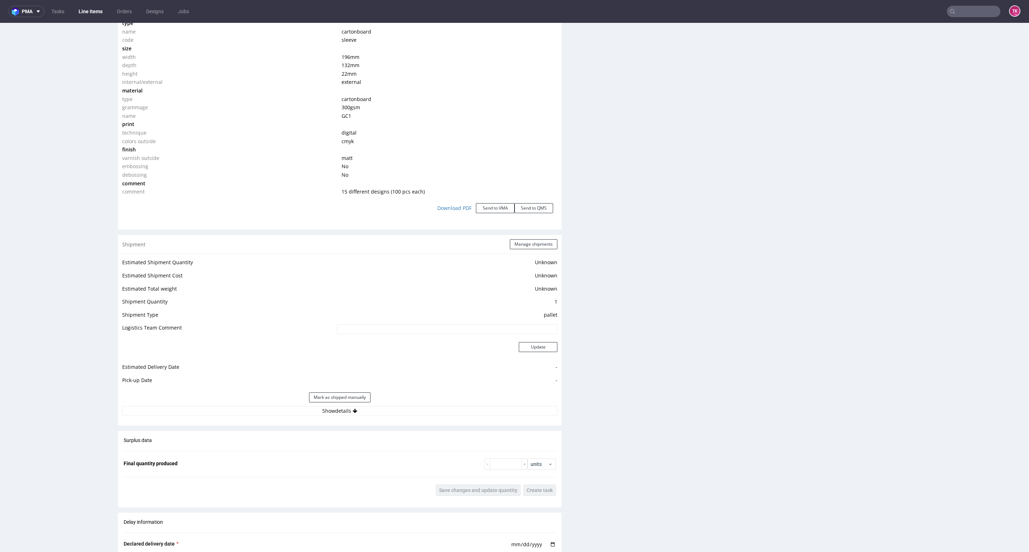
click at [424, 417] on div "Estimated Shipment Quantity Unknown Estimated Shipment Cost Unknown Estimated T…" at bounding box center [340, 337] width 444 height 167
drag, startPoint x: 423, startPoint y: 412, endPoint x: 416, endPoint y: 415, distance: 7.2
click at [423, 410] on button "Show details" at bounding box center [339, 411] width 435 height 10
drag, startPoint x: 364, startPoint y: 458, endPoint x: 443, endPoint y: 468, distance: 79.9
click at [364, 457] on input at bounding box center [402, 457] width 309 height 10
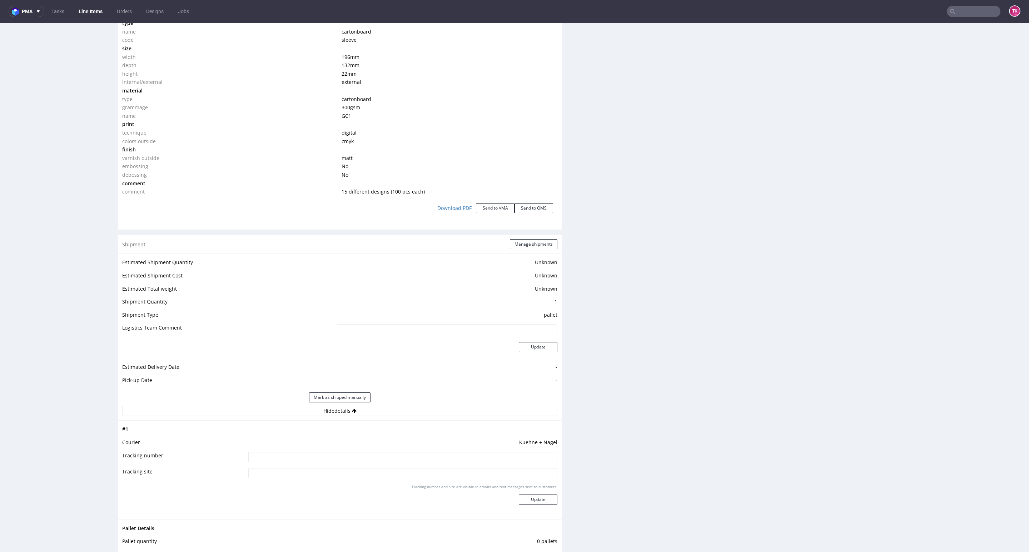
paste input "RWM006610330"
type input "RWM006610330"
click at [543, 499] on button "Update" at bounding box center [538, 500] width 39 height 10
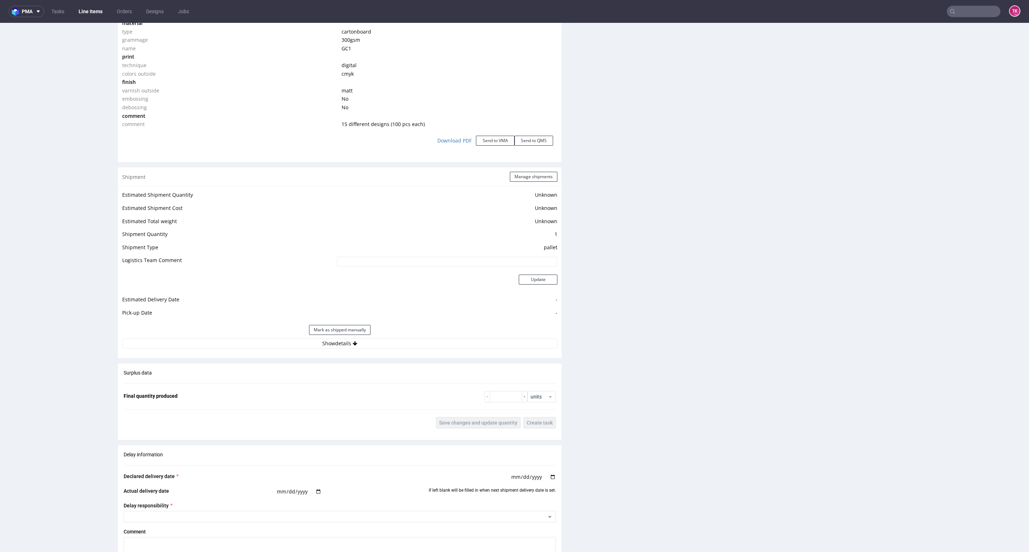
scroll to position [804, 0]
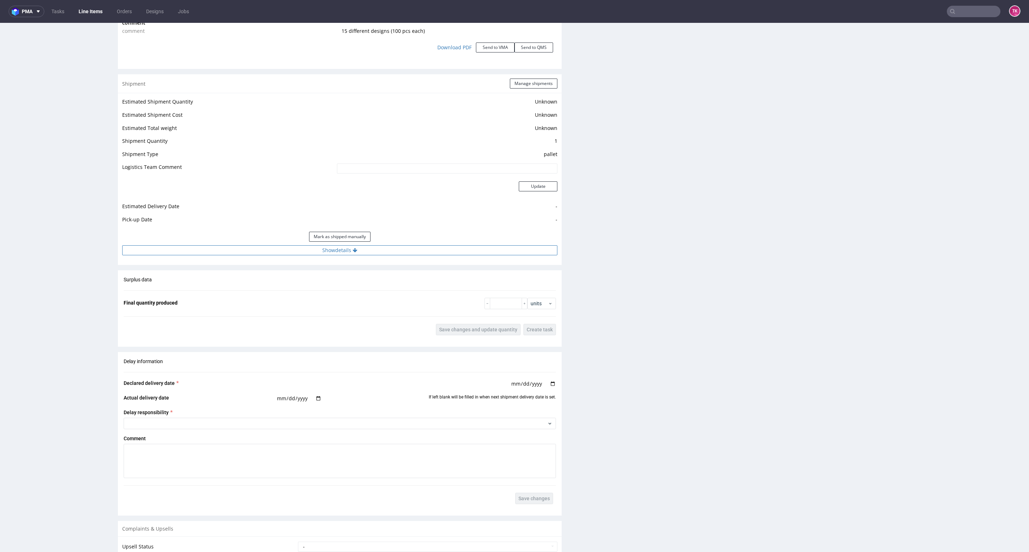
click at [404, 253] on button "Show details" at bounding box center [339, 250] width 435 height 10
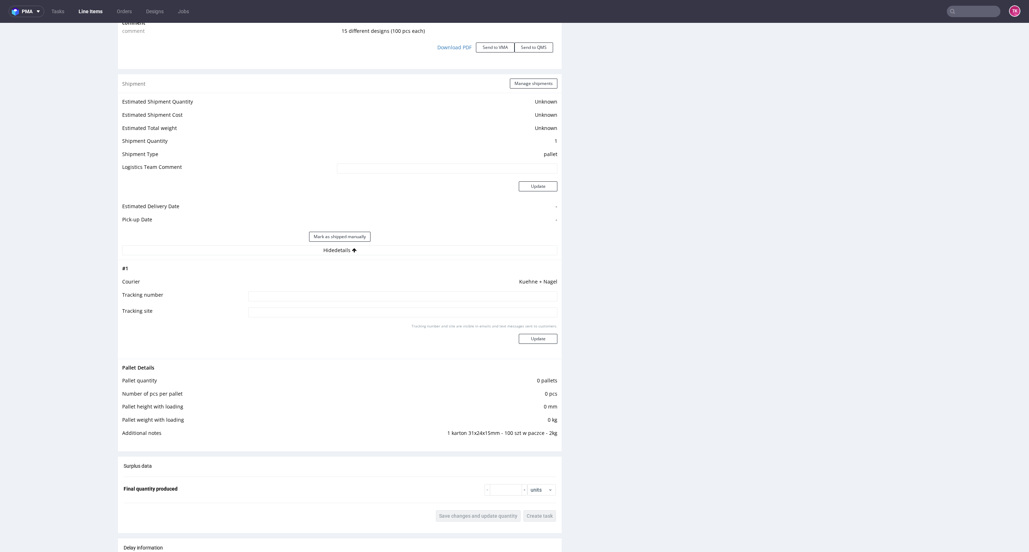
click at [373, 302] on td at bounding box center [401, 299] width 311 height 16
click at [375, 298] on input at bounding box center [402, 296] width 309 height 10
paste input "RWM006610330"
type input "RWM006610330"
click at [543, 335] on button "Update" at bounding box center [538, 339] width 39 height 10
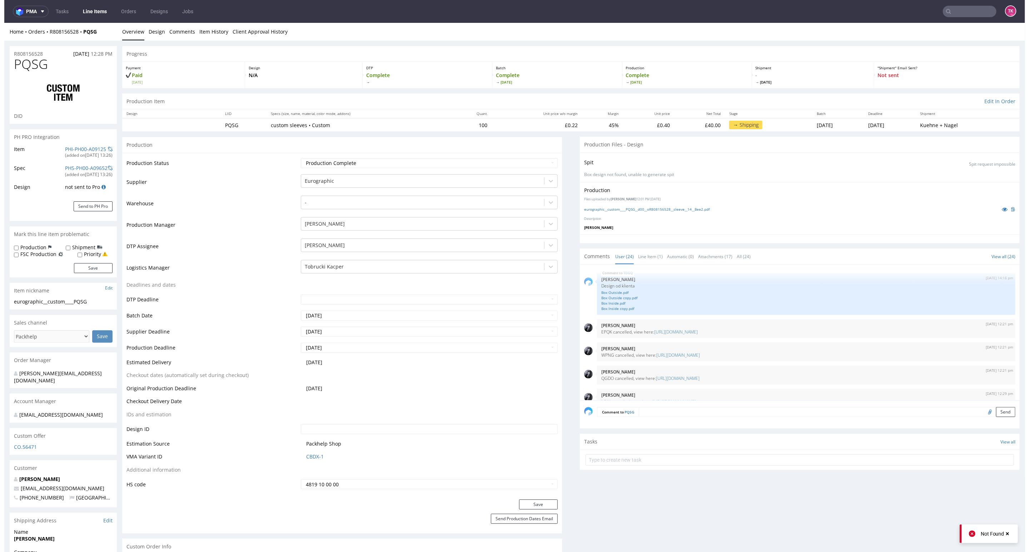
scroll to position [642, 0]
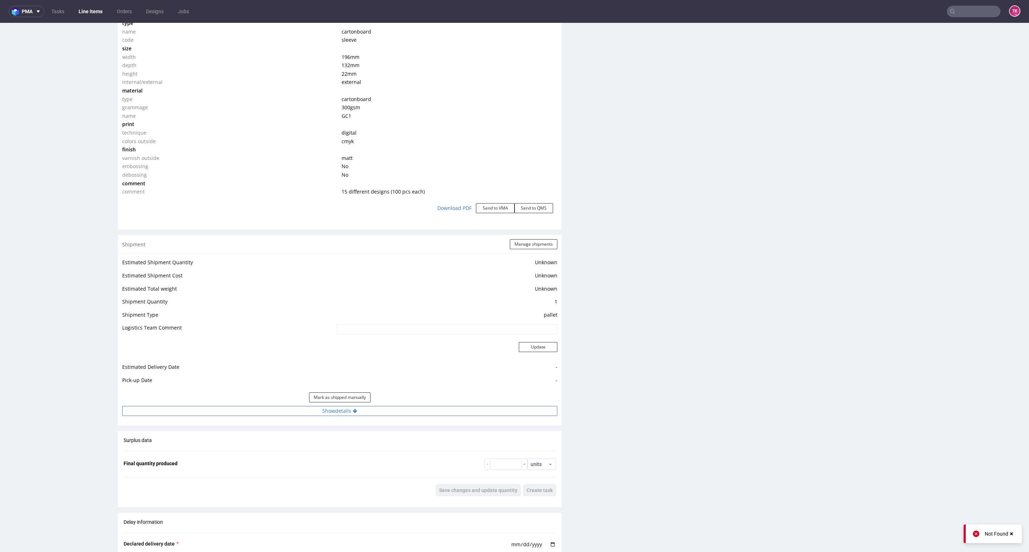
drag, startPoint x: 412, startPoint y: 407, endPoint x: 405, endPoint y: 414, distance: 9.1
click at [414, 407] on button "Show details" at bounding box center [339, 411] width 435 height 10
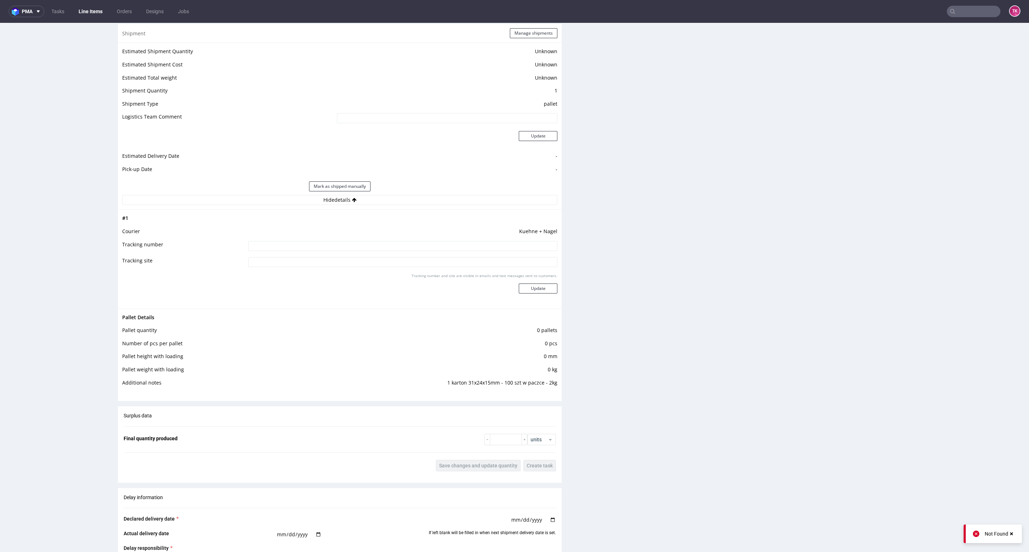
scroll to position [857, 0]
click at [400, 246] on input at bounding box center [402, 243] width 309 height 10
paste input "RWM006610330"
type input "RWM006610330"
click at [544, 288] on button "Update" at bounding box center [538, 285] width 39 height 10
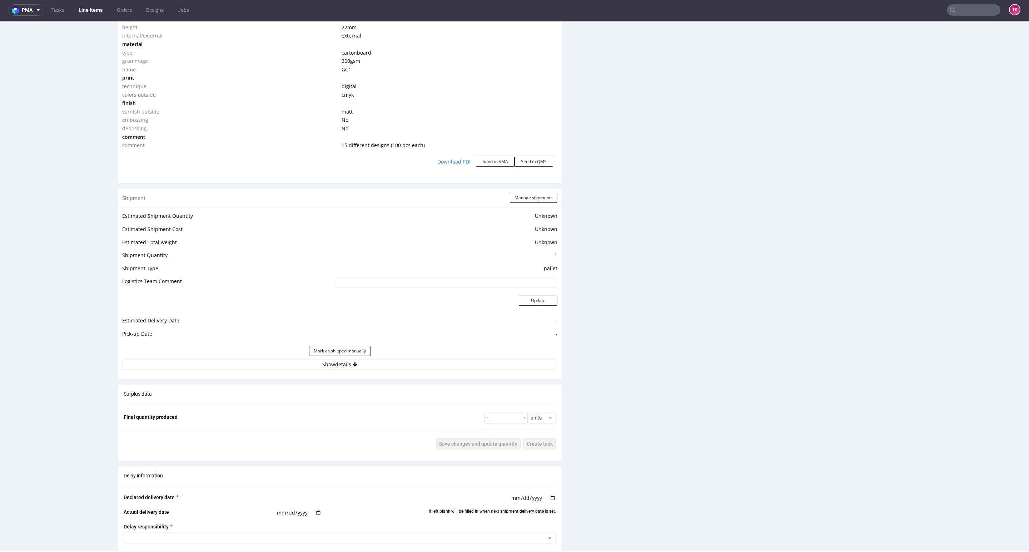
scroll to position [857, 0]
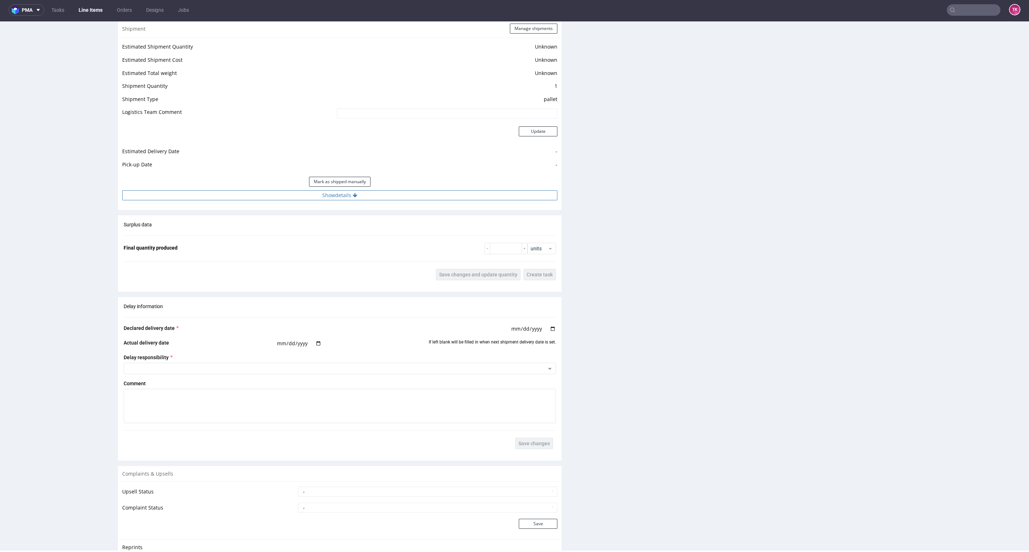
click at [401, 198] on button "Show details" at bounding box center [339, 195] width 435 height 10
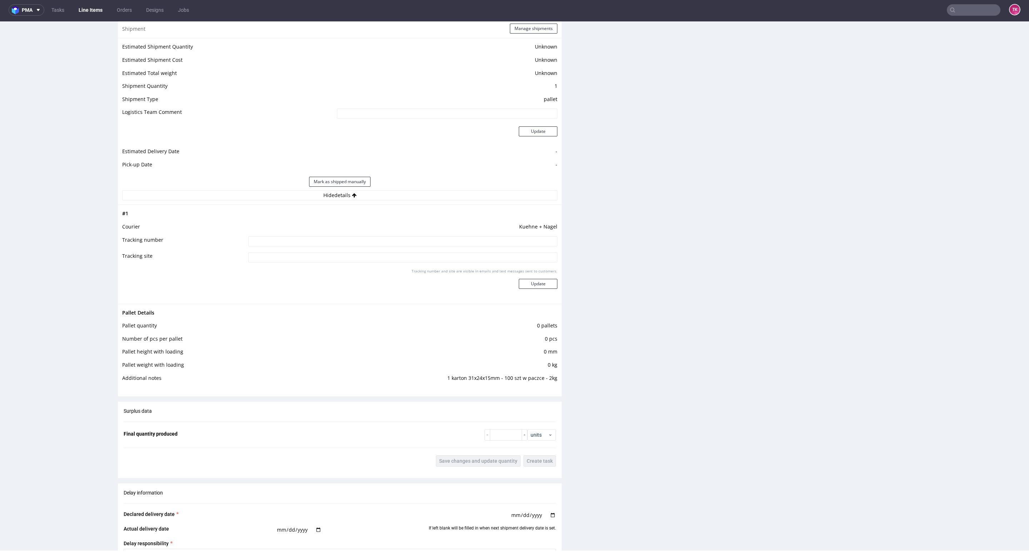
click at [384, 240] on td at bounding box center [401, 244] width 311 height 16
drag, startPoint x: 384, startPoint y: 240, endPoint x: 450, endPoint y: 259, distance: 68.8
click at [386, 240] on input at bounding box center [402, 241] width 309 height 10
paste input "RWM006610330"
type input "RWM006610330"
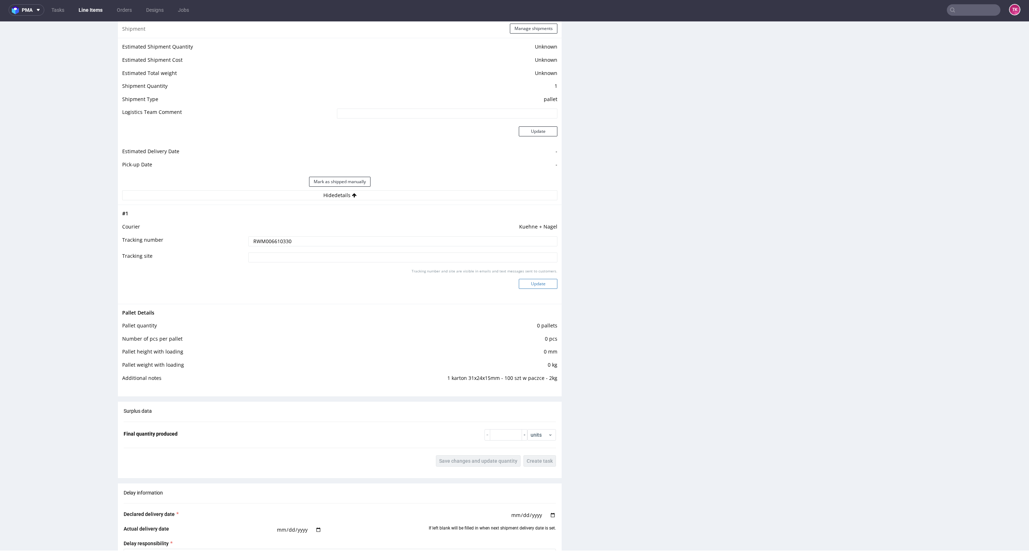
click at [519, 283] on button "Update" at bounding box center [538, 284] width 39 height 10
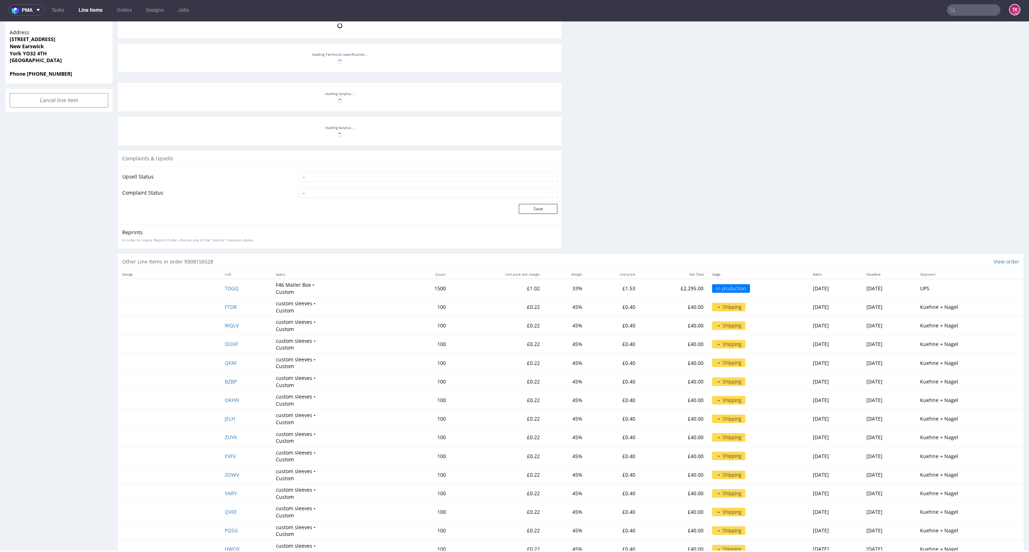
scroll to position [564, 0]
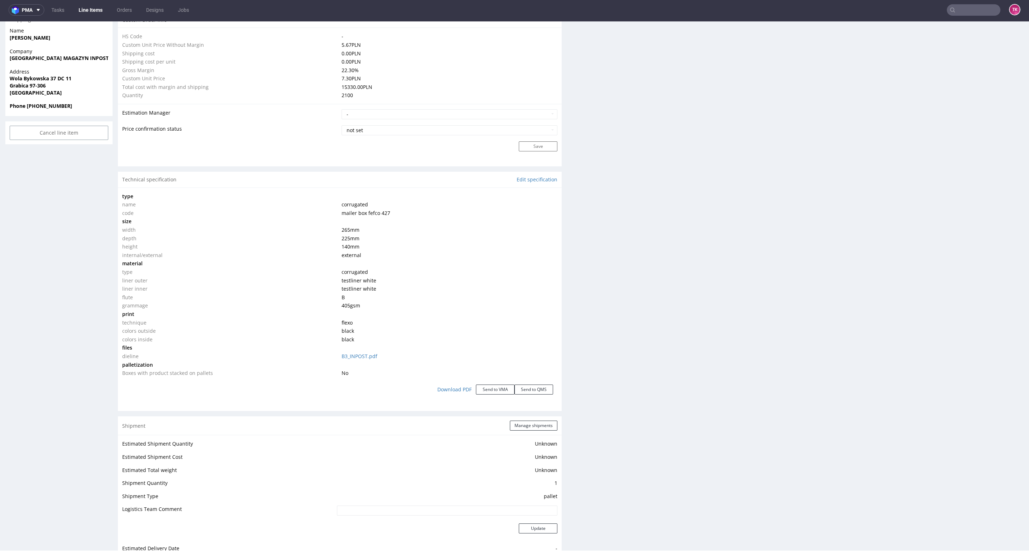
scroll to position [757, 0]
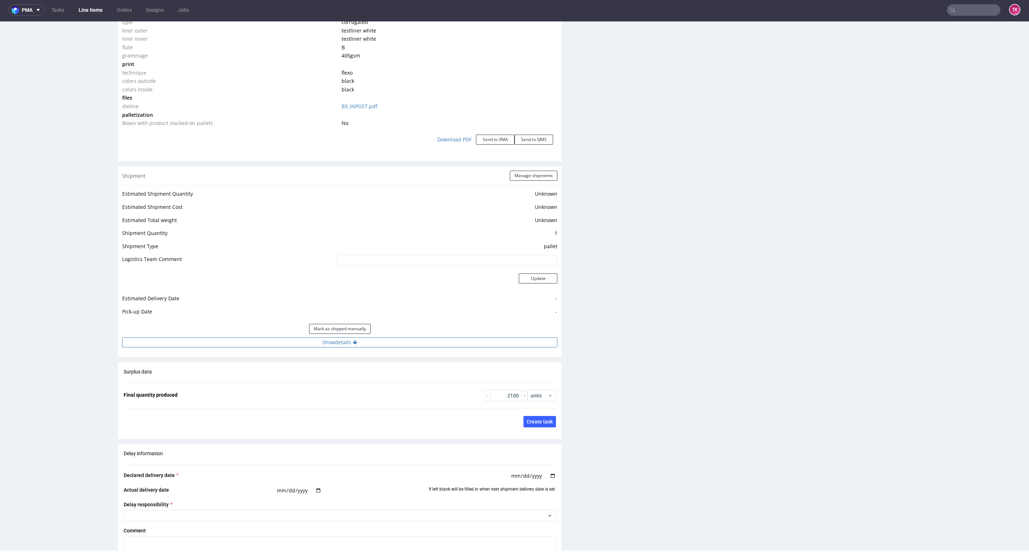
click at [353, 343] on icon at bounding box center [355, 342] width 5 height 5
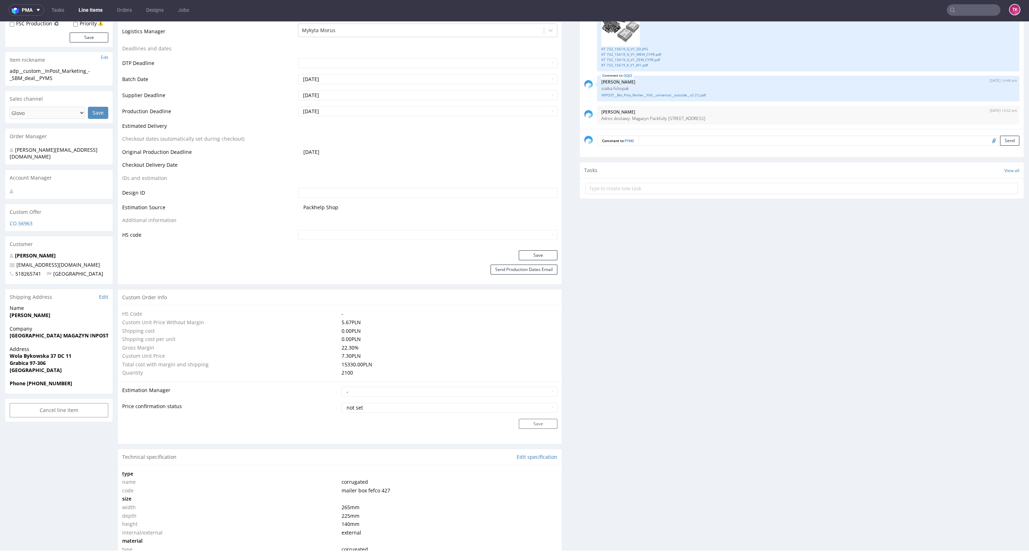
scroll to position [268, 0]
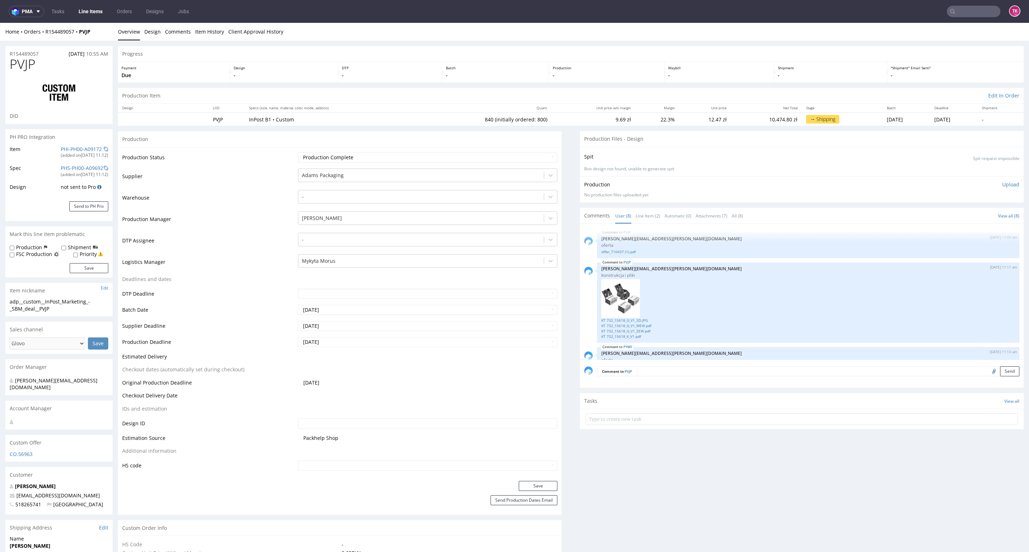
scroll to position [270, 0]
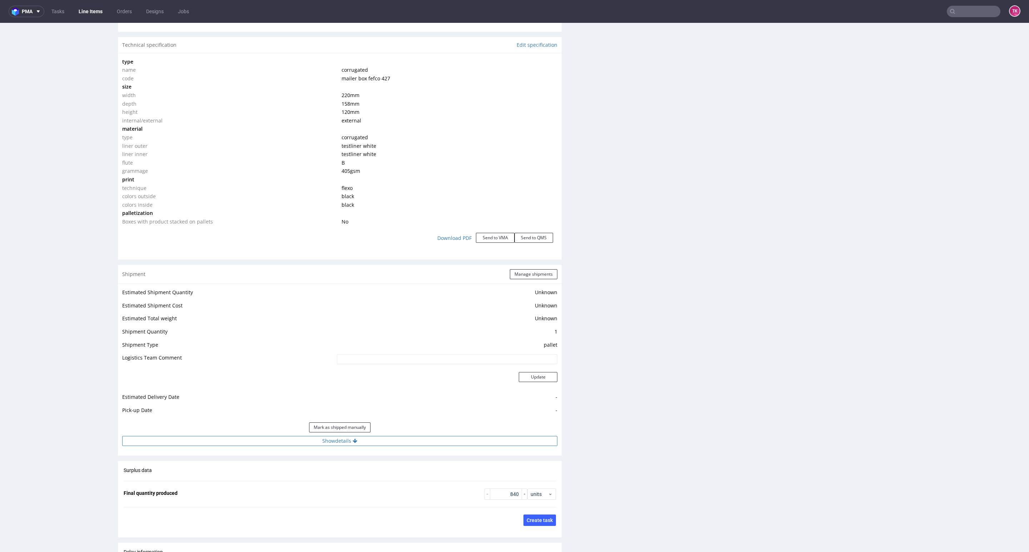
drag, startPoint x: 402, startPoint y: 453, endPoint x: 402, endPoint y: 442, distance: 10.7
click at [402, 445] on div "Shipment Manage shipments Estimated Shipment Quantity Unknown Estimated Shipmen…" at bounding box center [340, 360] width 444 height 191
drag, startPoint x: 402, startPoint y: 442, endPoint x: 445, endPoint y: 443, distance: 42.9
click at [402, 443] on button "Show details" at bounding box center [339, 441] width 435 height 10
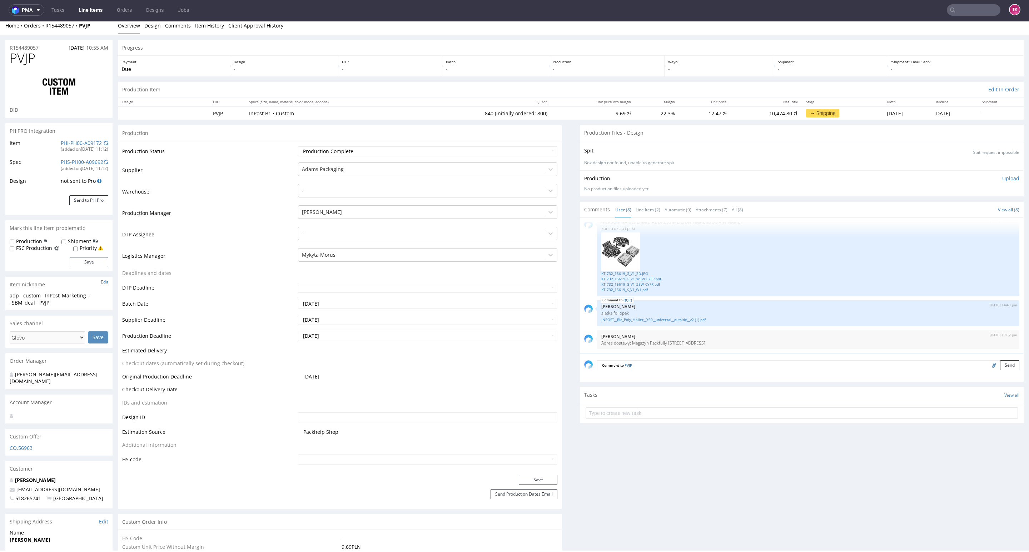
scroll to position [0, 0]
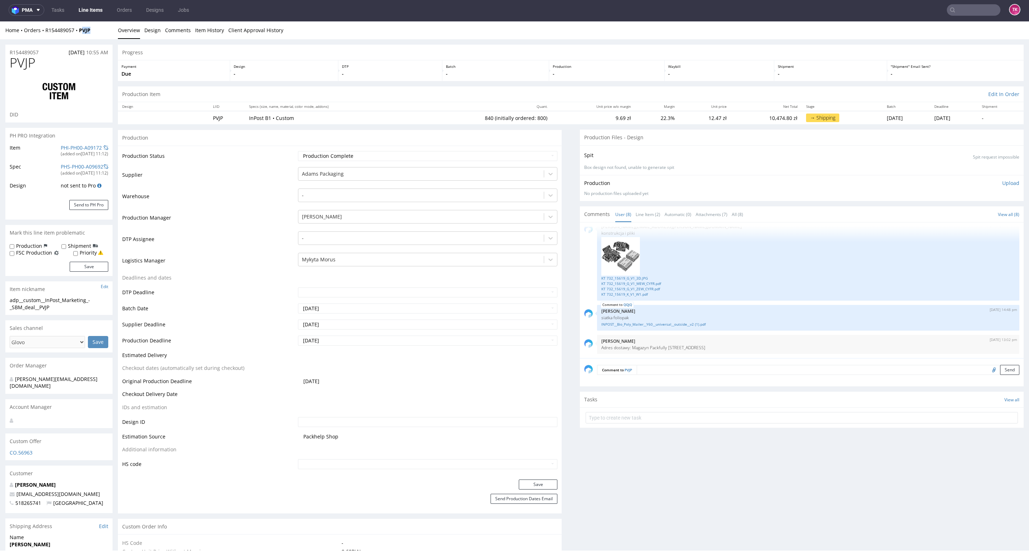
drag, startPoint x: 83, startPoint y: 32, endPoint x: 80, endPoint y: 35, distance: 4.4
click at [80, 35] on div "Home Orders R154489057 PVJP Overview Design Comments Item History Client Approv…" at bounding box center [514, 30] width 1029 height 18
drag, startPoint x: 78, startPoint y: 35, endPoint x: 96, endPoint y: 37, distance: 17.6
click at [96, 37] on div "Home Orders R154489057 PVJP Overview Design Comments Item History Client Approv…" at bounding box center [514, 30] width 1029 height 18
copy strong "PVJP"
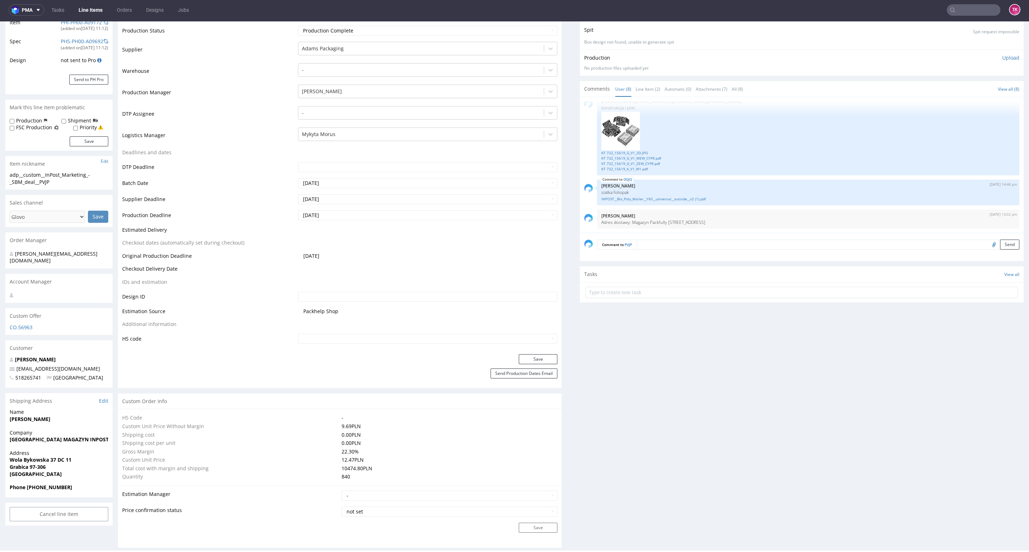
scroll to position [54, 0]
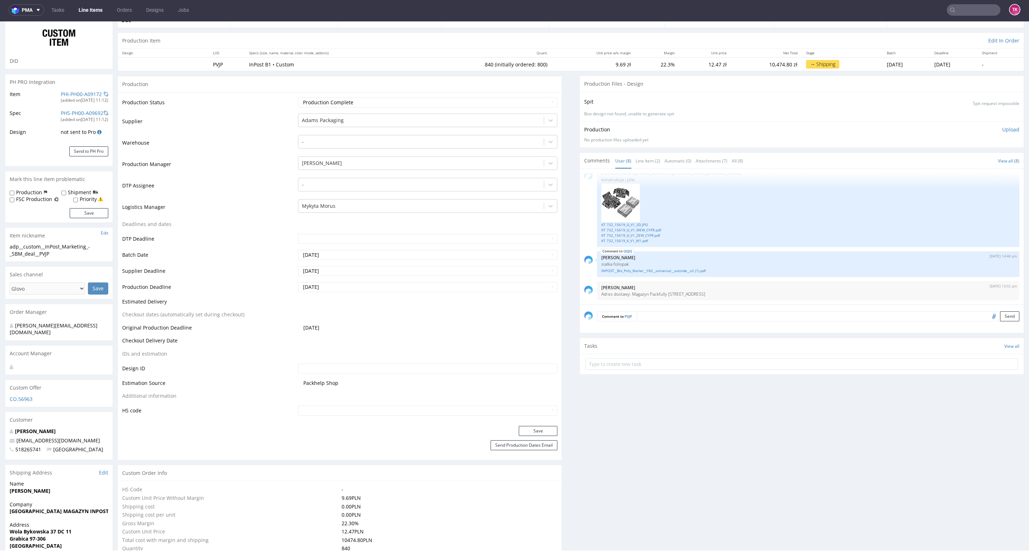
click at [601, 203] on img at bounding box center [620, 203] width 39 height 39
click at [607, 223] on link "KT 732_15619_G_V1_3D.JPG" at bounding box center [808, 224] width 414 height 5
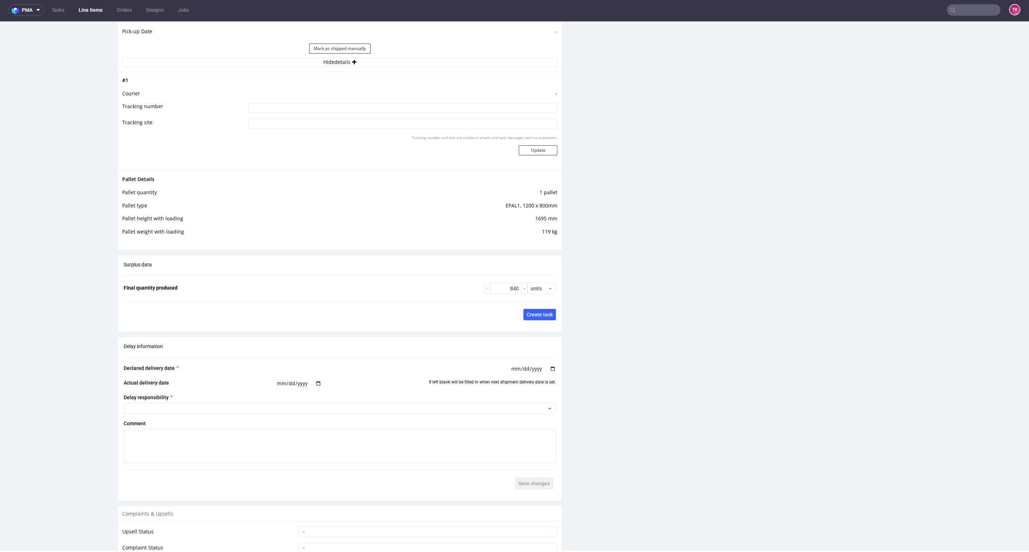
scroll to position [1072, 0]
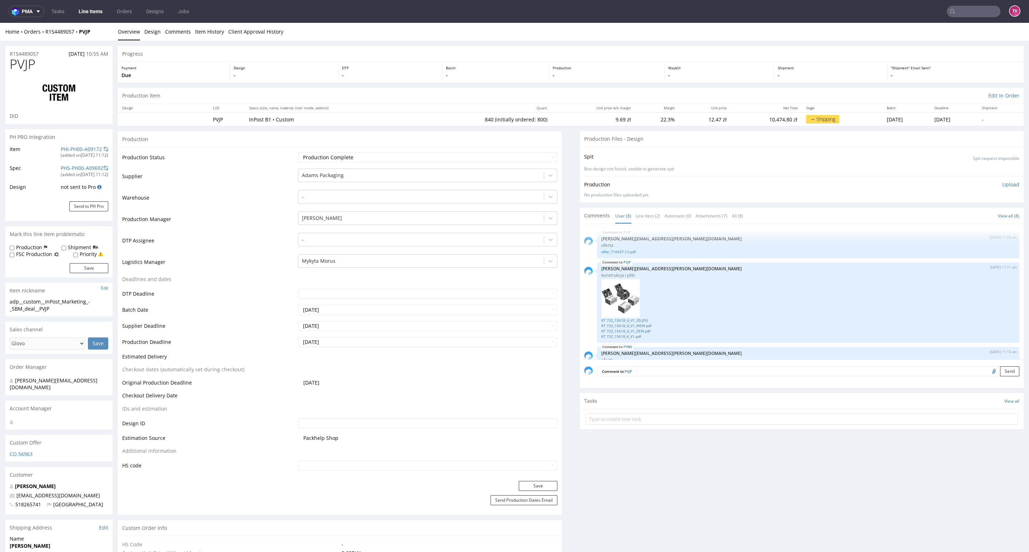
scroll to position [270, 0]
drag, startPoint x: 102, startPoint y: 26, endPoint x: 88, endPoint y: 59, distance: 36.2
click at [79, 38] on div "Home Orders R154489057 PYMS Overview Design Comments Item History Client Approv…" at bounding box center [514, 32] width 1029 height 18
copy strong "PYMS"
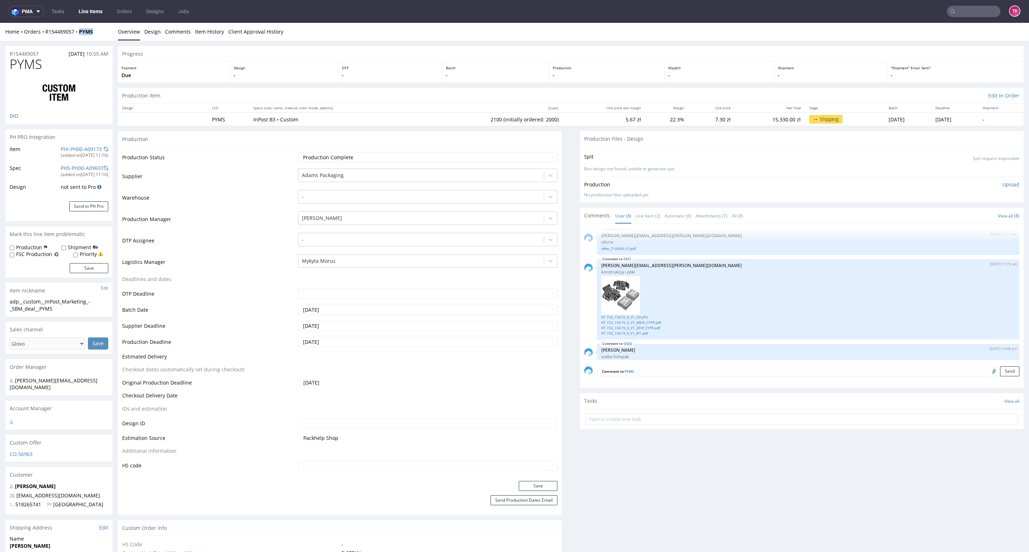
click at [91, 11] on link "Line Items" at bounding box center [90, 11] width 33 height 11
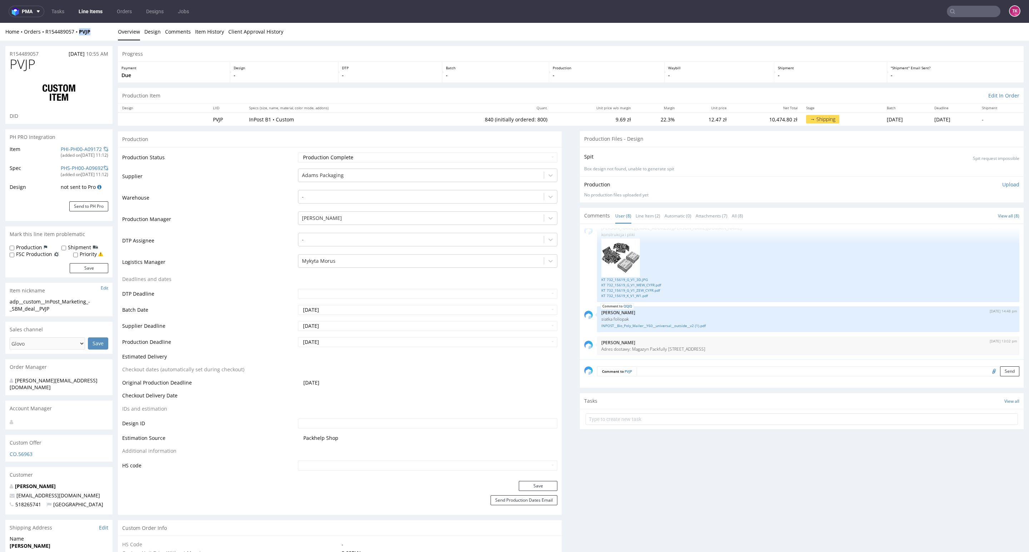
drag, startPoint x: 94, startPoint y: 34, endPoint x: 77, endPoint y: 35, distance: 16.5
click at [77, 35] on div "Home Orders R154489057 PVJP" at bounding box center [58, 31] width 107 height 7
copy strong "PVJP"
drag, startPoint x: 723, startPoint y: 356, endPoint x: 641, endPoint y: 358, distance: 81.5
click at [641, 358] on div "PVJP 29th Sep 25 | 11:09 am tomasz.kubiak@packhelp.com oferta offer_710437 (1).…" at bounding box center [803, 293] width 439 height 131
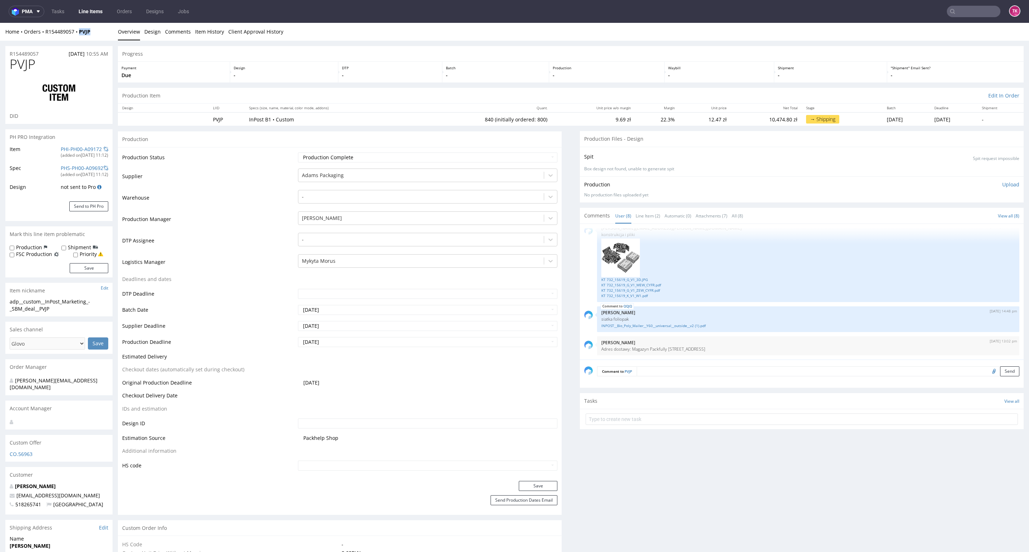
copy p "Packfully ul.Stągiewna 6, 03-117 Warszawa"
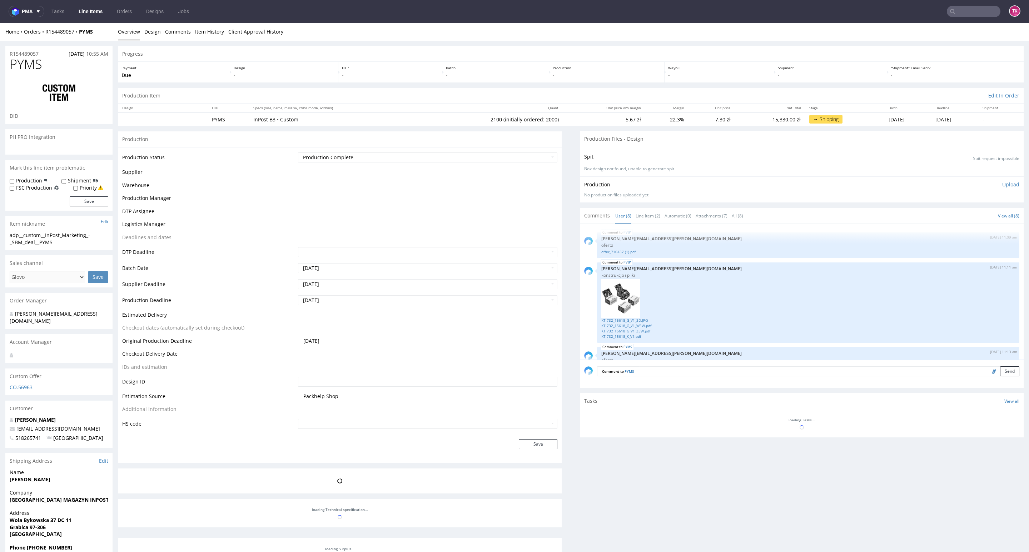
scroll to position [270, 0]
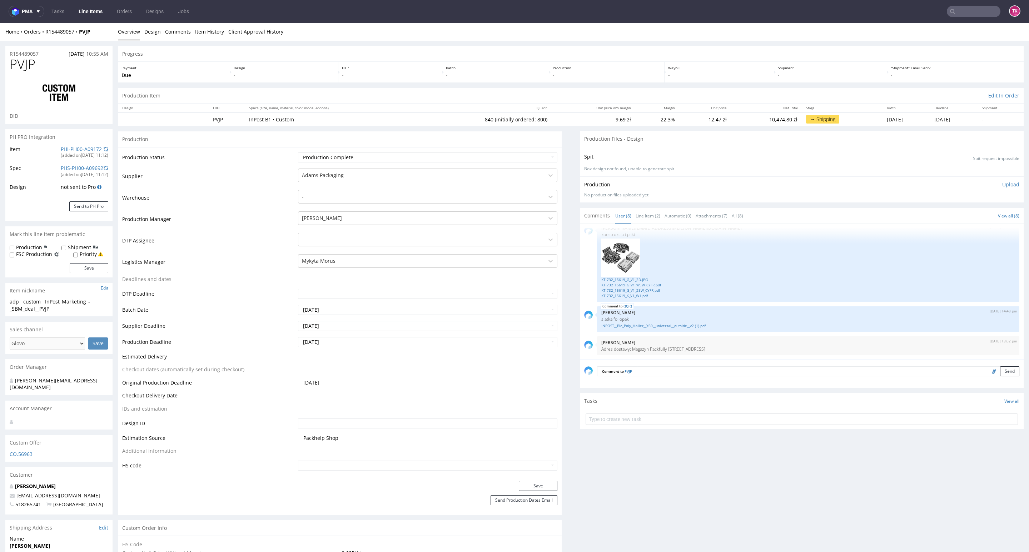
type input "840"
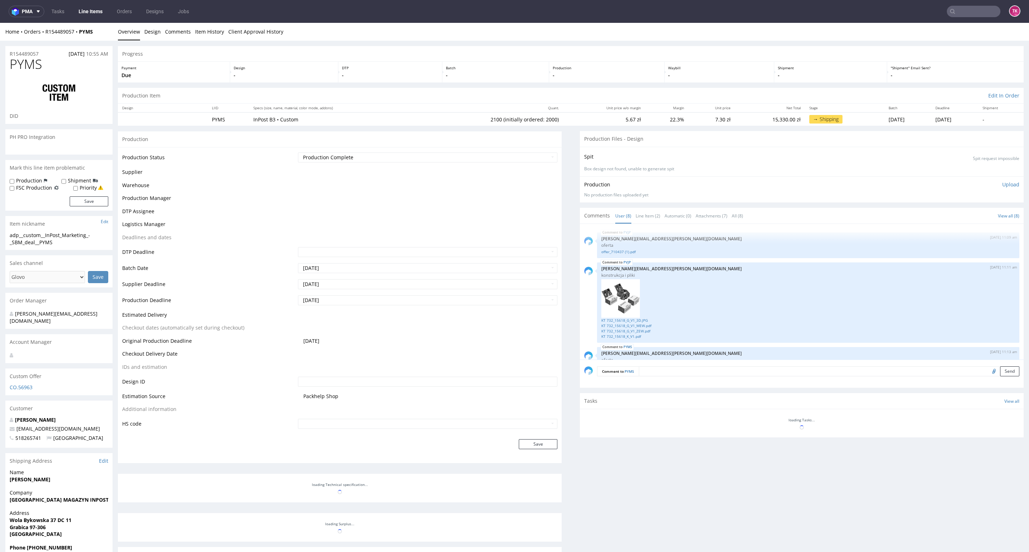
scroll to position [270, 0]
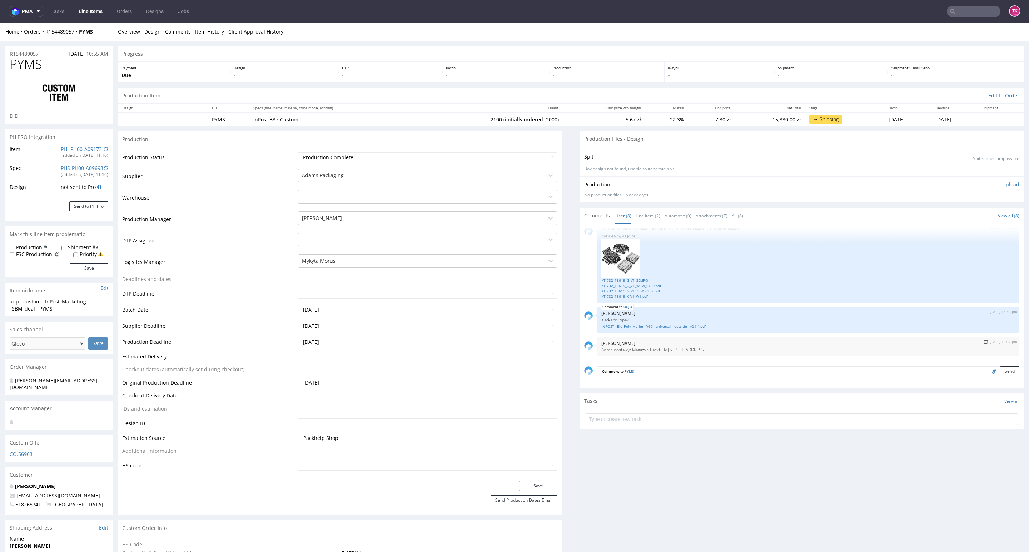
scroll to position [270, 0]
drag, startPoint x: 733, startPoint y: 349, endPoint x: 588, endPoint y: 351, distance: 145.8
click at [597, 351] on div "[DATE] 13:02 pm [PERSON_NAME] Adres dostawy: Magazyn Packfully [STREET_ADDRESS]" at bounding box center [808, 345] width 422 height 19
copy p "Adres dostawy: Magazyn Packfully [STREET_ADDRESS]"
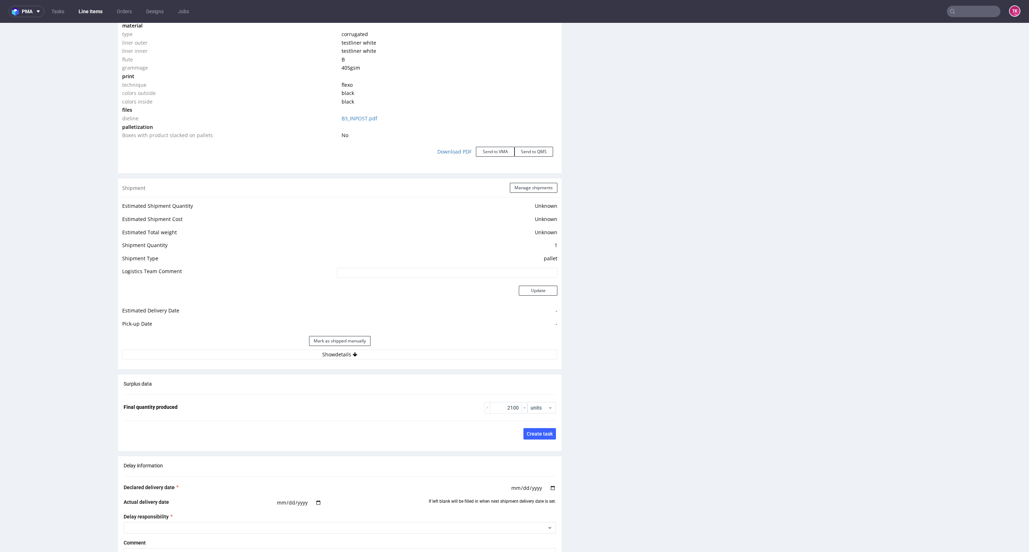
scroll to position [804, 0]
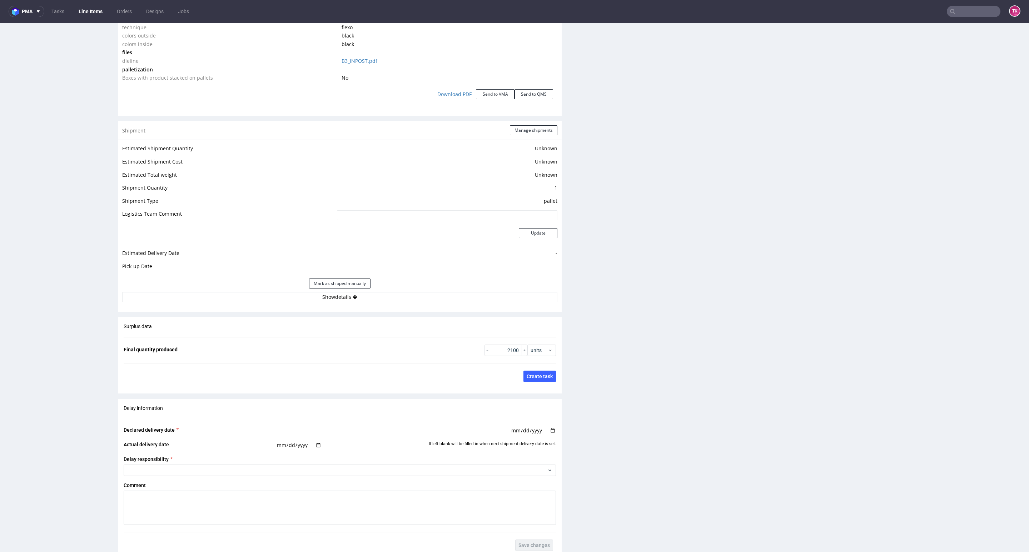
click at [440, 303] on div "Estimated Shipment Quantity Unknown Estimated Shipment Cost Unknown Estimated T…" at bounding box center [340, 223] width 444 height 167
click at [439, 300] on button "Show details" at bounding box center [339, 297] width 435 height 10
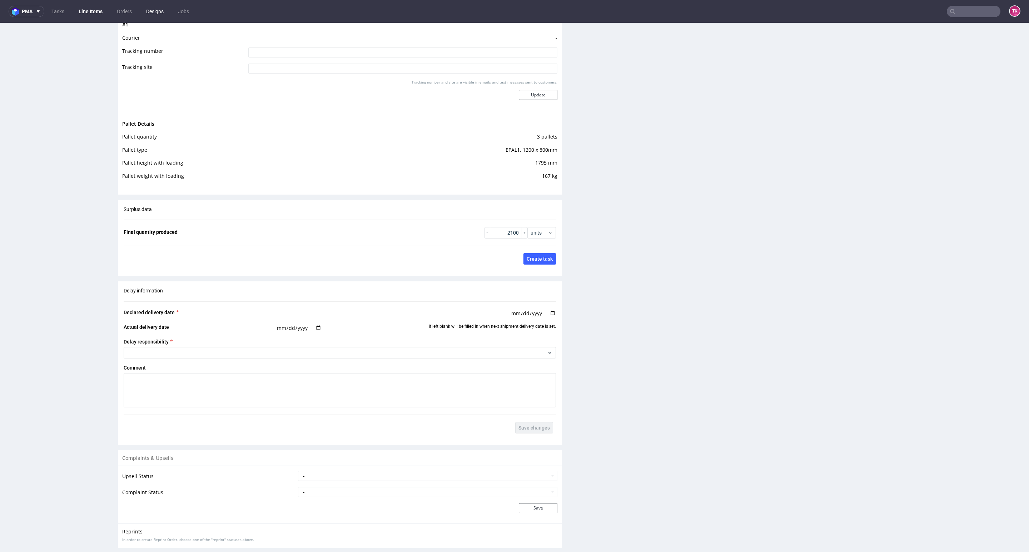
scroll to position [934, 0]
